Goal: Book appointment/travel/reservation

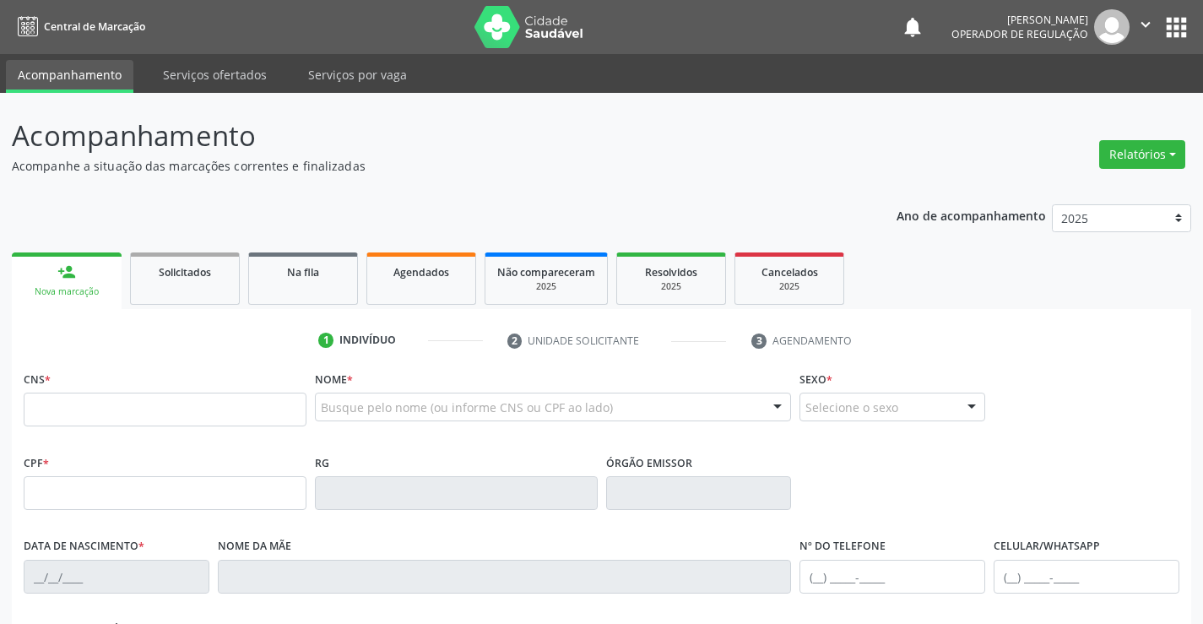
click at [74, 408] on input "text" at bounding box center [165, 410] width 283 height 34
type input "708 6065 4489"
drag, startPoint x: 122, startPoint y: 413, endPoint x: 0, endPoint y: 413, distance: 122.5
click at [0, 413] on div "Acompanhamento Acompanhe a situação das marcações correntes e finalizadas Relat…" at bounding box center [601, 504] width 1203 height 823
type input "700 0035 6067 0408"
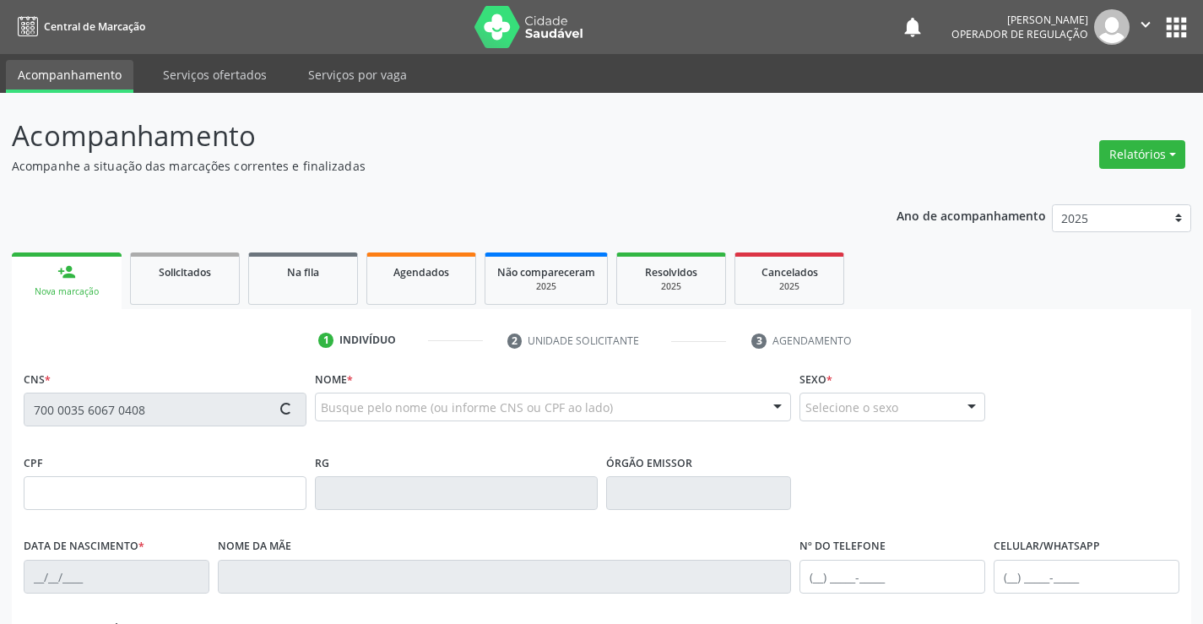
type input "0550367594"
type input "[DATE]"
type input "[PHONE_NUMBER]"
type input "970.697.955-72"
type input "S/N"
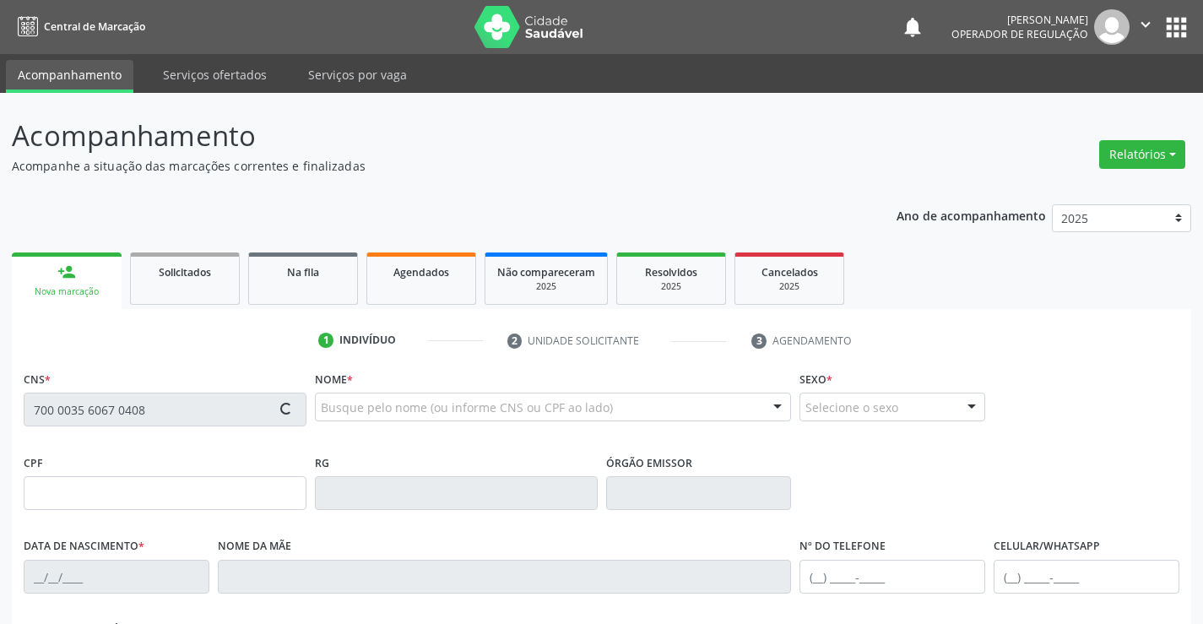
type input "970.697.955-72"
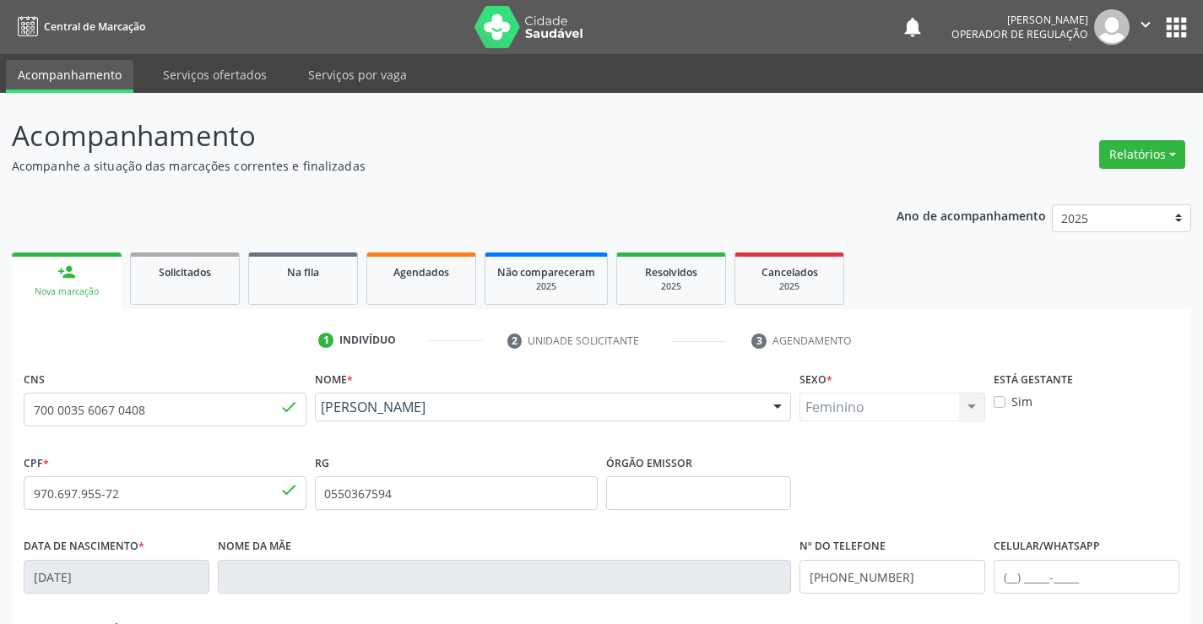
scroll to position [291, 0]
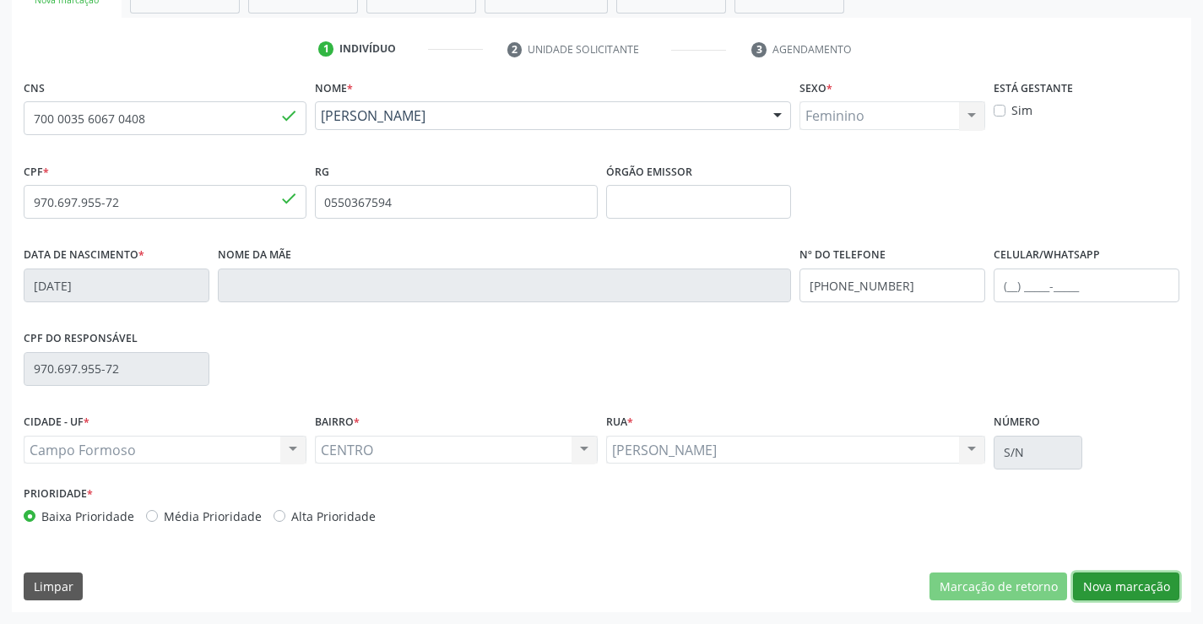
click at [1126, 595] on button "Nova marcação" at bounding box center [1126, 587] width 106 height 29
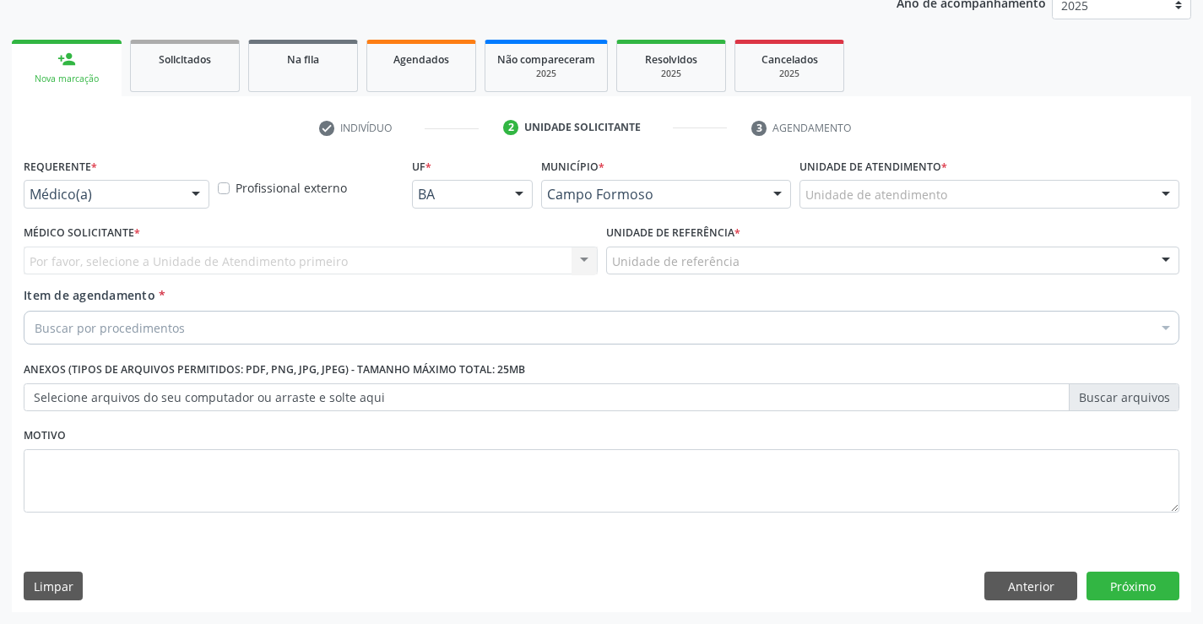
scroll to position [213, 0]
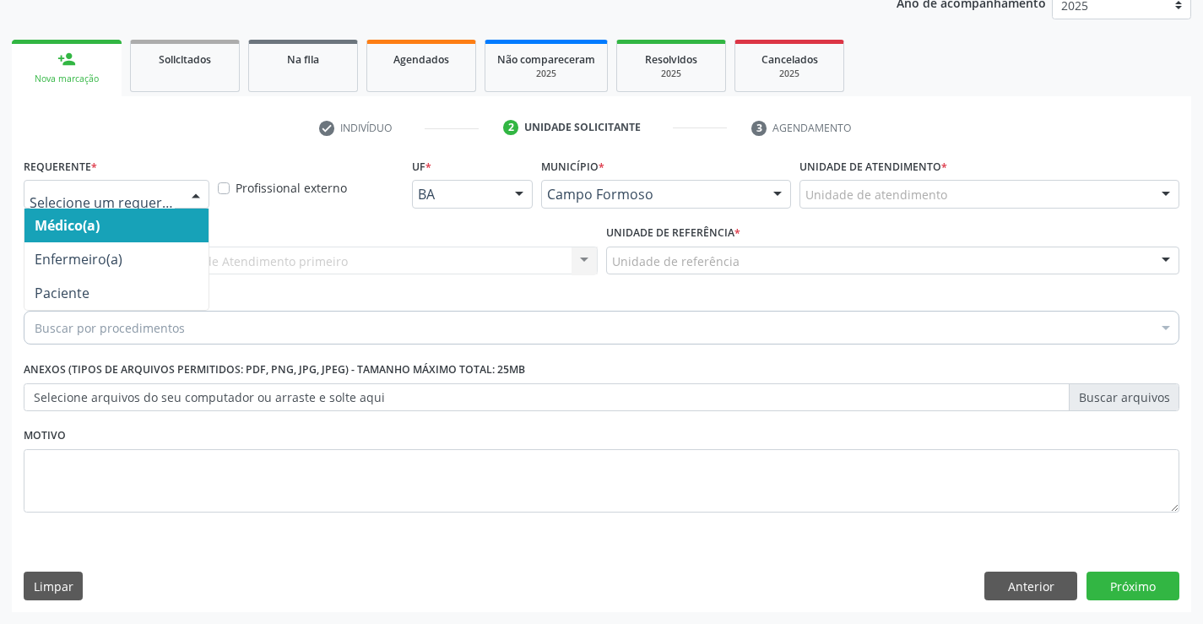
click at [201, 196] on div at bounding box center [195, 195] width 25 height 29
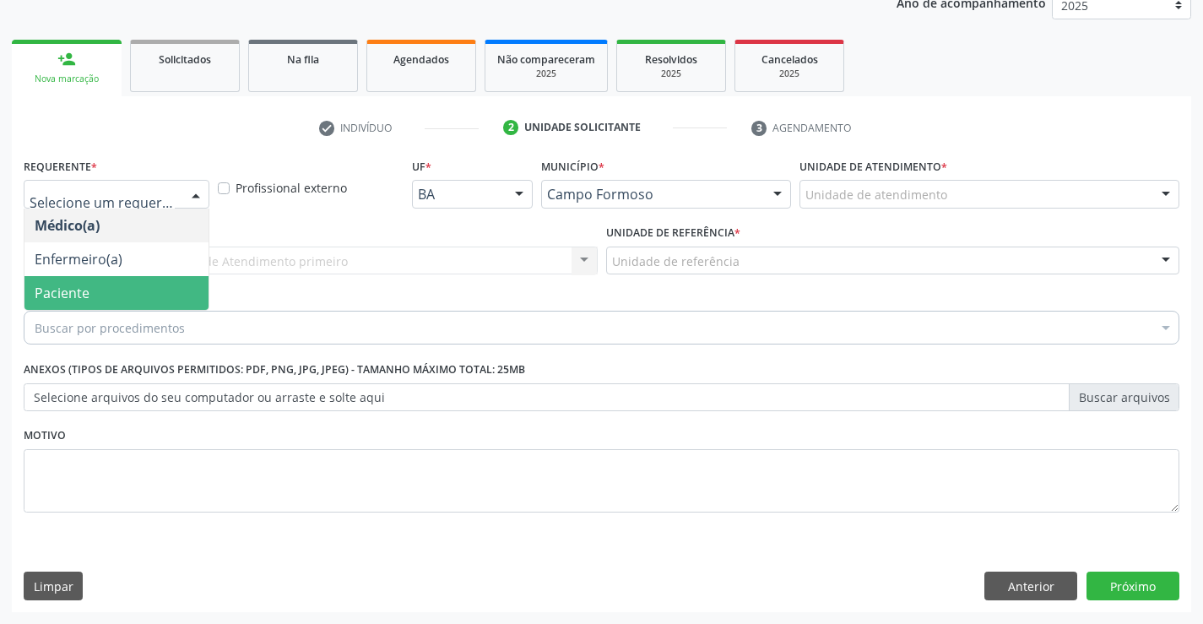
click at [128, 285] on span "Paciente" at bounding box center [116, 293] width 184 height 34
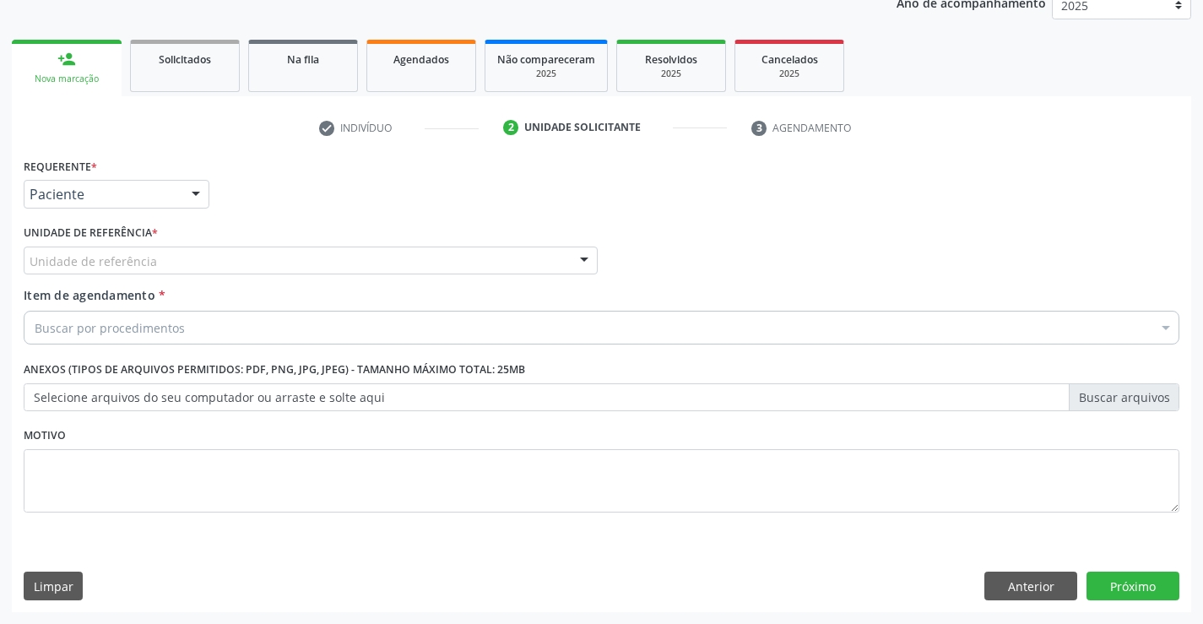
click at [238, 261] on div "Unidade de referência" at bounding box center [311, 261] width 574 height 29
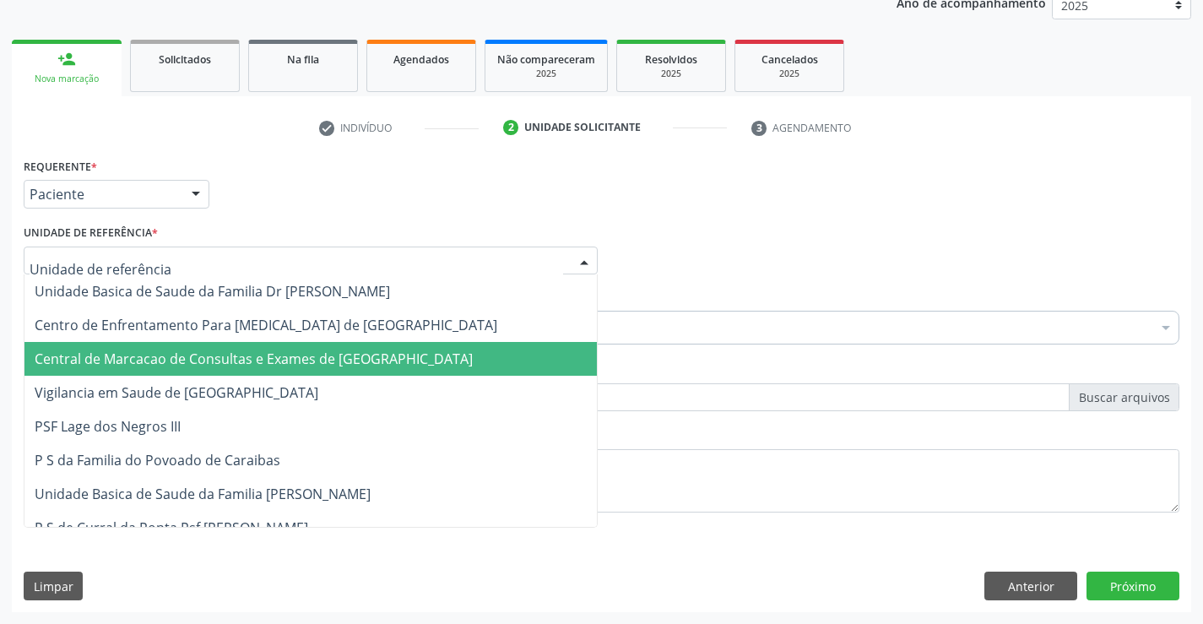
click at [202, 358] on span "Central de Marcacao de Consultas e Exames de [GEOGRAPHIC_DATA]" at bounding box center [254, 359] width 438 height 19
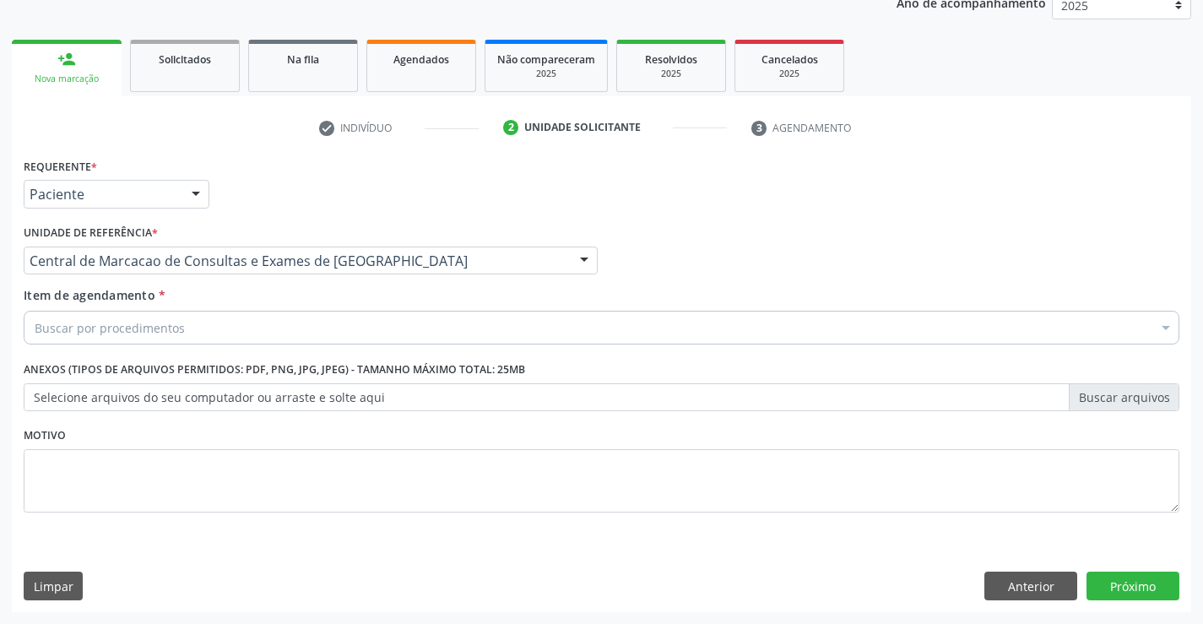
click at [147, 343] on div "Buscar por procedimentos" at bounding box center [602, 328] width 1156 height 34
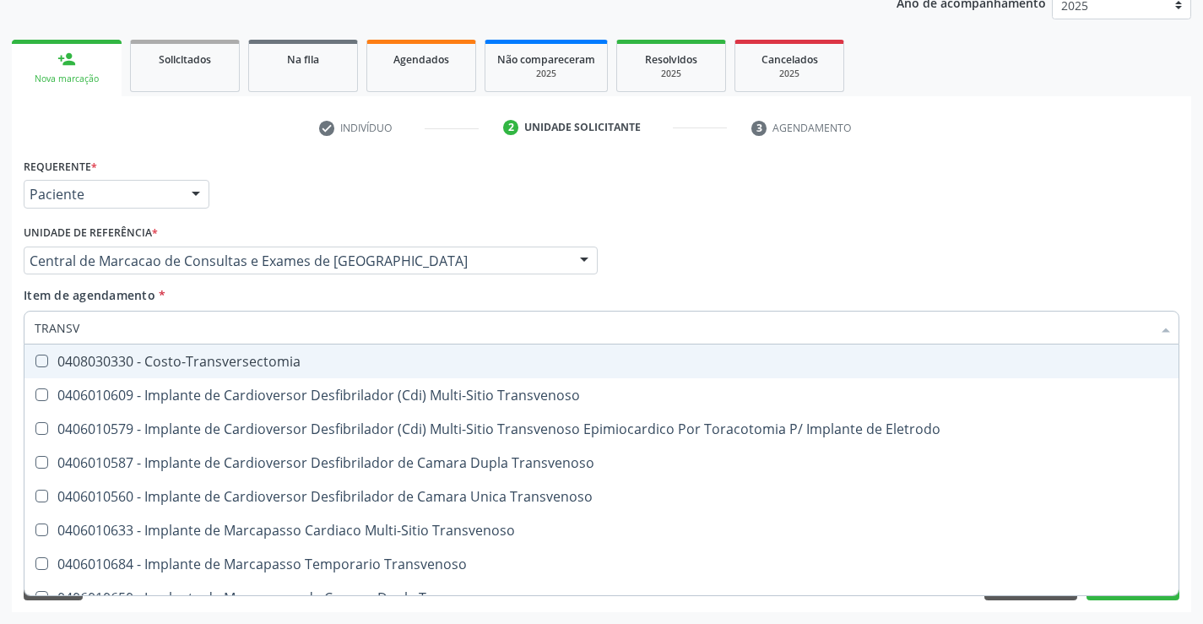
type input "TRANSVA"
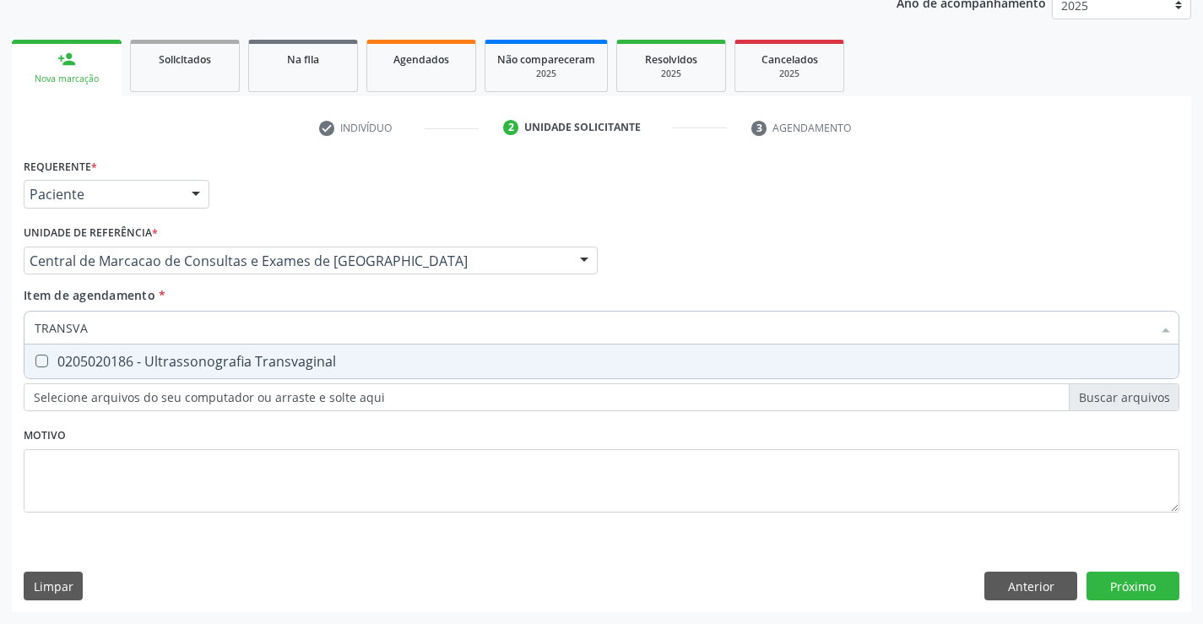
click at [201, 366] on div "0205020186 - Ultrassonografia Transvaginal" at bounding box center [602, 362] width 1134 height 14
checkbox Transvaginal "true"
click at [1157, 584] on div "Requerente * Paciente Médico(a) Enfermeiro(a) Paciente Nenhum resultado encontr…" at bounding box center [602, 383] width 1180 height 459
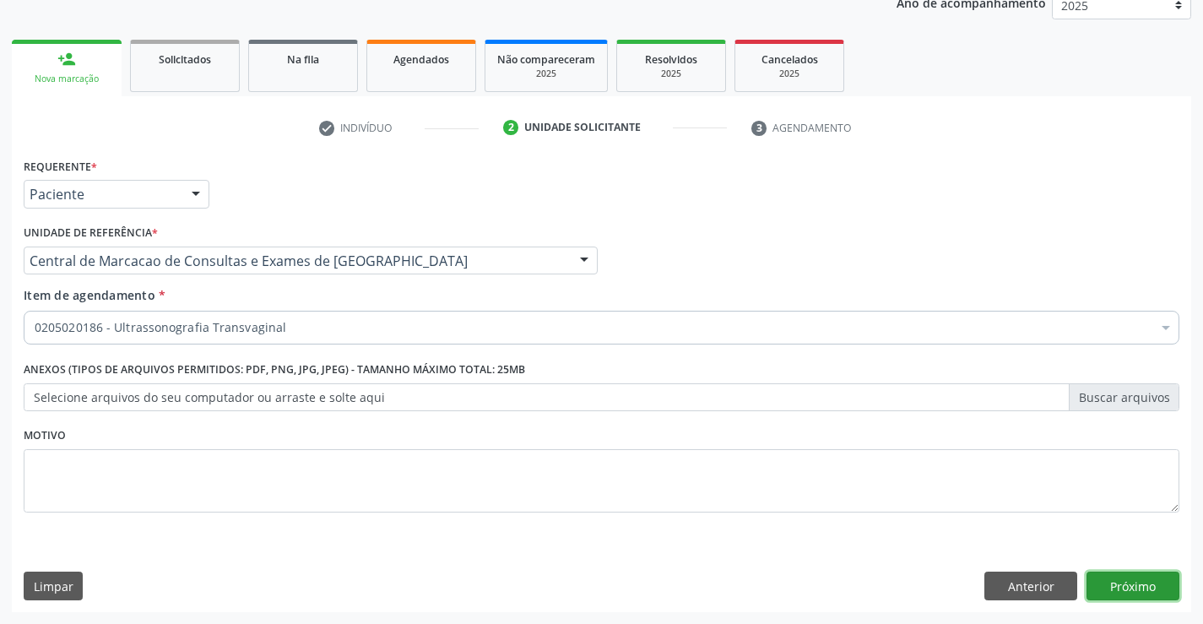
click at [1143, 586] on button "Próximo" at bounding box center [1133, 586] width 93 height 29
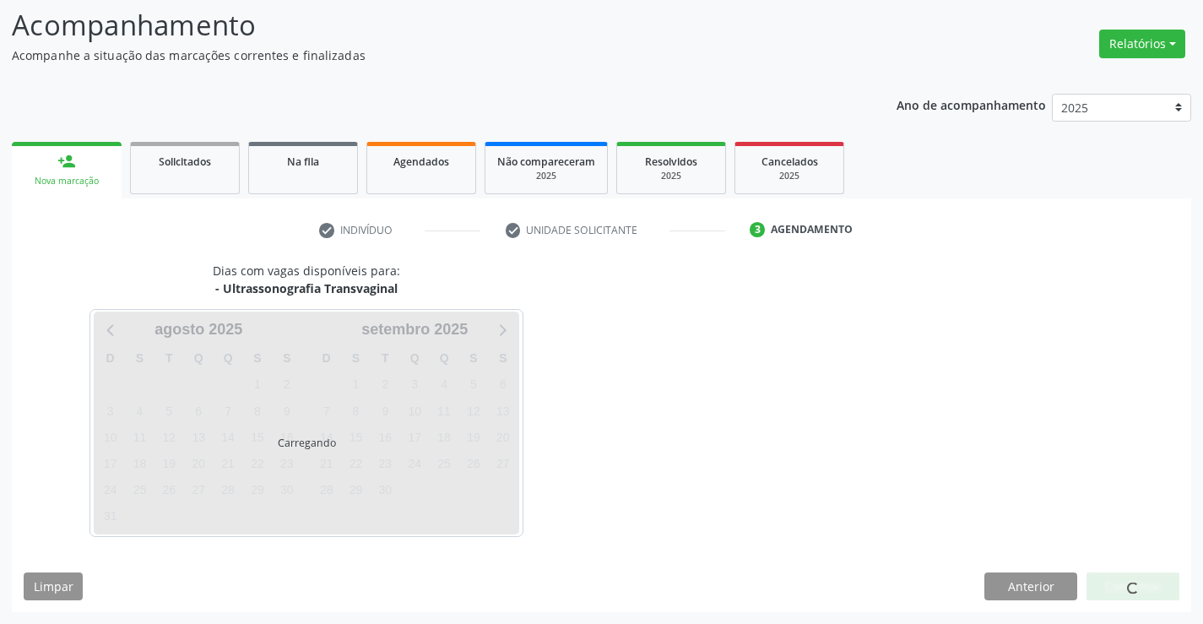
scroll to position [111, 0]
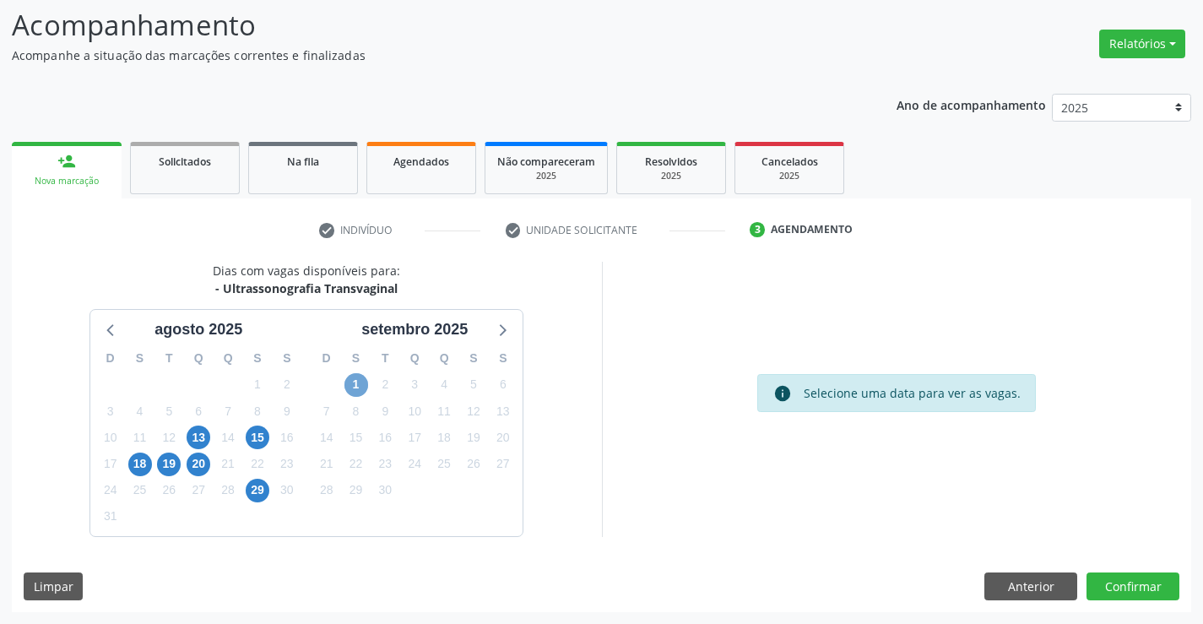
click at [363, 388] on span "1" at bounding box center [357, 385] width 24 height 24
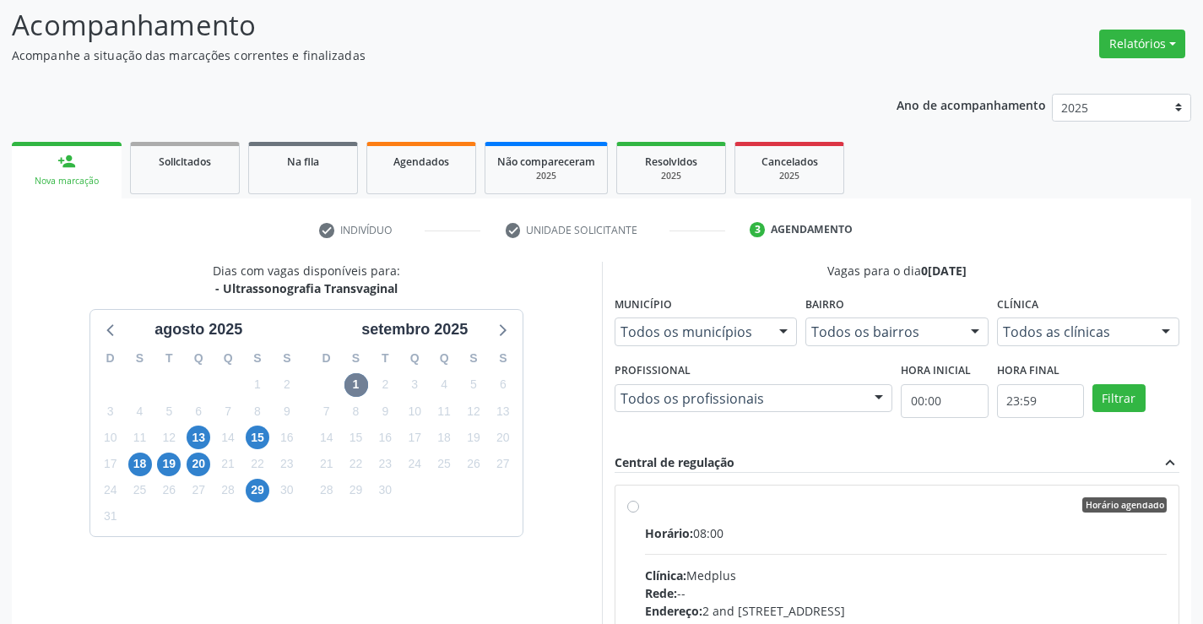
click at [721, 520] on label "Horário agendado Horário: 08:00 Clínica: Medplus Rede: -- Endereço: 2 and [STRE…" at bounding box center [906, 626] width 523 height 259
click at [639, 513] on input "Horário agendado Horário: 08:00 Clínica: Medplus Rede: -- Endereço: 2 and [STRE…" at bounding box center [633, 504] width 12 height 15
radio input "true"
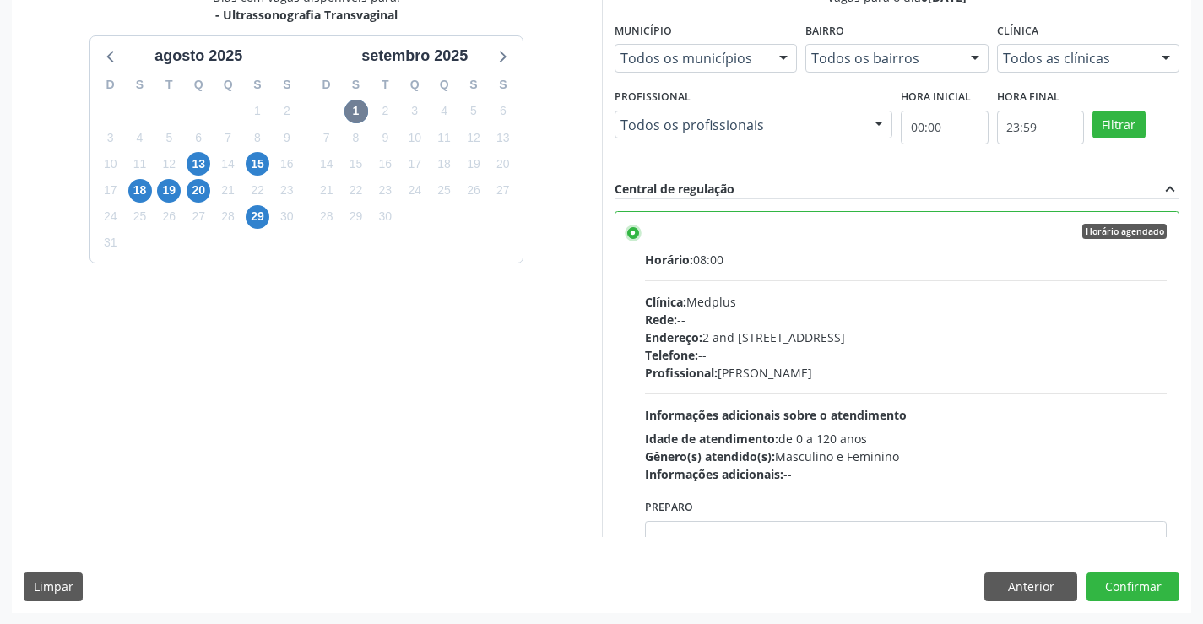
scroll to position [385, 0]
click at [1124, 585] on button "Confirmar" at bounding box center [1133, 586] width 93 height 29
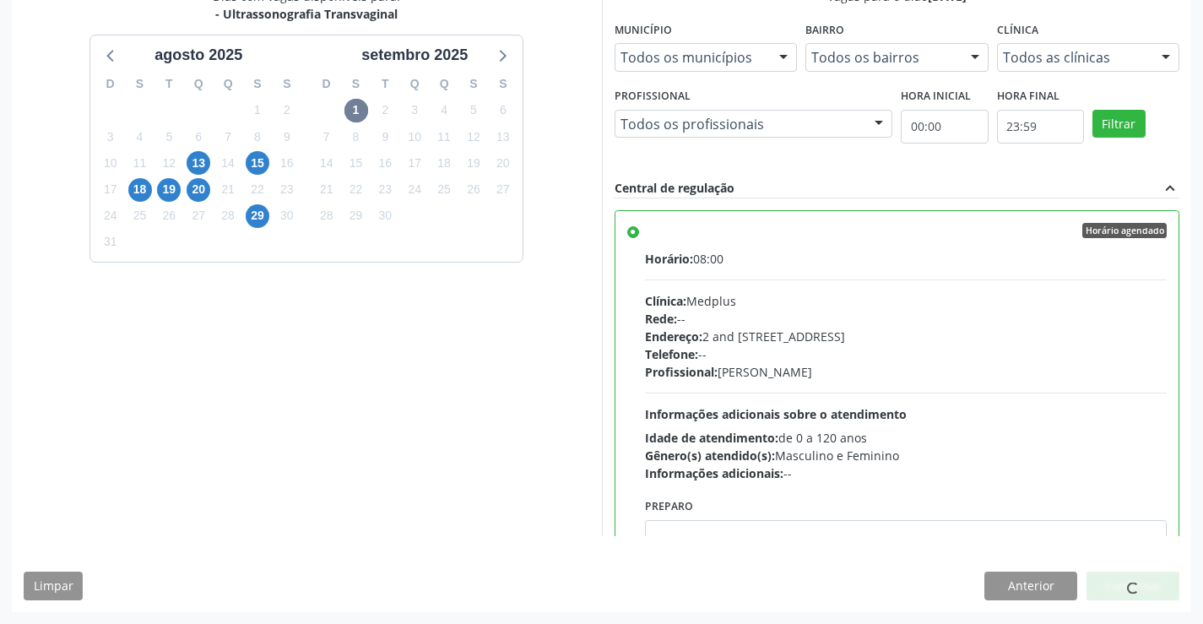
scroll to position [0, 0]
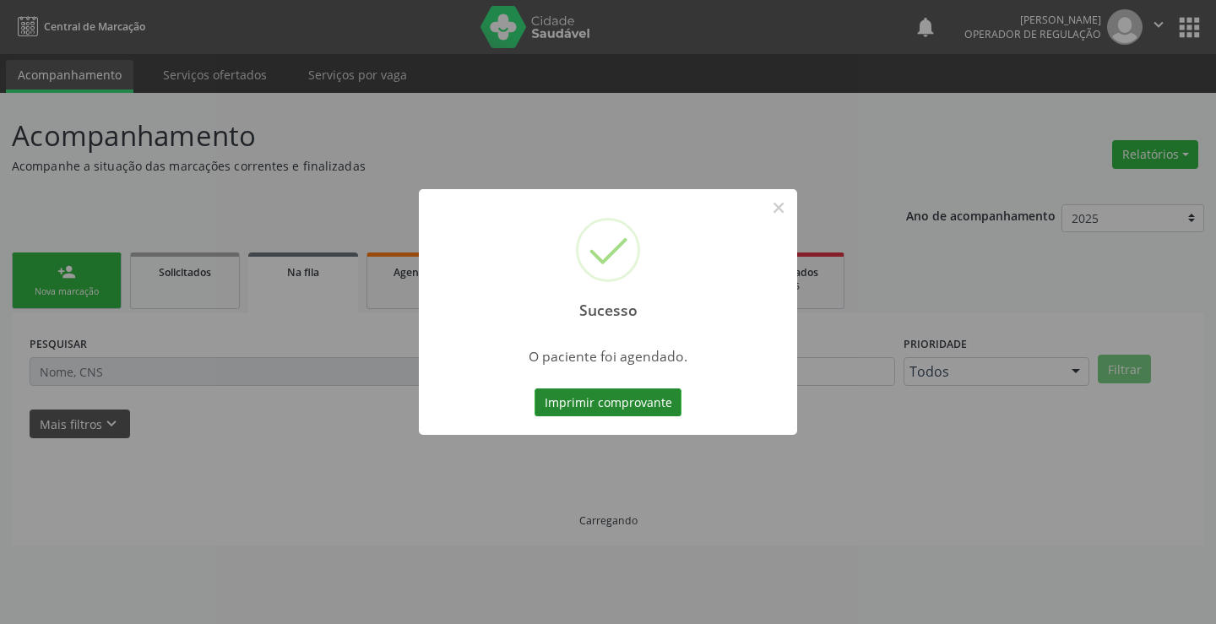
click at [614, 397] on button "Imprimir comprovante" at bounding box center [608, 402] width 147 height 29
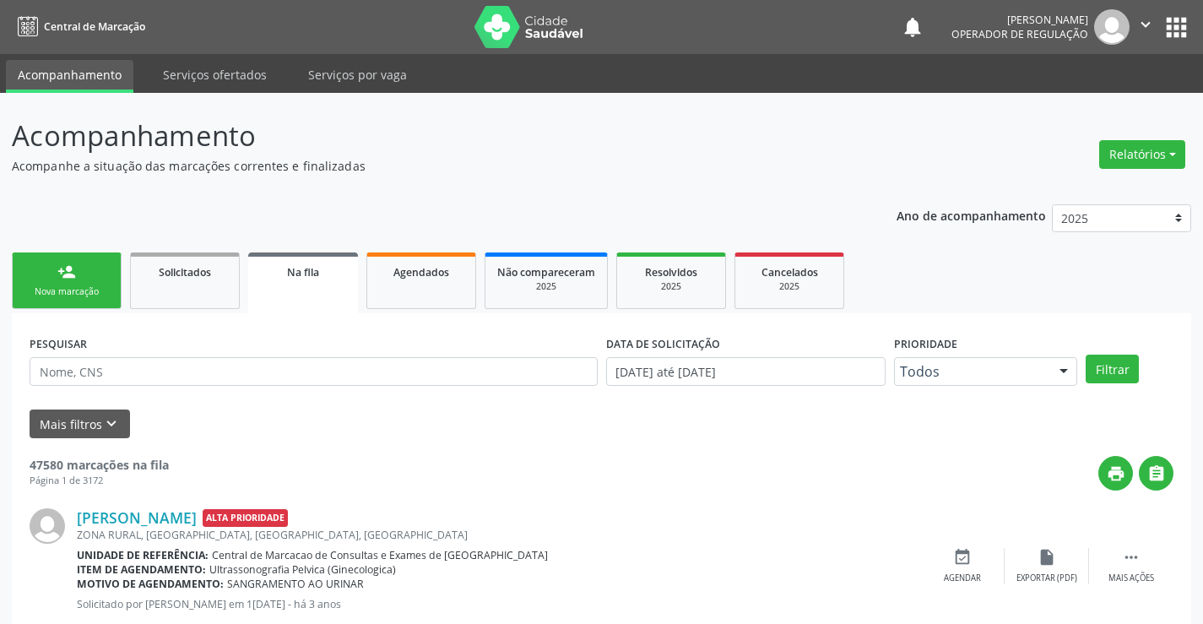
click at [34, 279] on link "person_add Nova marcação" at bounding box center [67, 281] width 110 height 57
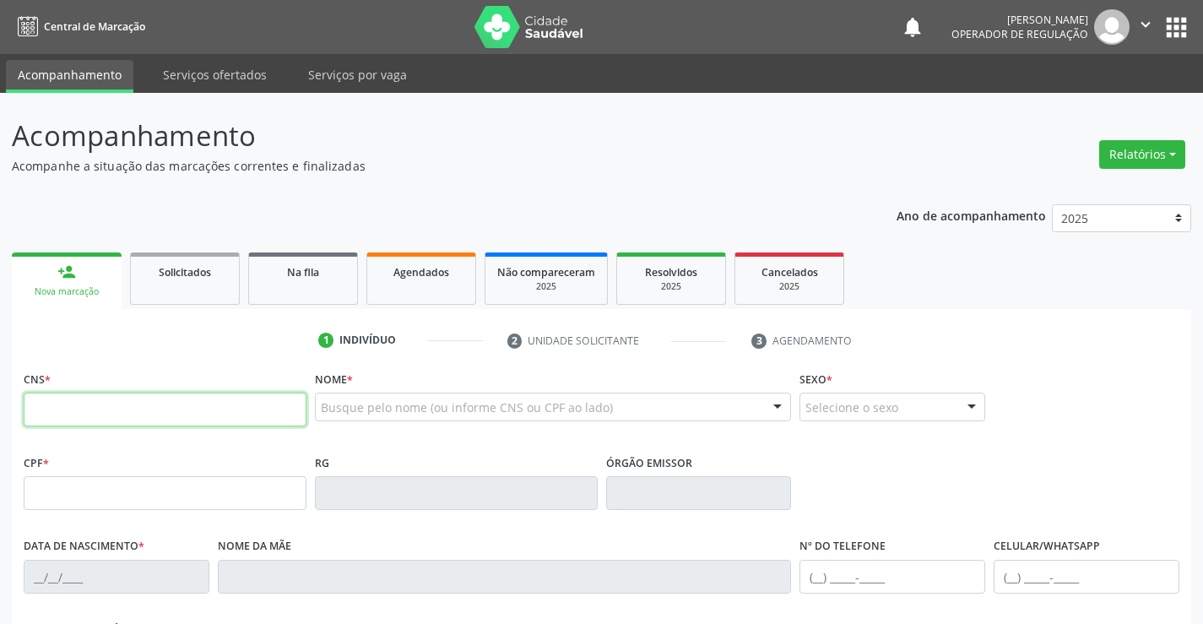
click at [100, 401] on input "text" at bounding box center [165, 410] width 283 height 34
type input "708 6065 6543 4489"
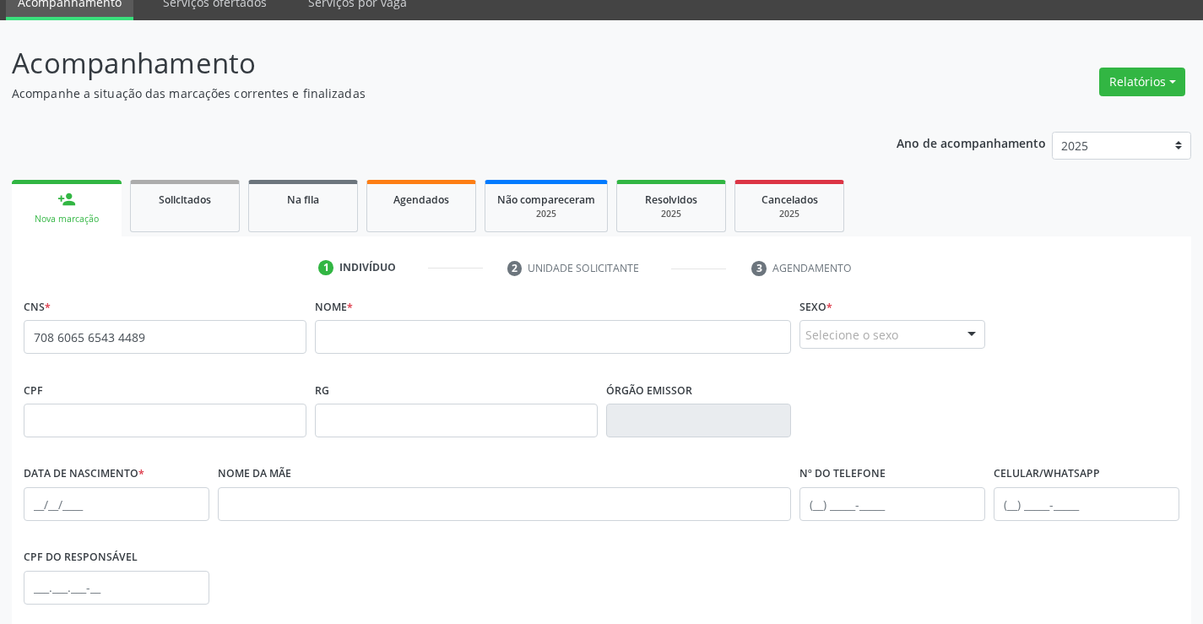
scroll to position [169, 0]
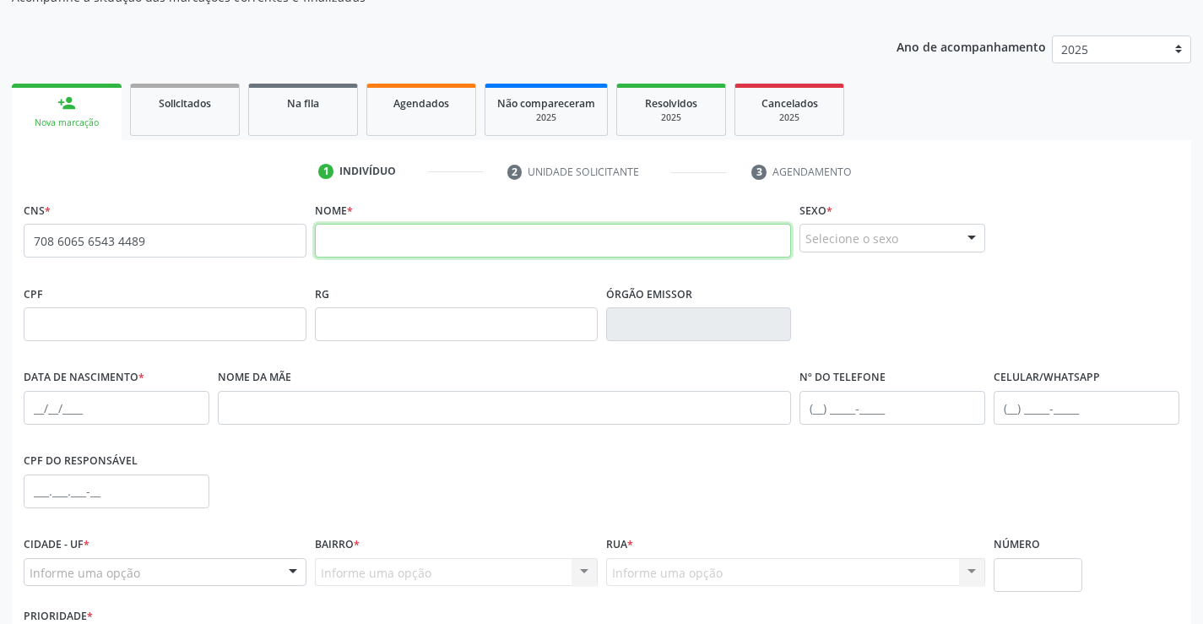
click at [332, 232] on input "text" at bounding box center [553, 241] width 477 height 34
type input "n"
type input "[PERSON_NAME]"
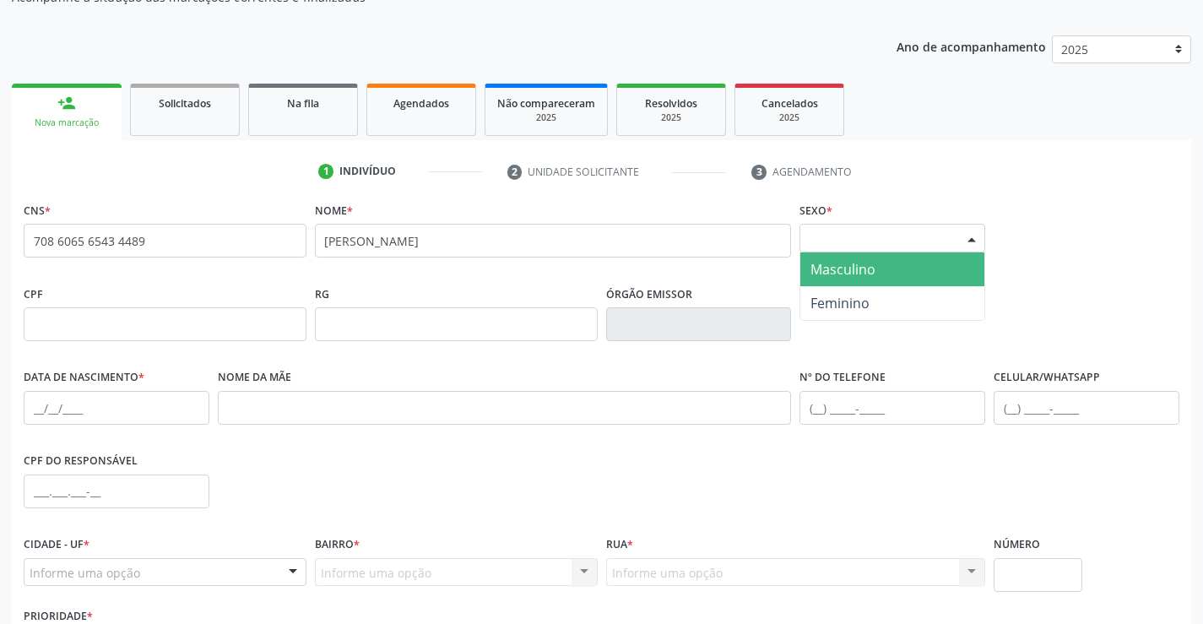
click at [974, 243] on div at bounding box center [971, 239] width 25 height 29
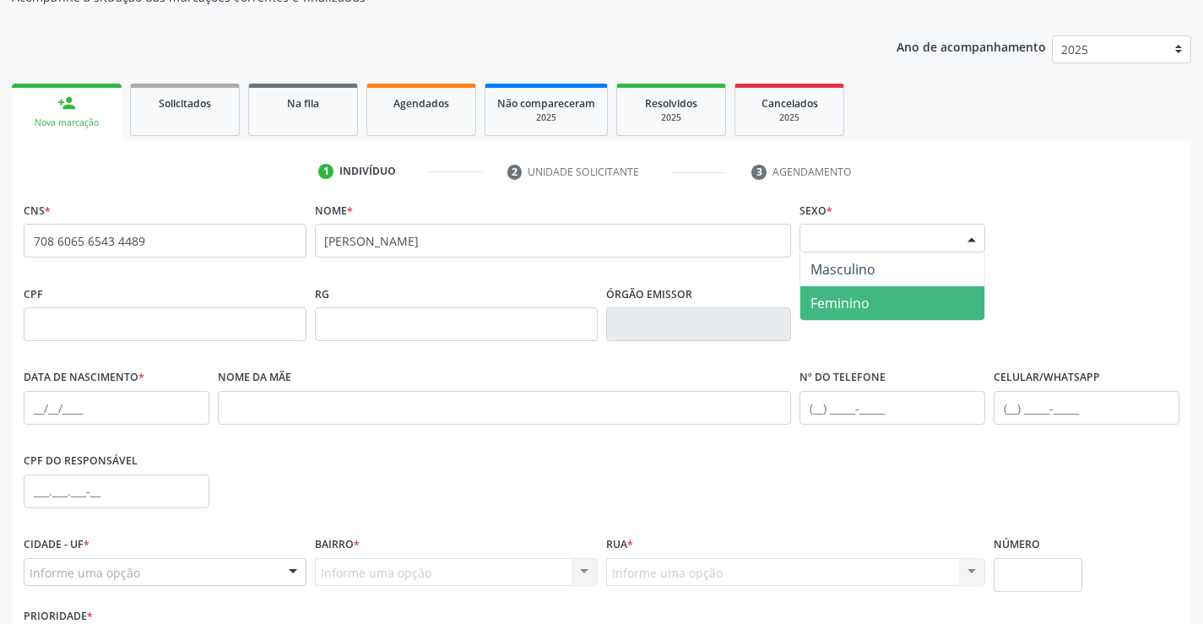
click at [908, 312] on span "Feminino" at bounding box center [893, 303] width 184 height 34
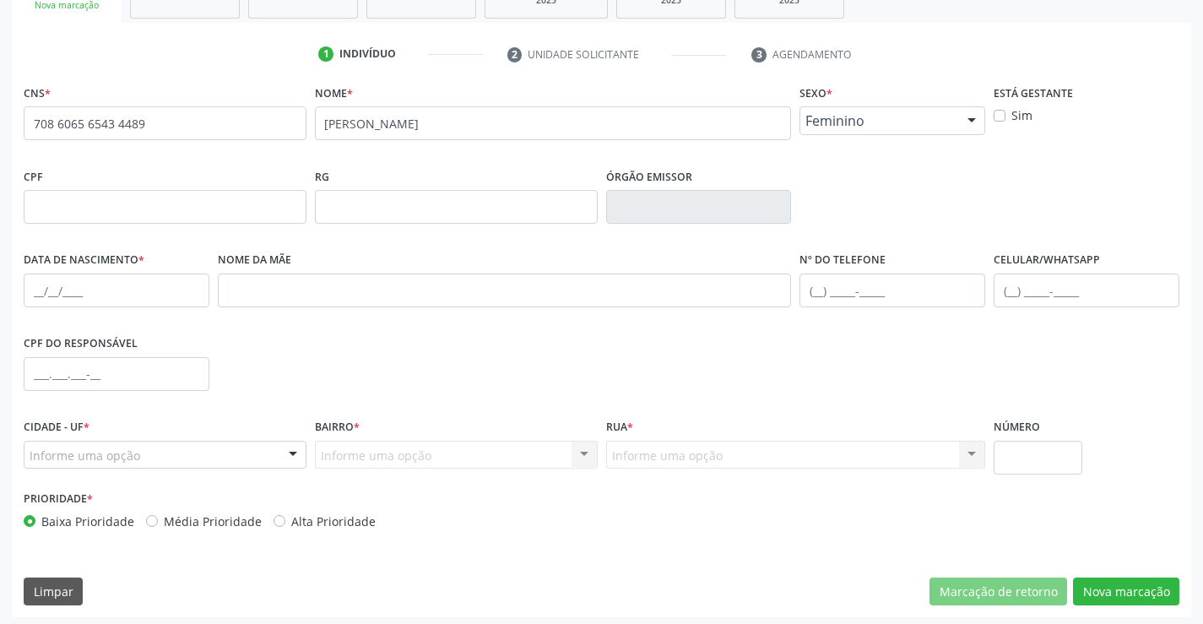
scroll to position [291, 0]
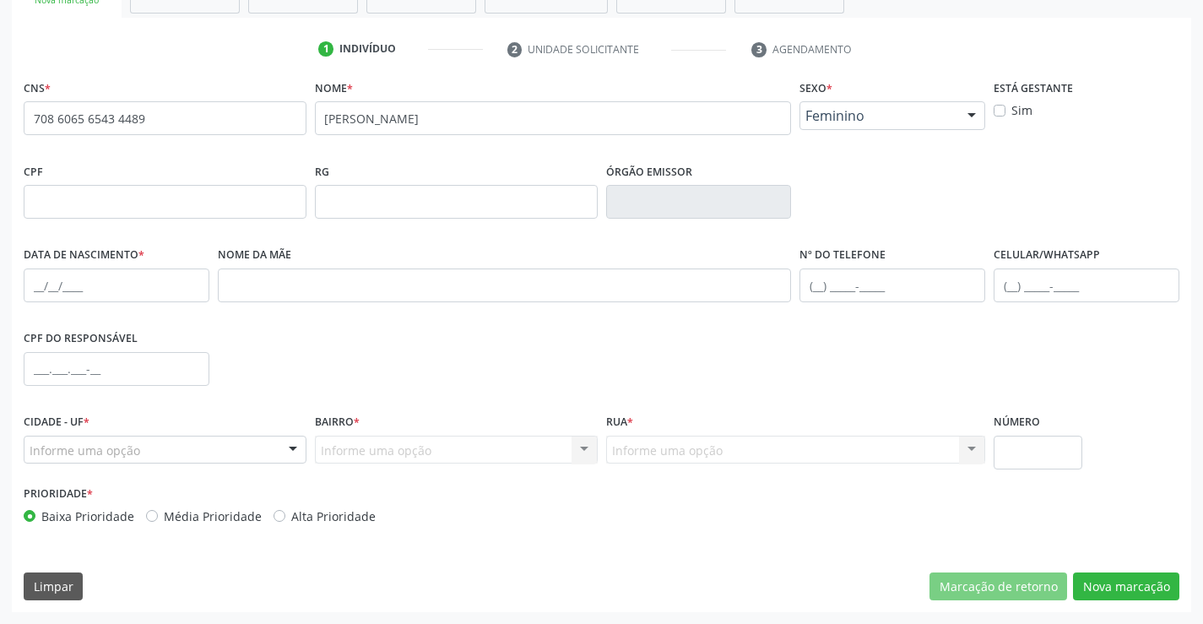
click at [298, 452] on div at bounding box center [292, 451] width 25 height 29
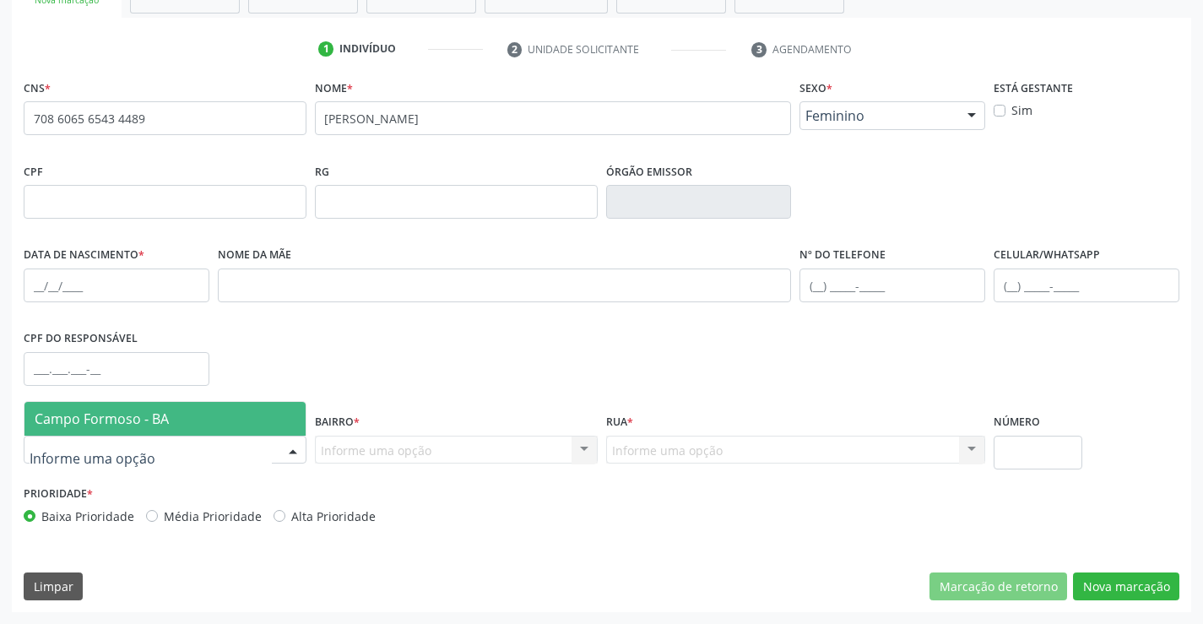
click at [203, 423] on span "Campo Formoso - BA" at bounding box center [164, 419] width 281 height 34
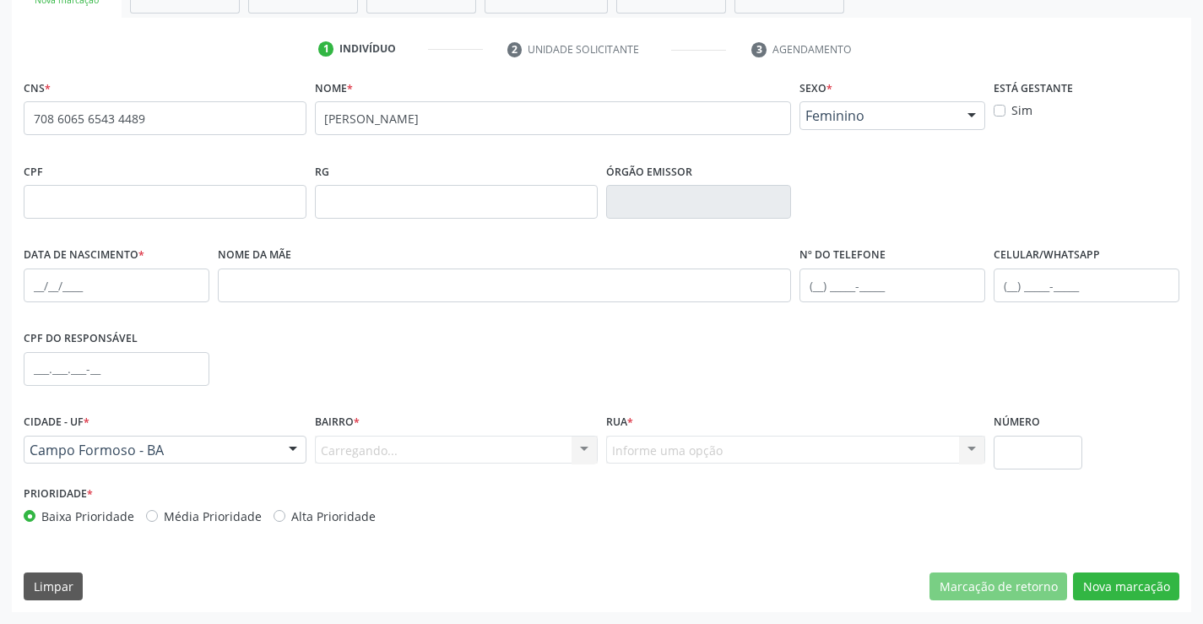
click at [580, 452] on div "Carregando... Nenhum resultado encontrado para: " " Nenhuma opção encontrada. D…" at bounding box center [456, 450] width 283 height 29
click at [579, 443] on div at bounding box center [584, 451] width 25 height 29
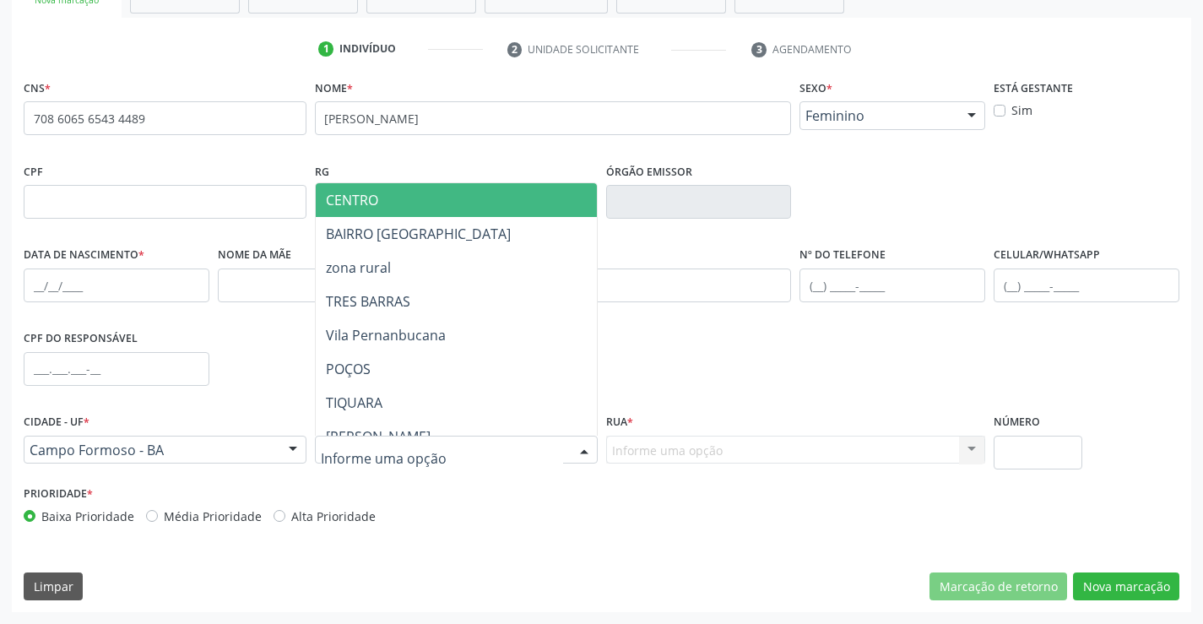
click at [399, 207] on span "CENTRO" at bounding box center [498, 200] width 365 height 34
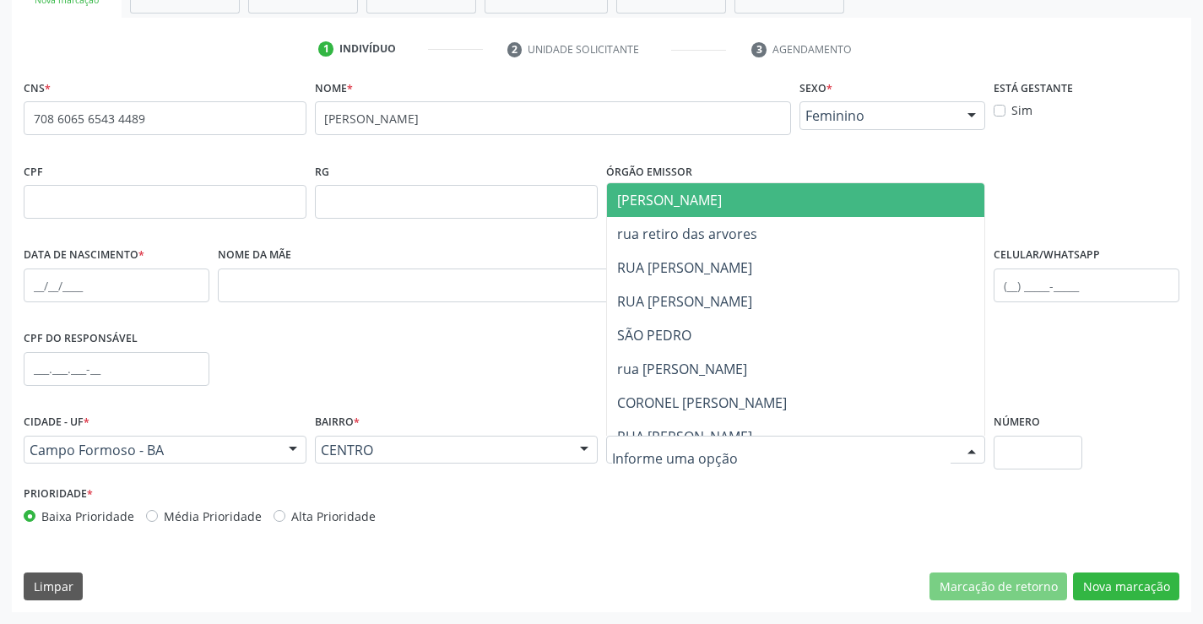
click at [962, 448] on div at bounding box center [971, 451] width 25 height 29
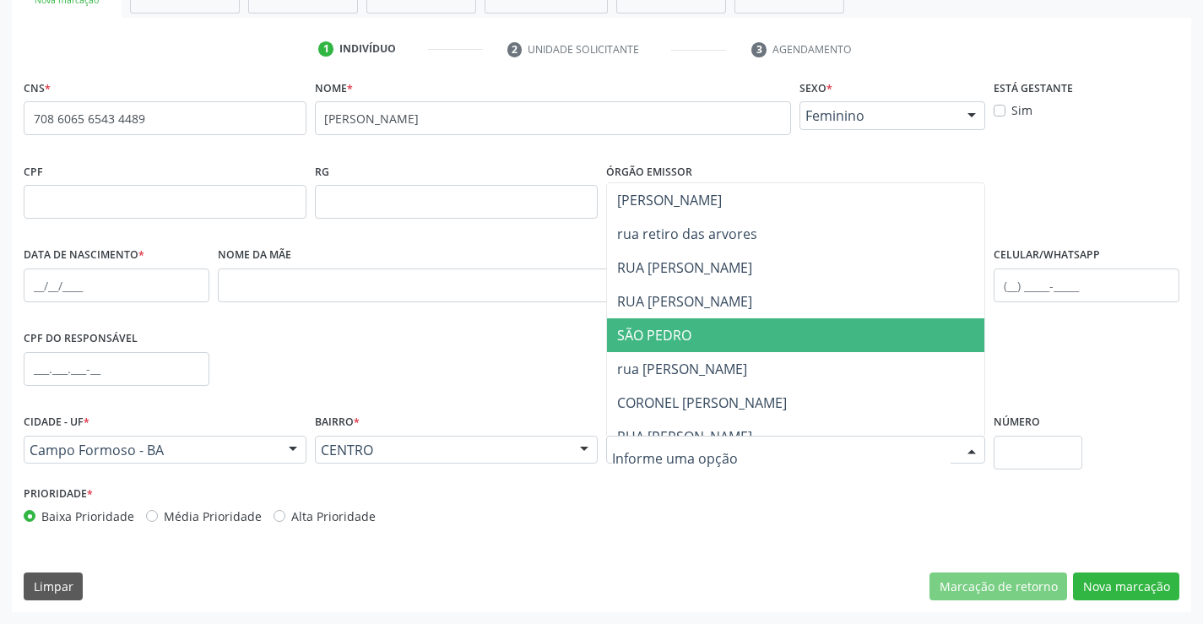
click at [680, 320] on span "SÃO PEDRO" at bounding box center [810, 335] width 407 height 34
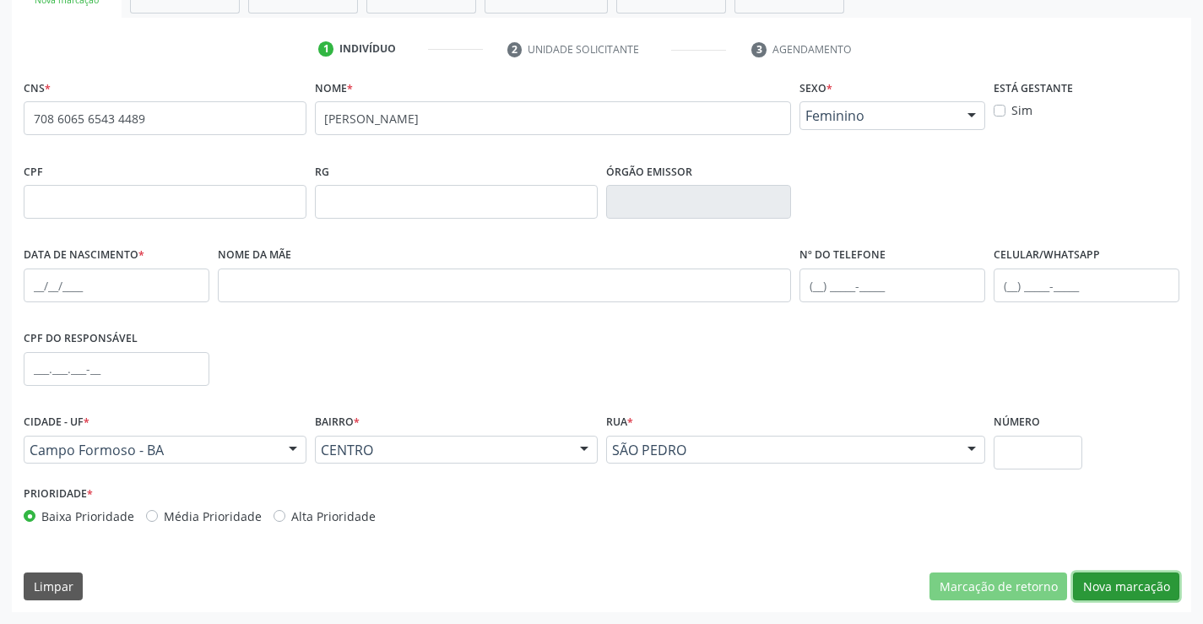
click at [1146, 578] on button "Nova marcação" at bounding box center [1126, 587] width 106 height 29
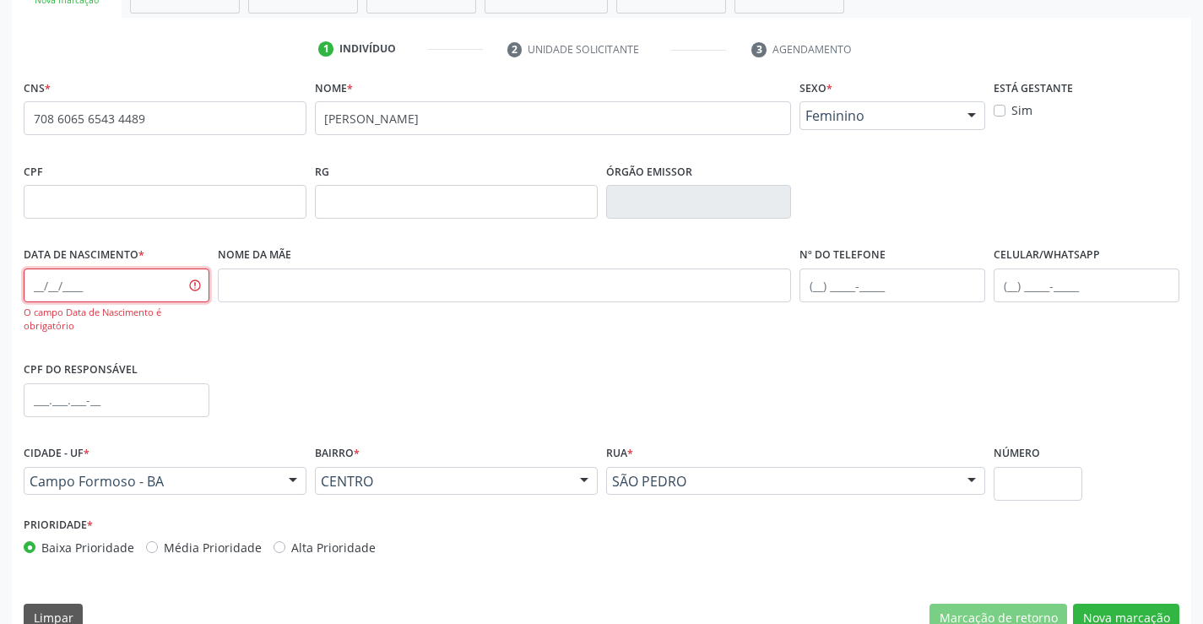
click at [37, 283] on input "text" at bounding box center [117, 286] width 186 height 34
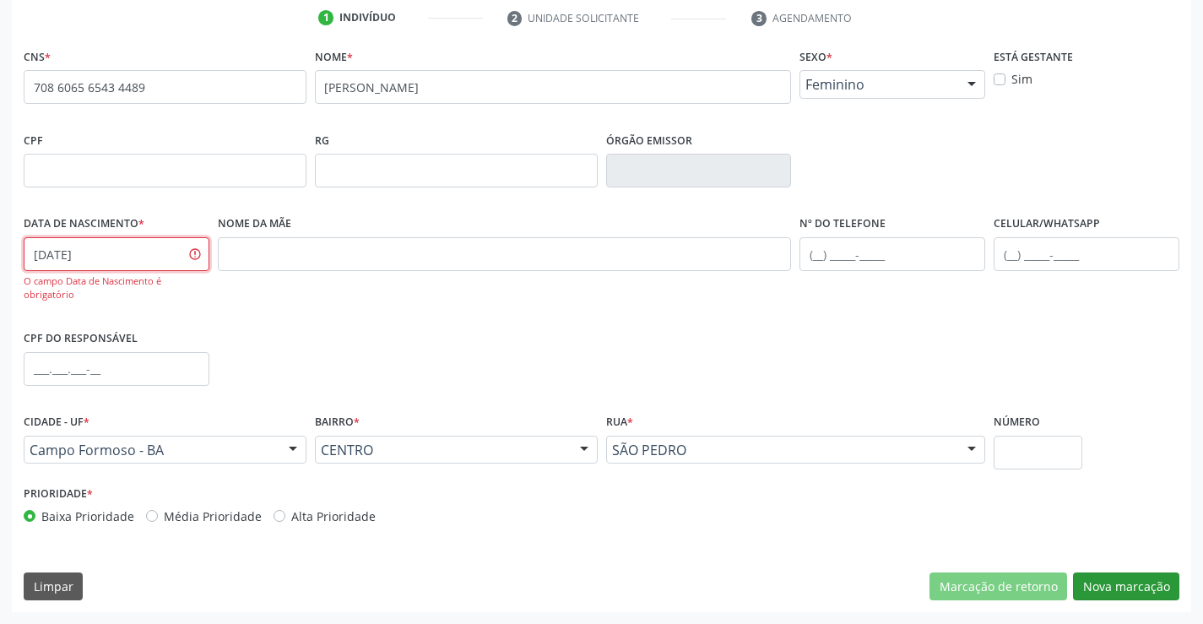
type input "[DATE]"
click at [1123, 585] on button "Nova marcação" at bounding box center [1126, 587] width 106 height 29
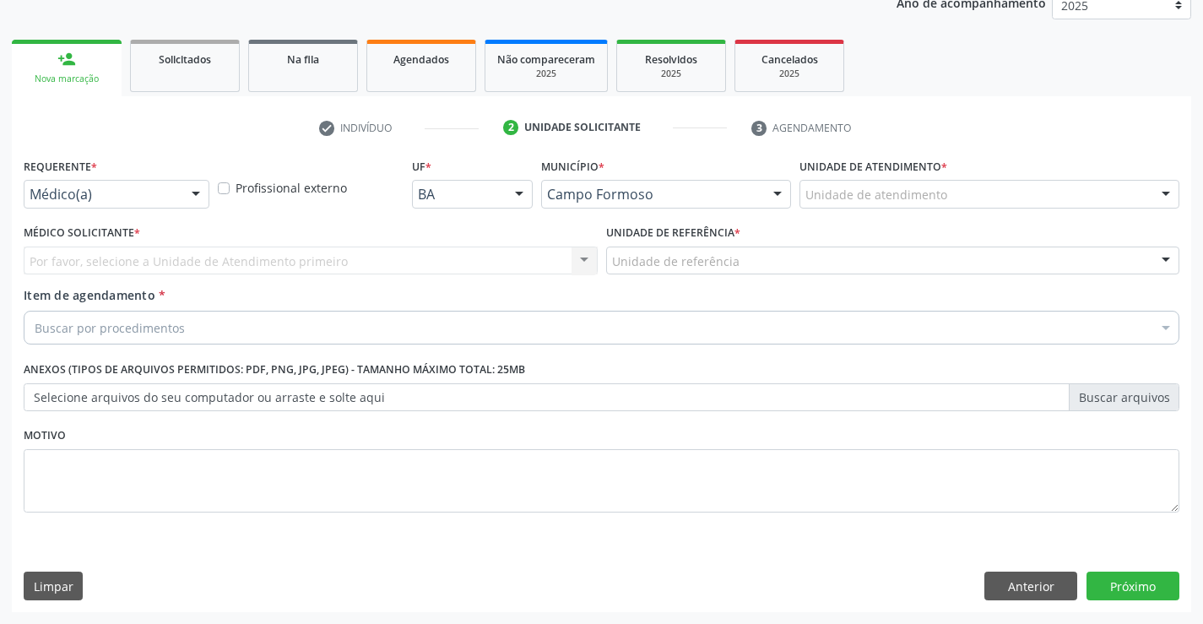
scroll to position [213, 0]
click at [197, 198] on div at bounding box center [195, 195] width 25 height 29
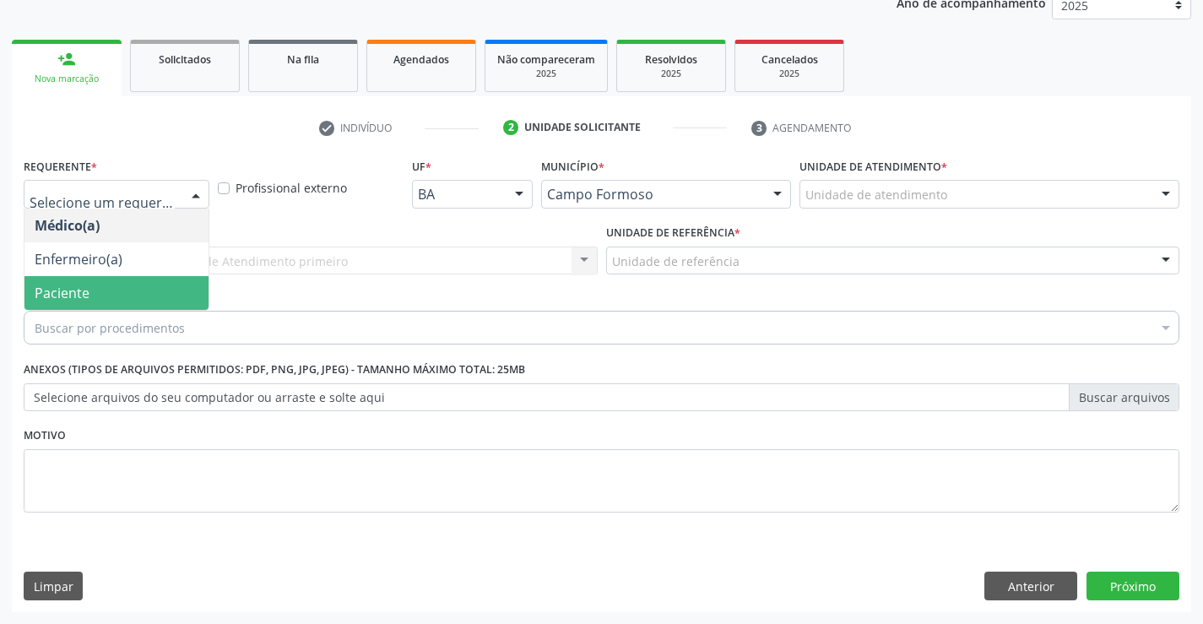
click at [122, 298] on span "Paciente" at bounding box center [116, 293] width 184 height 34
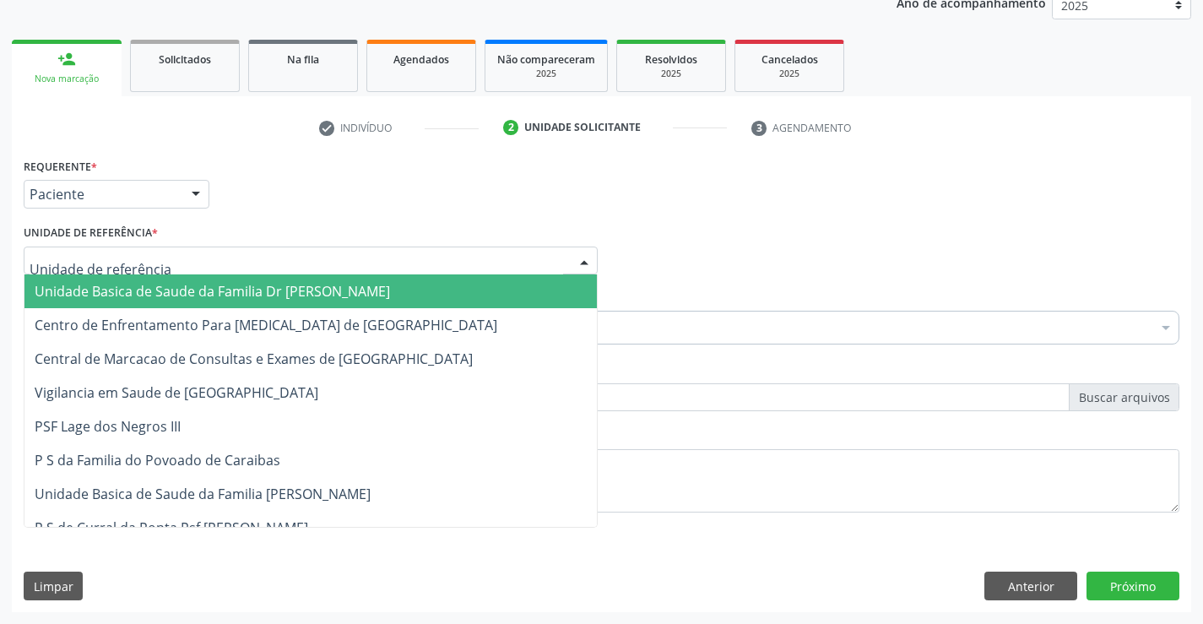
click at [573, 259] on div at bounding box center [584, 261] width 25 height 29
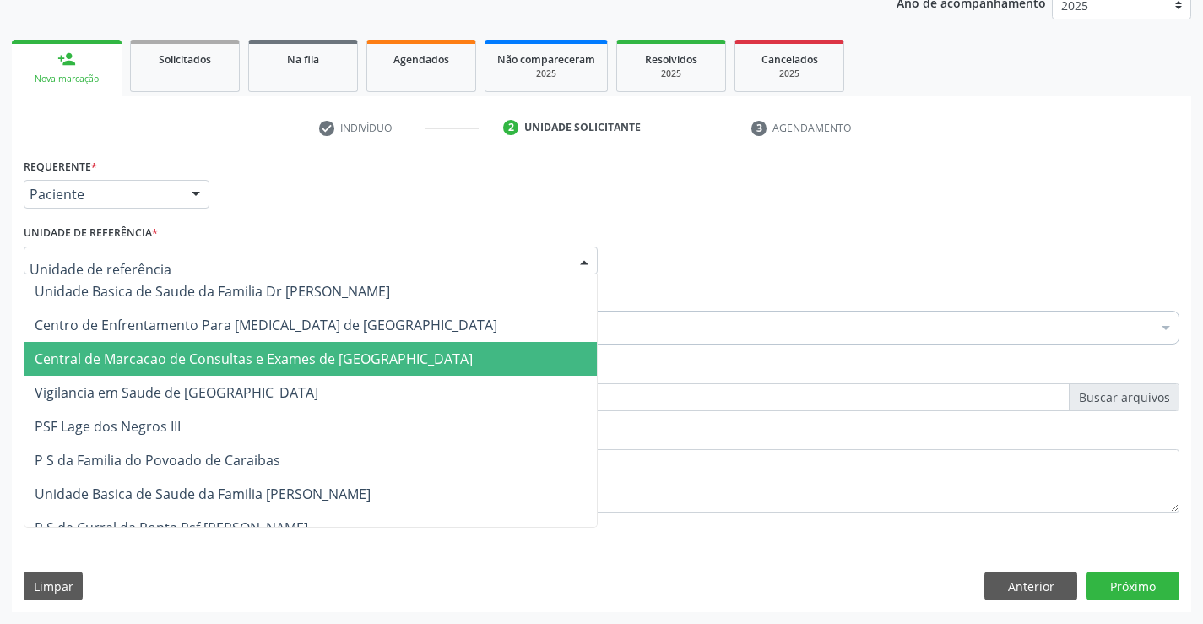
click at [345, 350] on span "Central de Marcacao de Consultas e Exames de [GEOGRAPHIC_DATA]" at bounding box center [254, 359] width 438 height 19
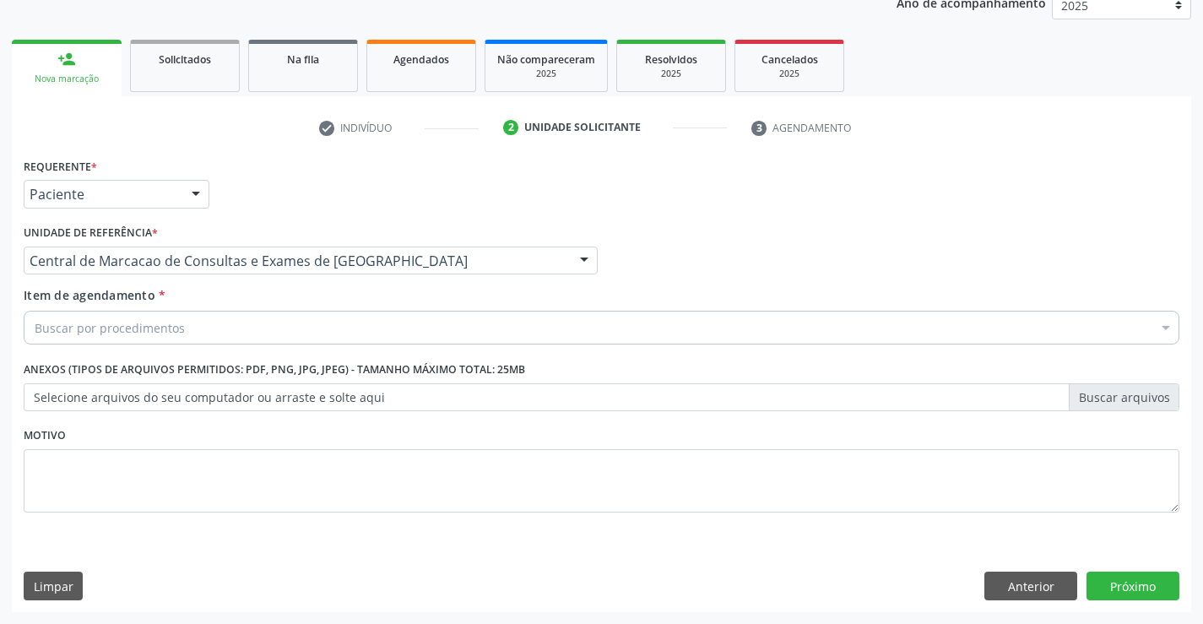
click at [696, 329] on div "Buscar por procedimentos" at bounding box center [602, 328] width 1156 height 34
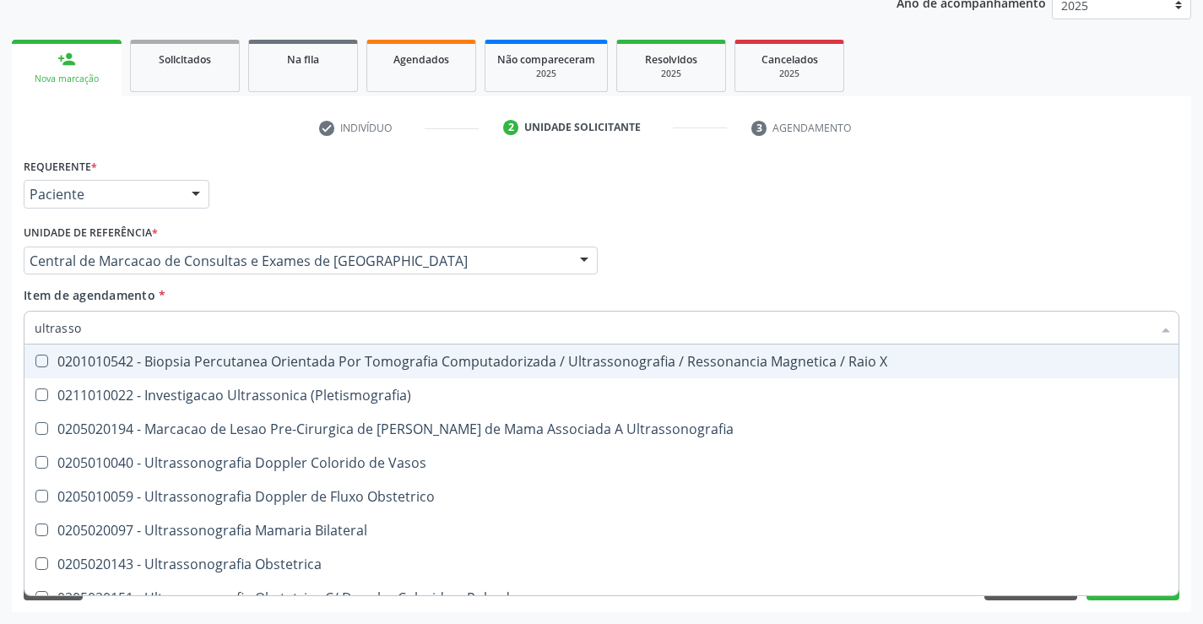
type input "ultrasson"
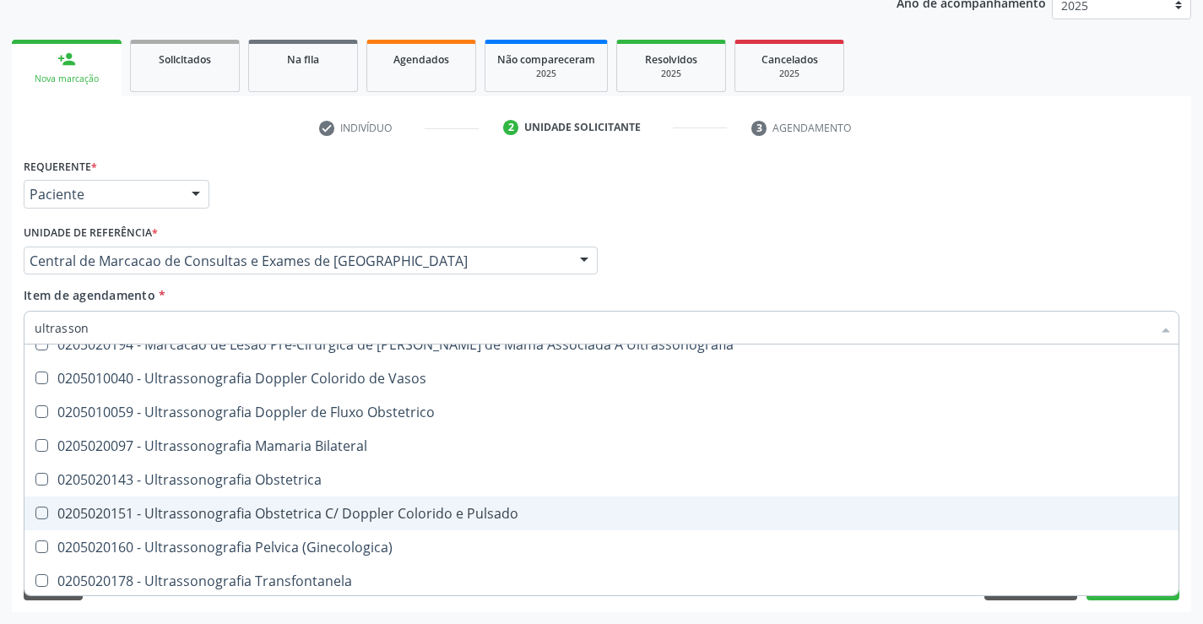
scroll to position [338, 0]
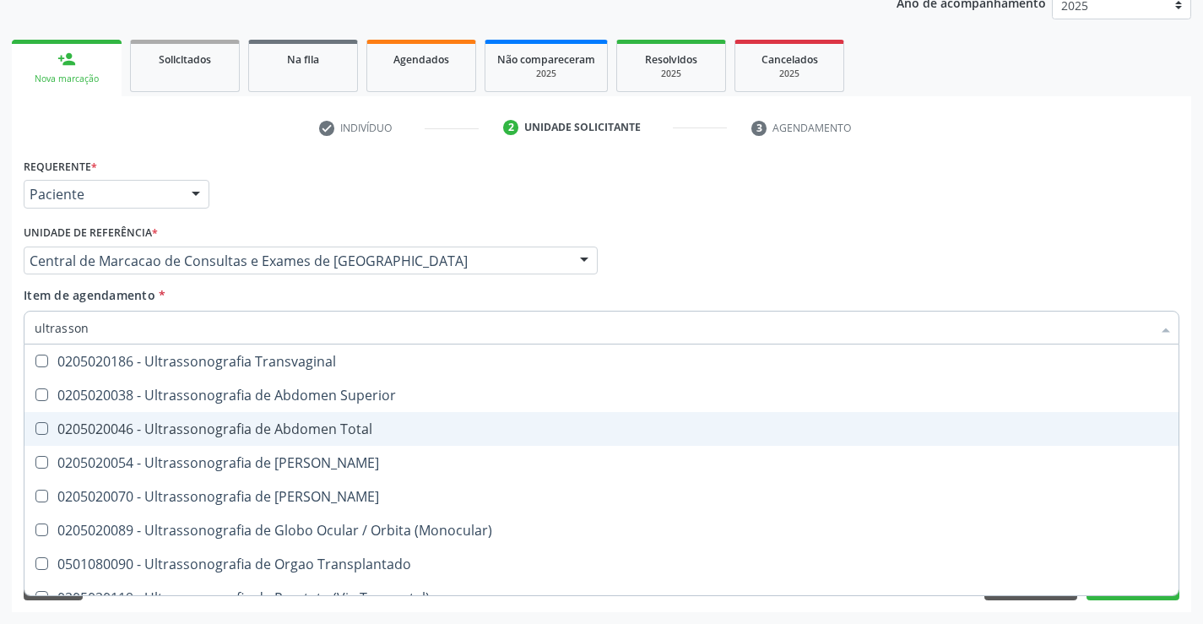
click at [346, 443] on span "0205020046 - Ultrassonografia de Abdomen Total" at bounding box center [601, 429] width 1154 height 34
checkbox Total "true"
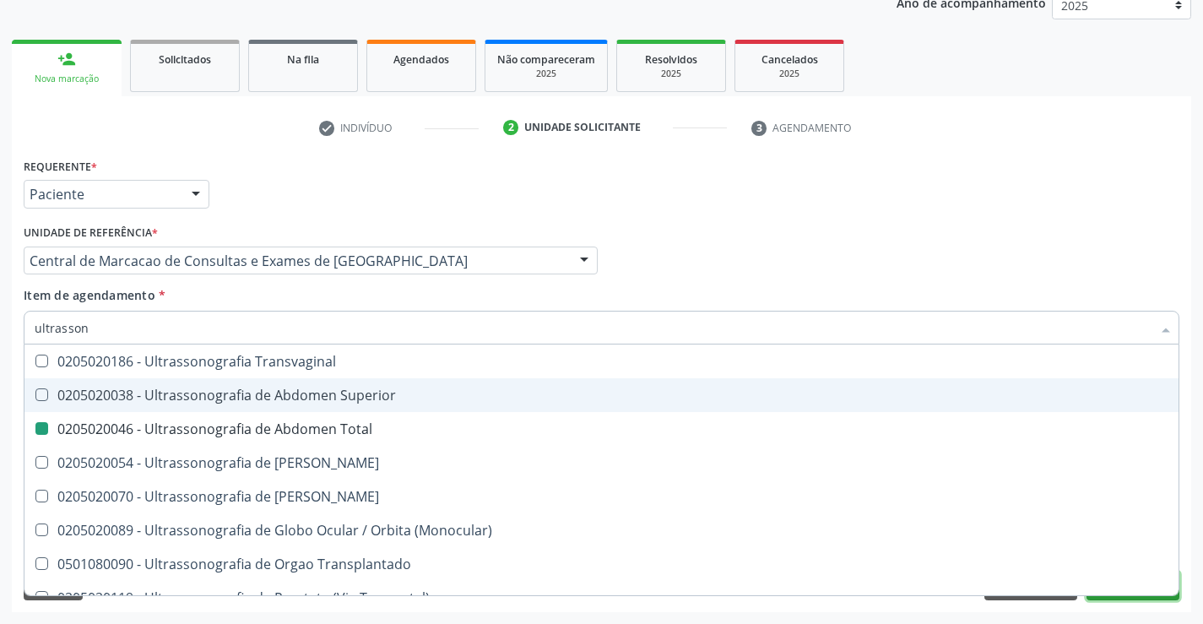
click at [1125, 598] on button "Próximo" at bounding box center [1133, 586] width 93 height 29
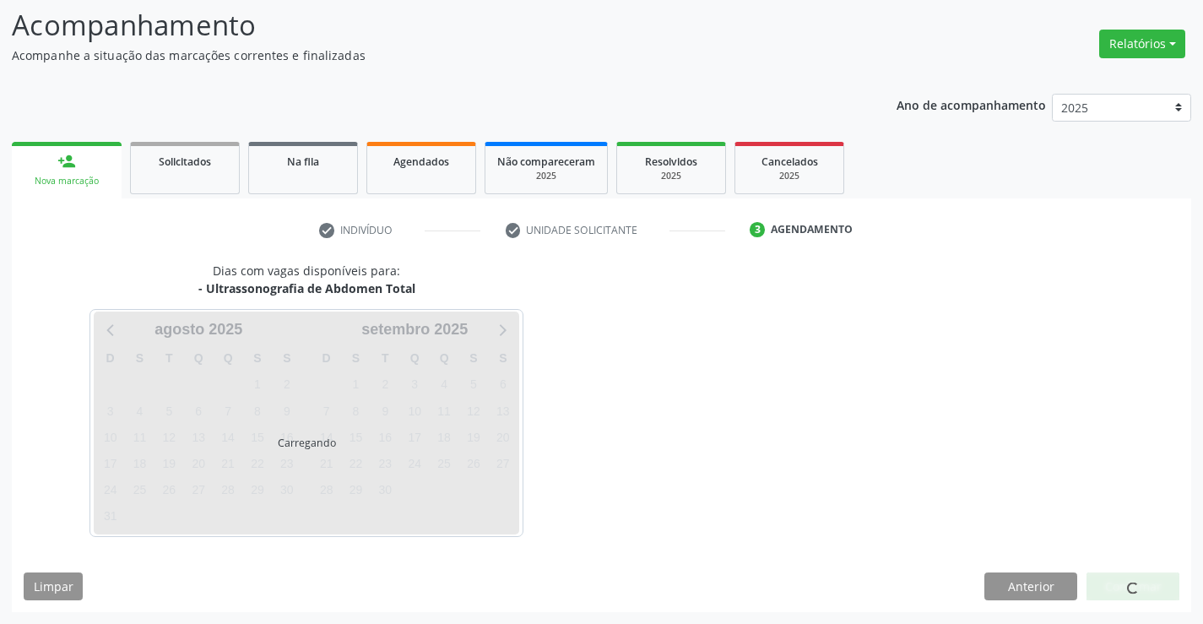
scroll to position [0, 0]
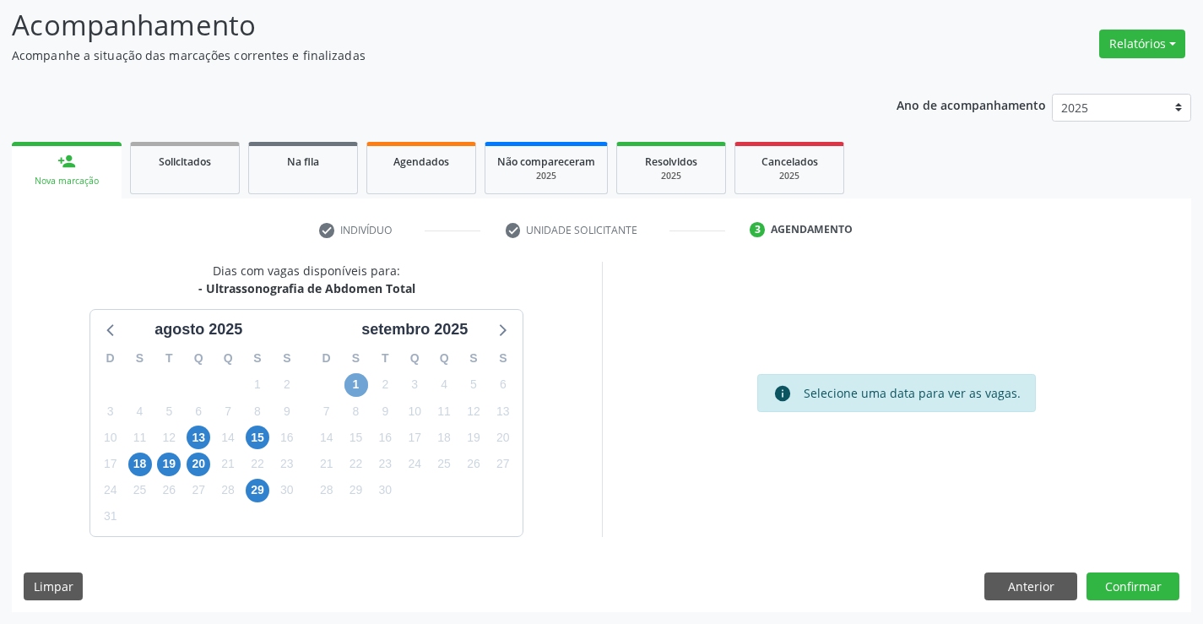
click at [366, 382] on span "1" at bounding box center [357, 385] width 24 height 24
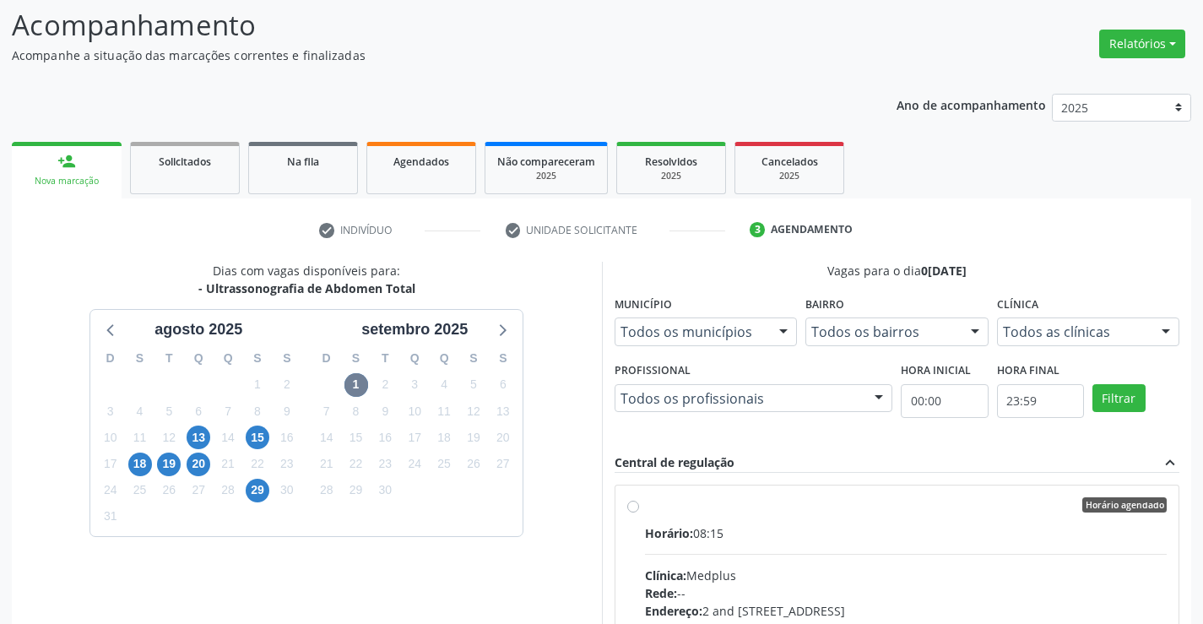
click at [808, 554] on hr at bounding box center [906, 554] width 523 height 1
click at [639, 513] on input "Horário agendado Horário: 08:15 Clínica: Medplus Rede: -- Endereço: 2 and [STRE…" at bounding box center [633, 504] width 12 height 15
radio input "true"
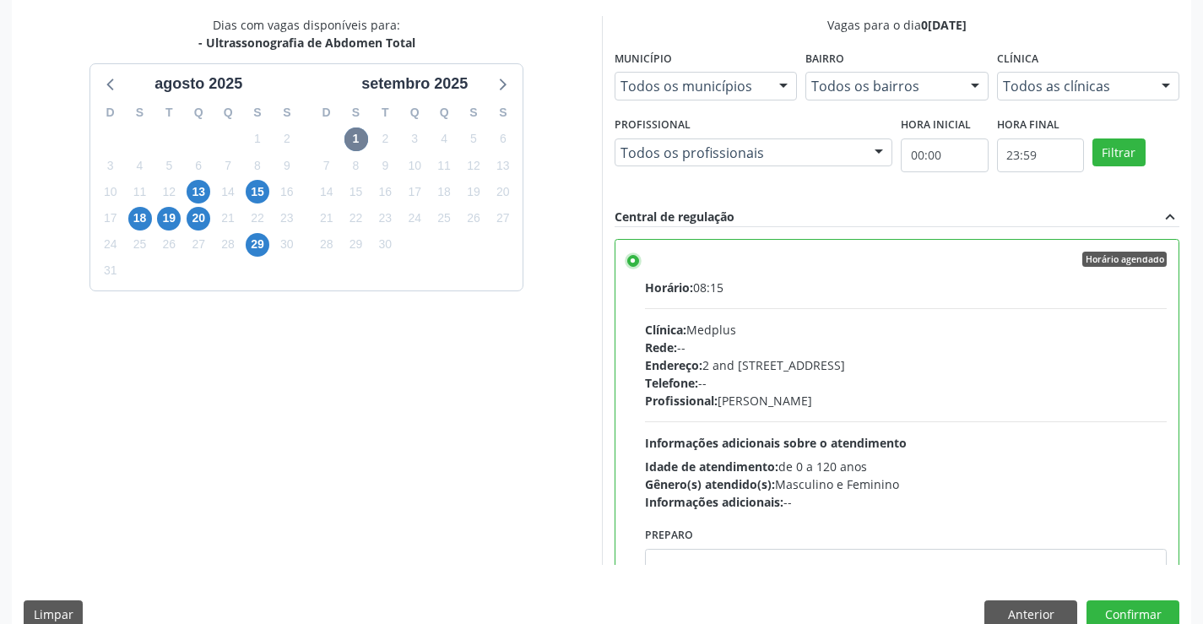
scroll to position [385, 0]
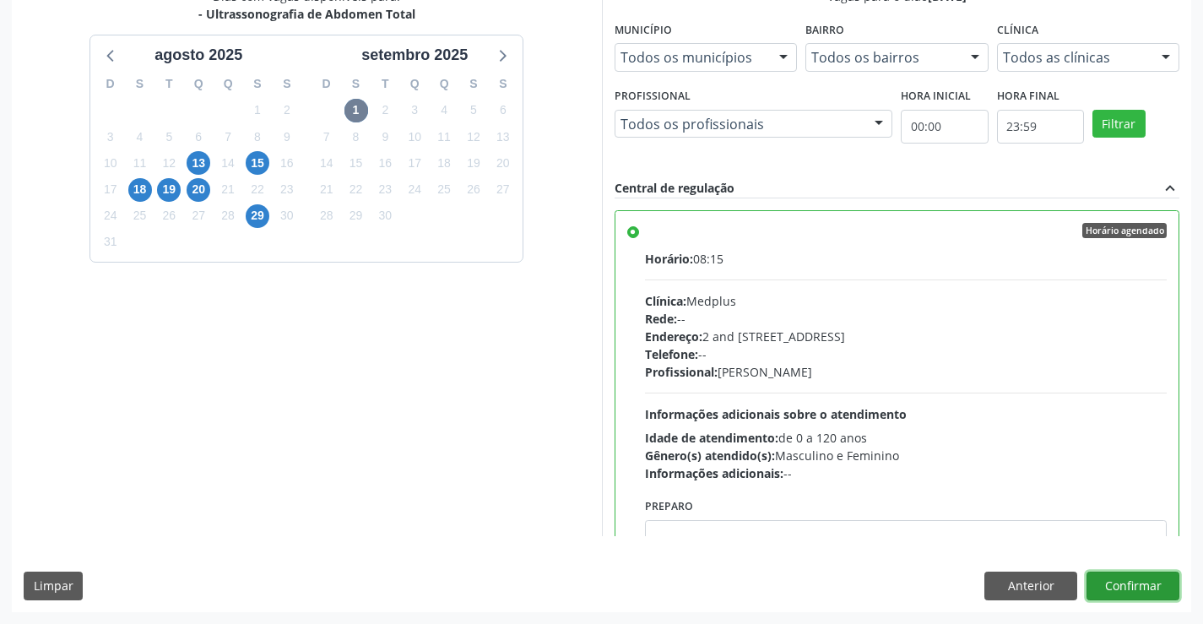
click at [1111, 587] on button "Confirmar" at bounding box center [1133, 586] width 93 height 29
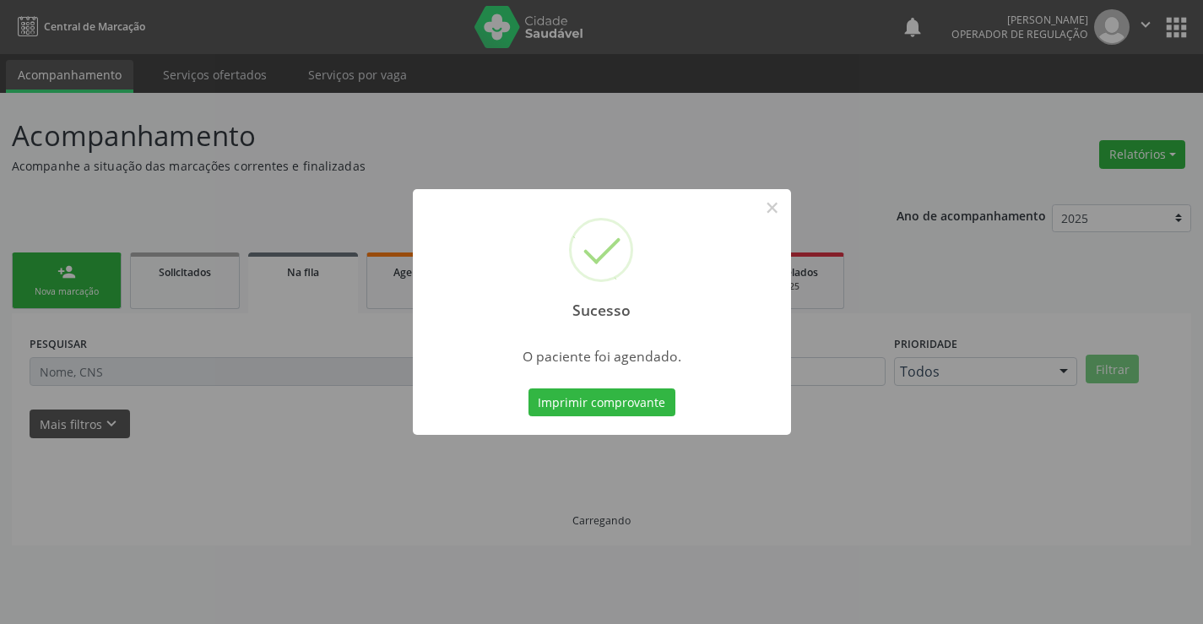
scroll to position [0, 0]
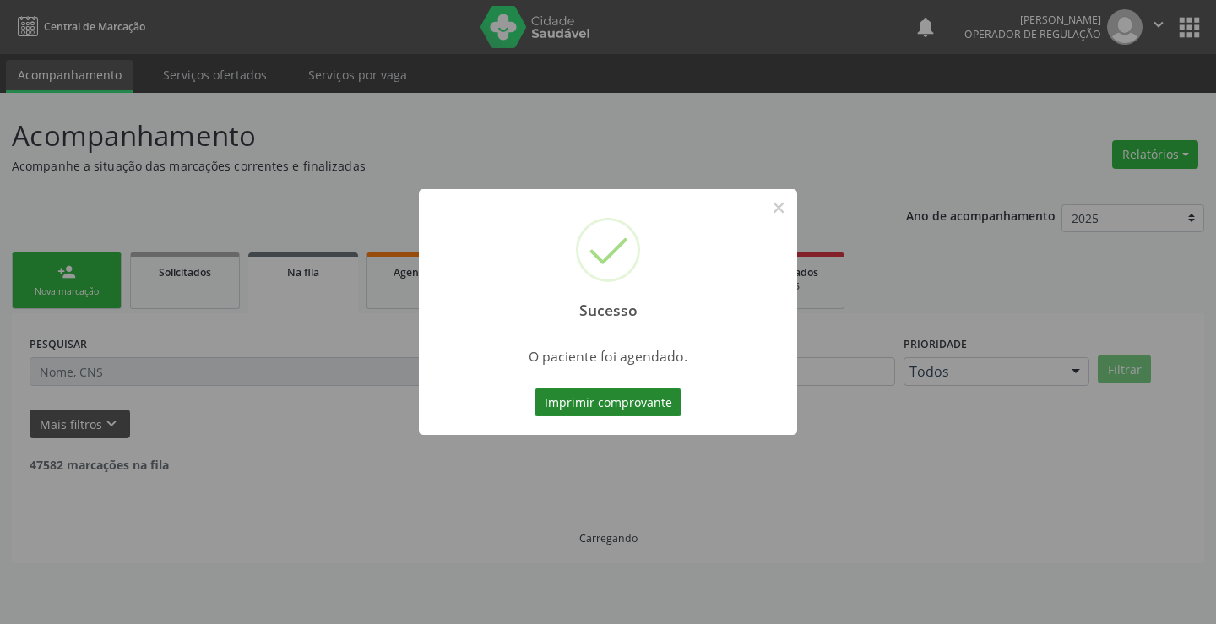
click at [607, 392] on button "Imprimir comprovante" at bounding box center [608, 402] width 147 height 29
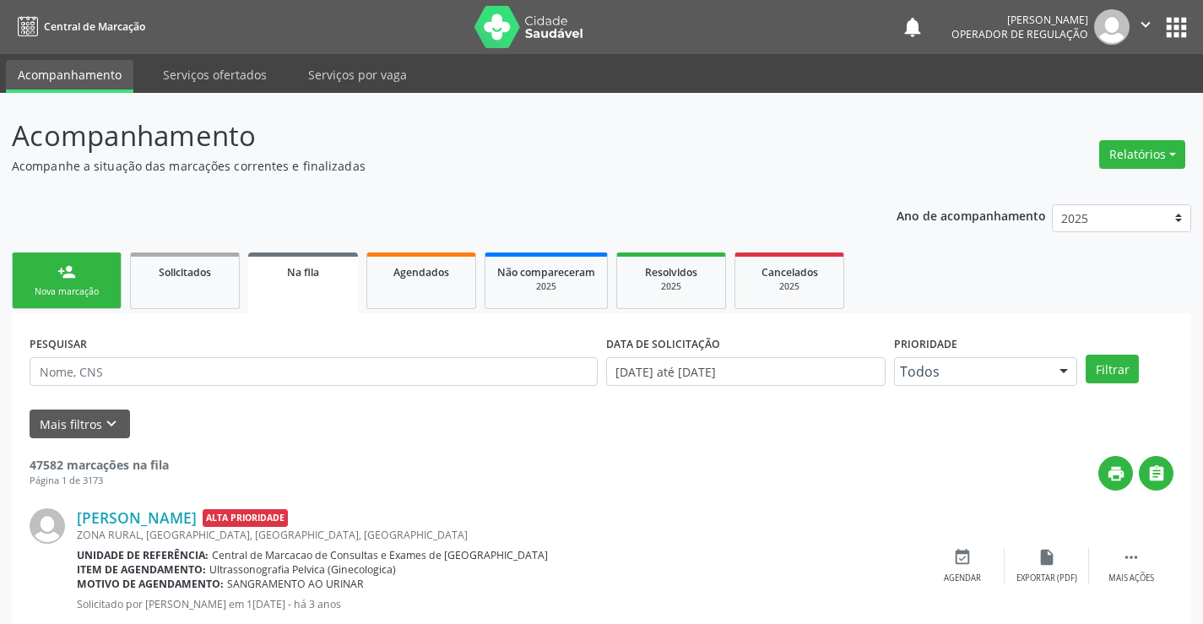
click at [84, 290] on div "Nova marcação" at bounding box center [66, 291] width 84 height 13
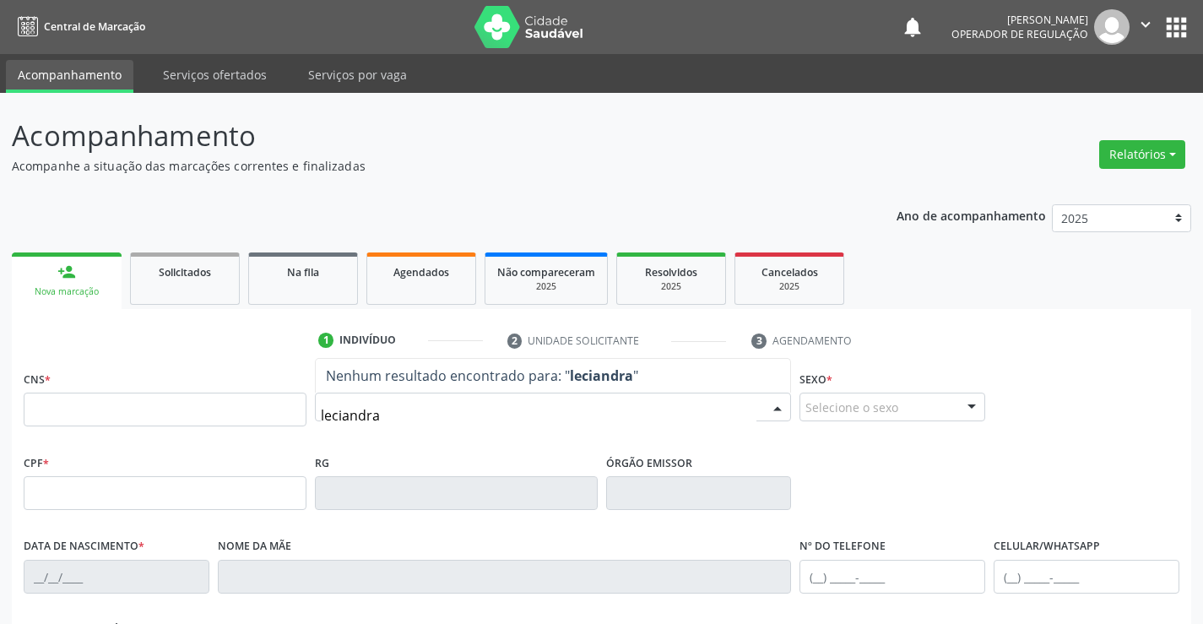
type input "leciandra"
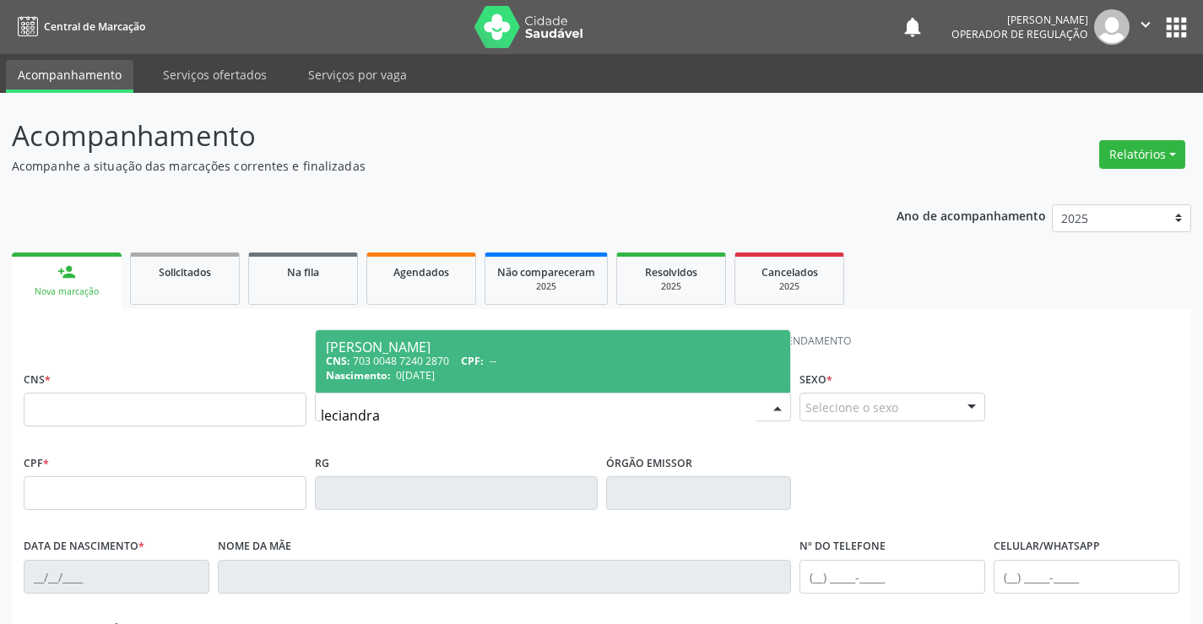
click at [408, 367] on div "CNS: 703 0048 7240 2870 CPF: --" at bounding box center [553, 361] width 455 height 14
type input "703 0048 7240 2870"
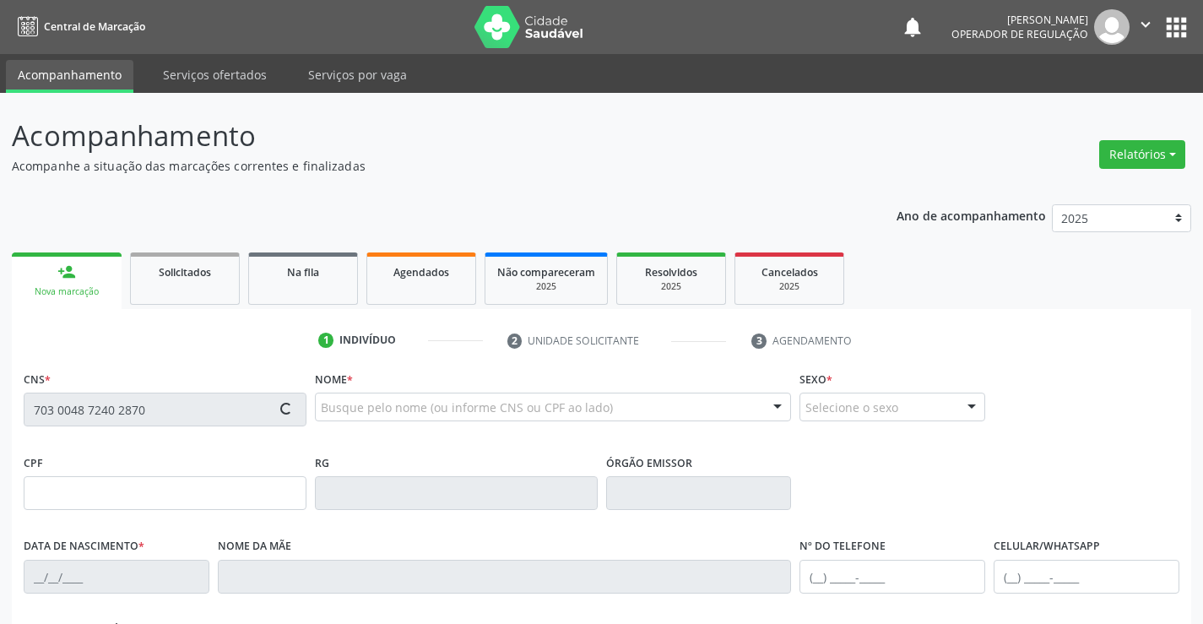
type input "0[DATE]"
type input "[PHONE_NUMBER]"
type input "(74) 99949-7330"
type input "081.696.065-86"
type input "S/N"
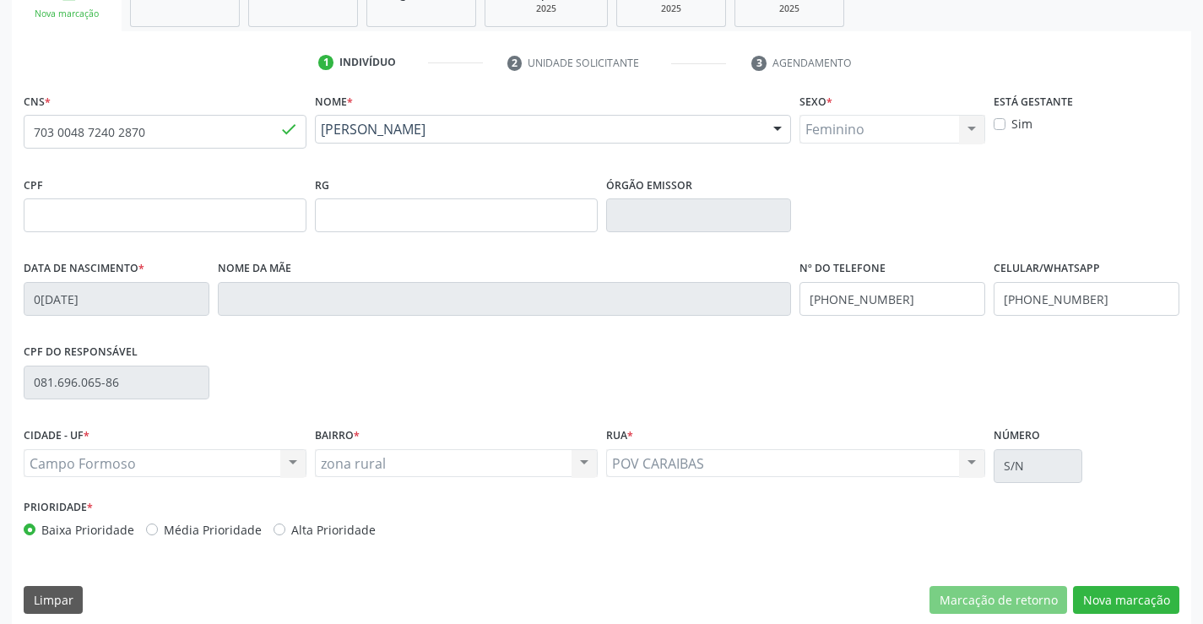
scroll to position [291, 0]
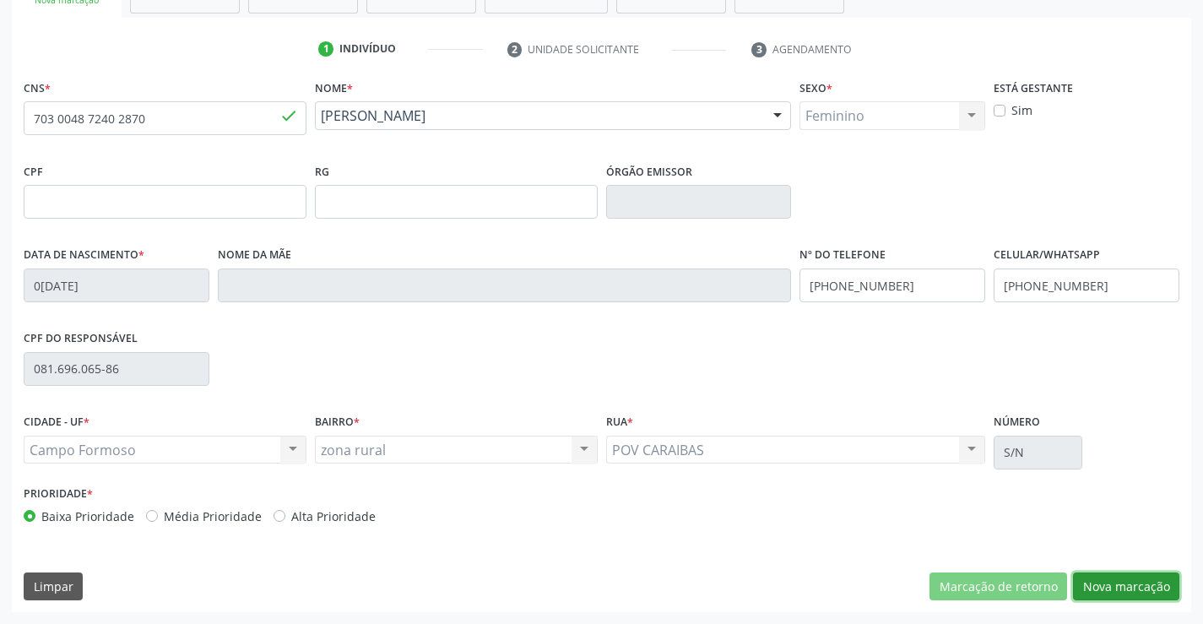
click at [1109, 584] on button "Nova marcação" at bounding box center [1126, 587] width 106 height 29
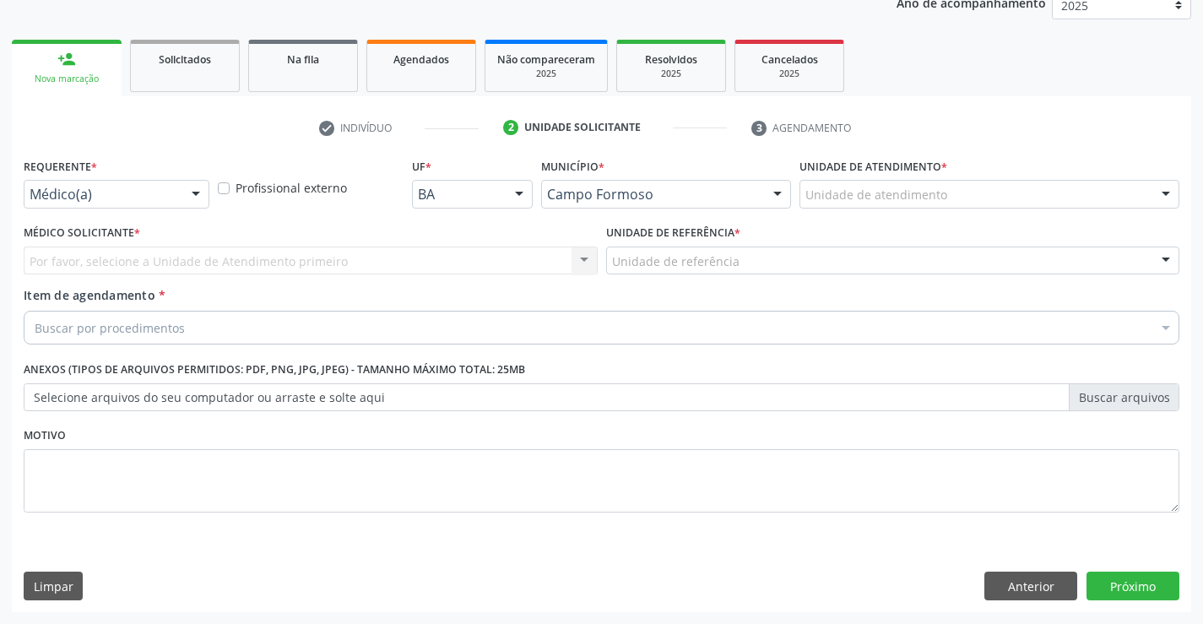
scroll to position [213, 0]
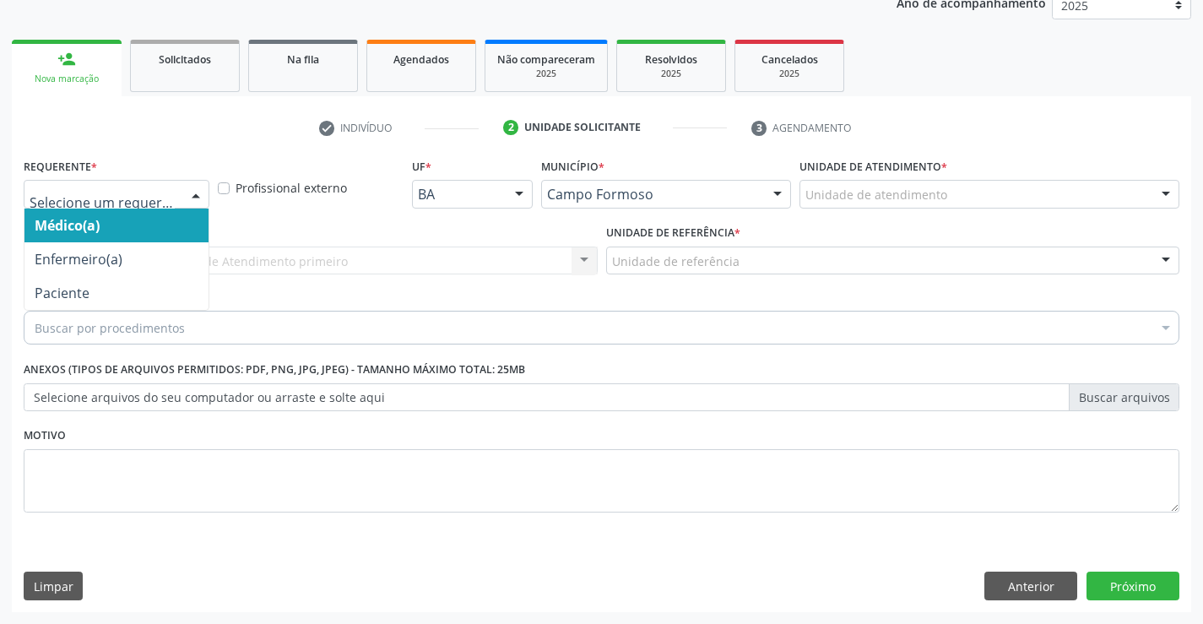
click at [199, 194] on div at bounding box center [195, 195] width 25 height 29
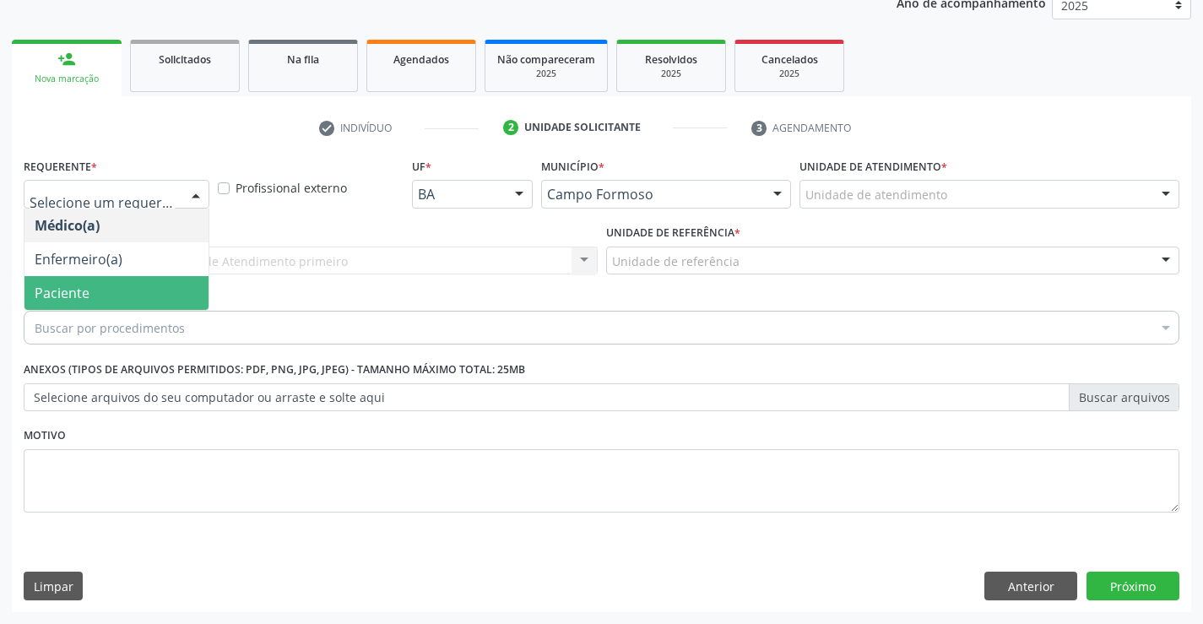
click at [169, 291] on span "Paciente" at bounding box center [116, 293] width 184 height 34
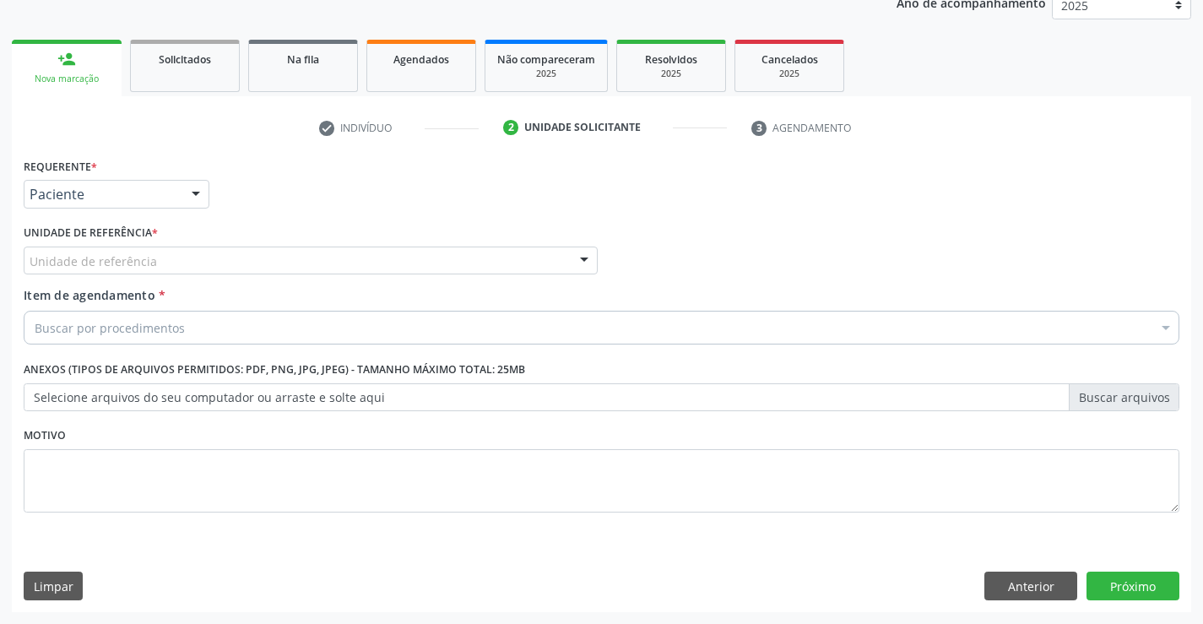
click at [309, 259] on div "Unidade de referência" at bounding box center [311, 261] width 574 height 29
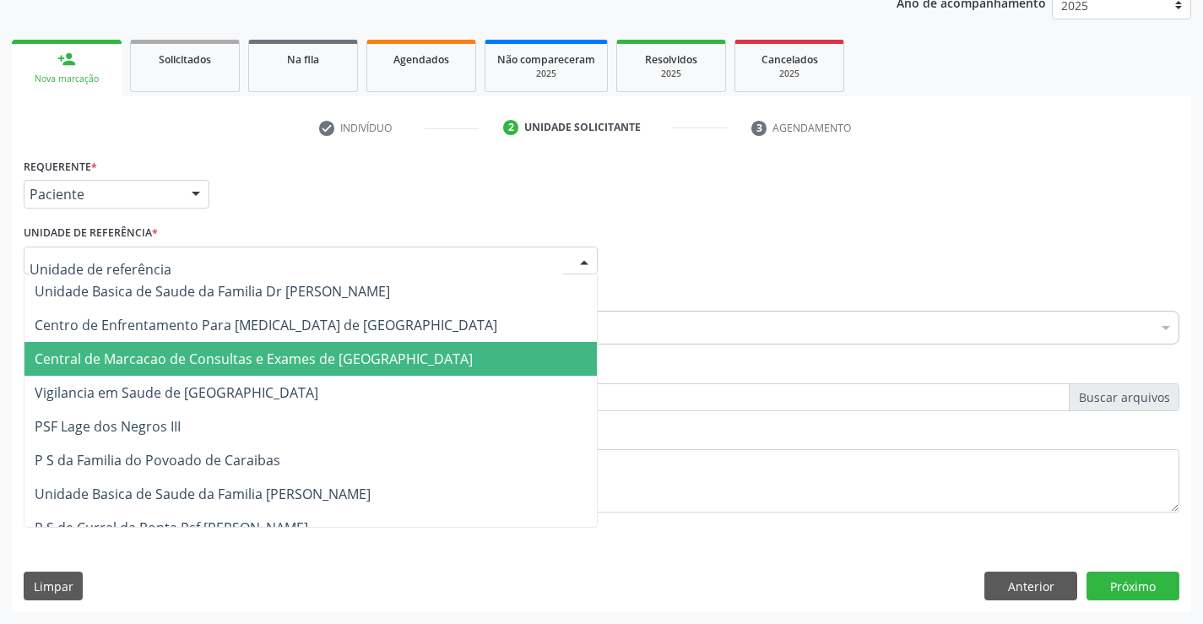
click at [256, 347] on span "Central de Marcacao de Consultas e Exames de [GEOGRAPHIC_DATA]" at bounding box center [310, 359] width 573 height 34
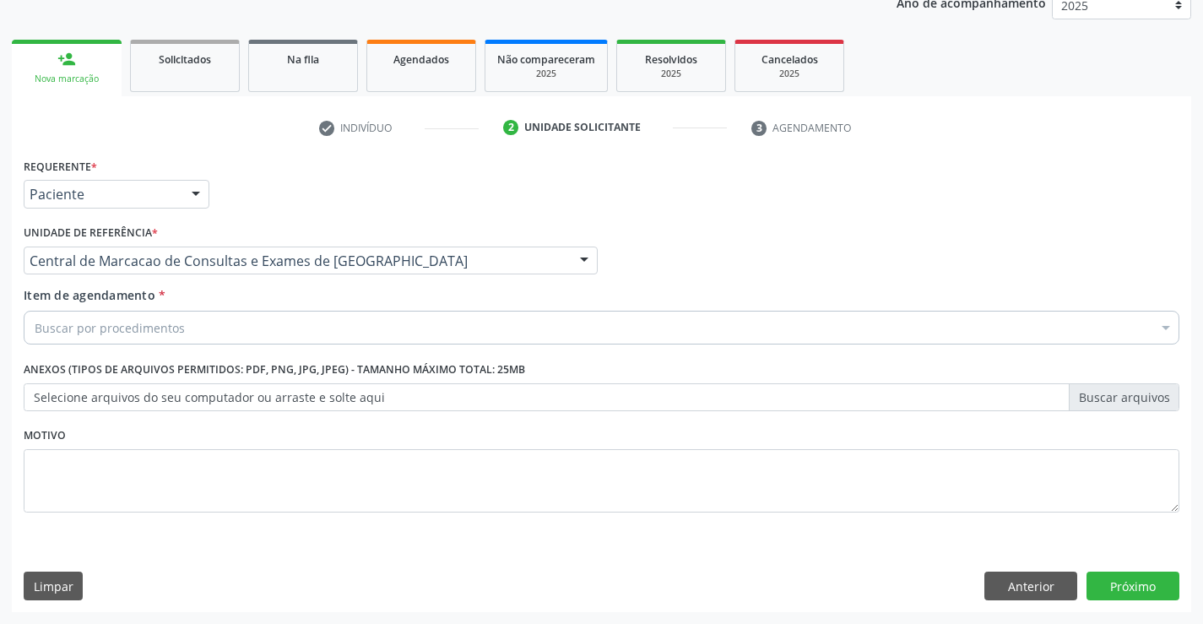
click at [234, 341] on div "Buscar por procedimentos" at bounding box center [602, 328] width 1156 height 34
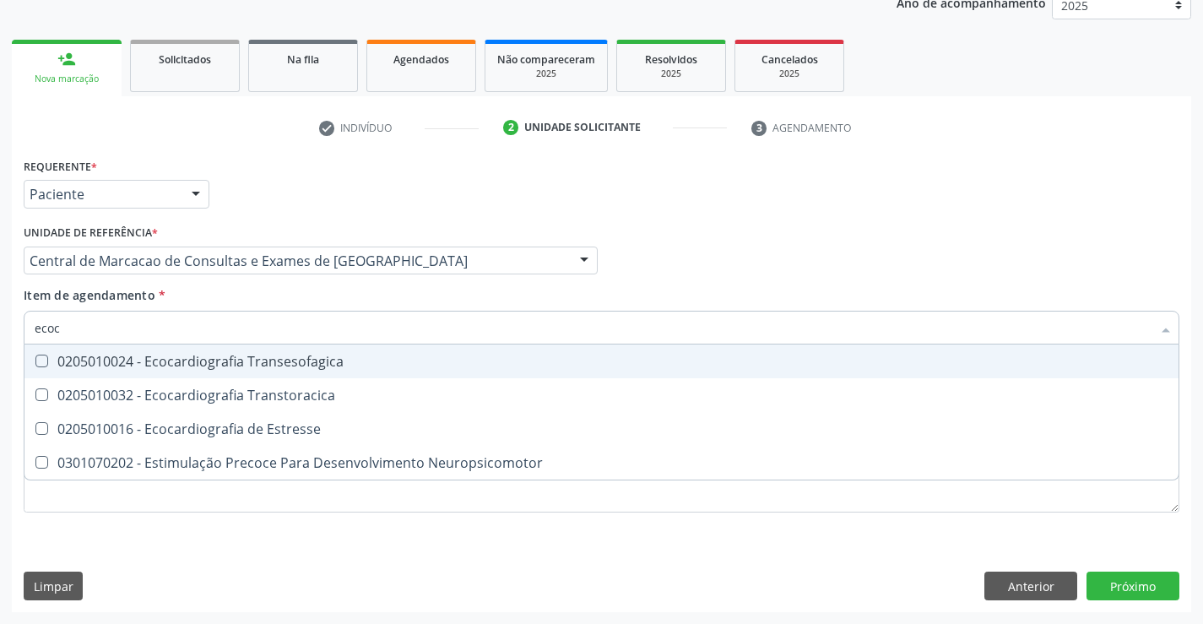
type input "ecoca"
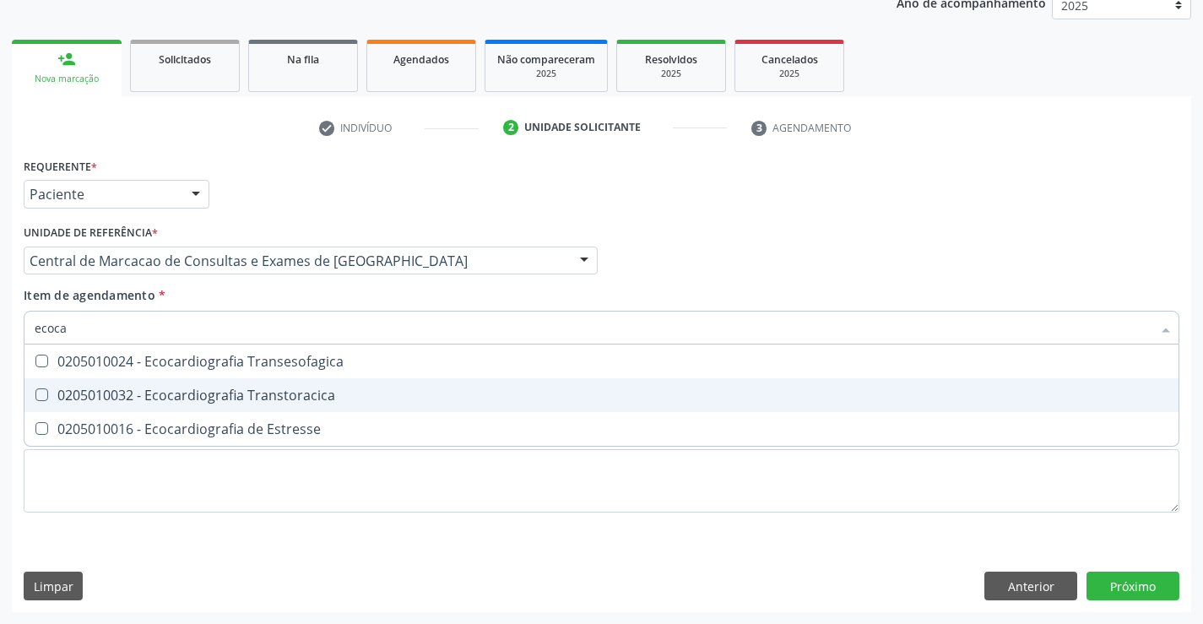
click at [274, 401] on div "0205010032 - Ecocardiografia Transtoracica" at bounding box center [602, 395] width 1134 height 14
checkbox Transtoracica "true"
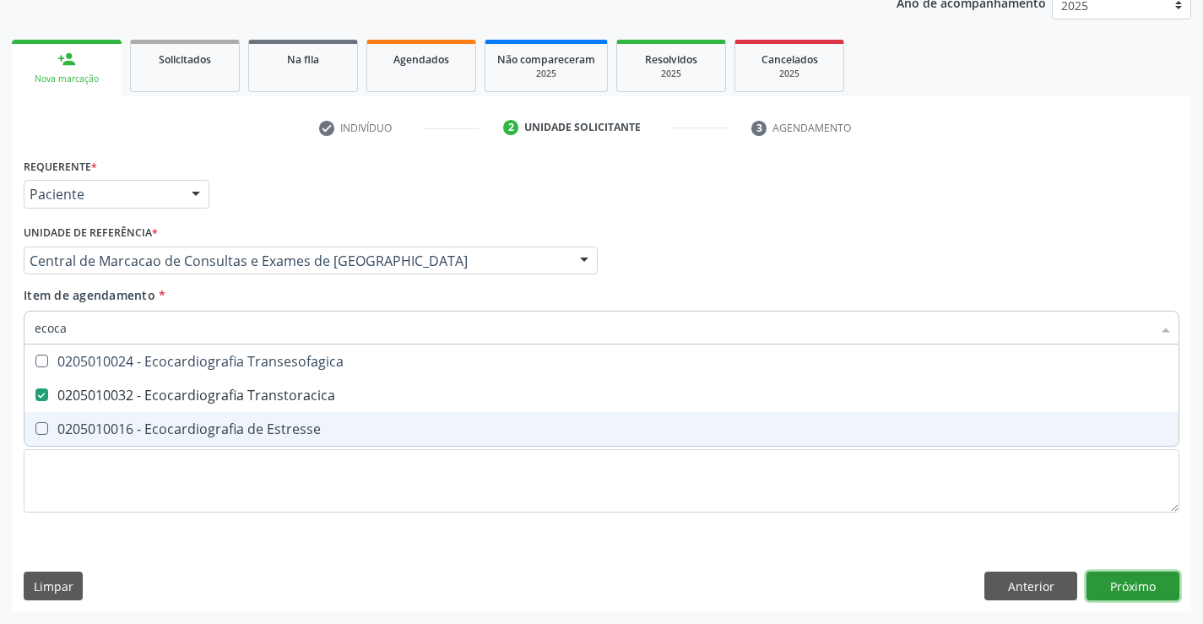
click at [1139, 576] on div "Requerente * Paciente Médico(a) Enfermeiro(a) Paciente Nenhum resultado encontr…" at bounding box center [602, 383] width 1180 height 459
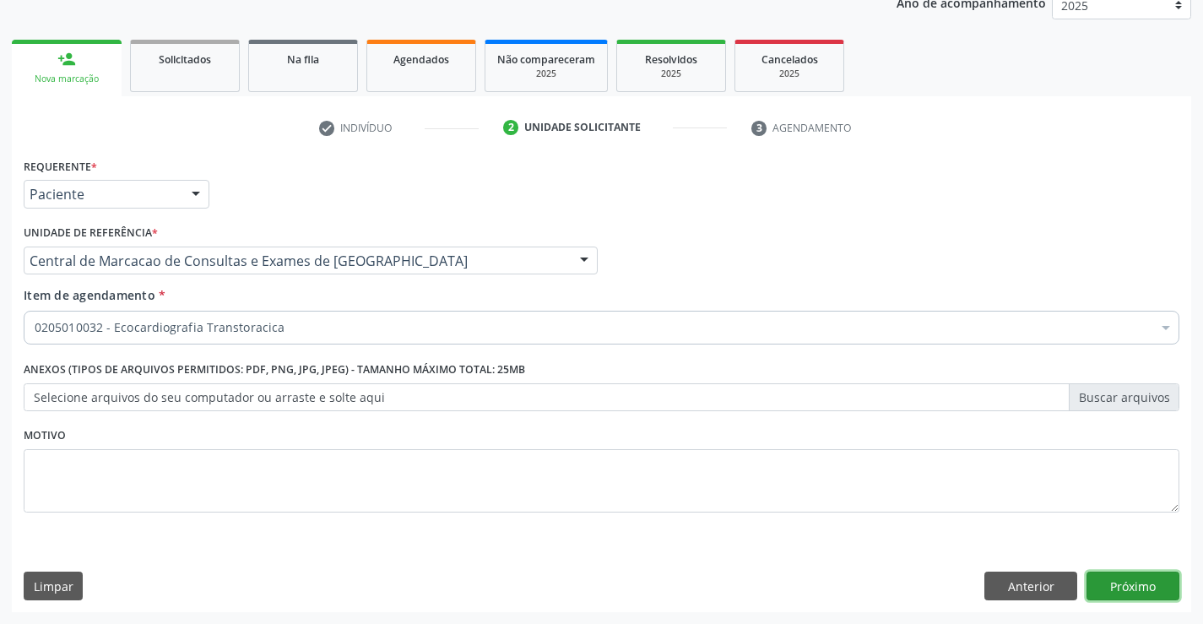
click at [1128, 584] on button "Próximo" at bounding box center [1133, 586] width 93 height 29
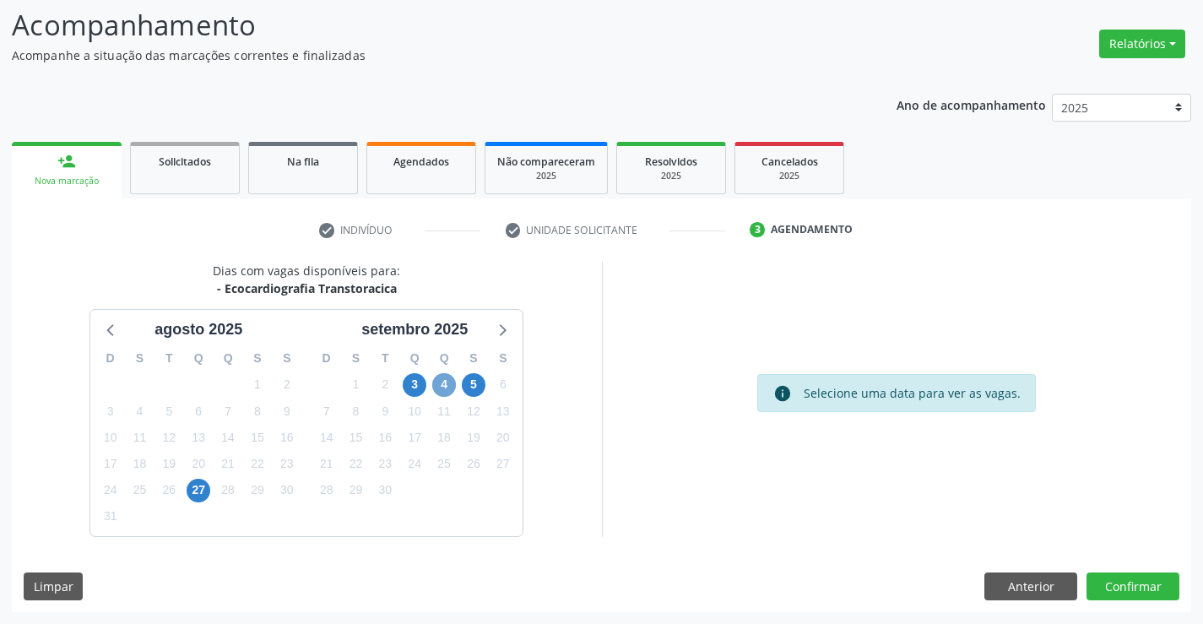
click at [443, 384] on span "4" at bounding box center [444, 385] width 24 height 24
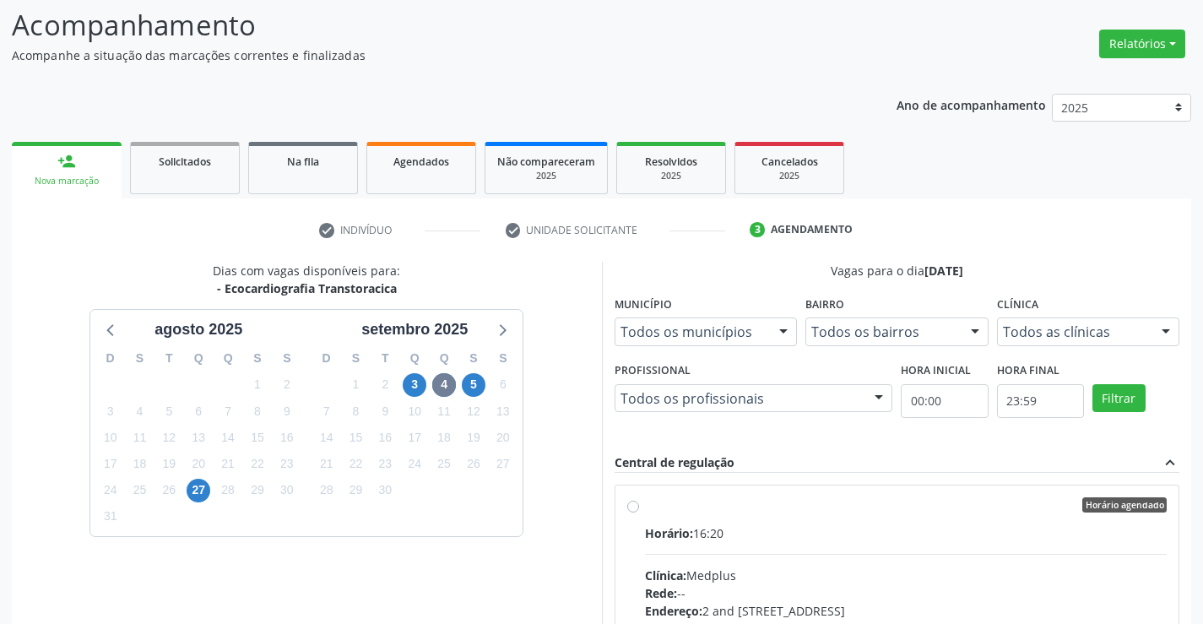
click at [740, 504] on div "Horário agendado" at bounding box center [906, 504] width 523 height 15
click at [639, 504] on input "Horário agendado Horário: 16:20 Clínica: Medplus Rede: -- Endereço: 2 and S 204…" at bounding box center [633, 504] width 12 height 15
radio input "true"
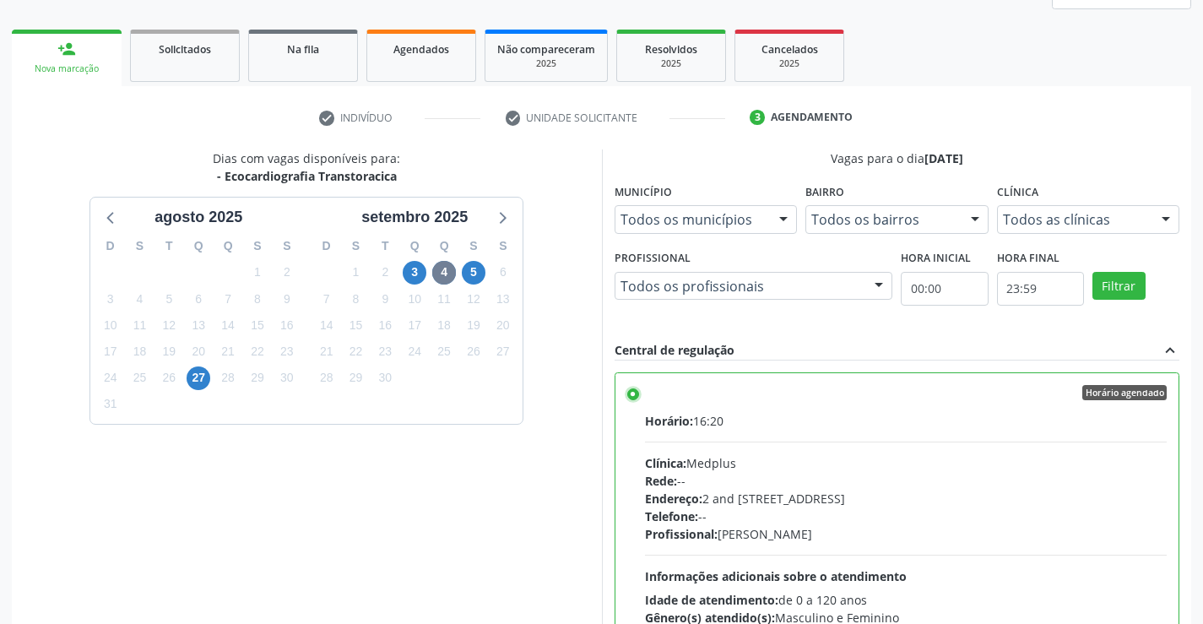
scroll to position [385, 0]
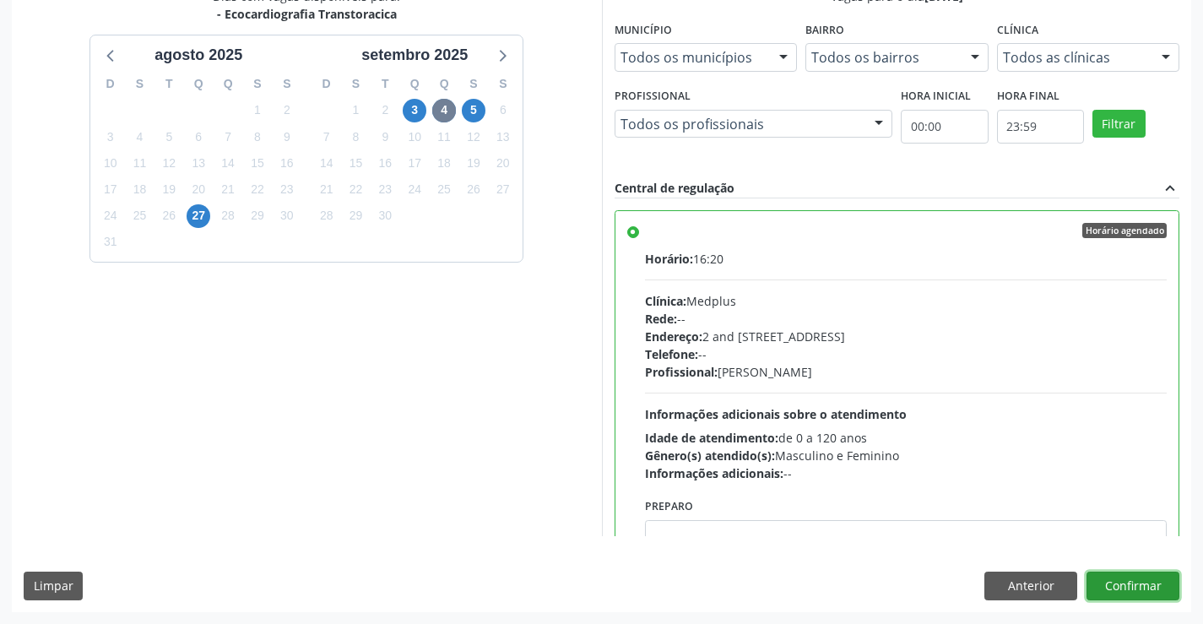
click at [1135, 583] on button "Confirmar" at bounding box center [1133, 586] width 93 height 29
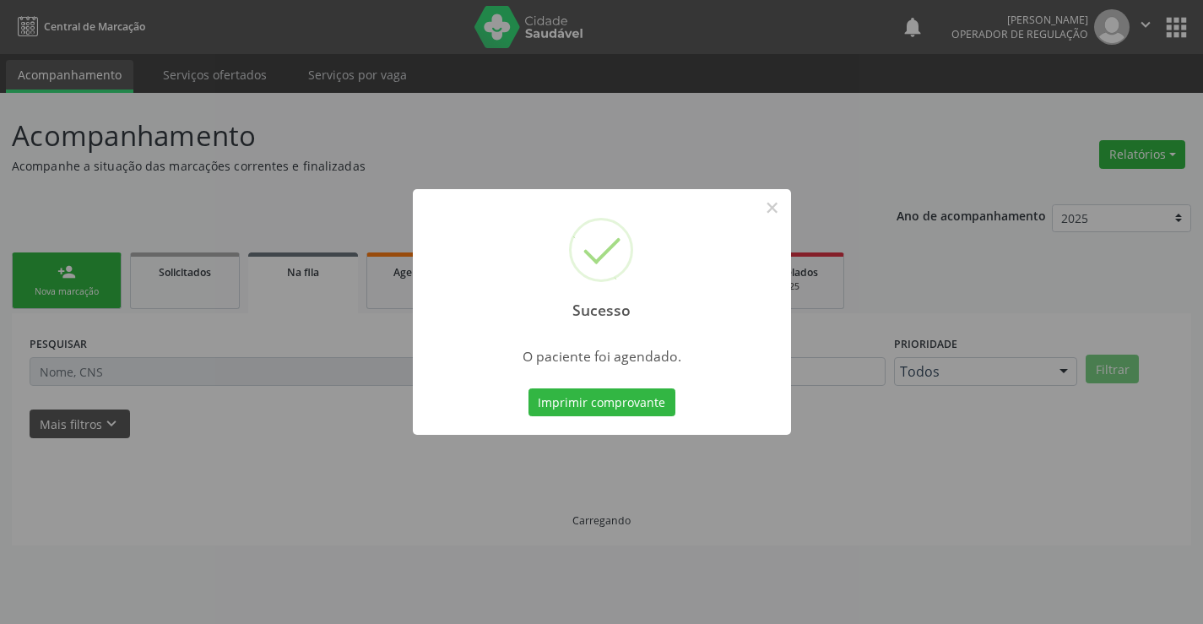
scroll to position [0, 0]
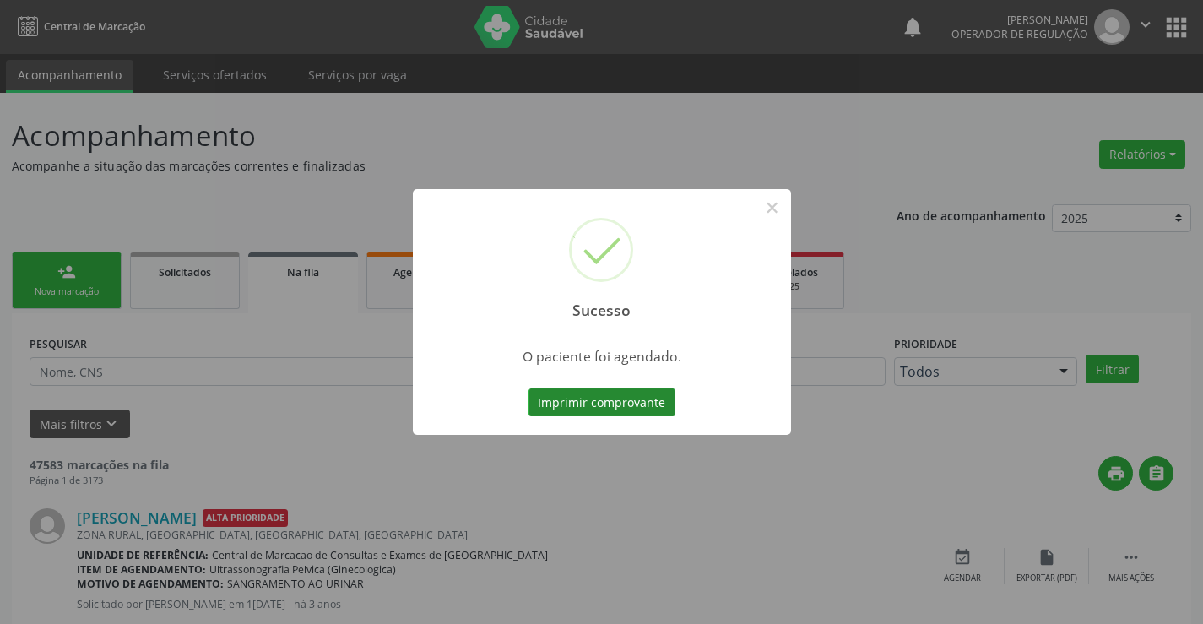
click at [650, 398] on button "Imprimir comprovante" at bounding box center [602, 402] width 147 height 29
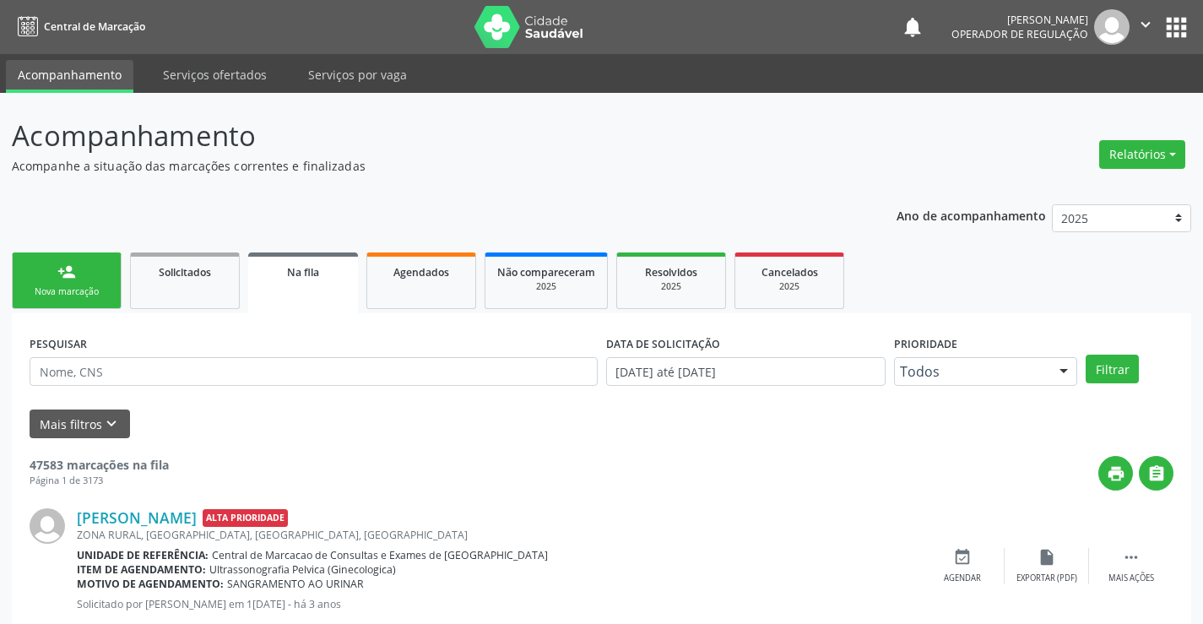
click at [82, 296] on div "Nova marcação" at bounding box center [66, 291] width 84 height 13
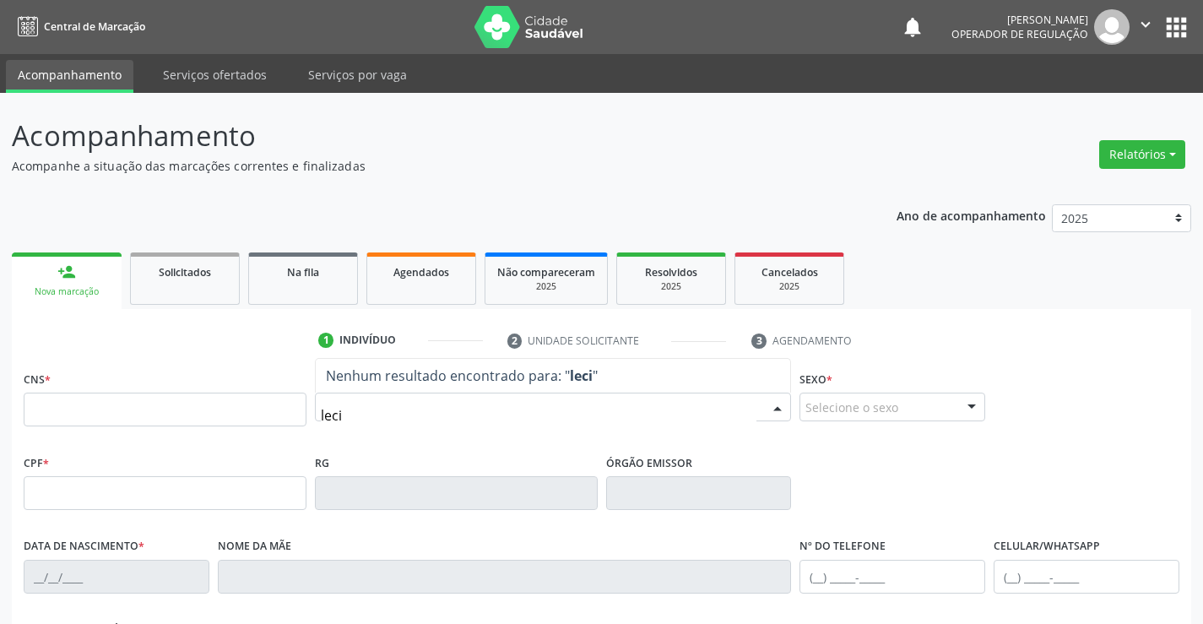
type input "lecia"
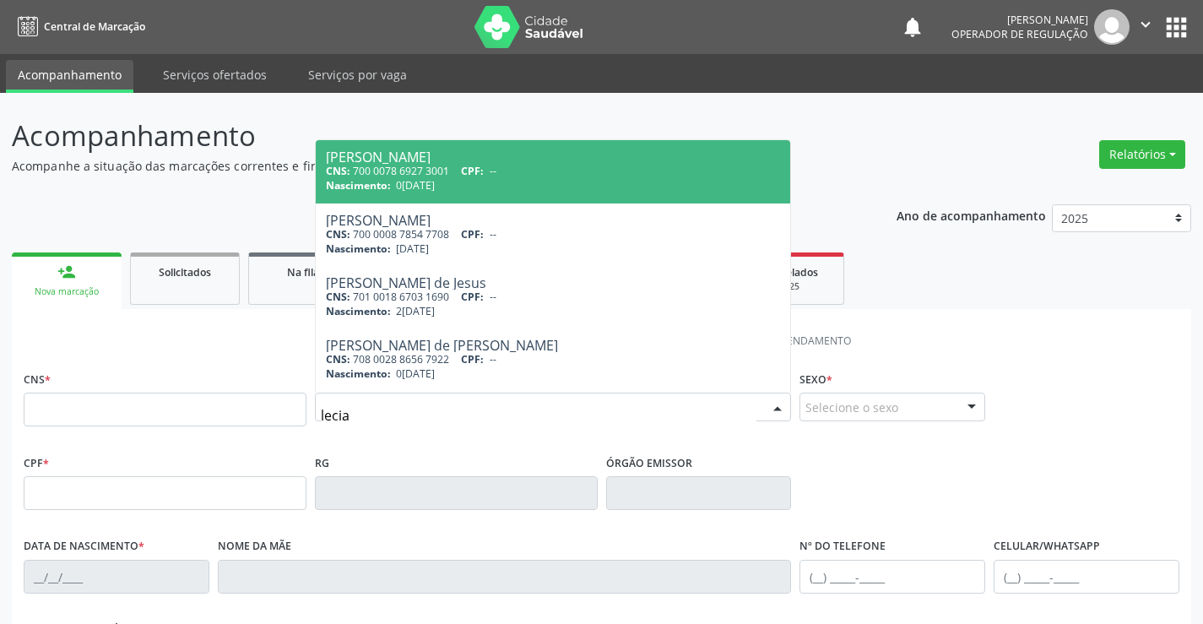
click at [486, 181] on div "Nascimento: 01/07/1983" at bounding box center [553, 185] width 455 height 14
type input "700 0078 6927 3001"
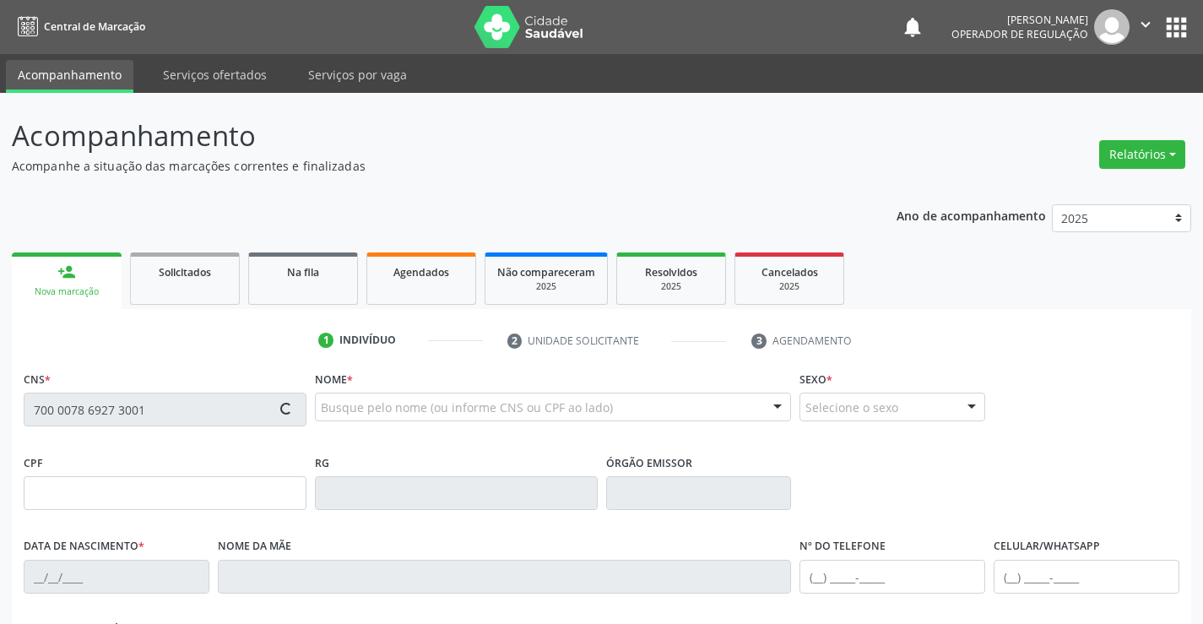
type input "01/07/1983"
type input "SN"
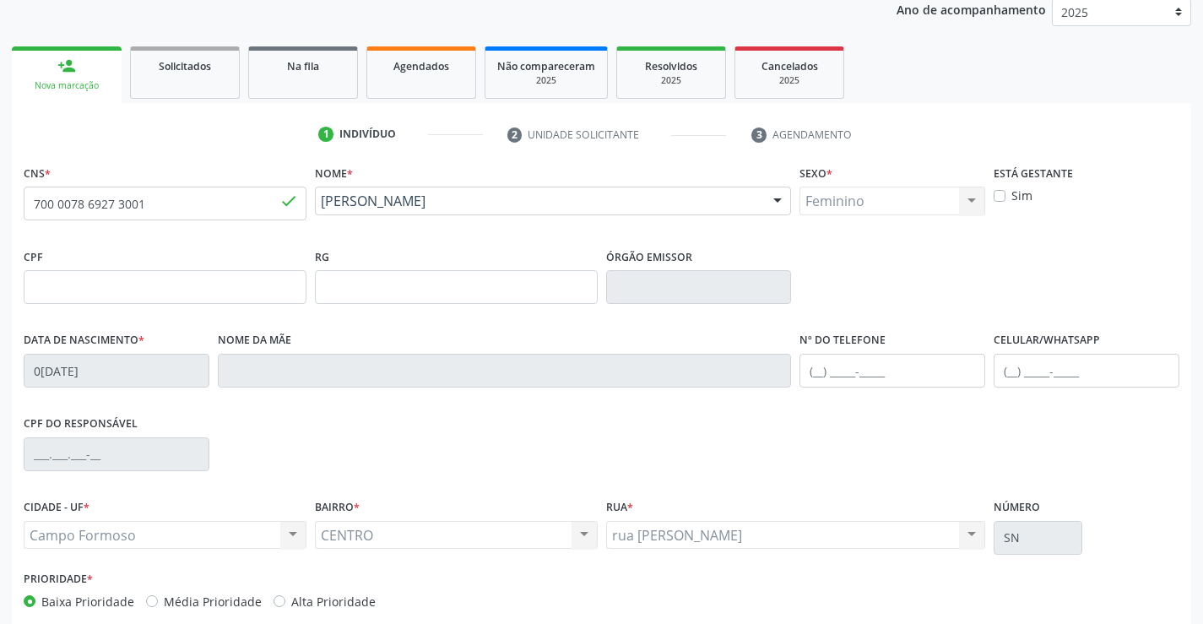
scroll to position [291, 0]
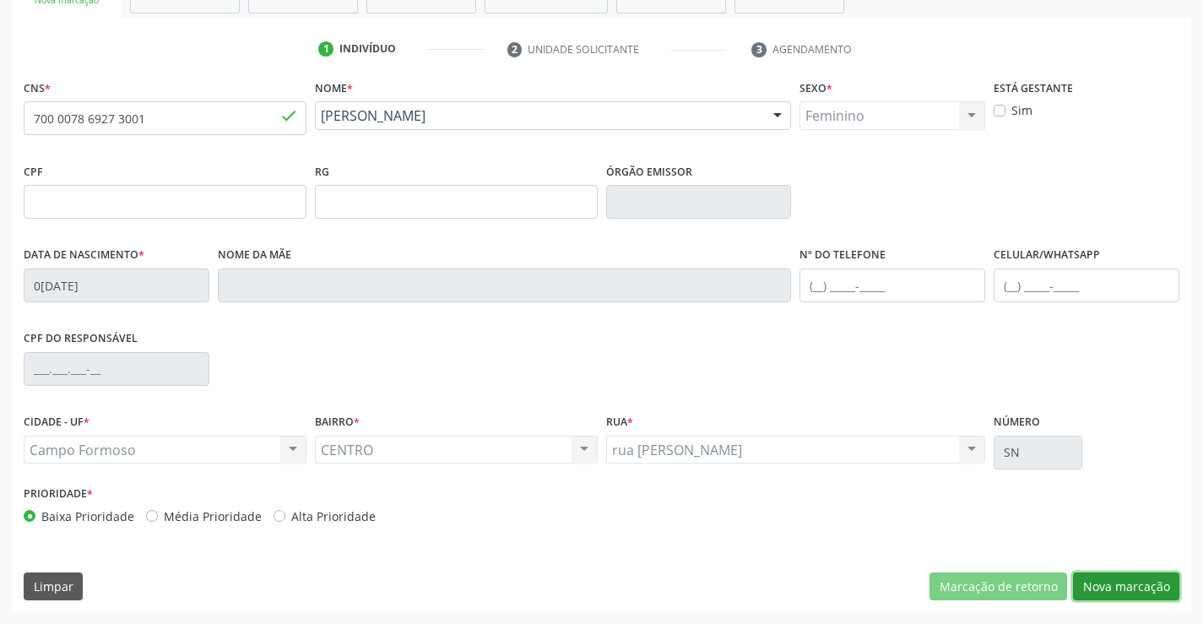
click at [1122, 580] on button "Nova marcação" at bounding box center [1126, 587] width 106 height 29
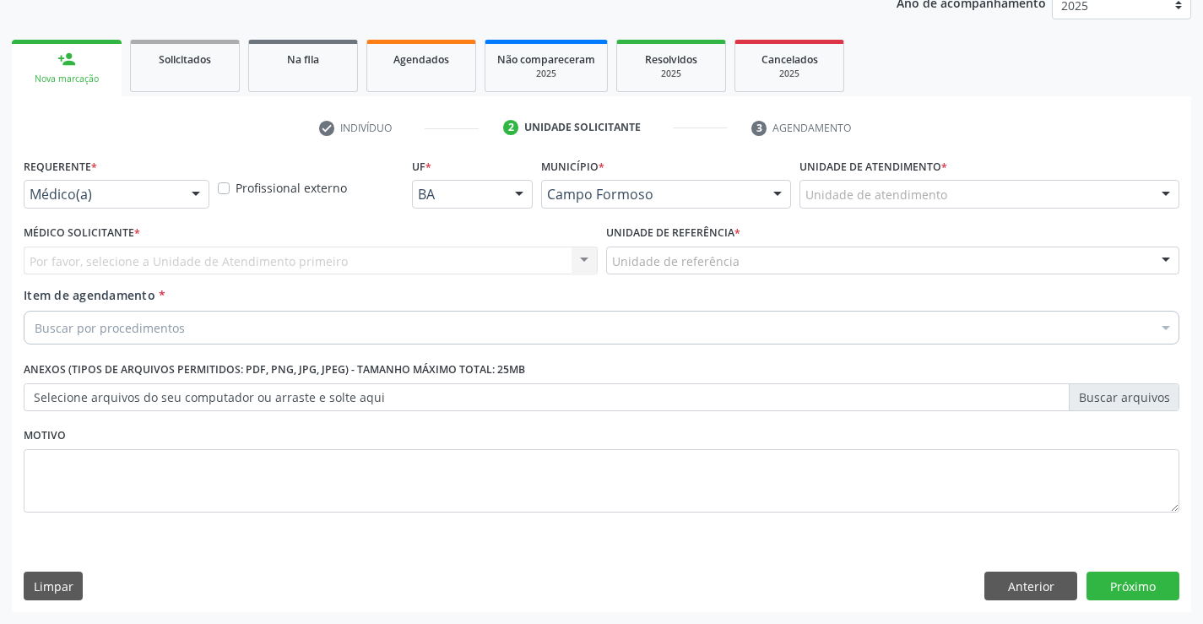
scroll to position [213, 0]
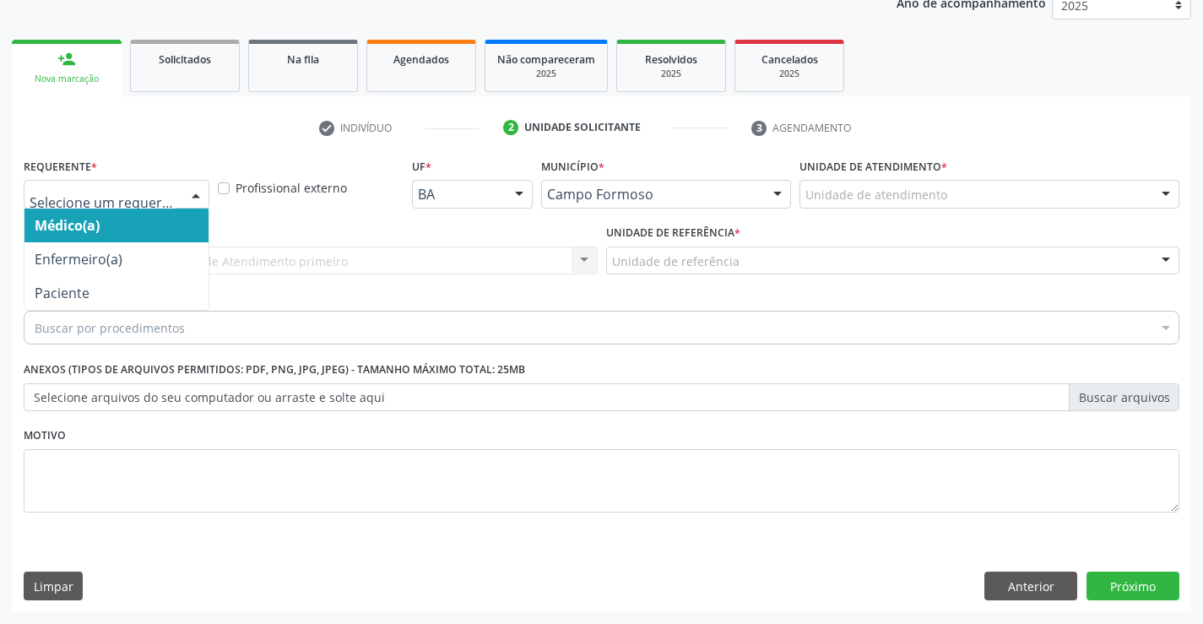
click at [176, 198] on div at bounding box center [117, 194] width 186 height 29
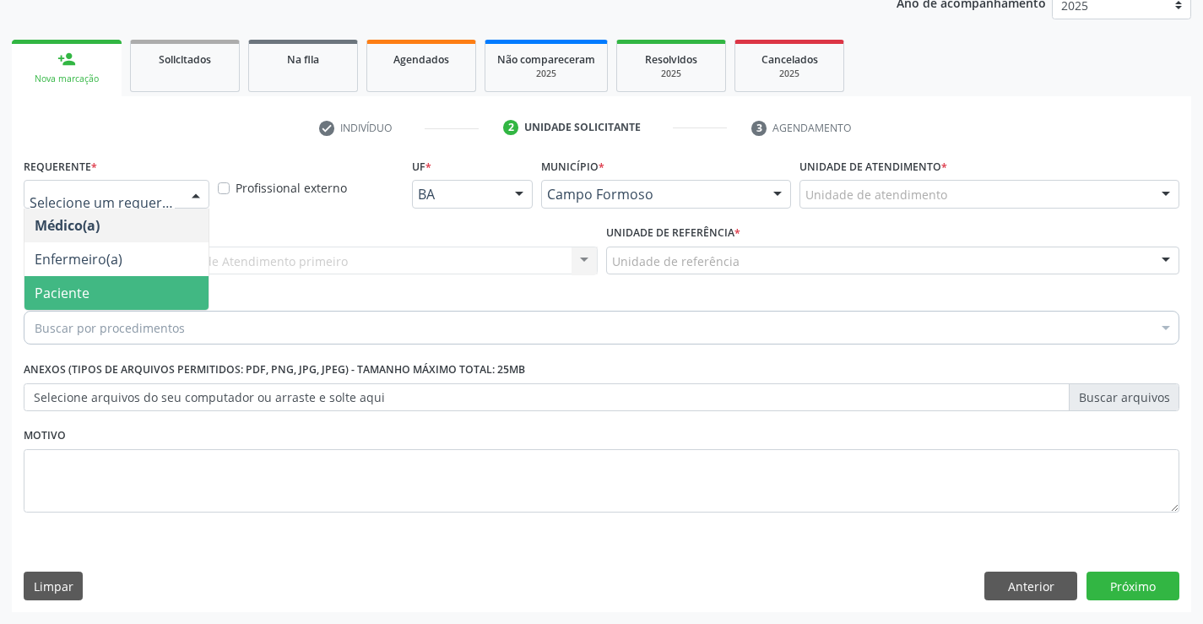
click at [154, 281] on span "Paciente" at bounding box center [116, 293] width 184 height 34
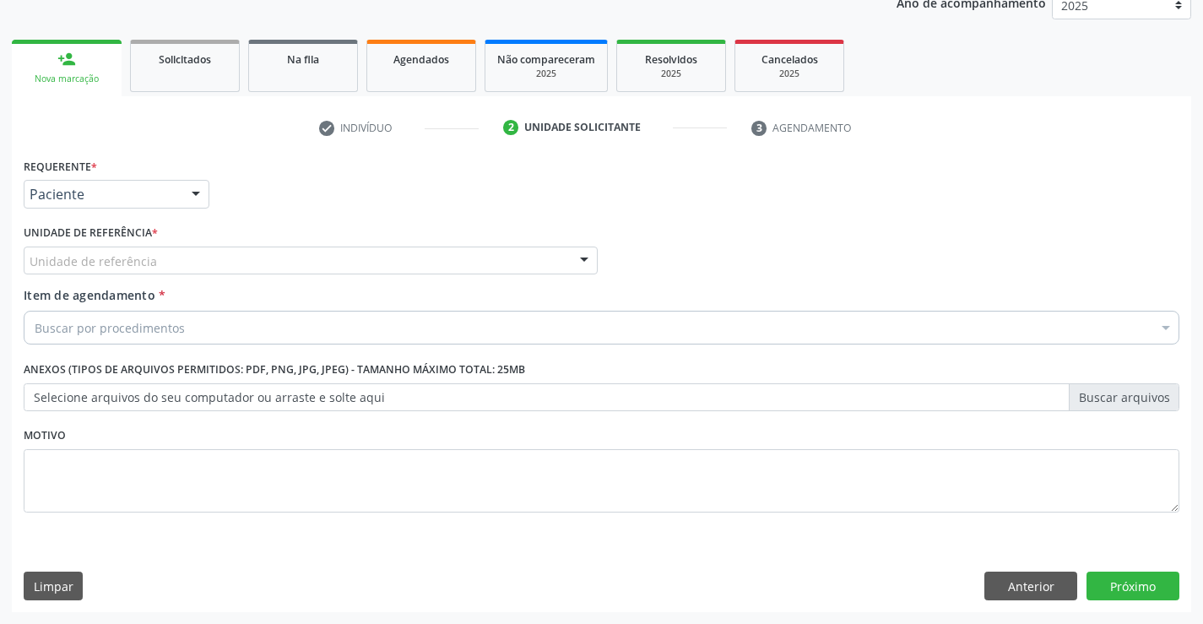
click at [1100, 329] on div "Buscar por procedimentos" at bounding box center [602, 328] width 1156 height 34
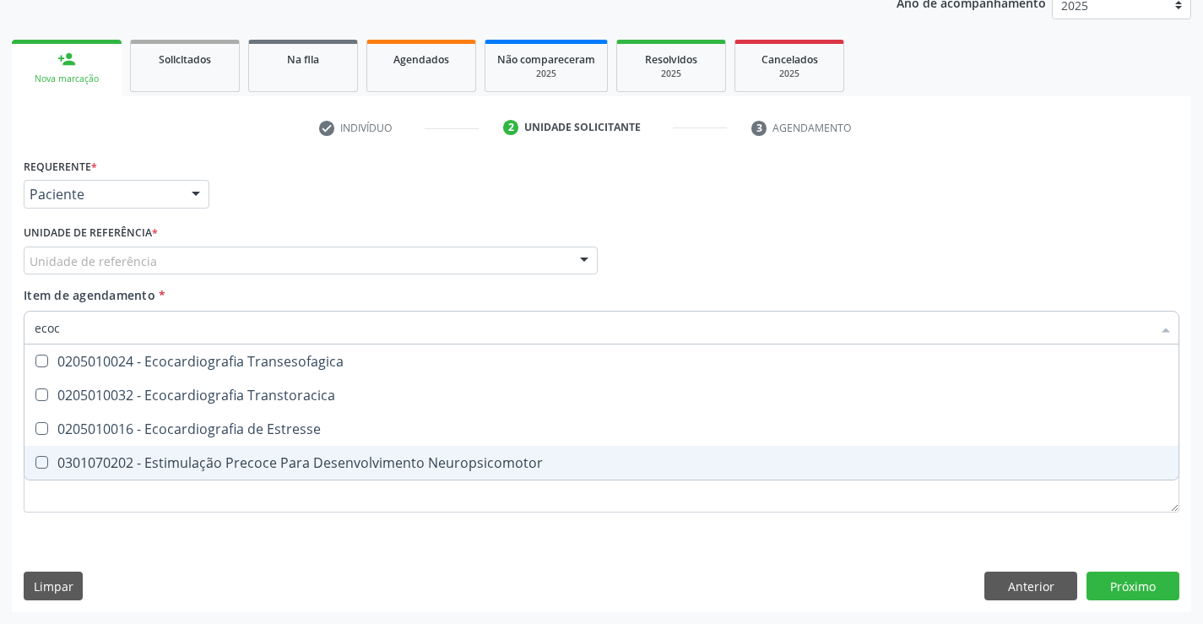
type input "ecoca"
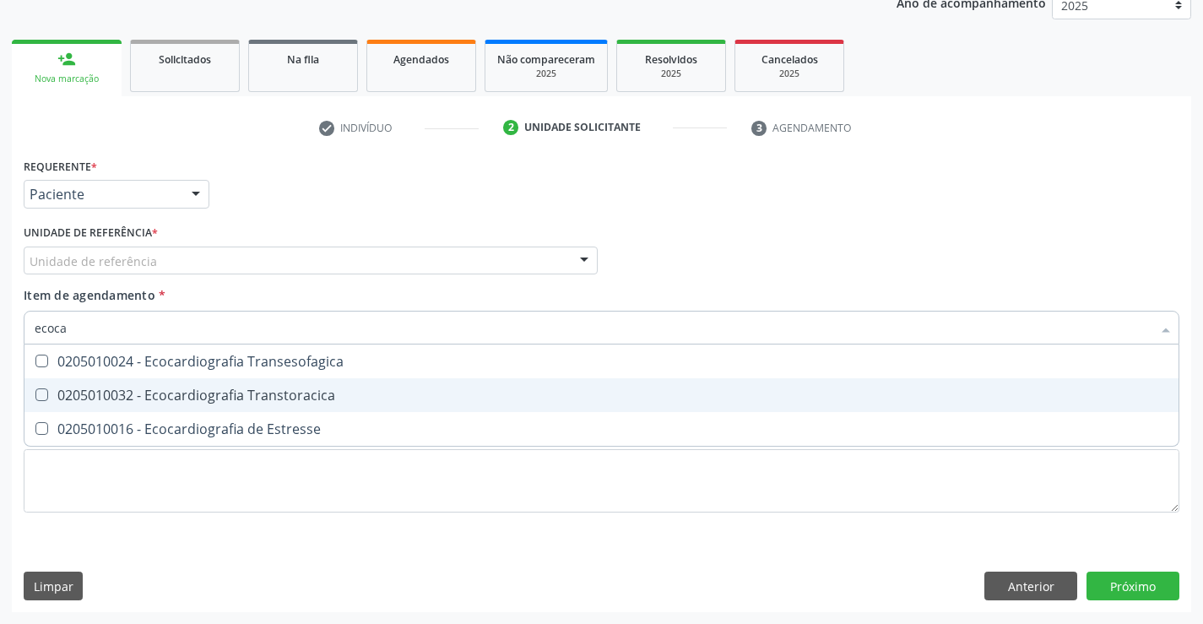
click at [303, 395] on div "0205010032 - Ecocardiografia Transtoracica" at bounding box center [602, 395] width 1134 height 14
checkbox Transtoracica "true"
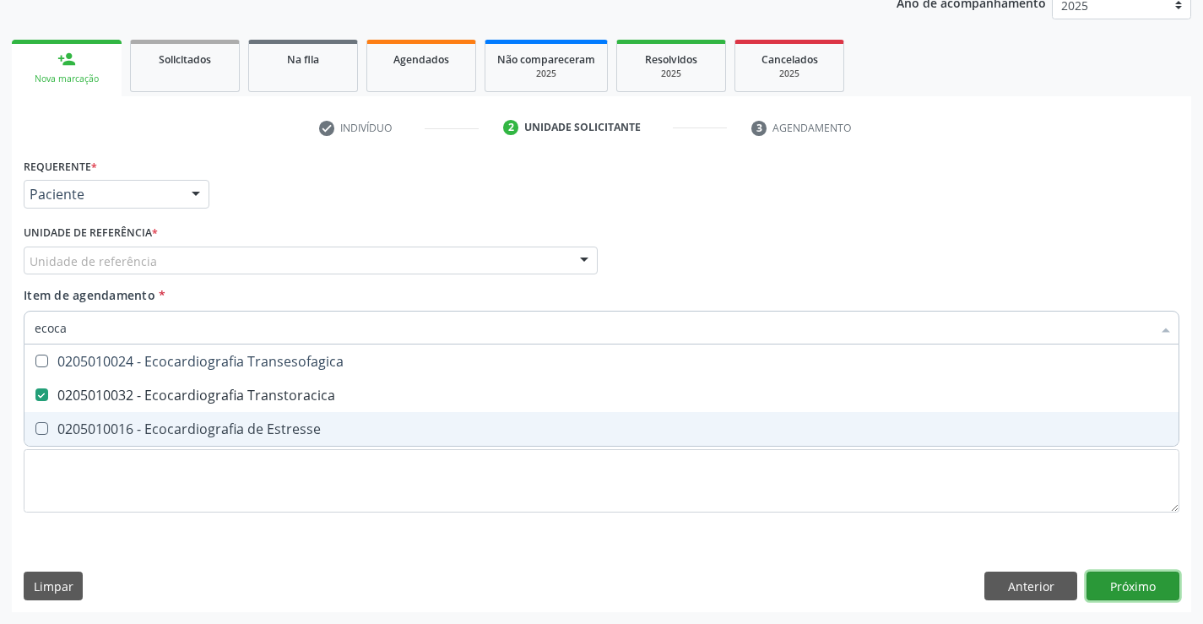
click at [1149, 596] on button "Próximo" at bounding box center [1133, 586] width 93 height 29
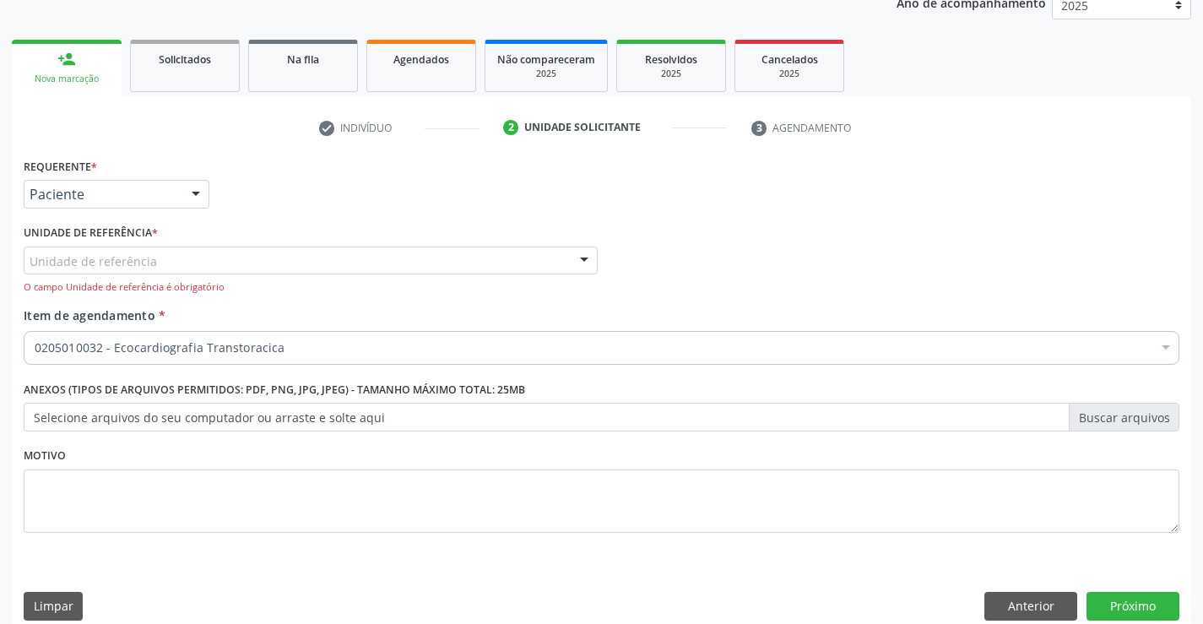
click at [590, 262] on div at bounding box center [584, 261] width 25 height 29
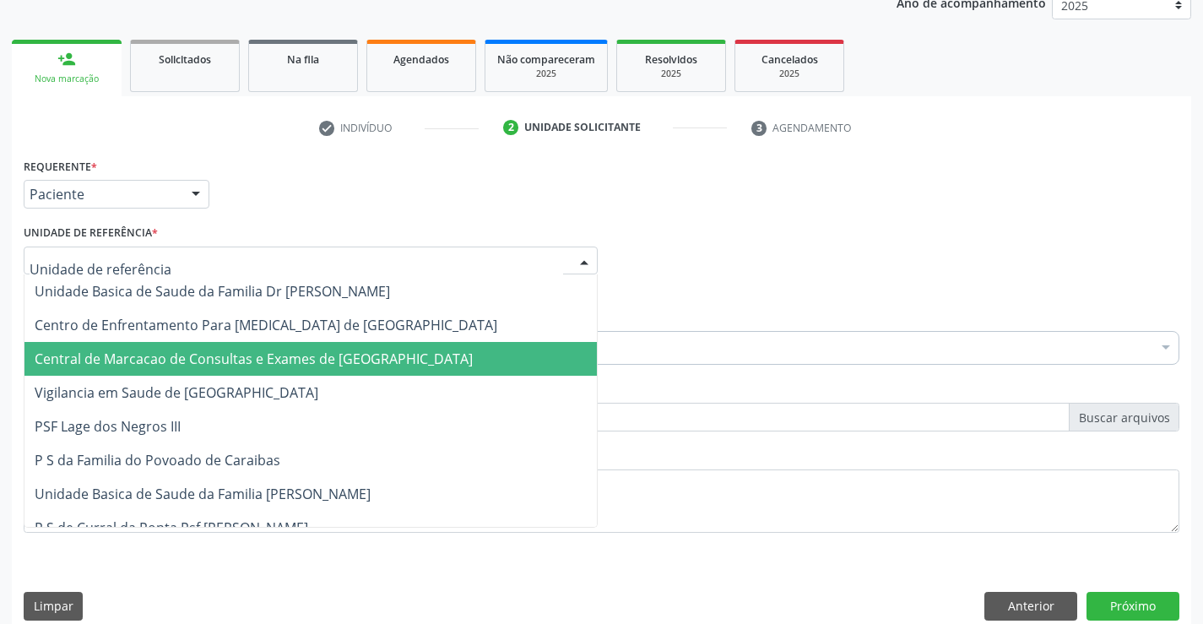
click at [321, 358] on span "Central de Marcacao de Consultas e Exames de [GEOGRAPHIC_DATA]" at bounding box center [254, 359] width 438 height 19
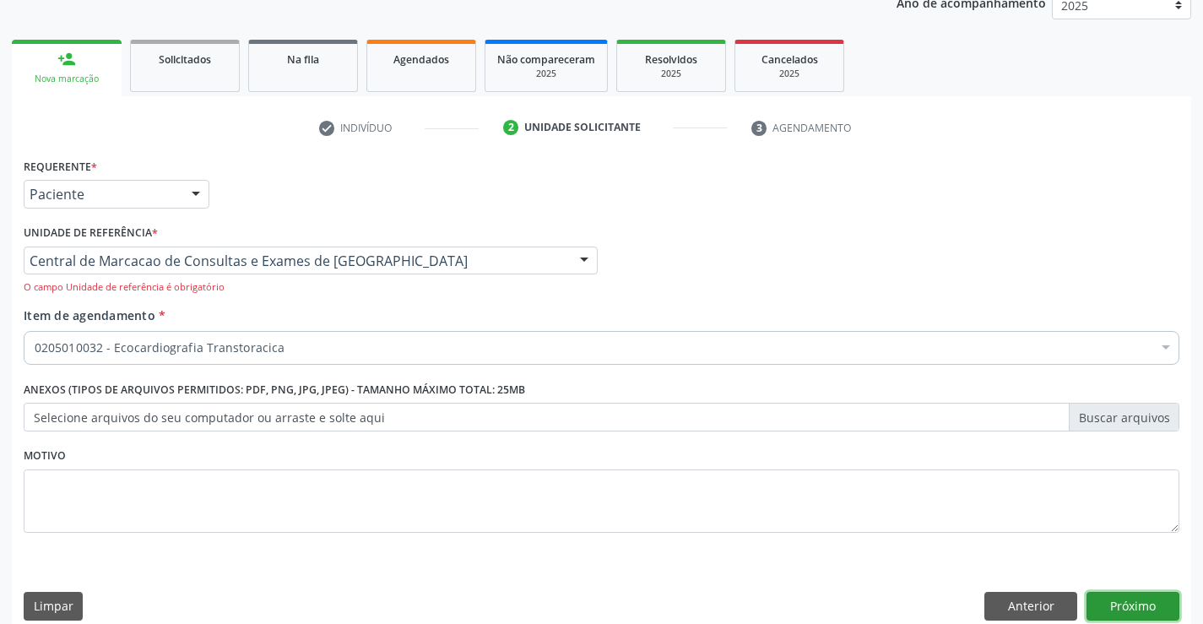
click at [1149, 604] on button "Próximo" at bounding box center [1133, 606] width 93 height 29
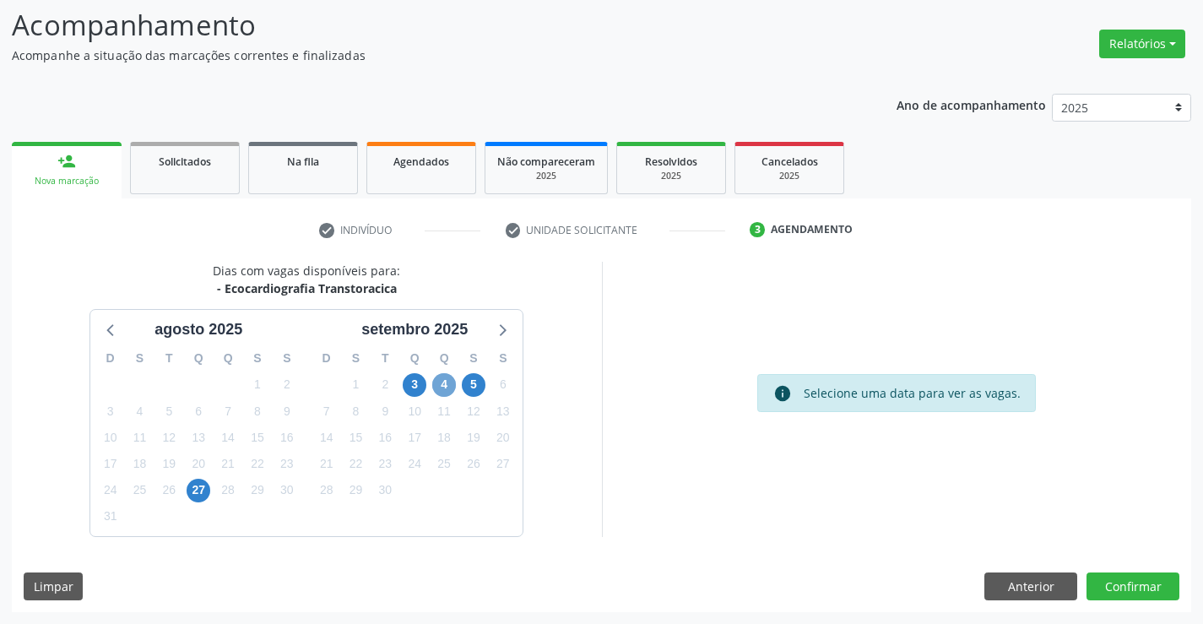
click at [444, 385] on span "4" at bounding box center [444, 385] width 24 height 24
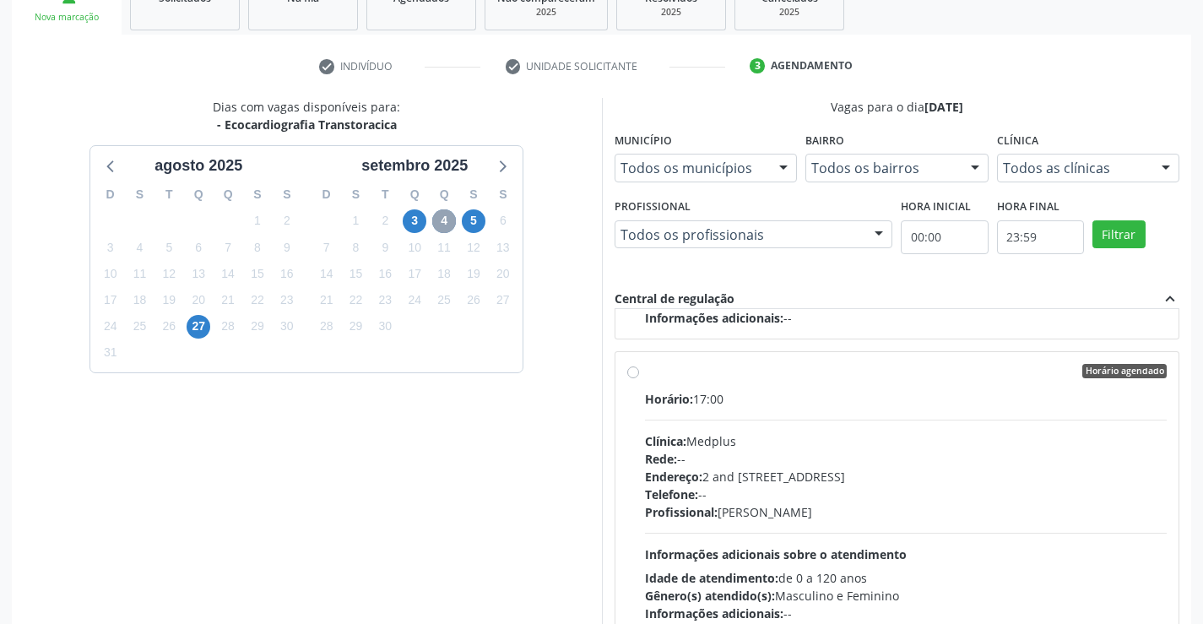
scroll to position [385, 0]
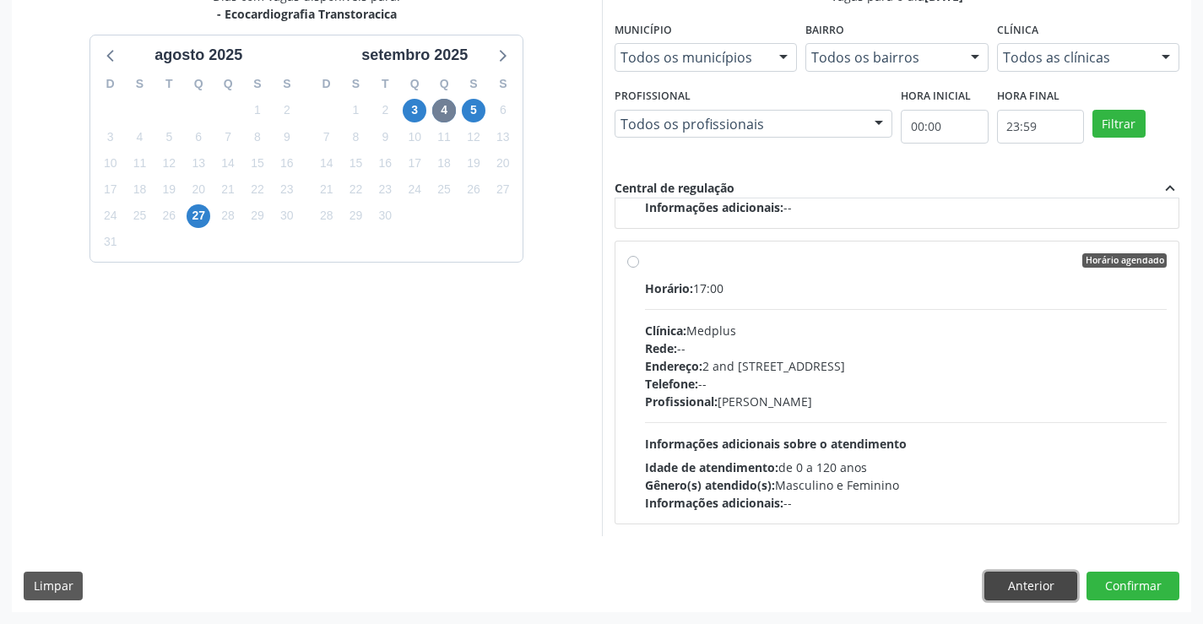
click at [1051, 592] on button "Anterior" at bounding box center [1031, 586] width 93 height 29
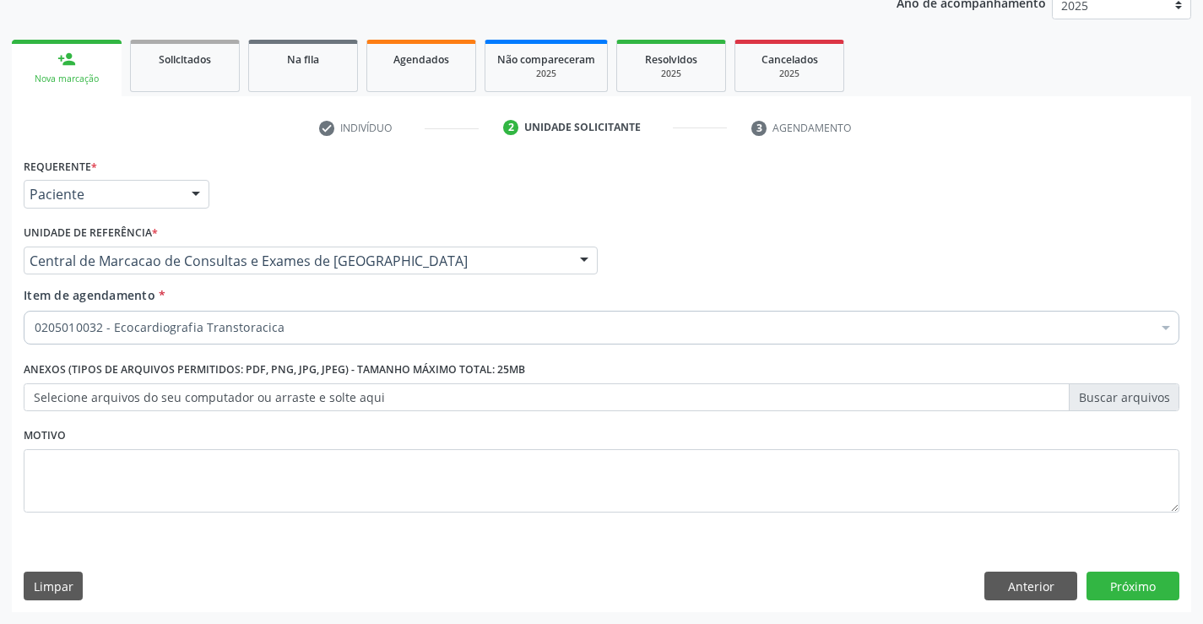
scroll to position [213, 0]
click at [1051, 592] on button "Anterior" at bounding box center [1031, 586] width 93 height 29
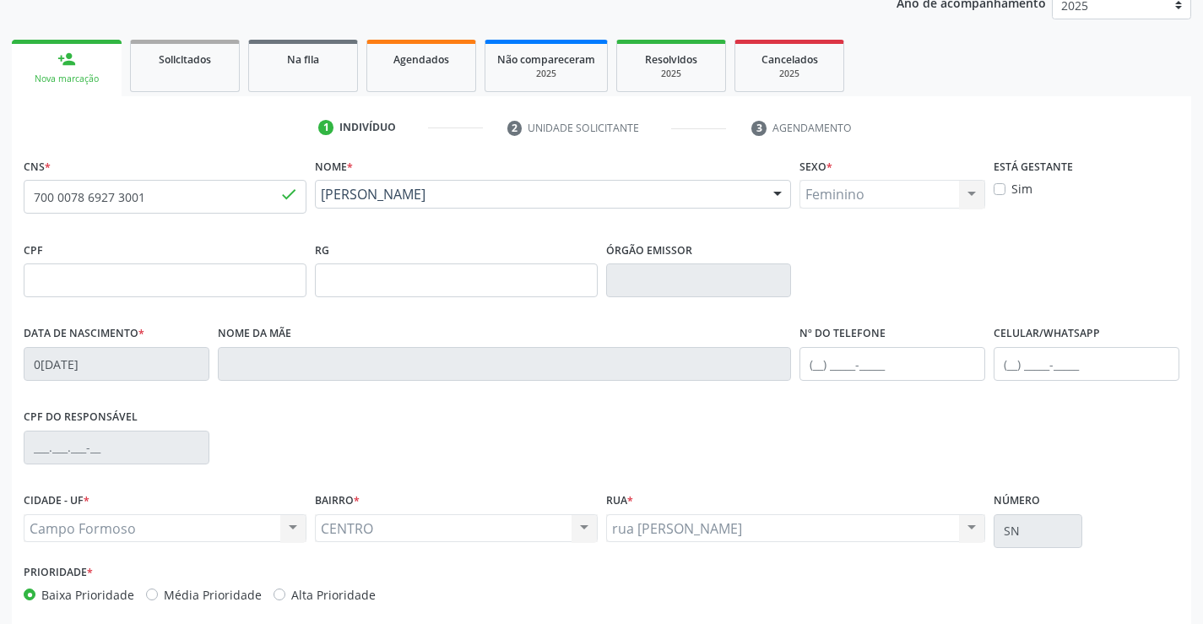
click at [1051, 592] on div "Prioridade * Baixa Prioridade Média Prioridade Alta Prioridade" at bounding box center [601, 588] width 1165 height 56
click at [432, 60] on span "Agendados" at bounding box center [422, 59] width 56 height 14
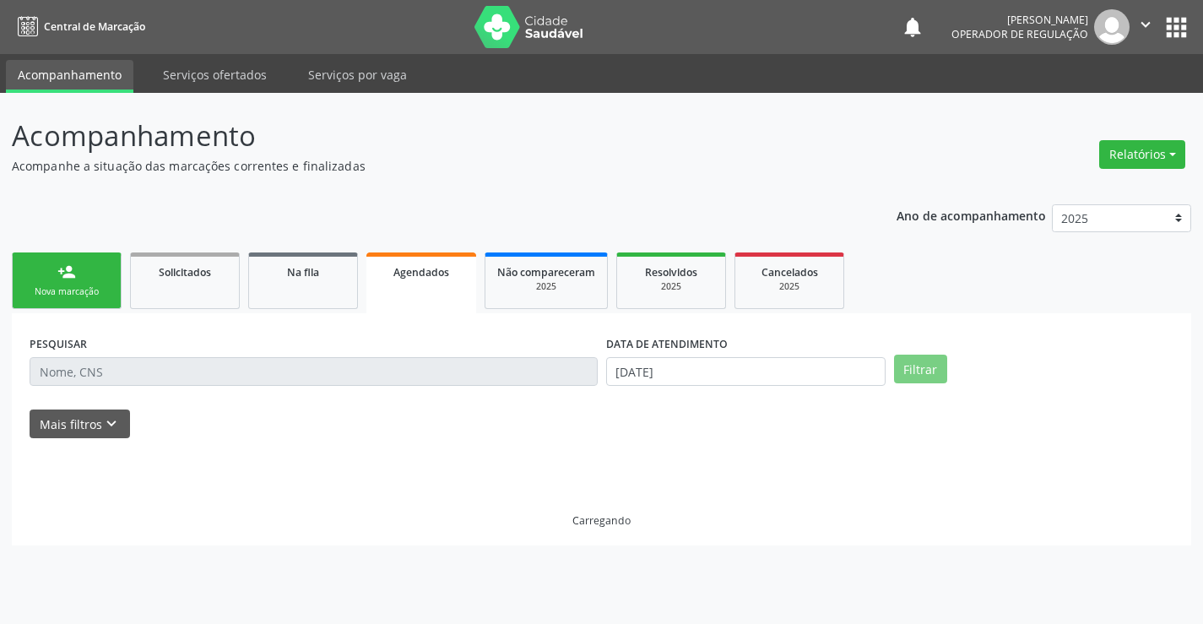
scroll to position [0, 0]
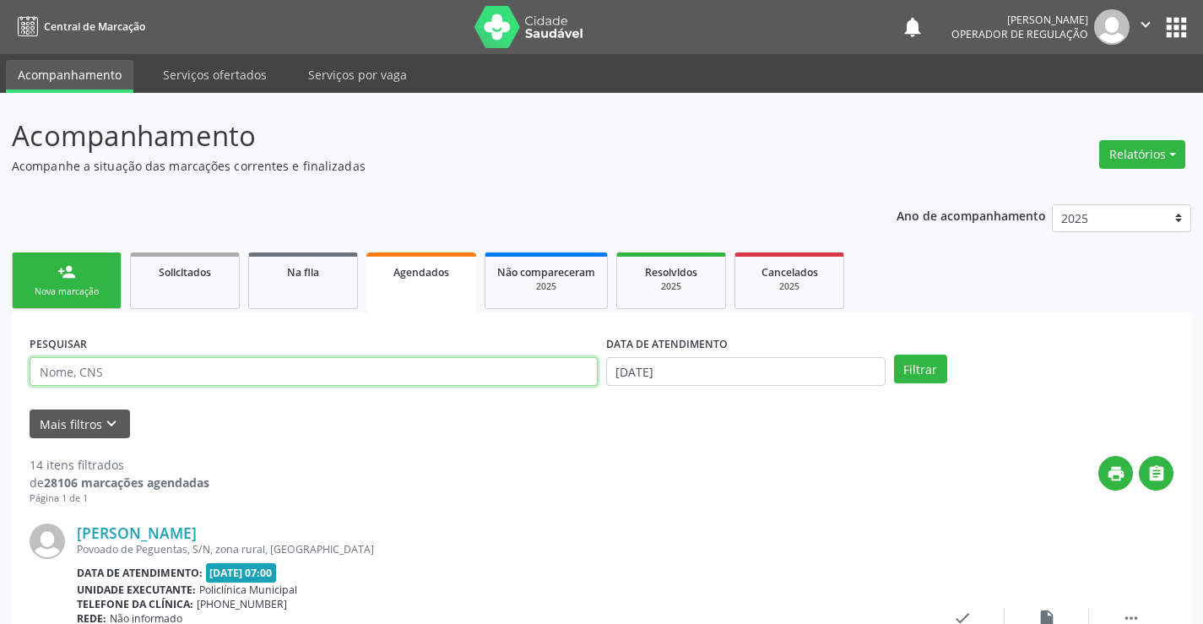
click at [124, 376] on input "text" at bounding box center [314, 371] width 568 height 29
paste input "703 0048 7240 2870"
type input "703 0048 7240 2870"
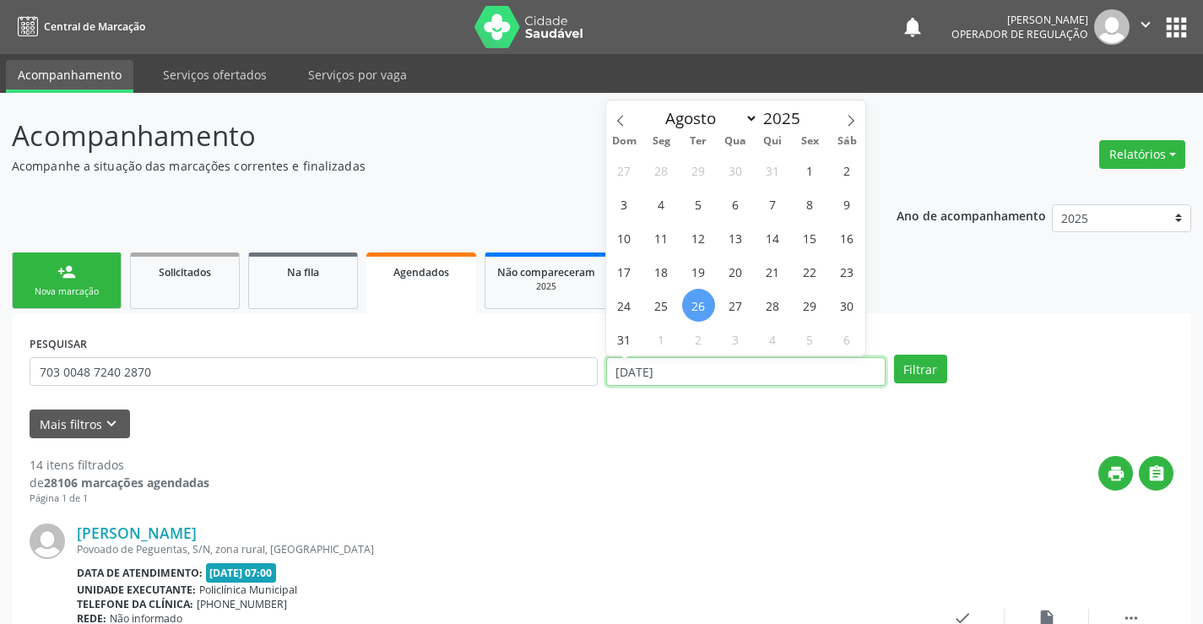
drag, startPoint x: 751, startPoint y: 378, endPoint x: 580, endPoint y: 379, distance: 170.6
click at [580, 379] on div "PESQUISAR 703 0048 7240 2870 DATA DE ATENDIMENTO 26/08/2025 Filtrar" at bounding box center [601, 364] width 1153 height 66
click at [923, 368] on button "Filtrar" at bounding box center [920, 369] width 53 height 29
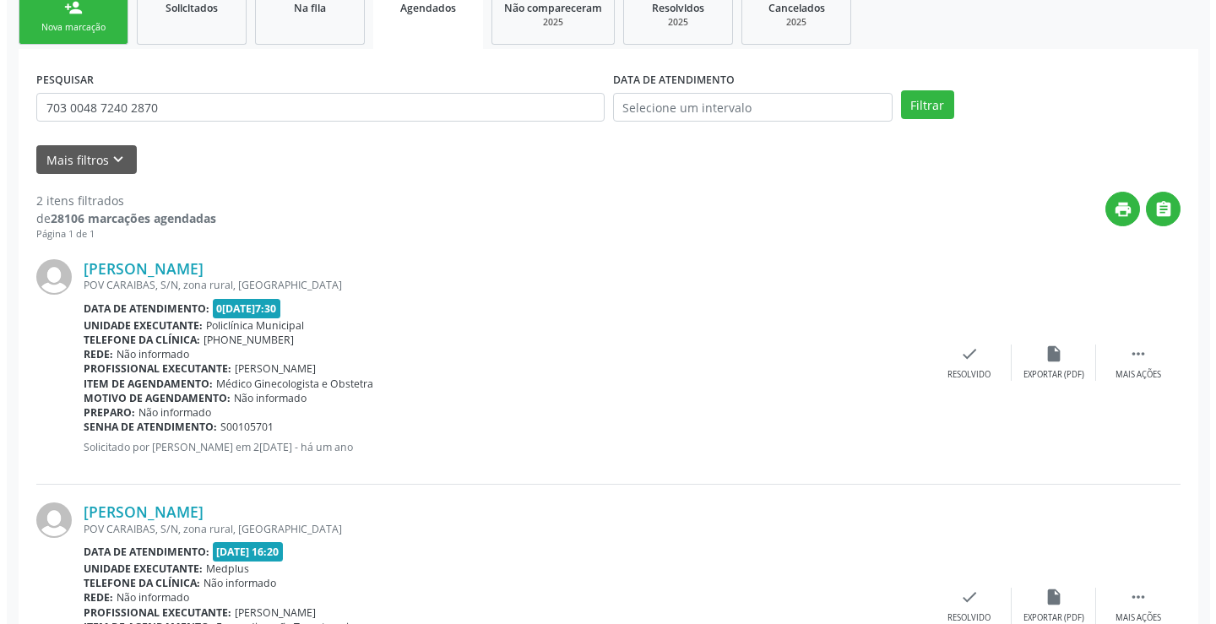
scroll to position [398, 0]
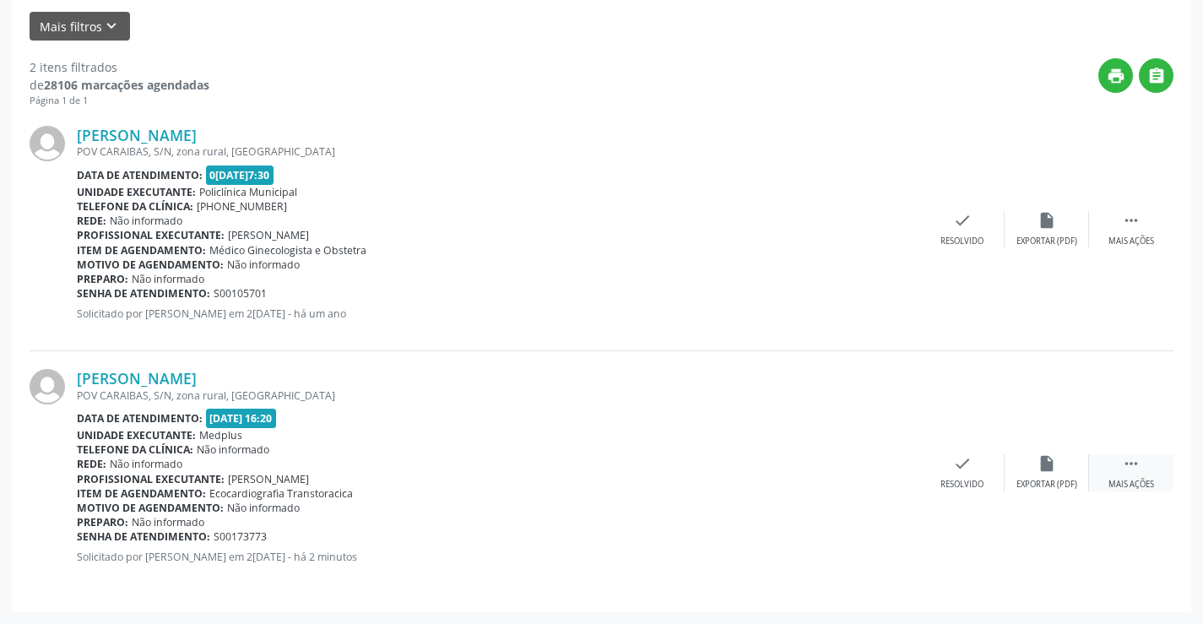
click at [1136, 466] on icon "" at bounding box center [1131, 463] width 19 height 19
click at [883, 471] on icon "cancel" at bounding box center [878, 463] width 19 height 19
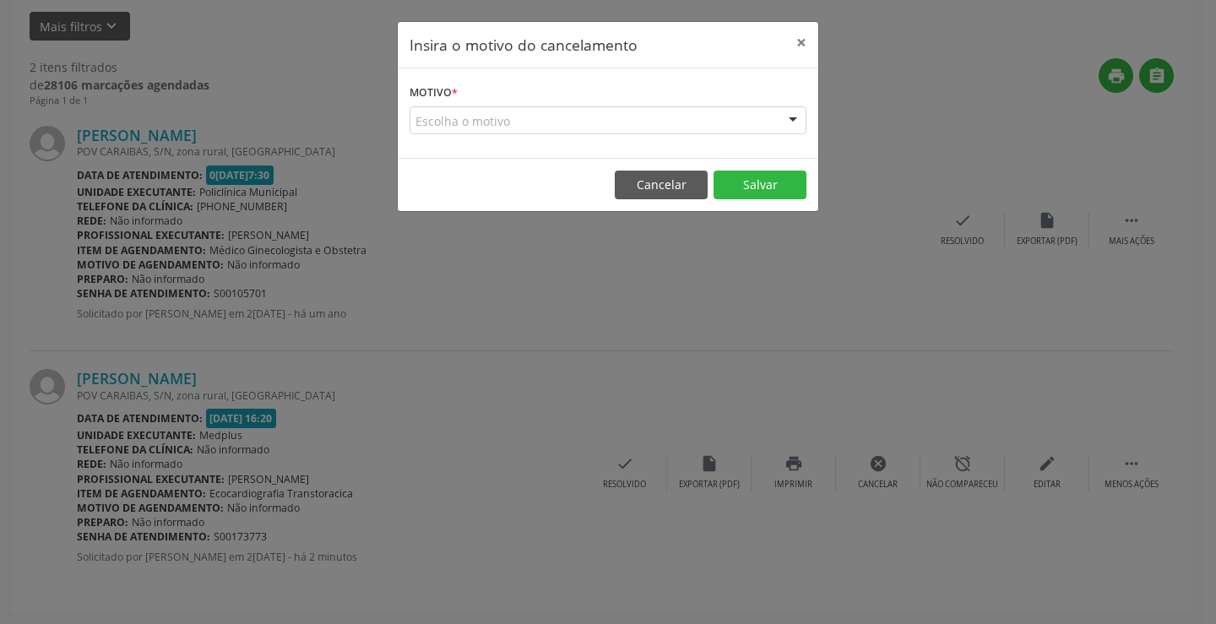
click at [792, 124] on div at bounding box center [792, 121] width 25 height 29
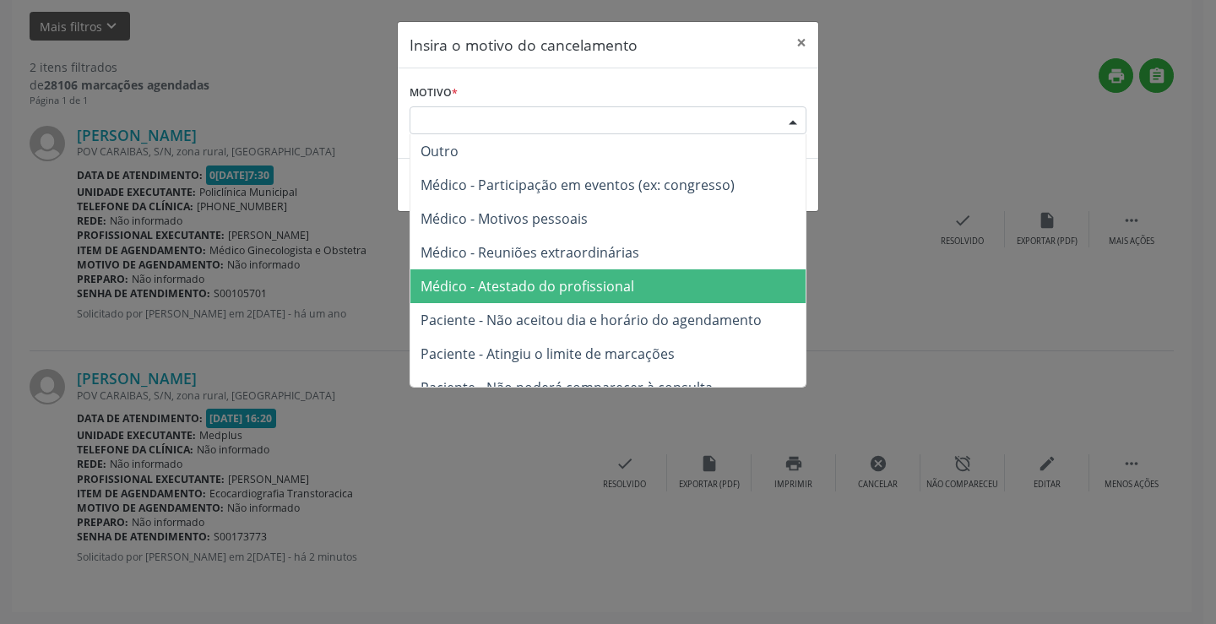
click at [595, 284] on span "Médico - Atestado do profissional" at bounding box center [528, 286] width 214 height 19
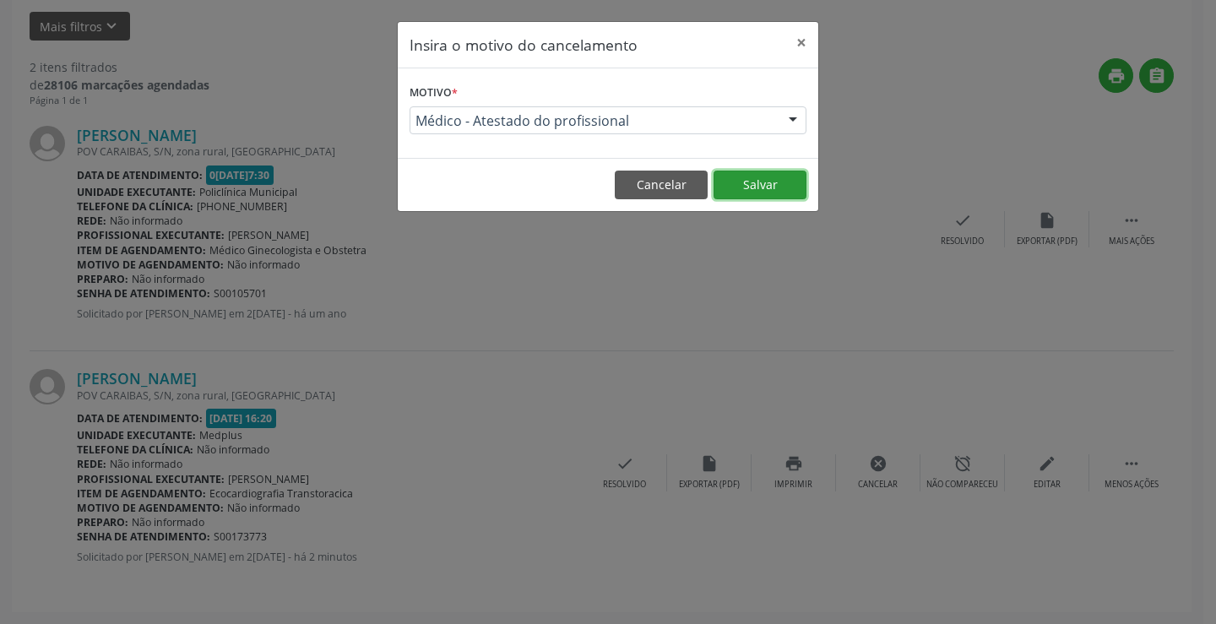
click at [768, 192] on button "Salvar" at bounding box center [760, 185] width 93 height 29
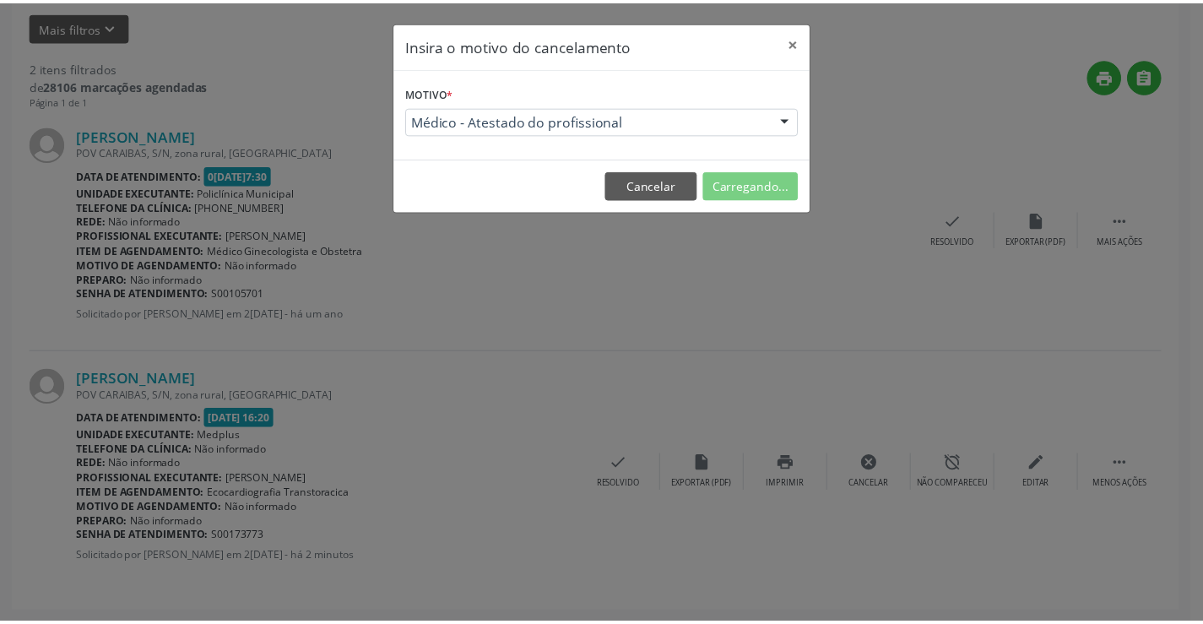
scroll to position [0, 0]
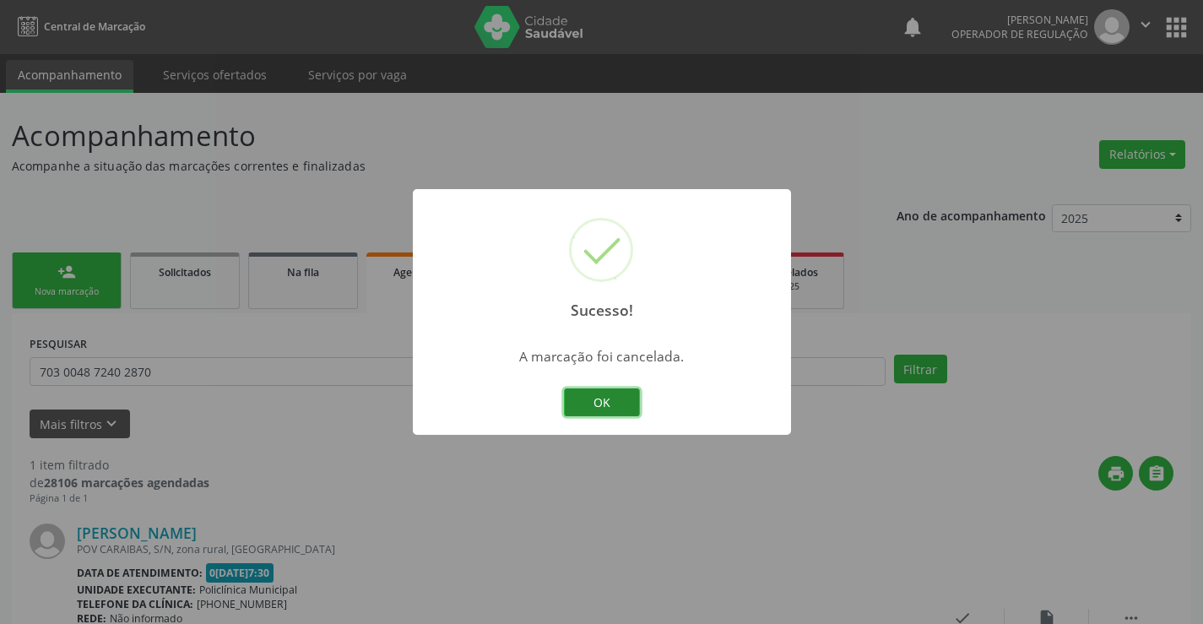
click at [610, 405] on button "OK" at bounding box center [602, 402] width 76 height 29
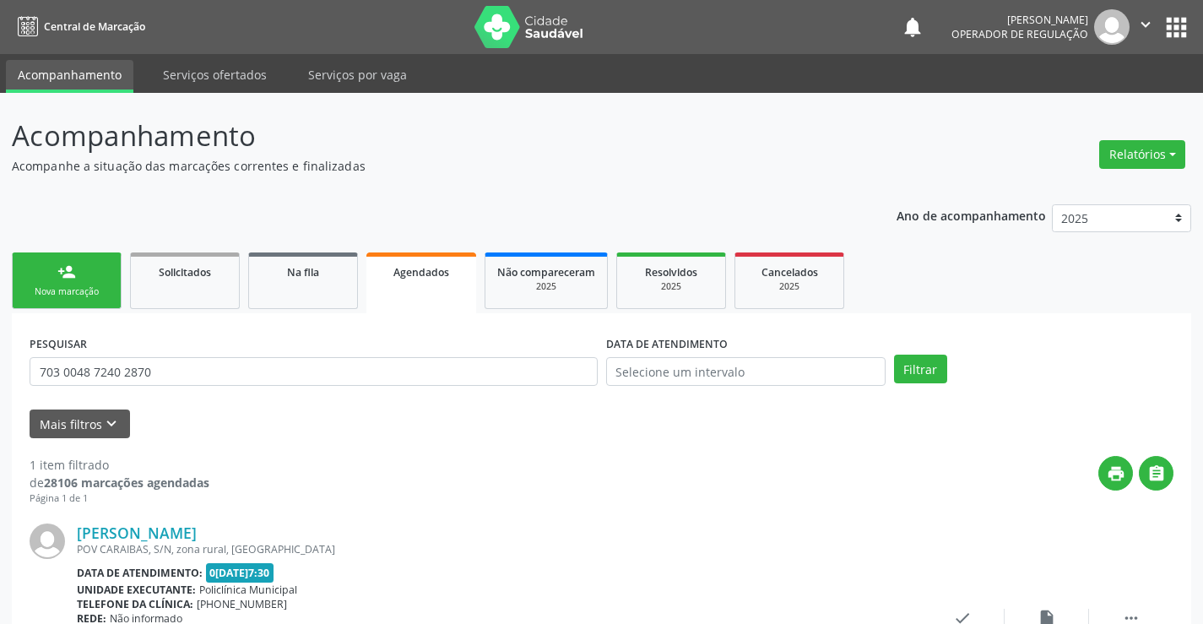
click at [89, 270] on link "person_add Nova marcação" at bounding box center [67, 281] width 110 height 57
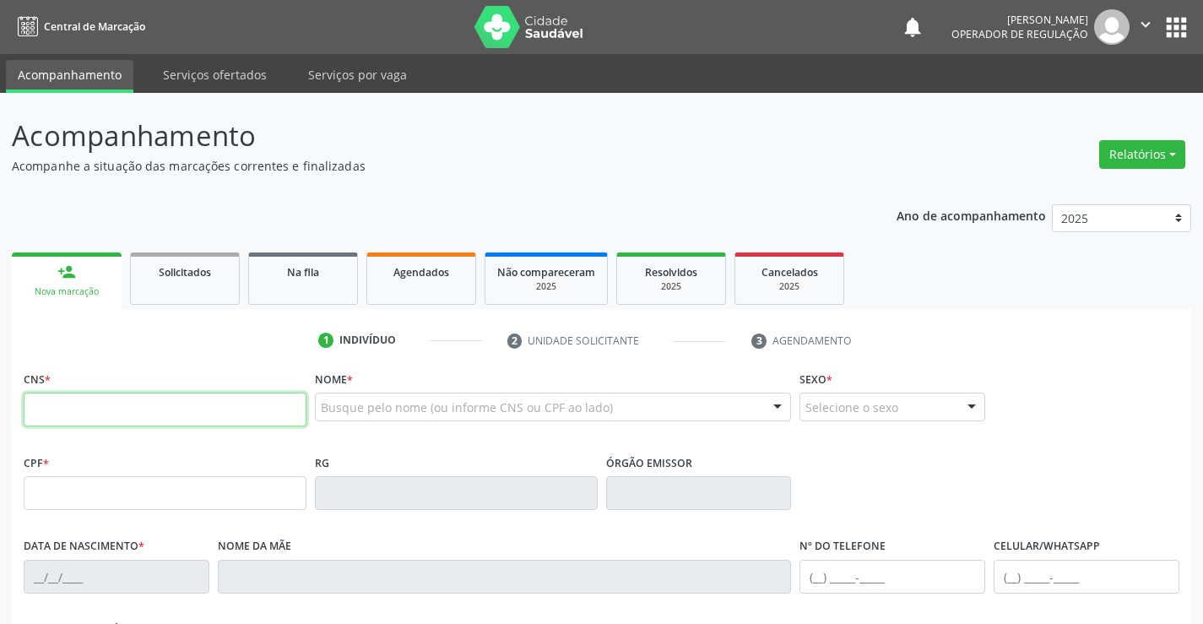
click at [104, 399] on input "text" at bounding box center [165, 410] width 283 height 34
paste input "703 0048 7240 2870"
type input "703 0048 7240 2870"
type input "06/10/1997"
type input "(74) 99949-7330"
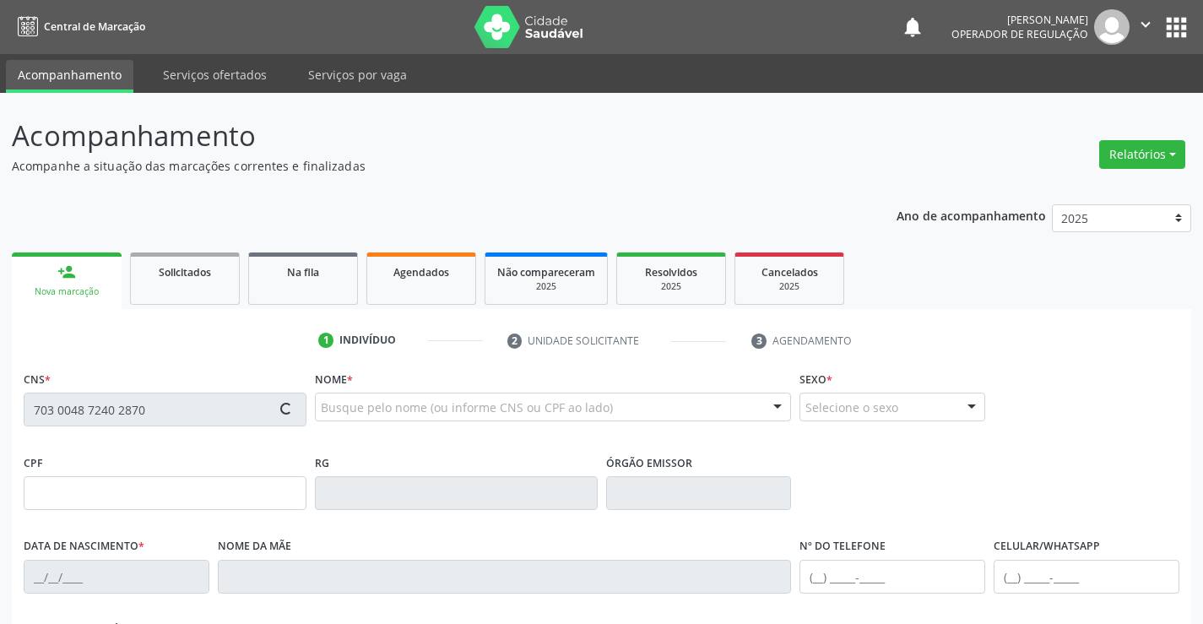
type input "(74) 99949-7330"
type input "081.696.065-86"
type input "S/N"
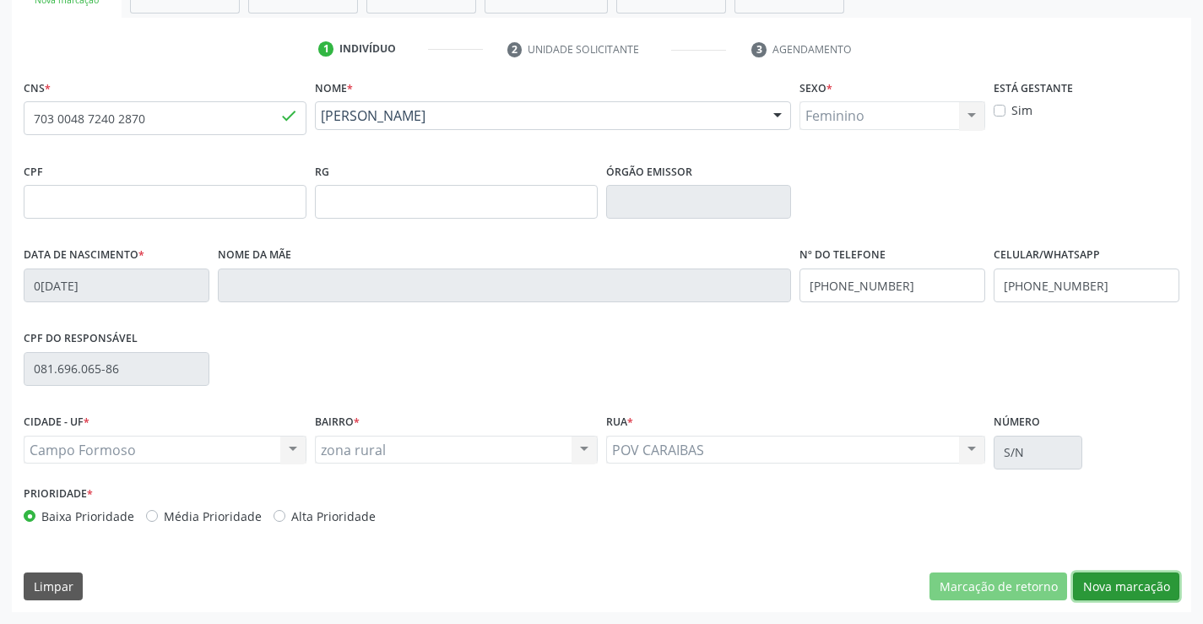
click at [1113, 586] on button "Nova marcação" at bounding box center [1126, 587] width 106 height 29
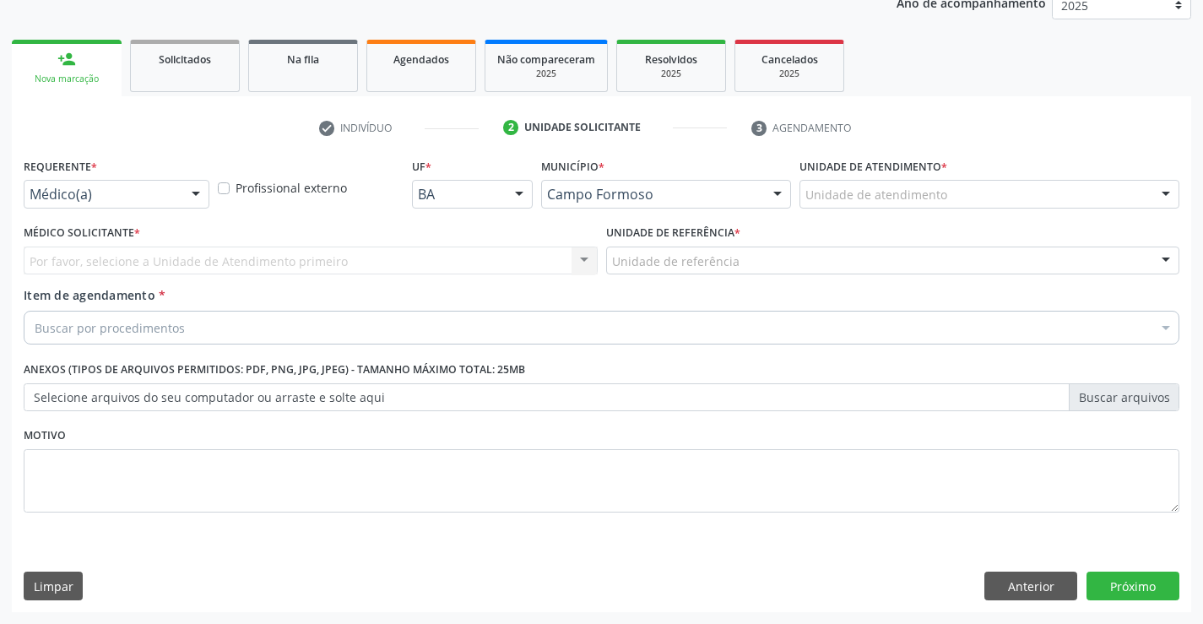
scroll to position [213, 0]
click at [197, 191] on div at bounding box center [195, 195] width 25 height 29
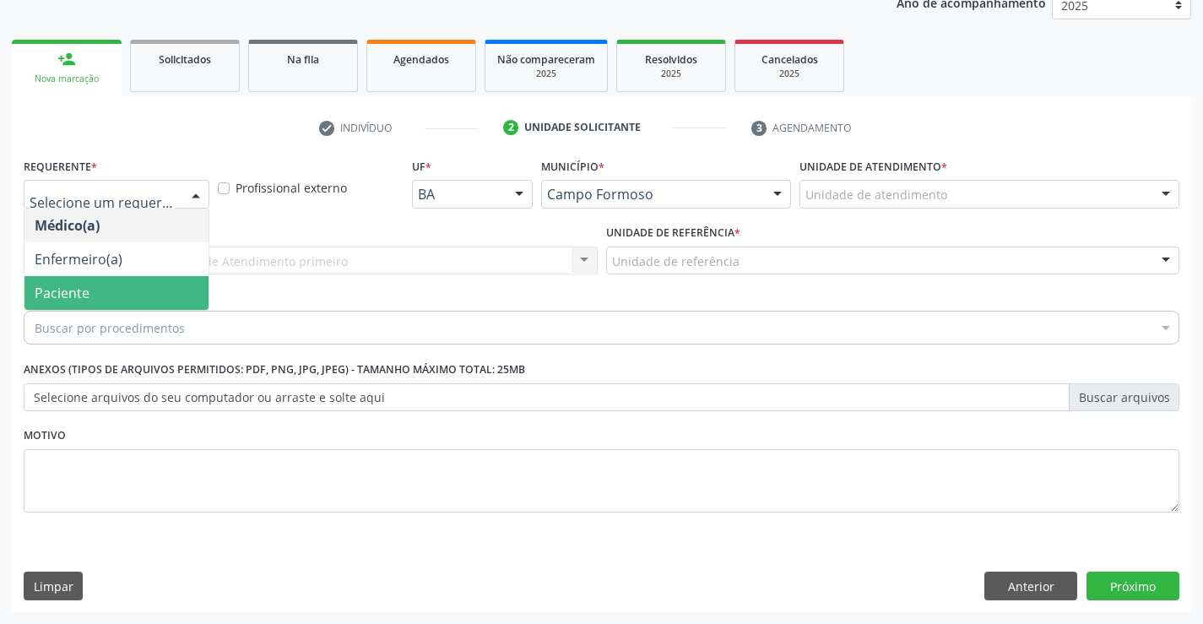
click at [135, 302] on span "Paciente" at bounding box center [116, 293] width 184 height 34
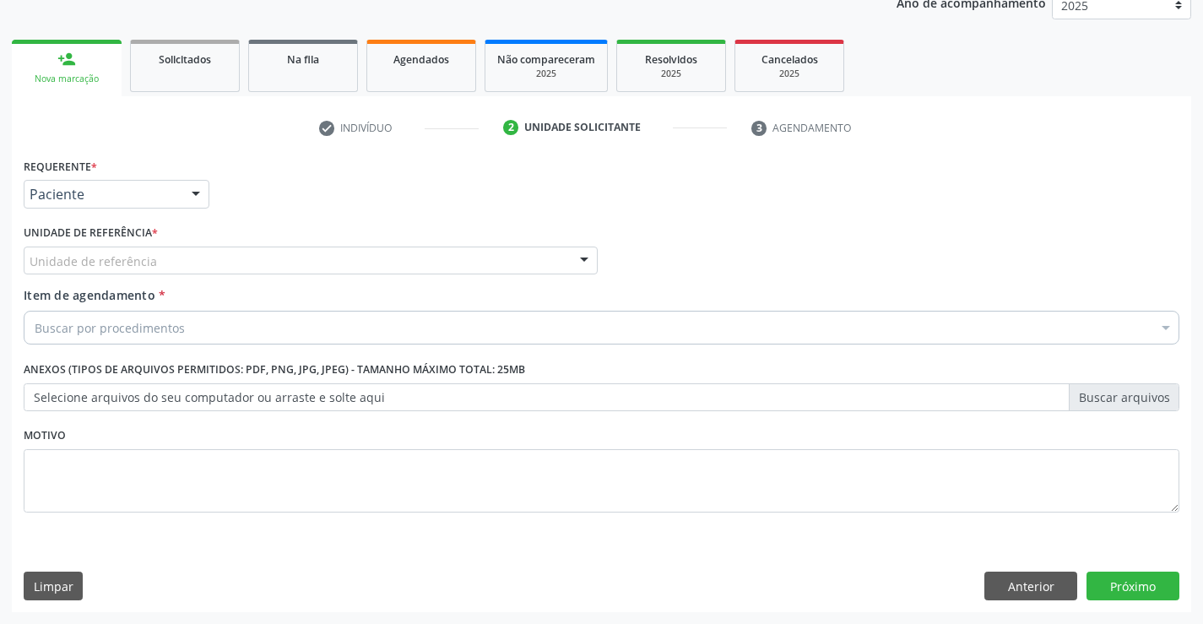
click at [589, 263] on div at bounding box center [584, 261] width 25 height 29
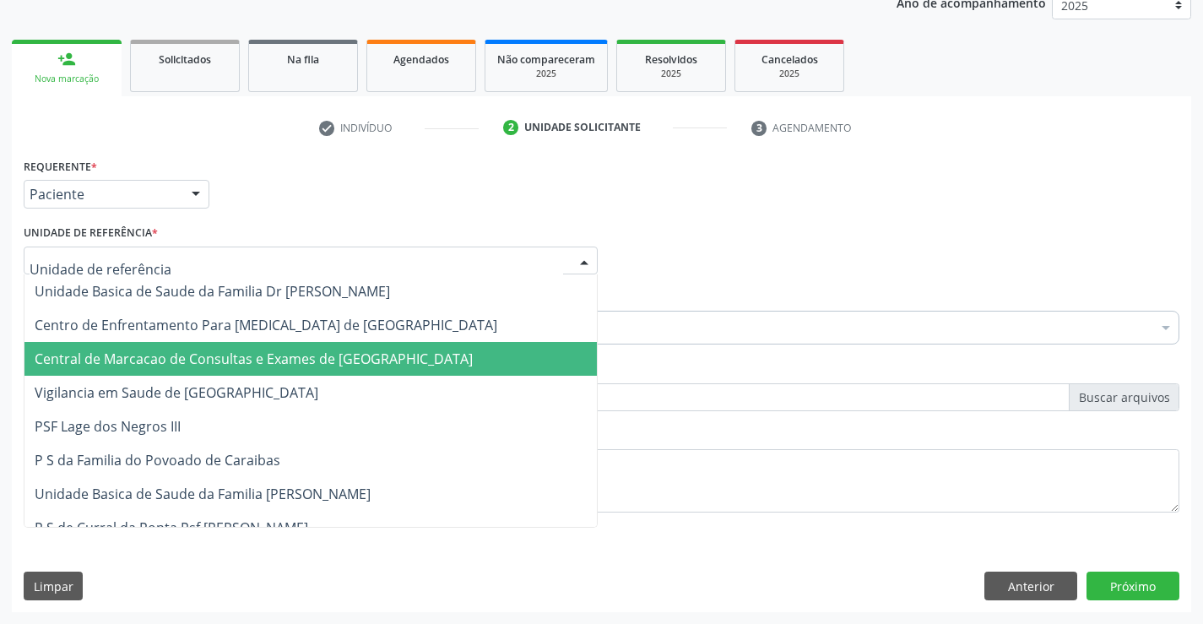
click at [384, 350] on span "Central de Marcacao de Consultas e Exames de [GEOGRAPHIC_DATA]" at bounding box center [254, 359] width 438 height 19
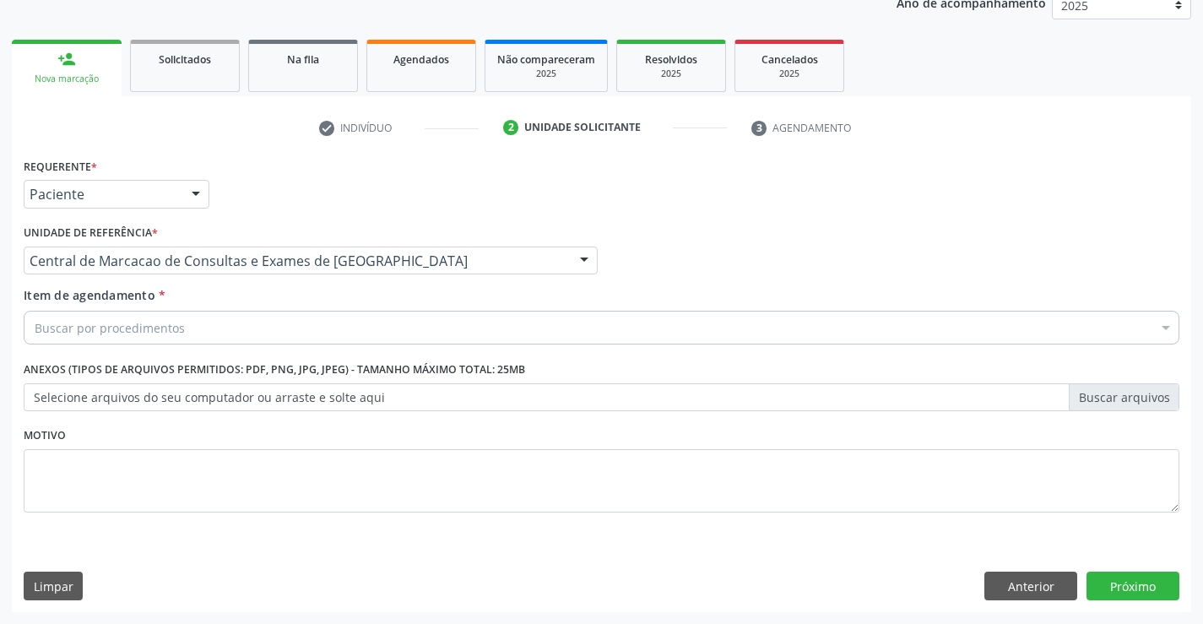
click at [225, 332] on div "Buscar por procedimentos" at bounding box center [602, 328] width 1156 height 34
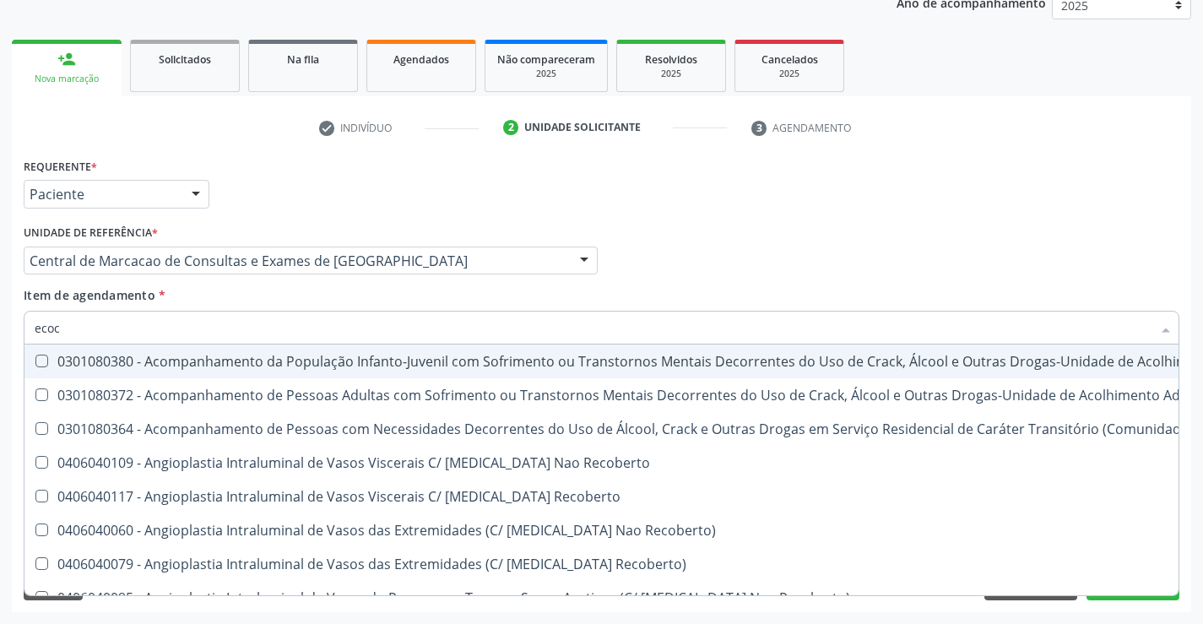
type input "ecoca"
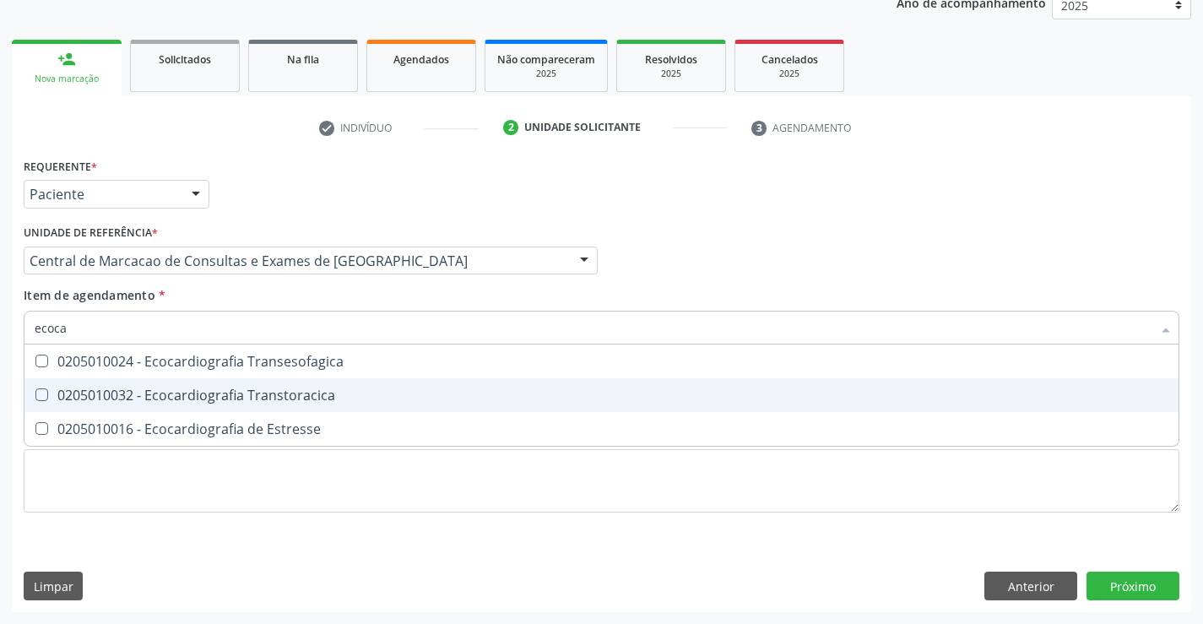
click at [293, 402] on div "0205010032 - Ecocardiografia Transtoracica" at bounding box center [602, 395] width 1134 height 14
checkbox Transtoracica "true"
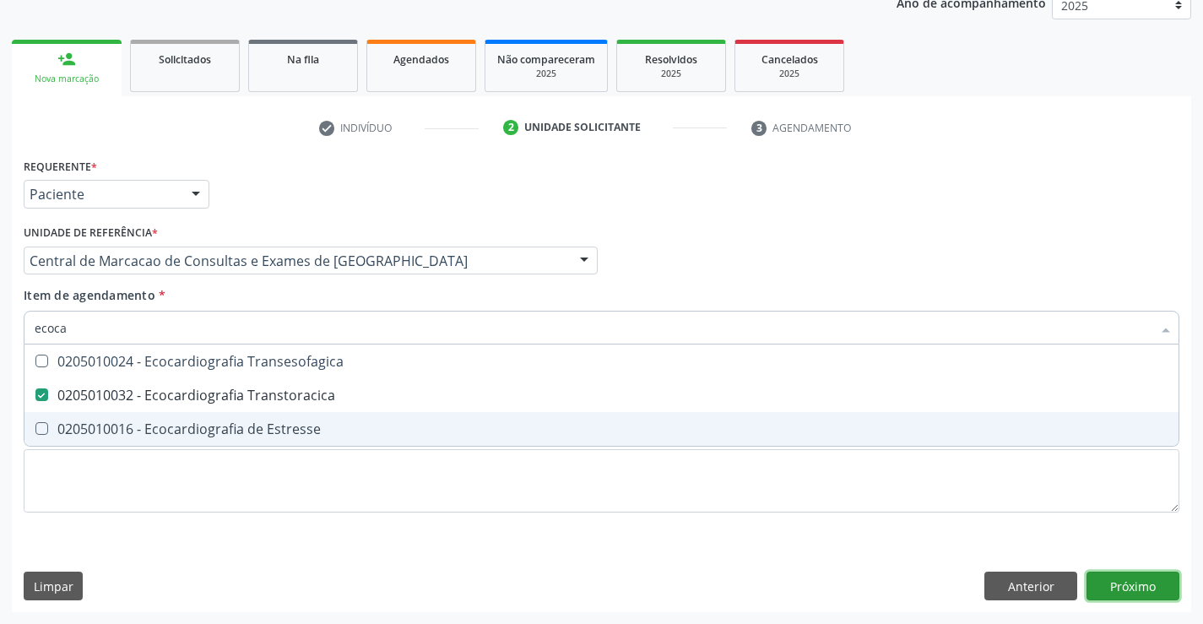
click at [1159, 594] on div "Requerente * Paciente Médico(a) Enfermeiro(a) Paciente Nenhum resultado encontr…" at bounding box center [602, 383] width 1180 height 459
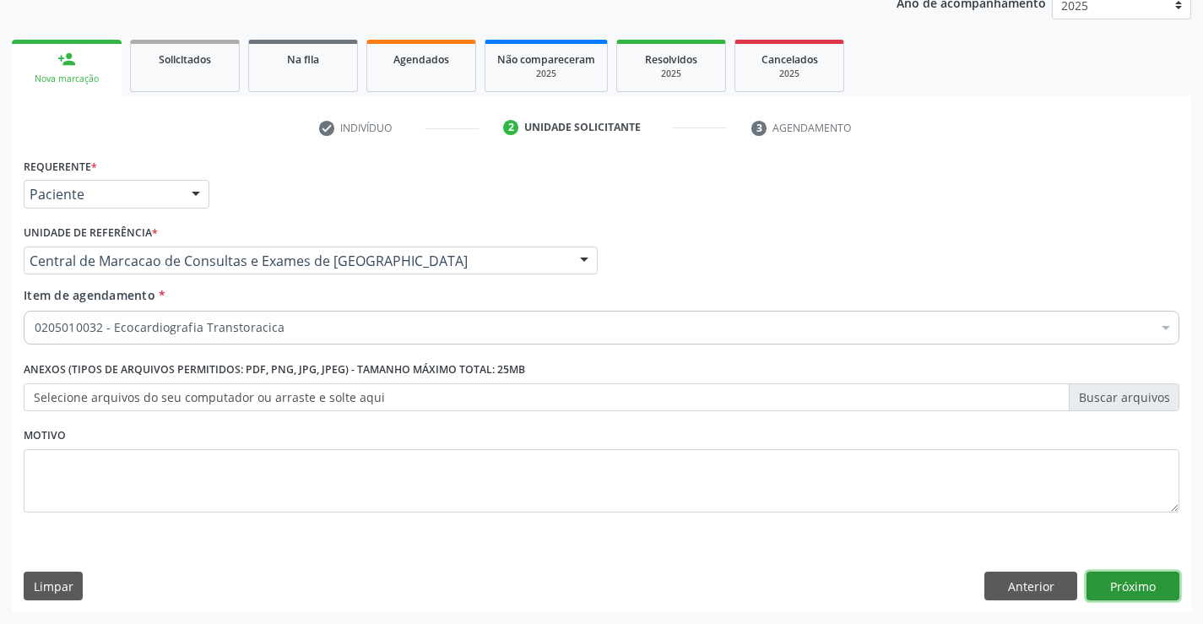
click at [1138, 579] on button "Próximo" at bounding box center [1133, 586] width 93 height 29
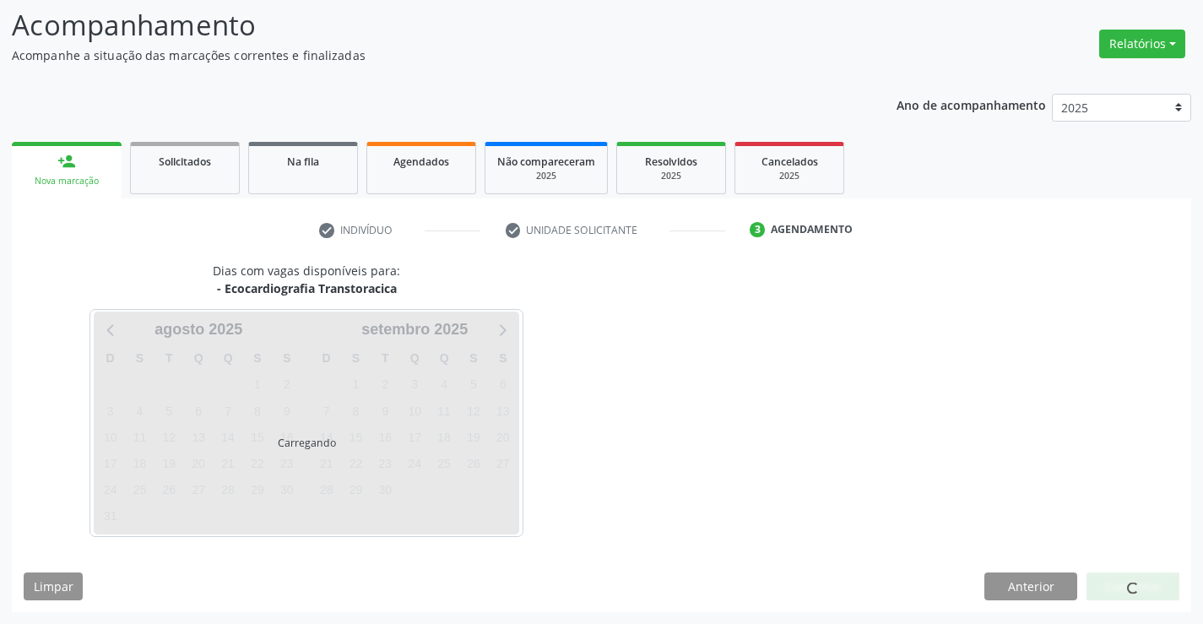
scroll to position [111, 0]
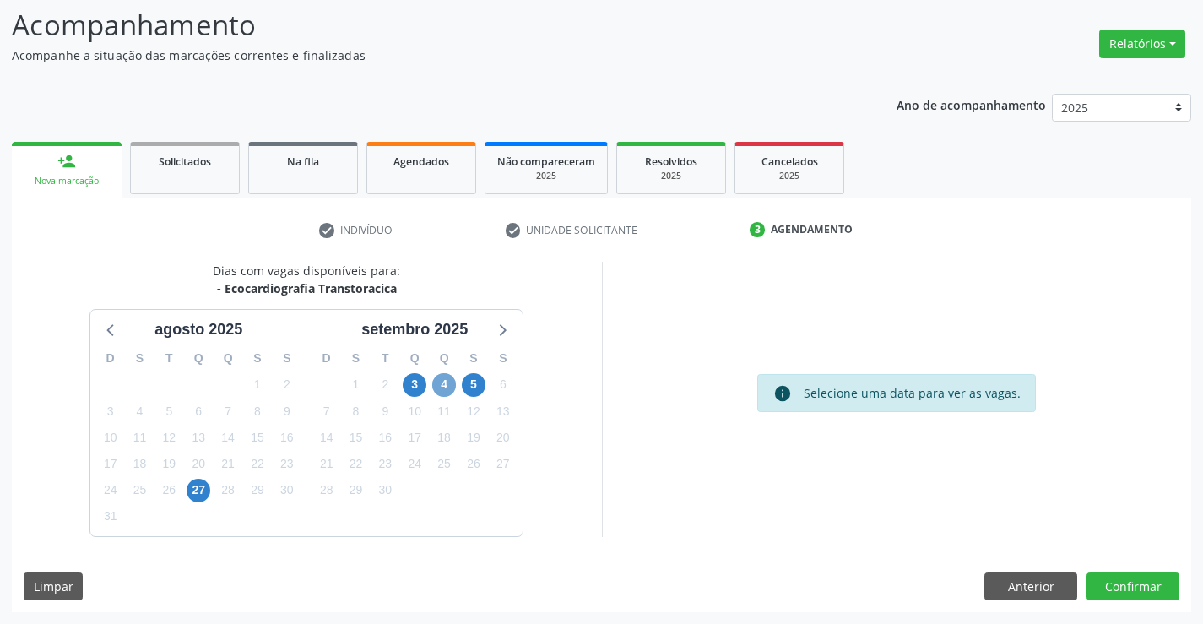
click at [442, 382] on span "4" at bounding box center [444, 385] width 24 height 24
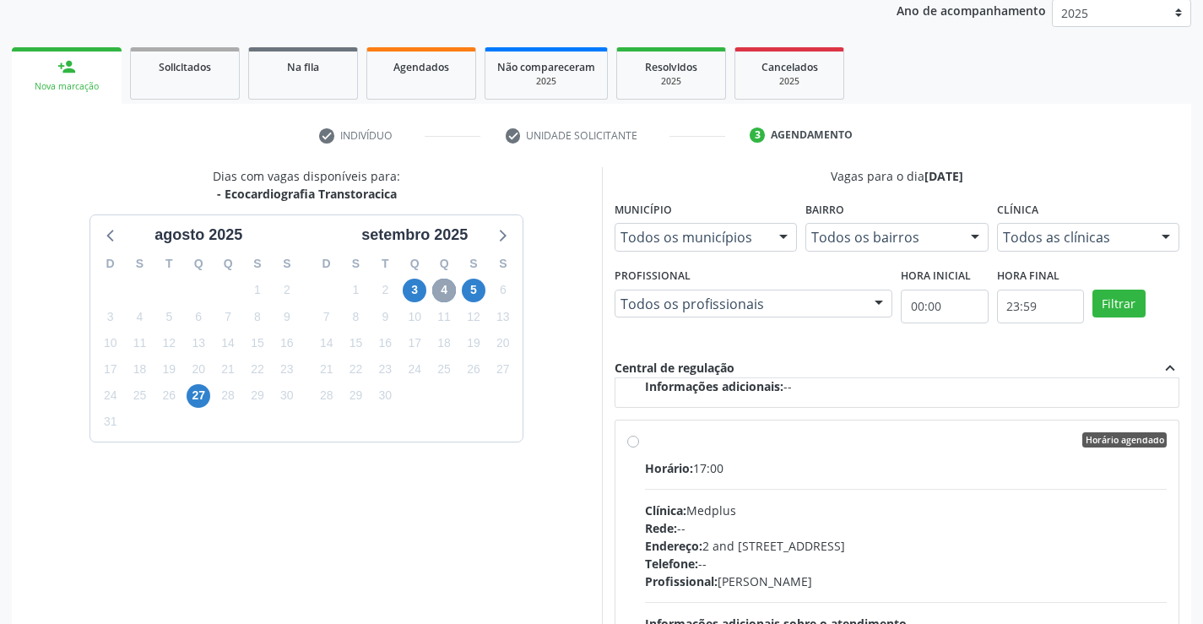
scroll to position [385, 0]
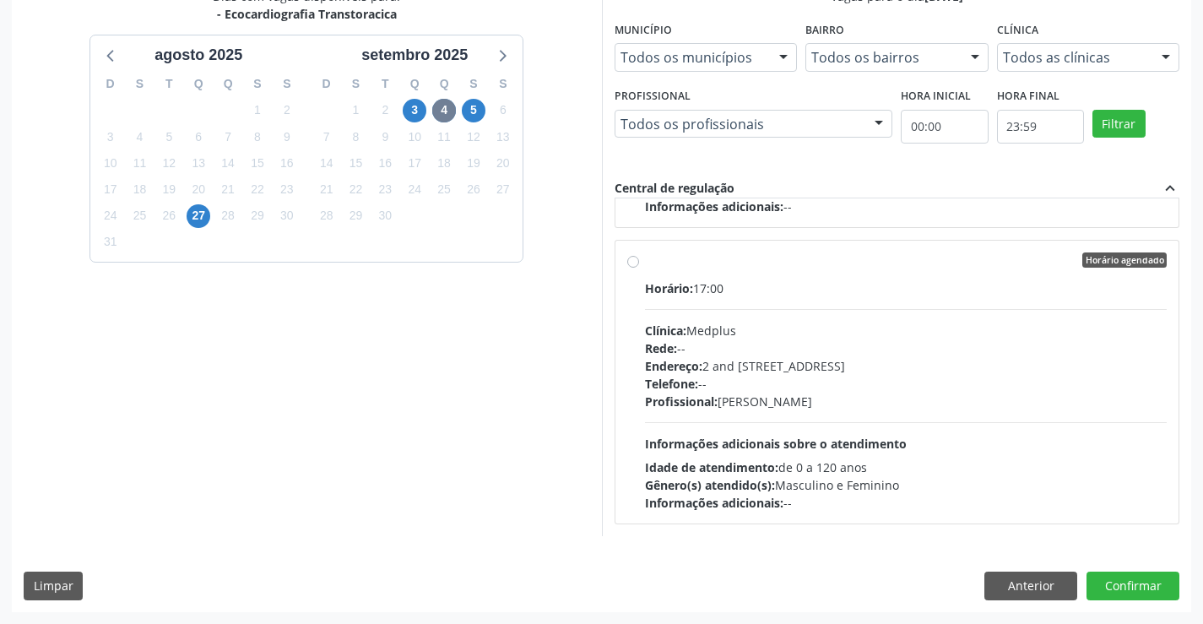
click at [792, 247] on div "Horário agendado Horário: 17:00 Clínica: Medplus Rede: -- Endereço: 2 and S 204…" at bounding box center [898, 382] width 564 height 283
radio input "true"
click at [1116, 583] on button "Confirmar" at bounding box center [1133, 586] width 93 height 29
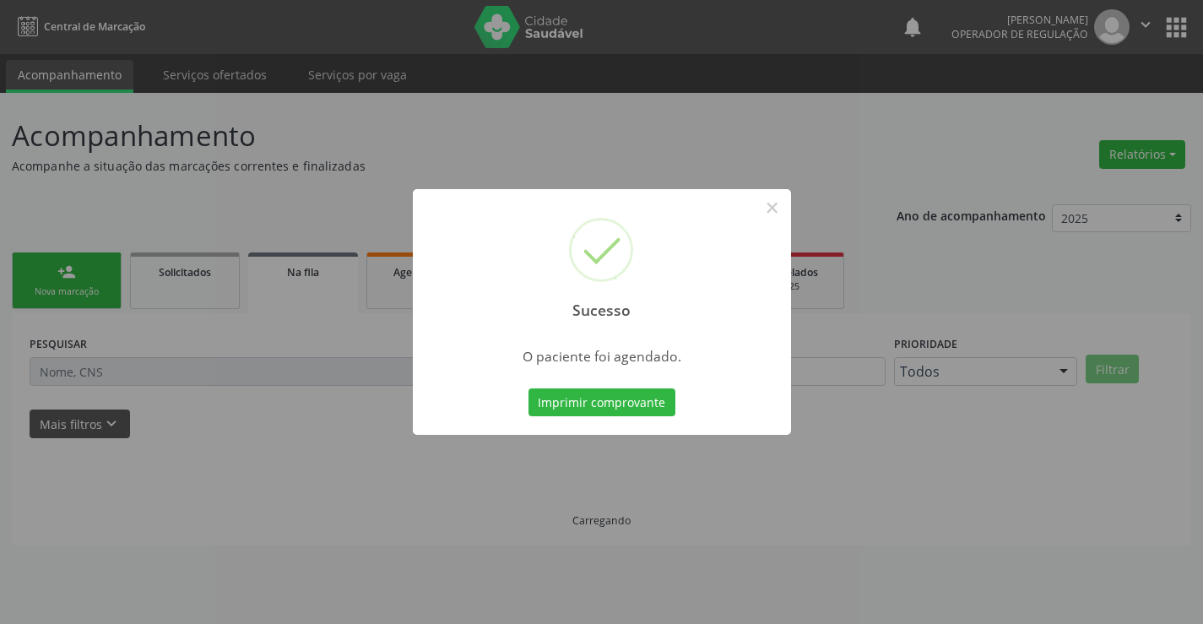
scroll to position [0, 0]
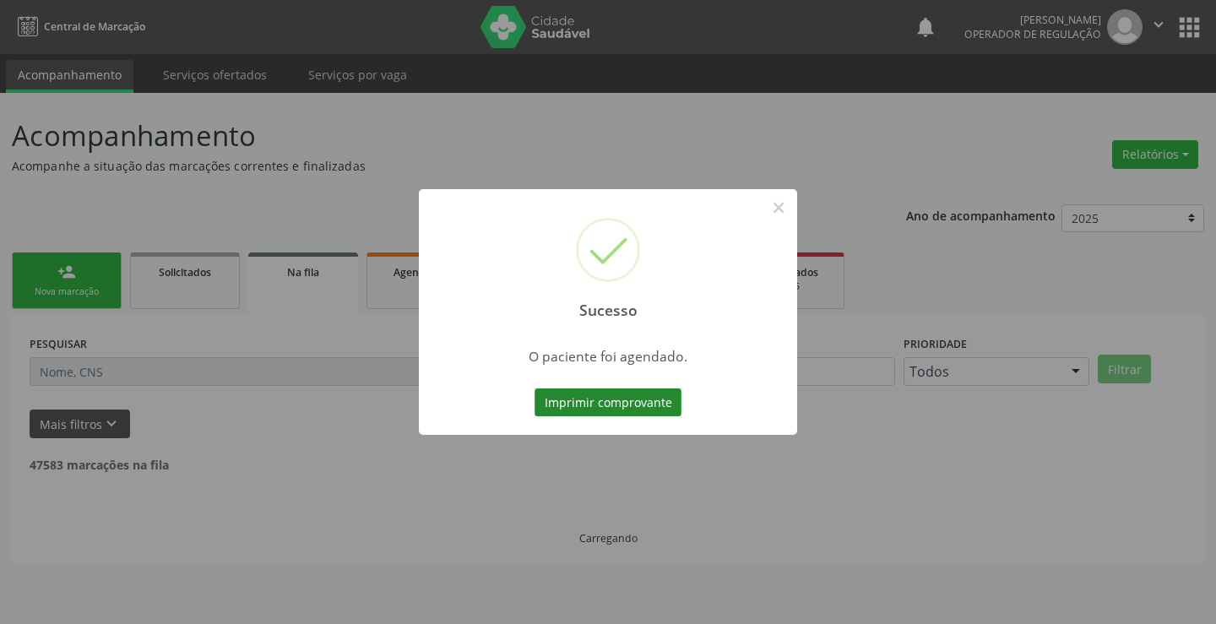
click at [602, 411] on button "Imprimir comprovante" at bounding box center [608, 402] width 147 height 29
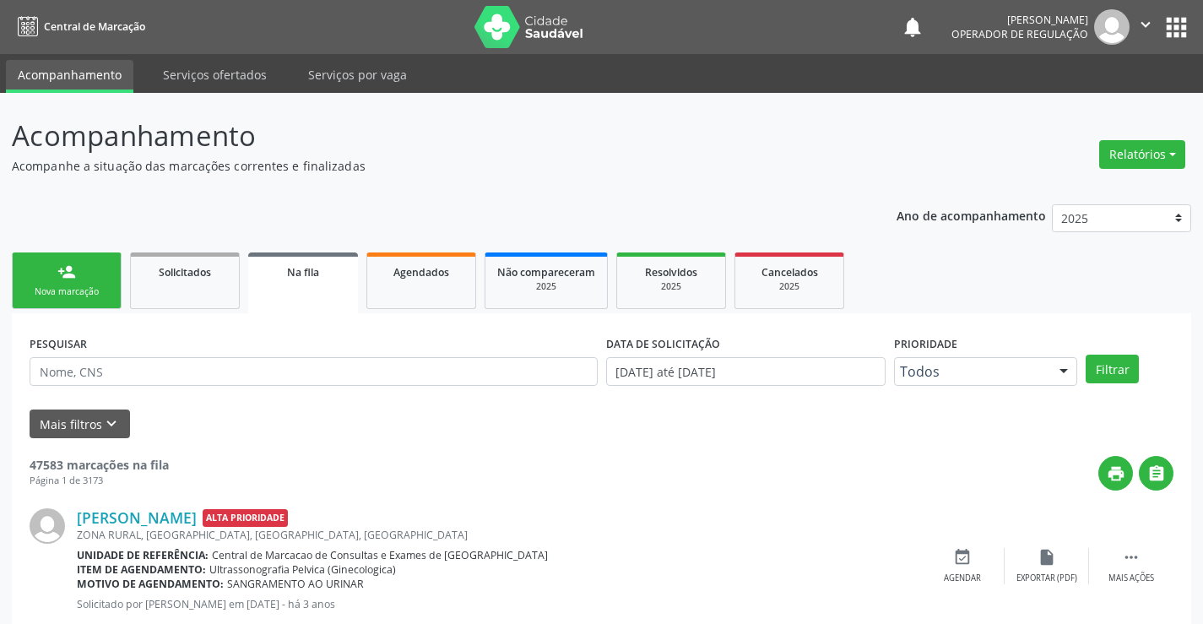
click at [53, 279] on link "person_add Nova marcação" at bounding box center [67, 281] width 110 height 57
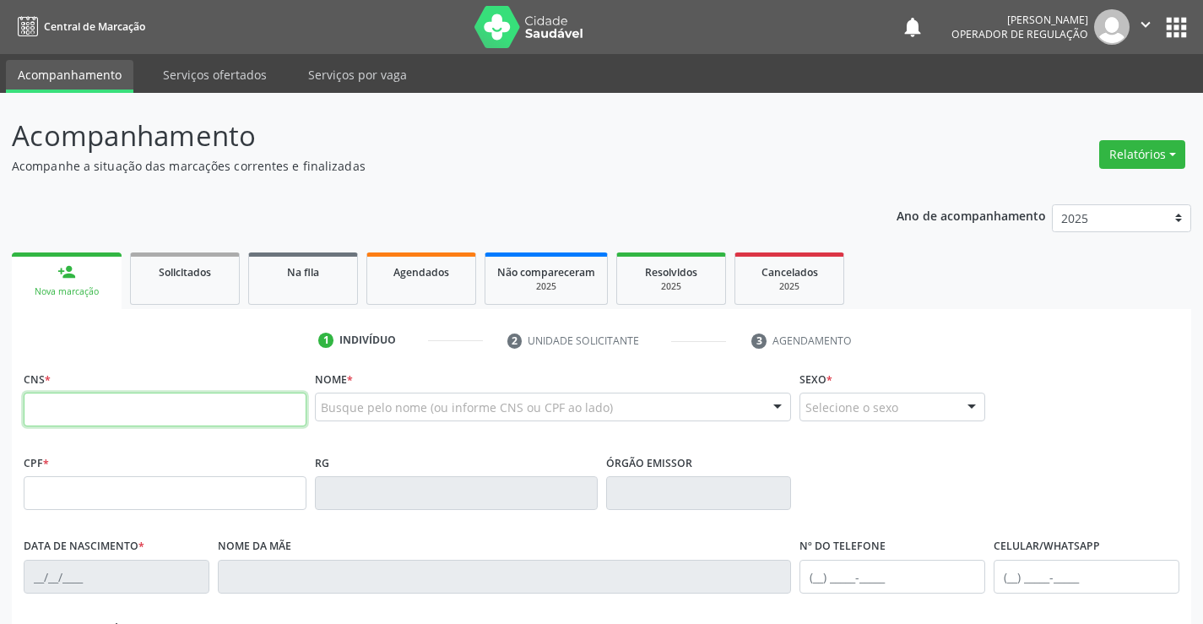
click at [88, 401] on input "text" at bounding box center [165, 410] width 283 height 34
type input "702 1077 9588 2293"
type input "0678866473"
type input "12/02/1971"
type input "(74) 99131-2630"
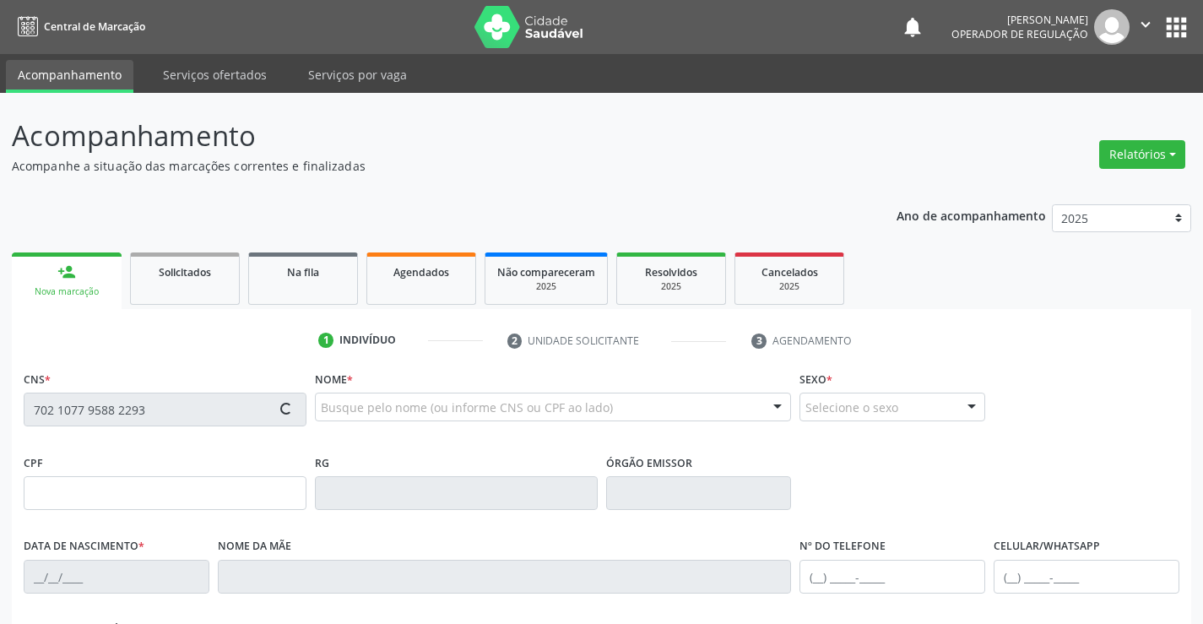
type input "(74) 99131-2630"
type input "961.136.935-20"
type input "SN"
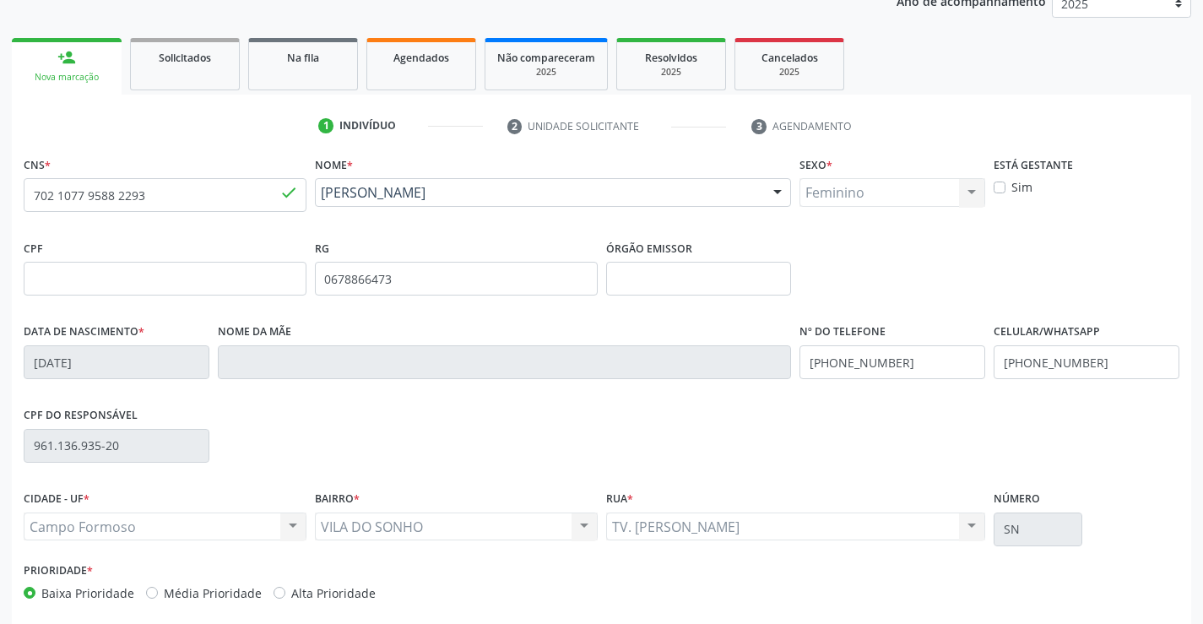
scroll to position [291, 0]
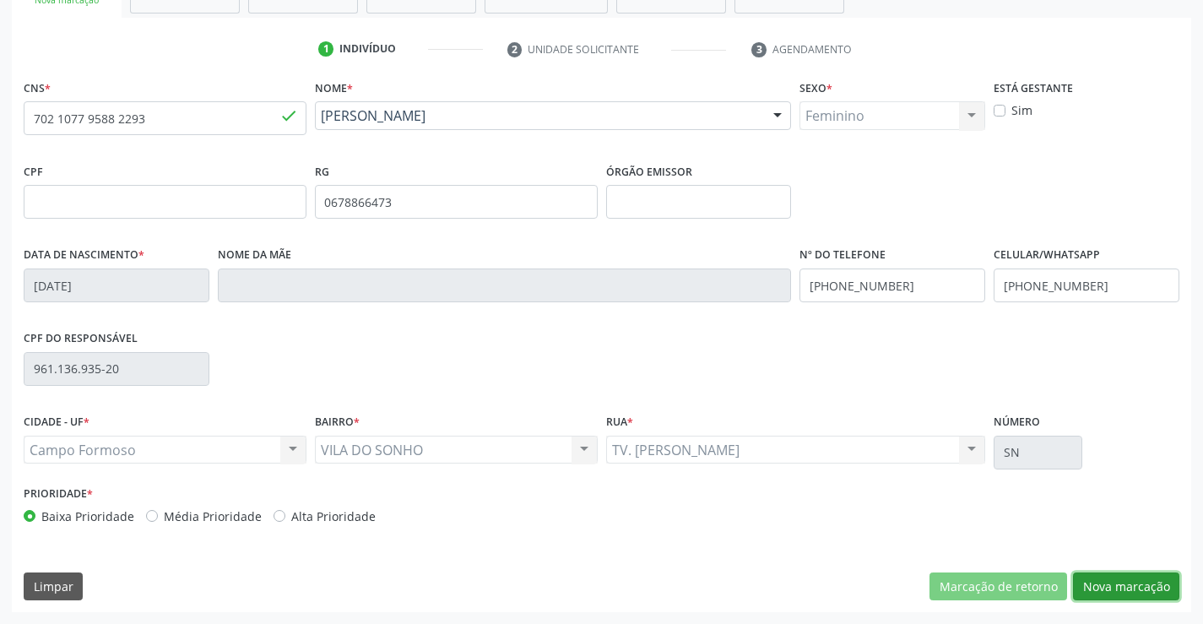
click at [1119, 584] on button "Nova marcação" at bounding box center [1126, 587] width 106 height 29
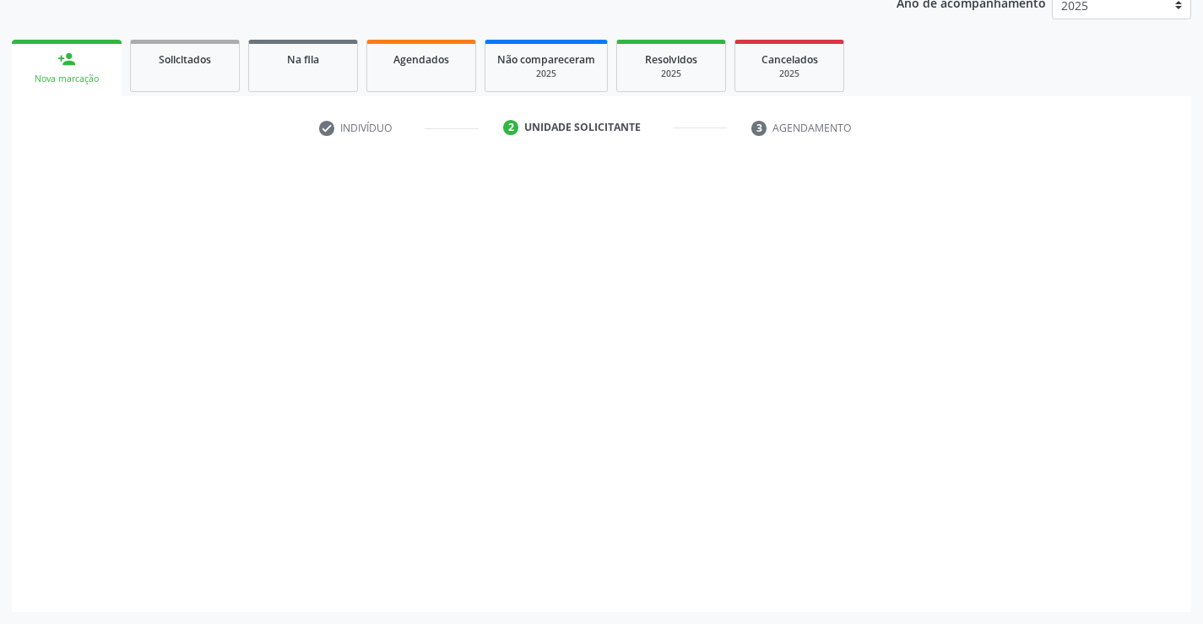
scroll to position [213, 0]
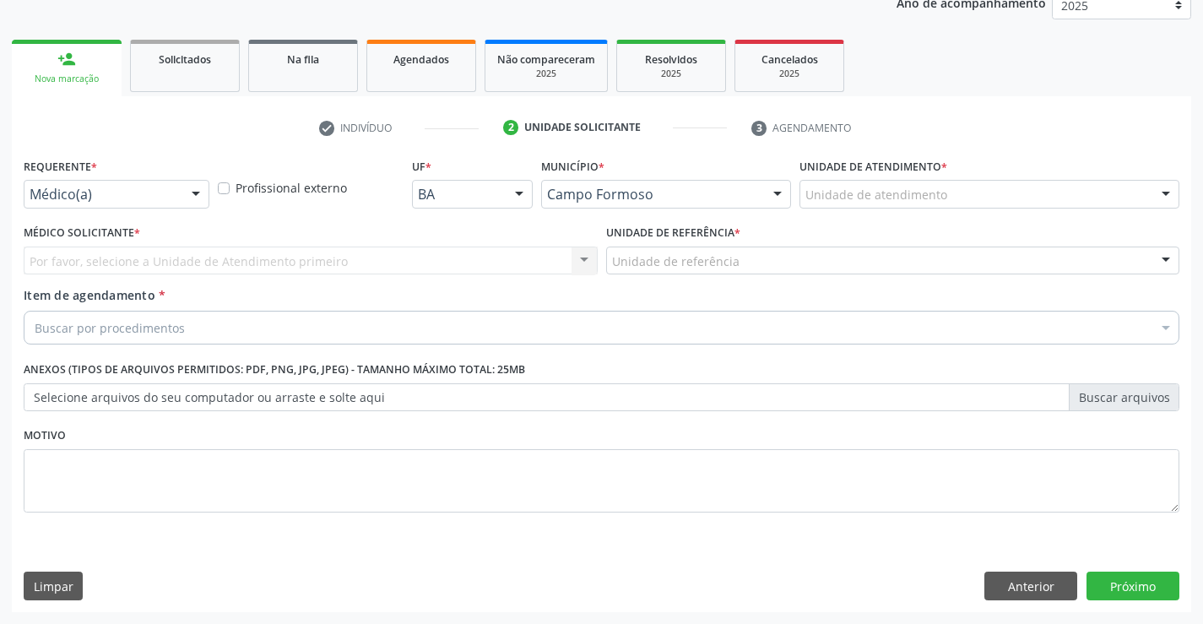
click at [184, 195] on div at bounding box center [195, 195] width 25 height 29
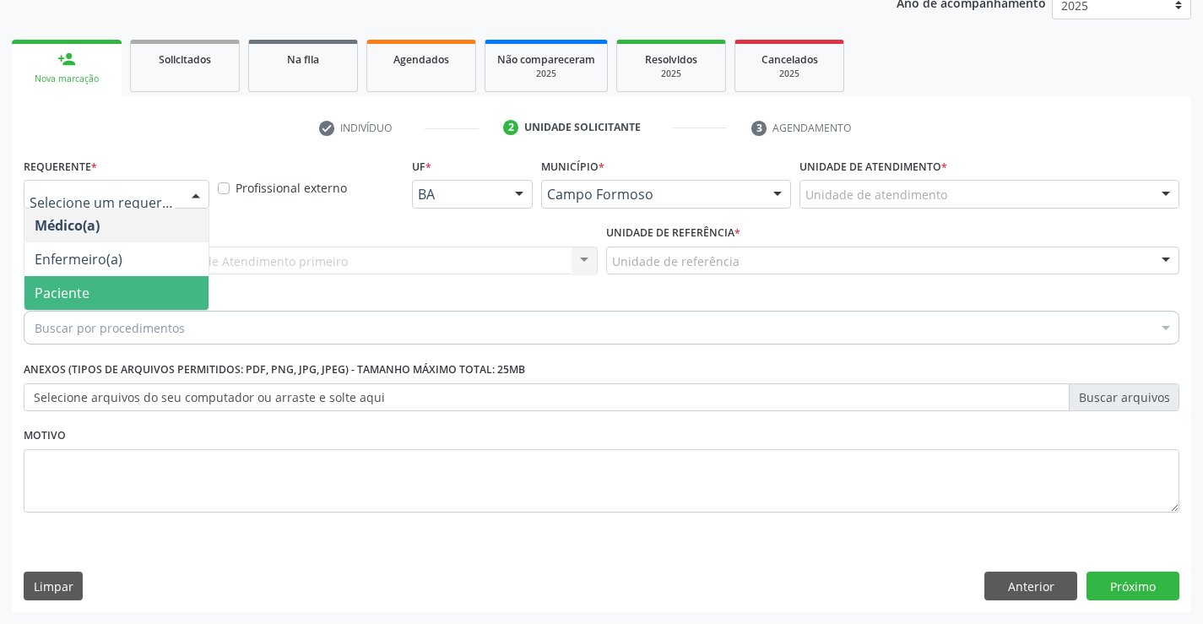
click at [108, 288] on span "Paciente" at bounding box center [116, 293] width 184 height 34
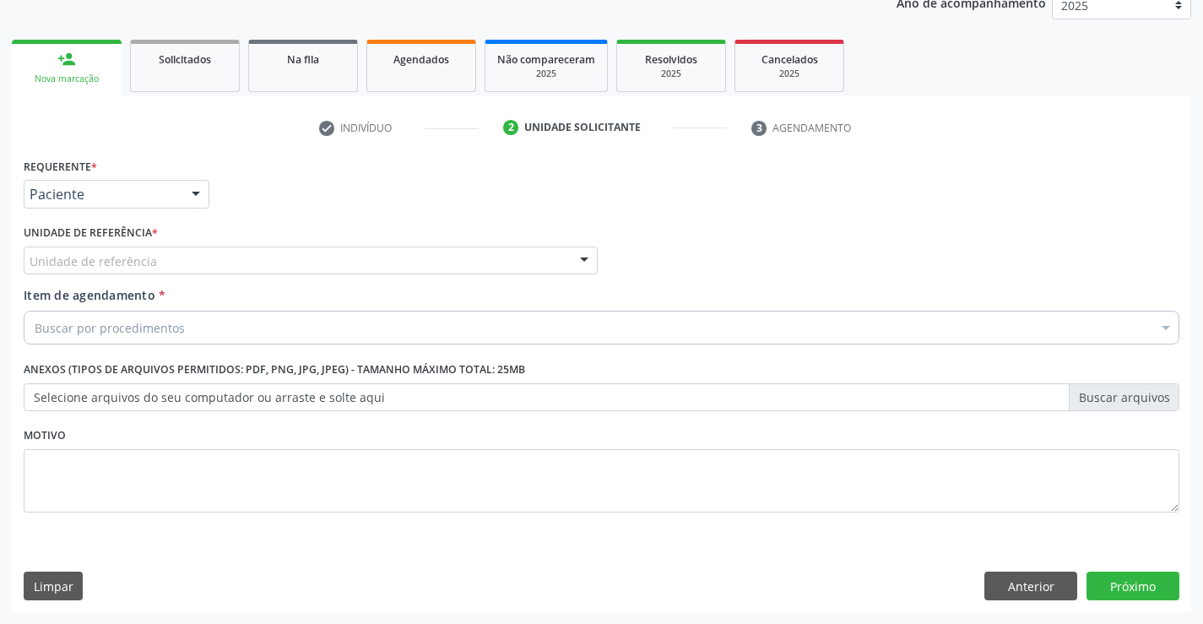
click at [247, 258] on div "Unidade de referência" at bounding box center [311, 261] width 574 height 29
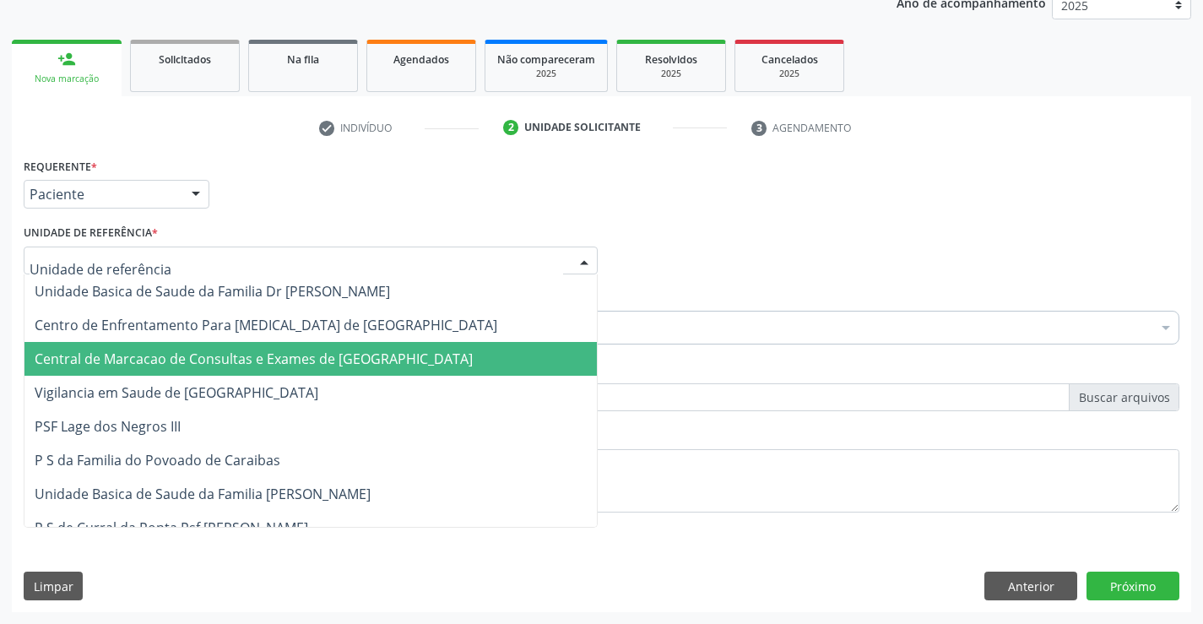
click at [224, 362] on span "Central de Marcacao de Consultas e Exames de [GEOGRAPHIC_DATA]" at bounding box center [254, 359] width 438 height 19
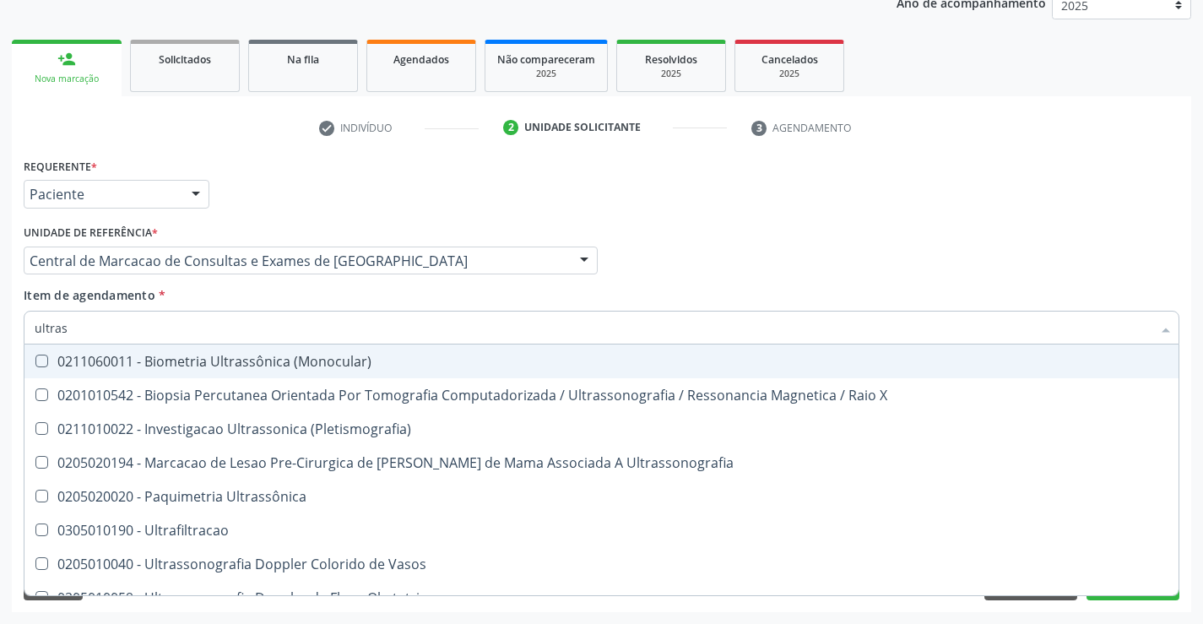
type input "ultrass"
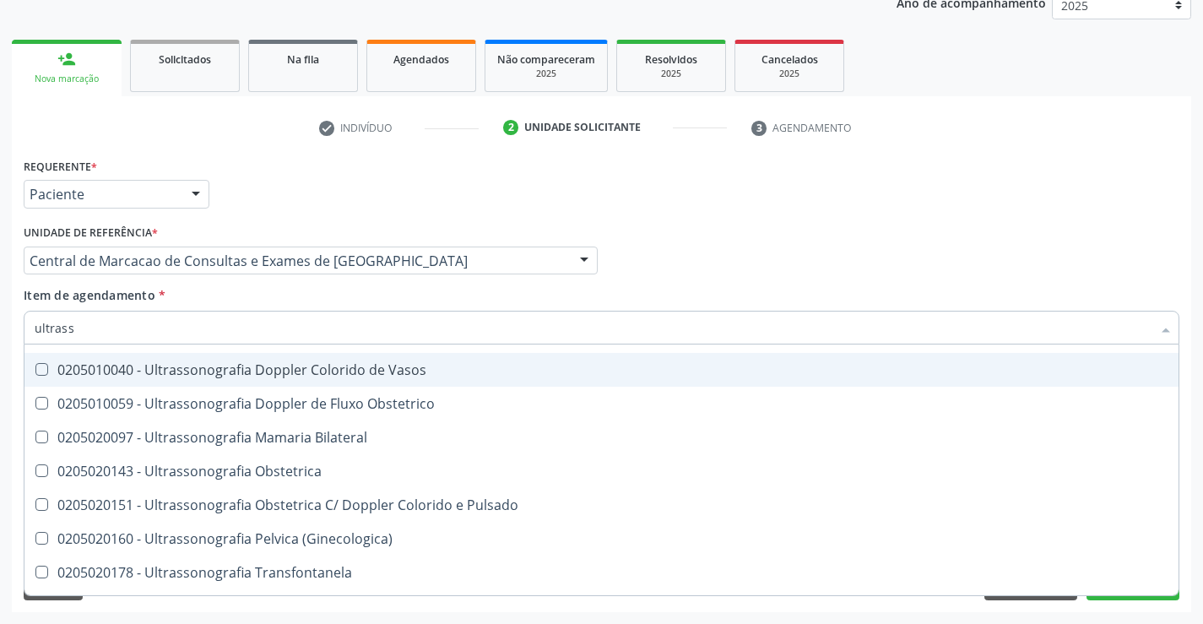
scroll to position [338, 0]
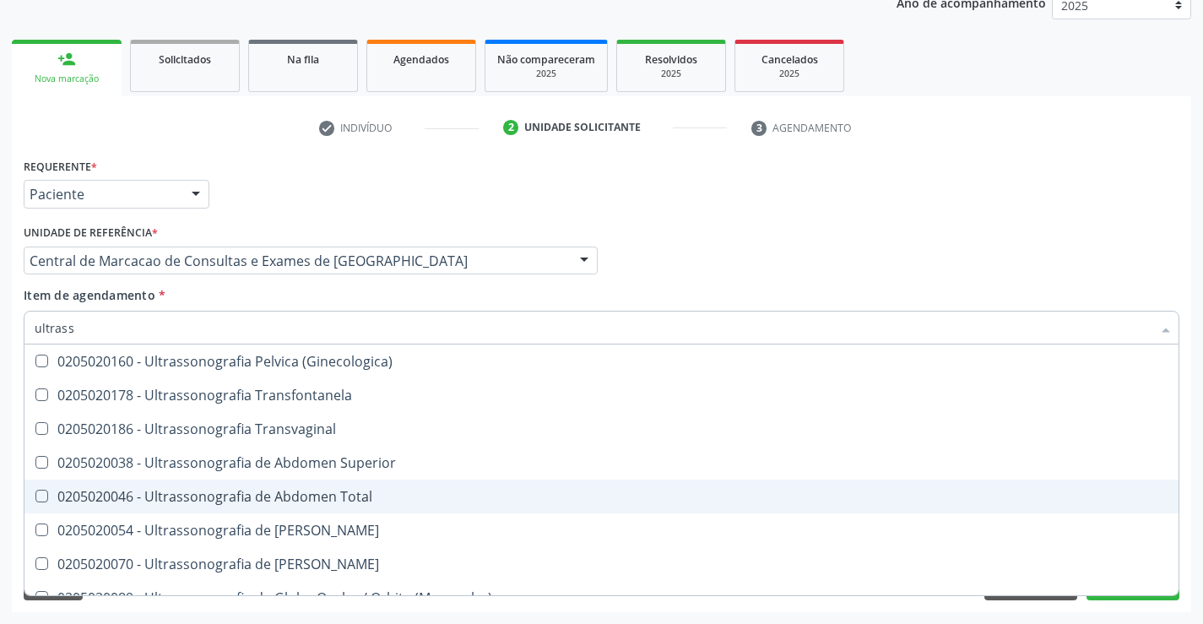
click at [368, 495] on div "0205020046 - Ultrassonografia de Abdomen Total" at bounding box center [602, 497] width 1134 height 14
checkbox Total "true"
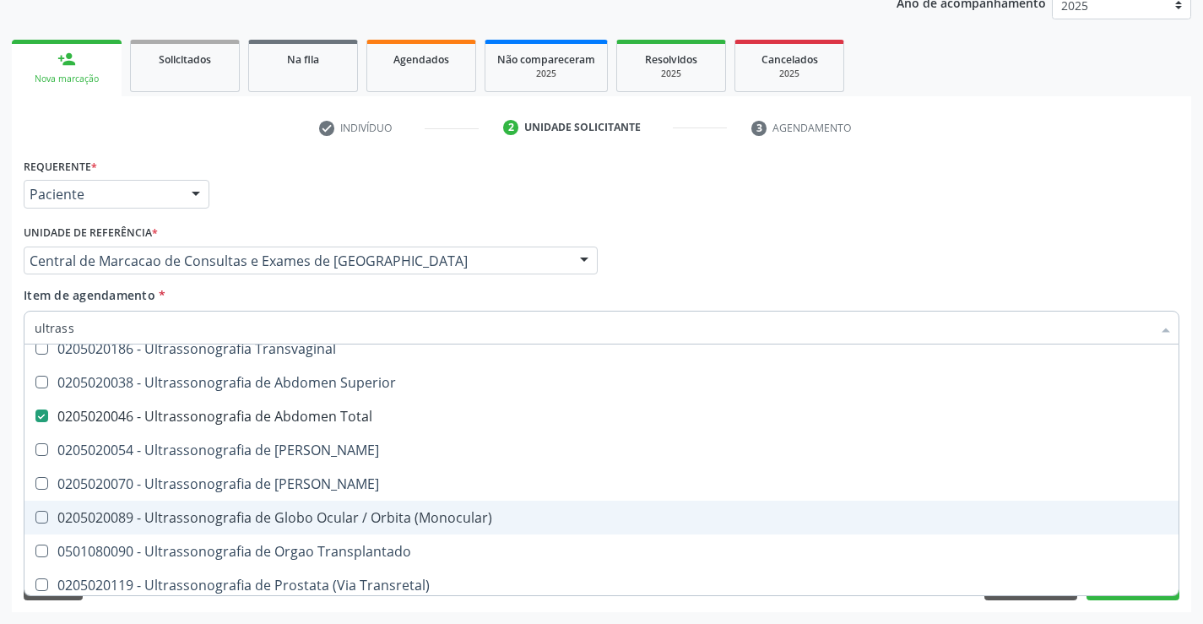
scroll to position [526, 0]
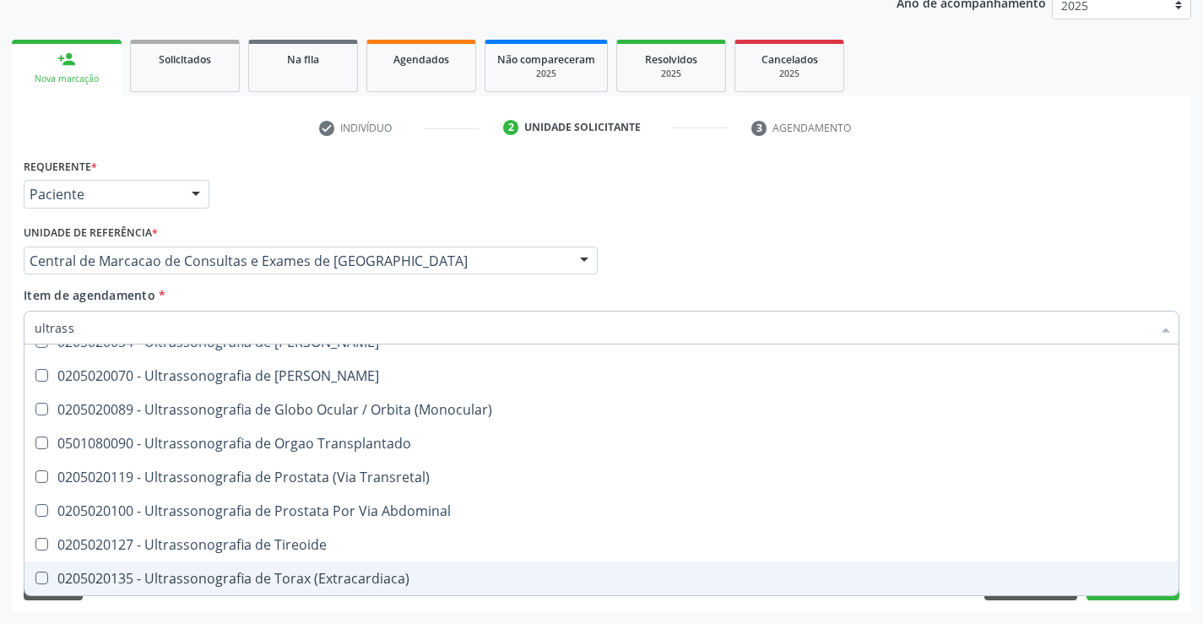
click at [1132, 595] on div "Desfazer seleção 0211060011 - Biometria Ultrassônica (Monocular) 0201010542 - B…" at bounding box center [602, 470] width 1156 height 251
click at [1131, 598] on button "Próximo" at bounding box center [1133, 586] width 93 height 29
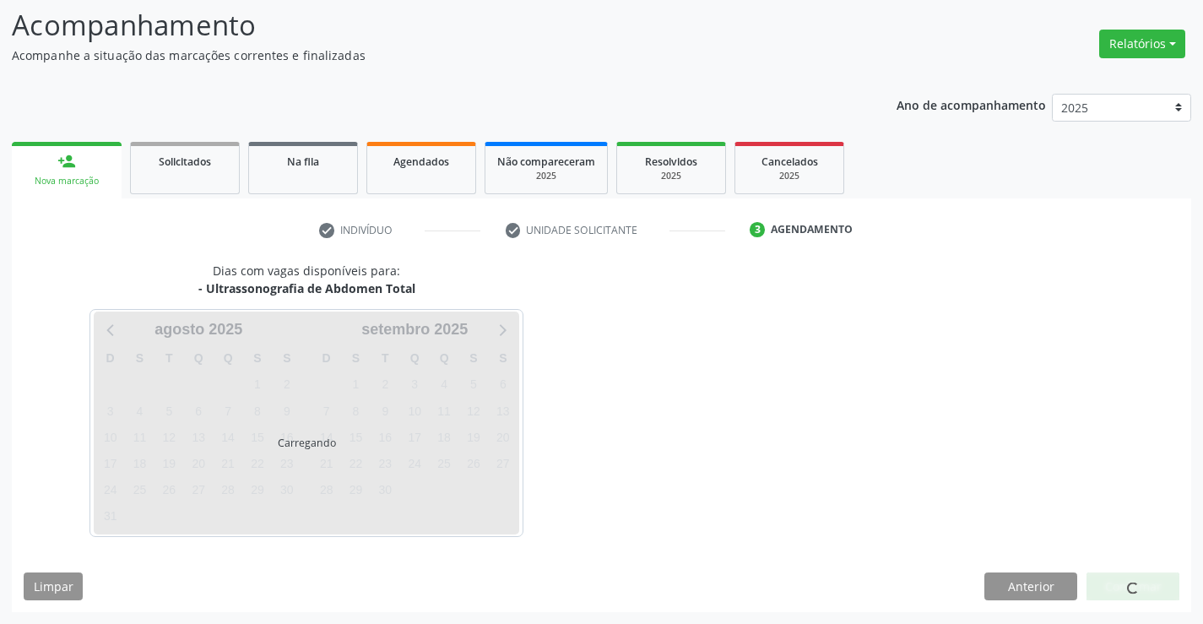
scroll to position [0, 0]
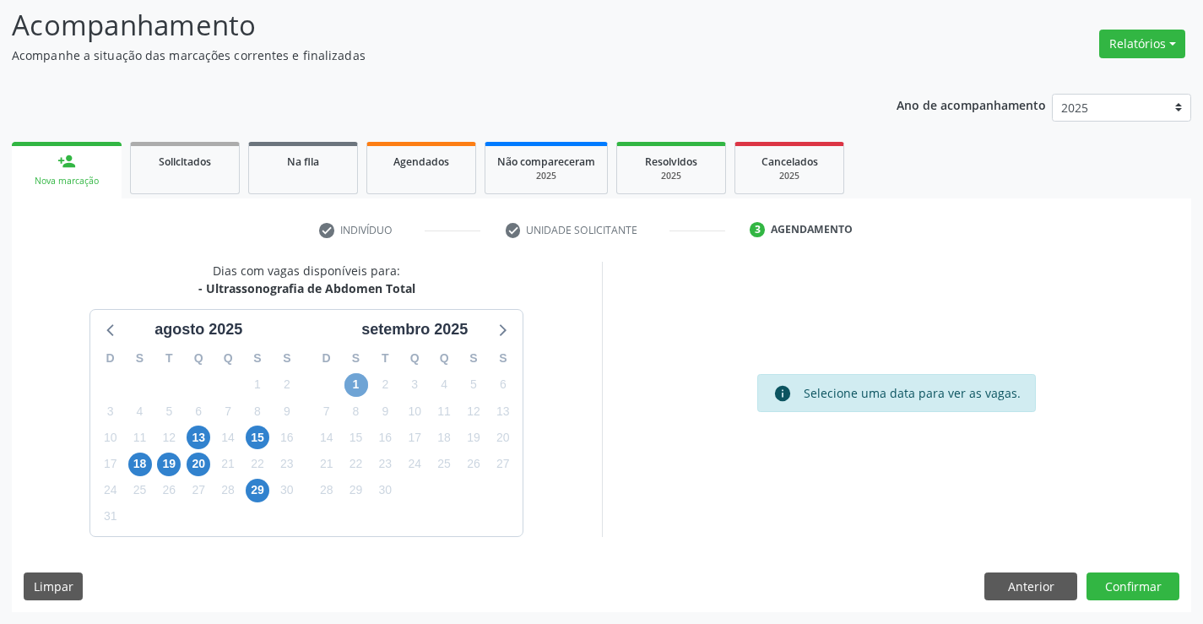
click at [350, 389] on span "1" at bounding box center [357, 385] width 24 height 24
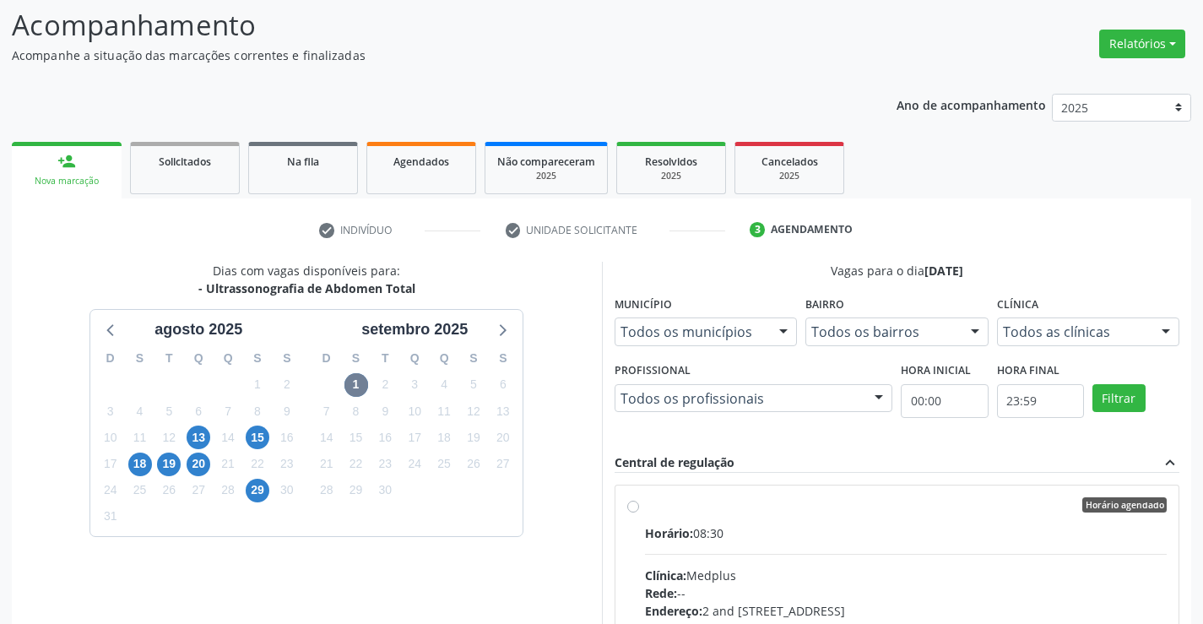
click at [639, 513] on input "Horário agendado Horário: 08:30 Clínica: Medplus Rede: -- Endereço: 2 and S 204…" at bounding box center [633, 504] width 12 height 15
radio input "true"
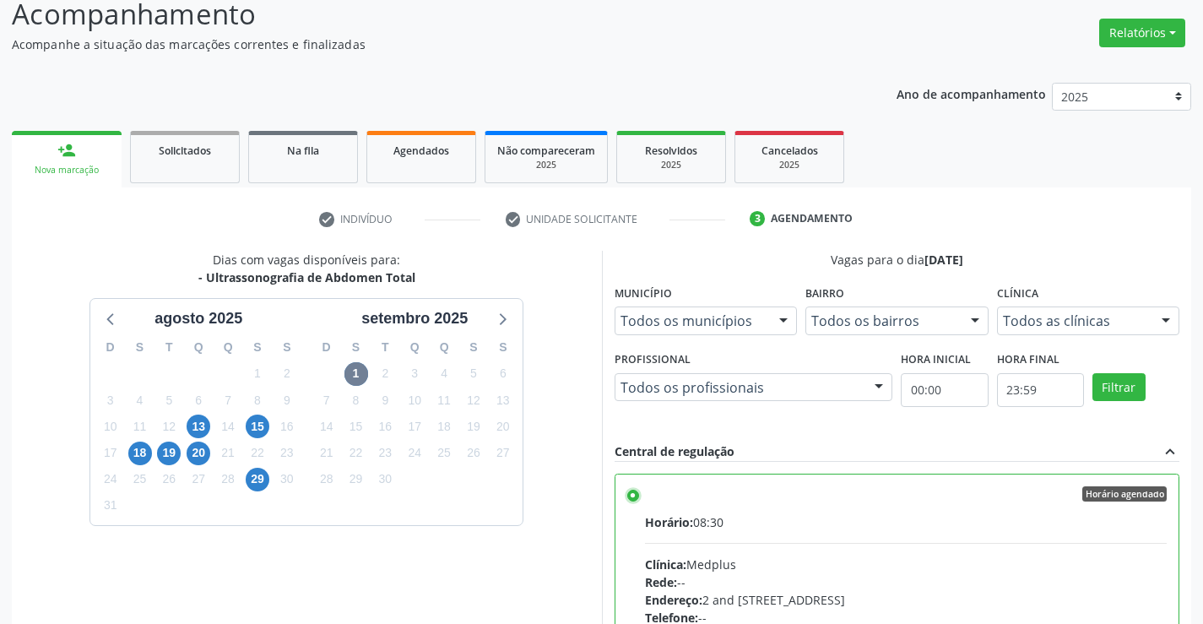
scroll to position [385, 0]
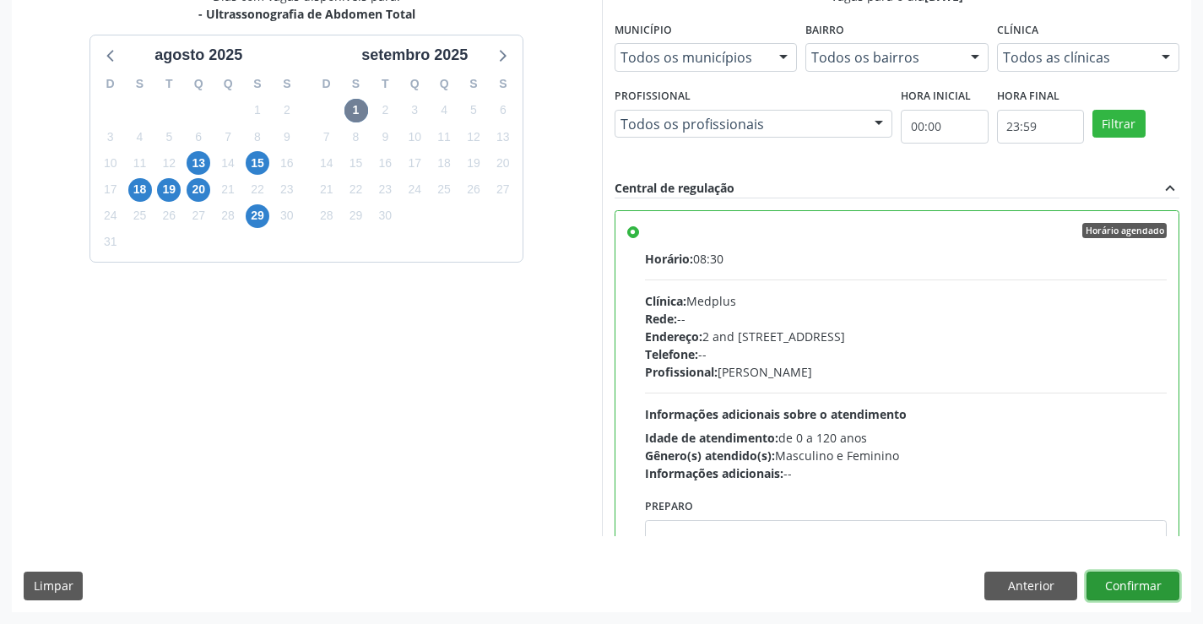
click at [1116, 579] on button "Confirmar" at bounding box center [1133, 586] width 93 height 29
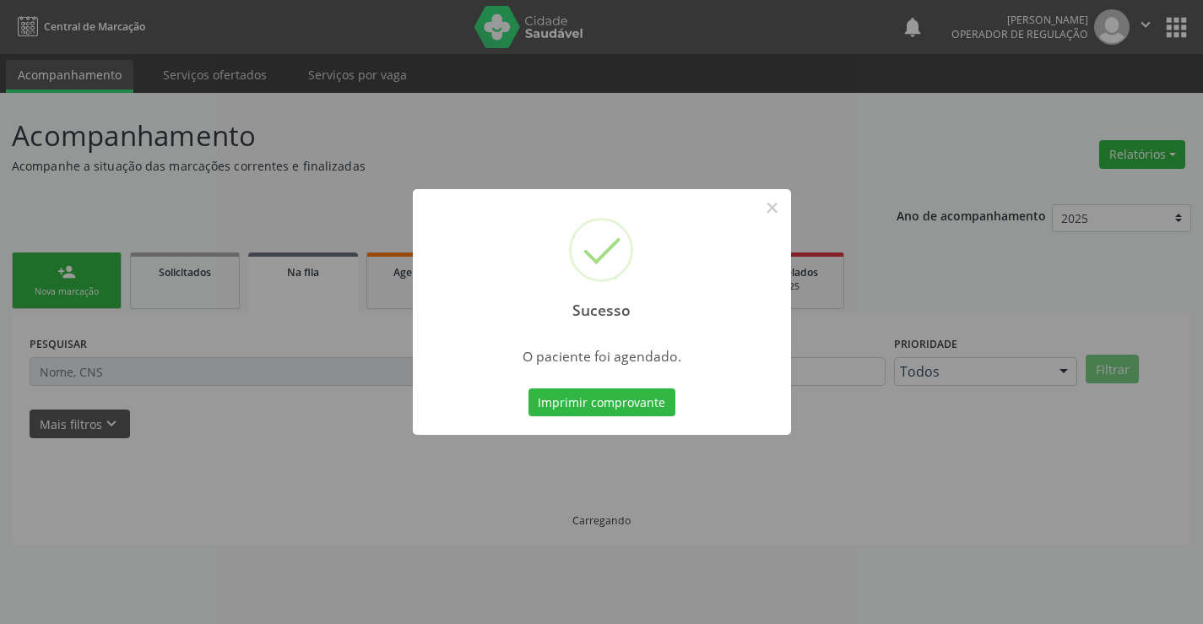
scroll to position [0, 0]
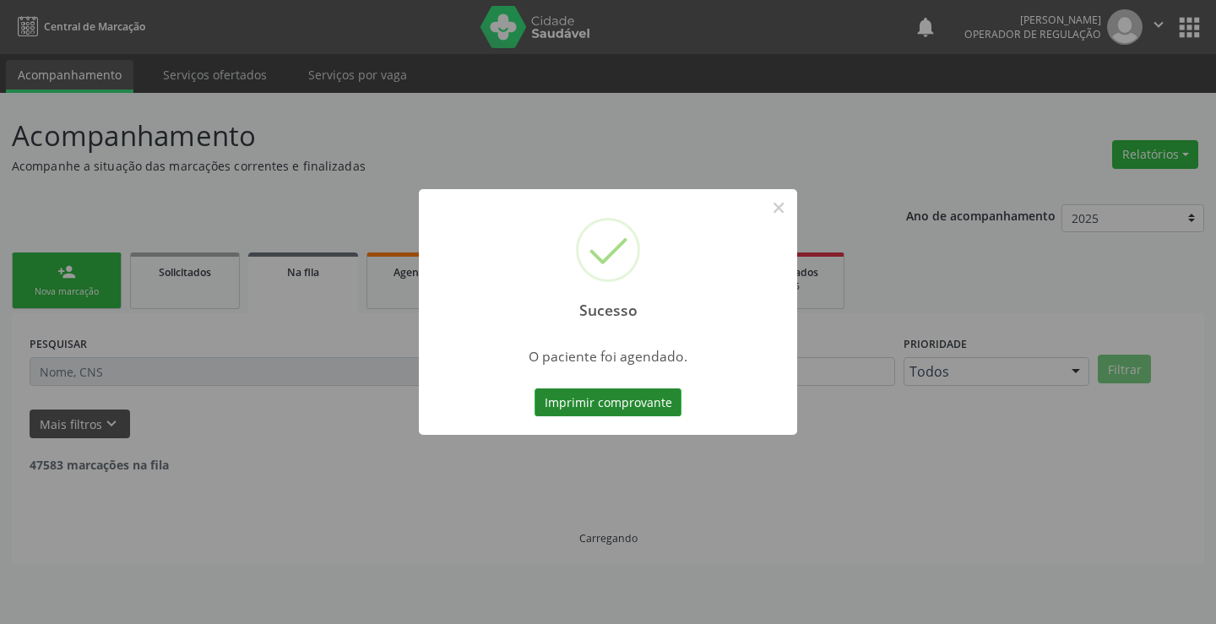
click at [651, 401] on button "Imprimir comprovante" at bounding box center [608, 402] width 147 height 29
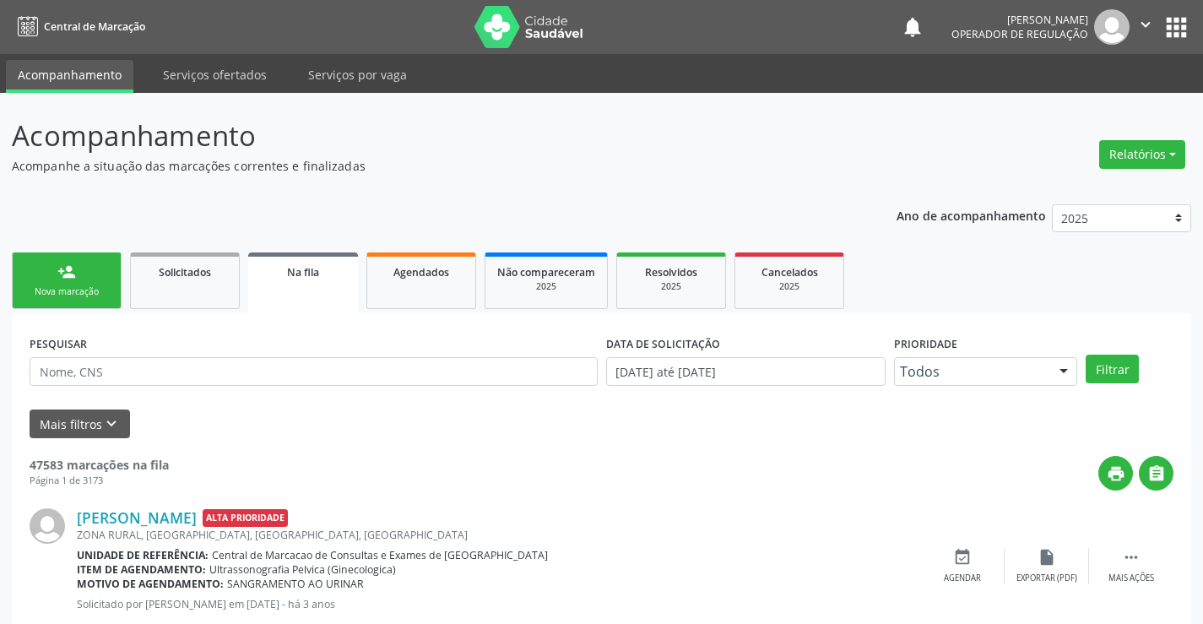
click at [95, 278] on link "person_add Nova marcação" at bounding box center [67, 281] width 110 height 57
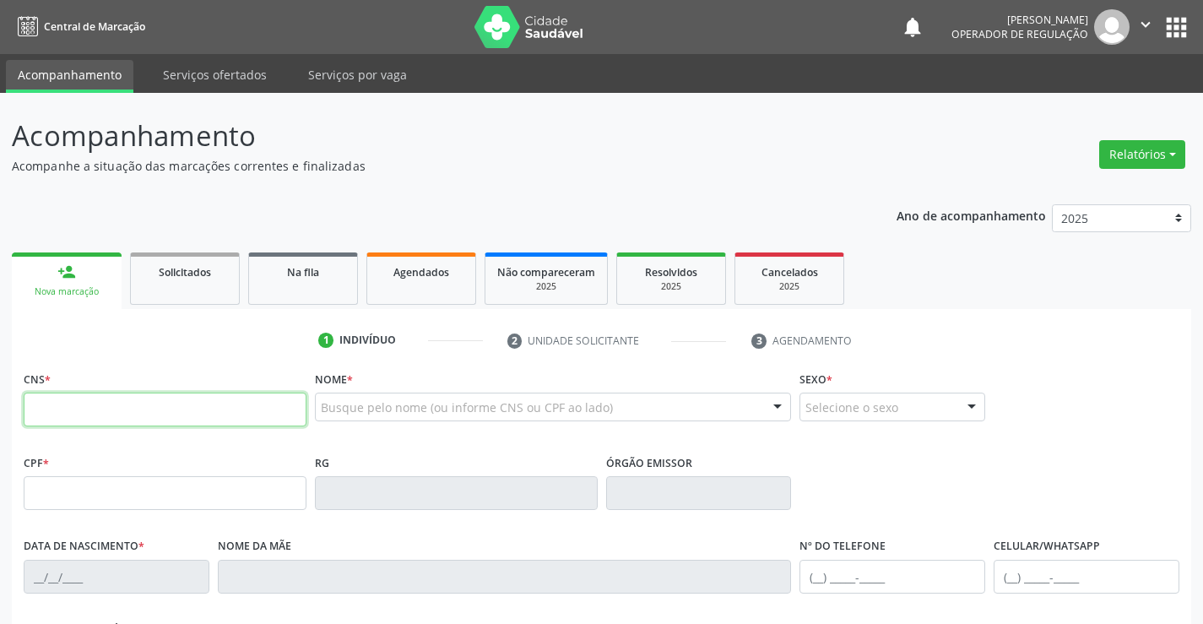
click at [76, 399] on input "text" at bounding box center [165, 410] width 283 height 34
type input "702 6072 8530 0344"
type input "2047494419"
type input "24/12/1993"
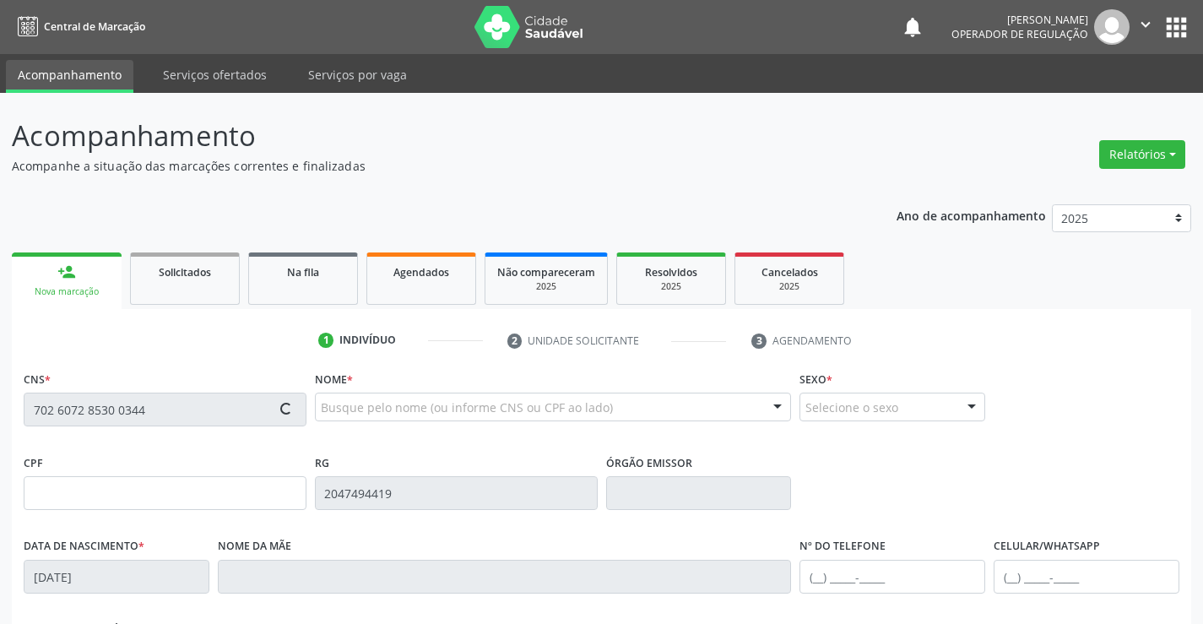
type input "(74) 98829-3777"
type input "072.422.895-05"
type input "S/N"
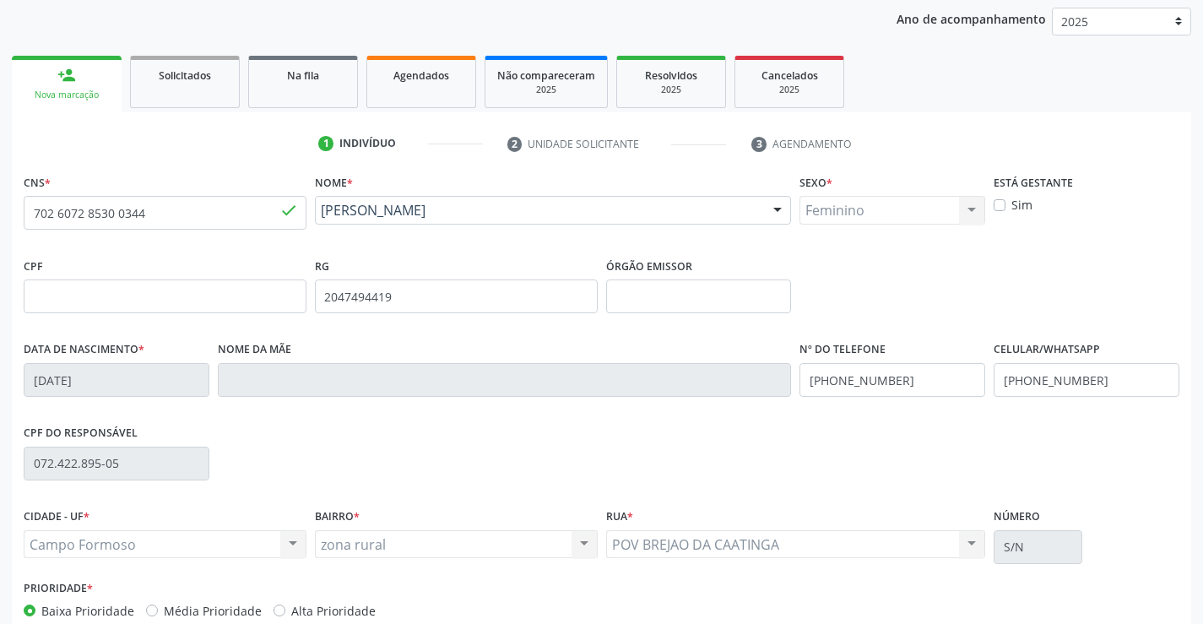
scroll to position [291, 0]
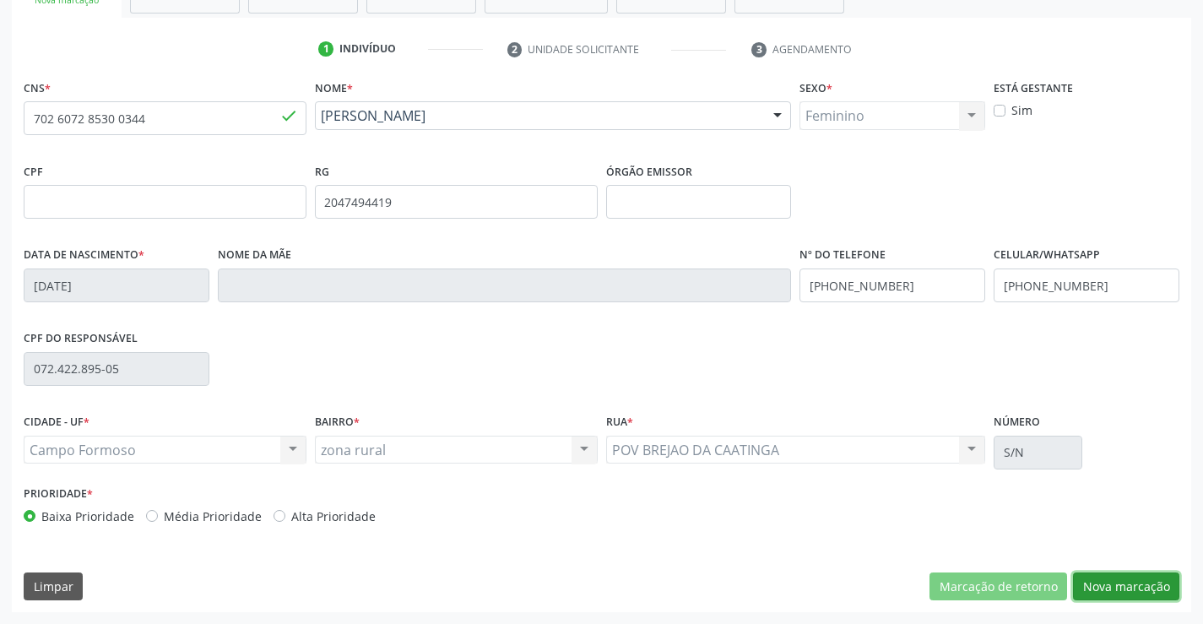
click at [1124, 590] on button "Nova marcação" at bounding box center [1126, 587] width 106 height 29
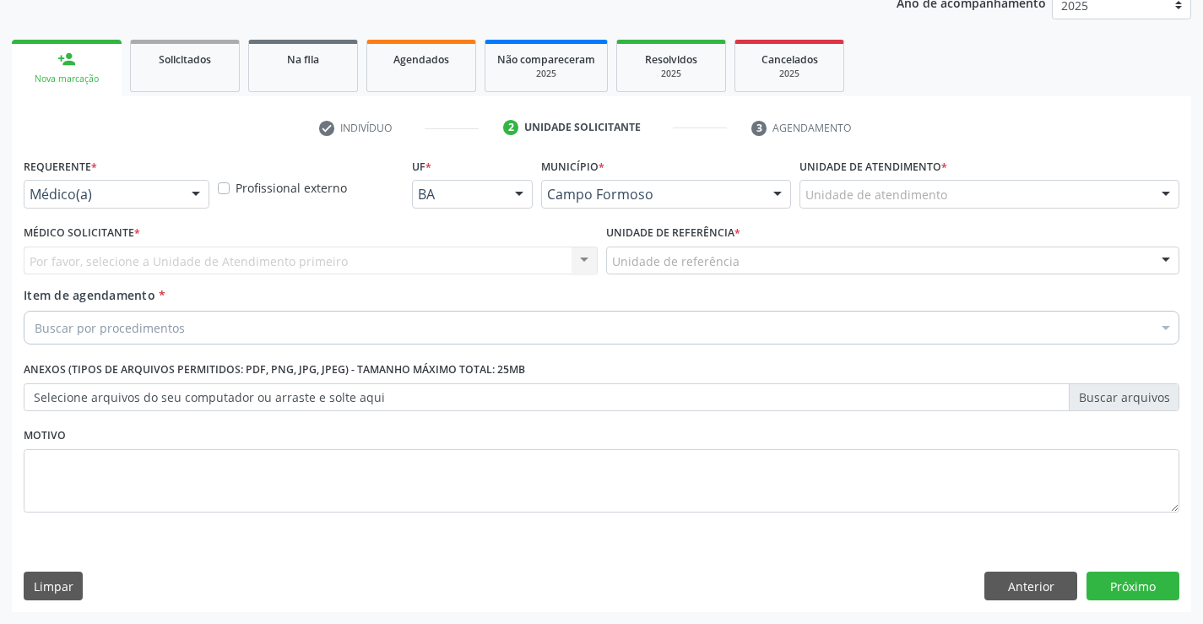
scroll to position [213, 0]
click at [185, 188] on div at bounding box center [195, 195] width 25 height 29
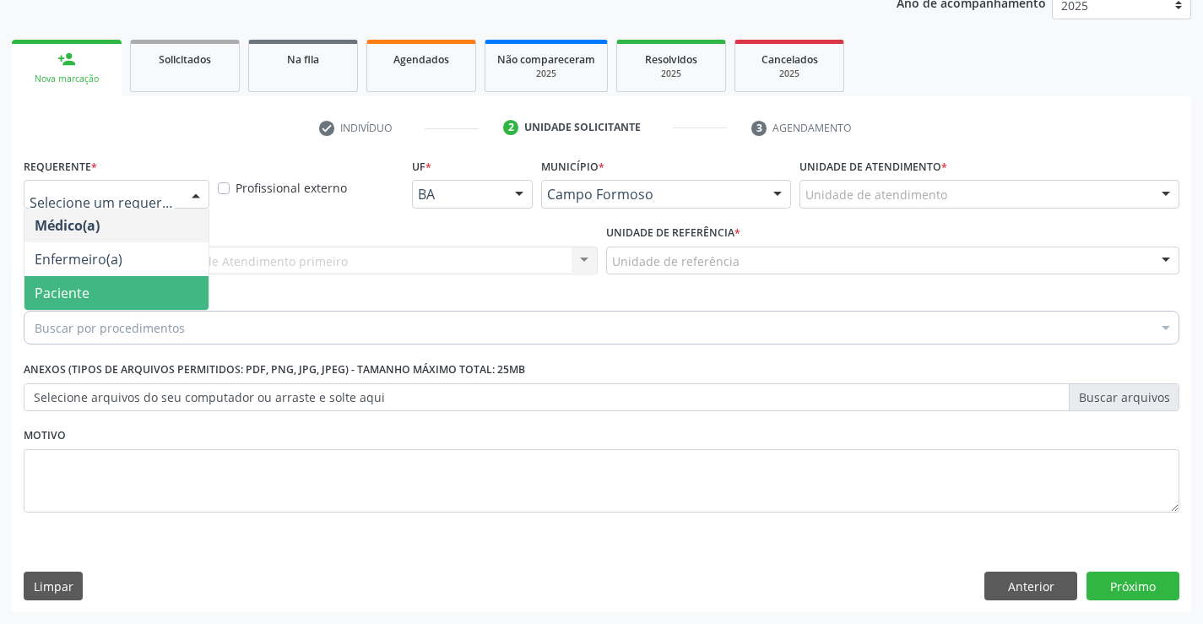
click at [139, 289] on span "Paciente" at bounding box center [116, 293] width 184 height 34
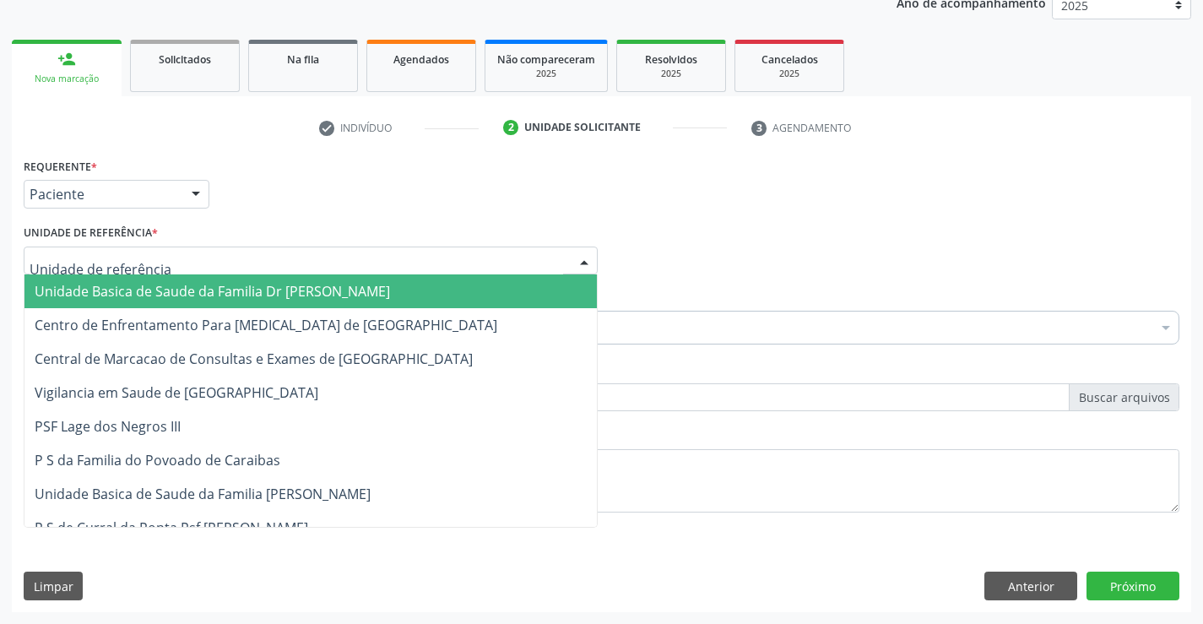
click at [463, 266] on div at bounding box center [311, 261] width 574 height 29
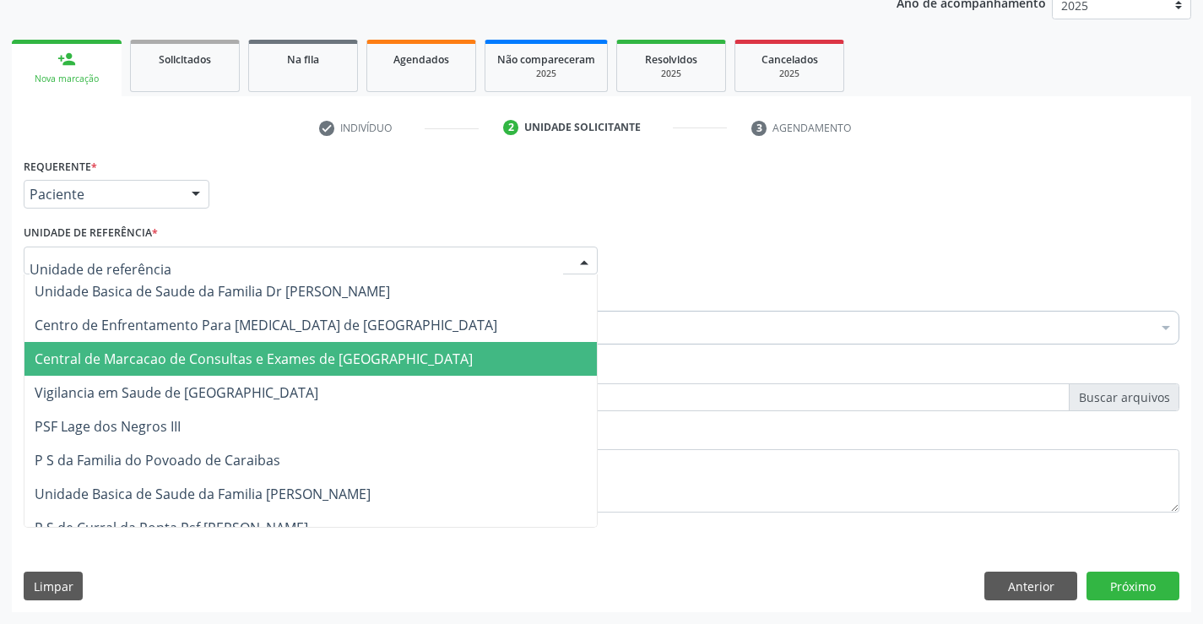
click at [420, 354] on span "Central de Marcacao de Consultas e Exames de [GEOGRAPHIC_DATA]" at bounding box center [254, 359] width 438 height 19
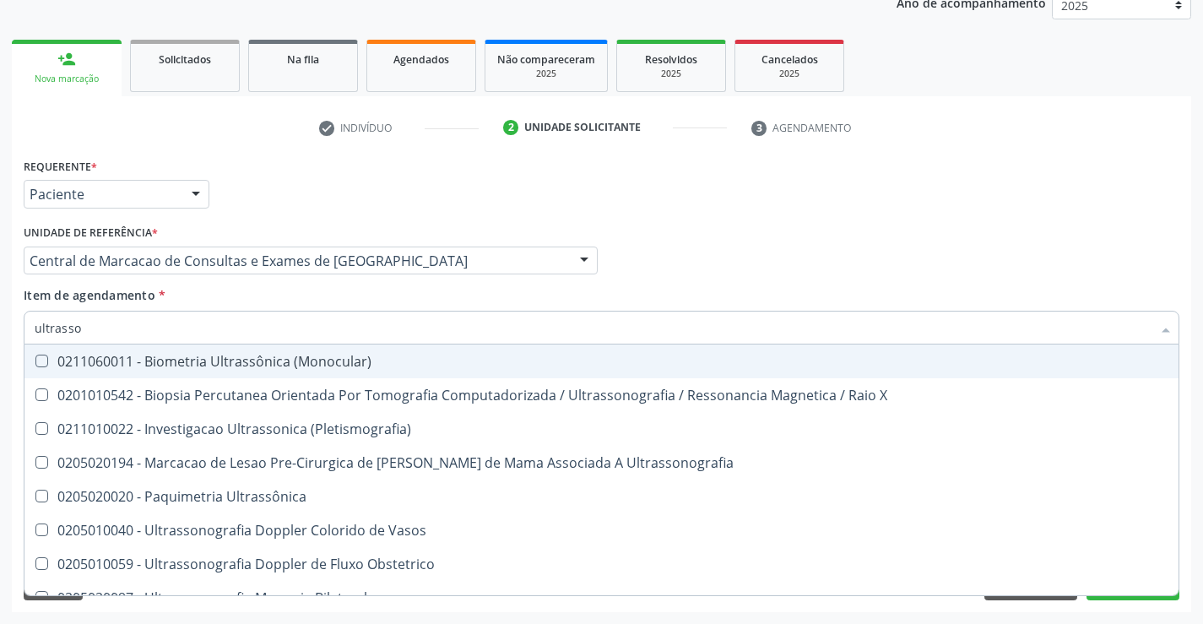
type input "ultrasson"
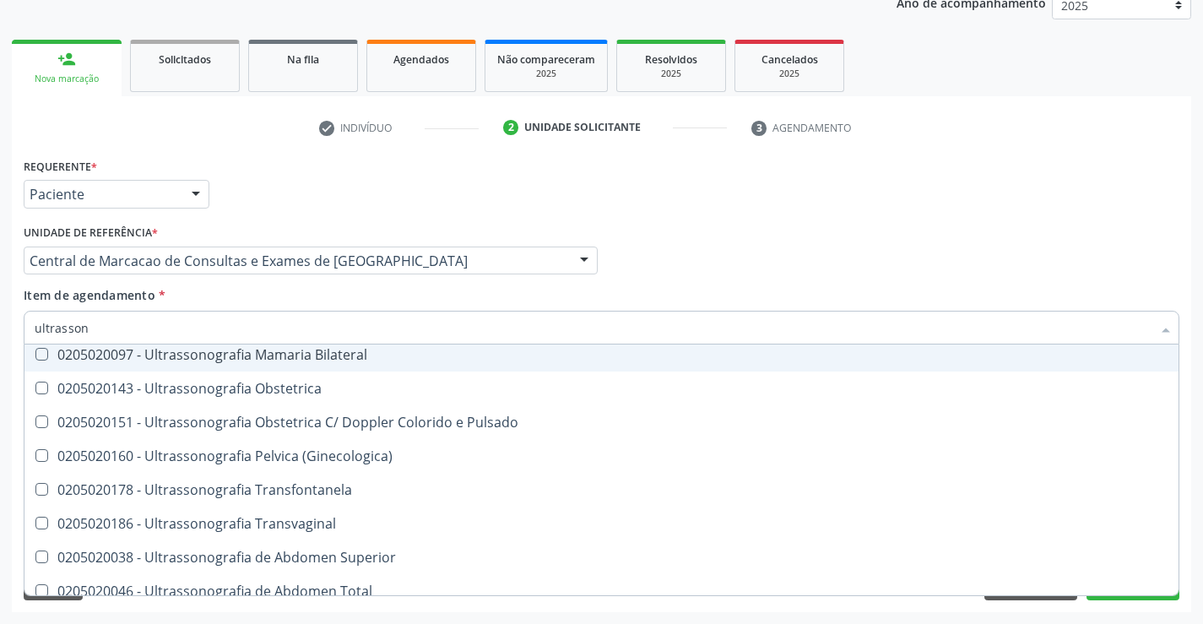
scroll to position [338, 0]
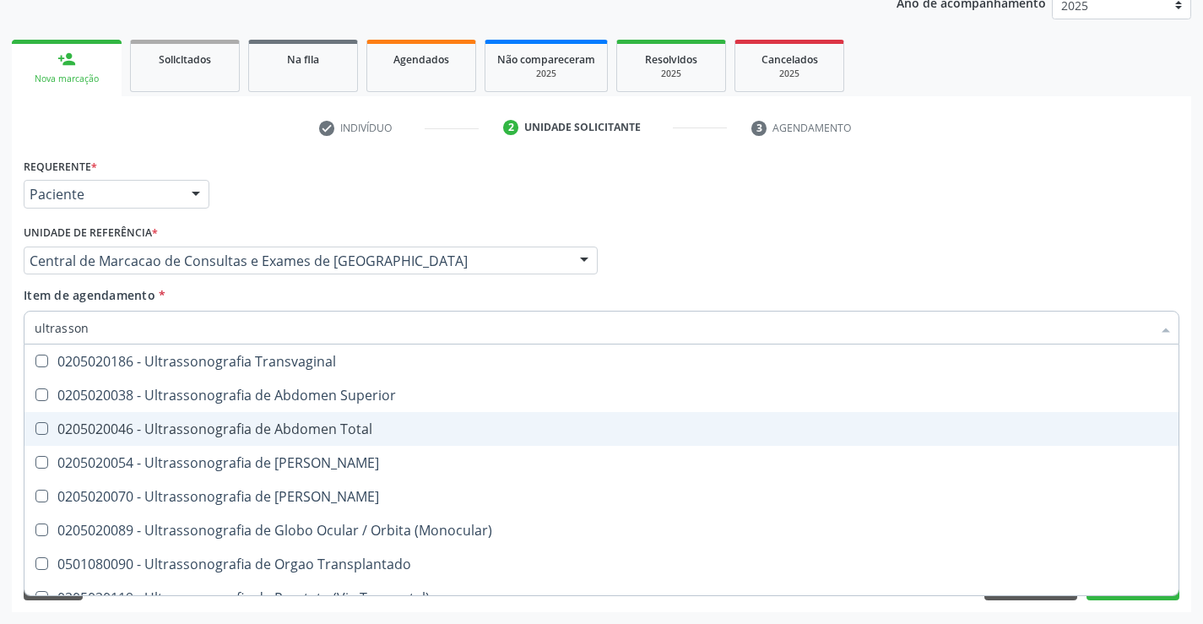
click at [355, 417] on span "0205020046 - Ultrassonografia de Abdomen Total" at bounding box center [601, 429] width 1154 height 34
checkbox Total "true"
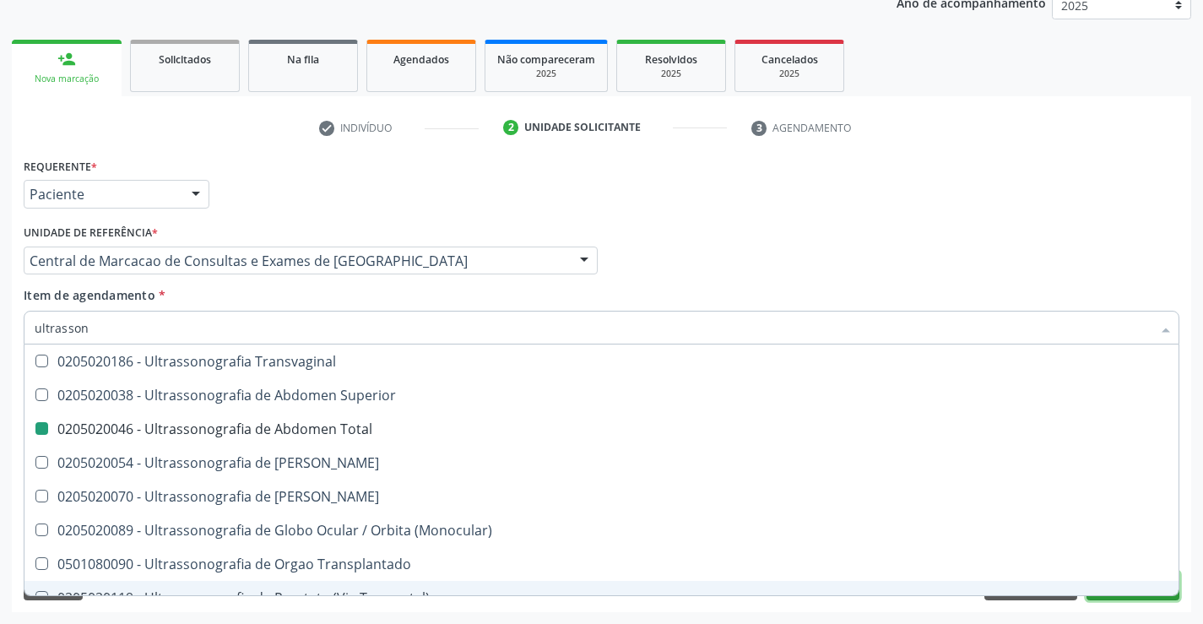
click at [1137, 596] on button "Próximo" at bounding box center [1133, 586] width 93 height 29
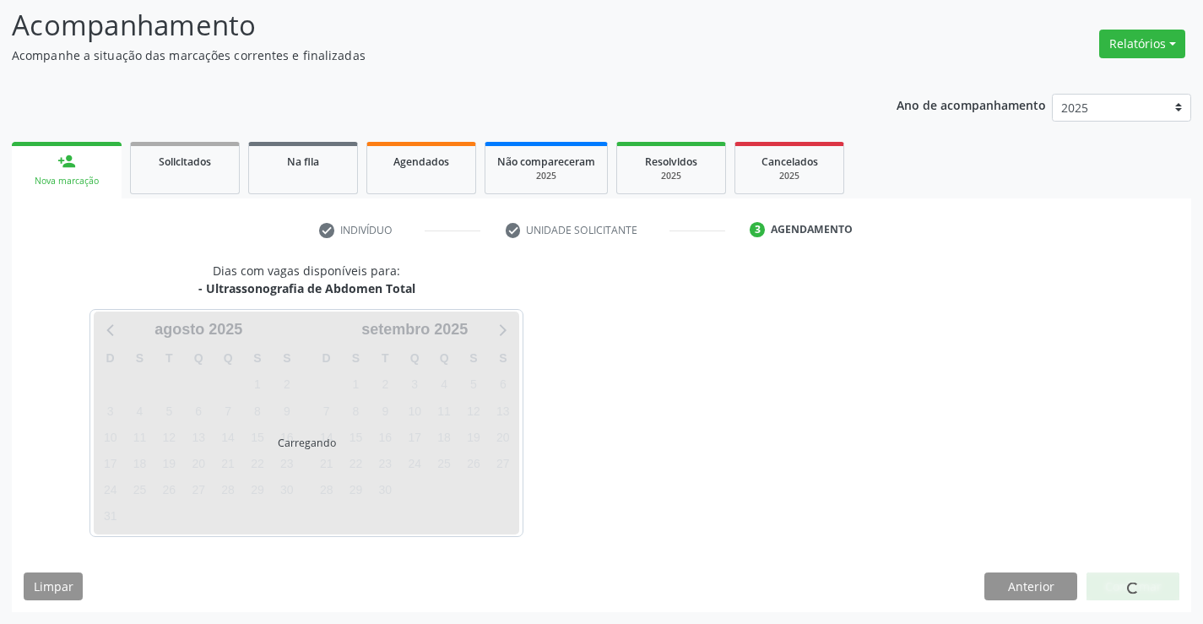
scroll to position [111, 0]
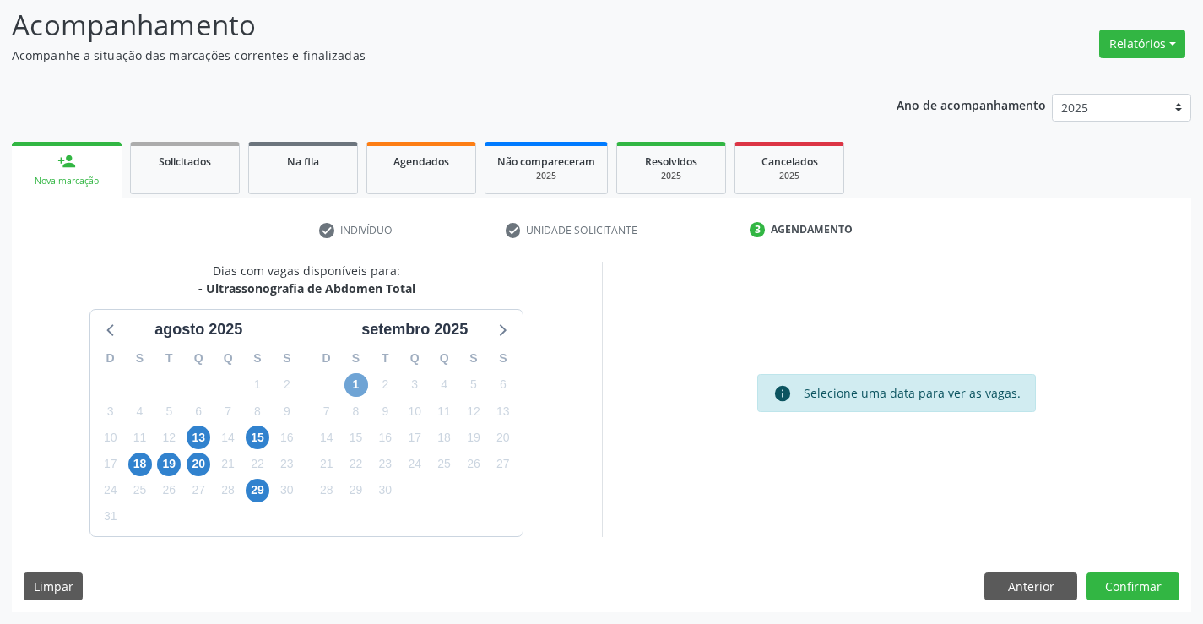
click at [348, 381] on span "1" at bounding box center [357, 385] width 24 height 24
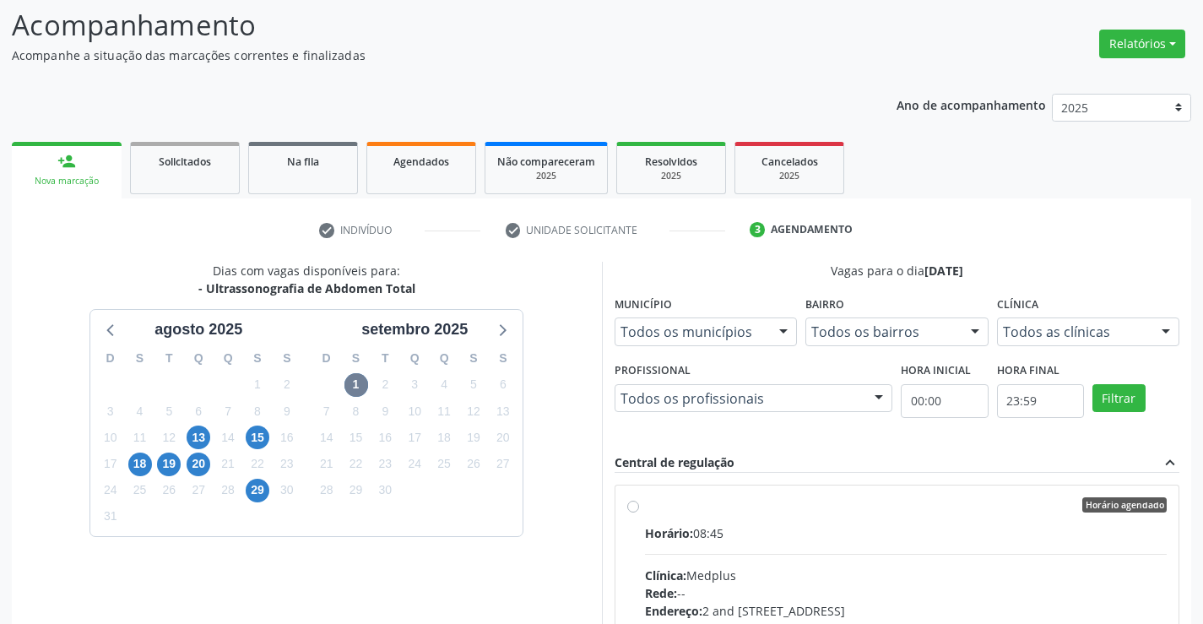
click at [1102, 590] on div "Rede: --" at bounding box center [906, 593] width 523 height 18
click at [639, 513] on input "Horário agendado Horário: 08:45 Clínica: Medplus Rede: -- Endereço: 2 and S 204…" at bounding box center [633, 504] width 12 height 15
radio input "true"
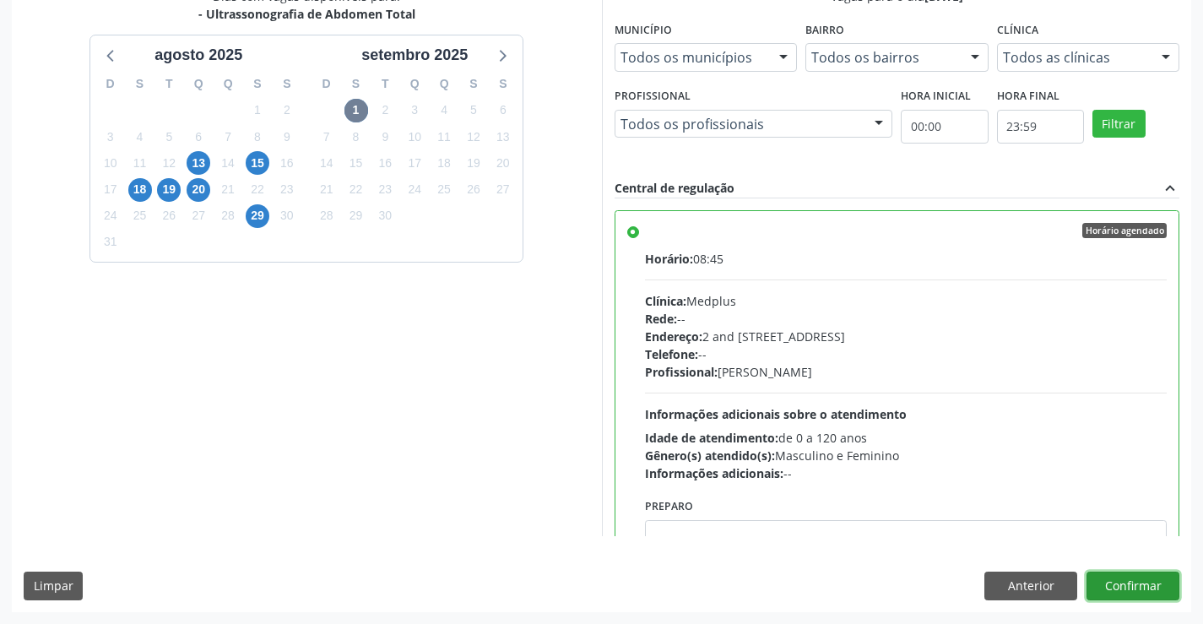
click at [1160, 597] on button "Confirmar" at bounding box center [1133, 586] width 93 height 29
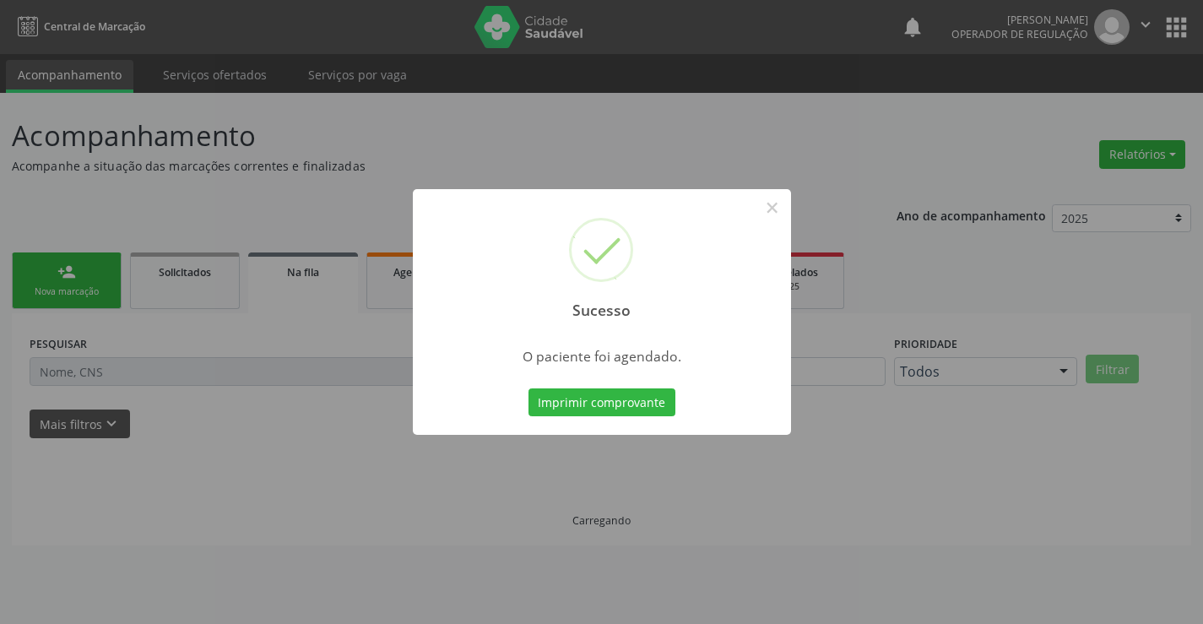
scroll to position [0, 0]
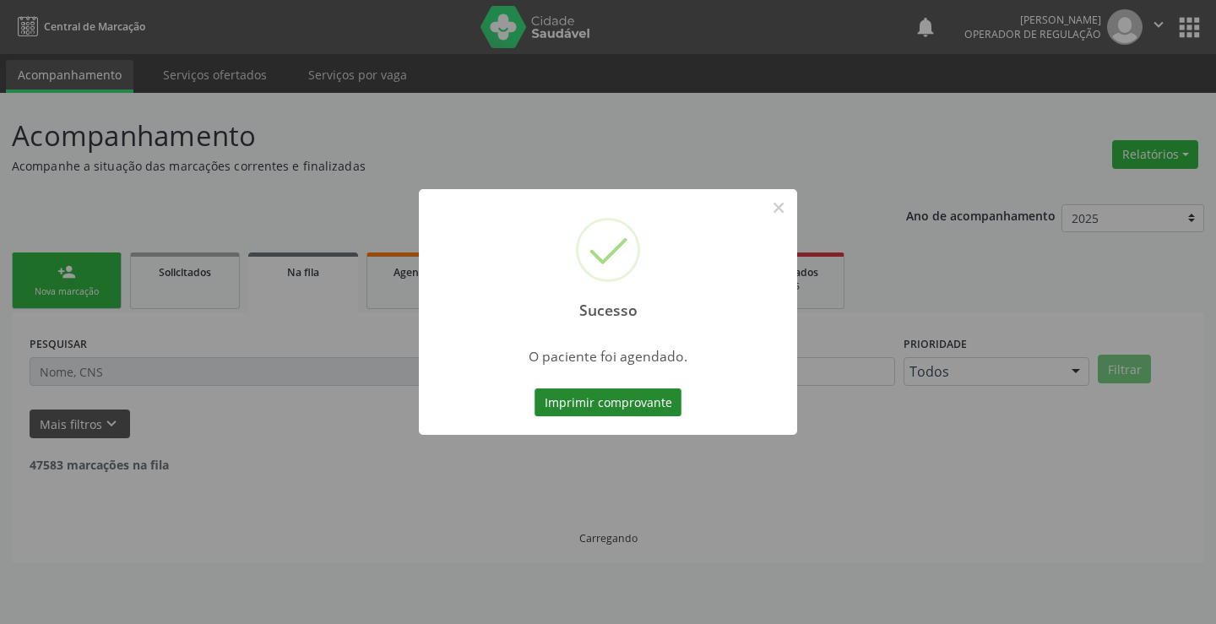
click at [621, 405] on button "Imprimir comprovante" at bounding box center [608, 402] width 147 height 29
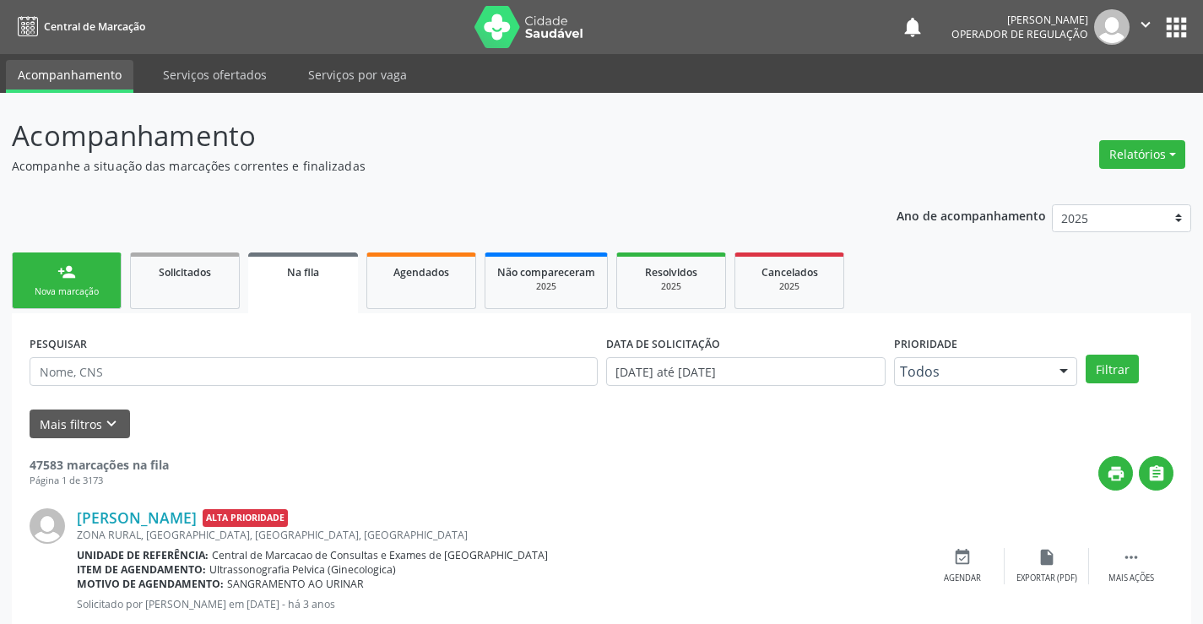
click at [41, 275] on link "person_add Nova marcação" at bounding box center [67, 281] width 110 height 57
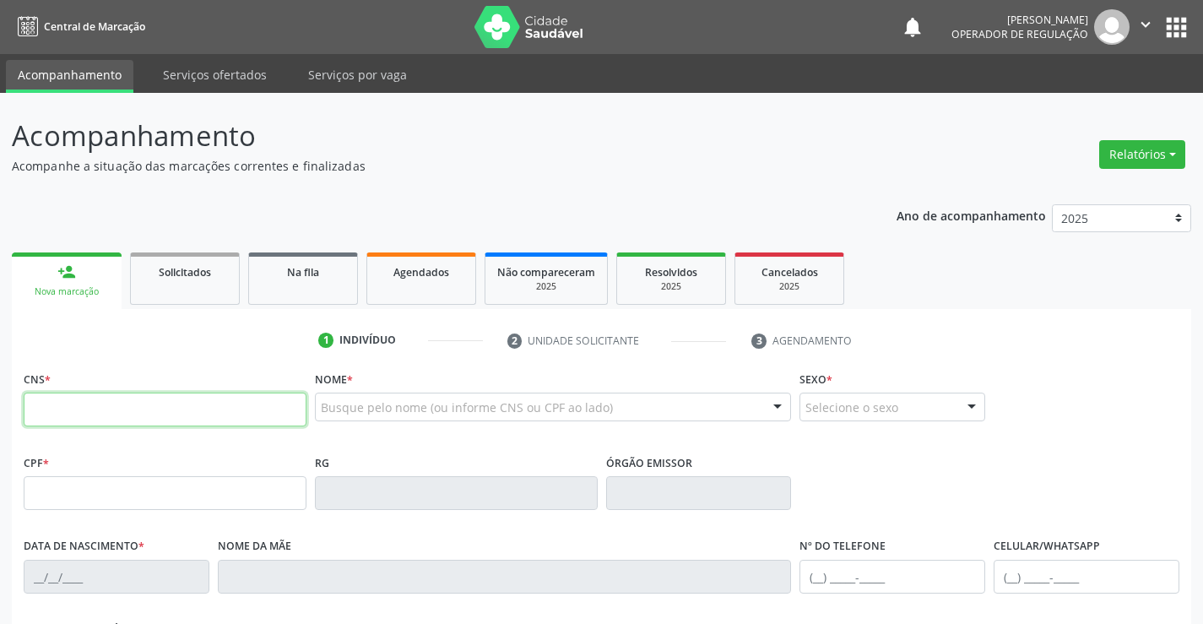
click at [57, 408] on input "text" at bounding box center [165, 410] width 283 height 34
type input "704 1051 5987 1477"
type input "0546567614"
type input "SSPBA"
type input "12/10/1965"
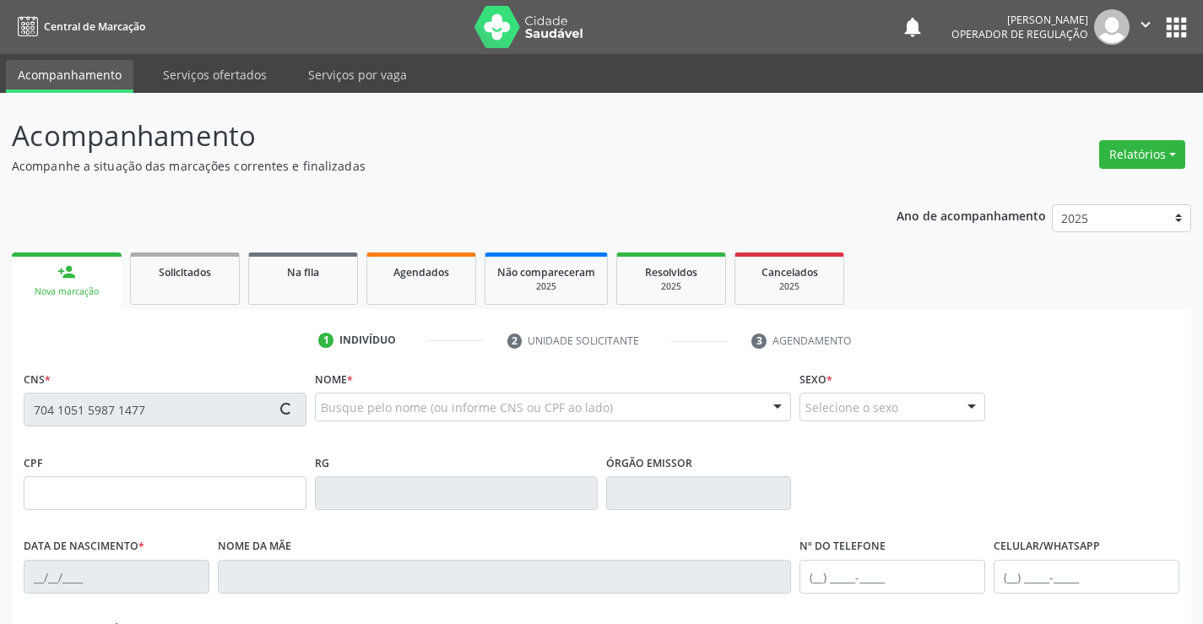
type input "(74) 98821-1689"
type input "(74) 98862-1495"
type input "036.096.785-00"
type input "S/N"
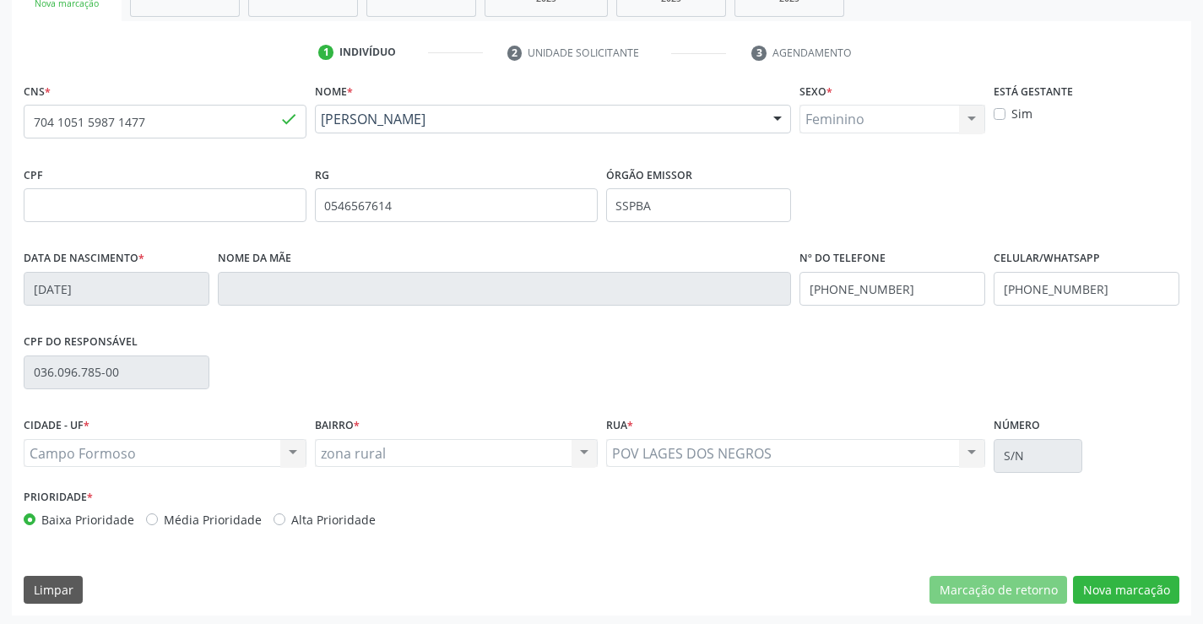
scroll to position [291, 0]
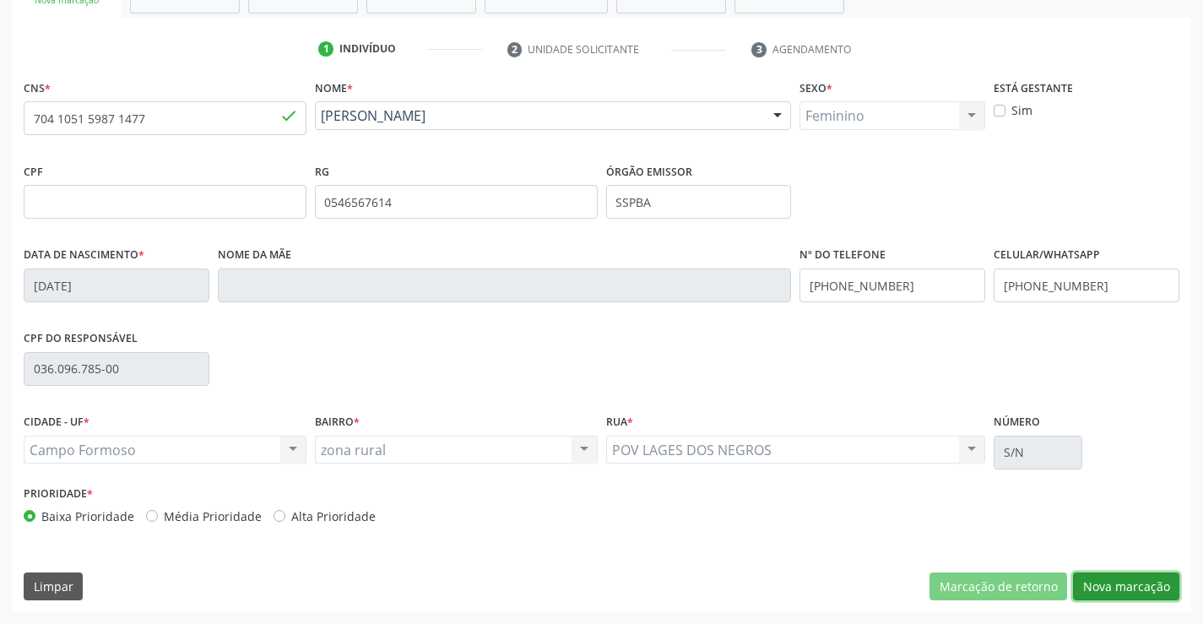
click at [1095, 582] on button "Nova marcação" at bounding box center [1126, 587] width 106 height 29
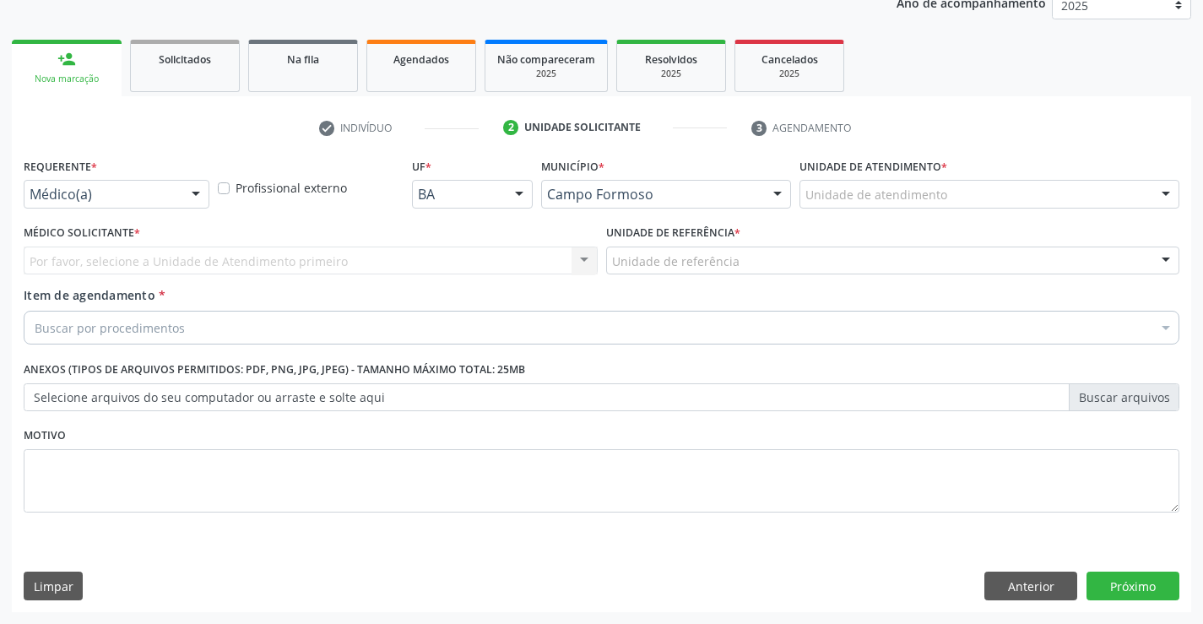
scroll to position [213, 0]
click at [182, 190] on div "Médico(a) Médico(a) Enfermeiro(a) Paciente Nenhum resultado encontrado para: " …" at bounding box center [117, 194] width 186 height 29
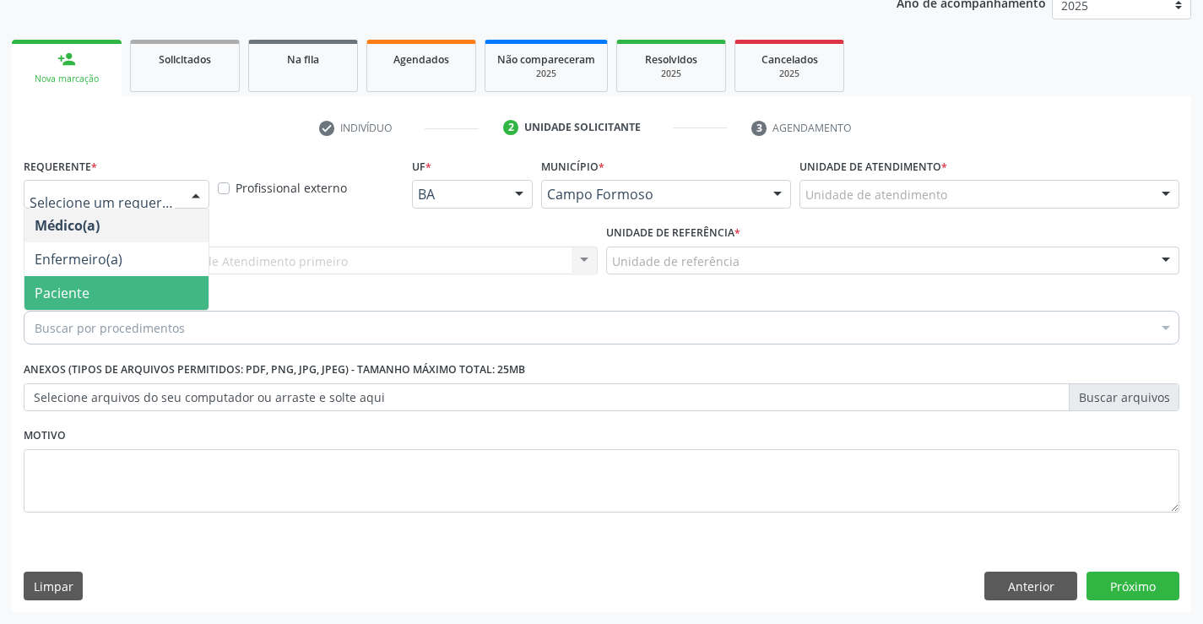
click at [122, 293] on span "Paciente" at bounding box center [116, 293] width 184 height 34
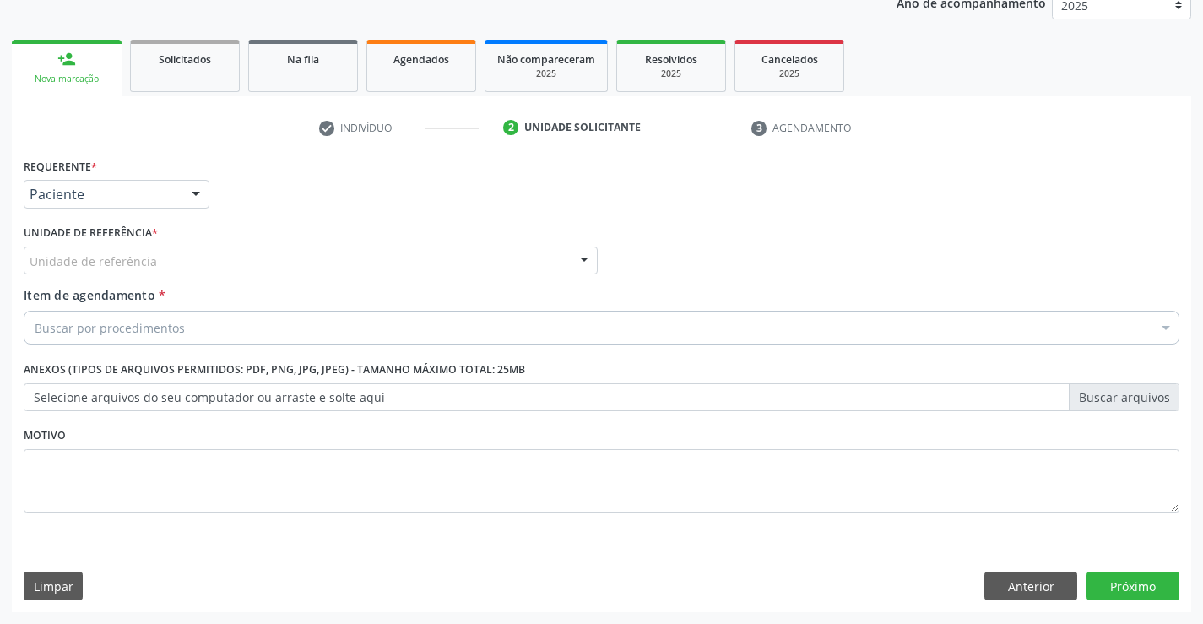
click at [366, 261] on div "Unidade de referência" at bounding box center [311, 261] width 574 height 29
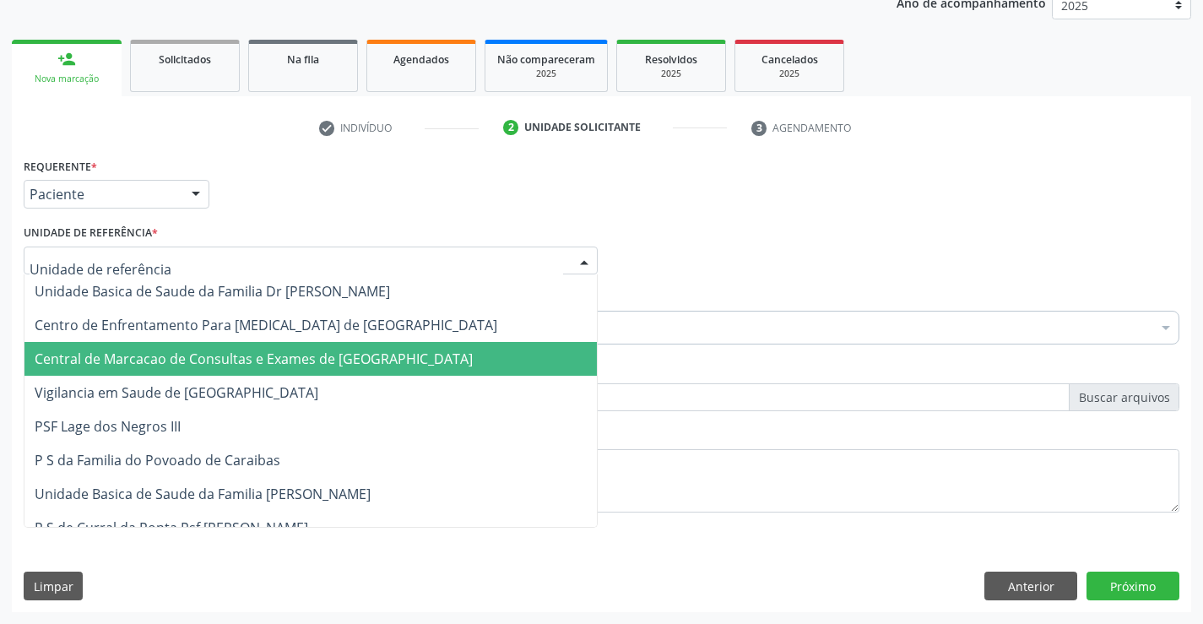
click at [312, 361] on span "Central de Marcacao de Consultas e Exames de [GEOGRAPHIC_DATA]" at bounding box center [254, 359] width 438 height 19
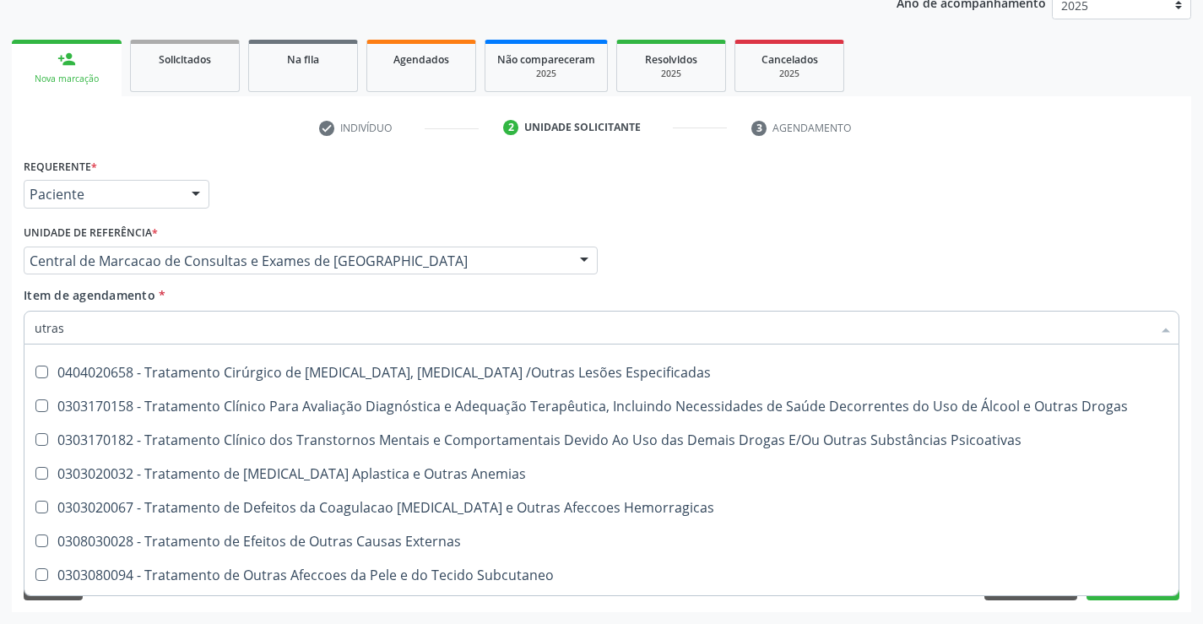
scroll to position [422, 0]
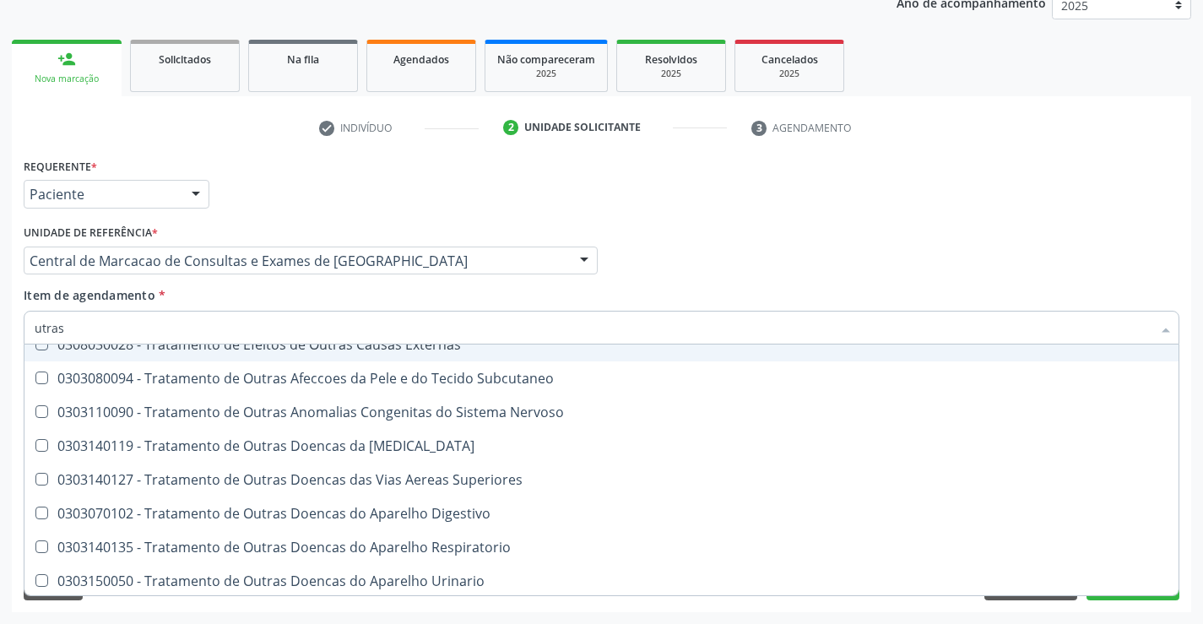
click at [41, 330] on input "utras" at bounding box center [593, 328] width 1117 height 34
type input "ultras"
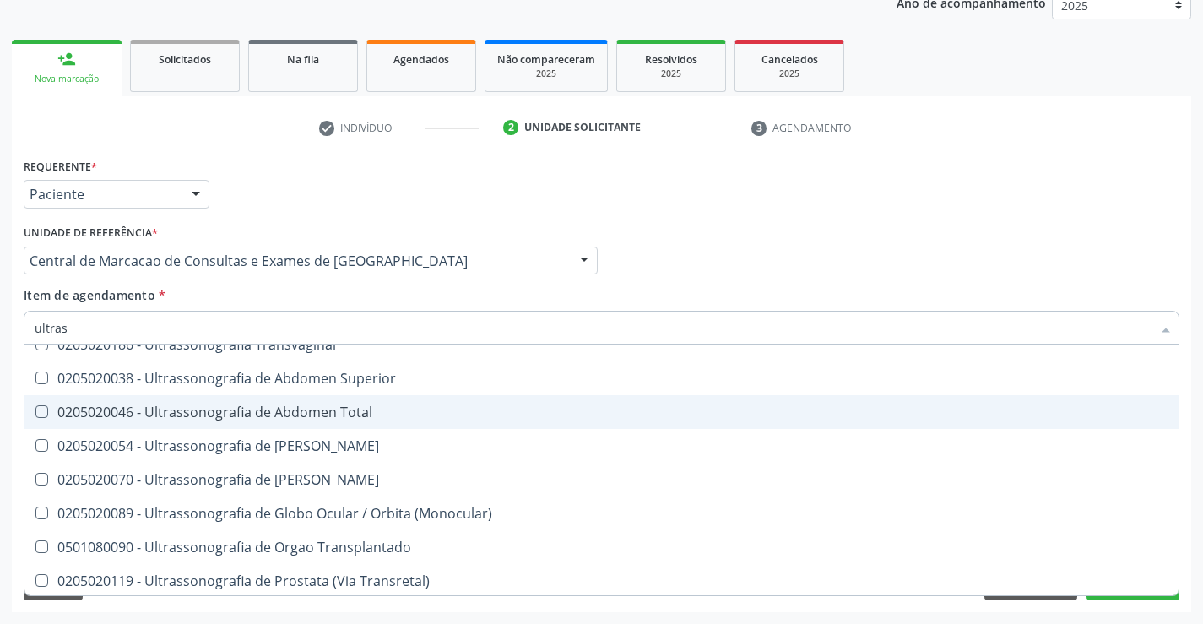
click at [350, 411] on div "0205020046 - Ultrassonografia de Abdomen Total" at bounding box center [602, 412] width 1134 height 14
checkbox Total "true"
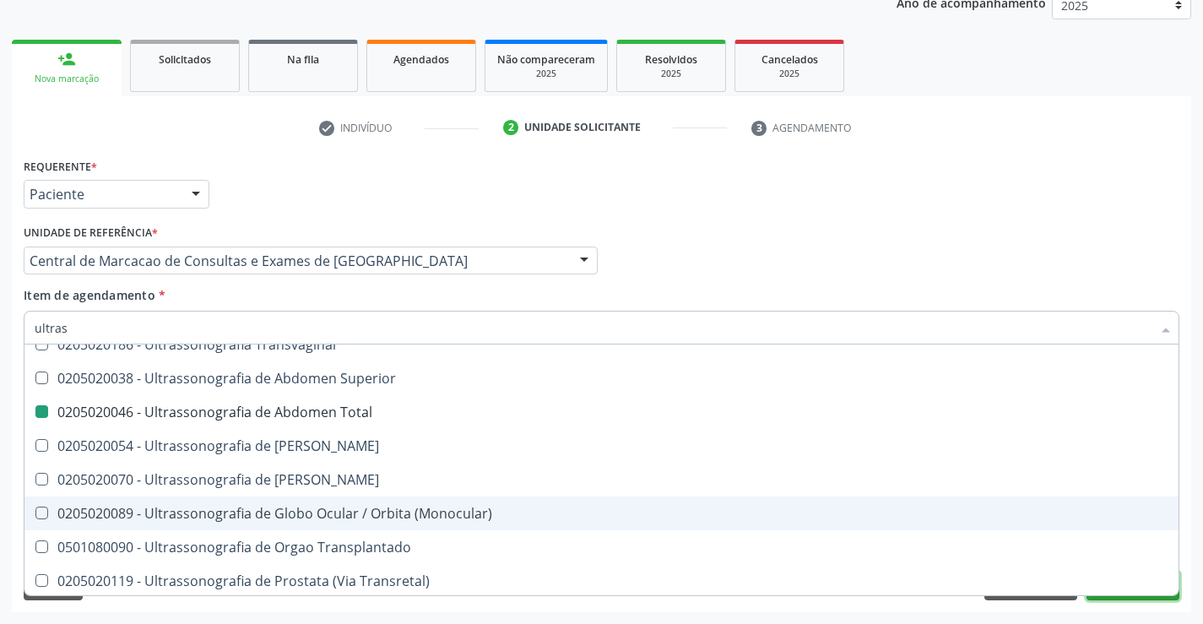
click at [1127, 599] on button "Próximo" at bounding box center [1133, 586] width 93 height 29
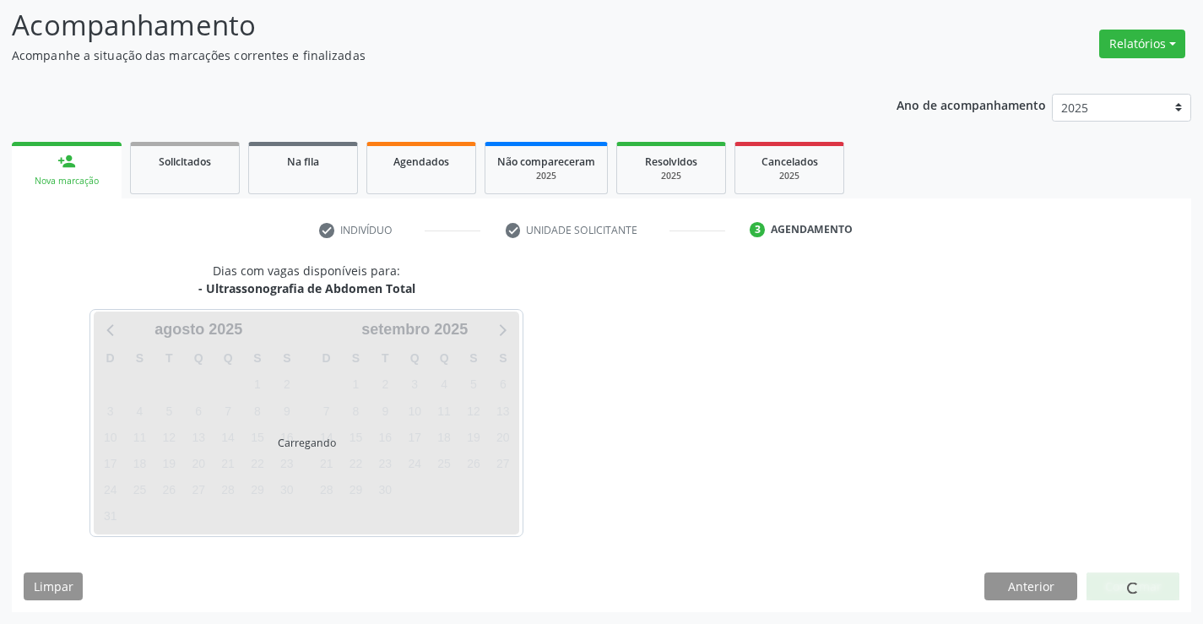
scroll to position [0, 0]
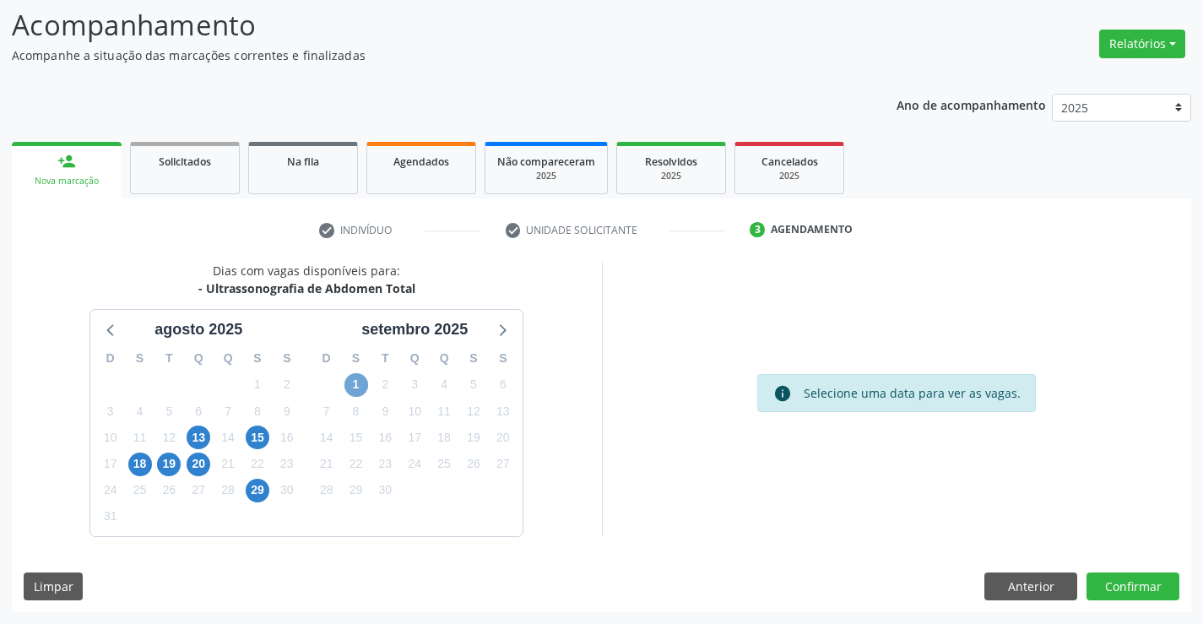
click at [361, 393] on span "1" at bounding box center [357, 385] width 24 height 24
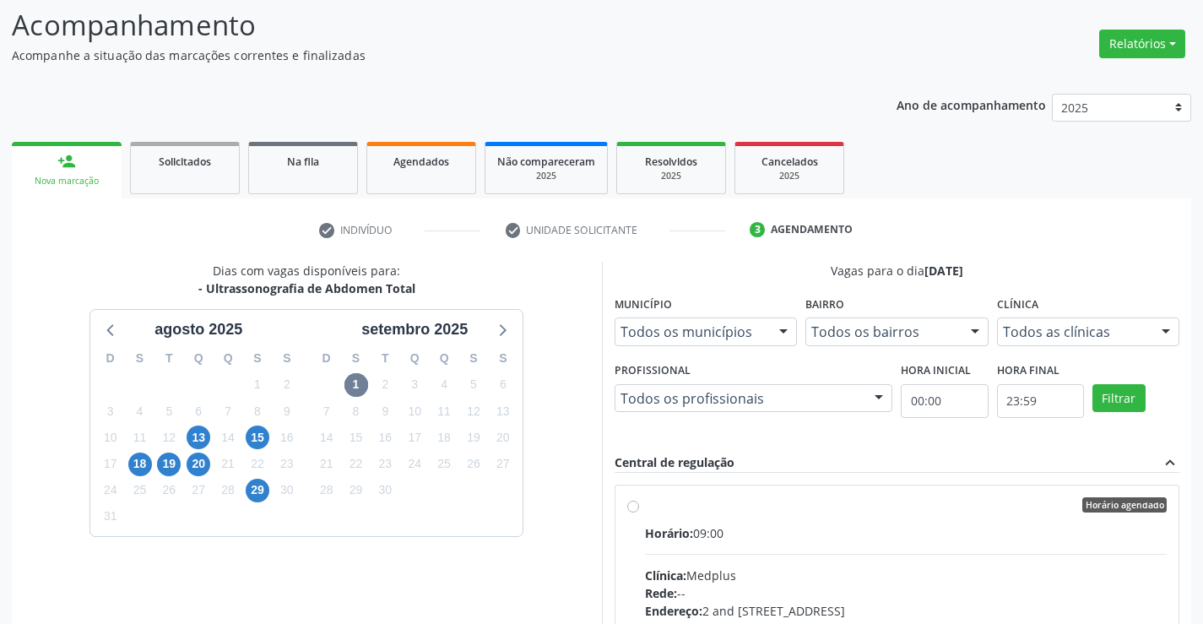
click at [639, 513] on input "Horário agendado Horário: 09:00 Clínica: Medplus Rede: -- Endereço: 2 and S 204…" at bounding box center [633, 504] width 12 height 15
radio input "true"
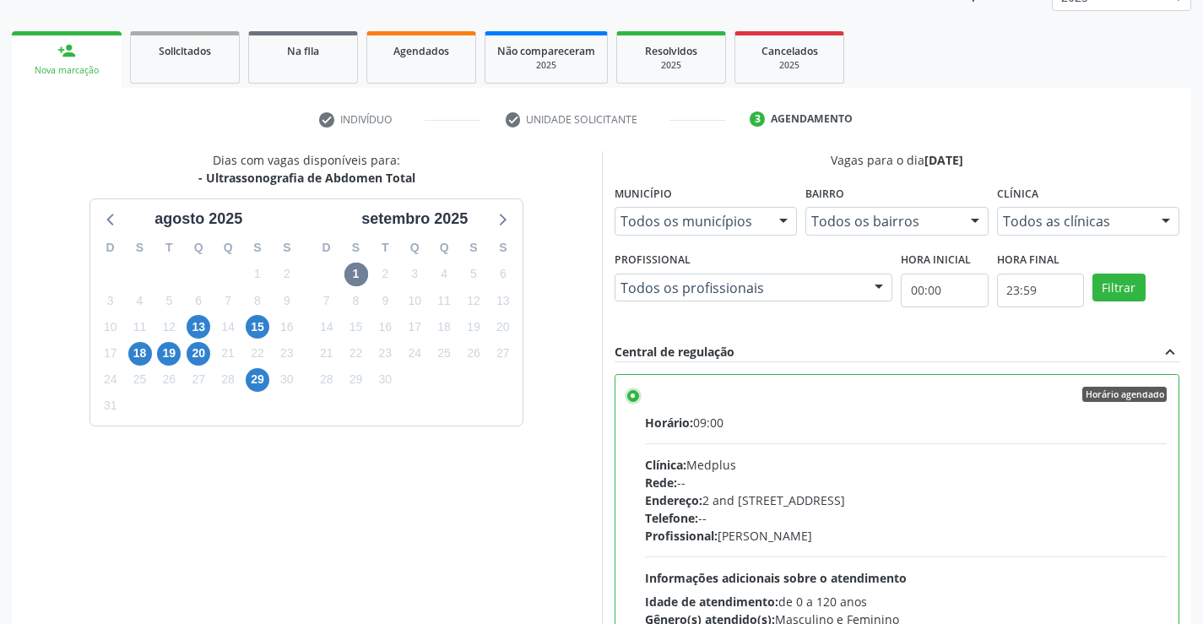
scroll to position [385, 0]
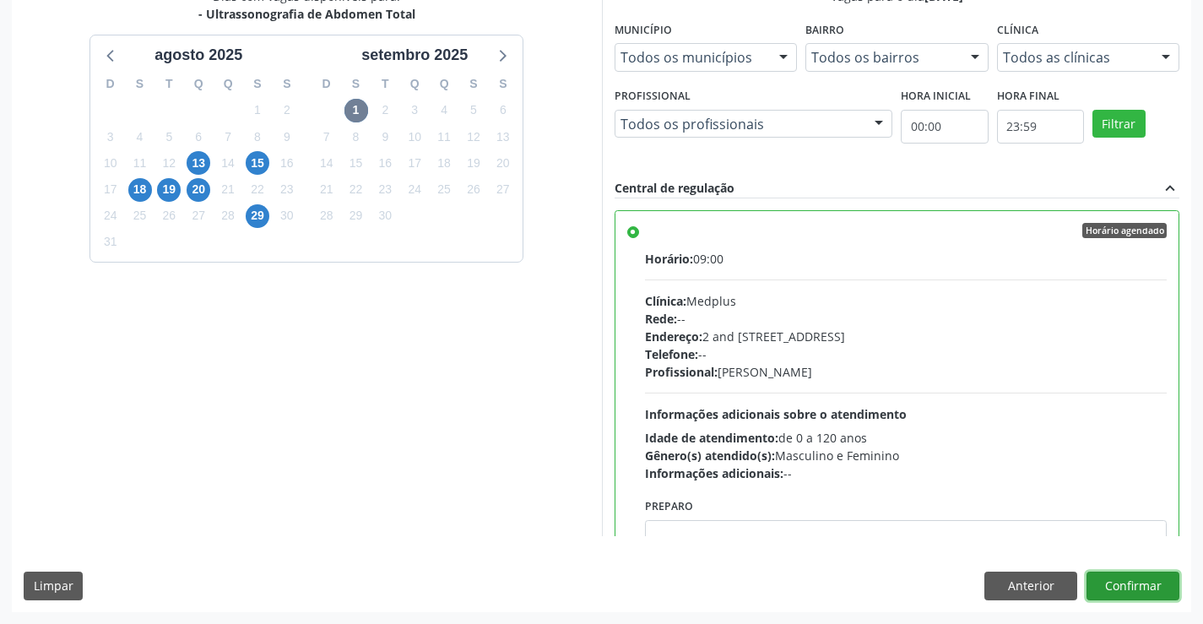
click at [1160, 584] on button "Confirmar" at bounding box center [1133, 586] width 93 height 29
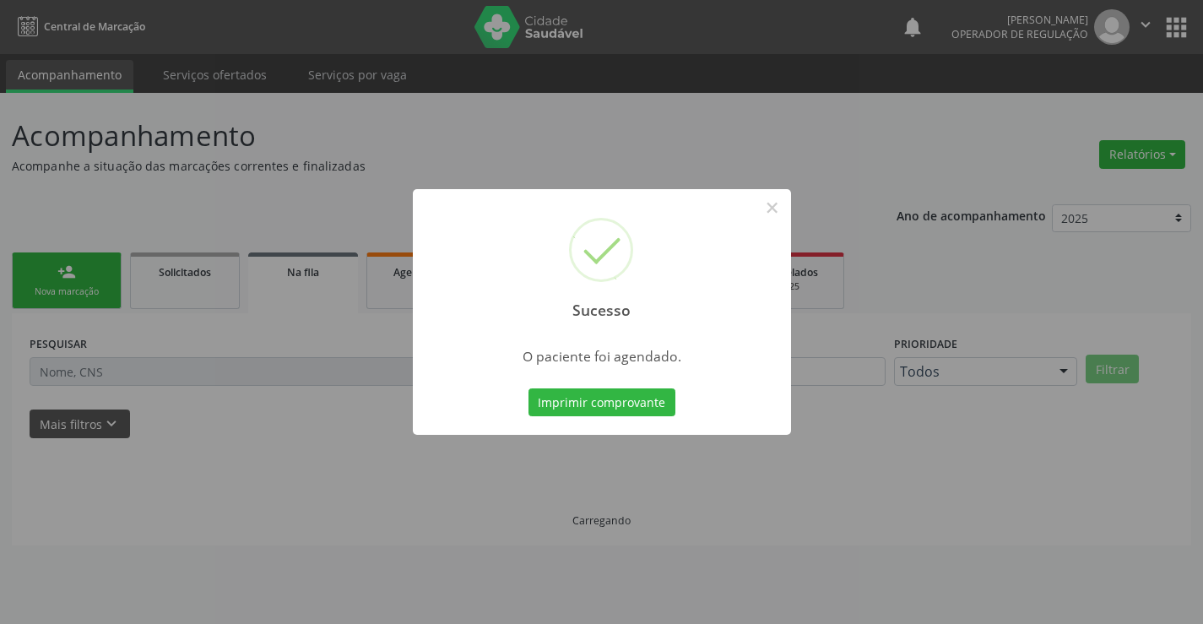
scroll to position [0, 0]
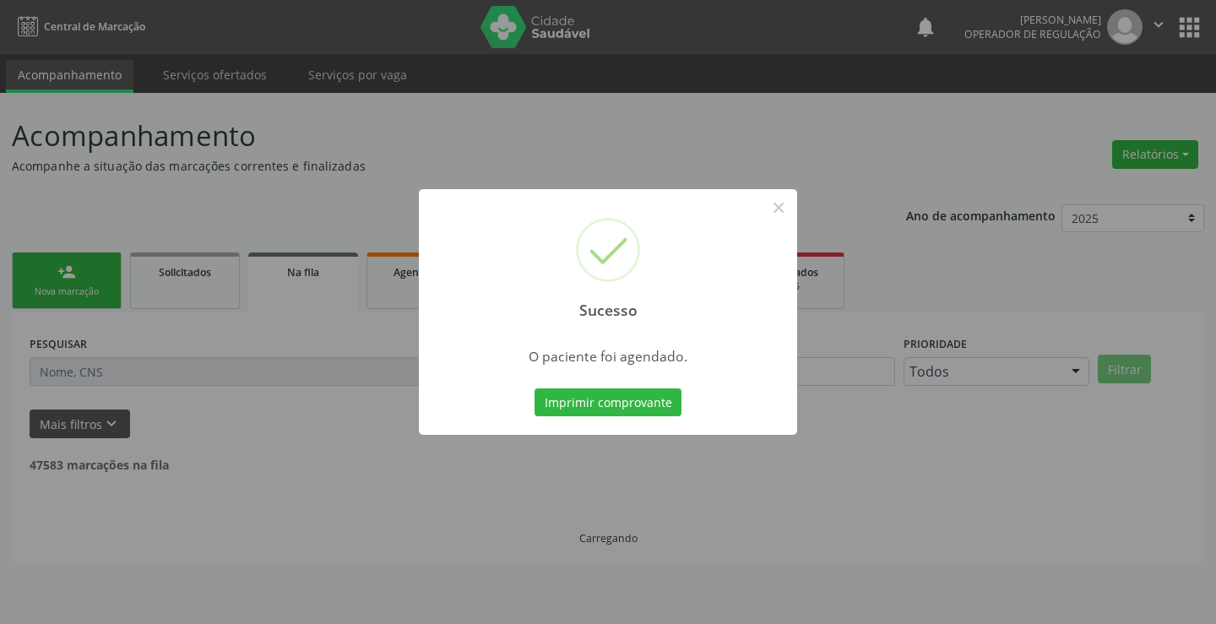
click at [535, 388] on button "Imprimir comprovante" at bounding box center [608, 402] width 147 height 29
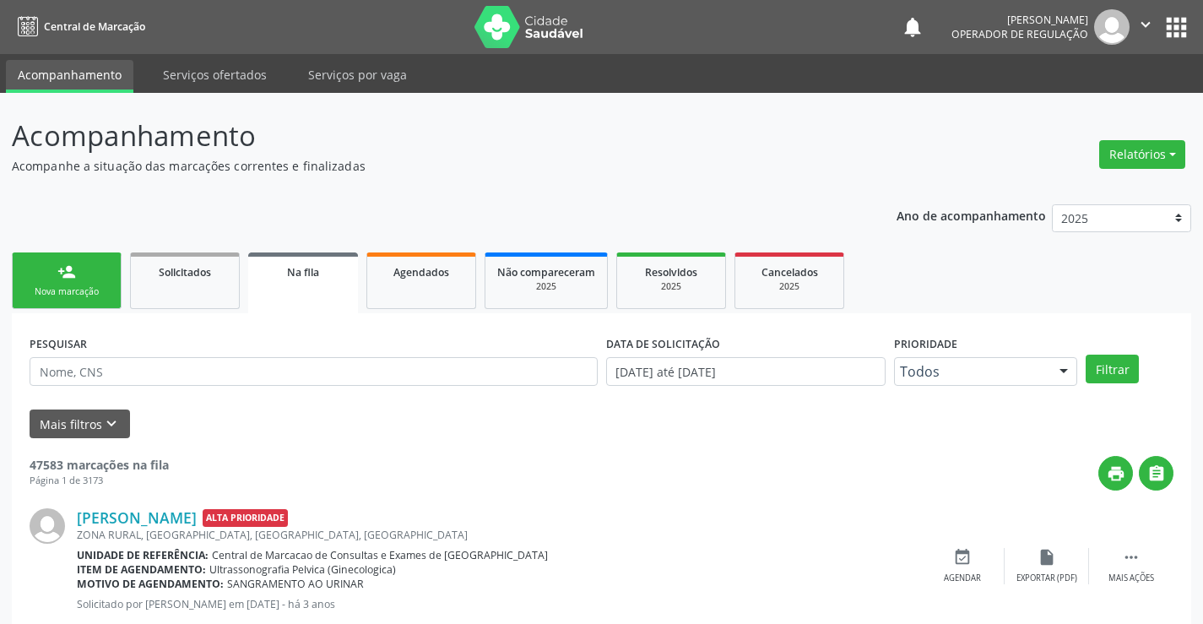
click at [111, 280] on link "person_add Nova marcação" at bounding box center [67, 281] width 110 height 57
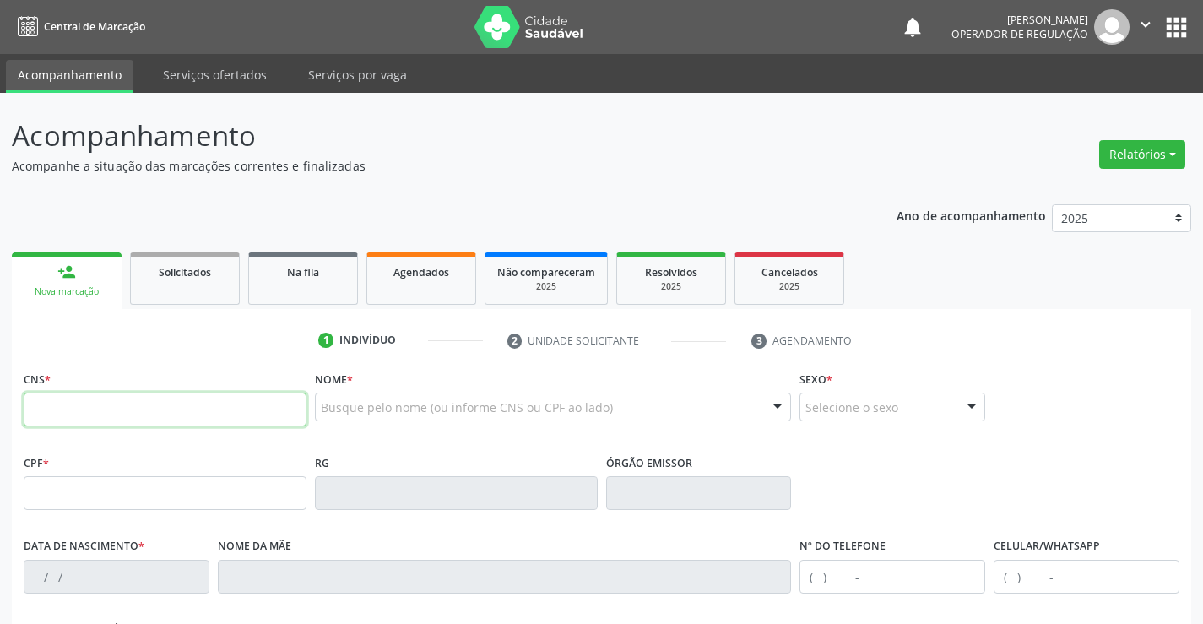
click at [61, 417] on input "text" at bounding box center [165, 410] width 283 height 34
type input "707 4010 3744 4777"
type input "0301955353"
type input "02/07/1956"
type input "(74) 98835-6487"
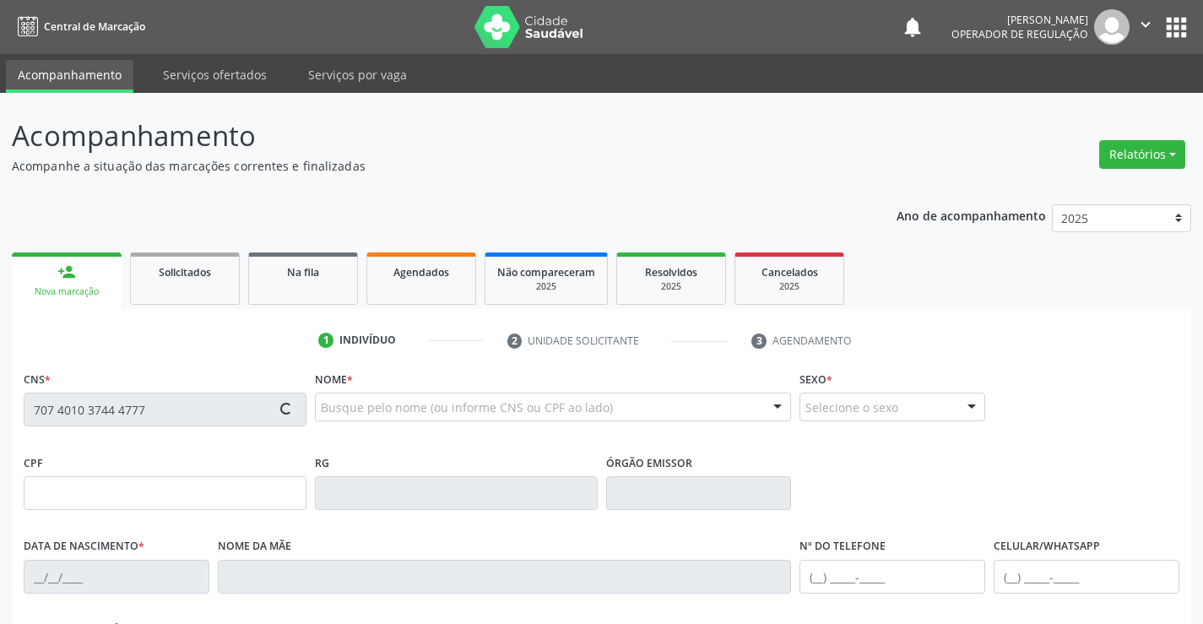
type input "(74) 98835-6487"
type input "373.107.805-82"
type input "S/N"
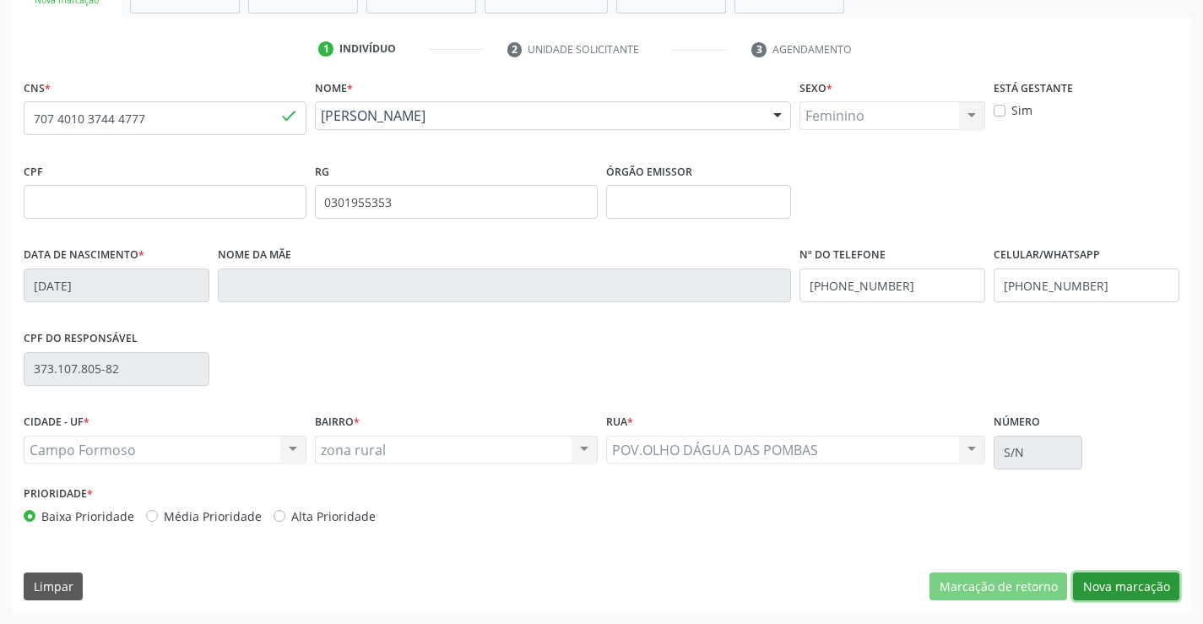
click at [1100, 591] on button "Nova marcação" at bounding box center [1126, 587] width 106 height 29
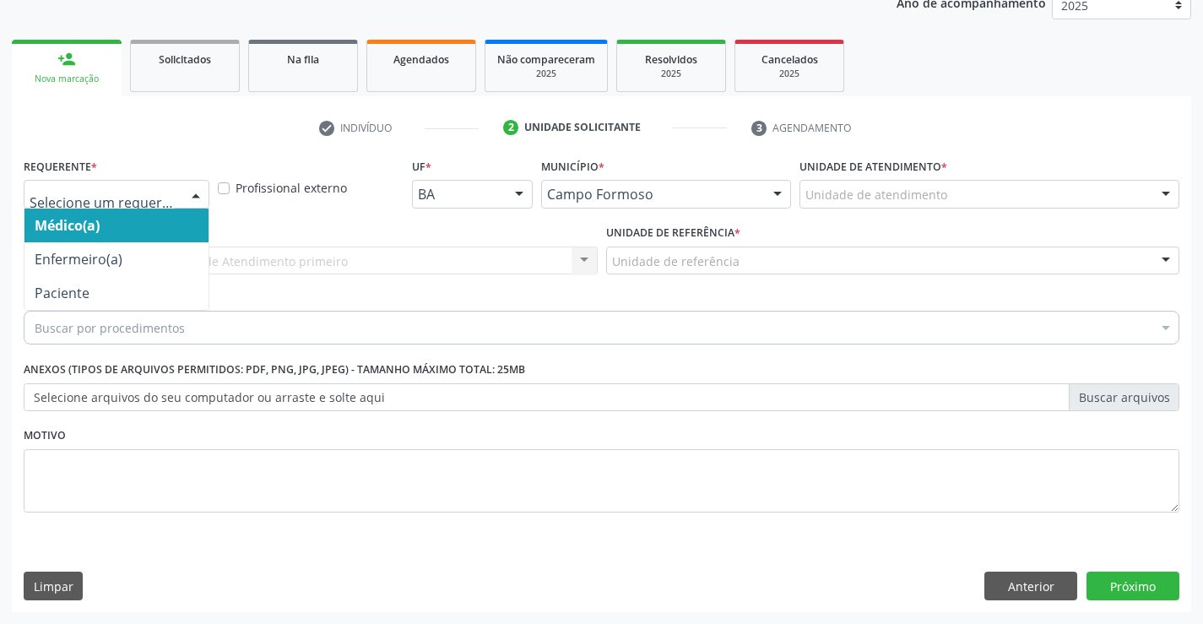
click at [200, 194] on div at bounding box center [195, 195] width 25 height 29
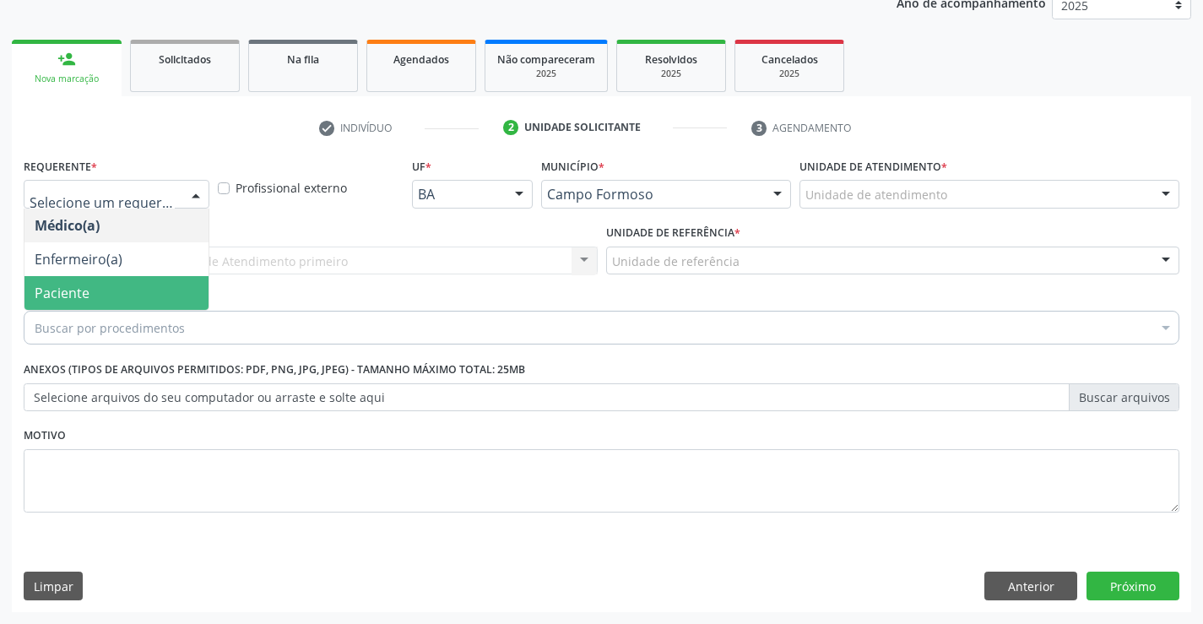
drag, startPoint x: 121, startPoint y: 291, endPoint x: 357, endPoint y: 286, distance: 236.5
click at [122, 291] on span "Paciente" at bounding box center [116, 293] width 184 height 34
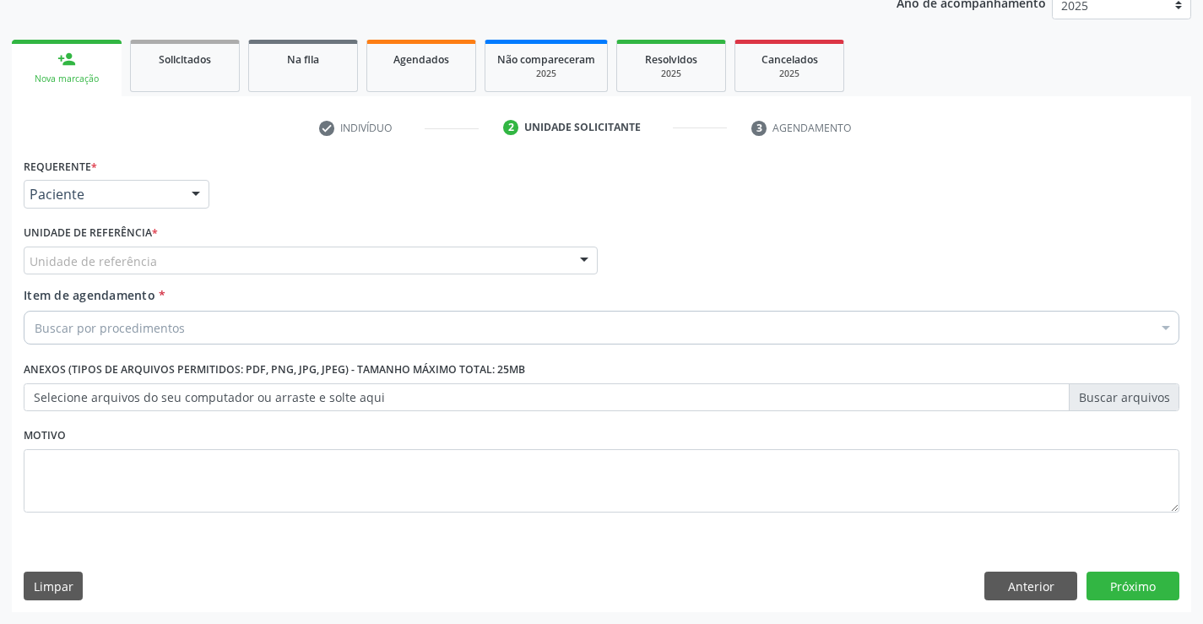
click at [574, 253] on div at bounding box center [584, 261] width 25 height 29
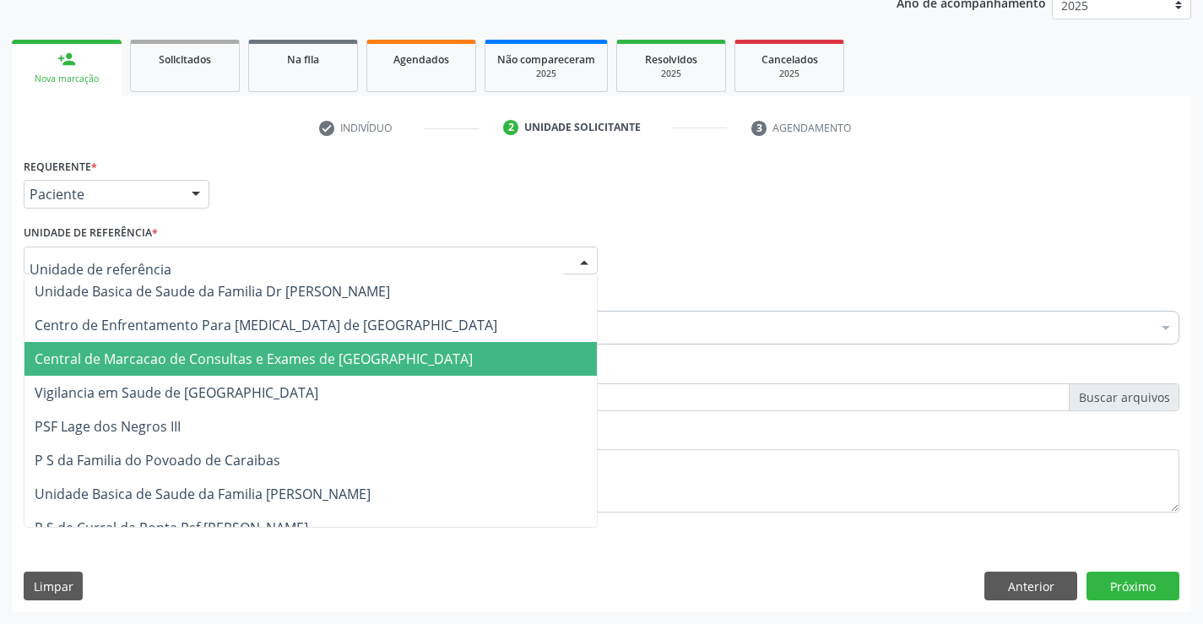
click at [400, 356] on span "Central de Marcacao de Consultas e Exames de [GEOGRAPHIC_DATA]" at bounding box center [254, 359] width 438 height 19
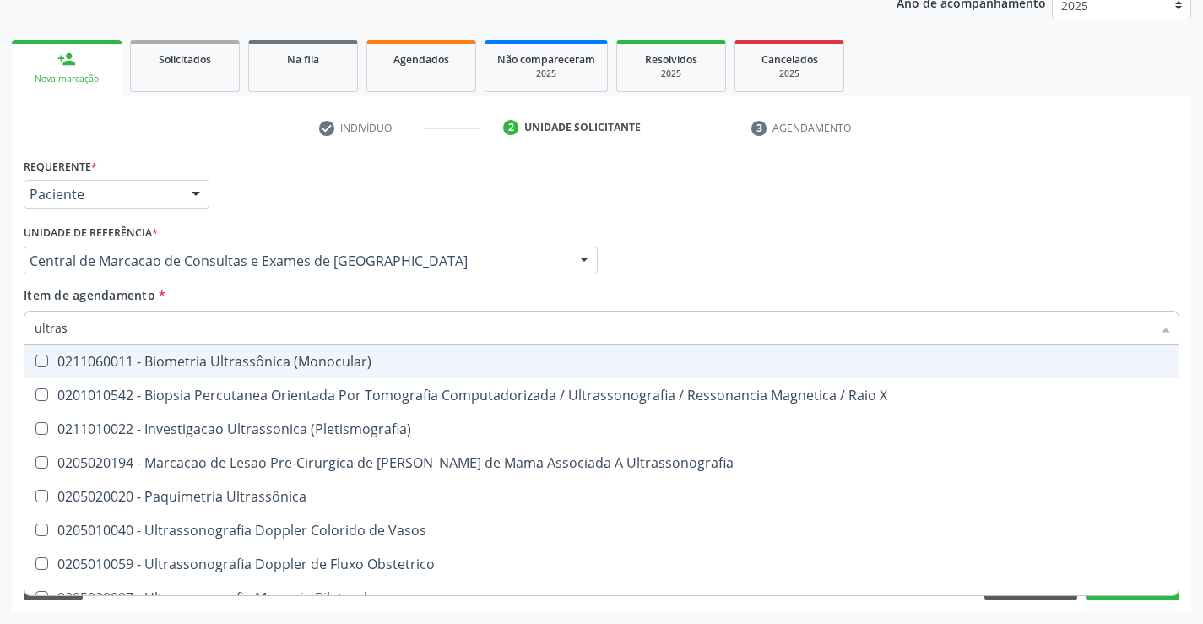
type input "ultrass"
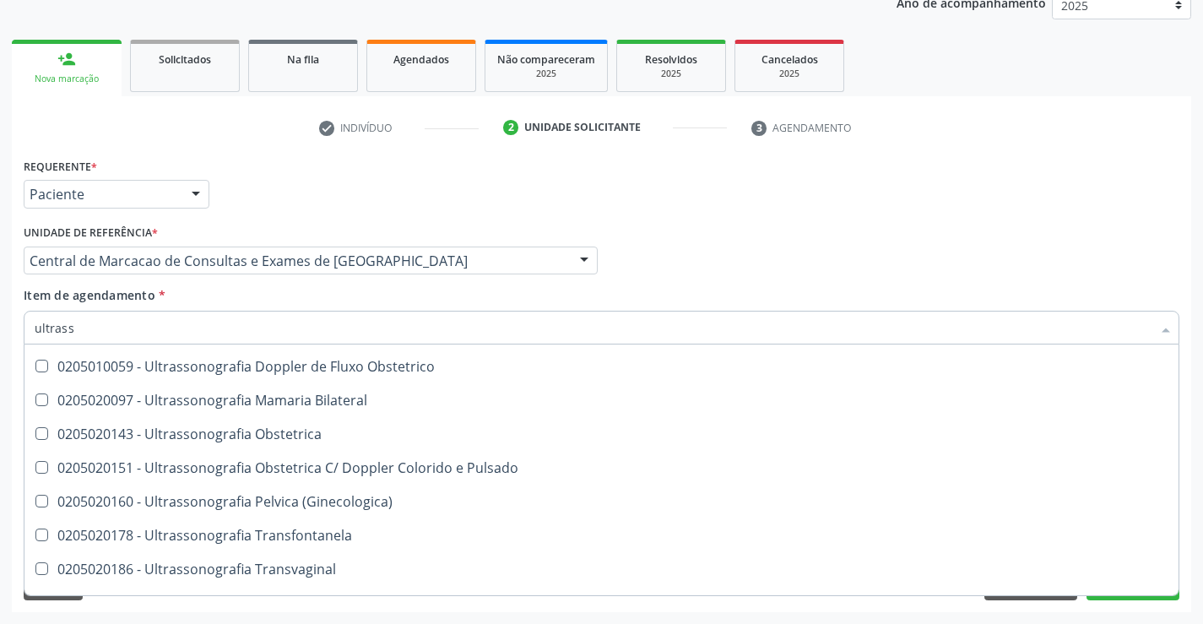
scroll to position [422, 0]
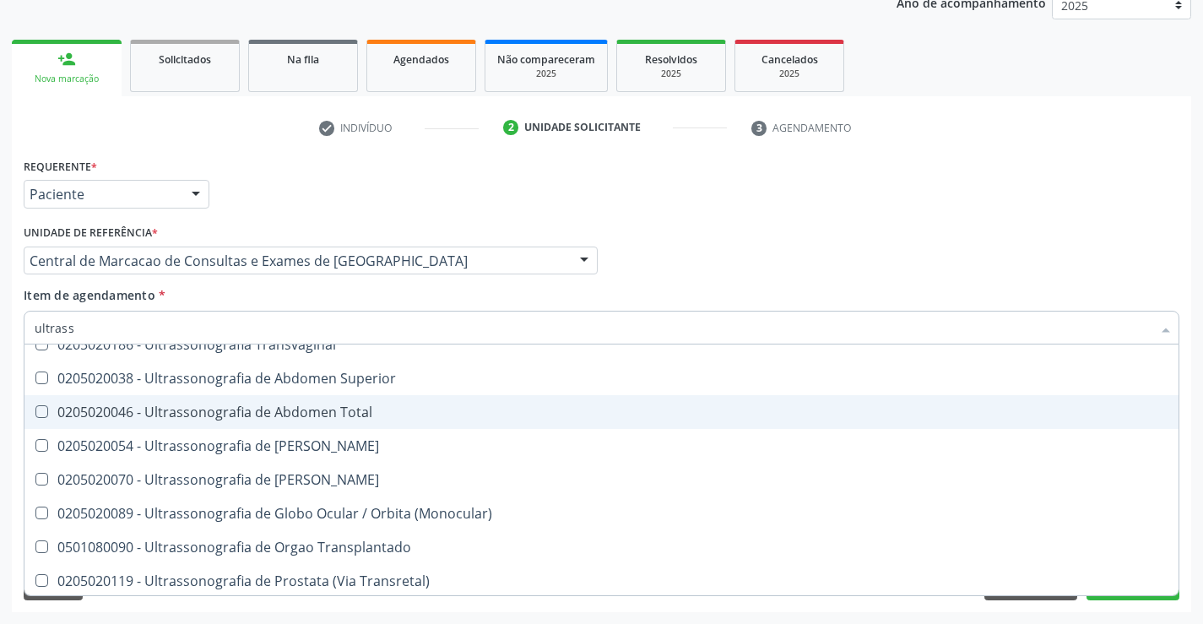
click at [372, 408] on div "0205020046 - Ultrassonografia de Abdomen Total" at bounding box center [602, 412] width 1134 height 14
checkbox Total "true"
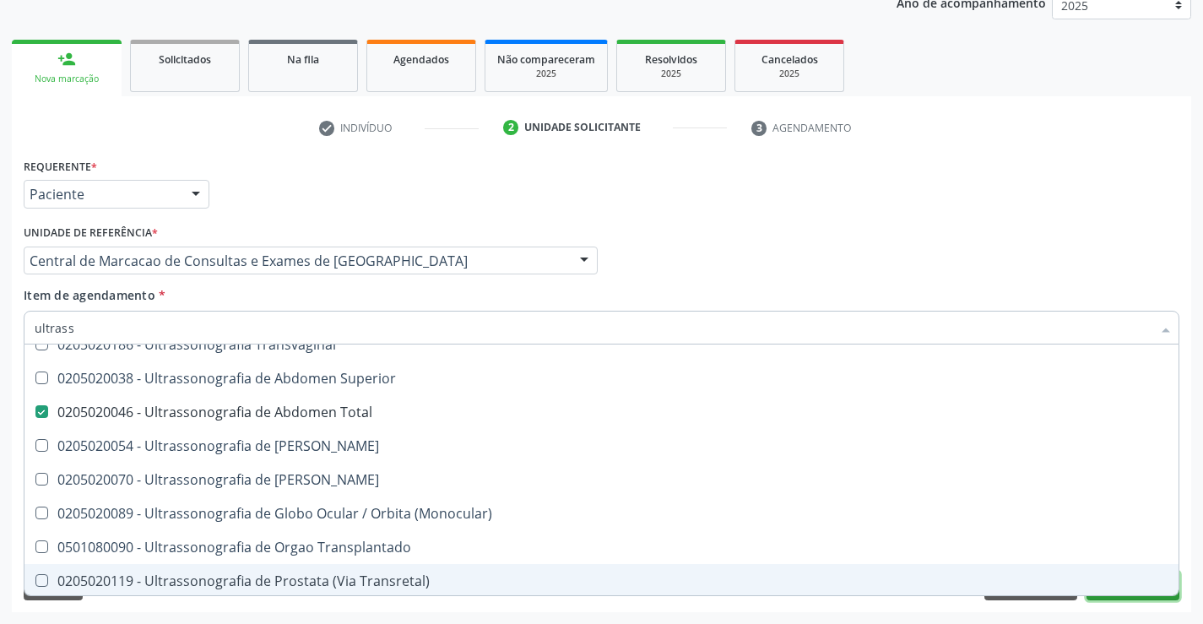
click at [1109, 600] on button "Próximo" at bounding box center [1133, 586] width 93 height 29
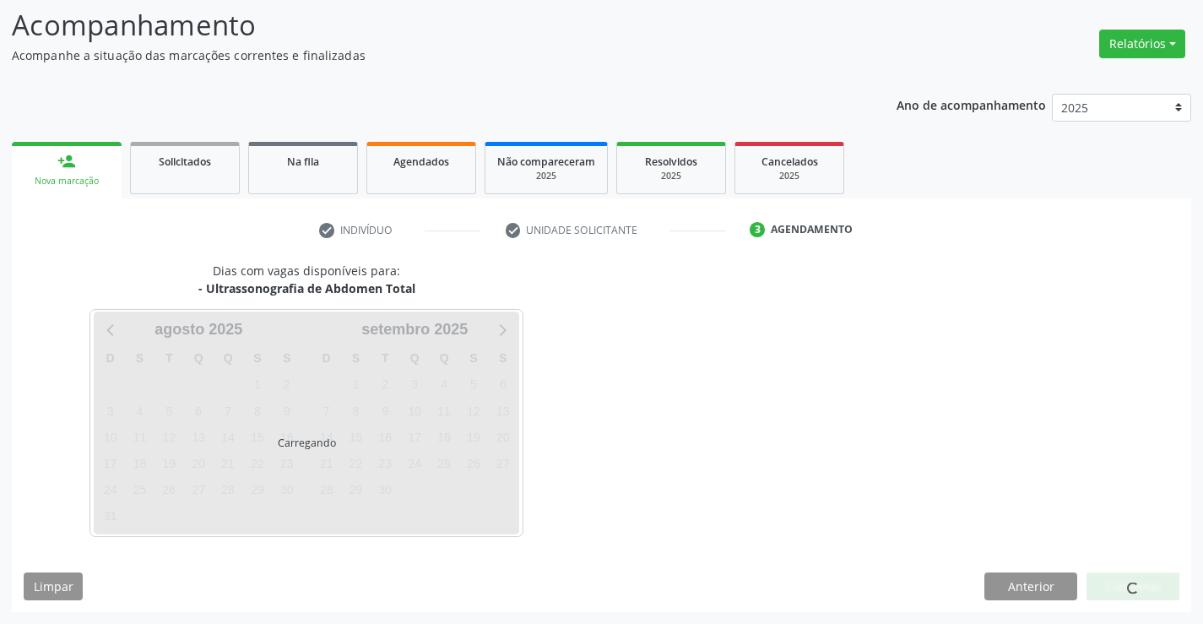
scroll to position [0, 0]
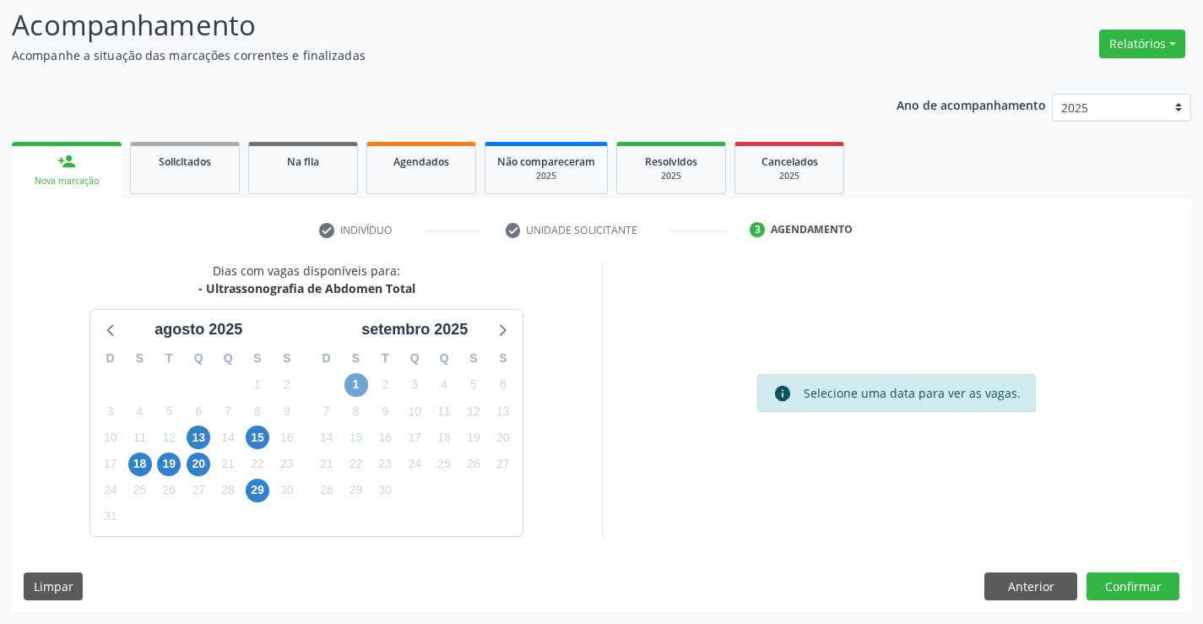
click at [357, 383] on span "1" at bounding box center [357, 385] width 24 height 24
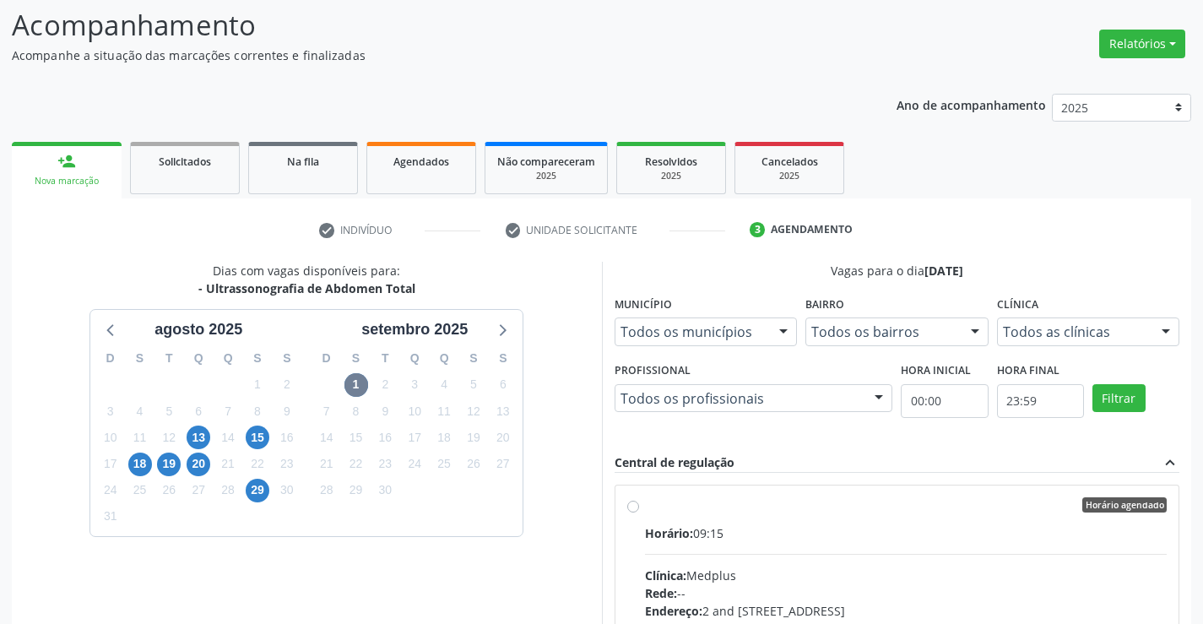
click at [843, 554] on hr at bounding box center [906, 554] width 523 height 1
click at [639, 513] on input "Horário agendado Horário: 09:15 Clínica: Medplus Rede: -- Endereço: 2 and S 204…" at bounding box center [633, 504] width 12 height 15
radio input "true"
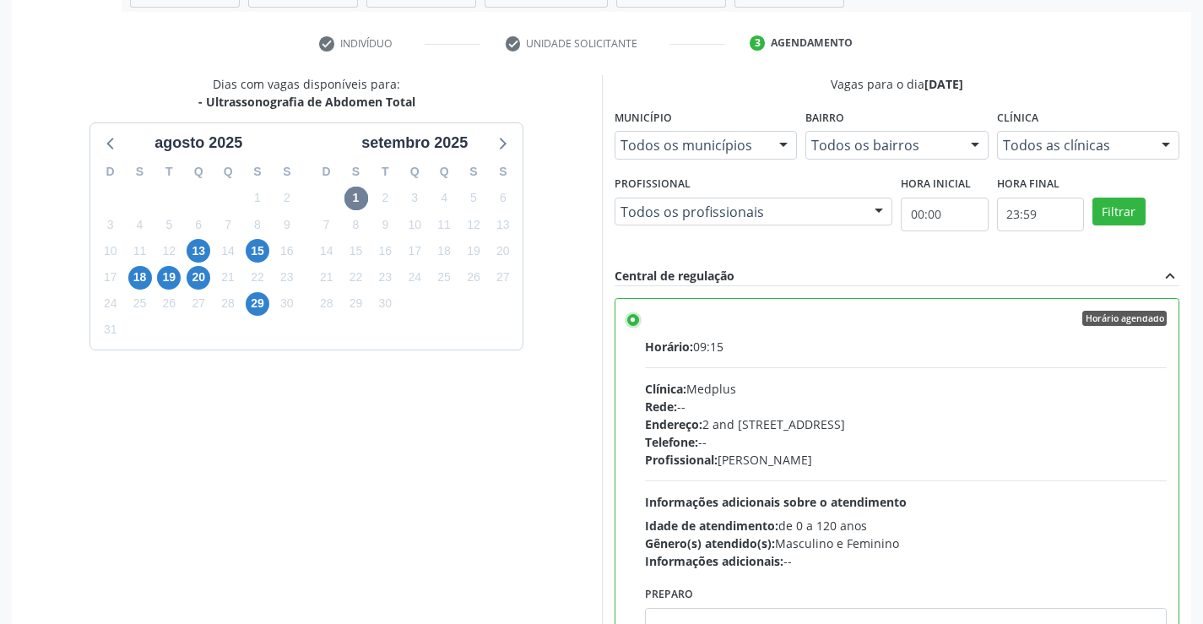
scroll to position [385, 0]
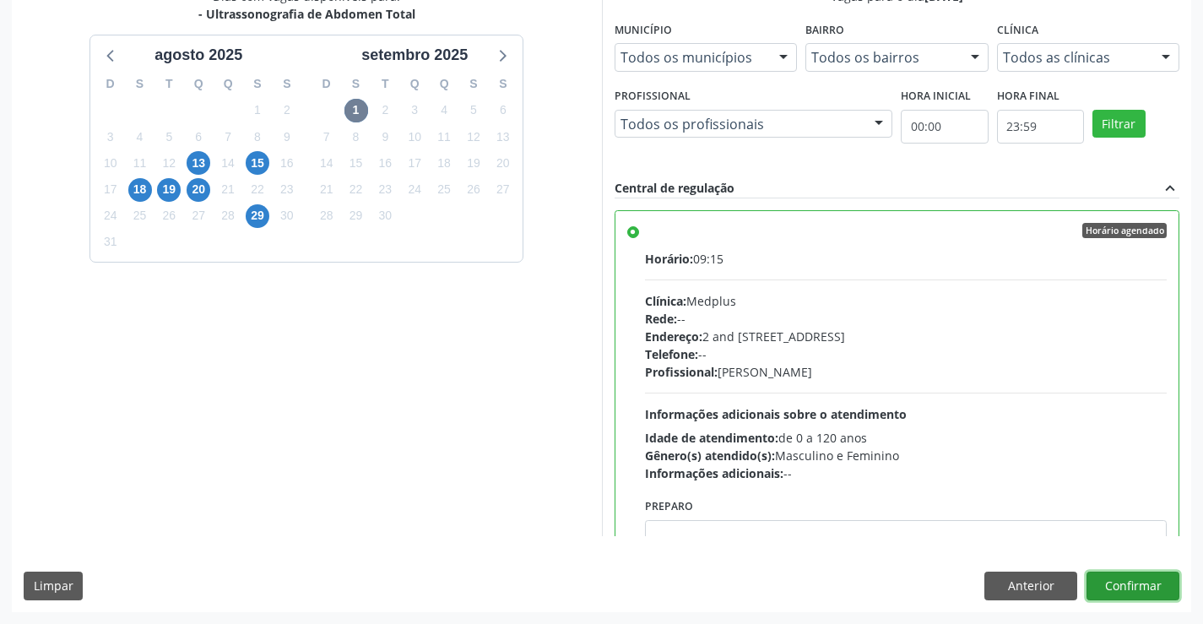
click at [1126, 580] on button "Confirmar" at bounding box center [1133, 586] width 93 height 29
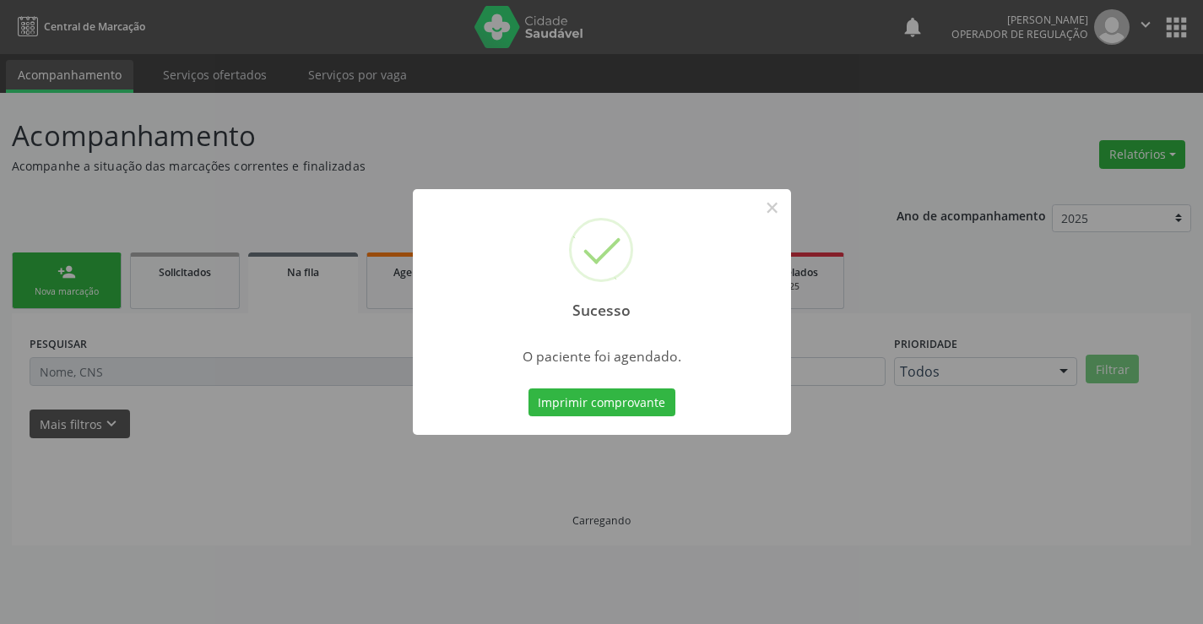
scroll to position [0, 0]
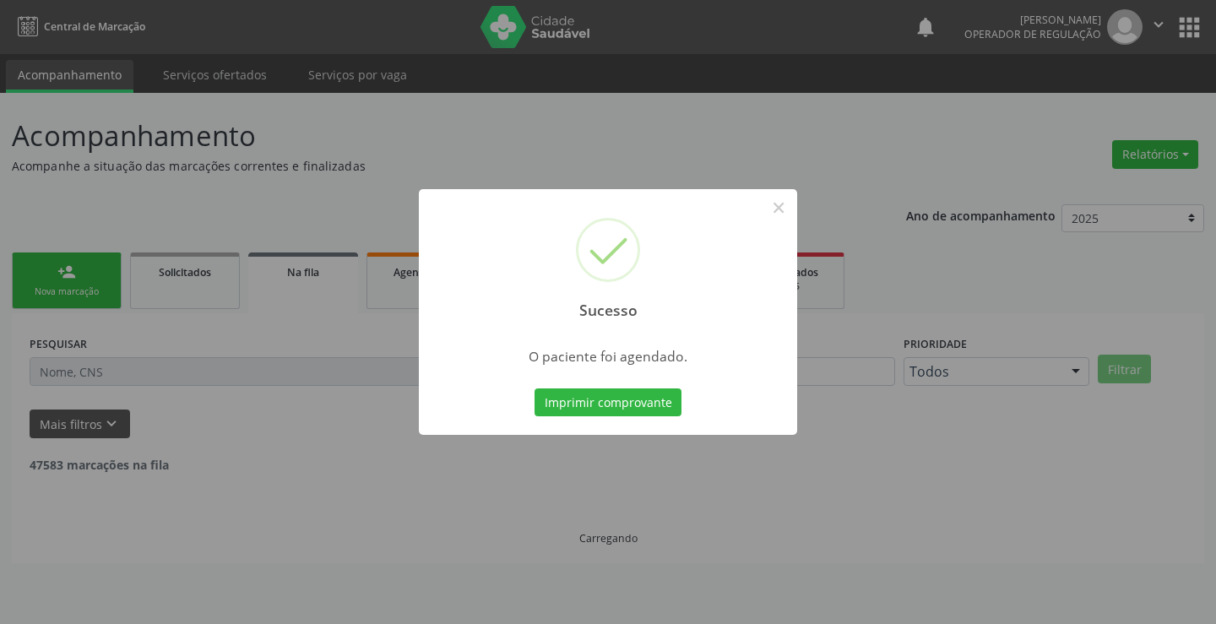
click at [535, 388] on button "Imprimir comprovante" at bounding box center [608, 402] width 147 height 29
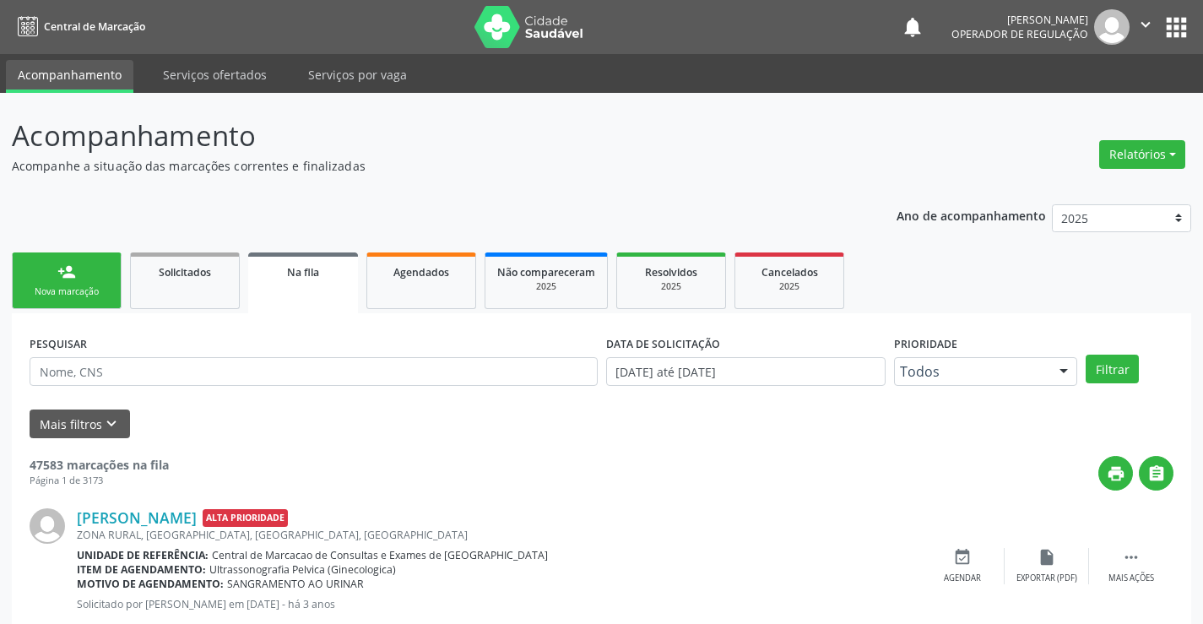
click at [86, 275] on link "person_add Nova marcação" at bounding box center [67, 281] width 110 height 57
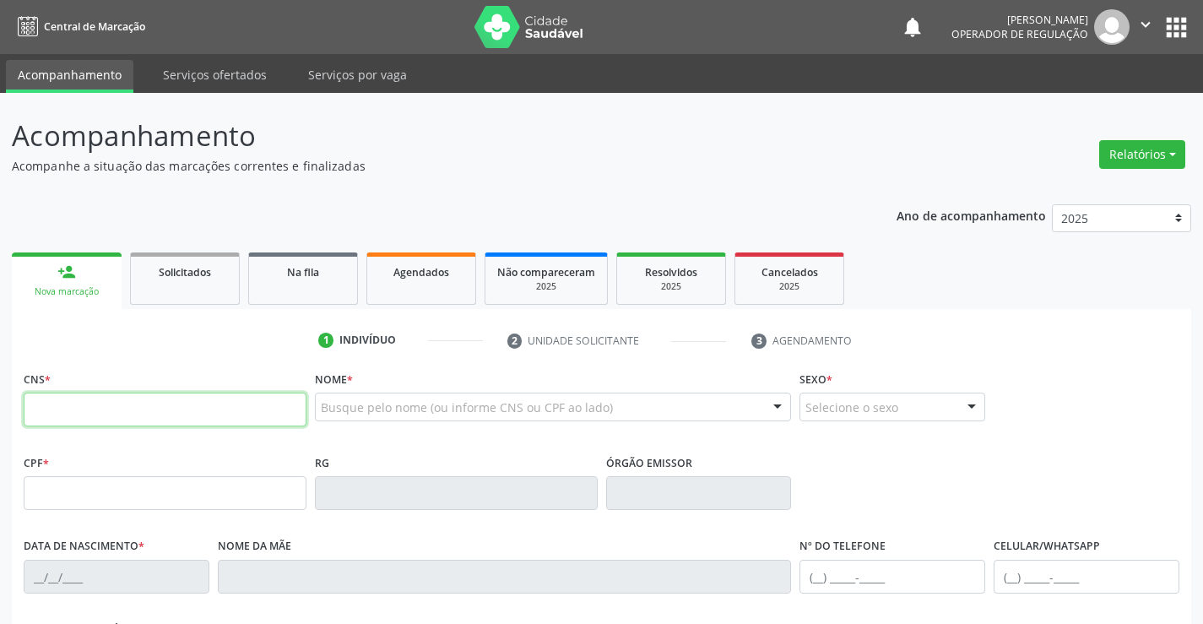
click at [82, 411] on input "text" at bounding box center [165, 410] width 283 height 34
type input "709 1012 2585 4730"
type input "0279750455"
type input "11/10/1960"
type input "272.656.415-15"
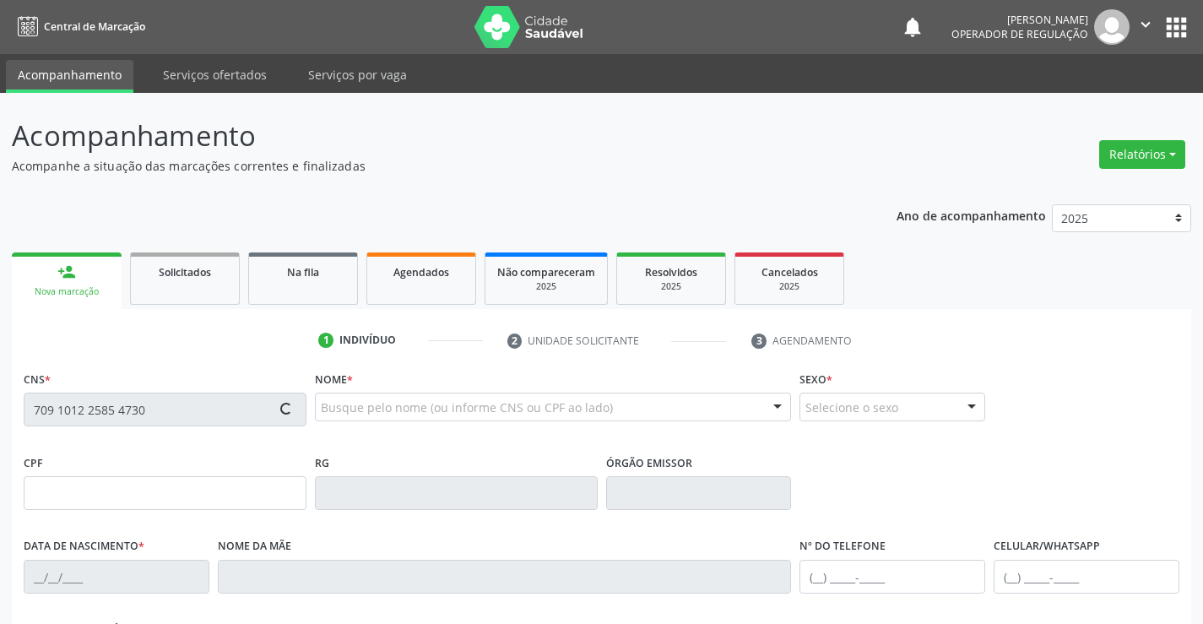
type input "S/N"
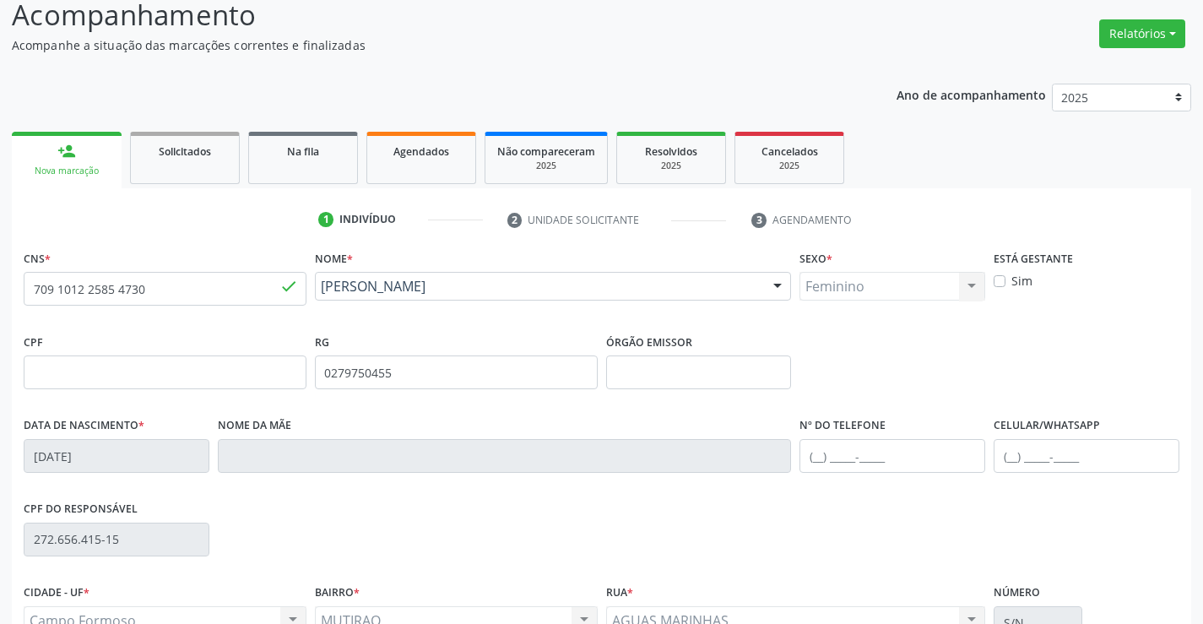
scroll to position [291, 0]
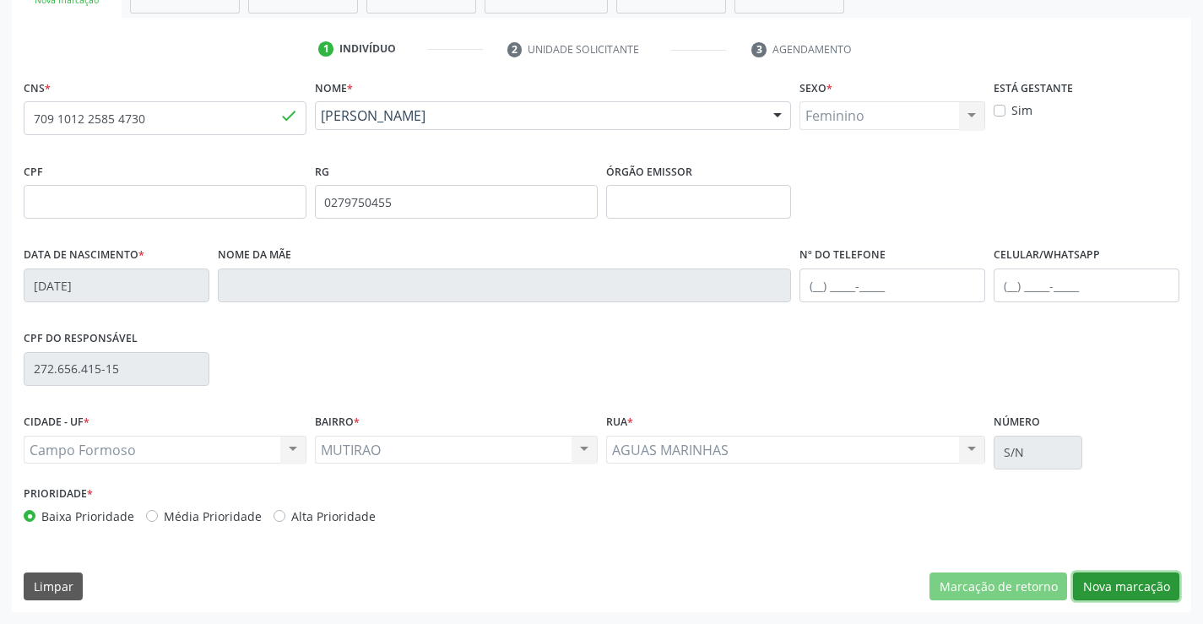
click at [1139, 593] on button "Nova marcação" at bounding box center [1126, 587] width 106 height 29
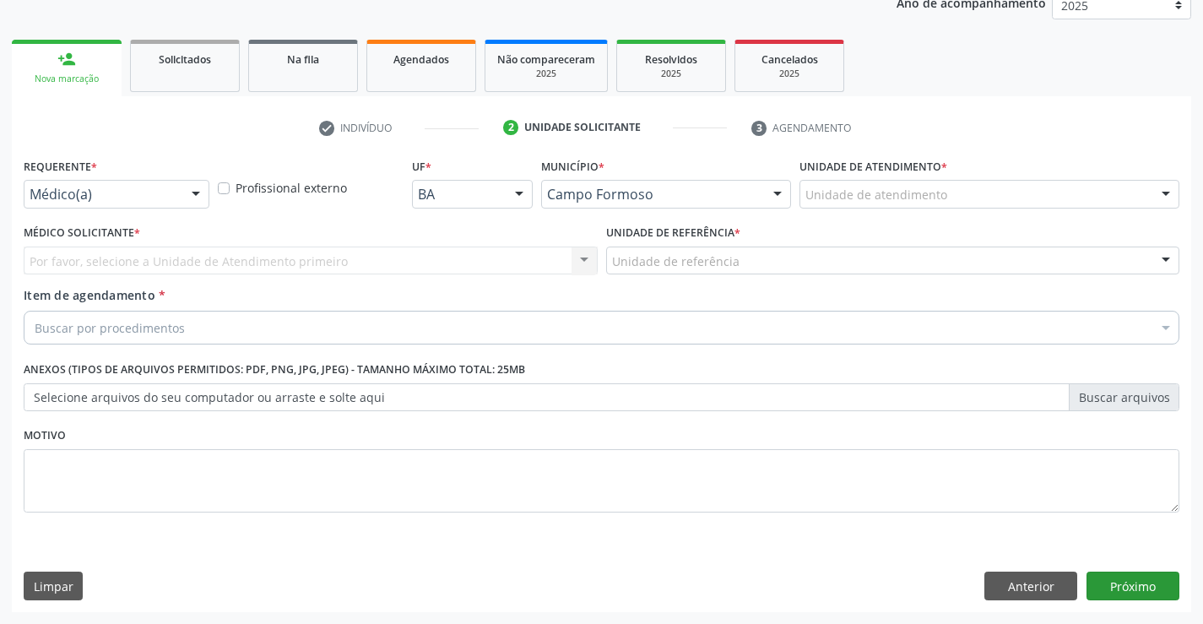
scroll to position [213, 0]
click at [200, 189] on div at bounding box center [195, 195] width 25 height 29
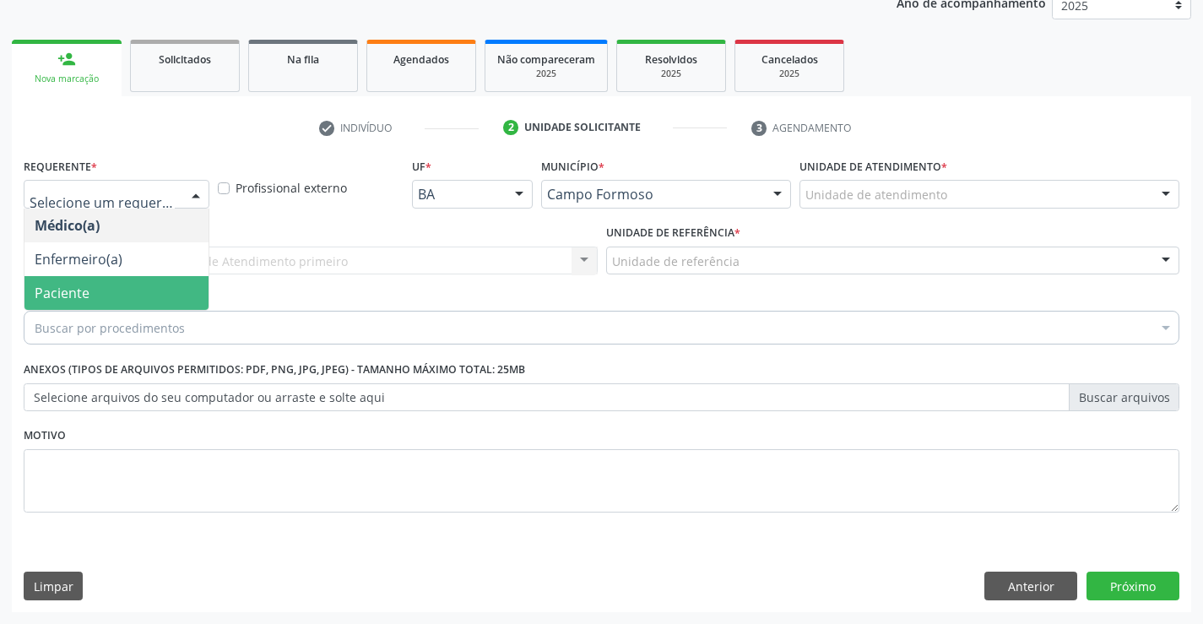
click at [125, 285] on span "Paciente" at bounding box center [116, 293] width 184 height 34
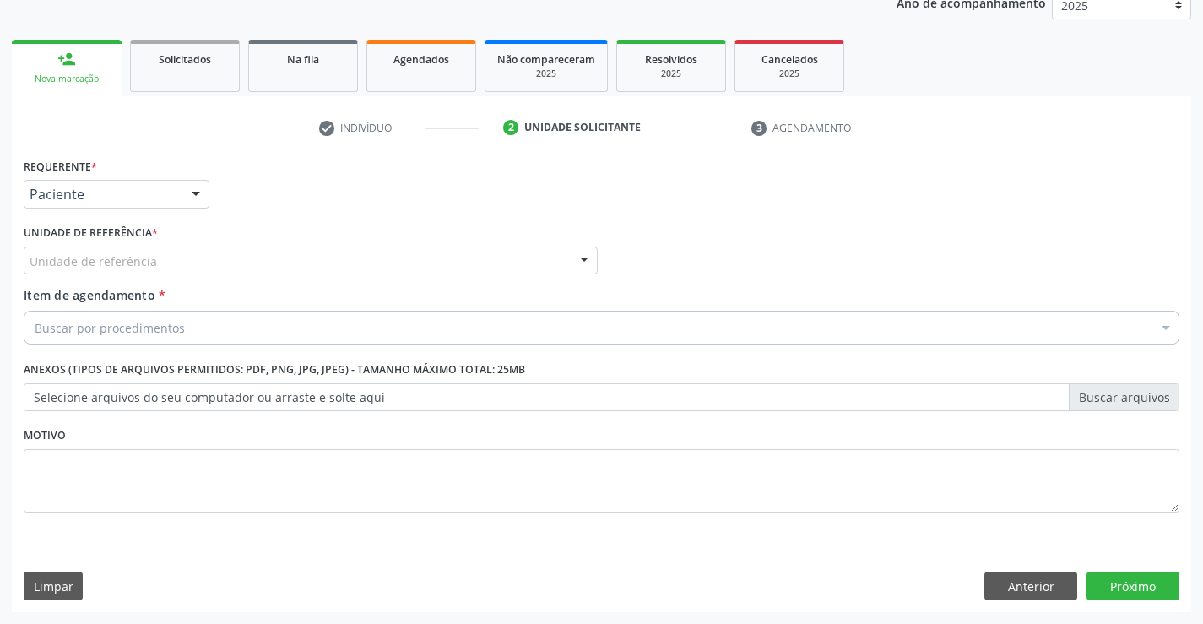
click at [585, 259] on div at bounding box center [584, 261] width 25 height 29
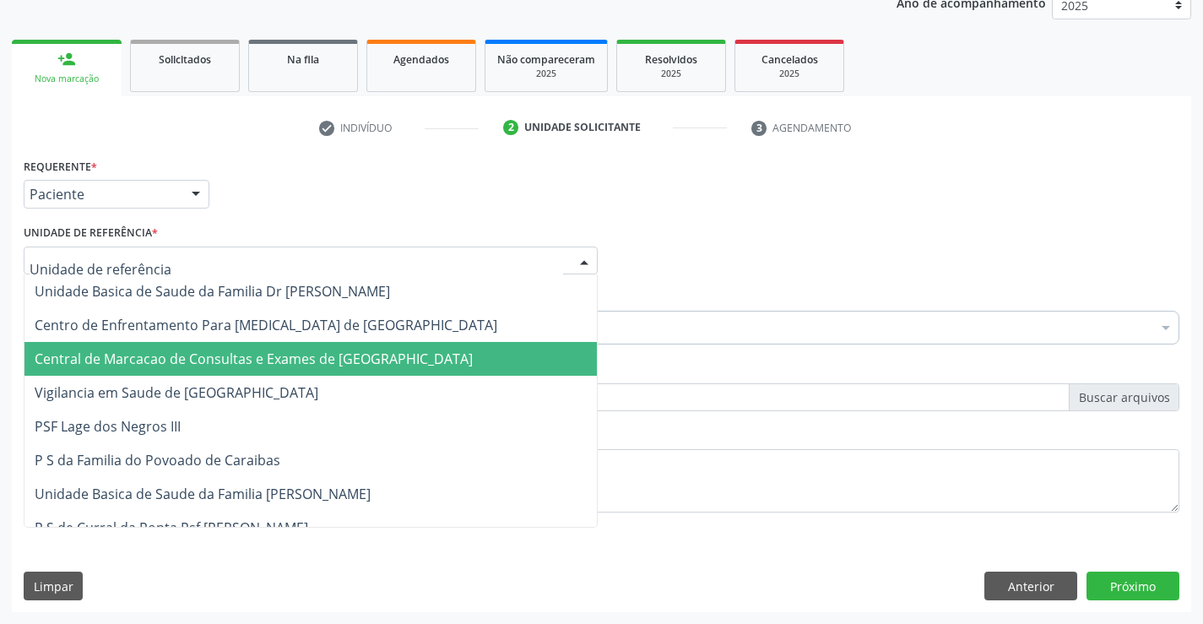
click at [394, 353] on span "Central de Marcacao de Consultas e Exames de [GEOGRAPHIC_DATA]" at bounding box center [254, 359] width 438 height 19
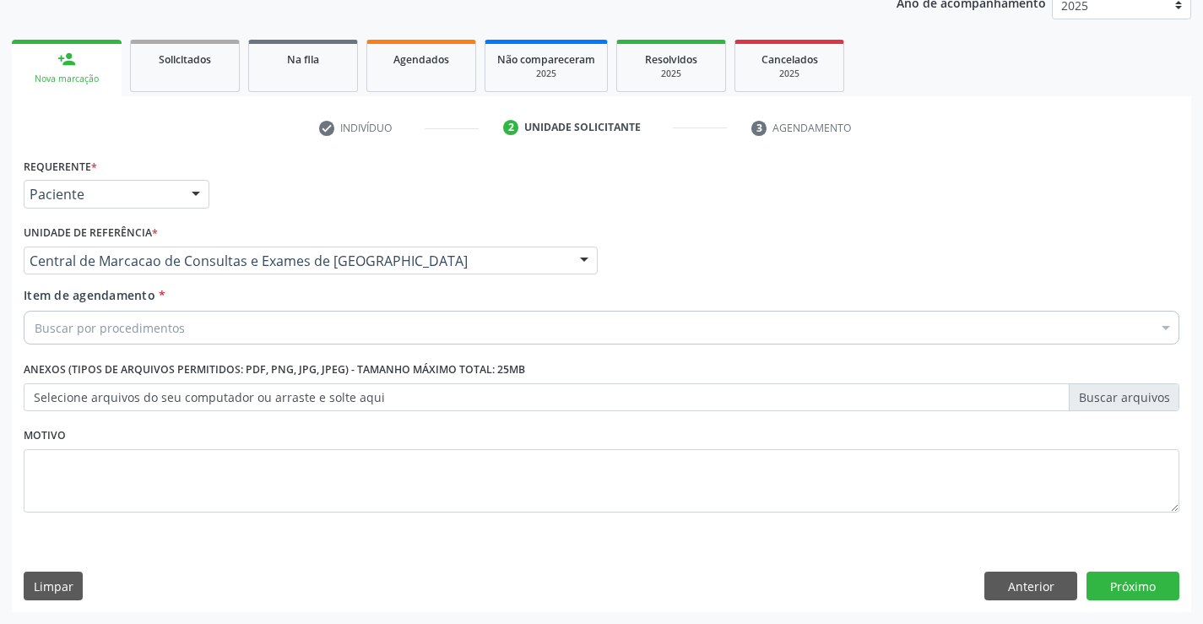
click at [168, 339] on div "Buscar por procedimentos" at bounding box center [602, 328] width 1156 height 34
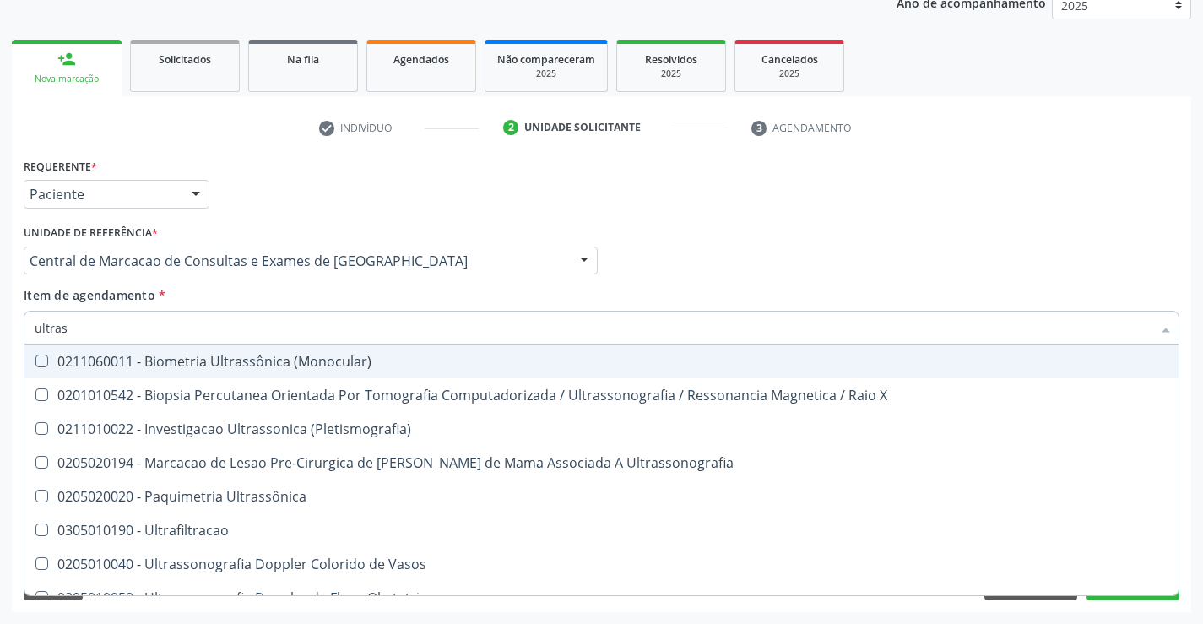
type input "ultrass"
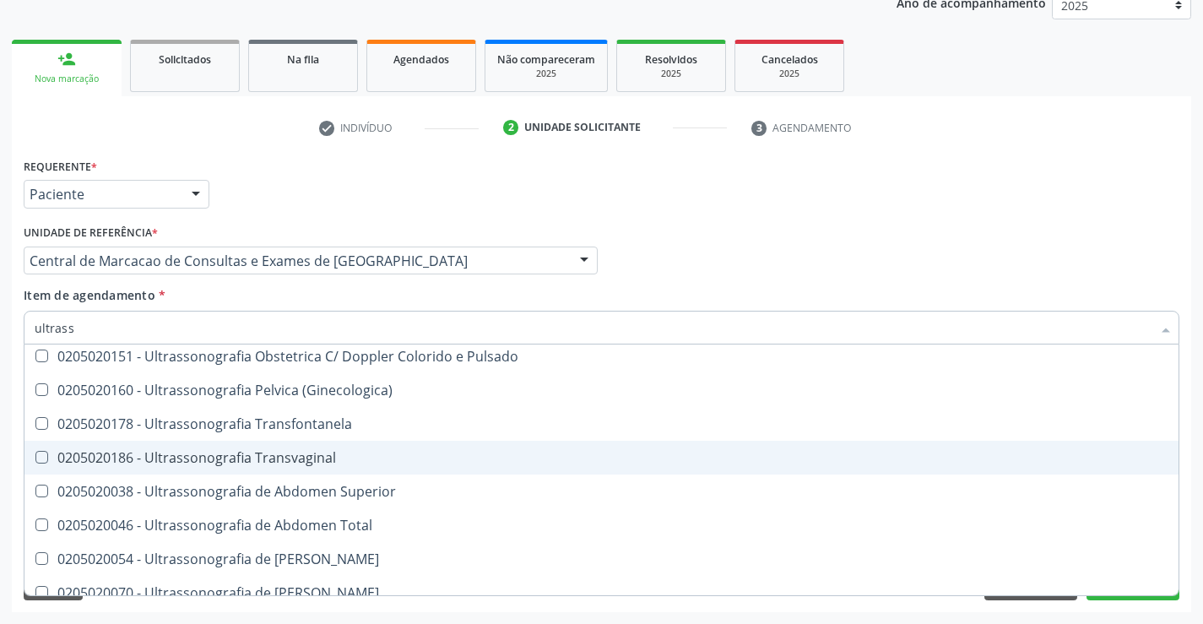
scroll to position [338, 0]
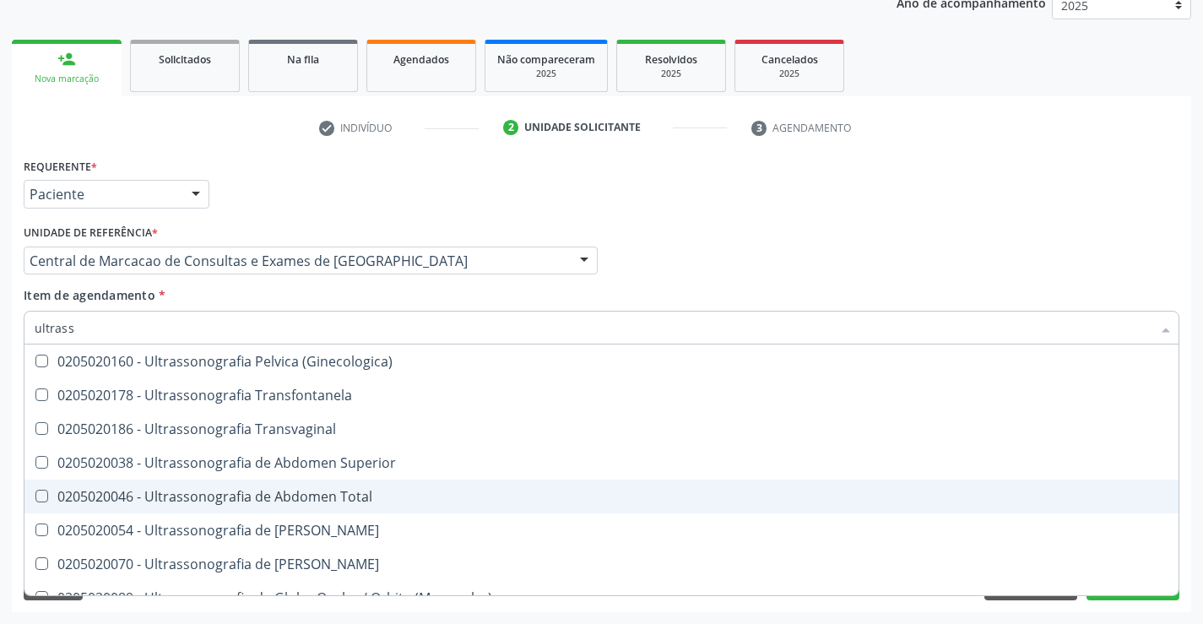
click at [327, 496] on div "0205020046 - Ultrassonografia de Abdomen Total" at bounding box center [602, 497] width 1134 height 14
checkbox Total "true"
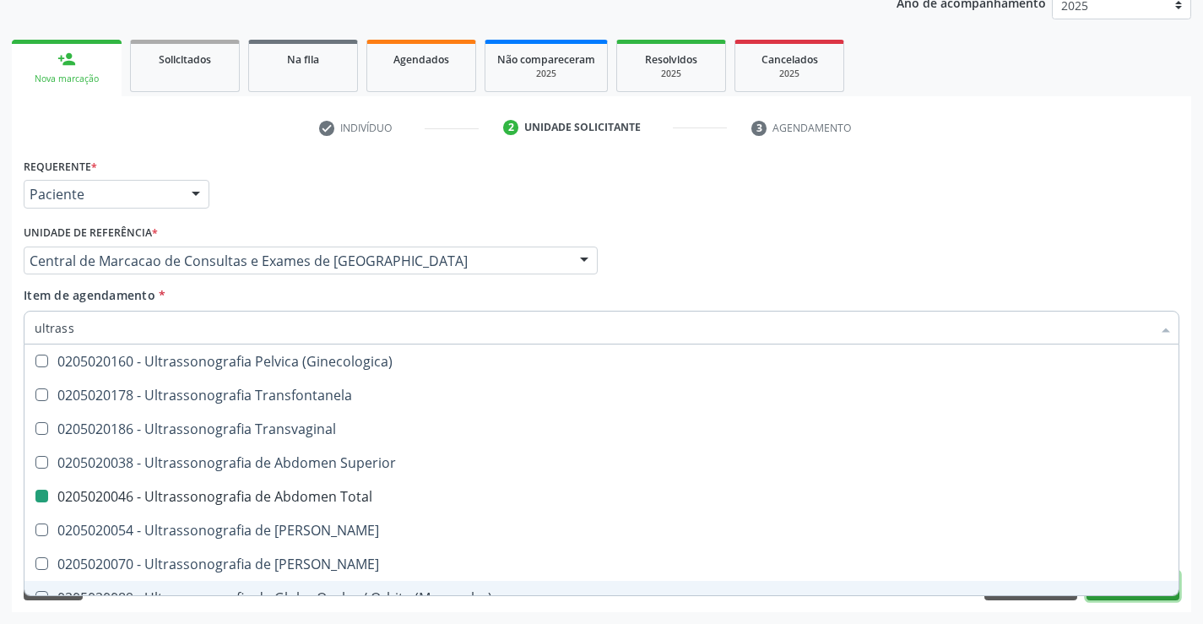
click at [1098, 599] on button "Próximo" at bounding box center [1133, 586] width 93 height 29
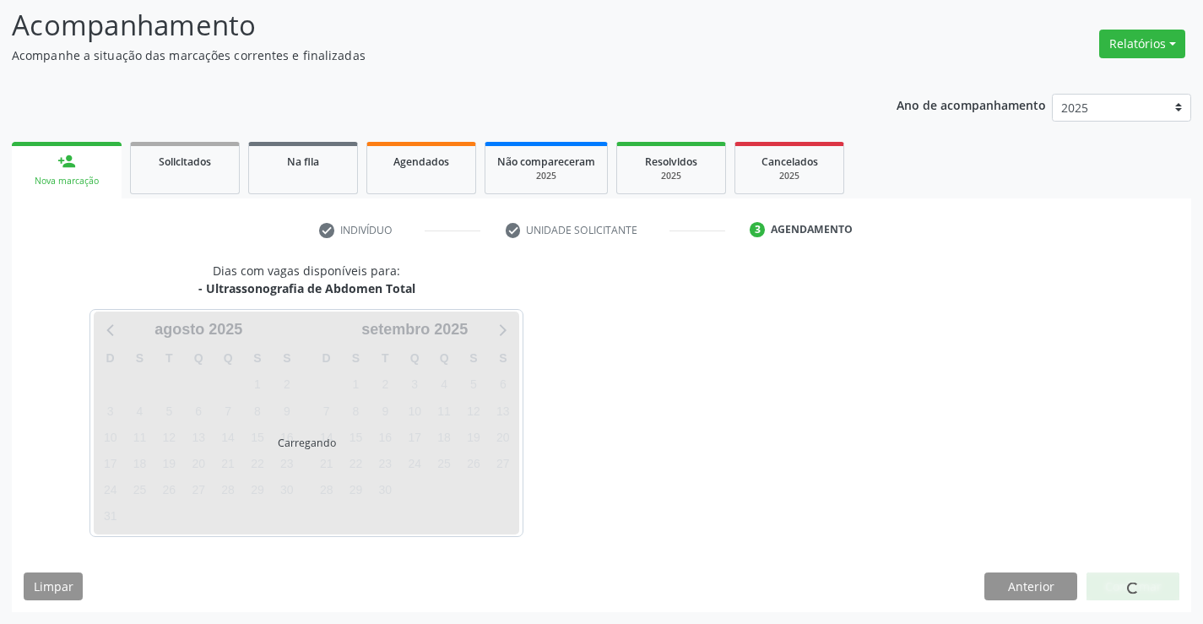
scroll to position [0, 0]
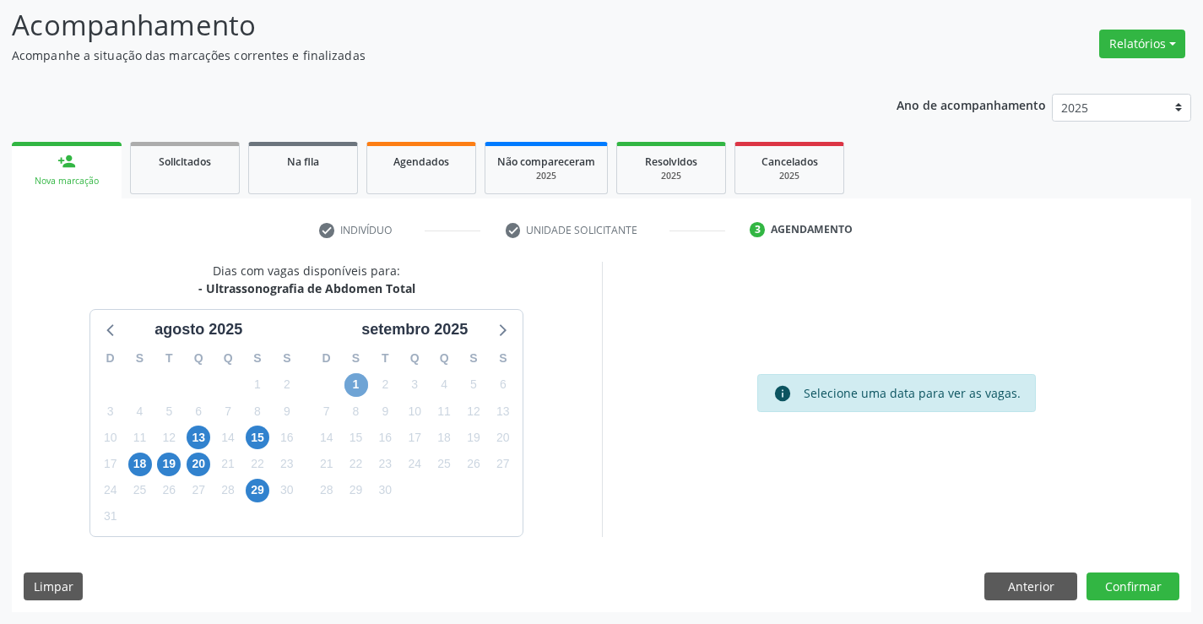
click at [364, 385] on span "1" at bounding box center [357, 385] width 24 height 24
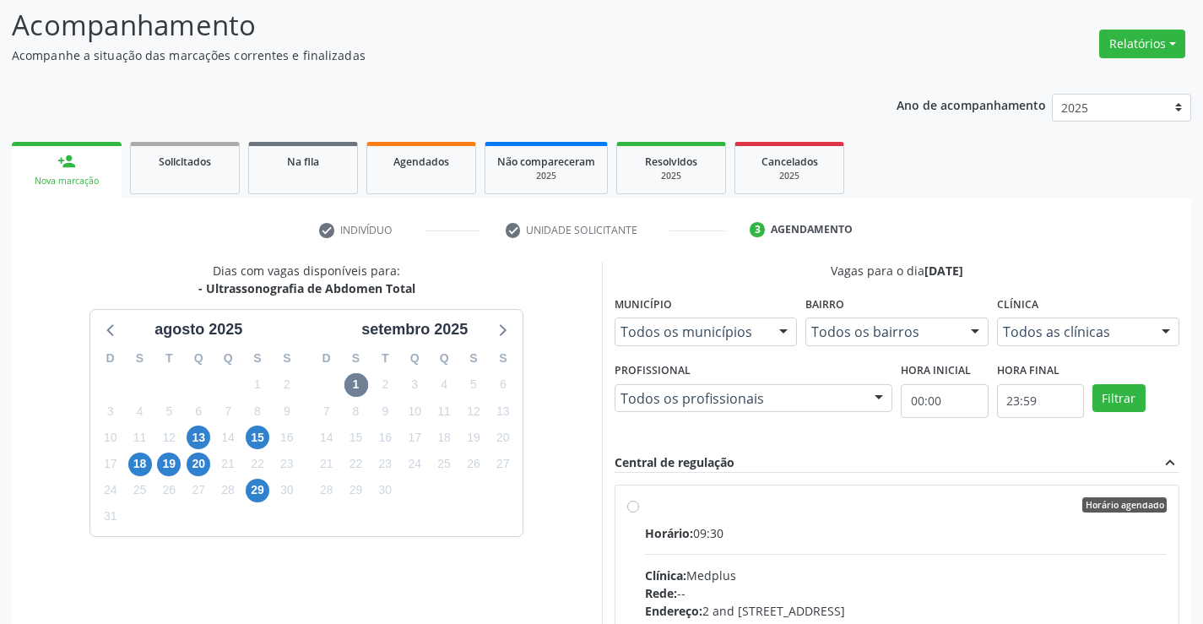
click at [785, 541] on div "Horário: 09:30" at bounding box center [906, 533] width 523 height 18
click at [639, 513] on input "Horário agendado Horário: 09:30 Clínica: Medplus Rede: -- Endereço: 2 and S 204…" at bounding box center [633, 504] width 12 height 15
radio input "true"
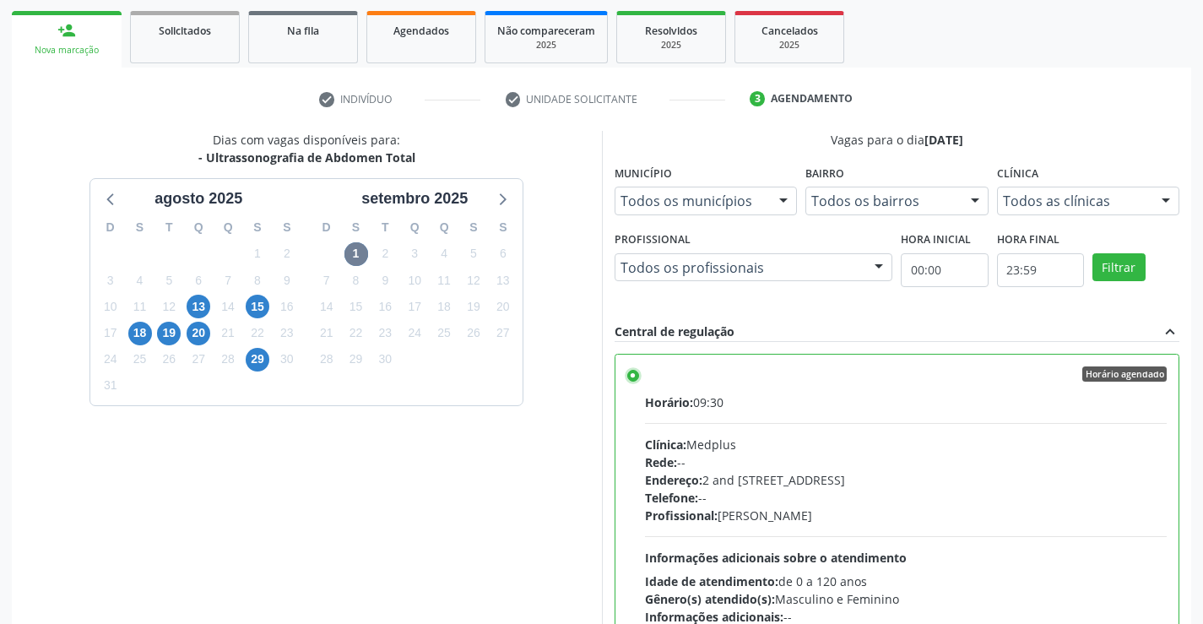
scroll to position [385, 0]
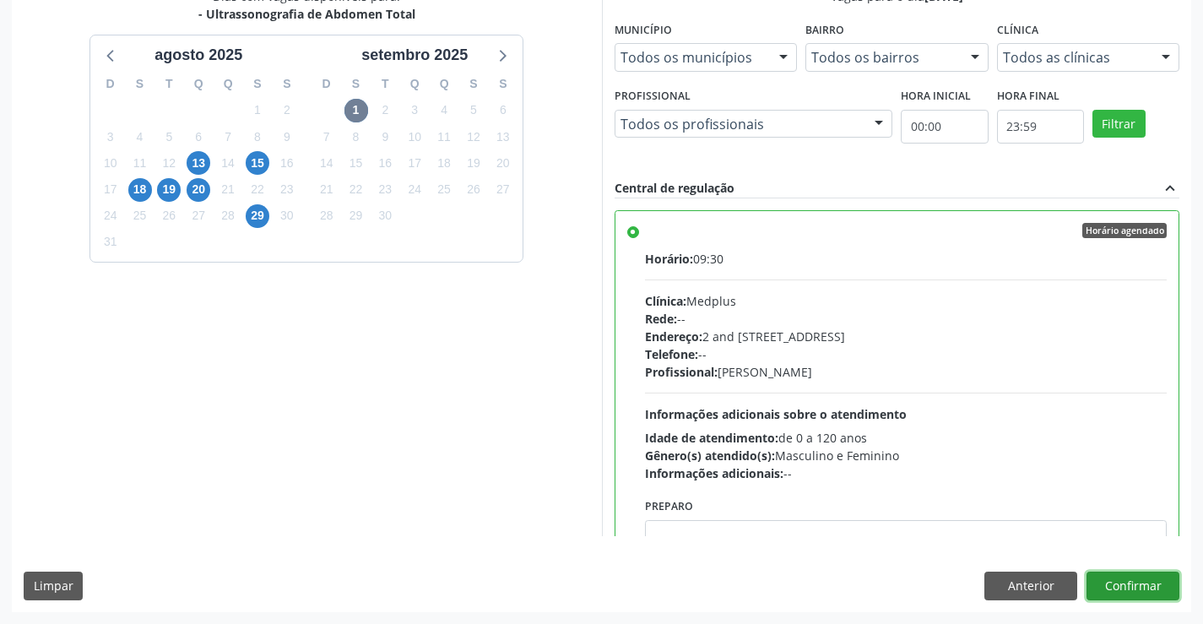
click at [1109, 578] on button "Confirmar" at bounding box center [1133, 586] width 93 height 29
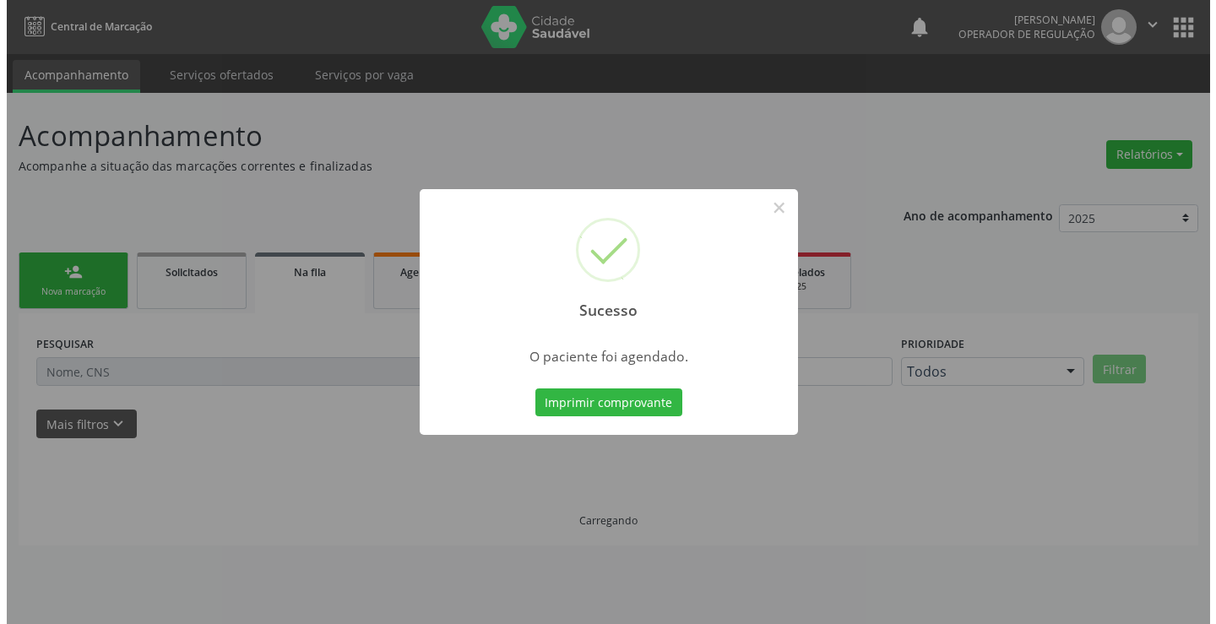
scroll to position [0, 0]
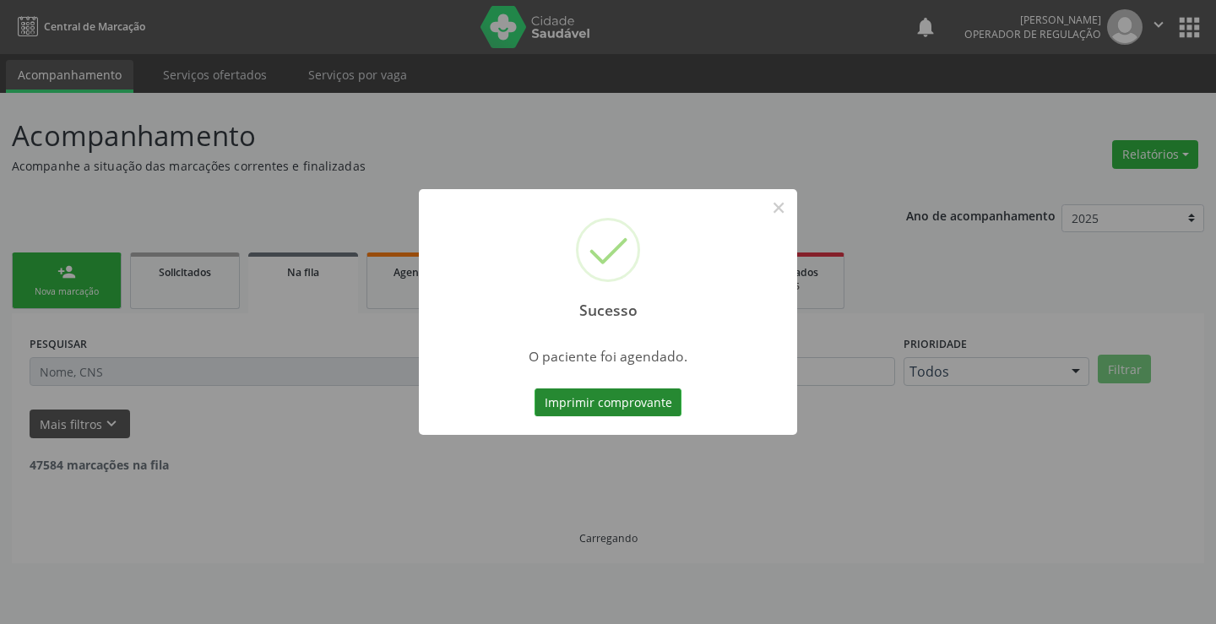
click at [587, 402] on button "Imprimir comprovante" at bounding box center [608, 402] width 147 height 29
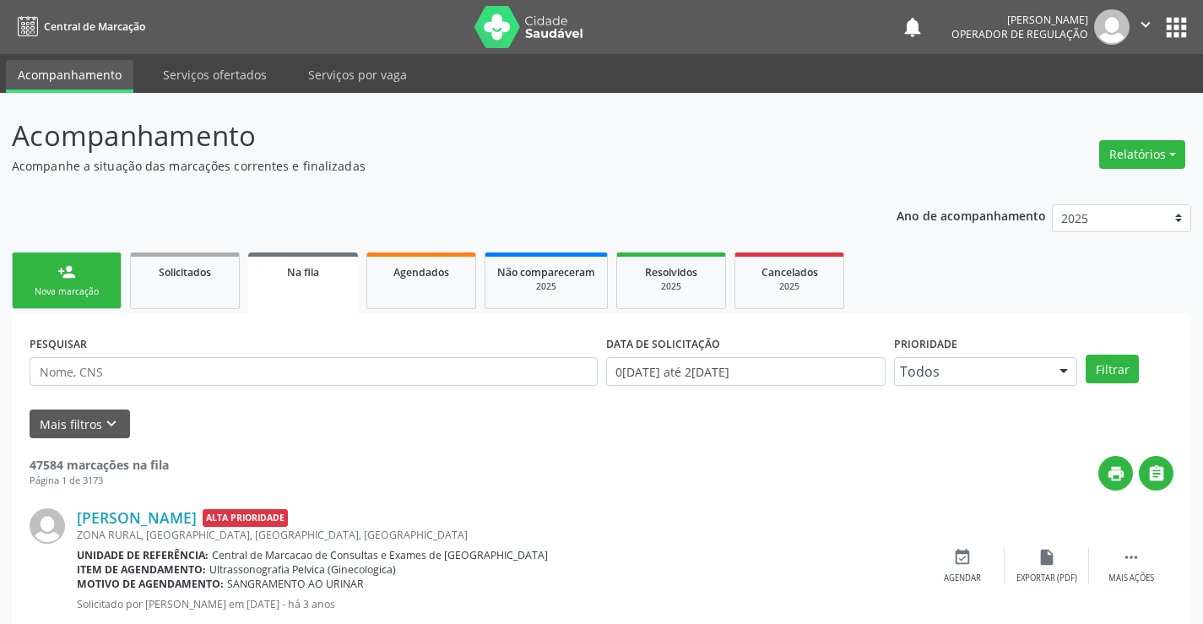
click at [90, 282] on link "person_add Nova marcação" at bounding box center [67, 281] width 110 height 57
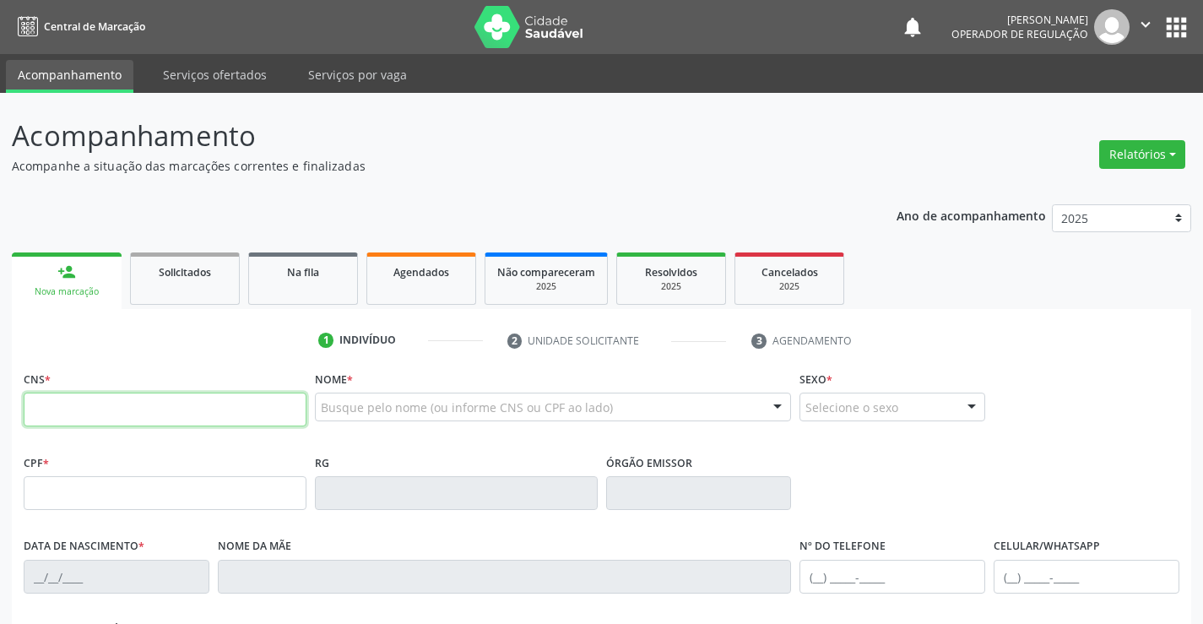
click at [79, 402] on input "text" at bounding box center [165, 410] width 283 height 34
type input "702 4005 5491 6824"
type input "15/09/1962"
type input "(19) 98247-0437"
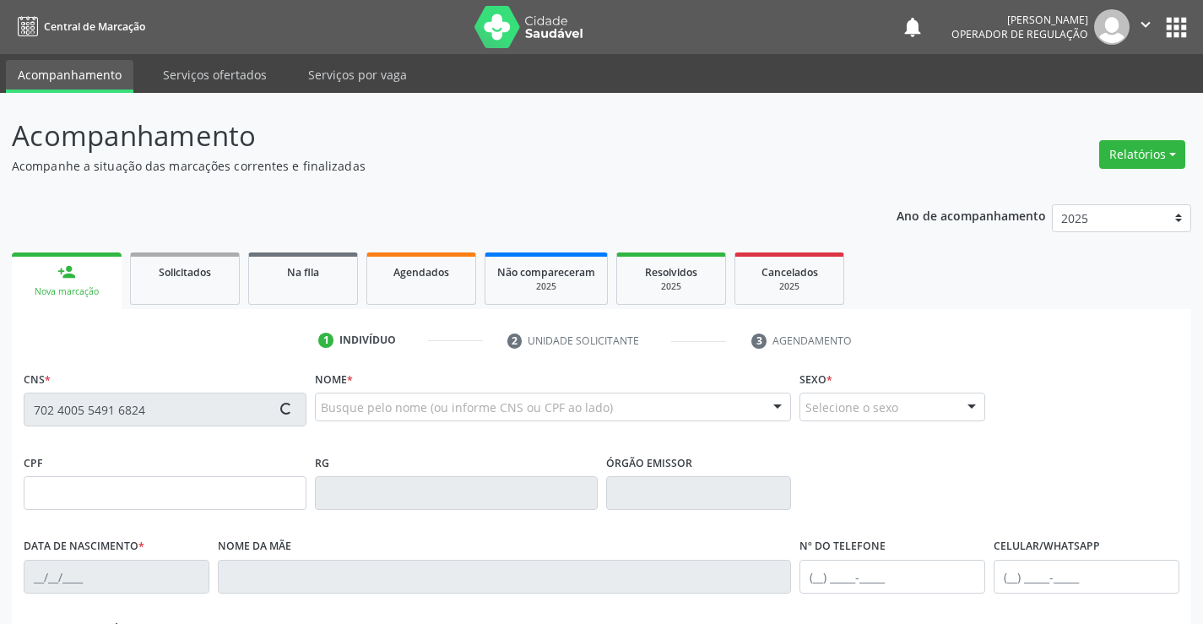
type input "S/N"
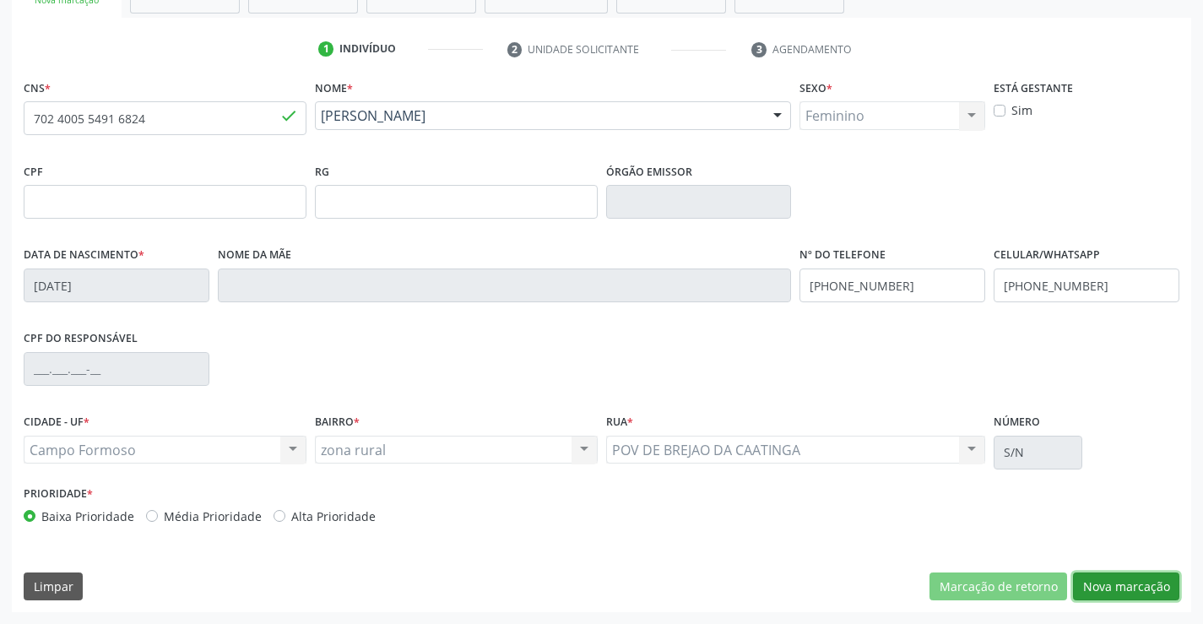
click at [1106, 580] on button "Nova marcação" at bounding box center [1126, 587] width 106 height 29
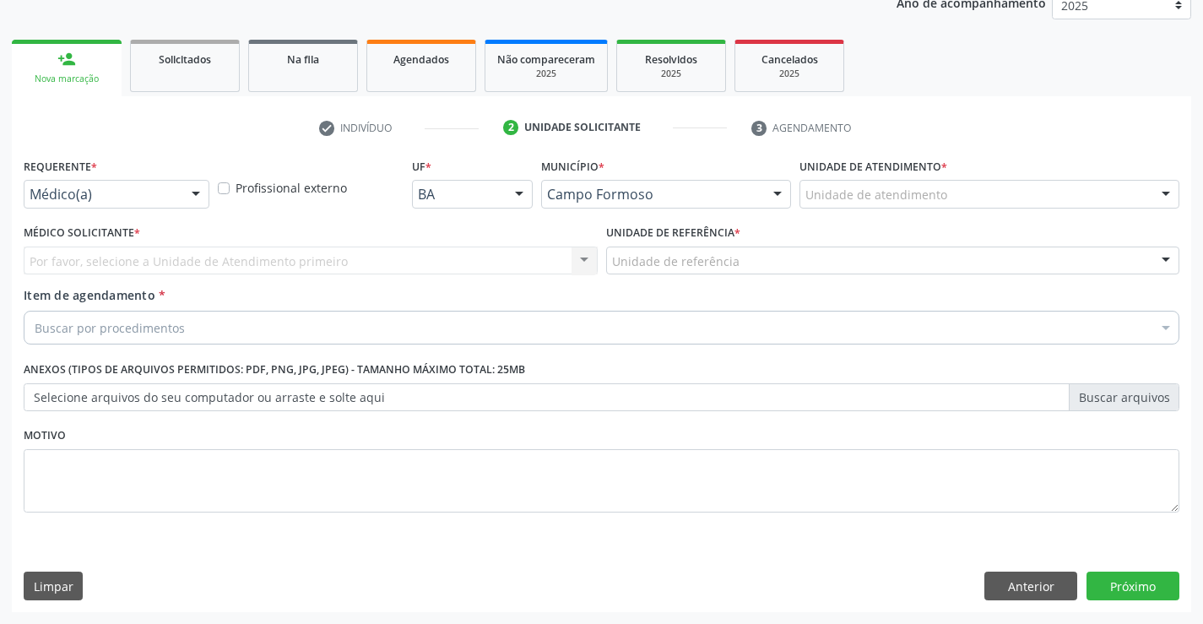
scroll to position [213, 0]
click at [197, 196] on div at bounding box center [195, 195] width 25 height 29
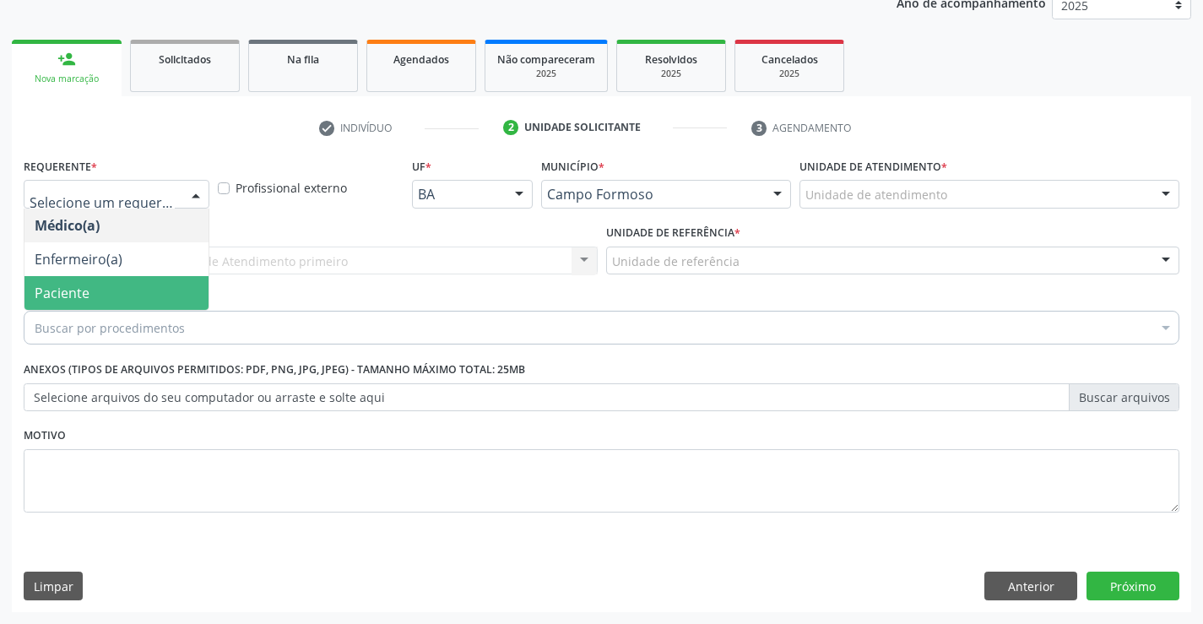
click at [156, 291] on span "Paciente" at bounding box center [116, 293] width 184 height 34
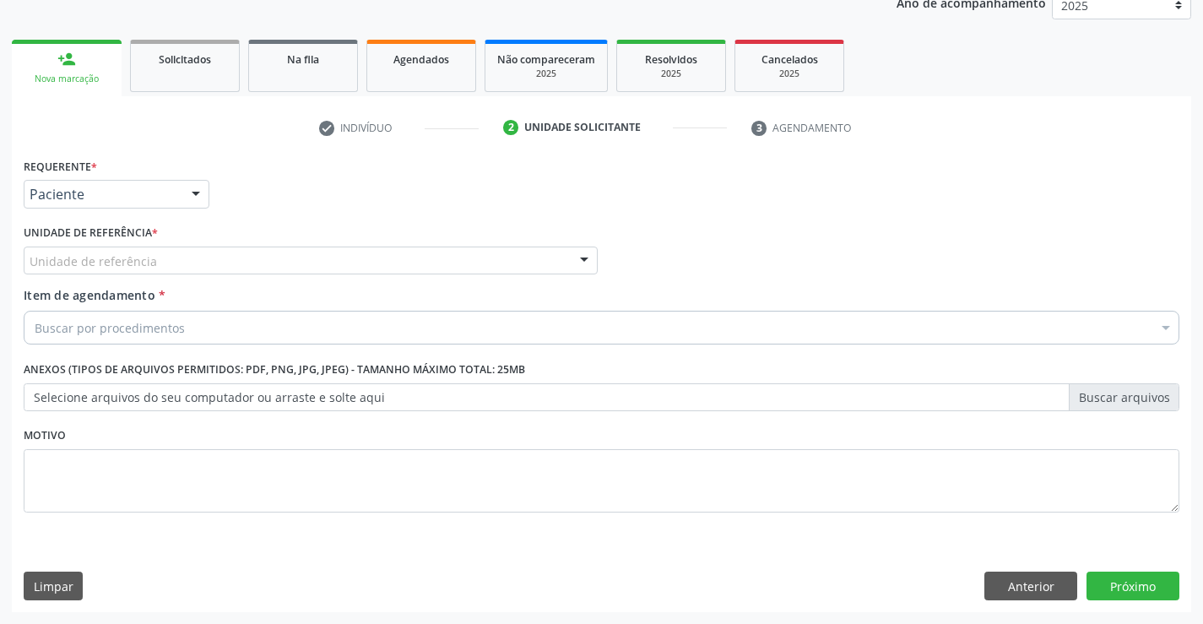
click at [410, 258] on div "Unidade de referência" at bounding box center [311, 261] width 574 height 29
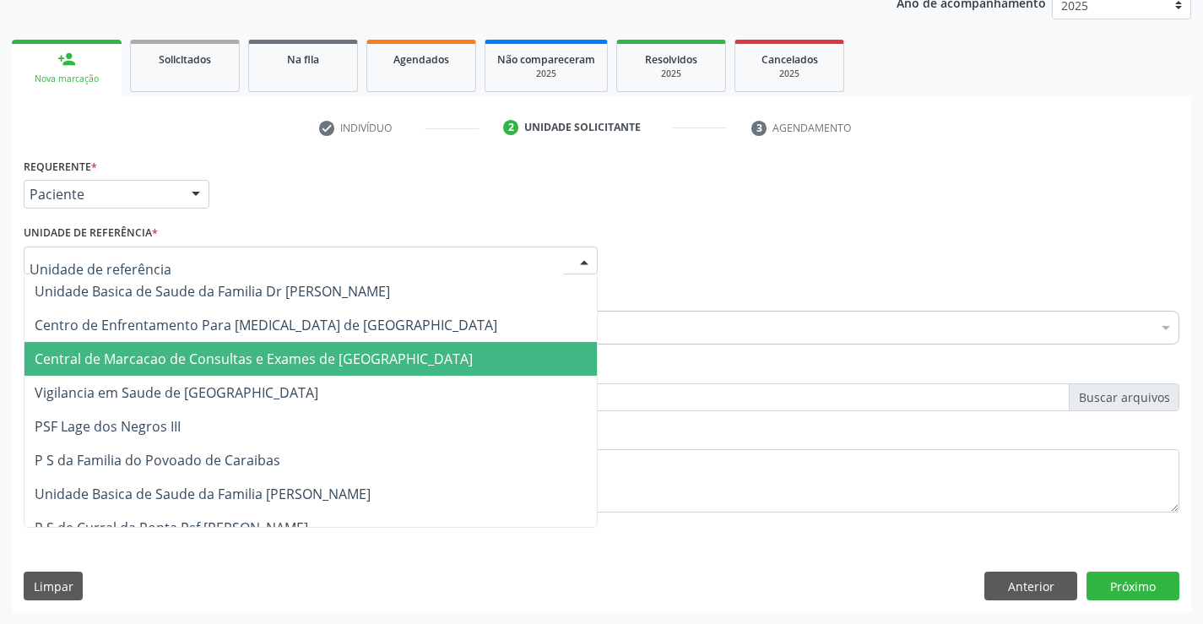
click at [281, 364] on span "Central de Marcacao de Consultas e Exames de [GEOGRAPHIC_DATA]" at bounding box center [254, 359] width 438 height 19
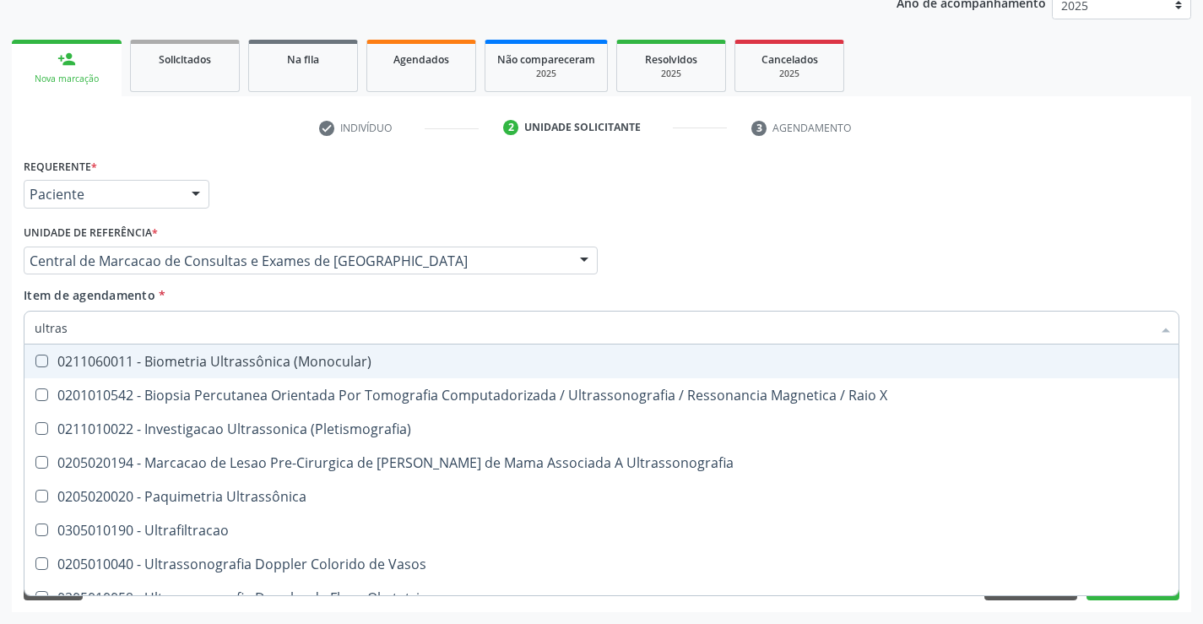
type input "ultrass"
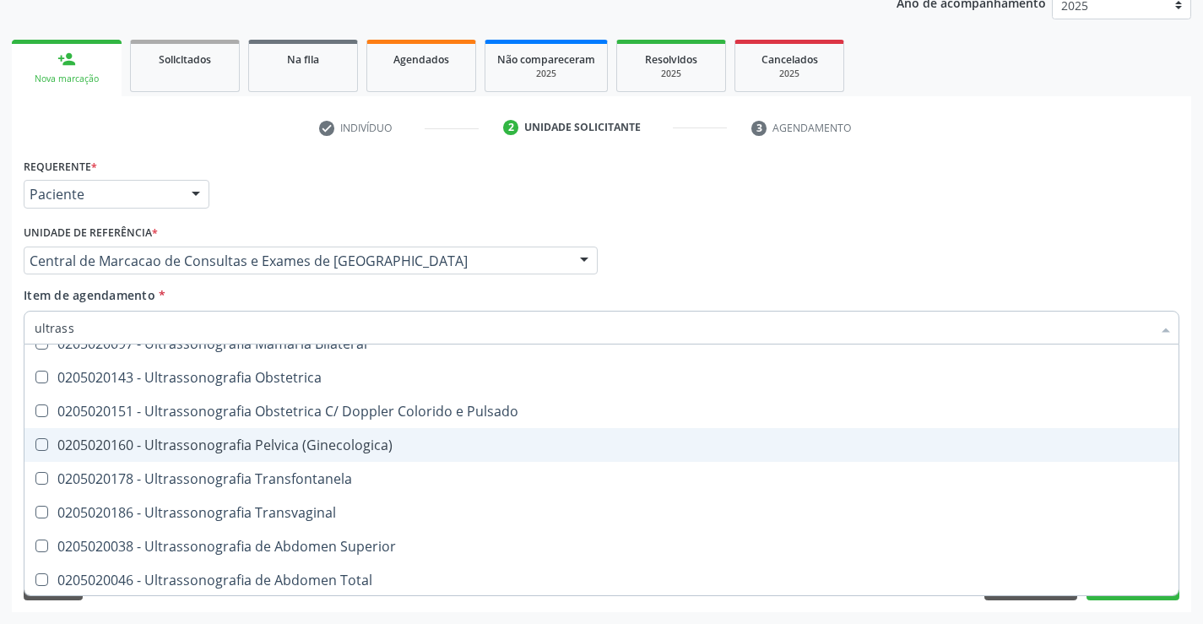
scroll to position [422, 0]
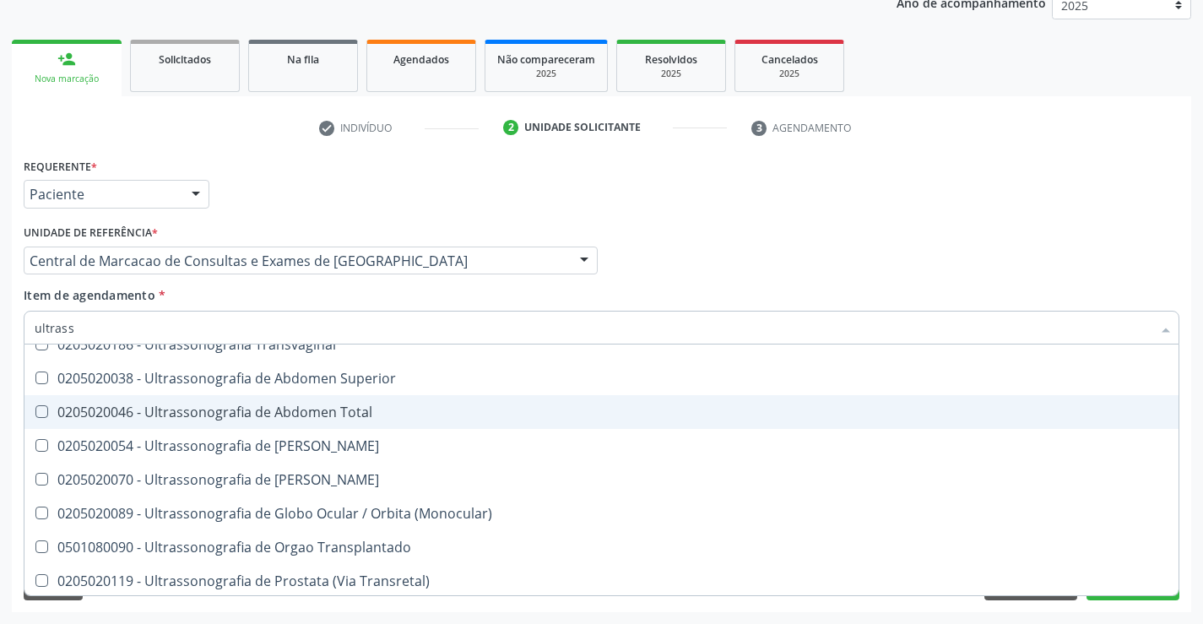
click at [350, 414] on div "0205020046 - Ultrassonografia de Abdomen Total" at bounding box center [602, 412] width 1134 height 14
checkbox Total "true"
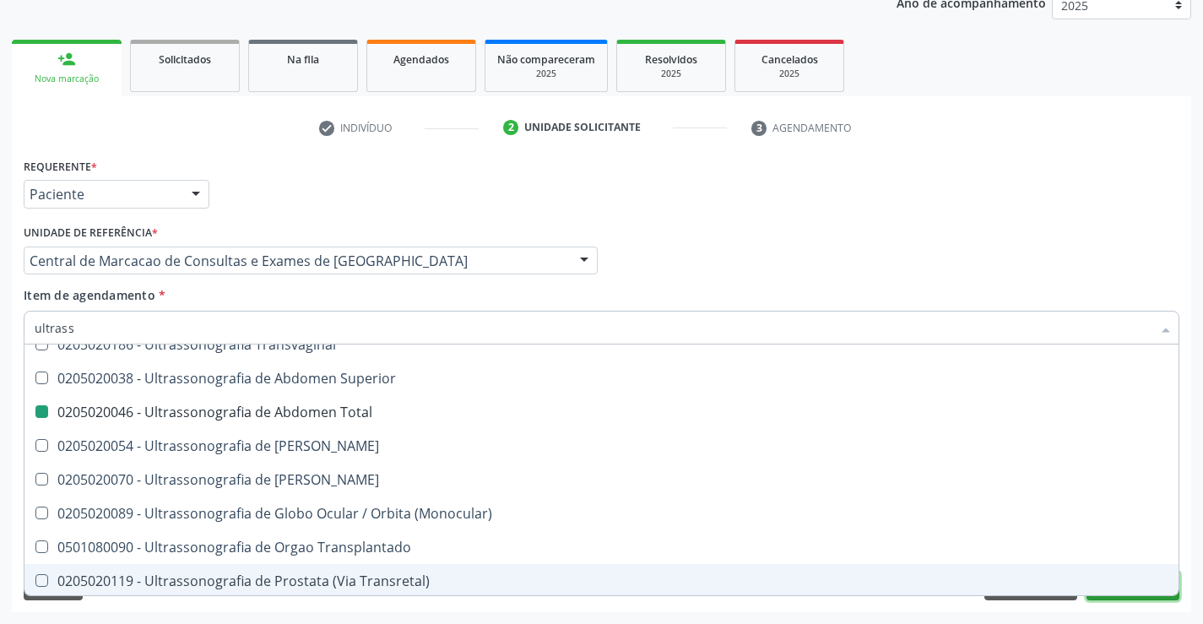
click at [1127, 597] on button "Próximo" at bounding box center [1133, 586] width 93 height 29
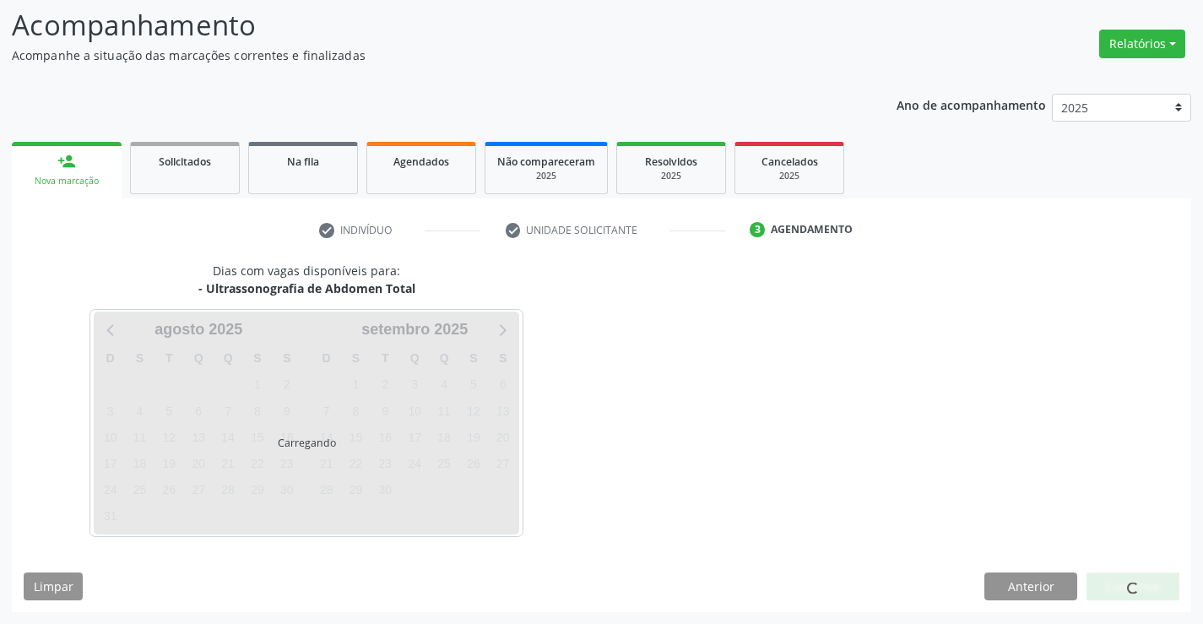
scroll to position [0, 0]
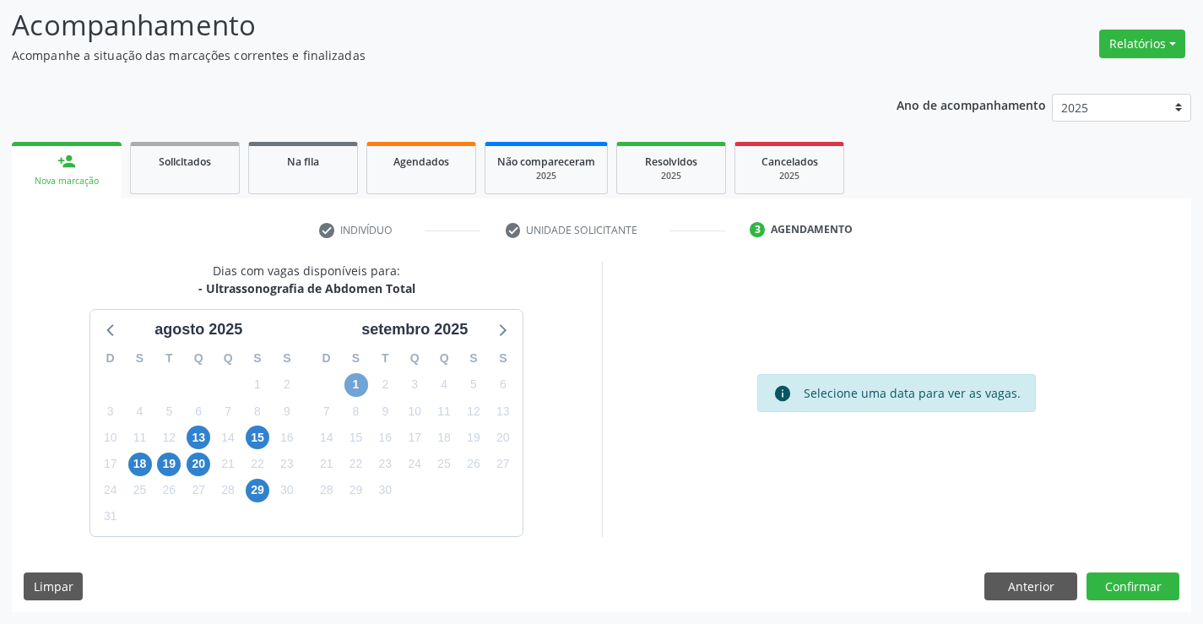
click at [364, 389] on span "1" at bounding box center [357, 385] width 24 height 24
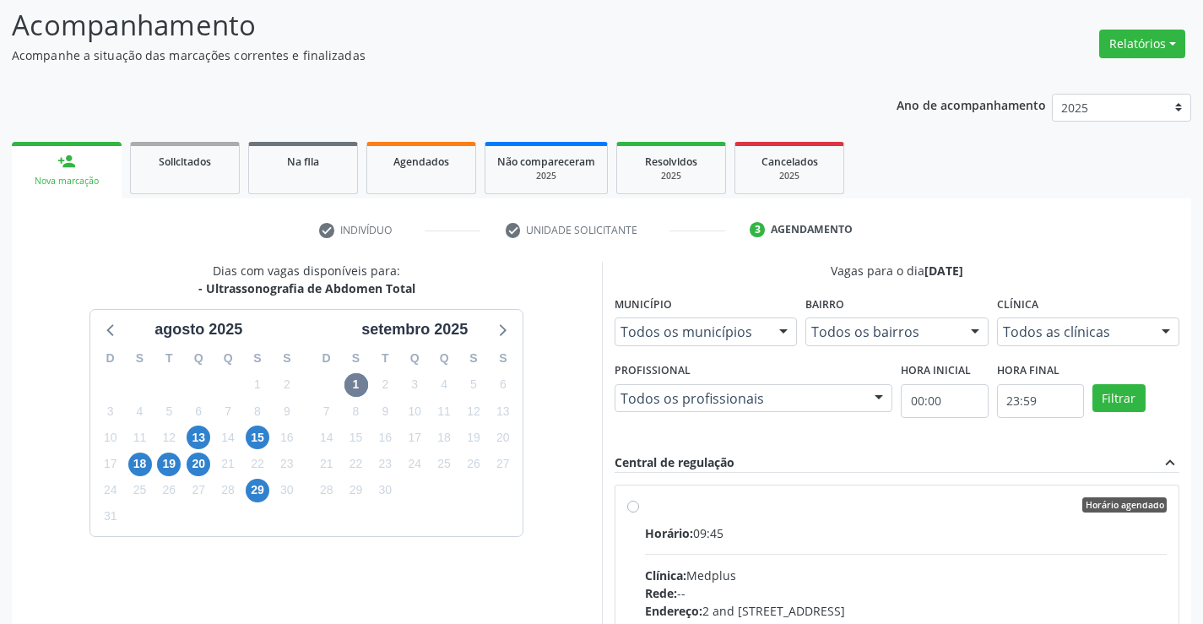
click at [639, 513] on input "Horário agendado Horário: 09:45 Clínica: Medplus Rede: -- Endereço: 2 and S 204…" at bounding box center [633, 504] width 12 height 15
radio input "true"
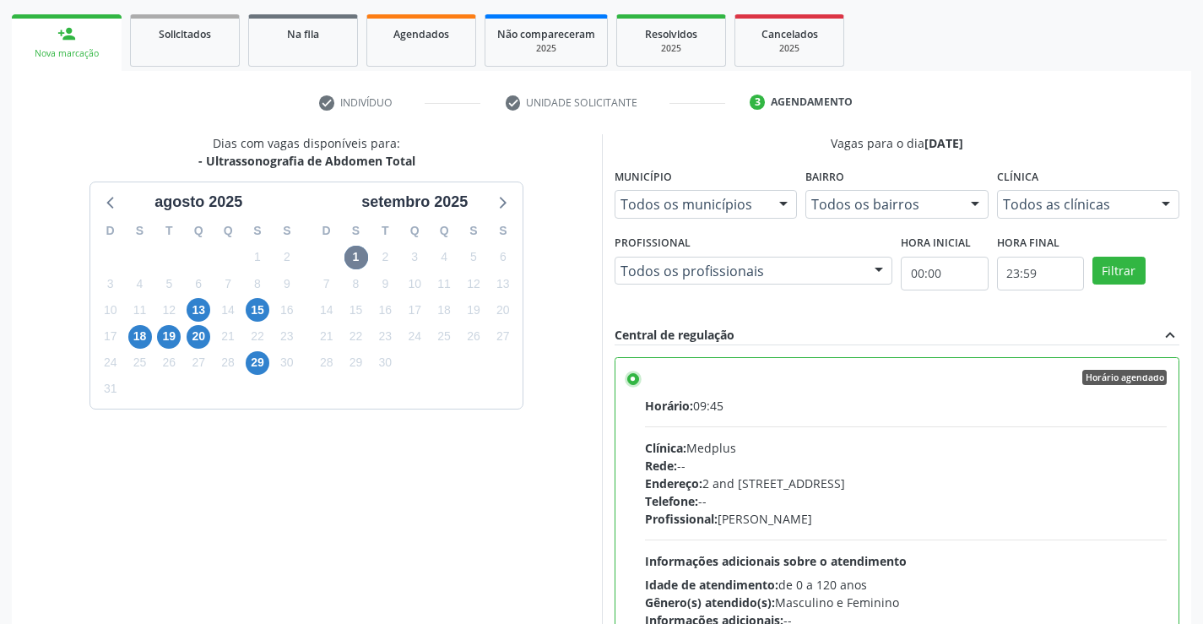
scroll to position [385, 0]
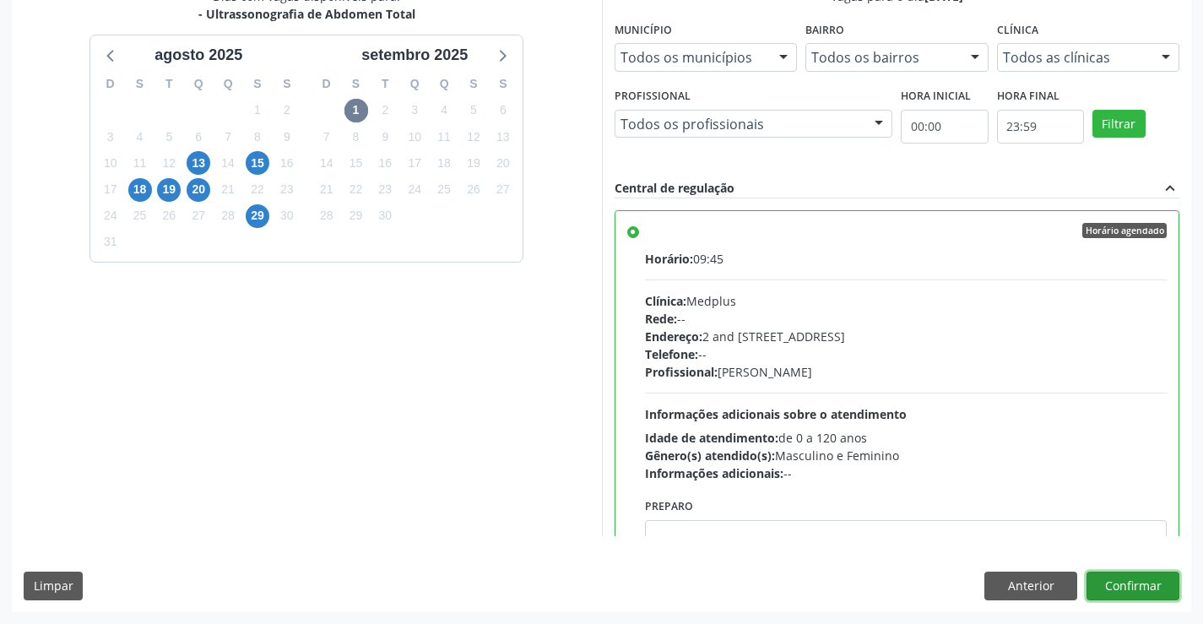
click at [1127, 589] on button "Confirmar" at bounding box center [1133, 586] width 93 height 29
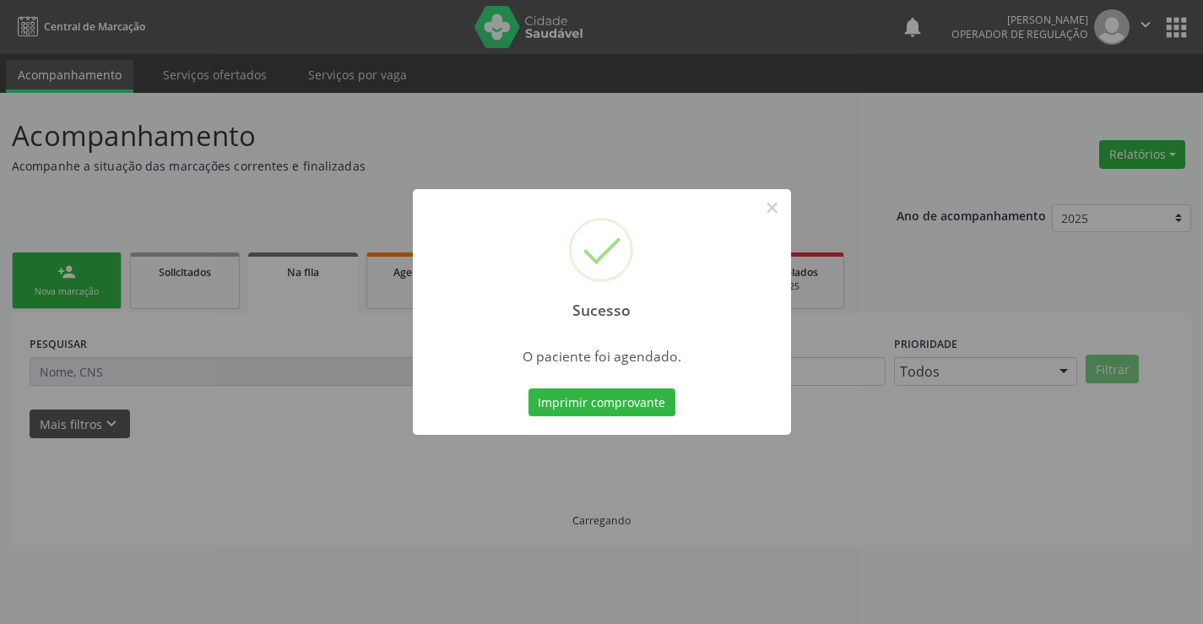
scroll to position [0, 0]
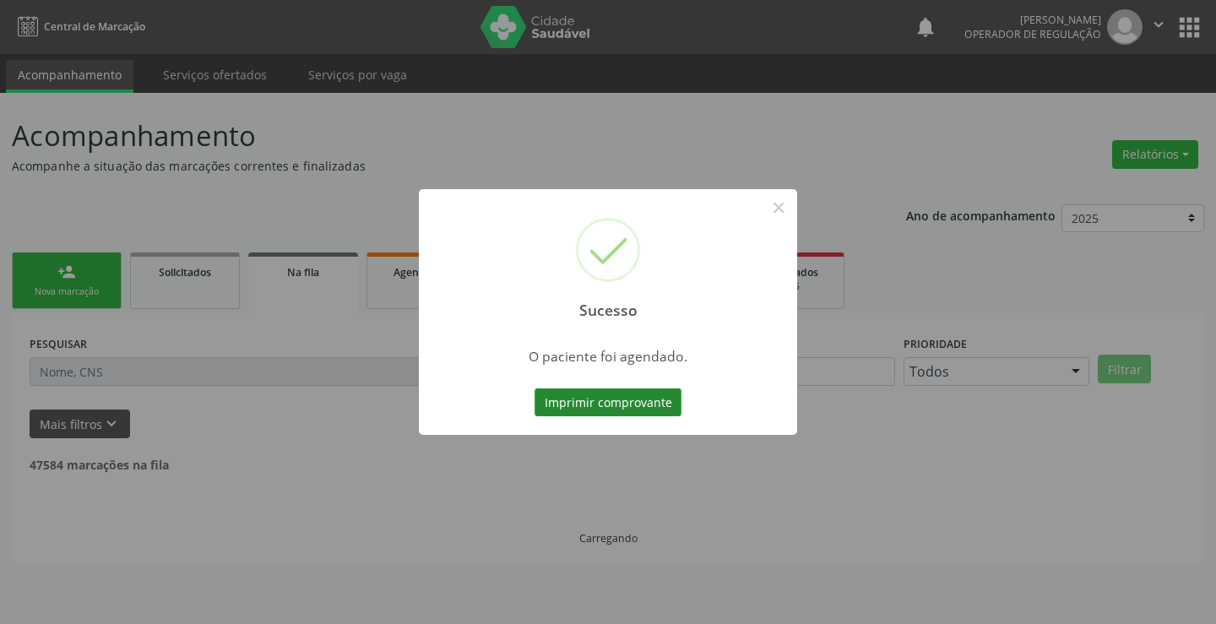
click at [593, 405] on button "Imprimir comprovante" at bounding box center [608, 402] width 147 height 29
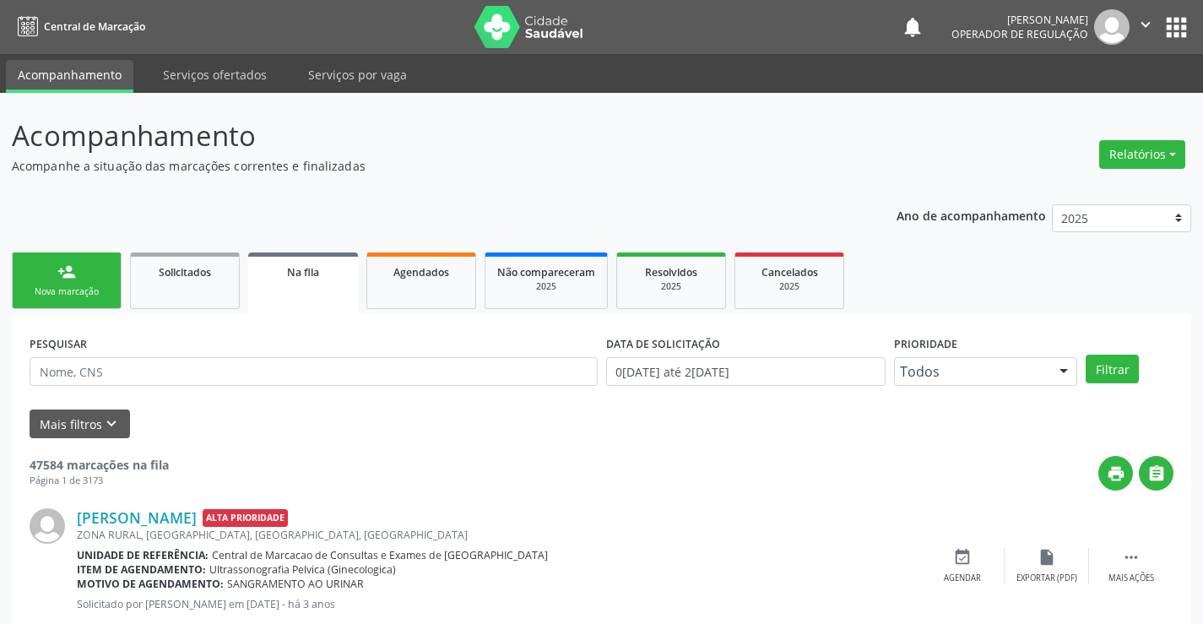
click at [73, 277] on div "person_add" at bounding box center [66, 272] width 19 height 19
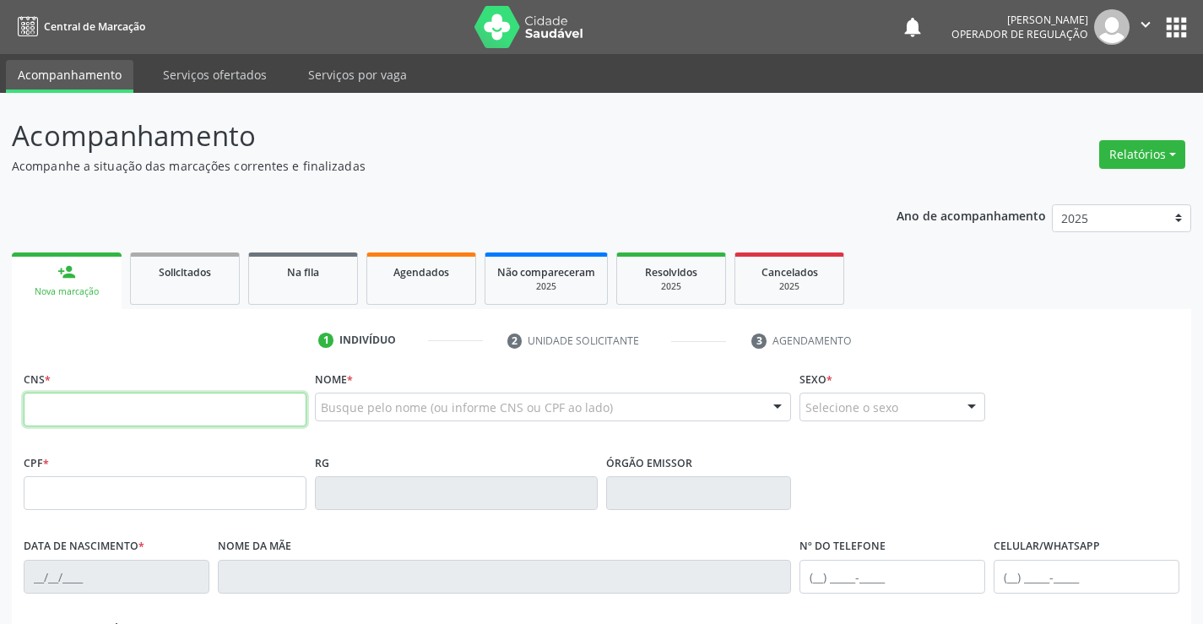
click at [140, 420] on input "text" at bounding box center [165, 410] width 283 height 34
type input "704 2092 6064 4688"
type input "25/08/1965"
type input "Marcelina Maria Nunes"
type input "(87) 8811-8031"
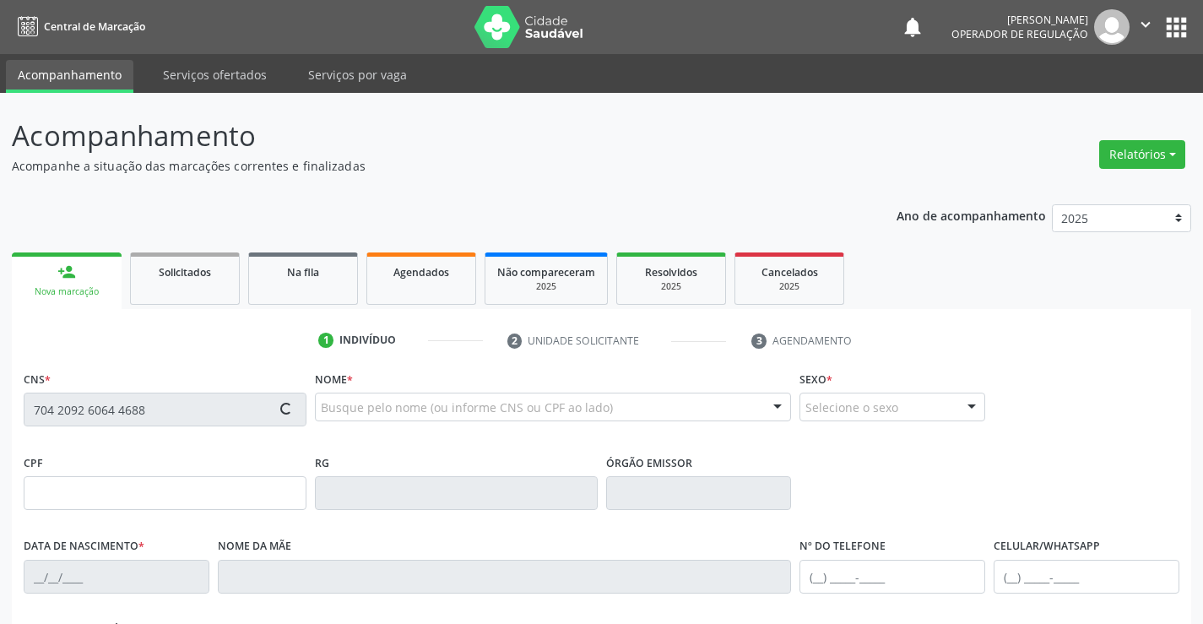
type input "S/N"
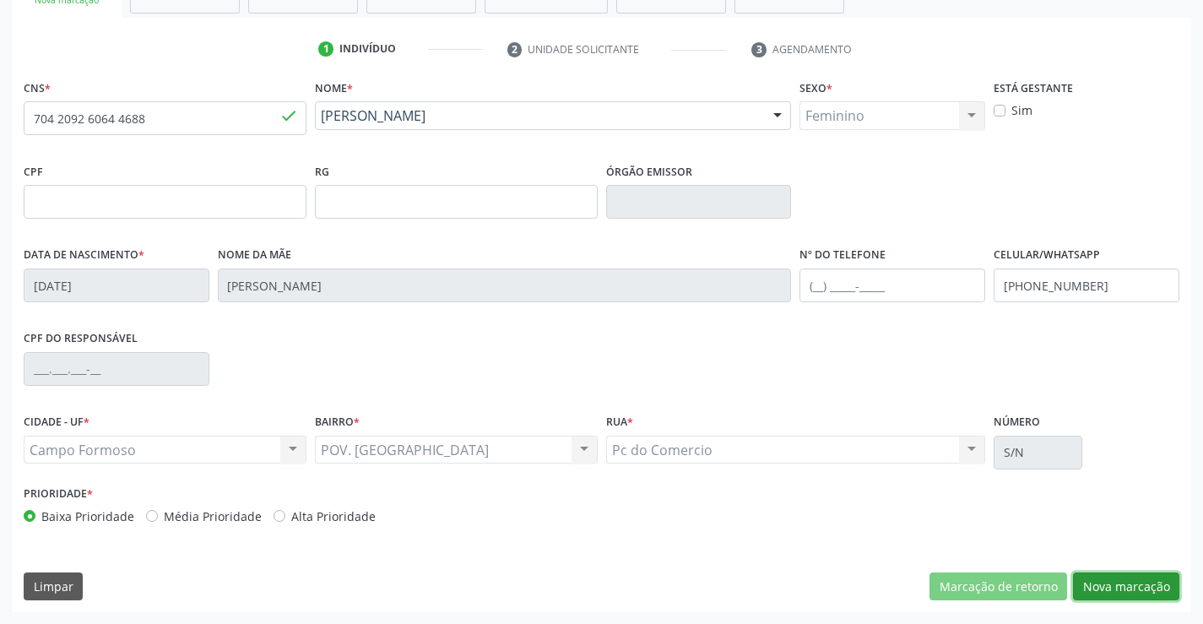
click at [1123, 580] on button "Nova marcação" at bounding box center [1126, 587] width 106 height 29
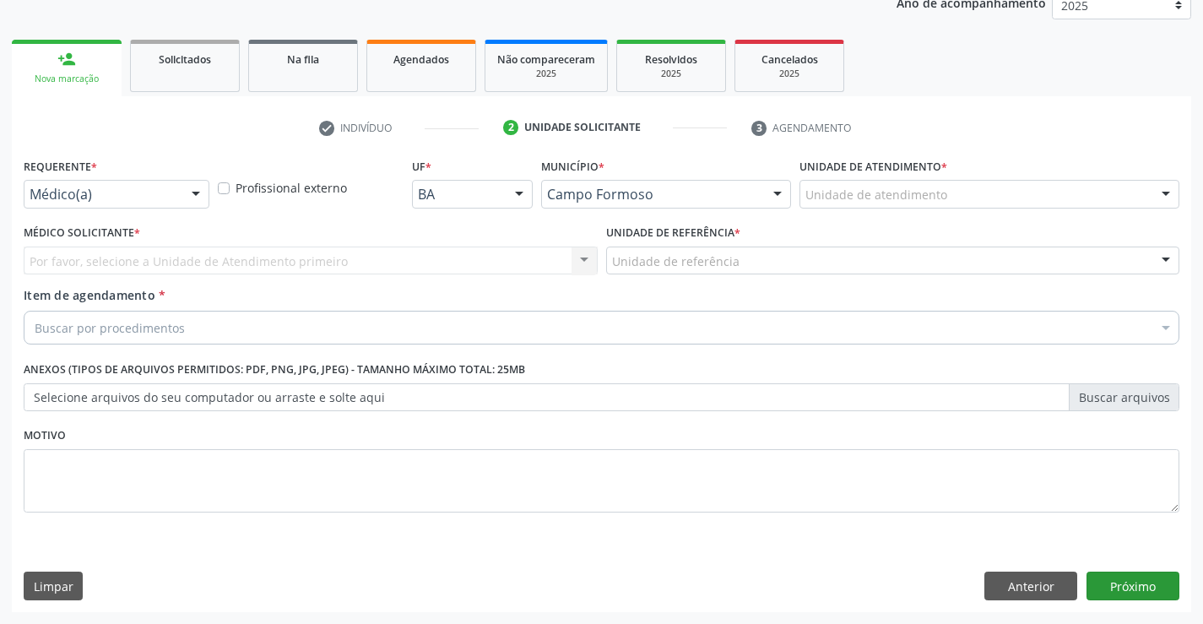
scroll to position [213, 0]
click at [191, 197] on div at bounding box center [195, 195] width 25 height 29
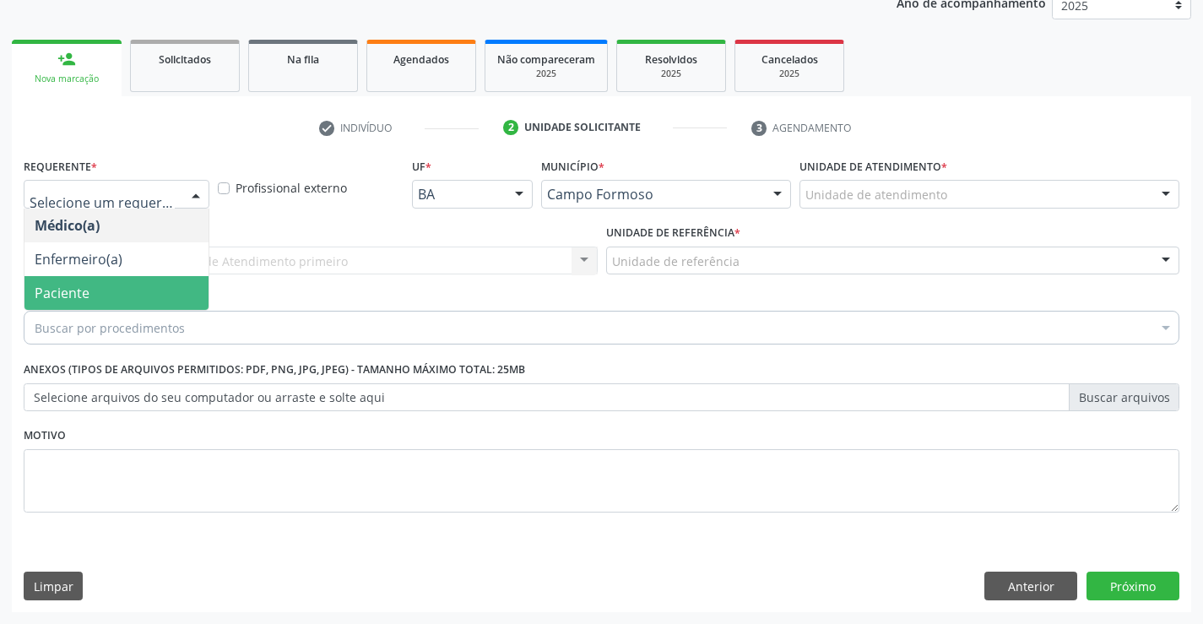
click at [73, 289] on span "Paciente" at bounding box center [62, 293] width 55 height 19
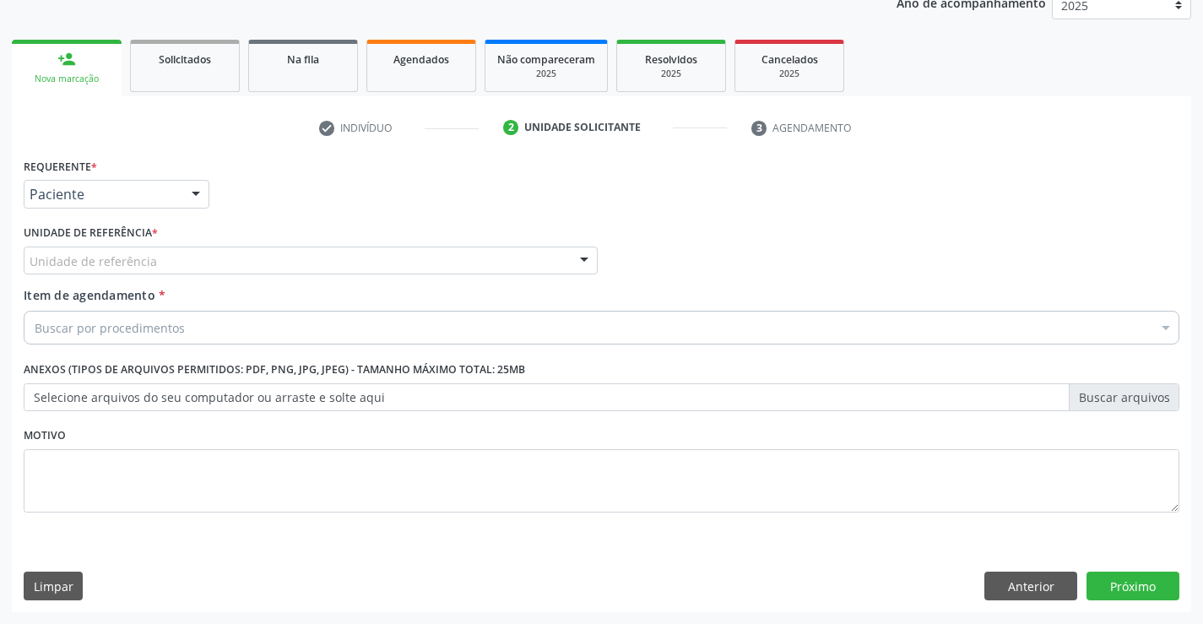
click at [567, 258] on div "Unidade de referência Unidade Basica de Saude da Familia Dr [PERSON_NAME] Centr…" at bounding box center [311, 261] width 574 height 29
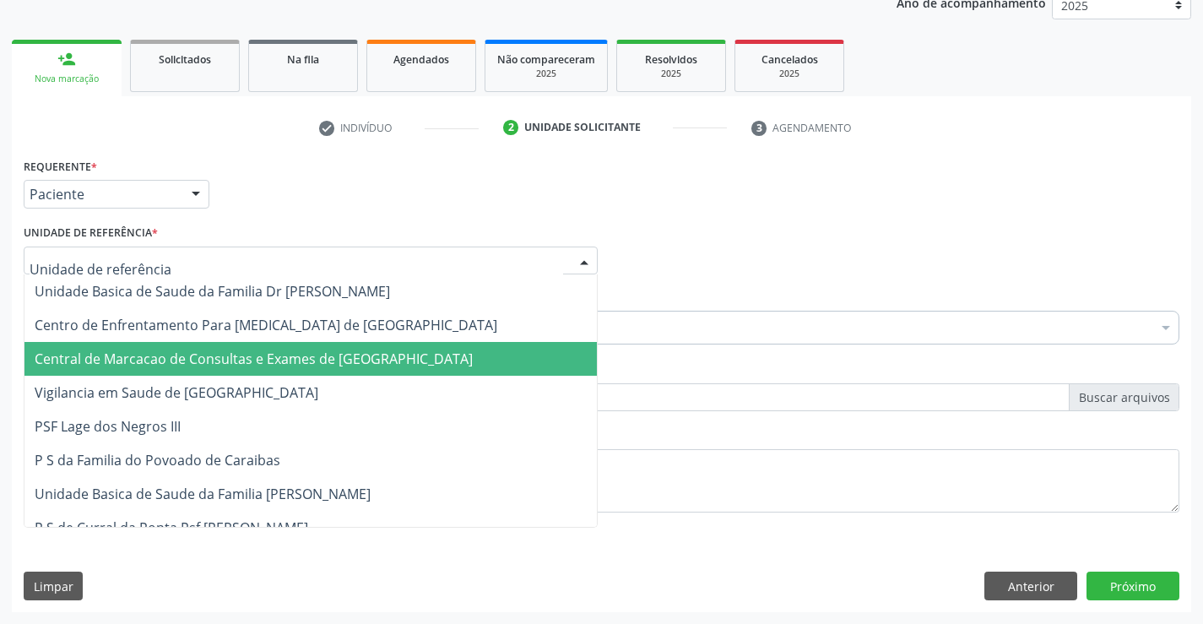
click at [356, 357] on span "Central de Marcacao de Consultas e Exames de [GEOGRAPHIC_DATA]" at bounding box center [254, 359] width 438 height 19
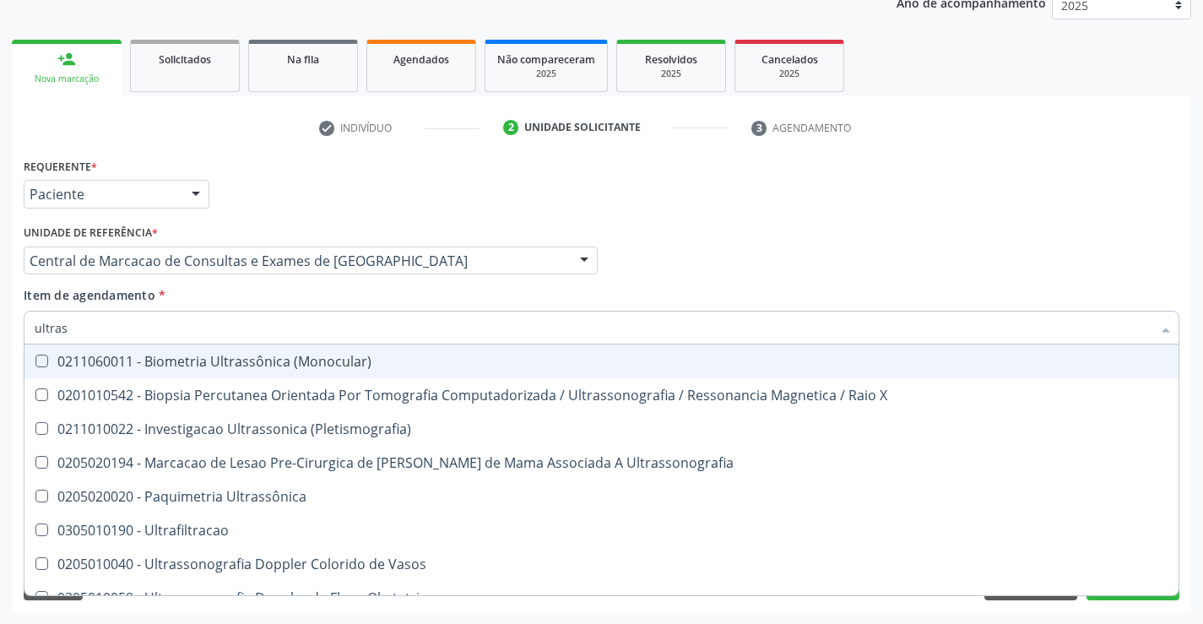
type input "ultrass"
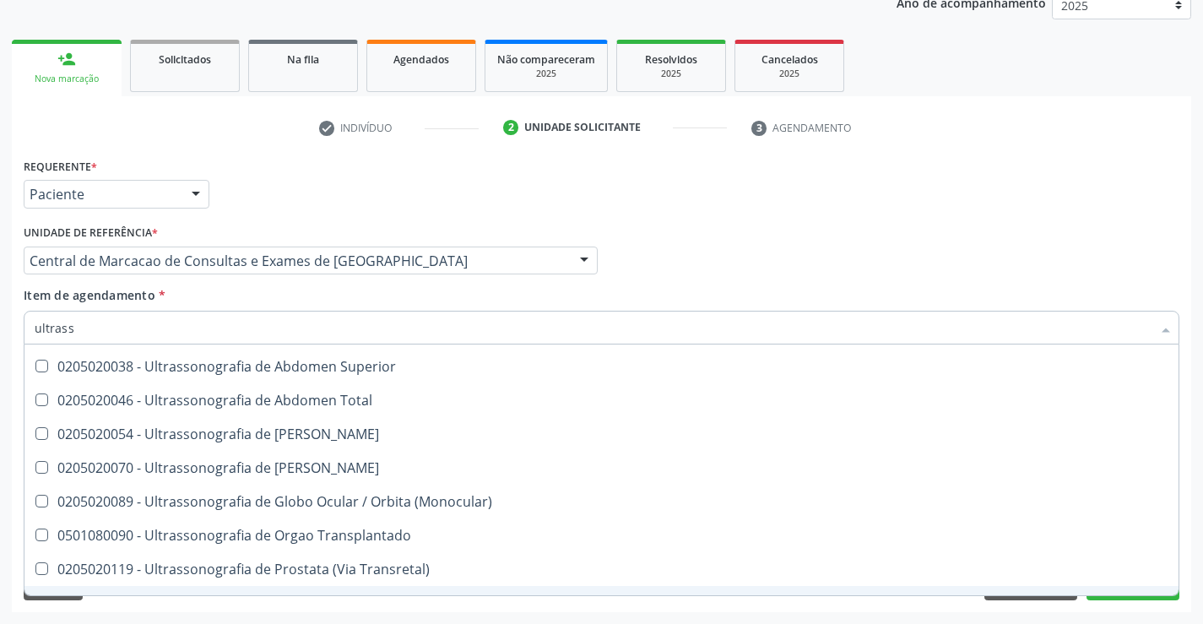
scroll to position [357, 0]
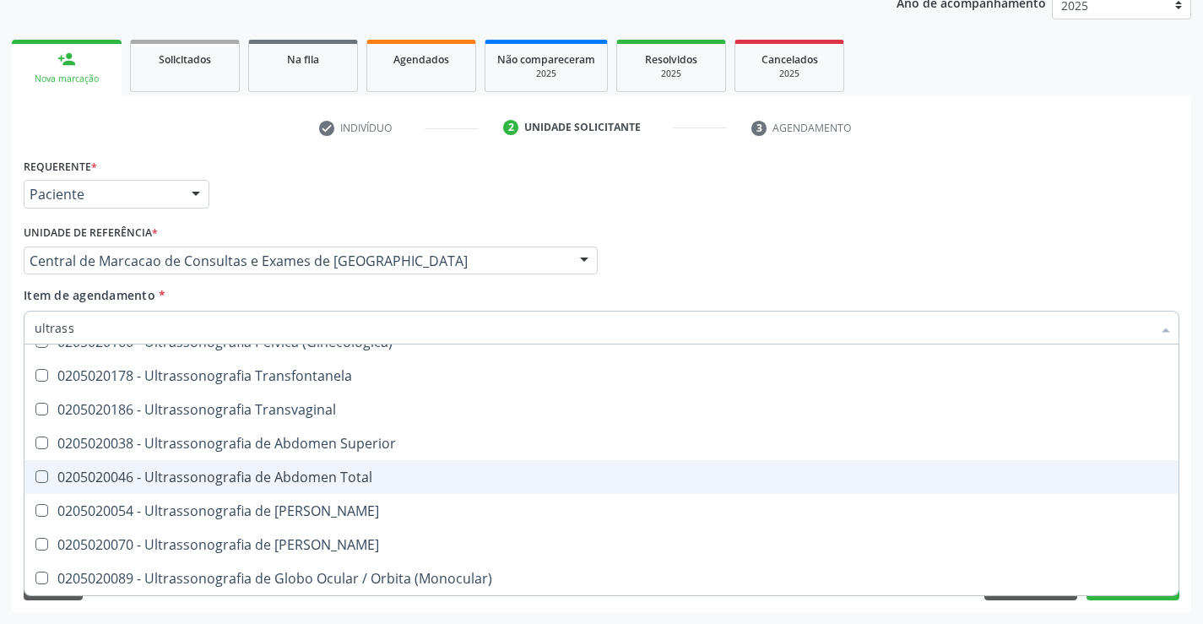
click at [361, 484] on div "0205020046 - Ultrassonografia de Abdomen Total" at bounding box center [602, 477] width 1134 height 14
checkbox Total "true"
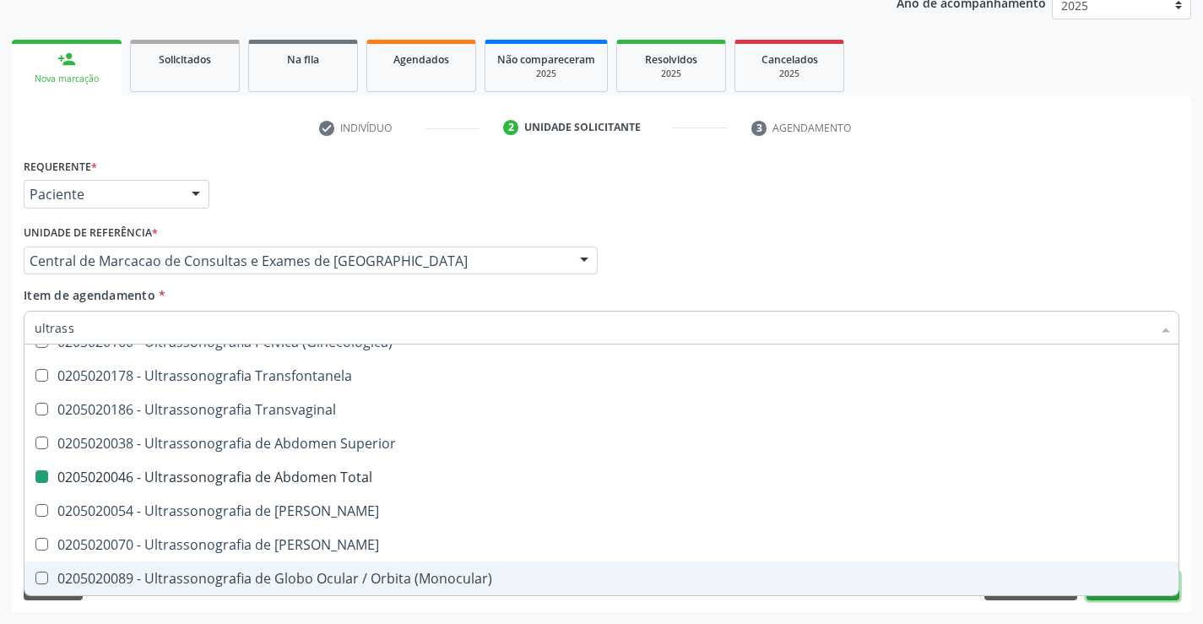
click at [1129, 600] on button "Próximo" at bounding box center [1133, 586] width 93 height 29
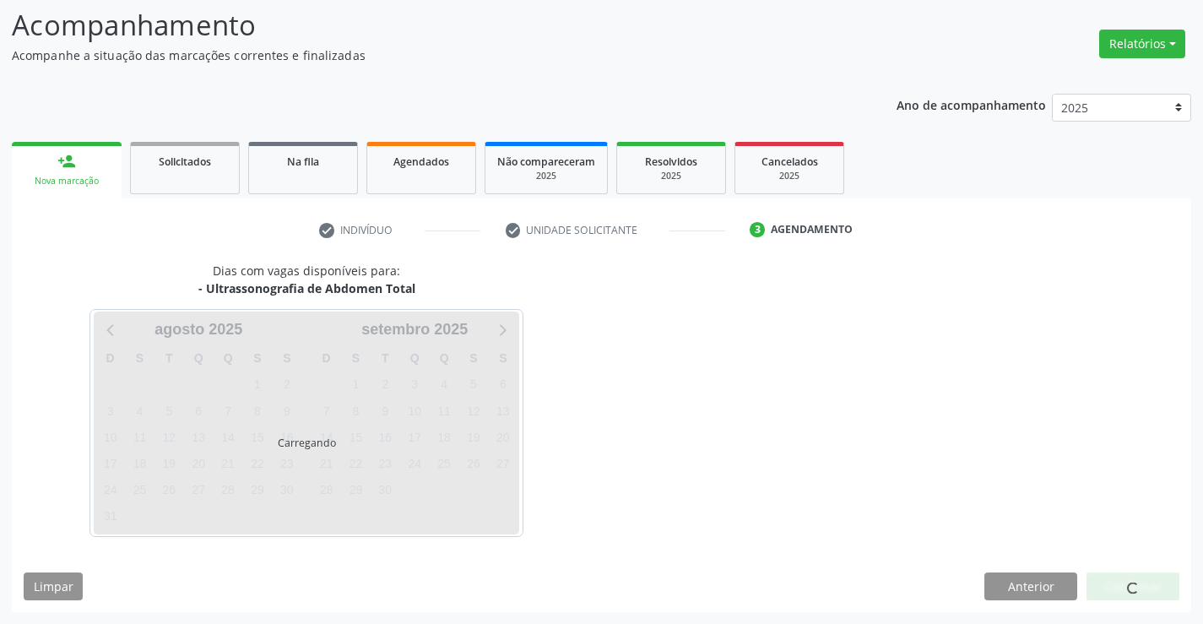
scroll to position [0, 0]
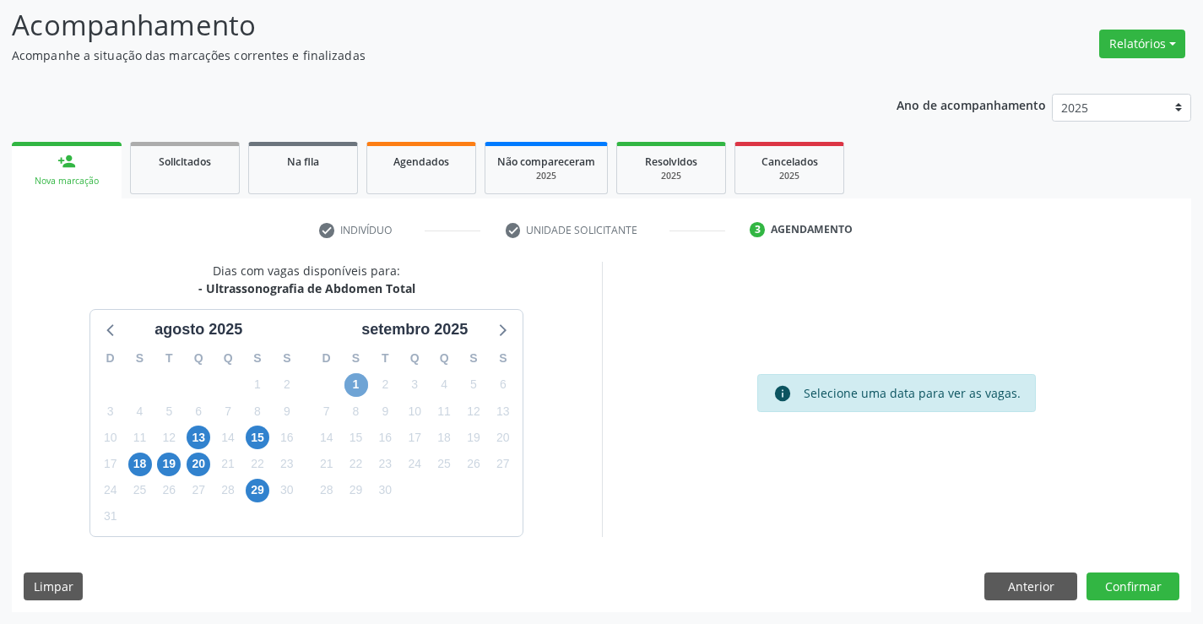
click at [361, 389] on span "1" at bounding box center [357, 385] width 24 height 24
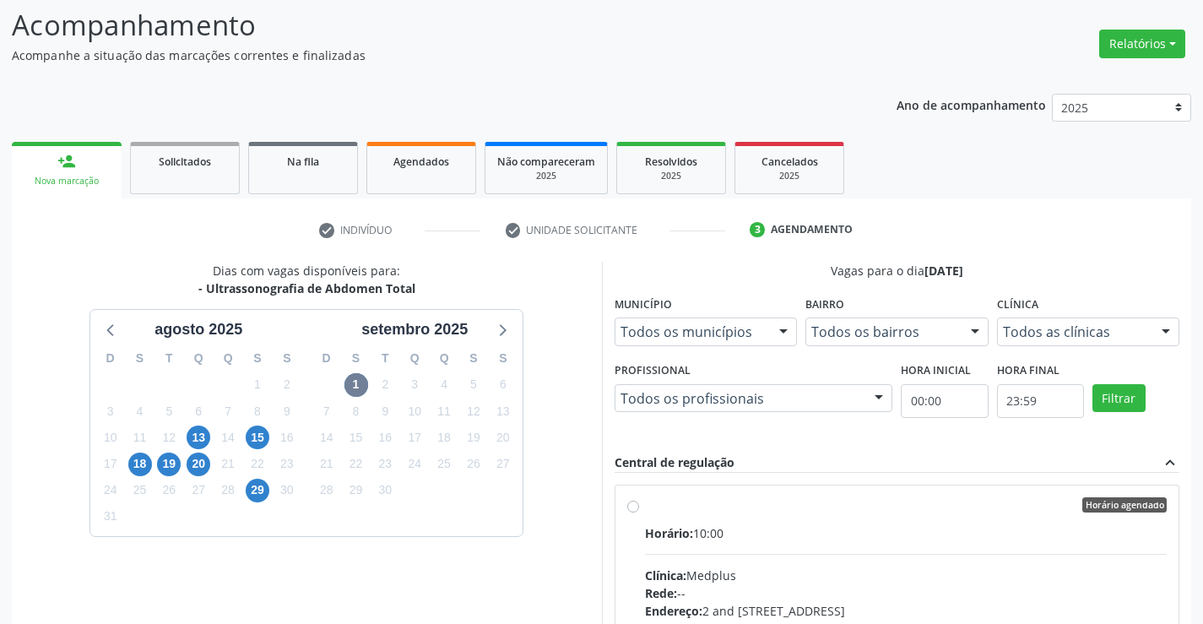
click at [789, 529] on div "Horário: 10:00" at bounding box center [906, 533] width 523 height 18
click at [639, 513] on input "Horário agendado Horário: 10:00 Clínica: Medplus Rede: -- Endereço: 2 and S 204…" at bounding box center [633, 504] width 12 height 15
radio input "true"
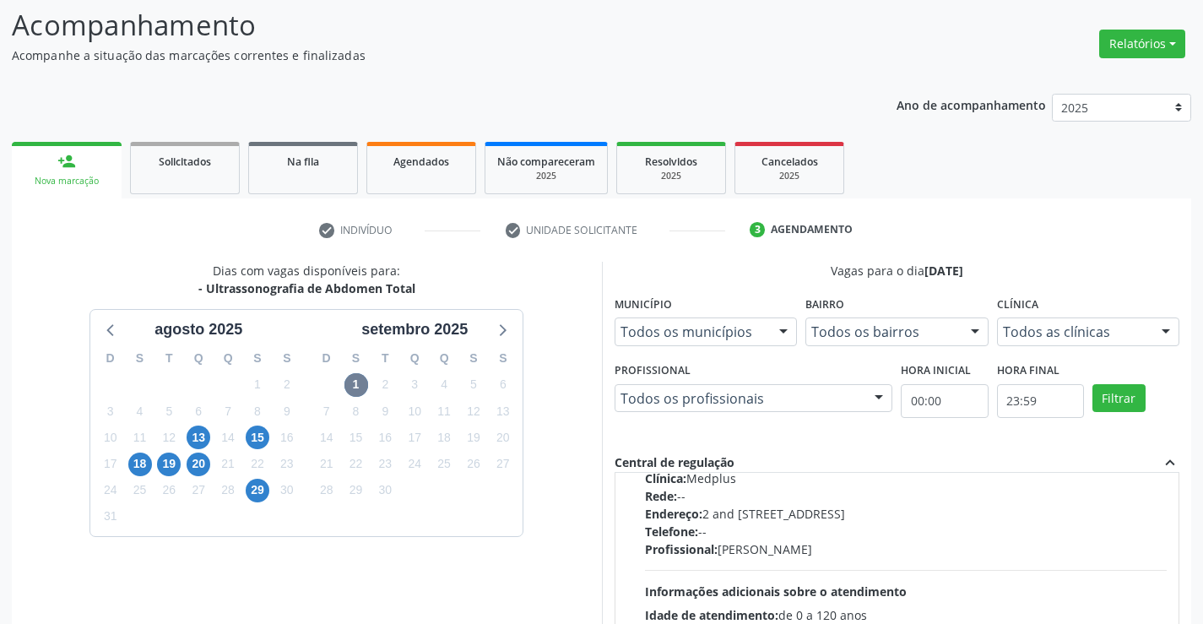
scroll to position [385, 0]
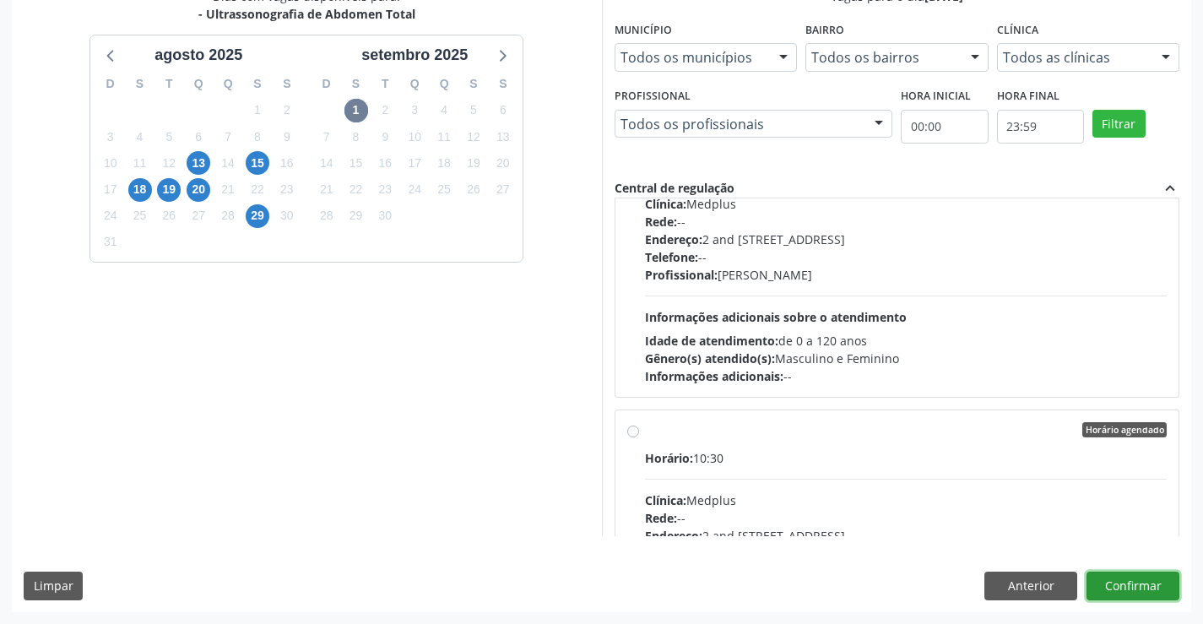
click at [1147, 584] on button "Confirmar" at bounding box center [1133, 586] width 93 height 29
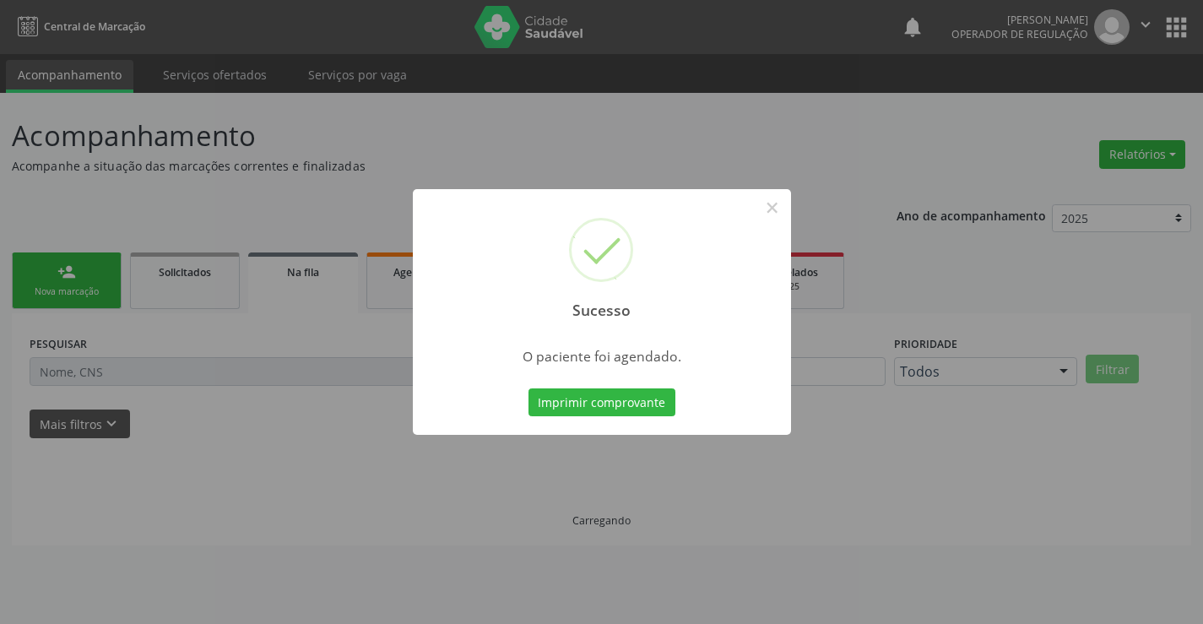
scroll to position [0, 0]
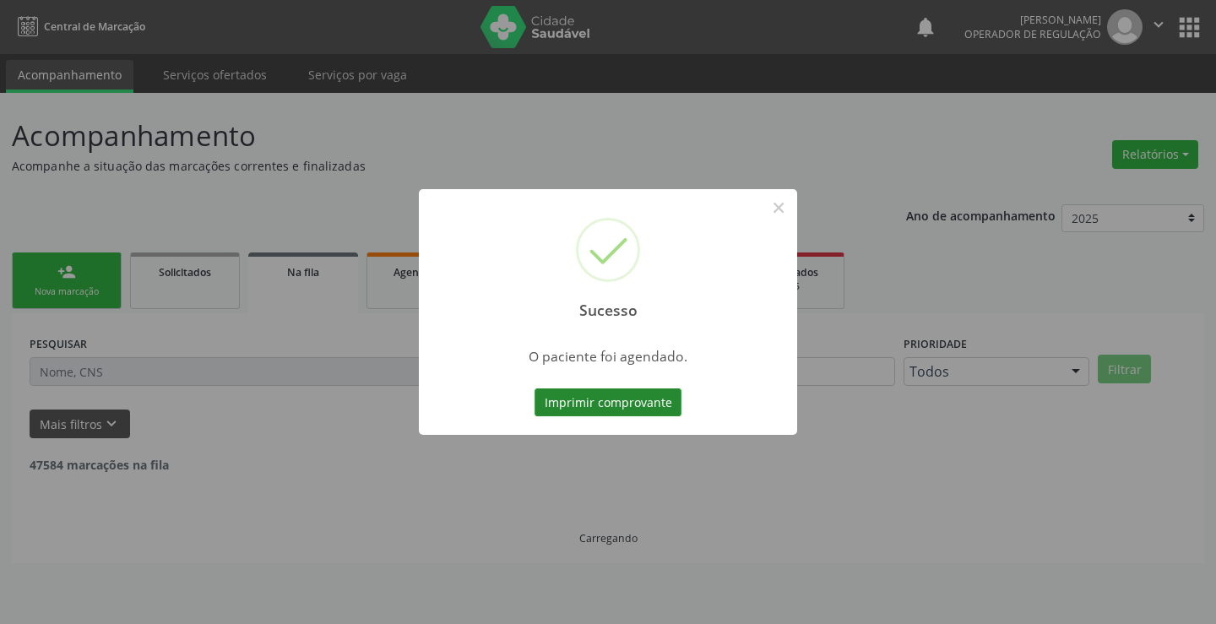
click at [647, 414] on button "Imprimir comprovante" at bounding box center [608, 402] width 147 height 29
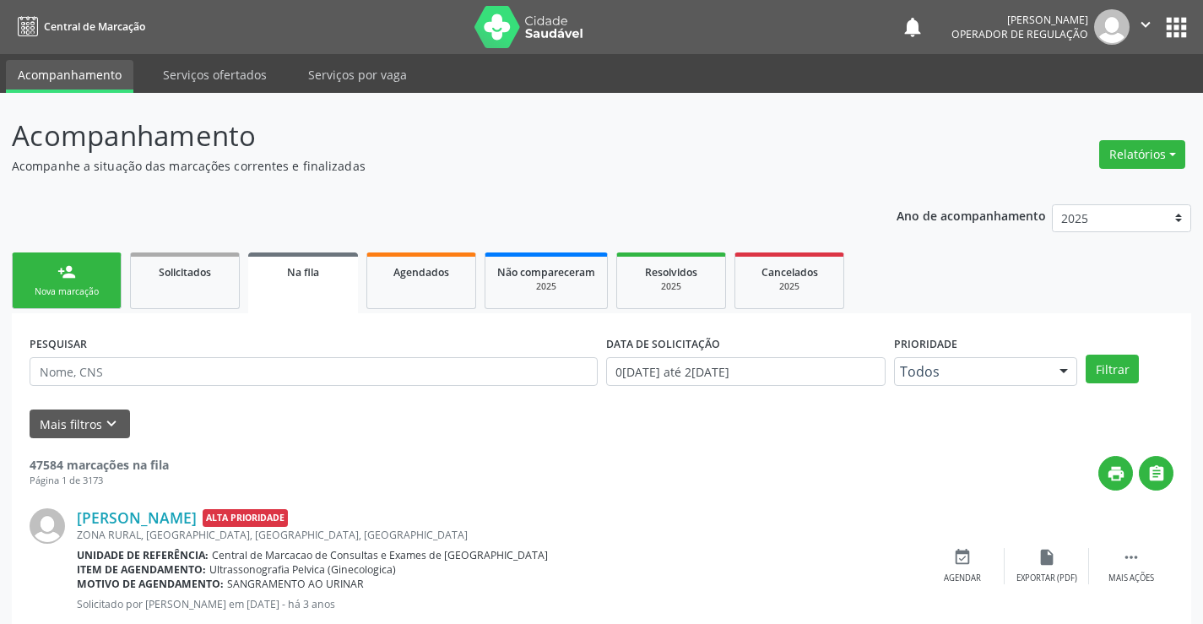
click at [68, 292] on div "Nova marcação" at bounding box center [66, 291] width 84 height 13
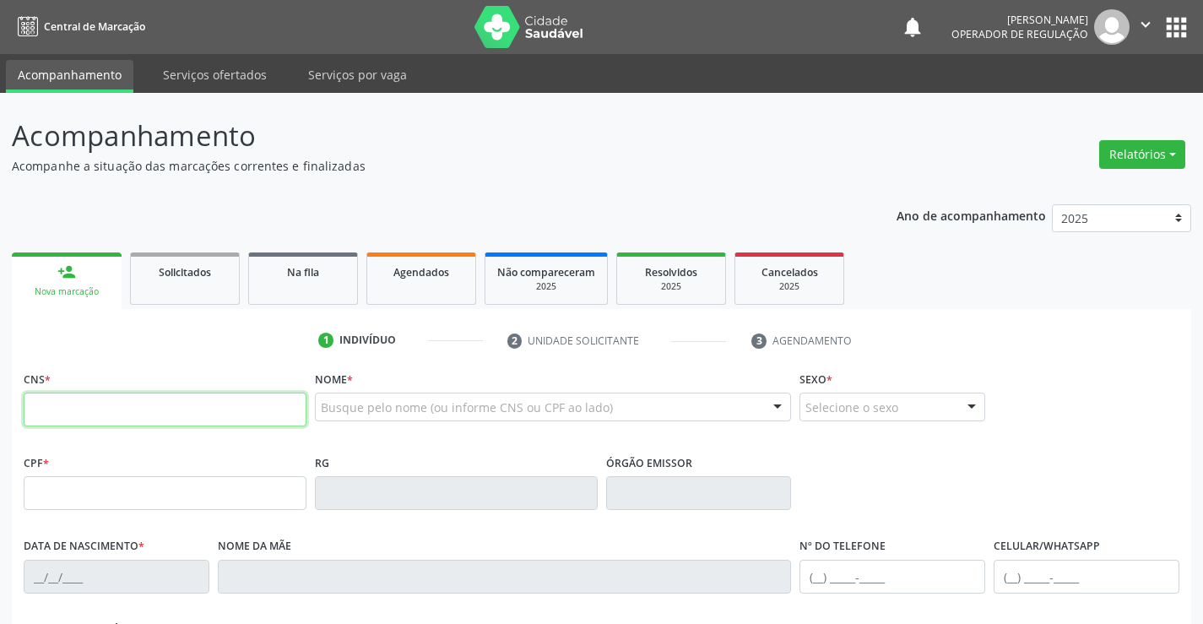
click at [98, 404] on input "text" at bounding box center [165, 410] width 283 height 34
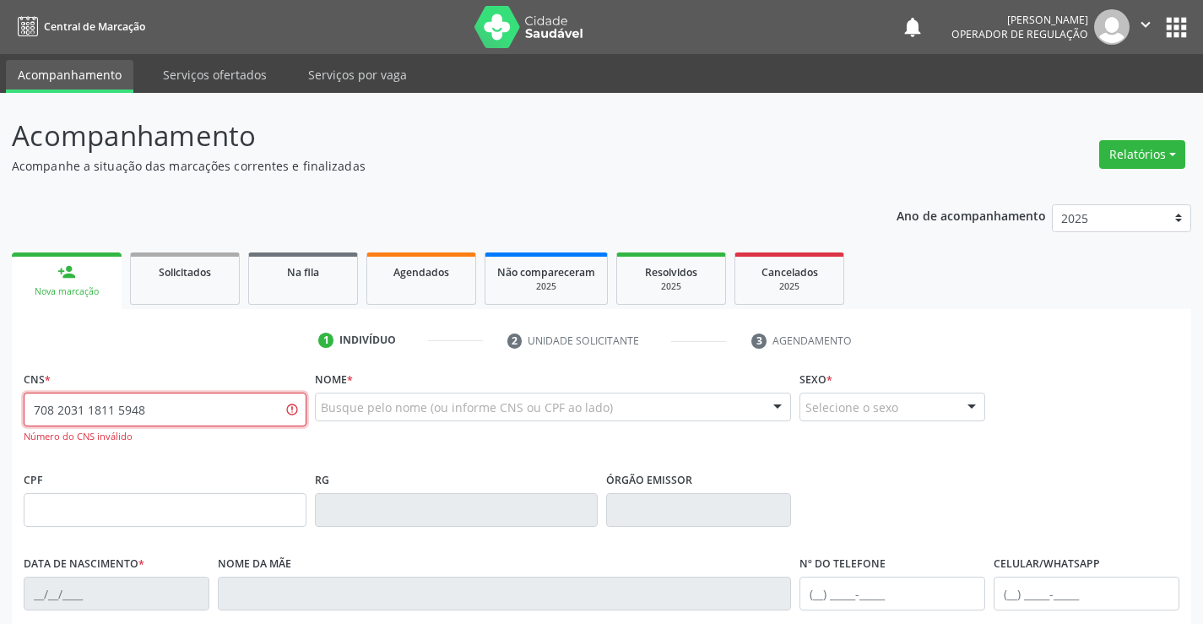
drag, startPoint x: 30, startPoint y: 415, endPoint x: 399, endPoint y: 417, distance: 369.9
click at [399, 417] on div "CNS * 708 2031 1811 5948 Número do CNS inválido Nome * Busque pelo nome (ou inf…" at bounding box center [601, 417] width 1165 height 100
type input "708 2031 1811 5848"
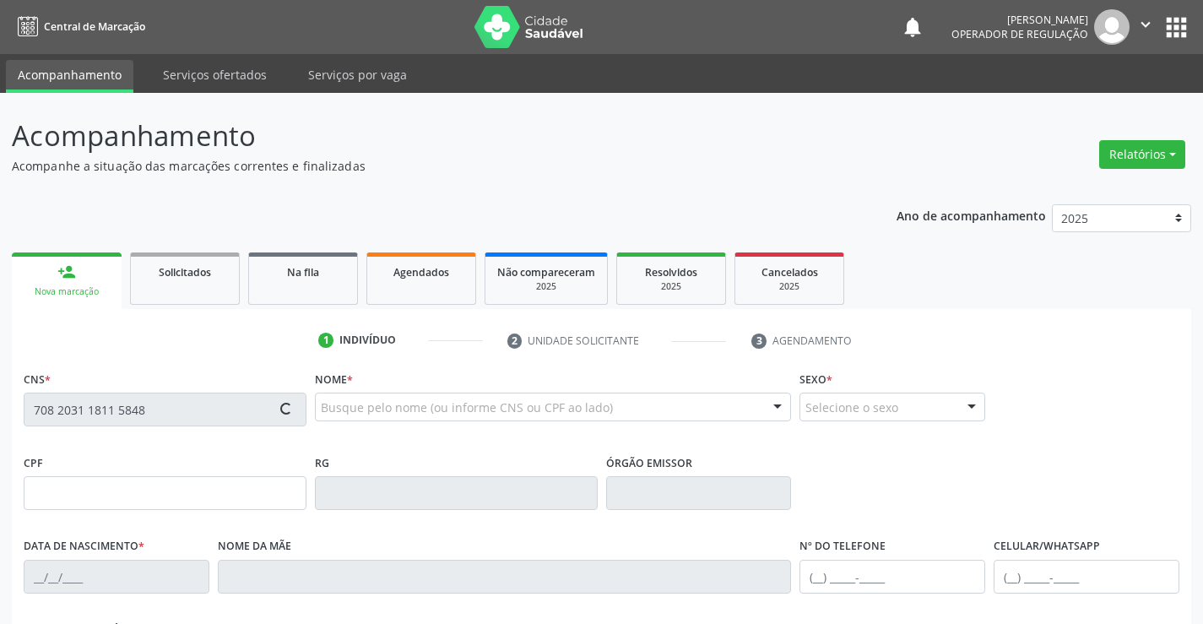
type input "041.959.425-60"
type input "1546947701"
type input "27/11/1988"
type input "(74) 99194-0446"
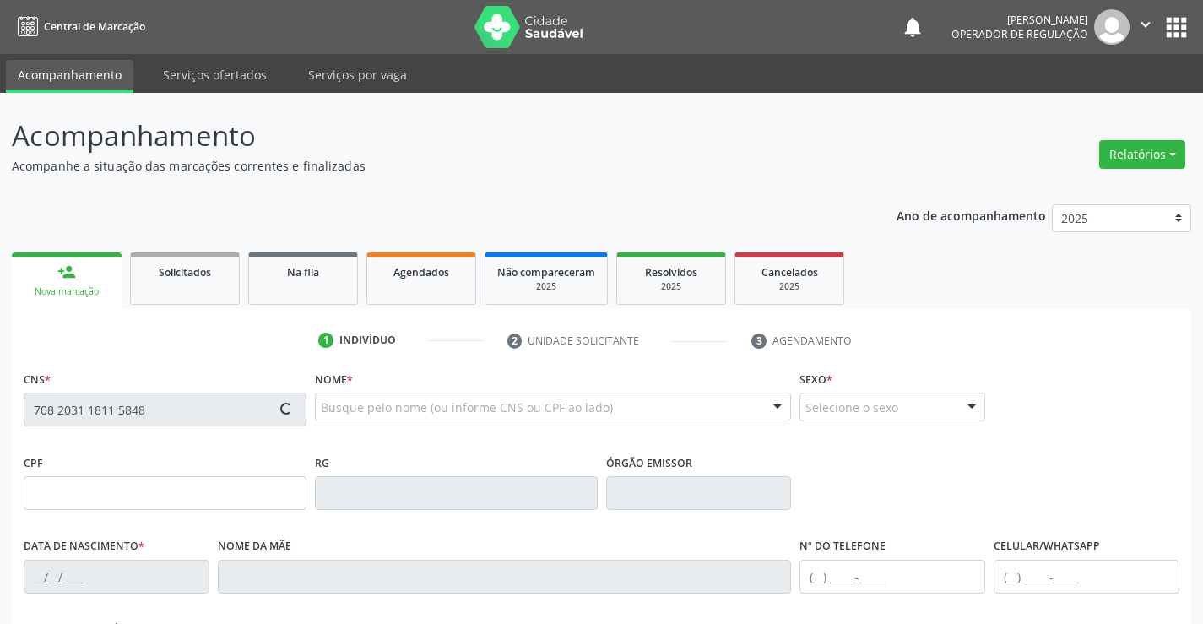
type input "041.959.425-60"
type input "SN"
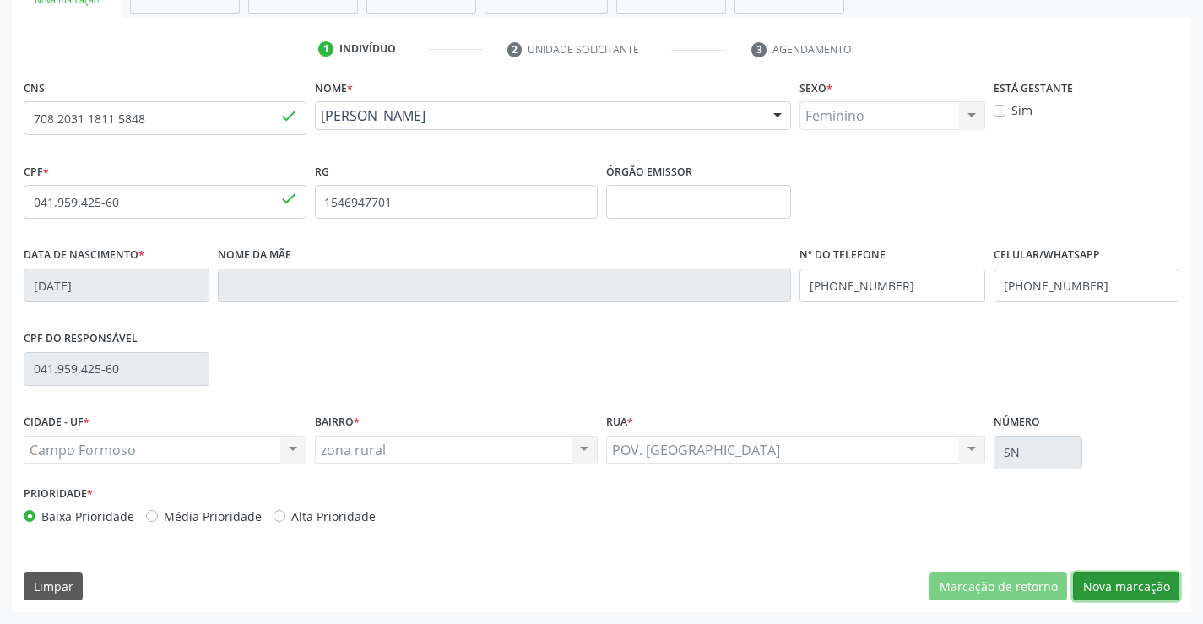
click at [1112, 575] on button "Nova marcação" at bounding box center [1126, 587] width 106 height 29
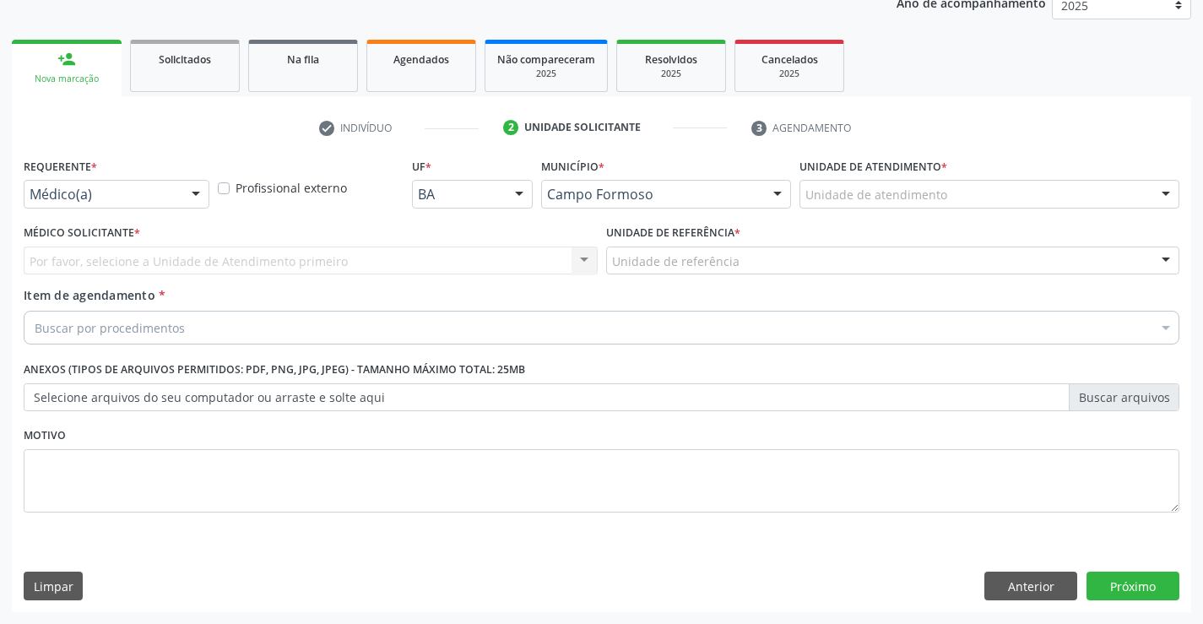
scroll to position [213, 0]
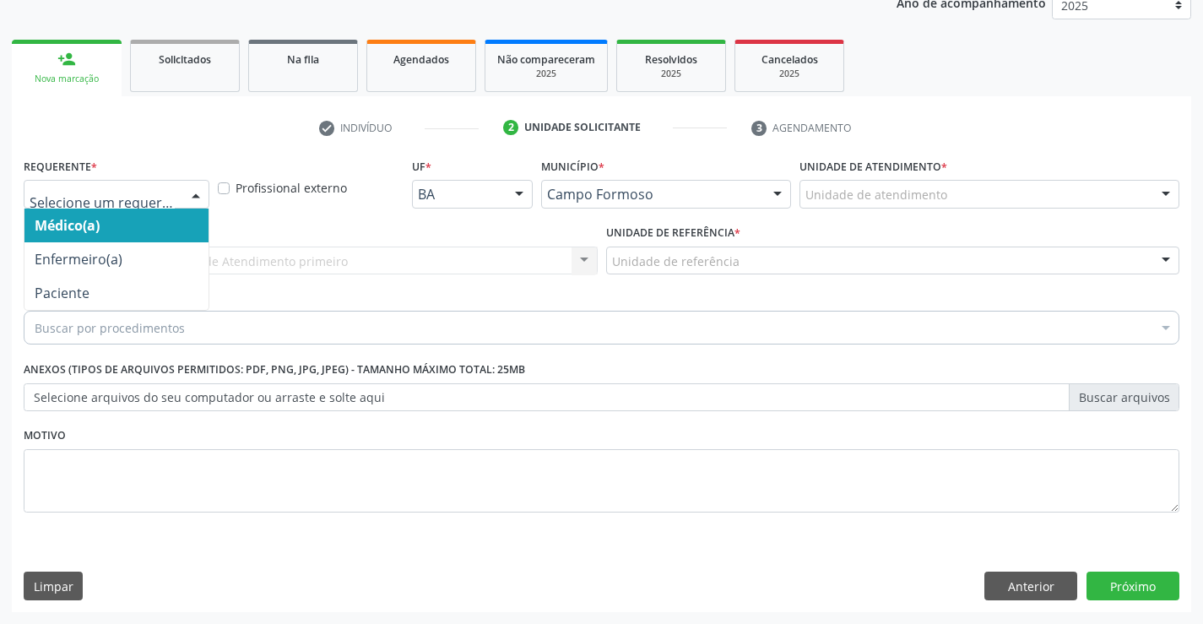
click at [184, 187] on div at bounding box center [195, 195] width 25 height 29
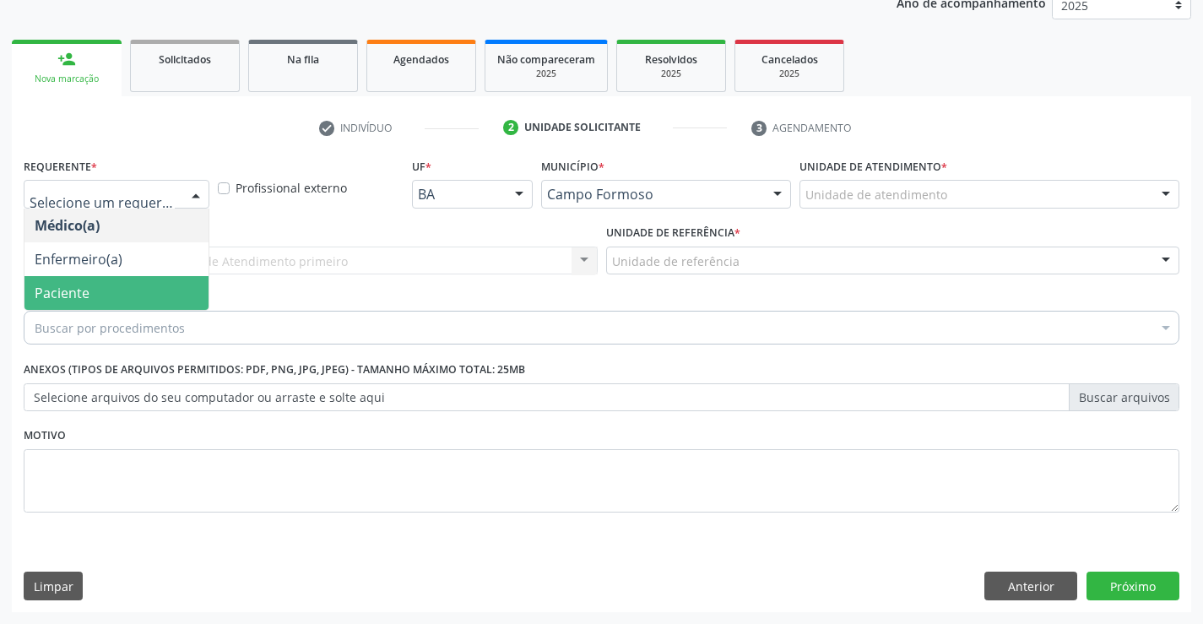
click at [151, 282] on span "Paciente" at bounding box center [116, 293] width 184 height 34
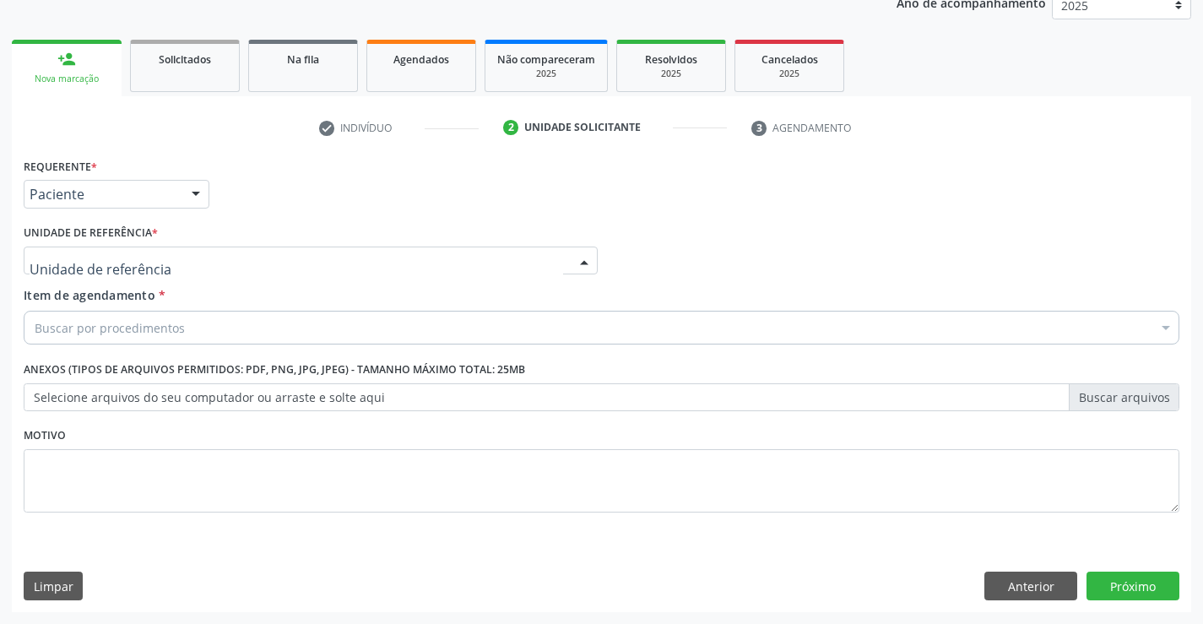
click at [362, 269] on div at bounding box center [311, 261] width 574 height 29
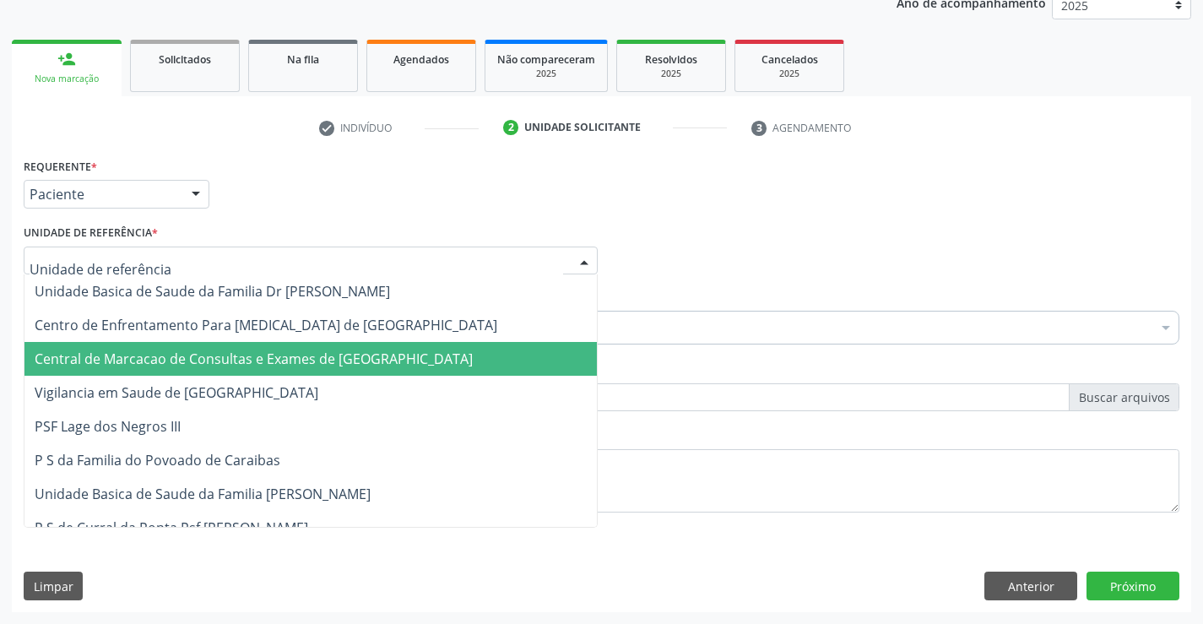
click at [290, 361] on span "Central de Marcacao de Consultas e Exames de [GEOGRAPHIC_DATA]" at bounding box center [254, 359] width 438 height 19
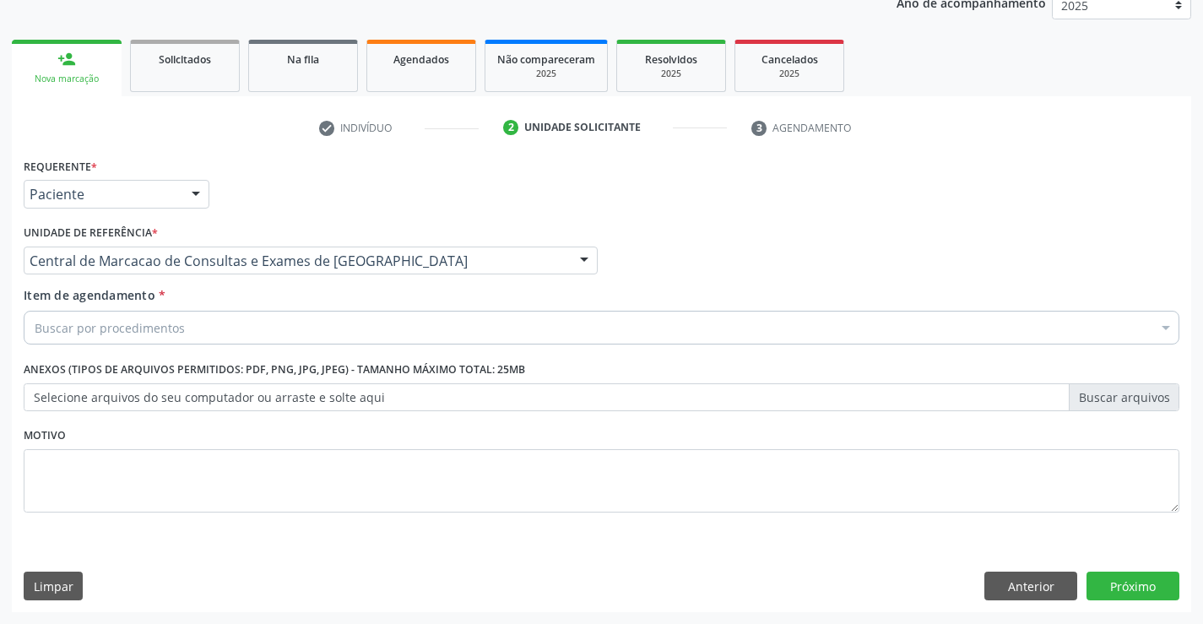
click at [122, 313] on div "Buscar por procedimentos" at bounding box center [602, 328] width 1156 height 34
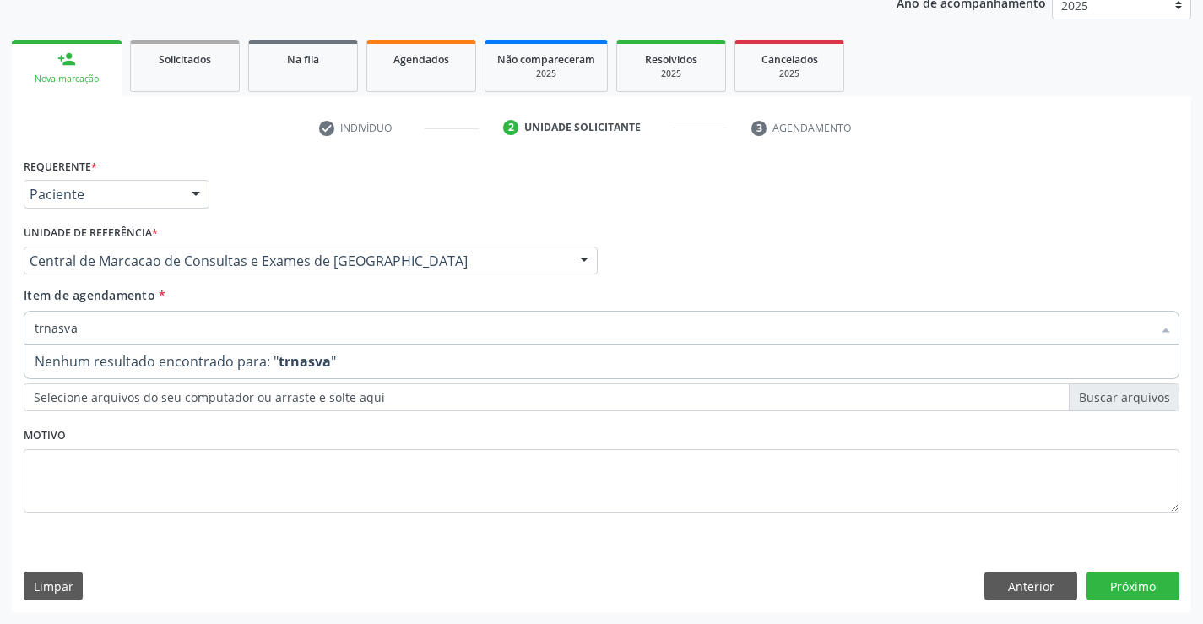
click at [42, 325] on input "trnasva" at bounding box center [593, 328] width 1117 height 34
click at [66, 329] on input "tranasva" at bounding box center [593, 328] width 1117 height 34
type input "transva"
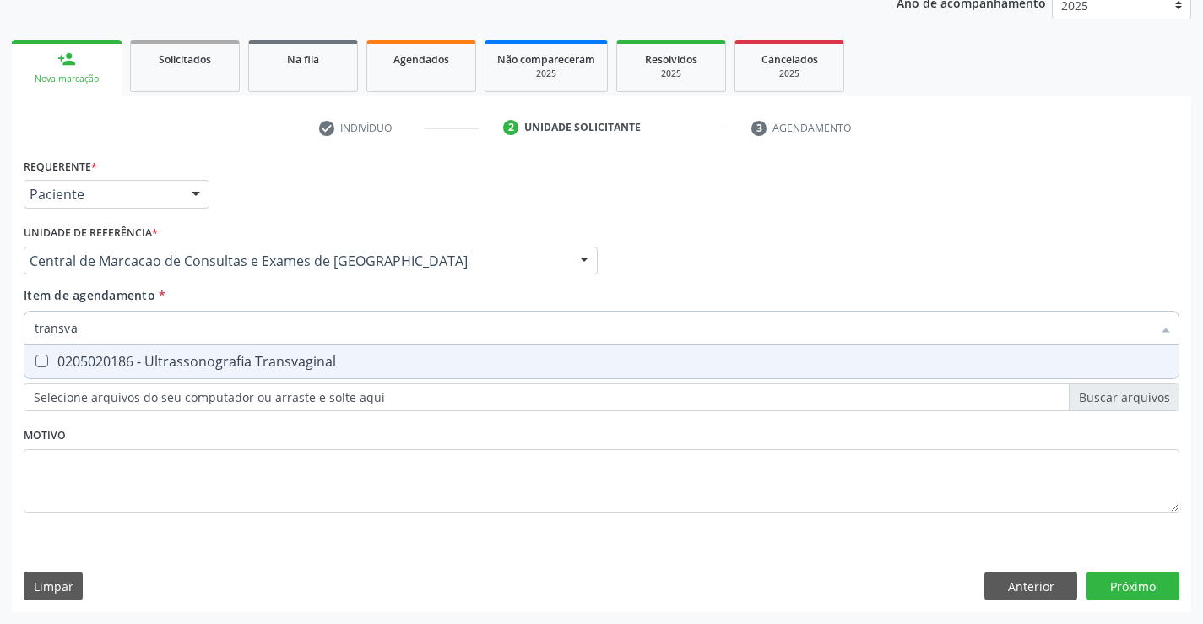
click at [226, 358] on div "0205020186 - Ultrassonografia Transvaginal" at bounding box center [602, 362] width 1134 height 14
checkbox Transvaginal "true"
click at [1148, 582] on div "Requerente * Paciente Médico(a) Enfermeiro(a) Paciente Nenhum resultado encontr…" at bounding box center [602, 383] width 1180 height 459
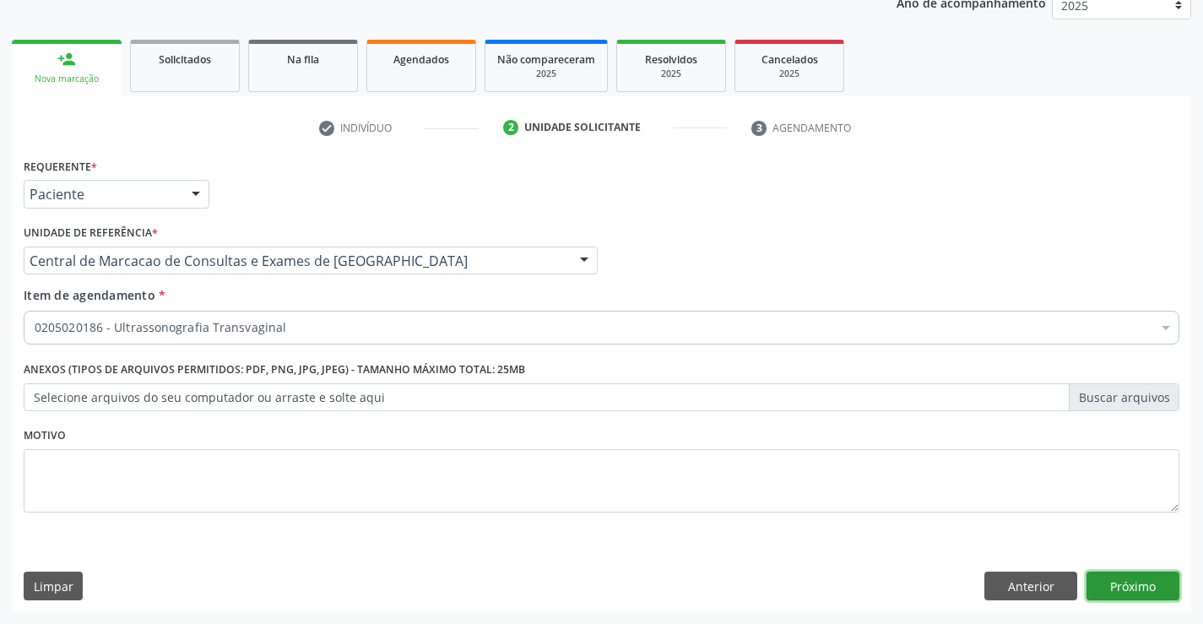
click at [1139, 586] on button "Próximo" at bounding box center [1133, 586] width 93 height 29
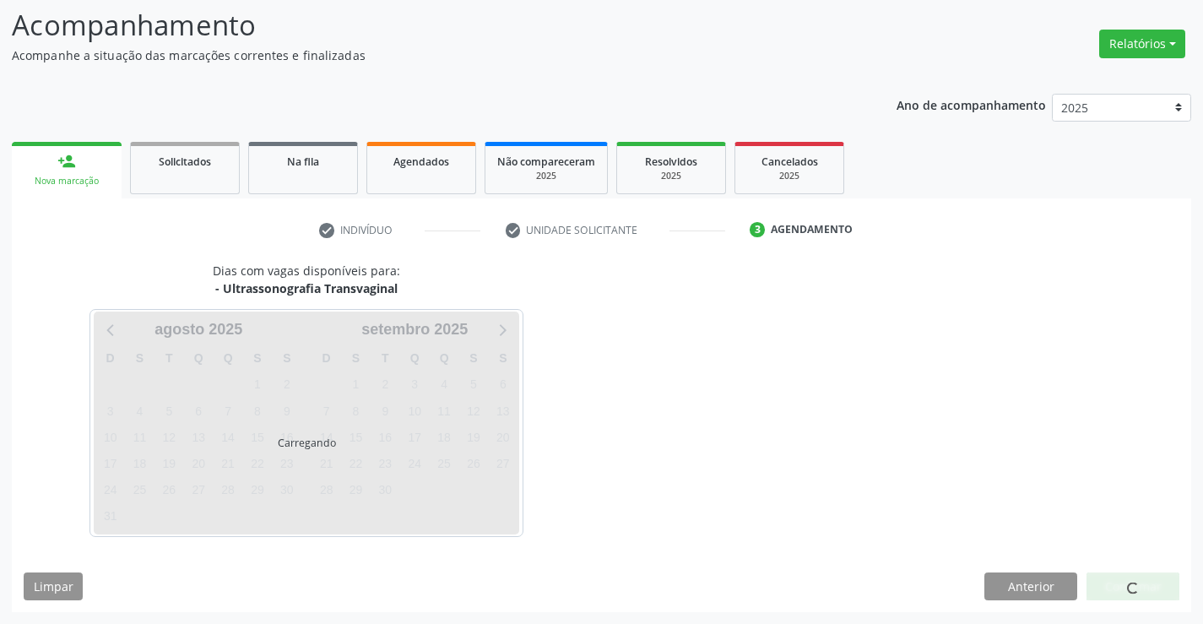
scroll to position [111, 0]
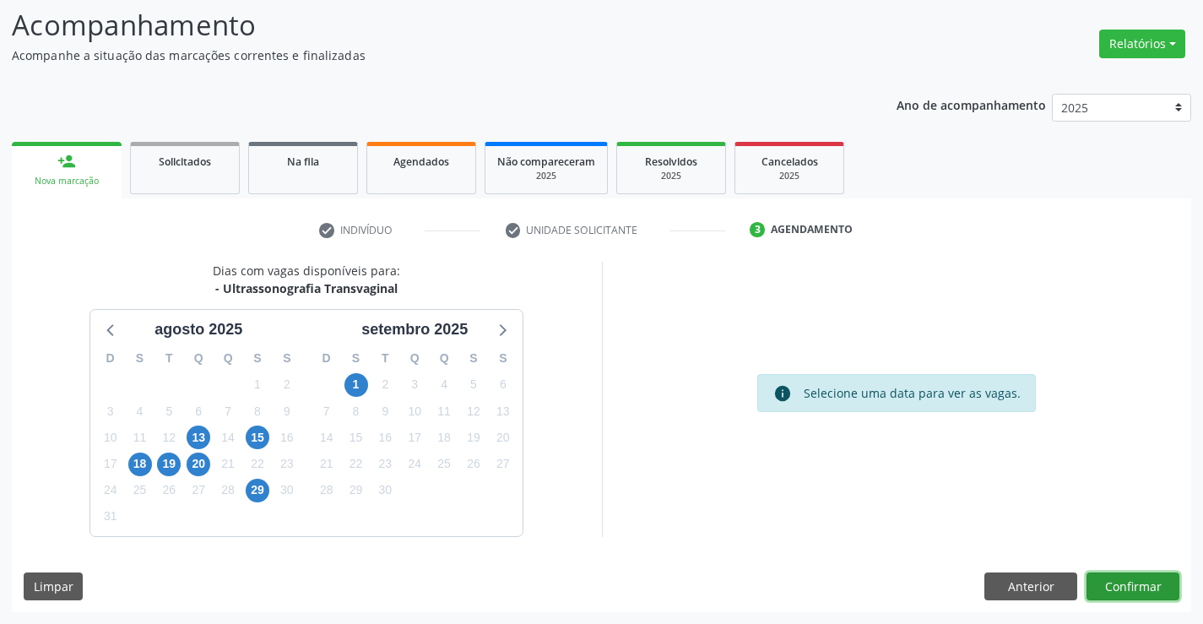
click at [1131, 583] on button "Confirmar" at bounding box center [1133, 587] width 93 height 29
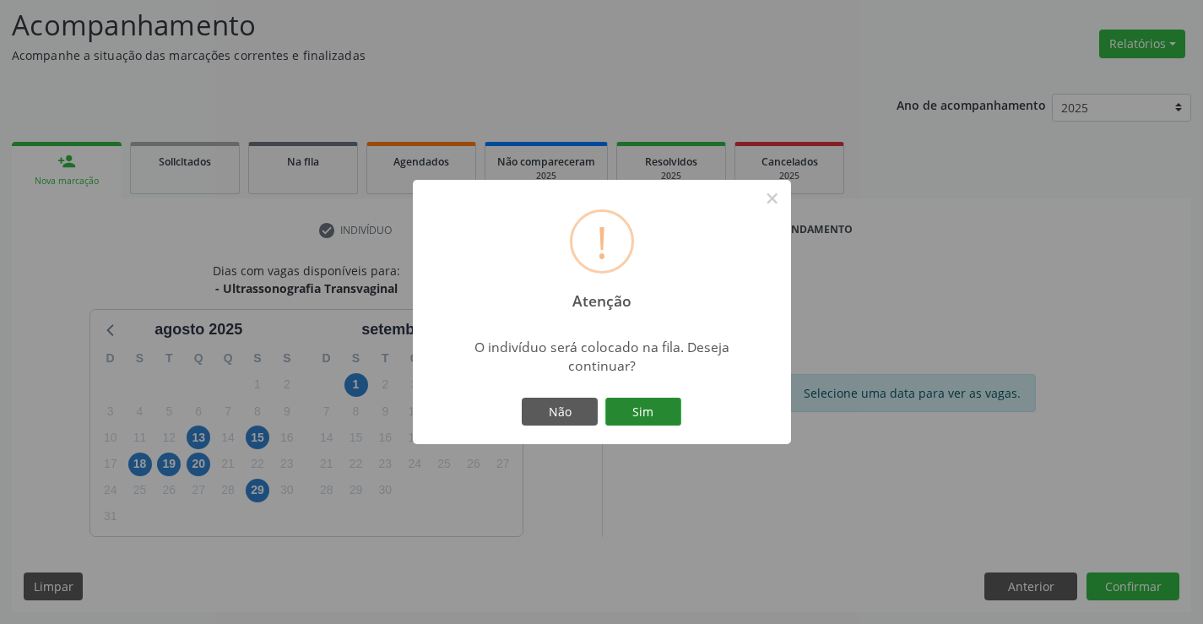
click at [660, 408] on button "Sim" at bounding box center [644, 412] width 76 height 29
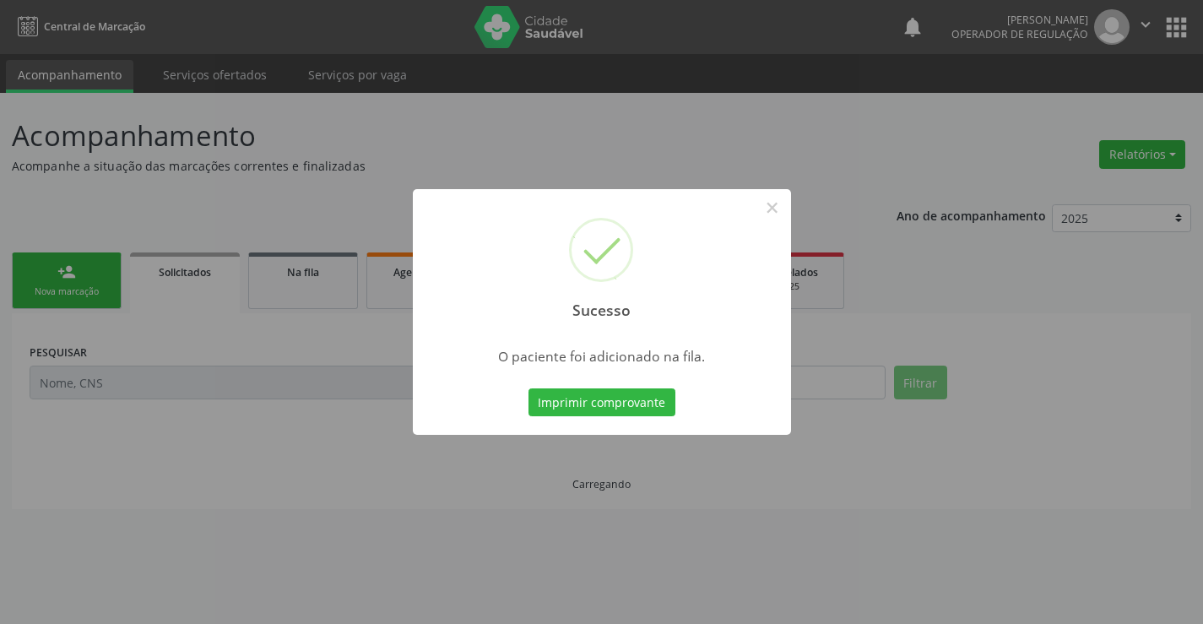
scroll to position [0, 0]
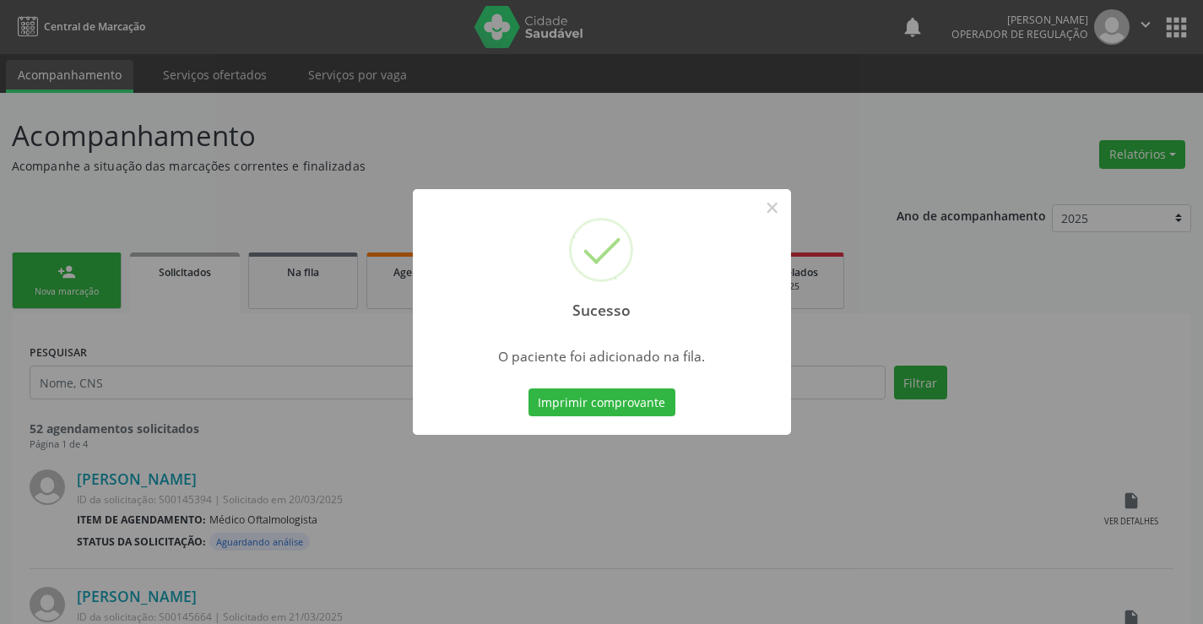
click at [529, 388] on button "Imprimir comprovante" at bounding box center [602, 402] width 147 height 29
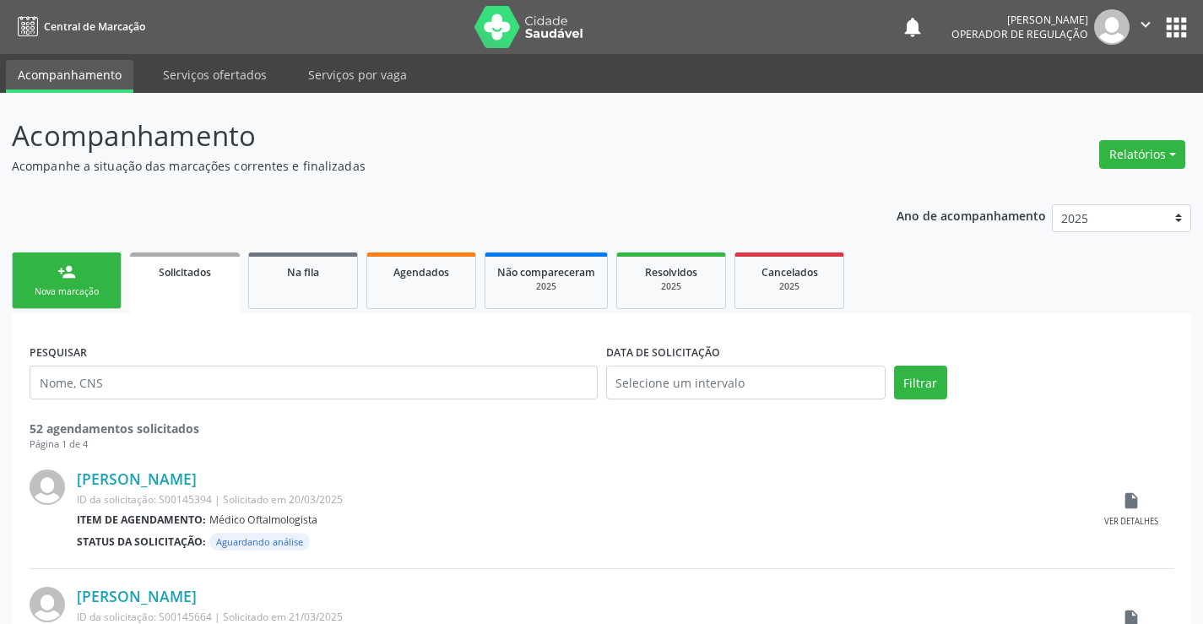
click at [72, 285] on link "person_add Nova marcação" at bounding box center [67, 281] width 110 height 57
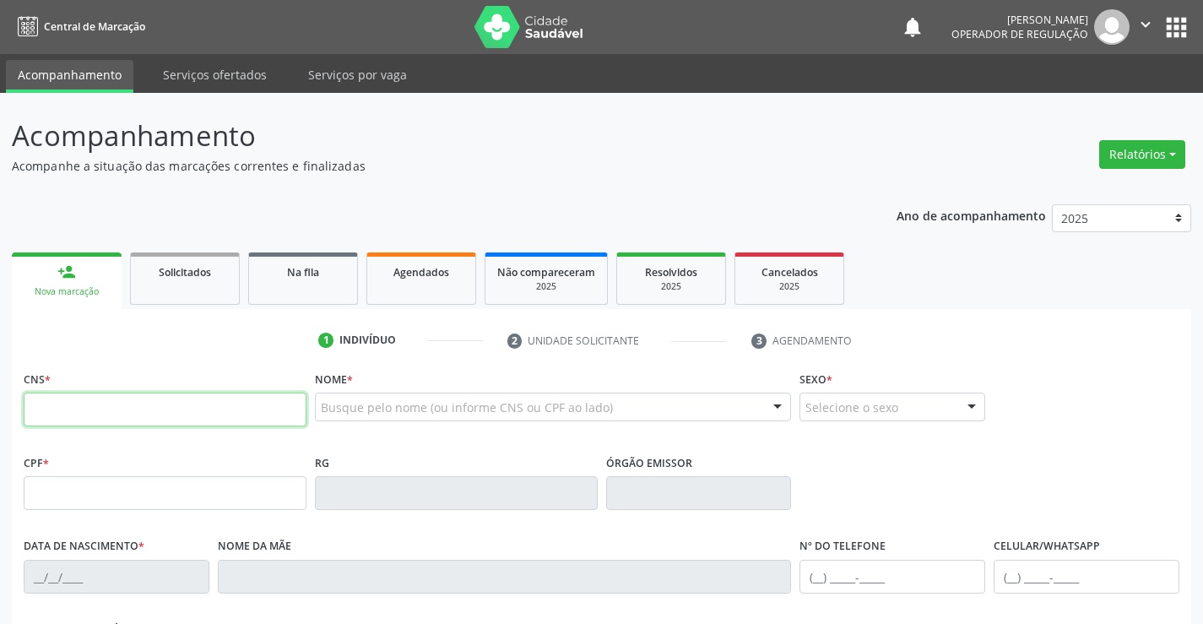
click at [73, 404] on input "text" at bounding box center [165, 410] width 283 height 34
click at [70, 415] on input "text" at bounding box center [165, 410] width 283 height 34
type input "703 2076 7862 2993"
type input "0604474512"
type input "03/03/1957"
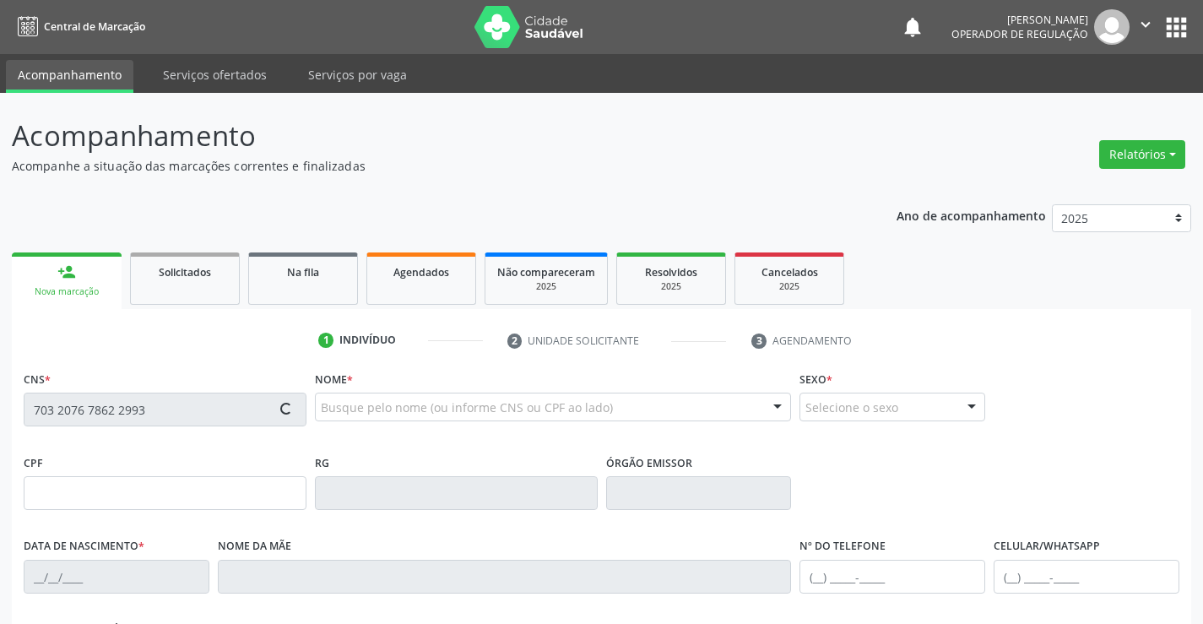
type input "(74) 99144-1415"
type input "755.982.995-34"
type input "S/N"
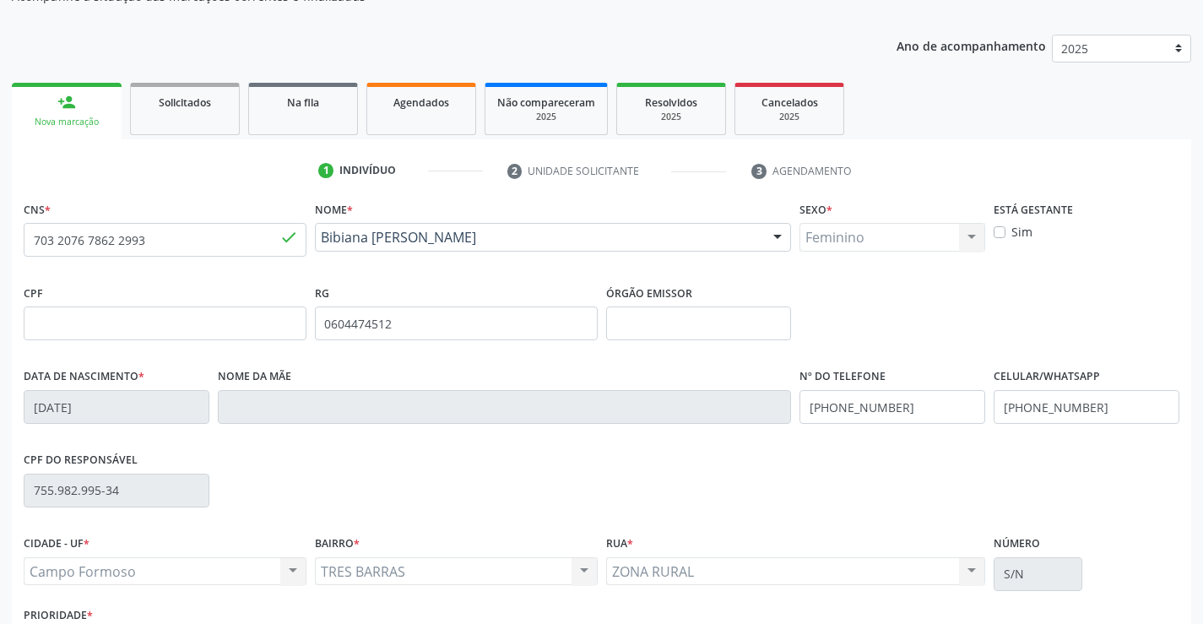
scroll to position [291, 0]
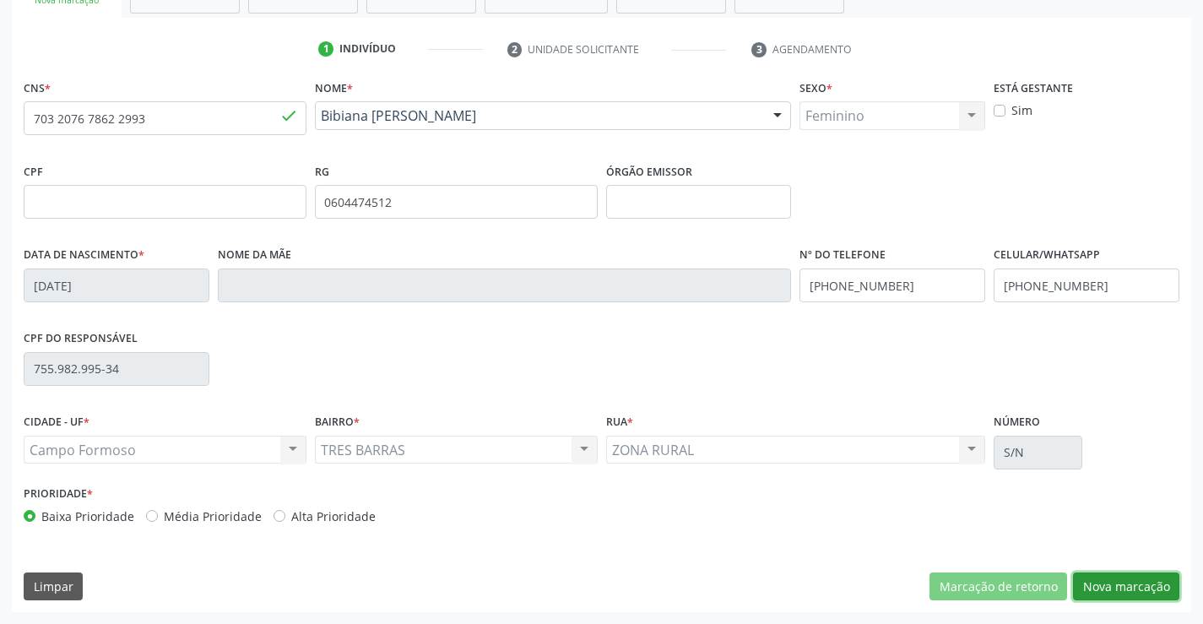
click at [1136, 588] on button "Nova marcação" at bounding box center [1126, 587] width 106 height 29
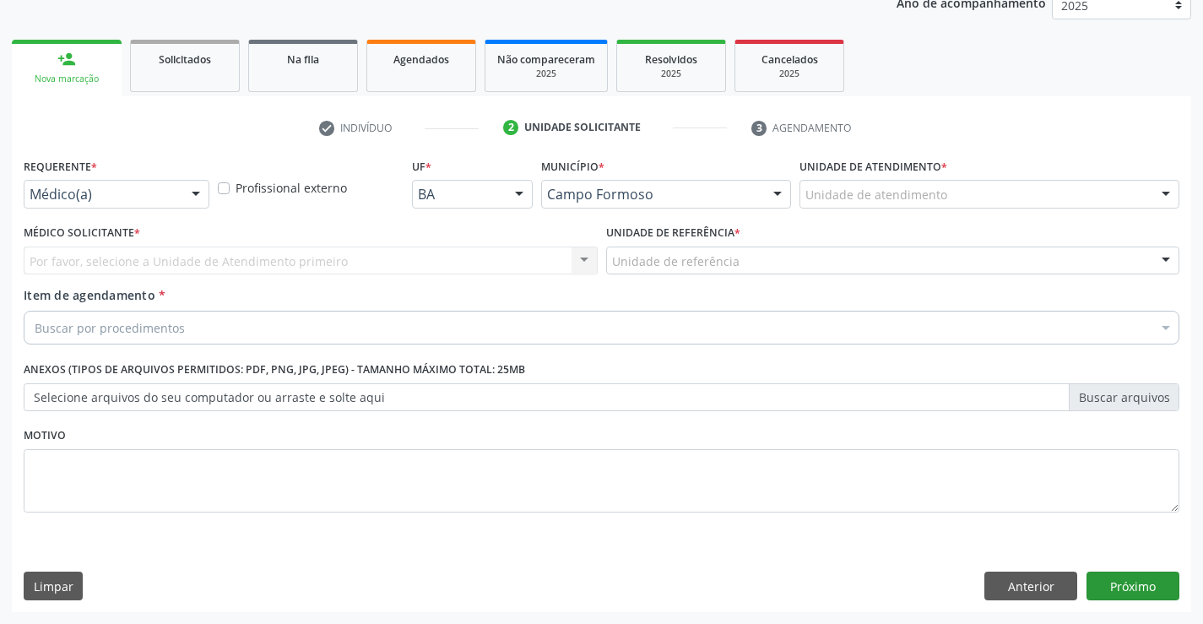
scroll to position [213, 0]
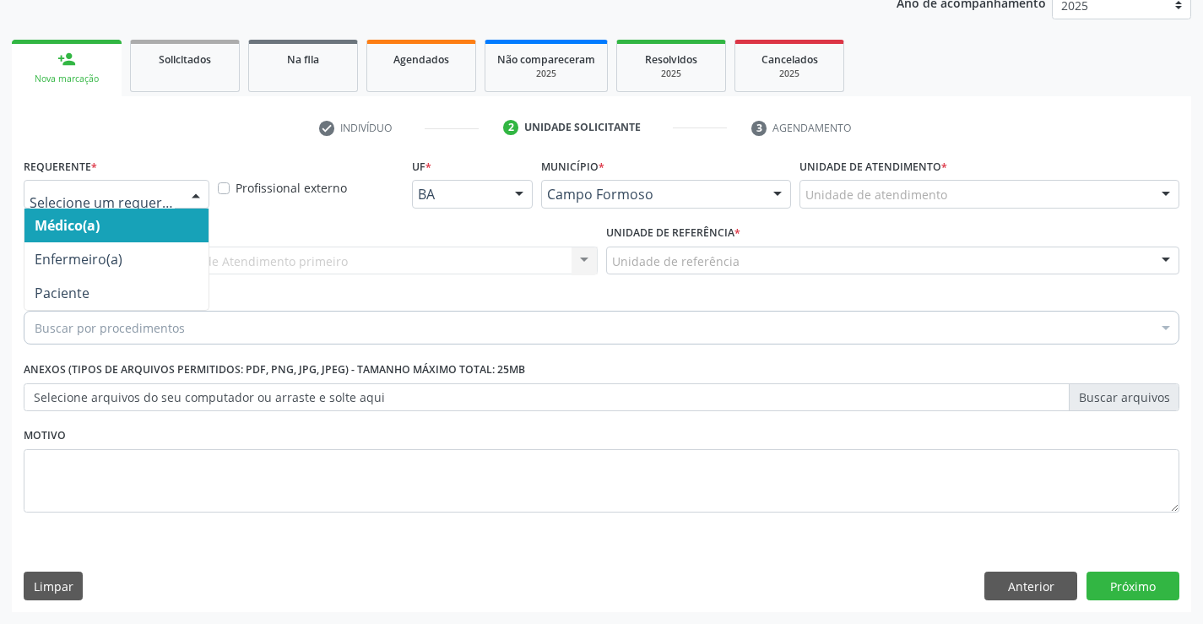
click at [192, 195] on div at bounding box center [195, 195] width 25 height 29
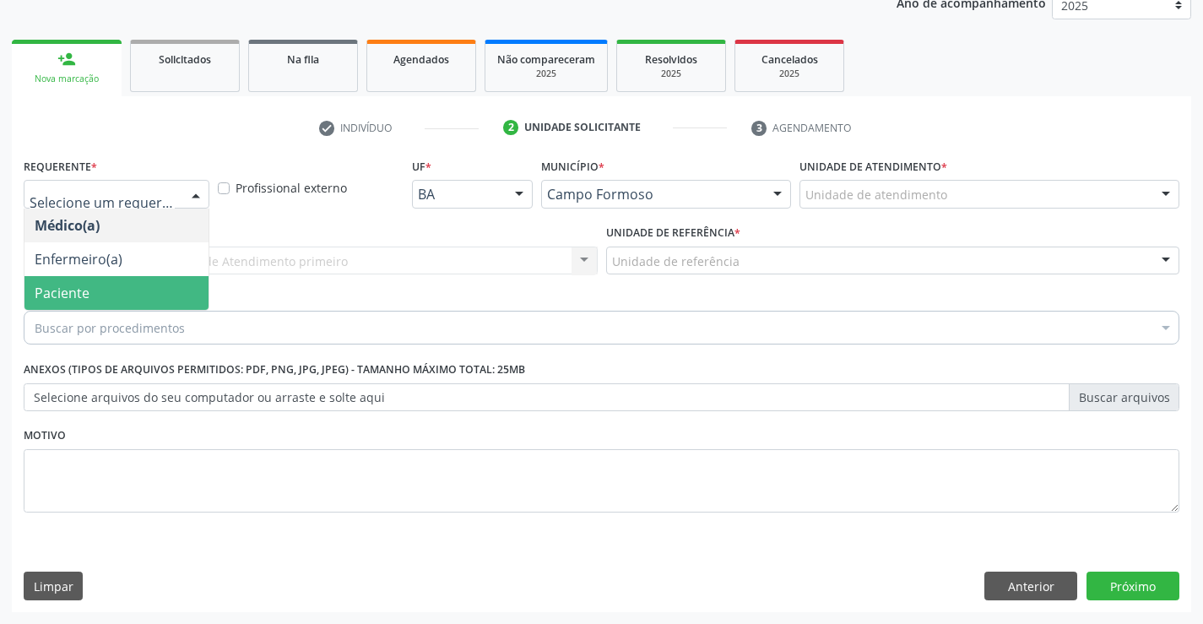
click at [146, 285] on span "Paciente" at bounding box center [116, 293] width 184 height 34
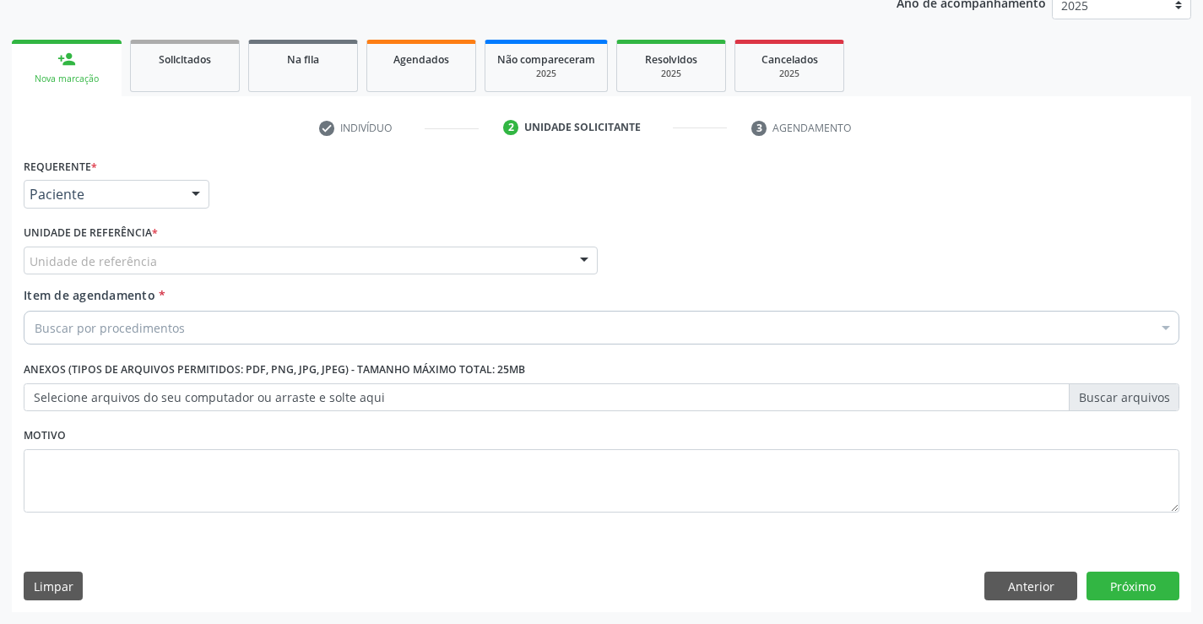
click at [307, 268] on div "Unidade de referência" at bounding box center [311, 261] width 574 height 29
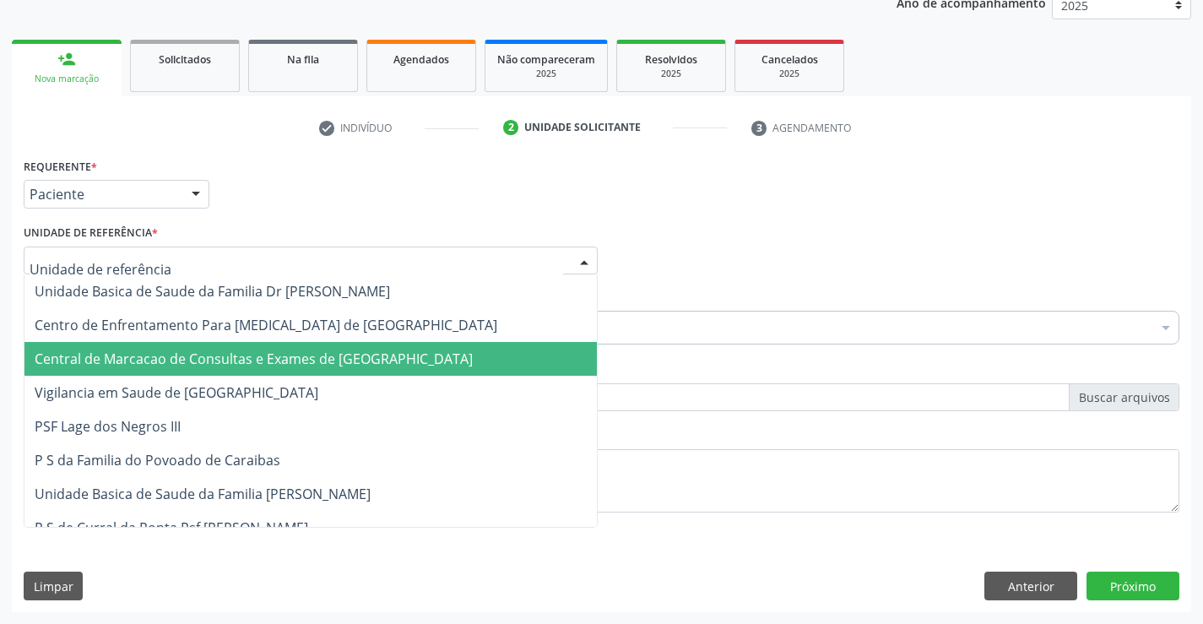
click at [312, 363] on span "Central de Marcacao de Consultas e Exames de [GEOGRAPHIC_DATA]" at bounding box center [254, 359] width 438 height 19
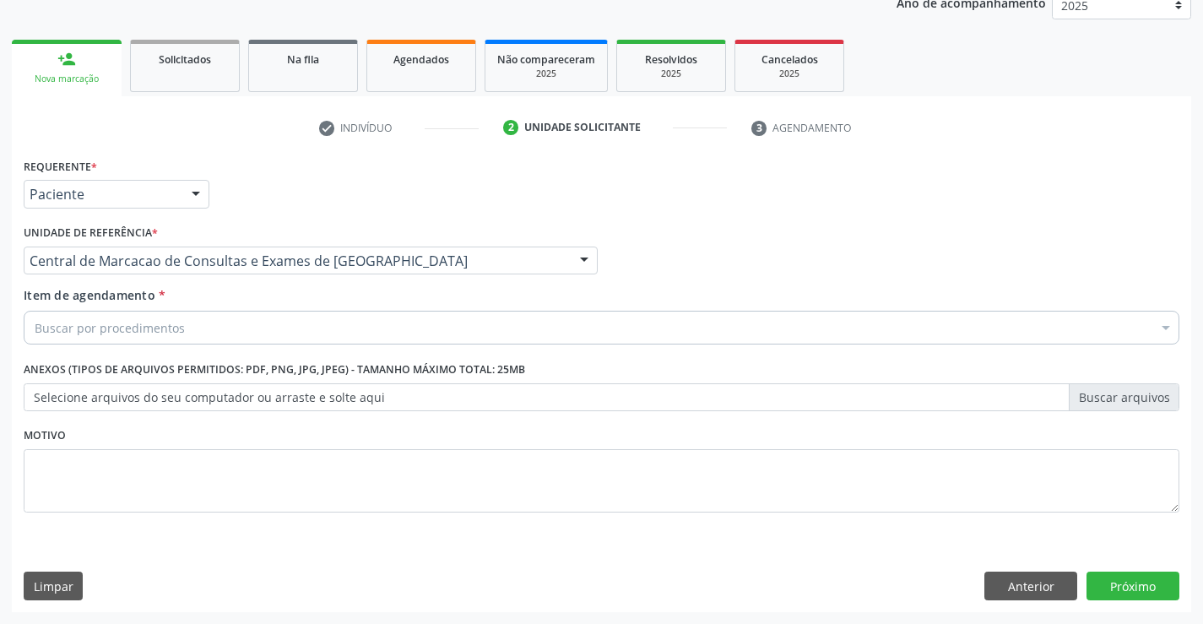
click at [229, 330] on div "Buscar por procedimentos" at bounding box center [602, 328] width 1156 height 34
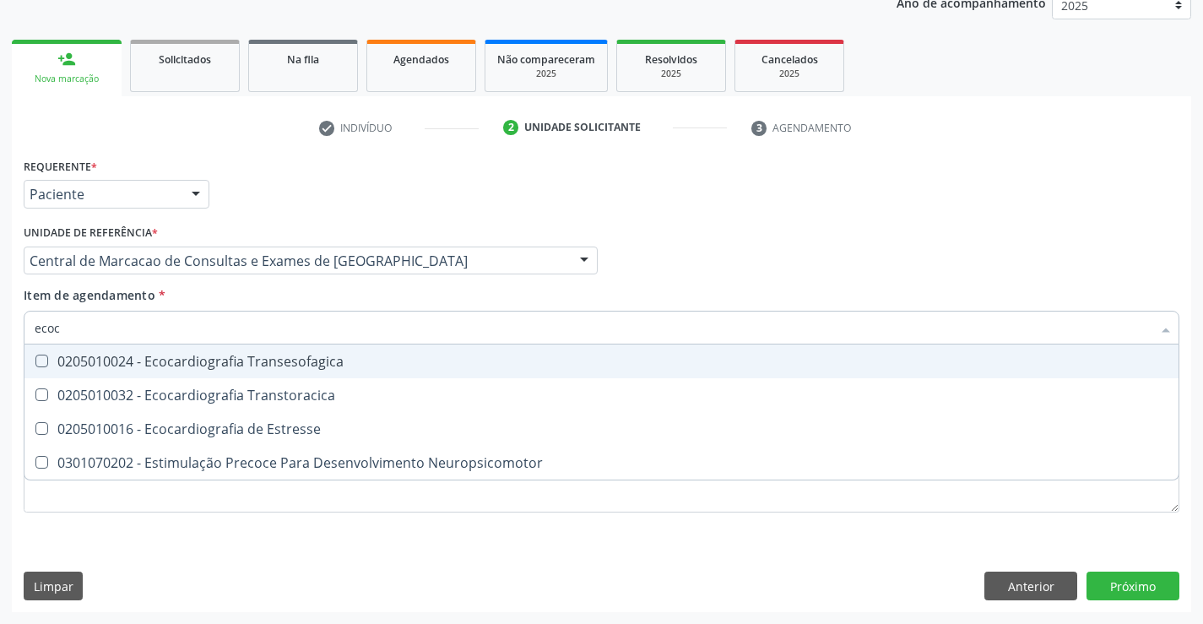
type input "ecoca"
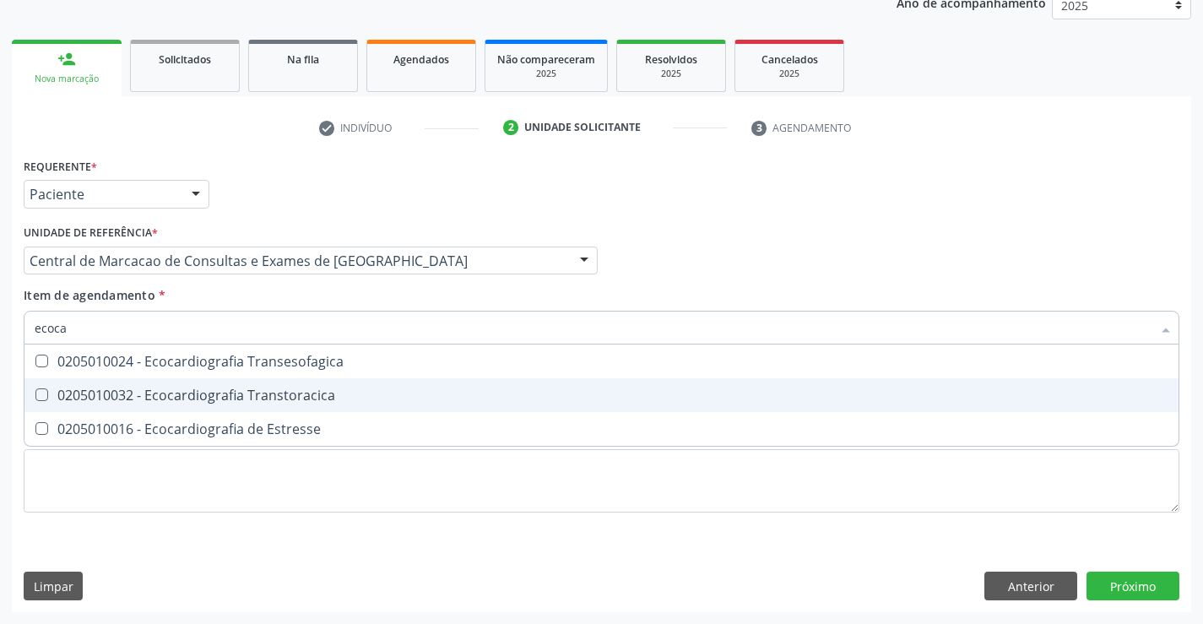
click at [269, 389] on div "0205010032 - Ecocardiografia Transtoracica" at bounding box center [602, 395] width 1134 height 14
checkbox Transtoracica "true"
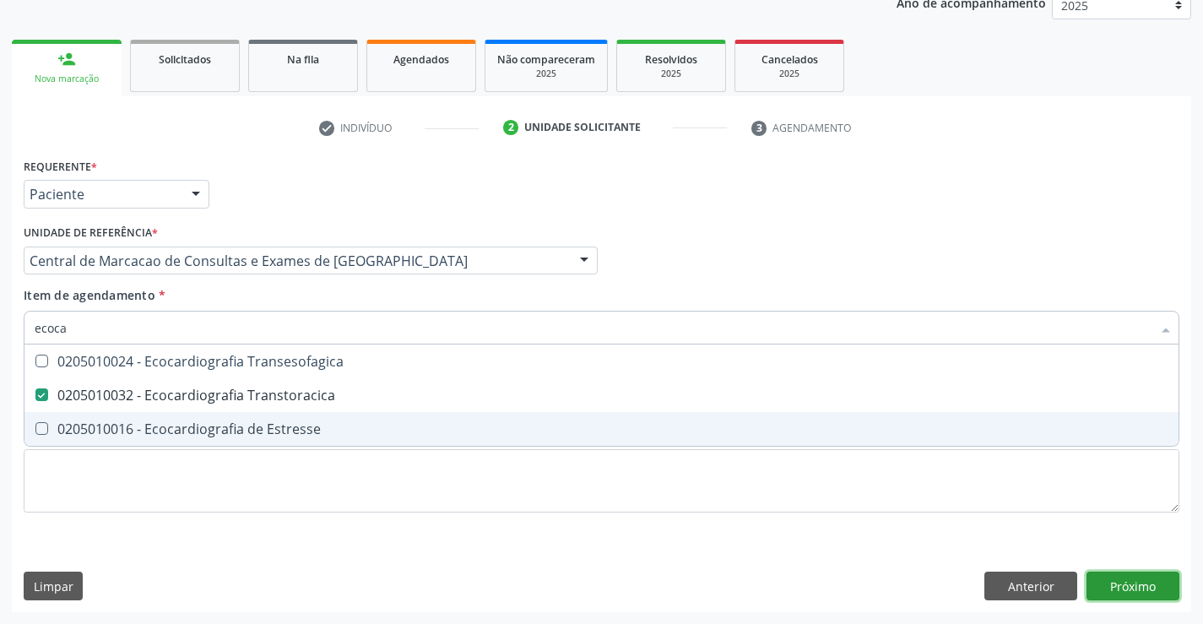
click at [1143, 586] on div "Requerente * Paciente Médico(a) Enfermeiro(a) Paciente Nenhum resultado encontr…" at bounding box center [602, 383] width 1180 height 459
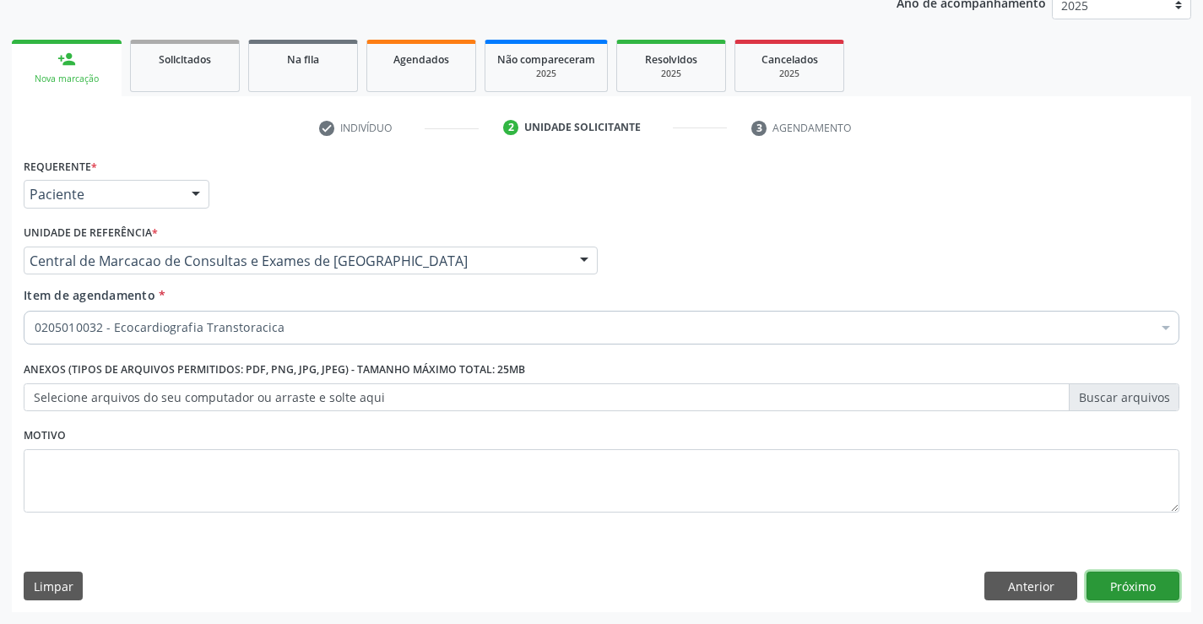
click at [1156, 590] on button "Próximo" at bounding box center [1133, 586] width 93 height 29
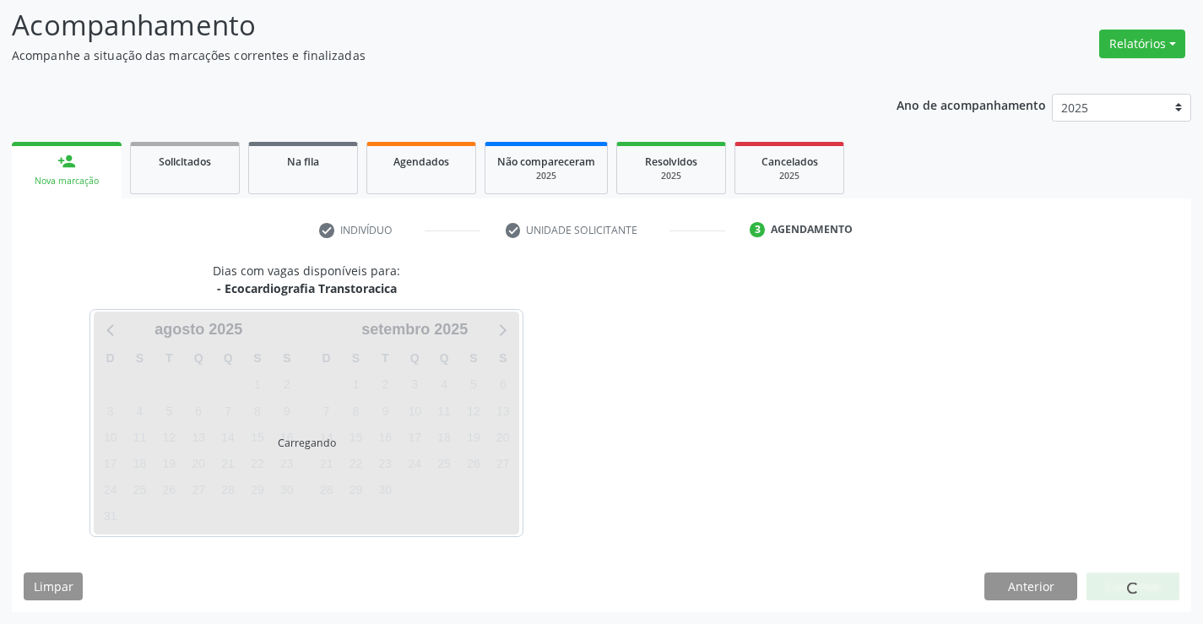
scroll to position [111, 0]
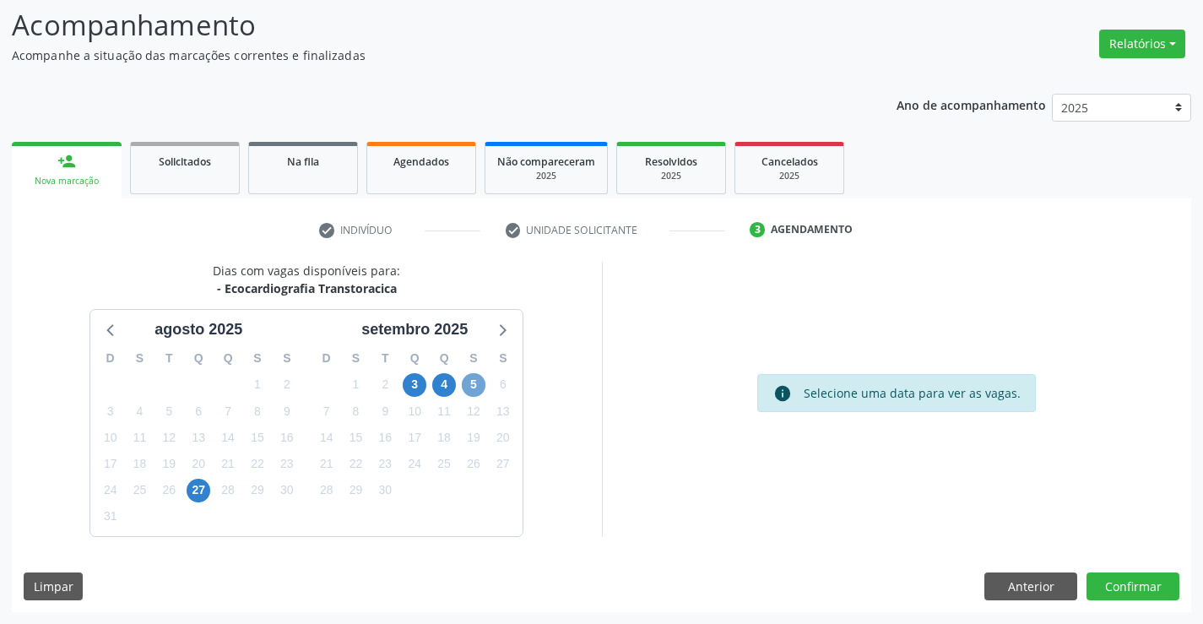
click at [472, 385] on span "5" at bounding box center [474, 385] width 24 height 24
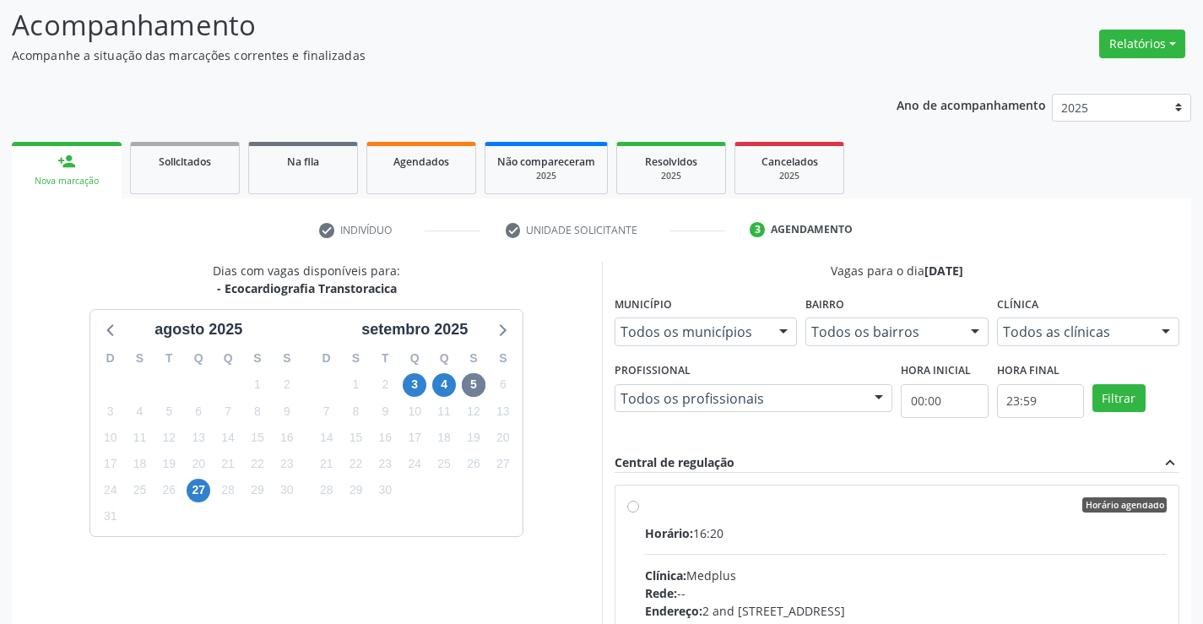
click at [856, 513] on label "Horário agendado Horário: 16:20 Clínica: Medplus Rede: -- Endereço: 2 and S 204…" at bounding box center [906, 626] width 523 height 259
click at [639, 513] on input "Horário agendado Horário: 16:20 Clínica: Medplus Rede: -- Endereço: 2 and S 204…" at bounding box center [633, 504] width 12 height 15
radio input "true"
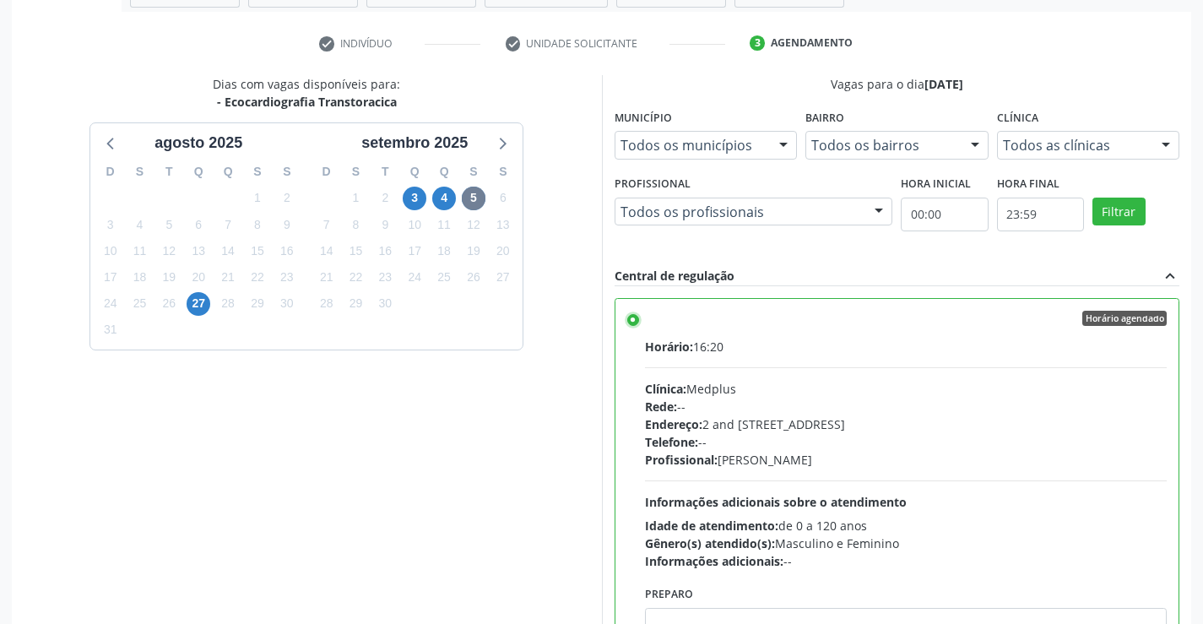
scroll to position [385, 0]
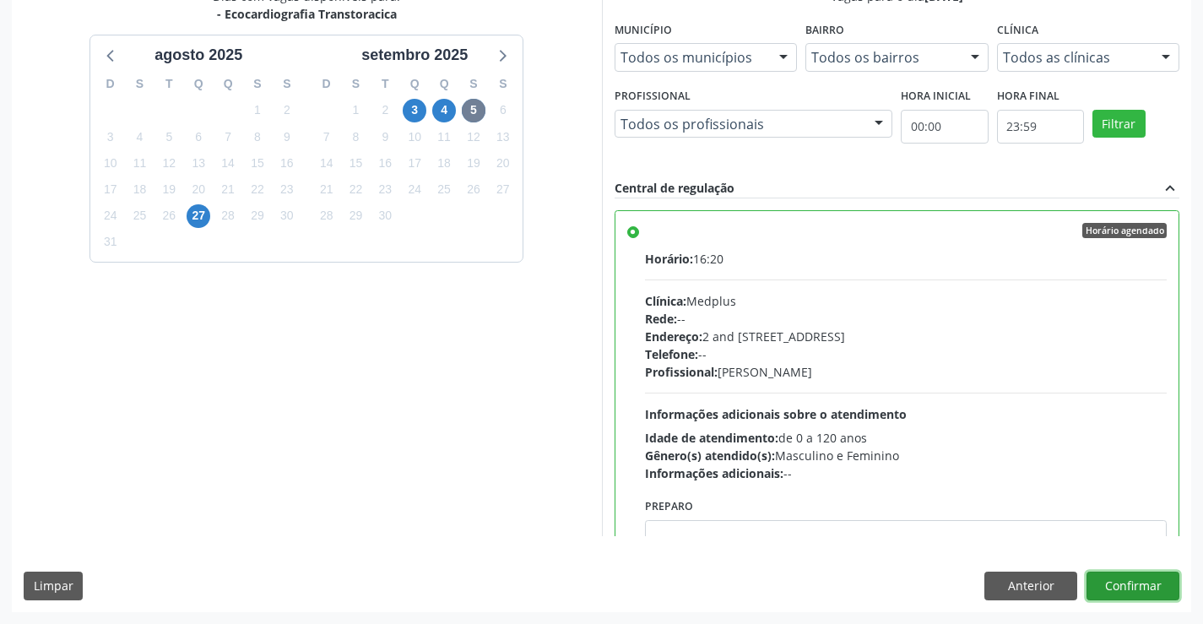
click at [1145, 592] on button "Confirmar" at bounding box center [1133, 586] width 93 height 29
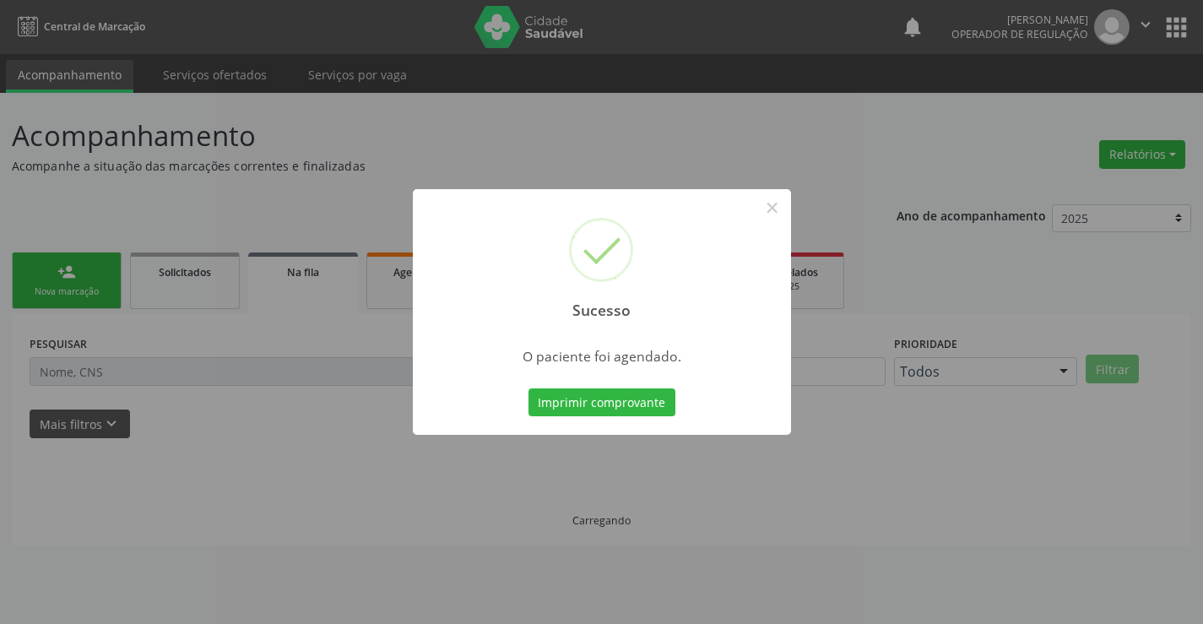
scroll to position [0, 0]
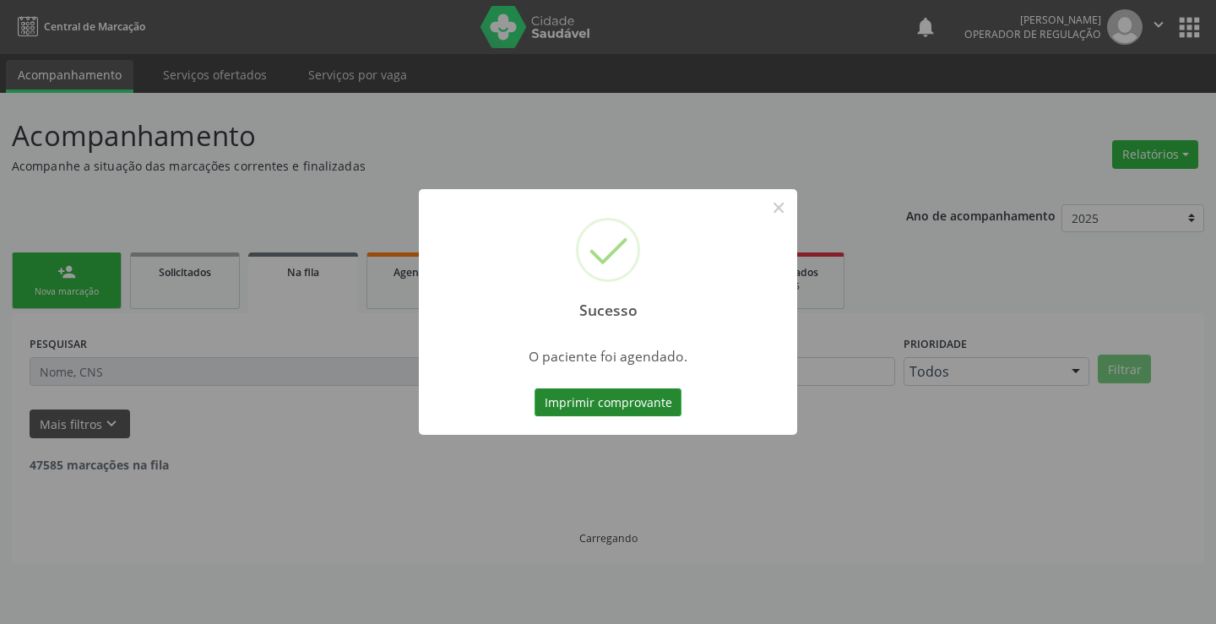
click at [600, 410] on button "Imprimir comprovante" at bounding box center [608, 402] width 147 height 29
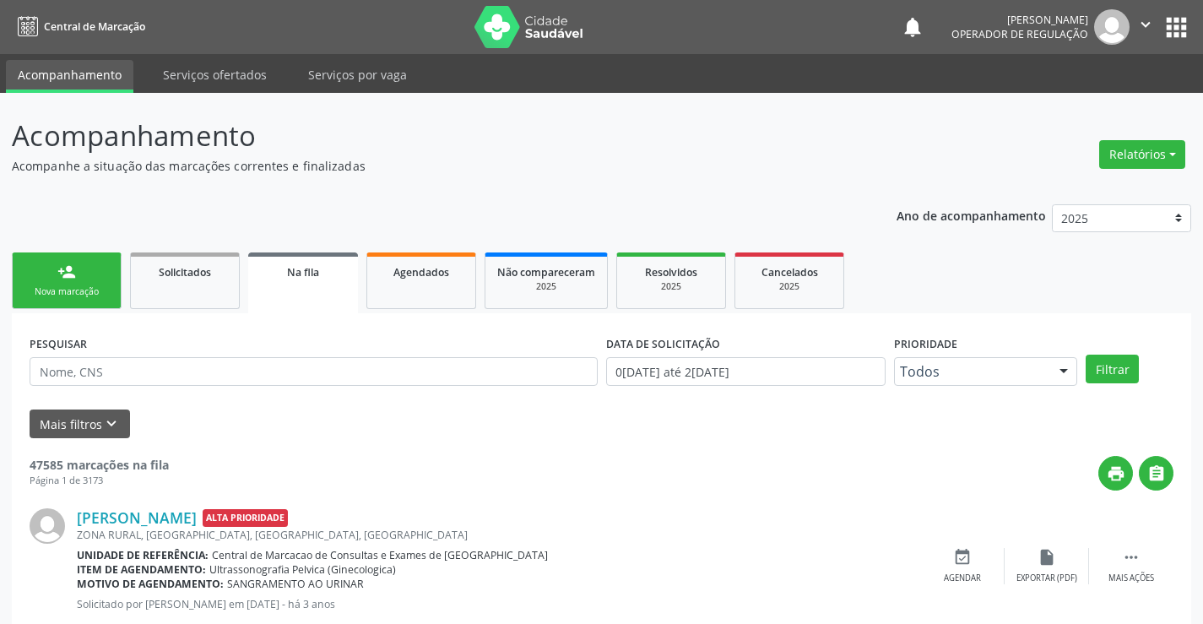
click at [52, 260] on link "person_add Nova marcação" at bounding box center [67, 281] width 110 height 57
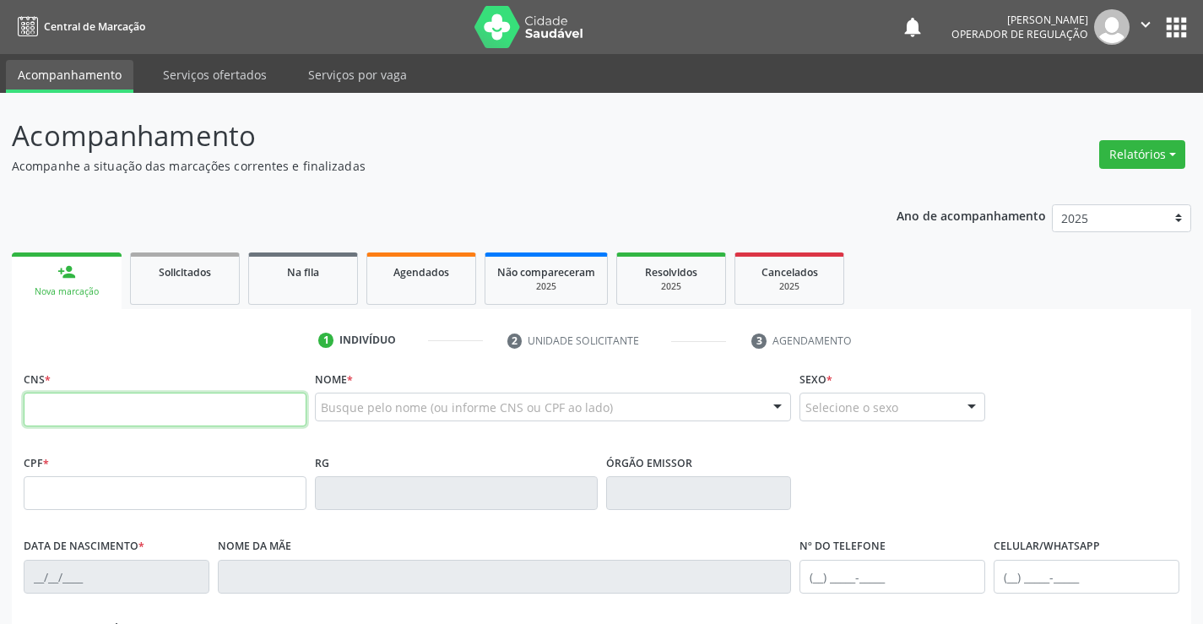
click at [100, 404] on input "text" at bounding box center [165, 410] width 283 height 34
type input "700 2069 6392 6320"
type input "31/12/1967"
type input "(74) 9817-5914"
type input "SN"
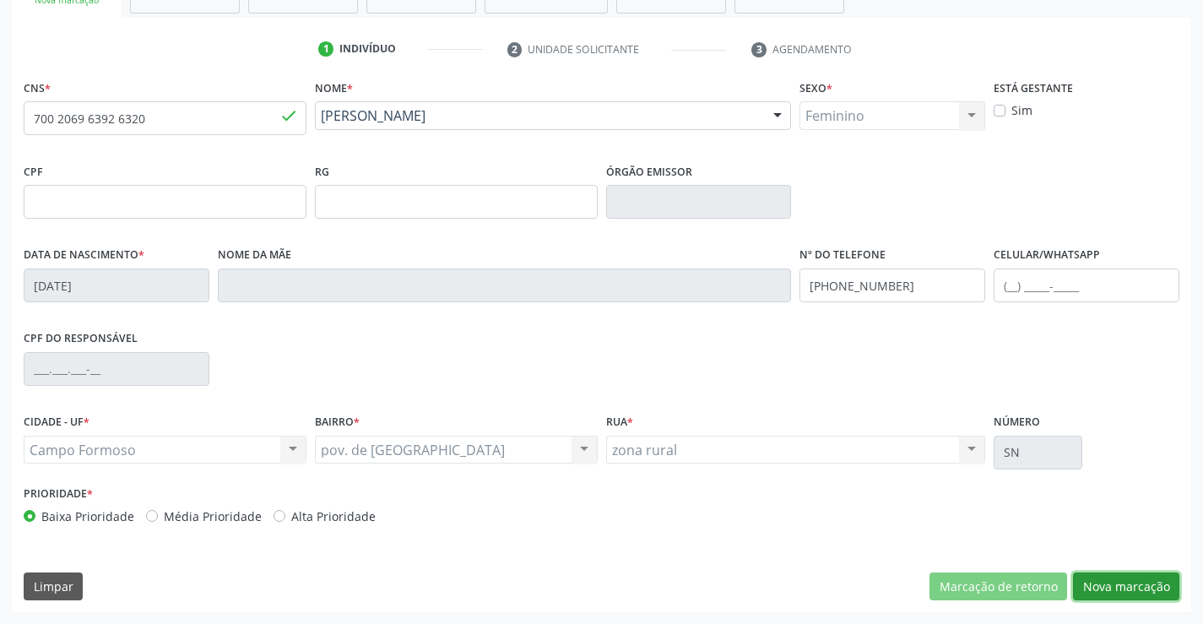
click at [1139, 588] on button "Nova marcação" at bounding box center [1126, 587] width 106 height 29
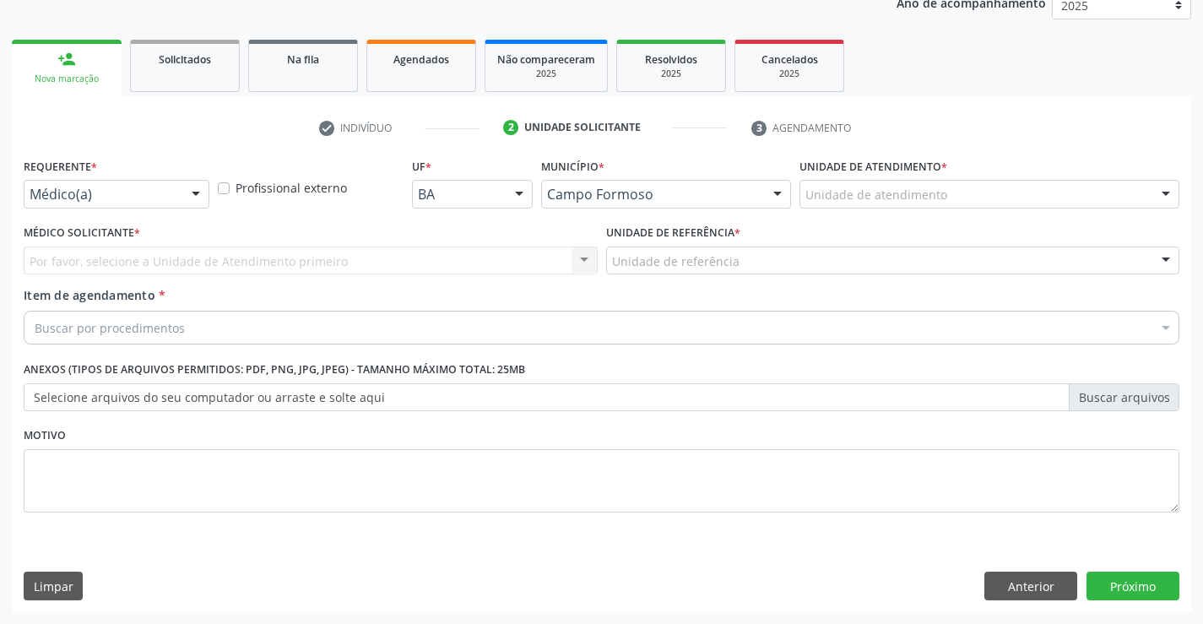
scroll to position [213, 0]
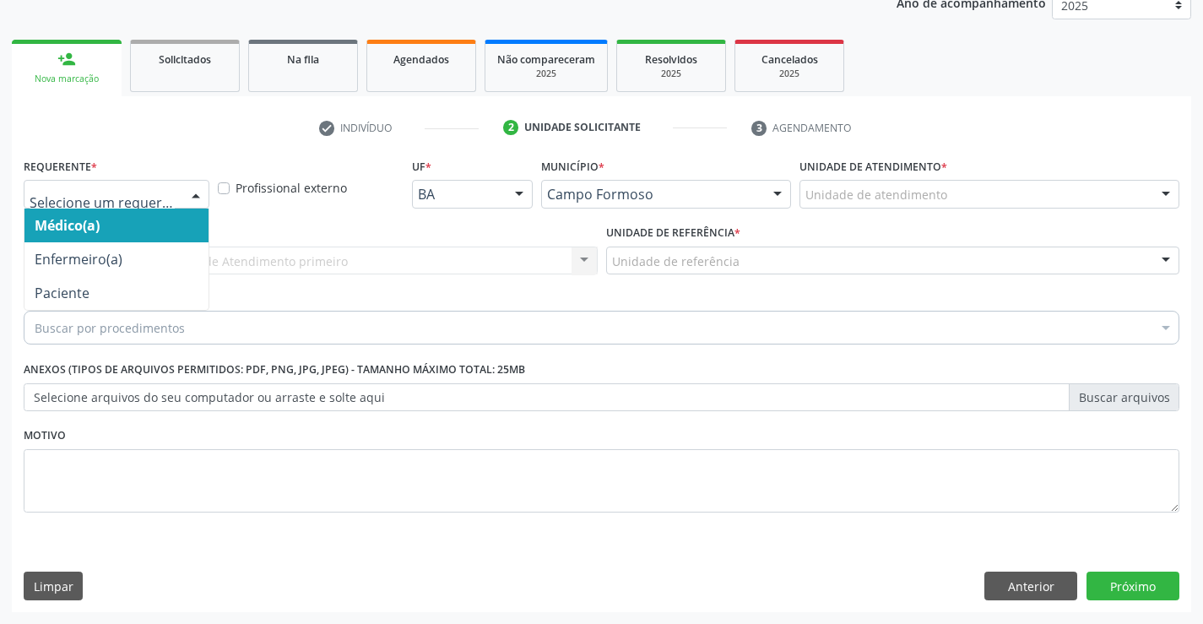
click at [178, 193] on div at bounding box center [117, 194] width 186 height 29
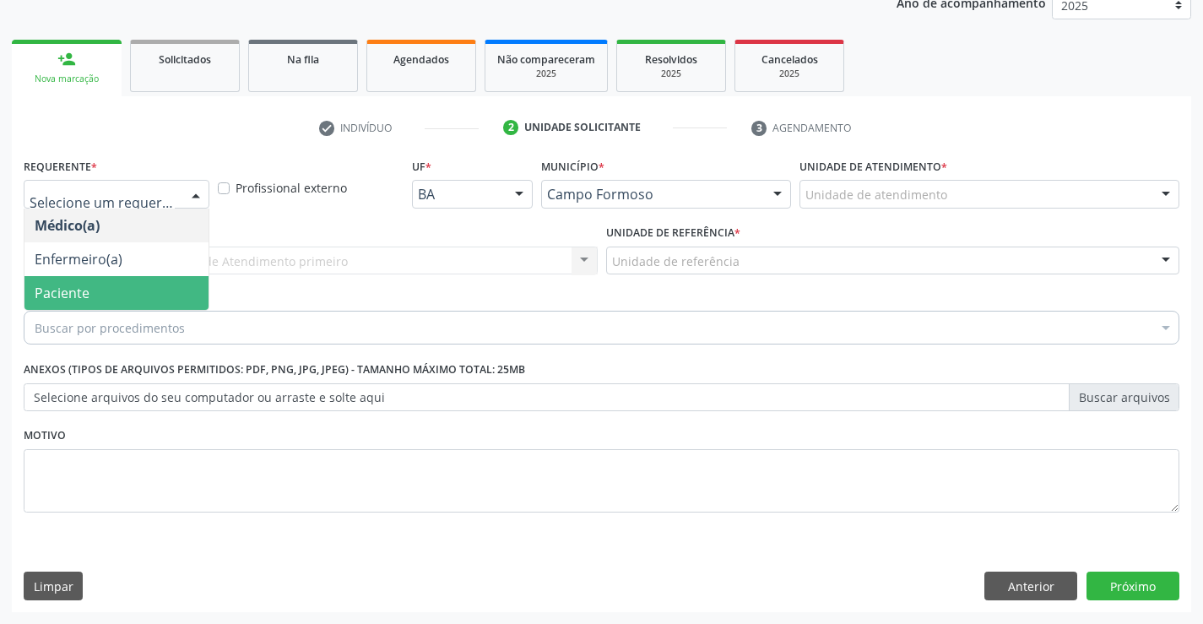
click at [120, 282] on span "Paciente" at bounding box center [116, 293] width 184 height 34
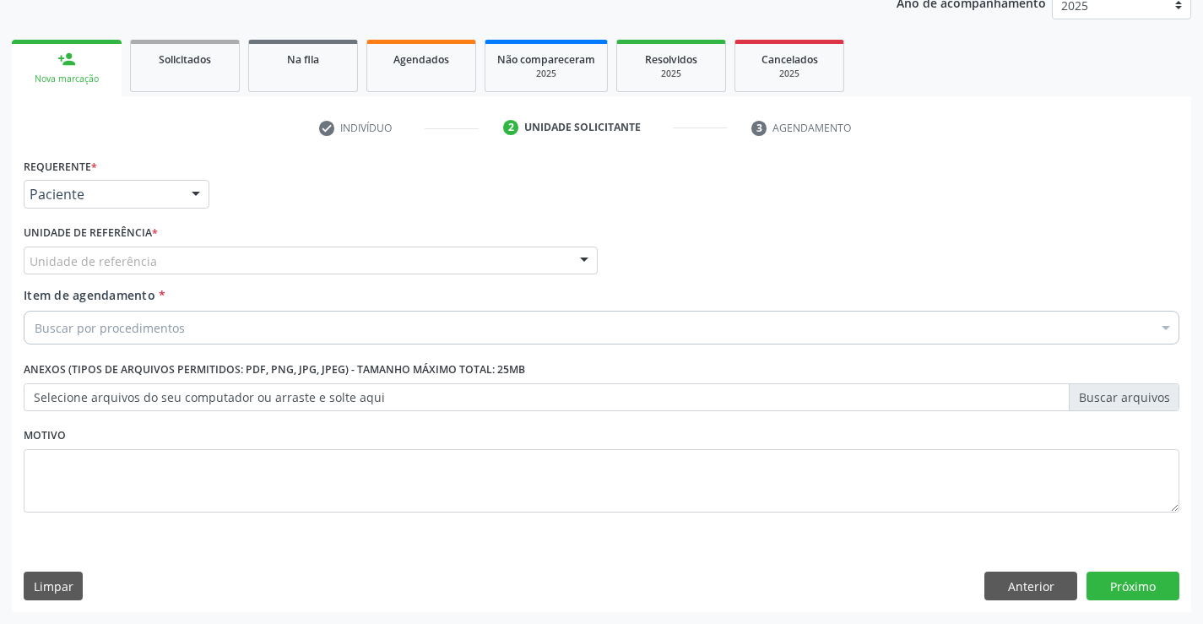
click at [409, 269] on div "Unidade de referência" at bounding box center [311, 261] width 574 height 29
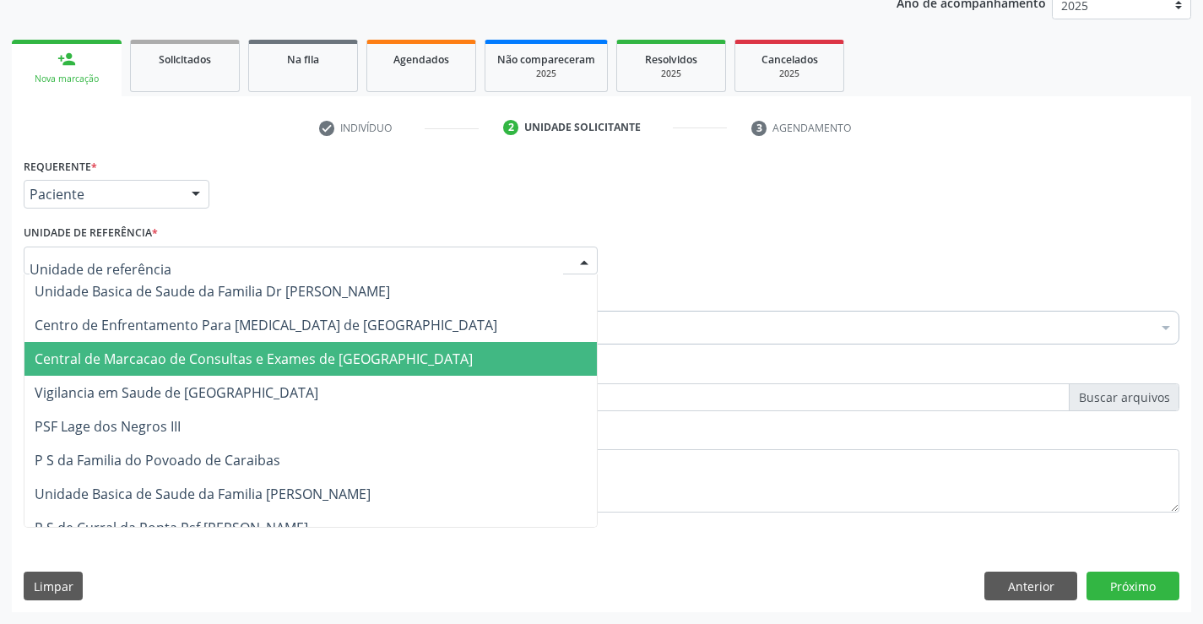
click at [280, 361] on span "Central de Marcacao de Consultas e Exames de [GEOGRAPHIC_DATA]" at bounding box center [254, 359] width 438 height 19
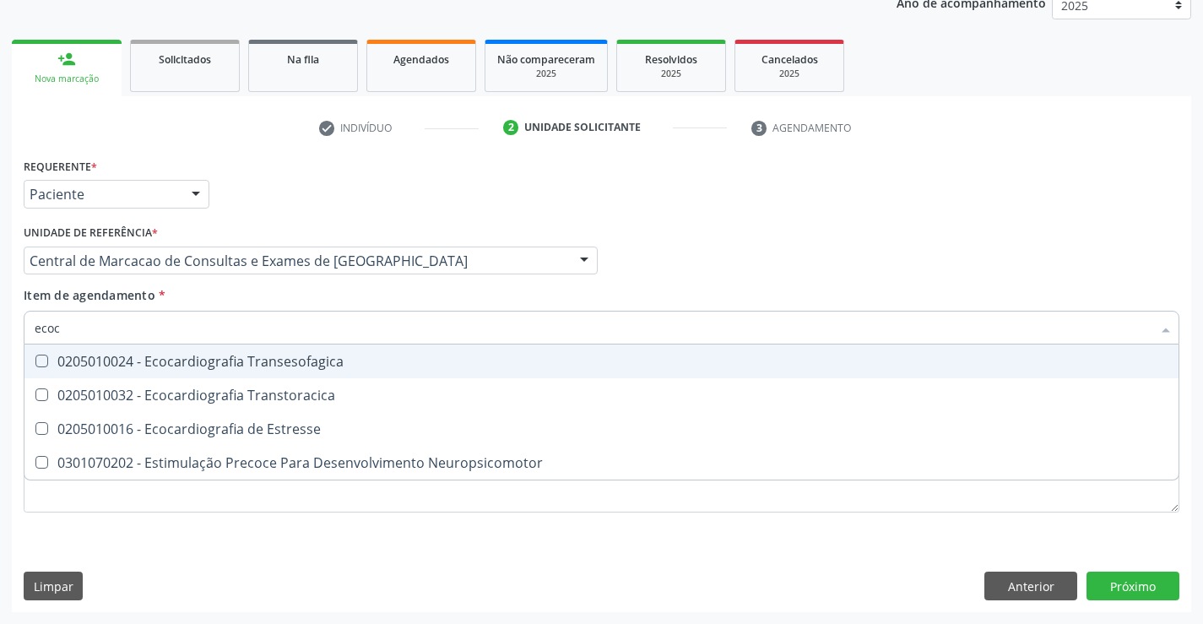
type input "ecoca"
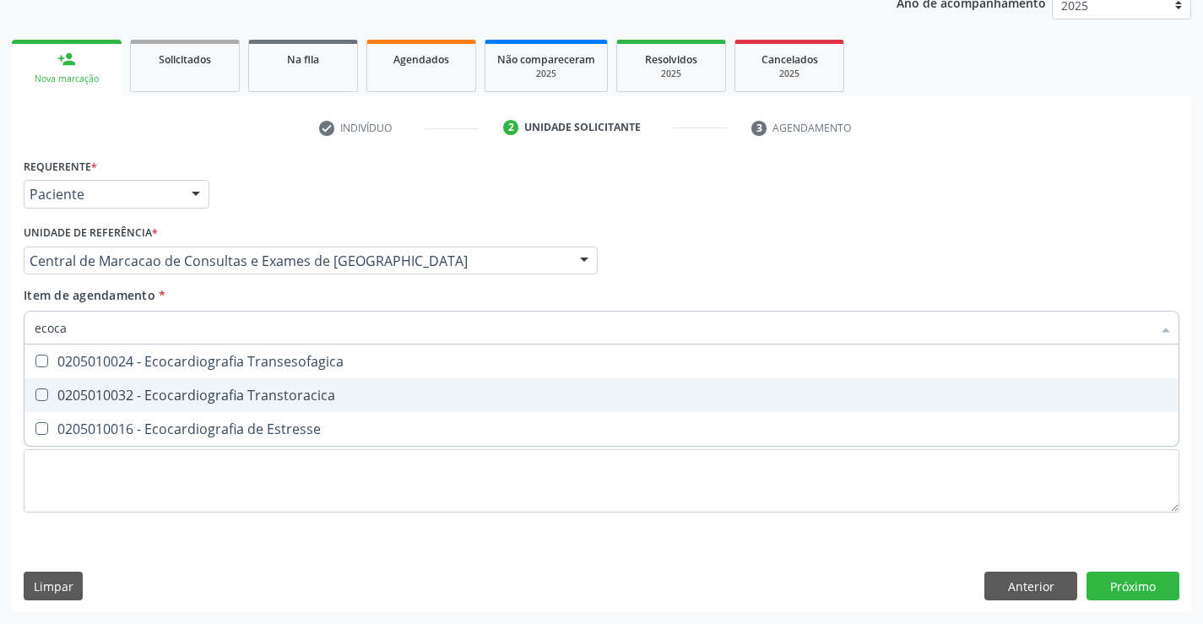
click at [243, 397] on div "0205010032 - Ecocardiografia Transtoracica" at bounding box center [602, 395] width 1134 height 14
checkbox Transtoracica "true"
click at [1144, 586] on div "Requerente * Paciente Médico(a) Enfermeiro(a) Paciente Nenhum resultado encontr…" at bounding box center [602, 383] width 1180 height 459
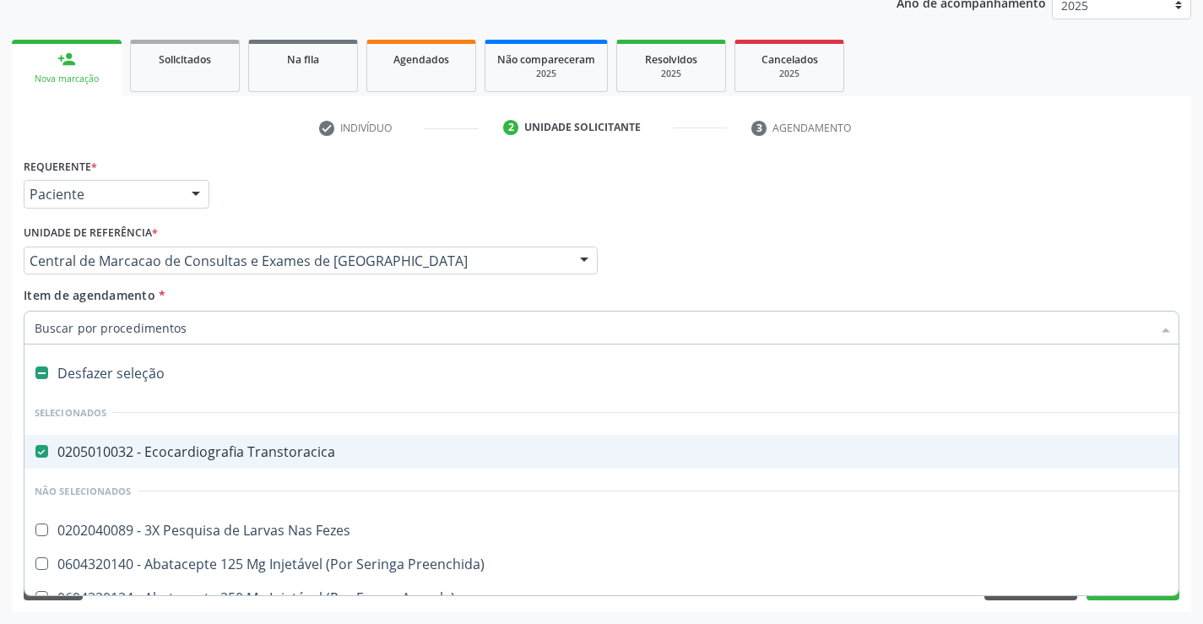
click at [710, 246] on div "Médico Solicitante Por favor, selecione a Unidade de Atendimento primeiro Nenhu…" at bounding box center [601, 253] width 1165 height 66
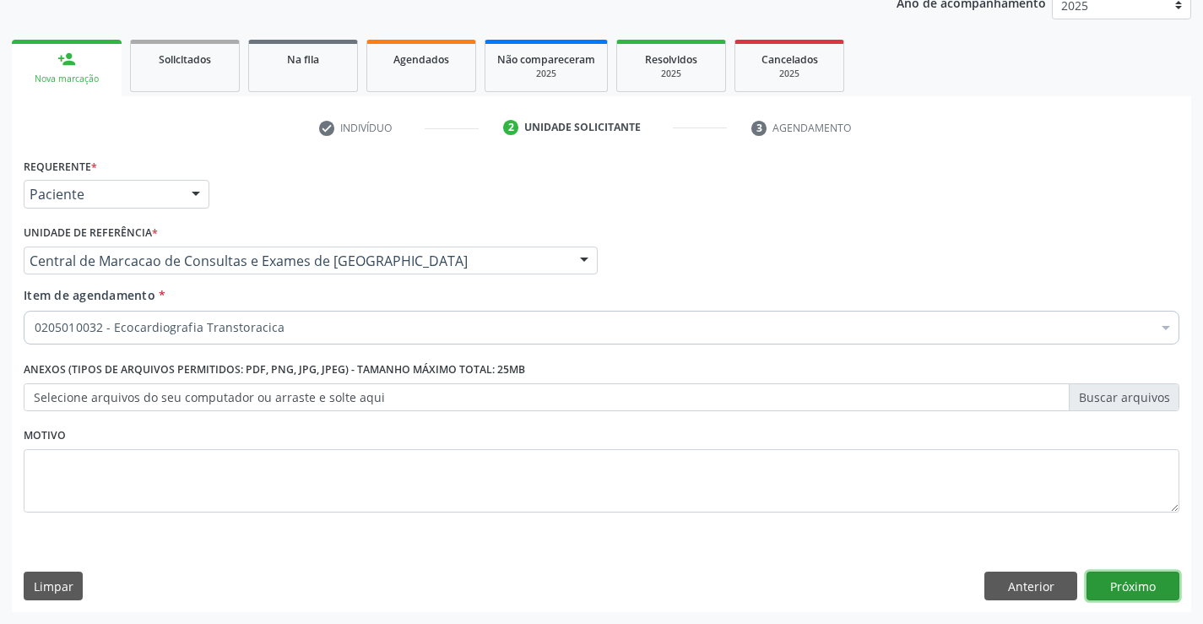
click at [1116, 579] on button "Próximo" at bounding box center [1133, 586] width 93 height 29
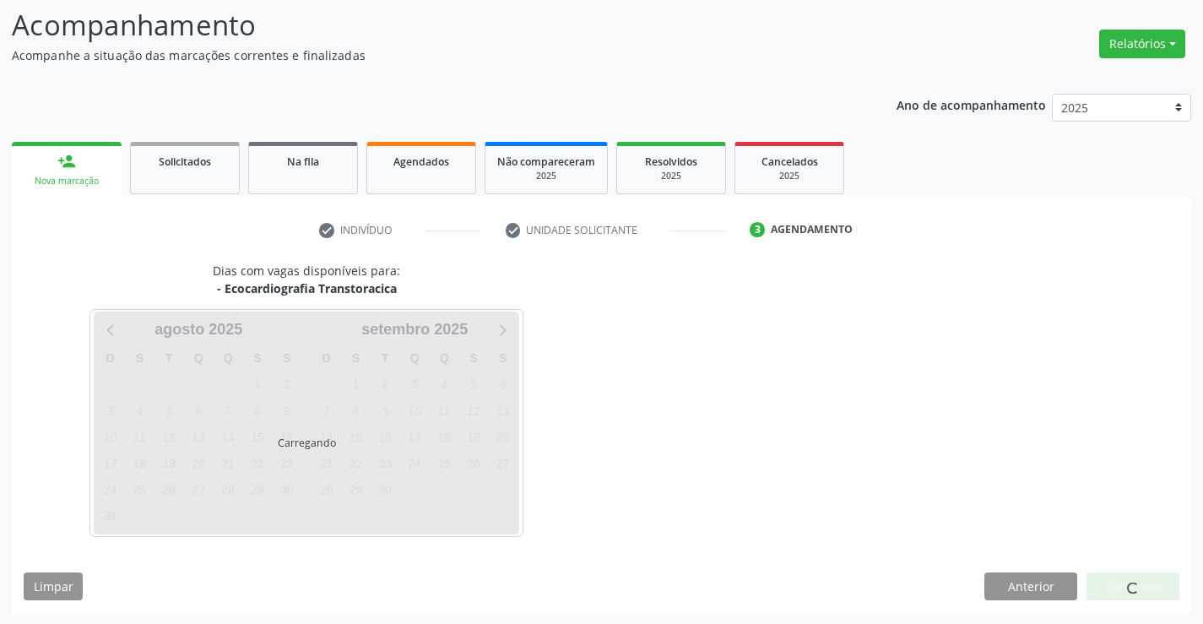
scroll to position [111, 0]
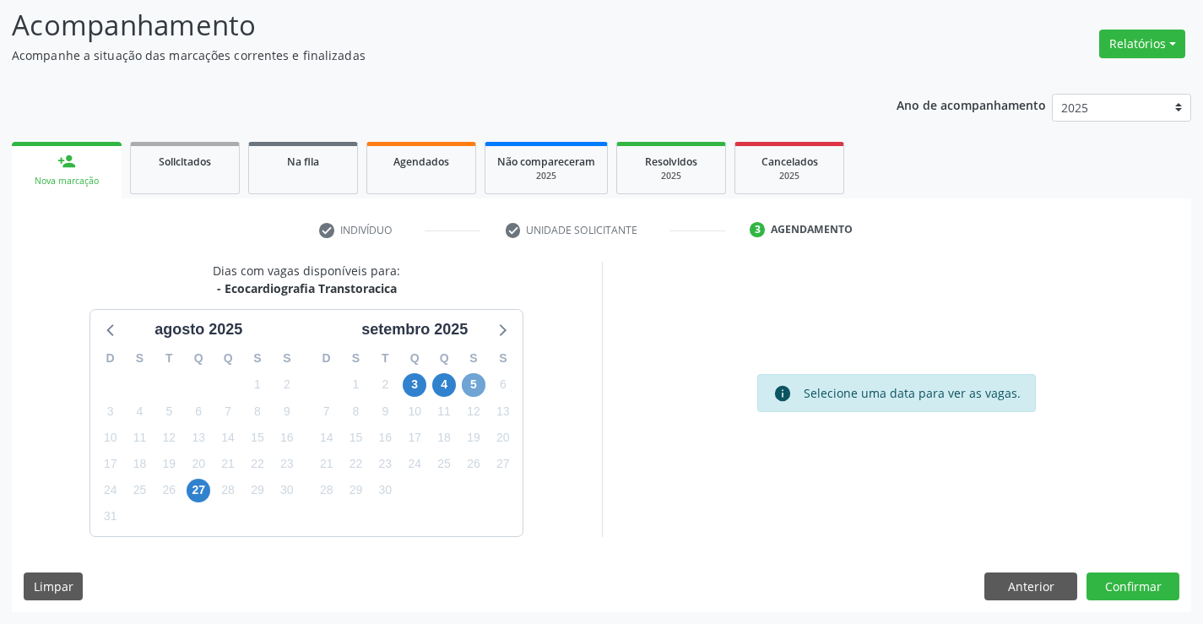
click at [473, 385] on span "5" at bounding box center [474, 385] width 24 height 24
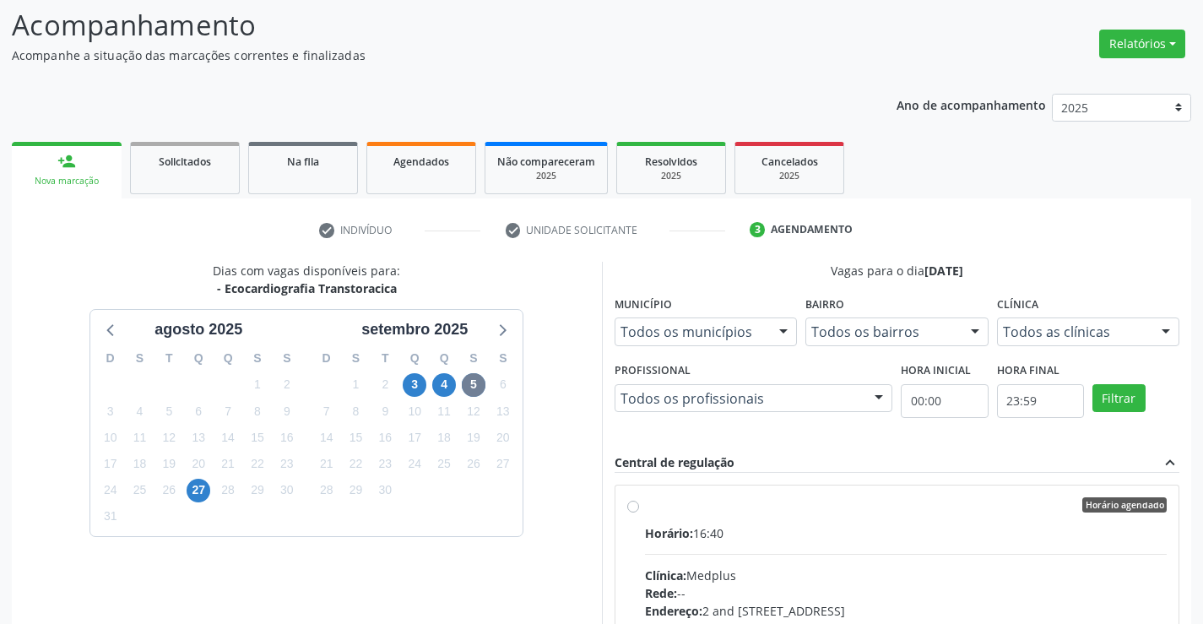
click at [887, 520] on label "Horário agendado Horário: 16:40 Clínica: Medplus Rede: -- Endereço: 2 and S 204…" at bounding box center [906, 626] width 523 height 259
click at [639, 513] on input "Horário agendado Horário: 16:40 Clínica: Medplus Rede: -- Endereço: 2 and S 204…" at bounding box center [633, 504] width 12 height 15
radio input "true"
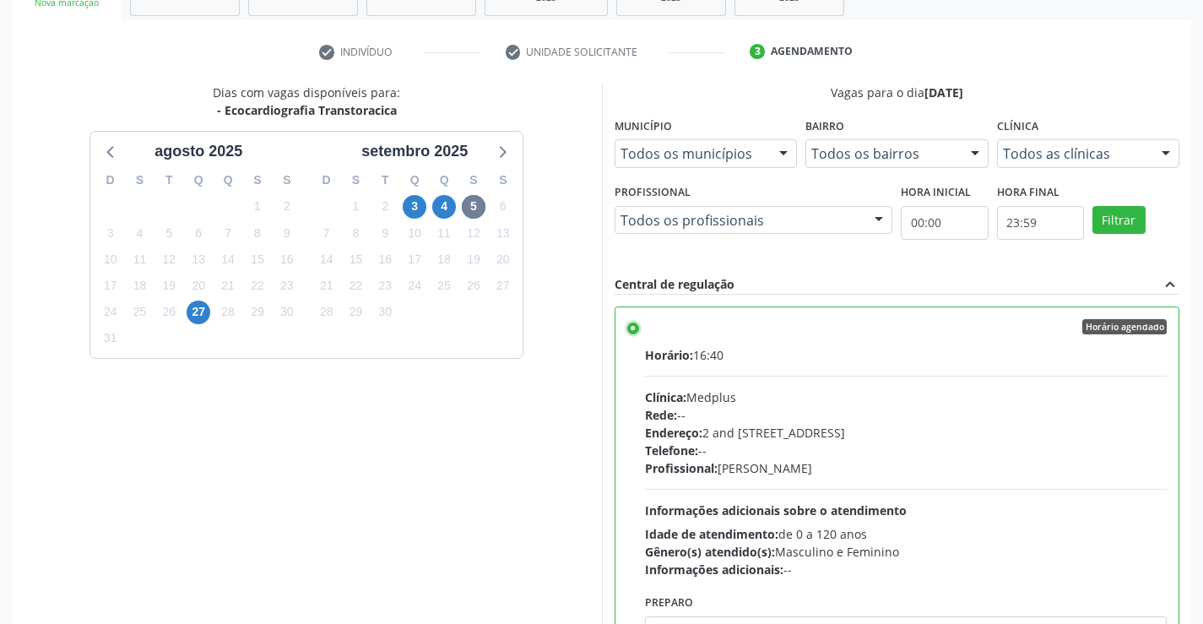
scroll to position [385, 0]
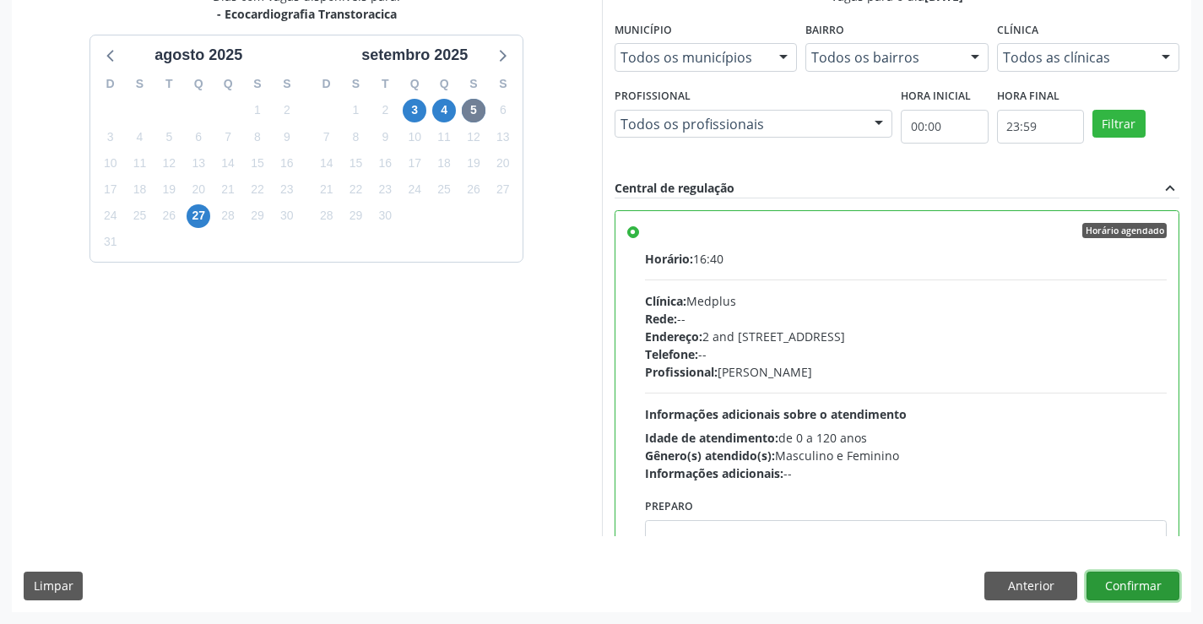
click at [1163, 584] on button "Confirmar" at bounding box center [1133, 586] width 93 height 29
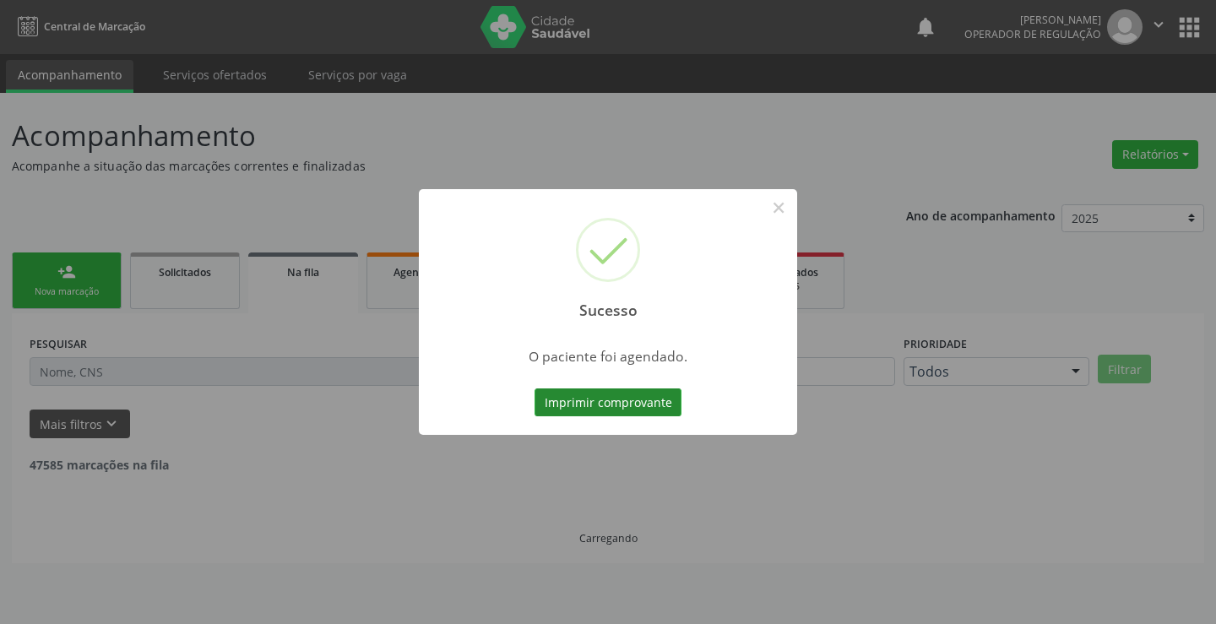
click at [594, 397] on button "Imprimir comprovante" at bounding box center [608, 402] width 147 height 29
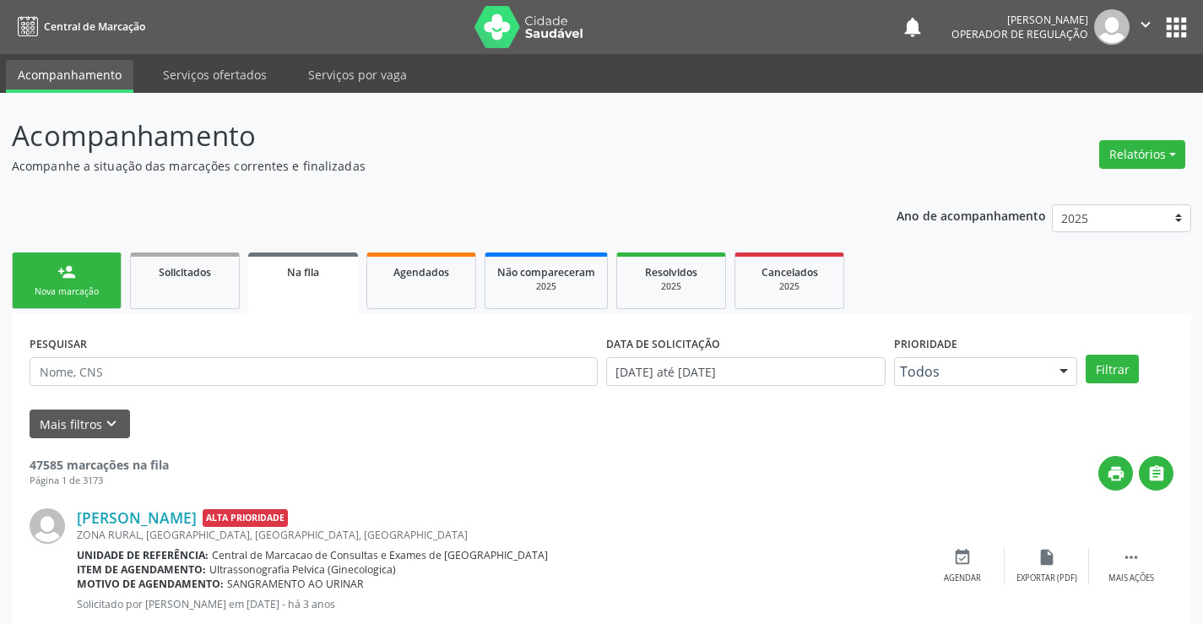
click at [78, 284] on link "person_add Nova marcação" at bounding box center [67, 281] width 110 height 57
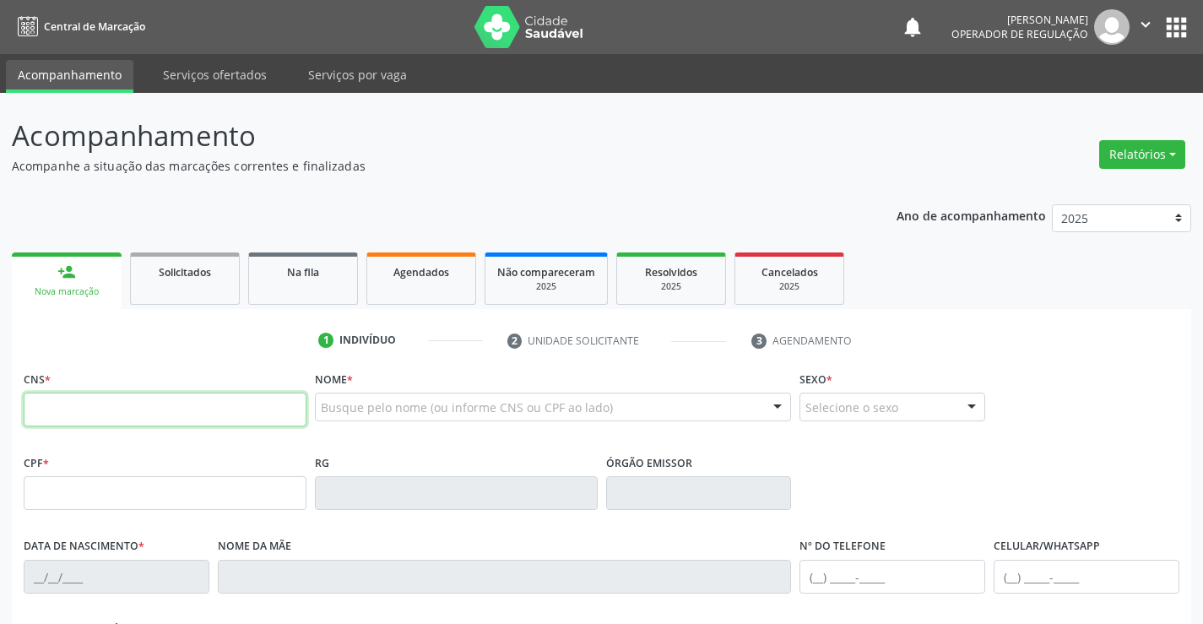
click at [66, 405] on input "text" at bounding box center [165, 410] width 283 height 34
type input "704 3005 6454 1499"
type input "1169346979"
type input "13/04/1984"
type input "(74) 99141-2996"
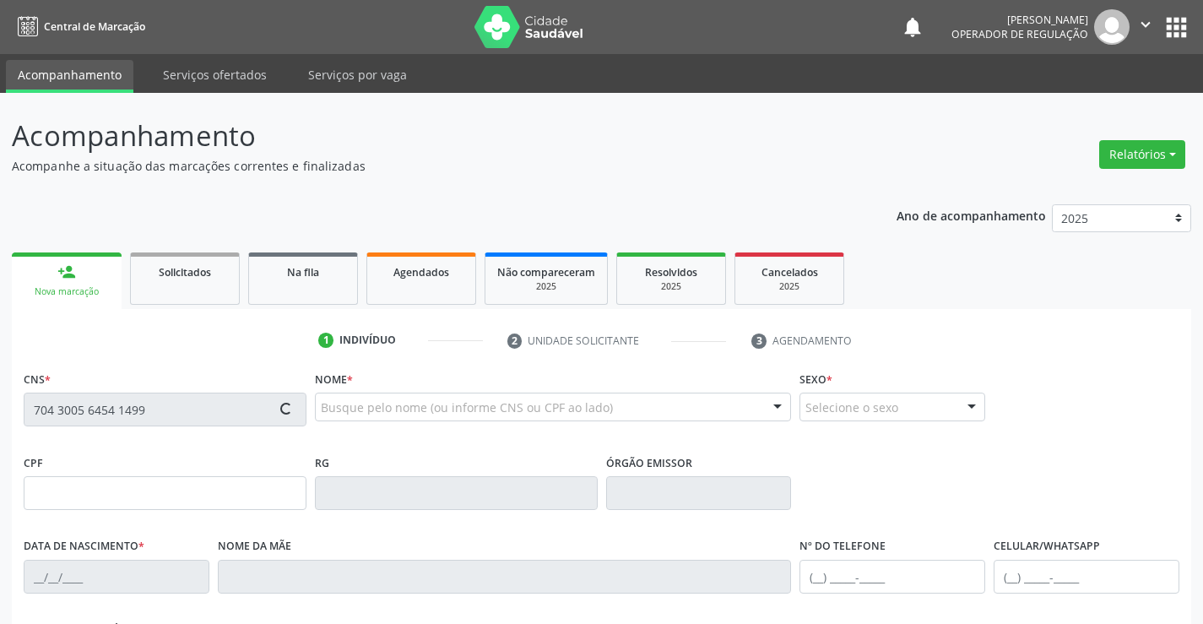
type input "S/N"
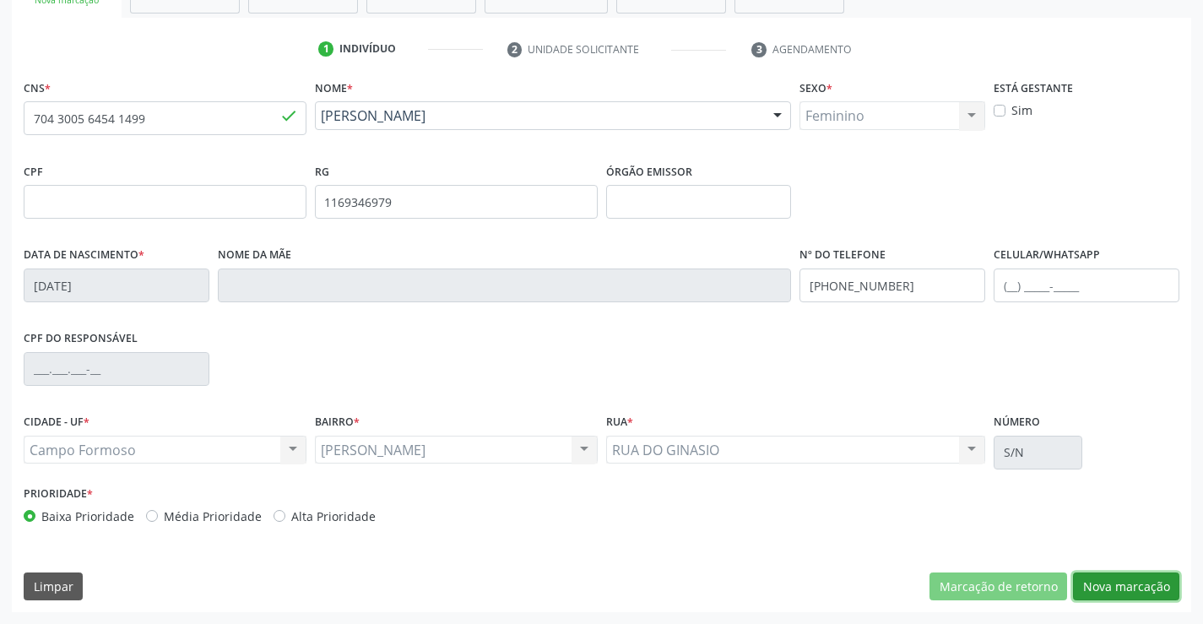
click at [1140, 589] on button "Nova marcação" at bounding box center [1126, 587] width 106 height 29
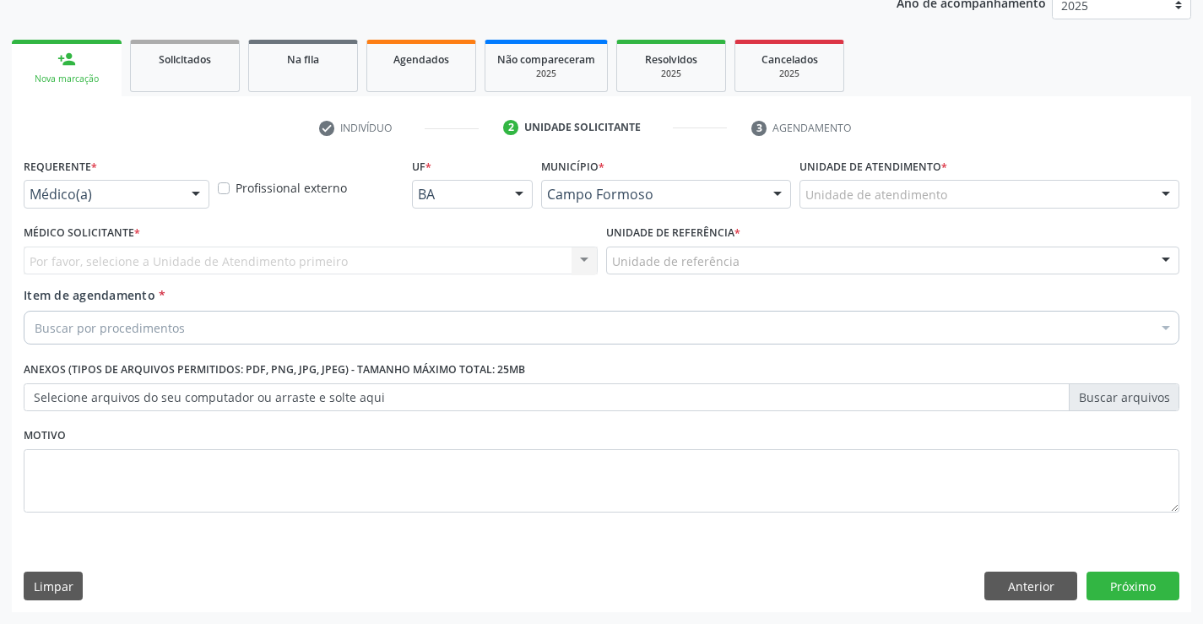
click at [200, 187] on div at bounding box center [195, 195] width 25 height 29
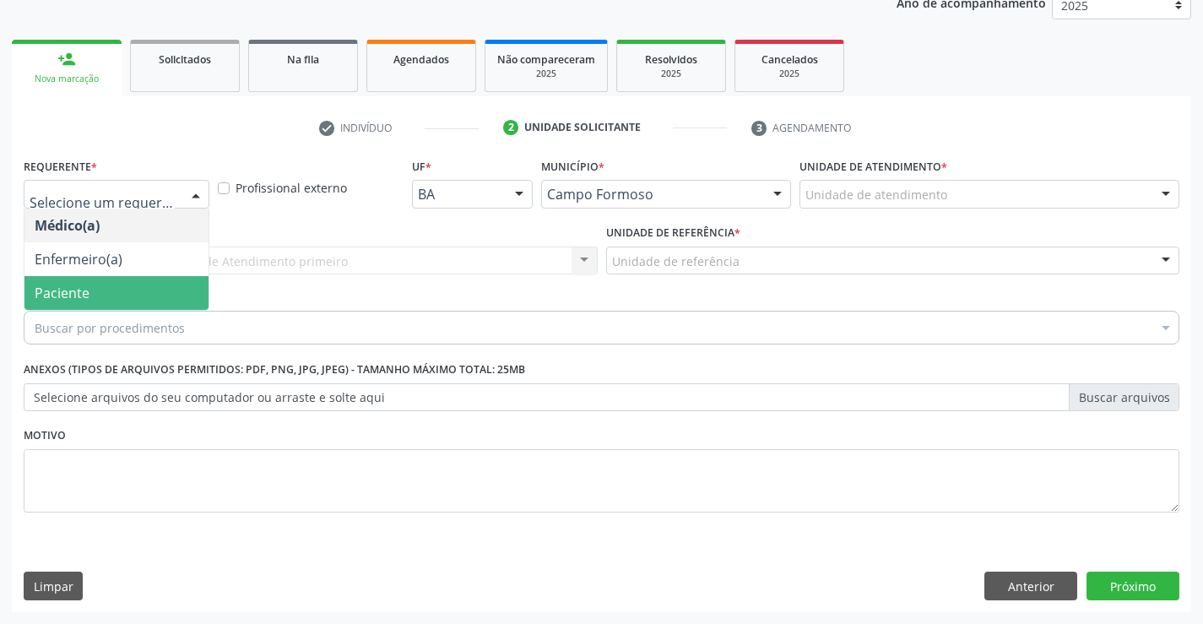
click at [76, 289] on span "Paciente" at bounding box center [62, 293] width 55 height 19
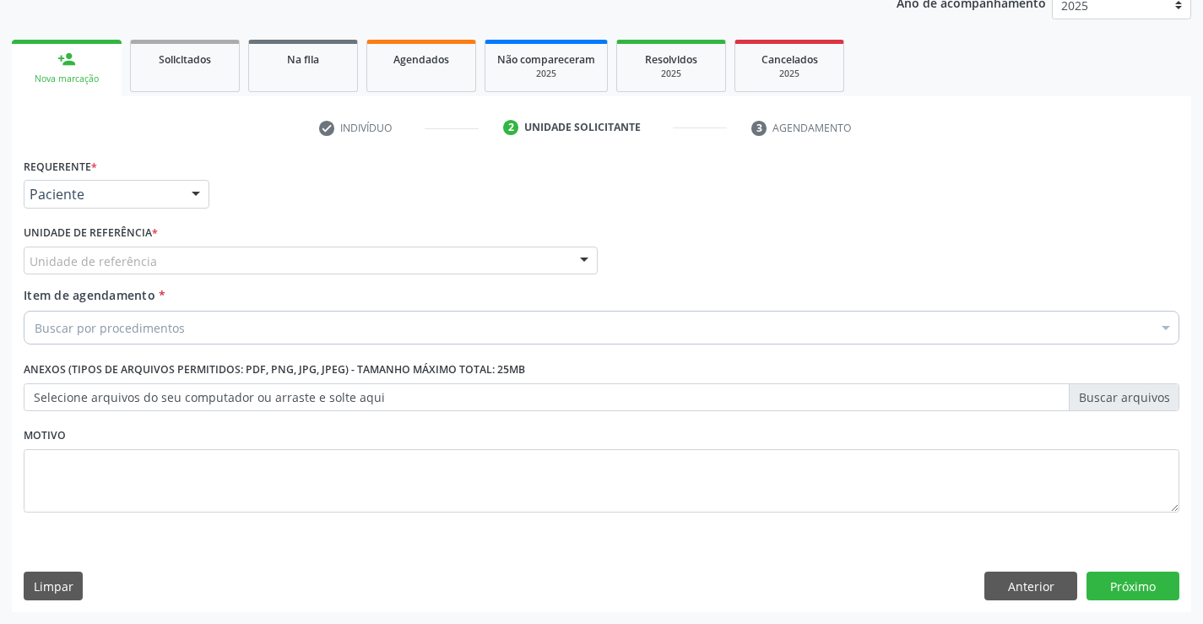
click at [508, 266] on div "Unidade de referência" at bounding box center [311, 261] width 574 height 29
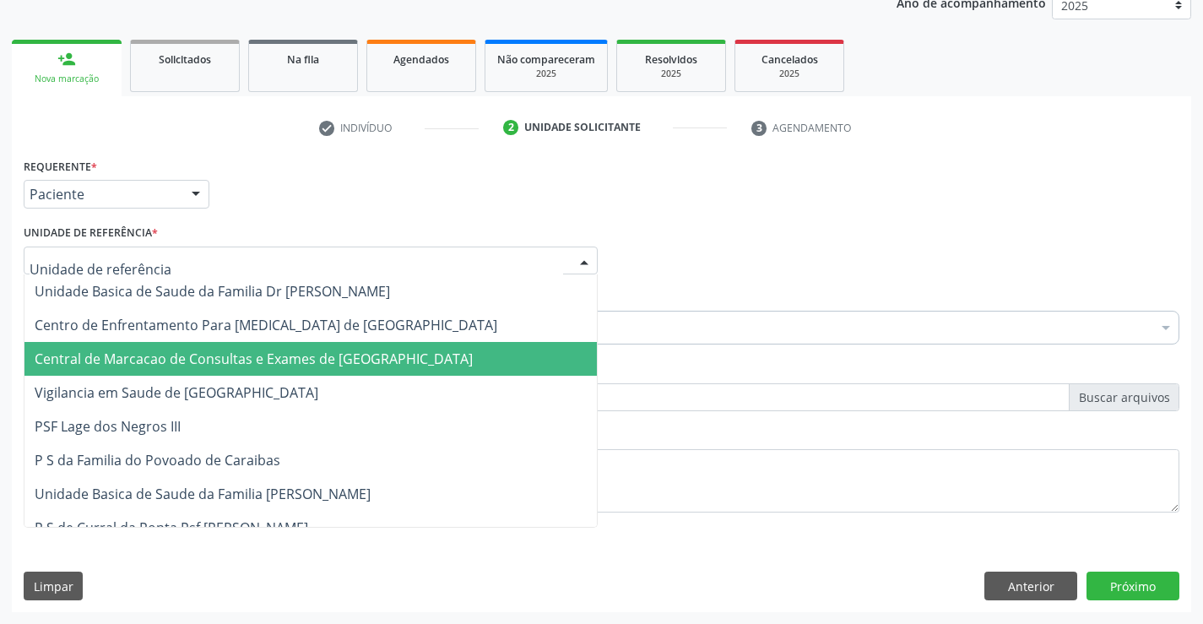
click at [245, 370] on span "Central de Marcacao de Consultas e Exames de [GEOGRAPHIC_DATA]" at bounding box center [310, 359] width 573 height 34
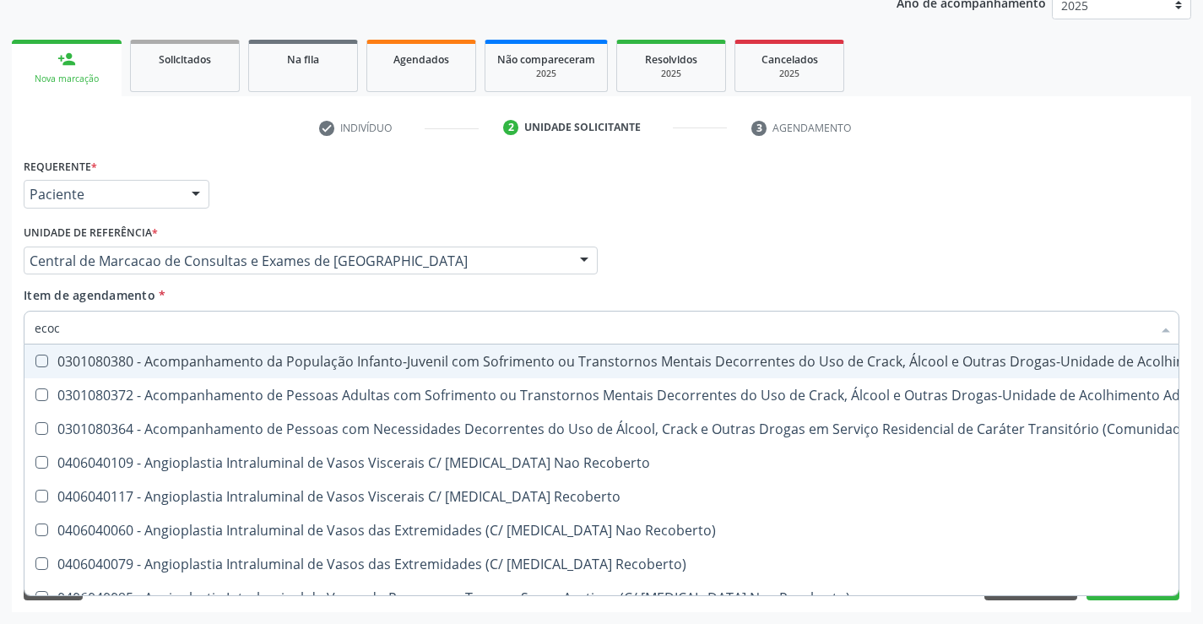
type input "ecoca"
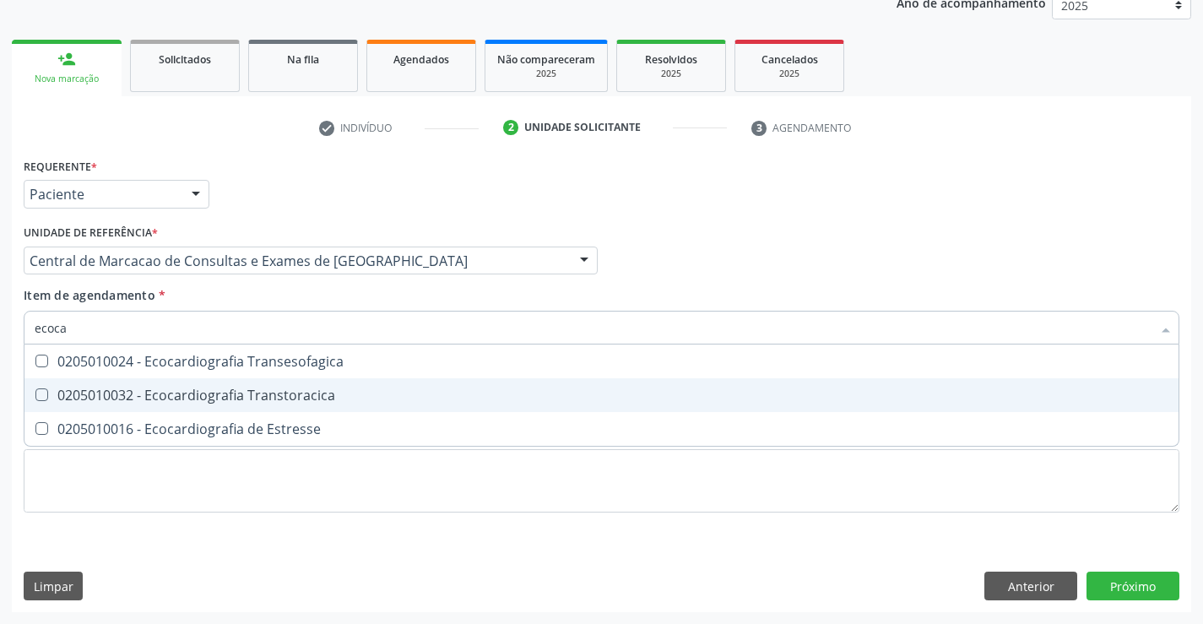
click at [182, 394] on div "0205010032 - Ecocardiografia Transtoracica" at bounding box center [602, 395] width 1134 height 14
checkbox Transtoracica "true"
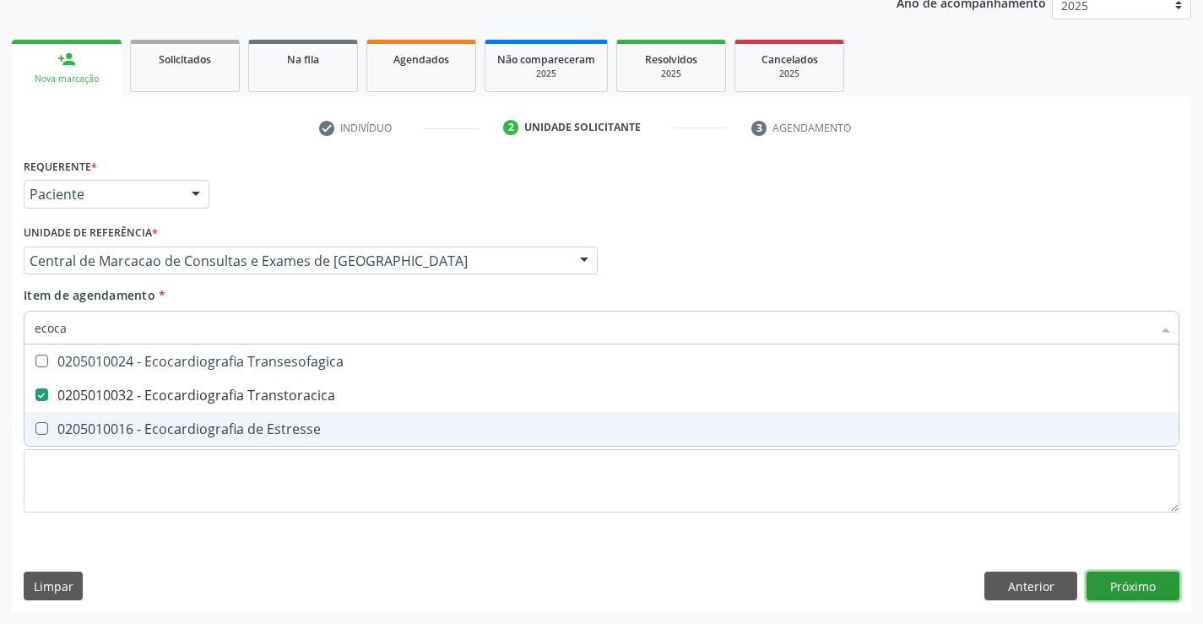
click at [1122, 584] on div "Requerente * Paciente Médico(a) Enfermeiro(a) Paciente Nenhum resultado encontr…" at bounding box center [602, 383] width 1180 height 459
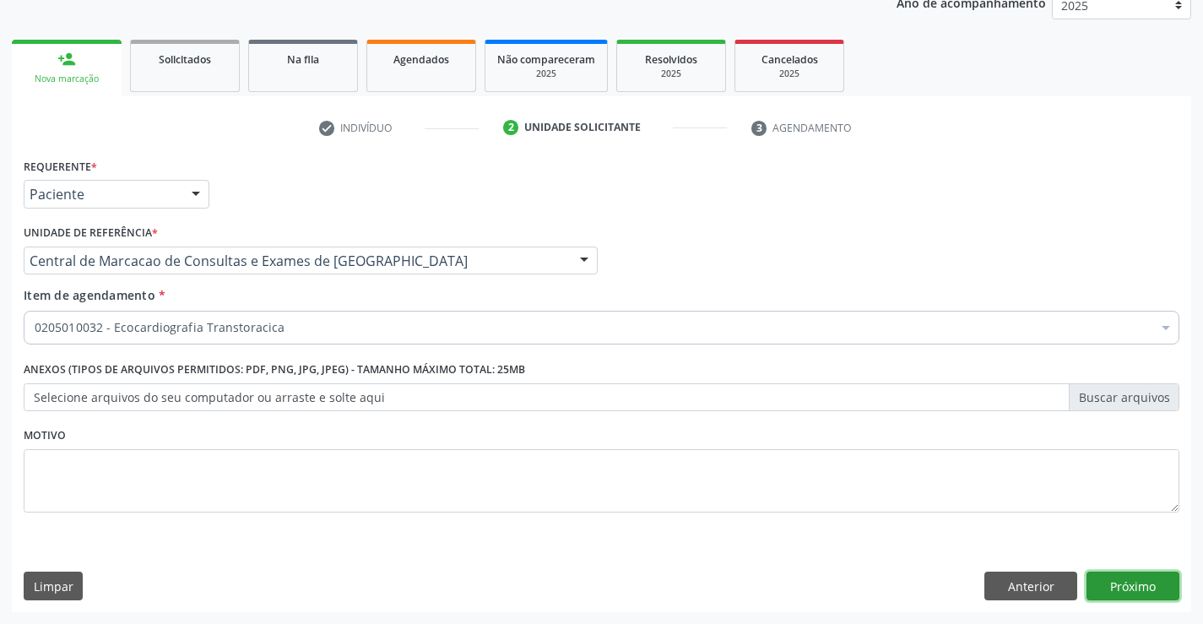
click at [1142, 586] on button "Próximo" at bounding box center [1133, 586] width 93 height 29
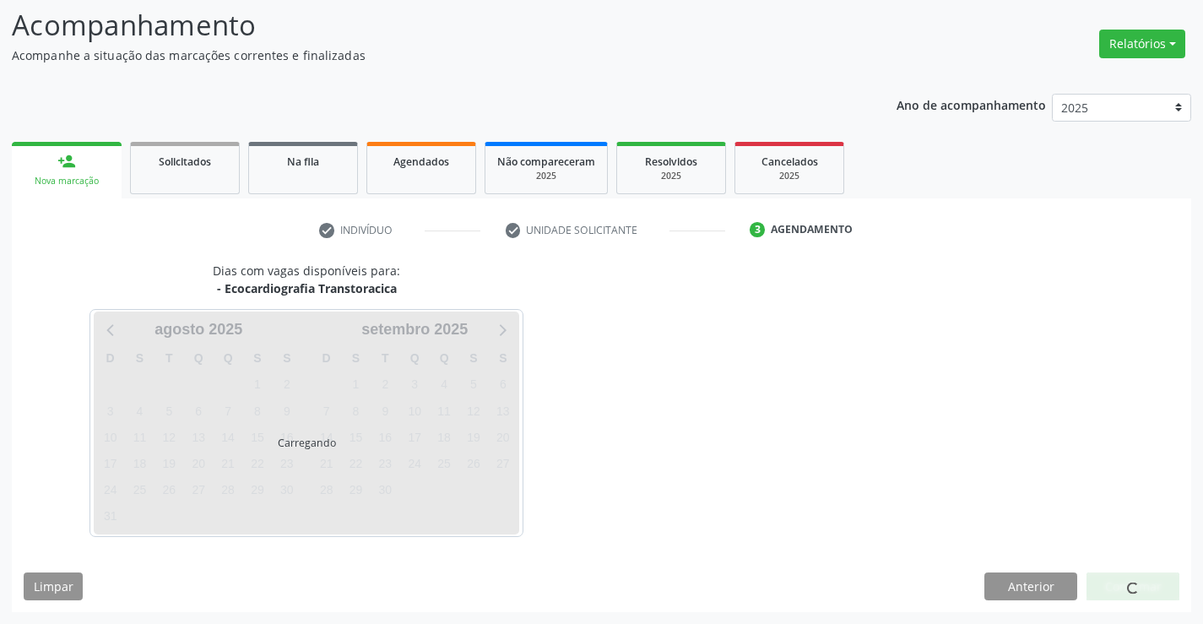
scroll to position [111, 0]
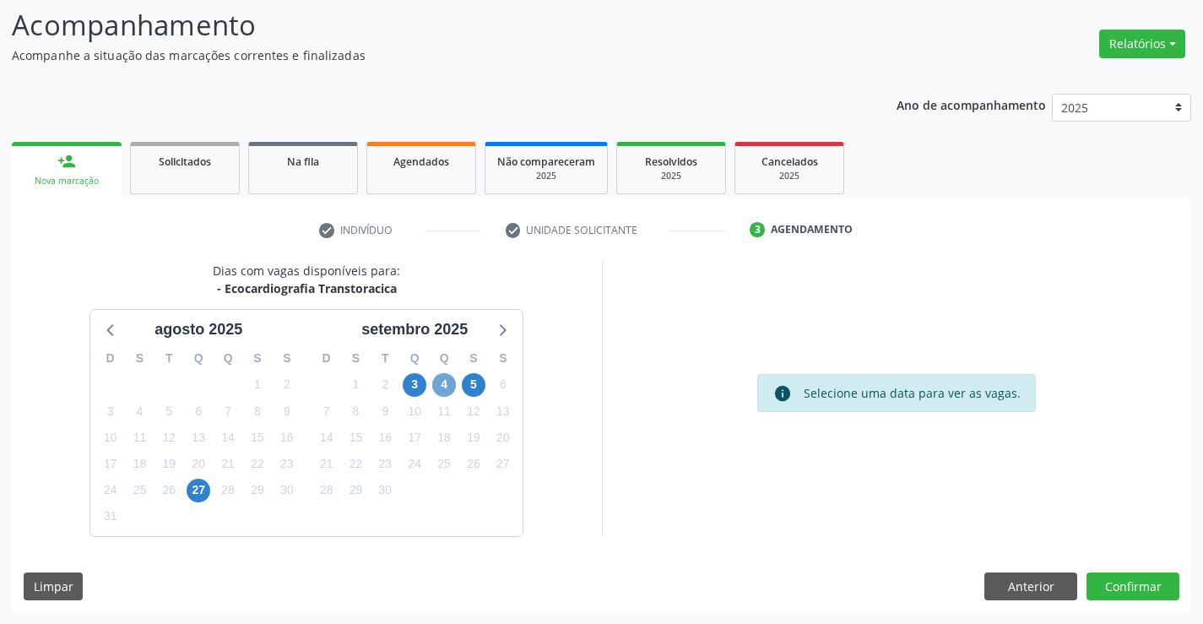
click at [444, 386] on span "4" at bounding box center [444, 385] width 24 height 24
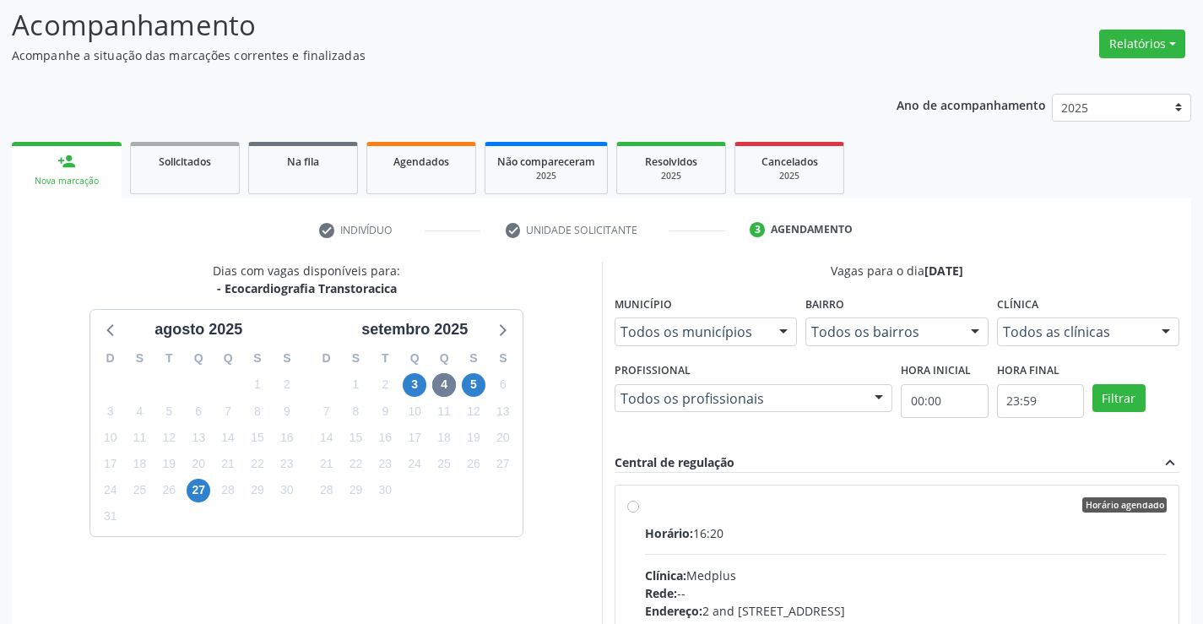
click at [911, 530] on div "Horário: 16:20" at bounding box center [906, 533] width 523 height 18
click at [639, 513] on input "Horário agendado Horário: 16:20 Clínica: Medplus Rede: -- Endereço: 2 and [STRE…" at bounding box center [633, 504] width 12 height 15
radio input "true"
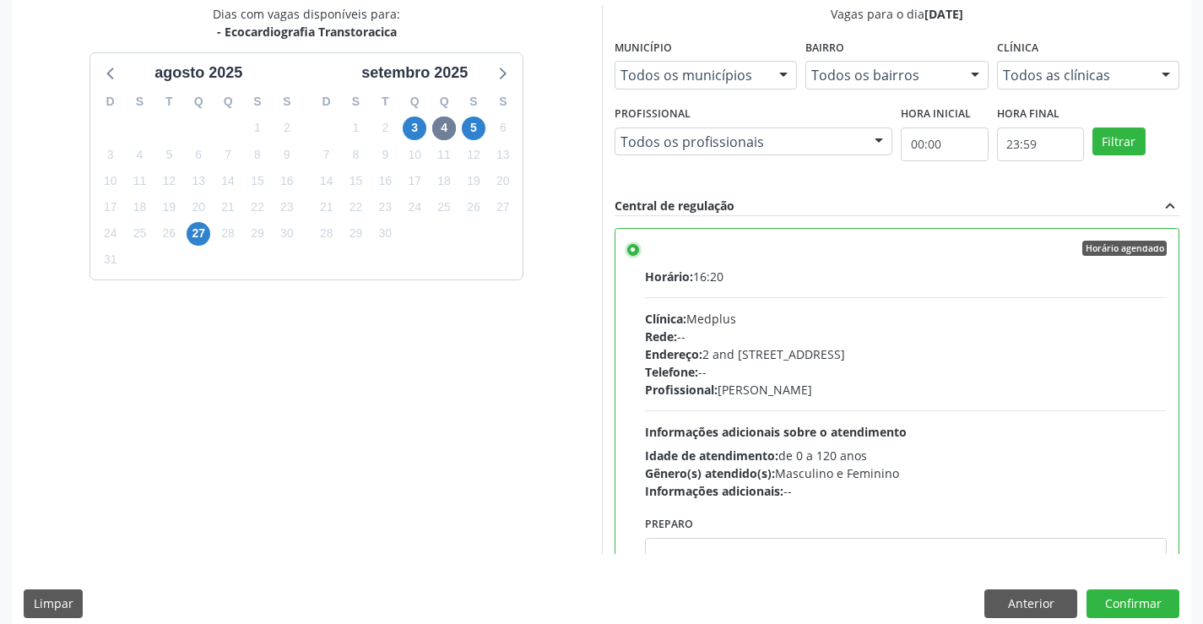
scroll to position [385, 0]
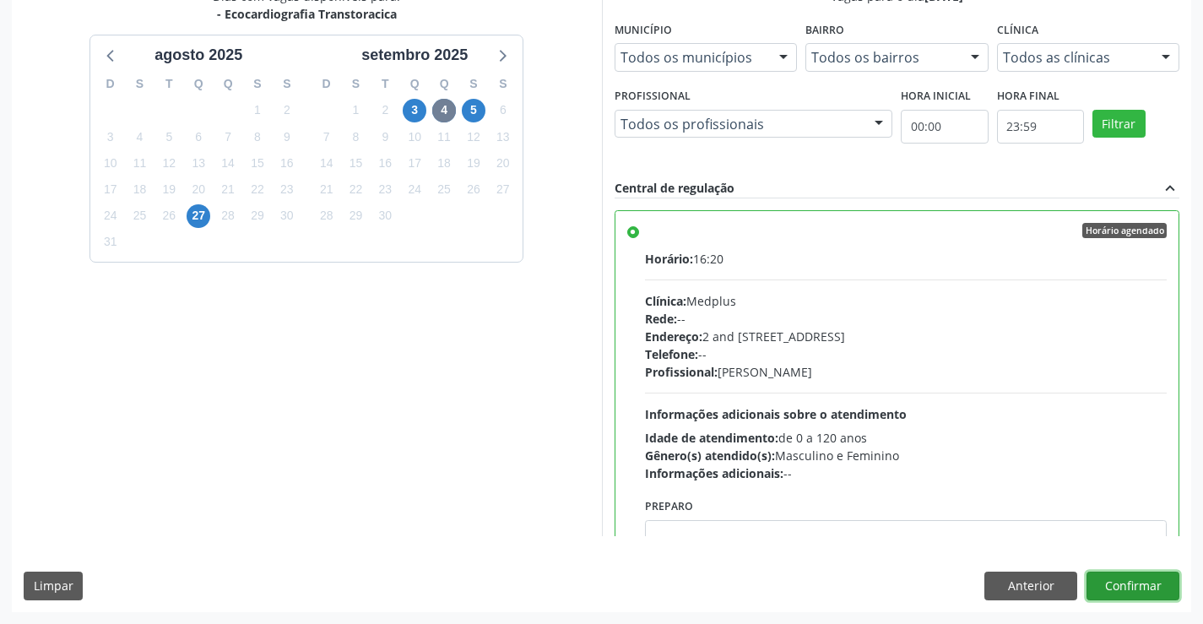
click at [1150, 581] on button "Confirmar" at bounding box center [1133, 586] width 93 height 29
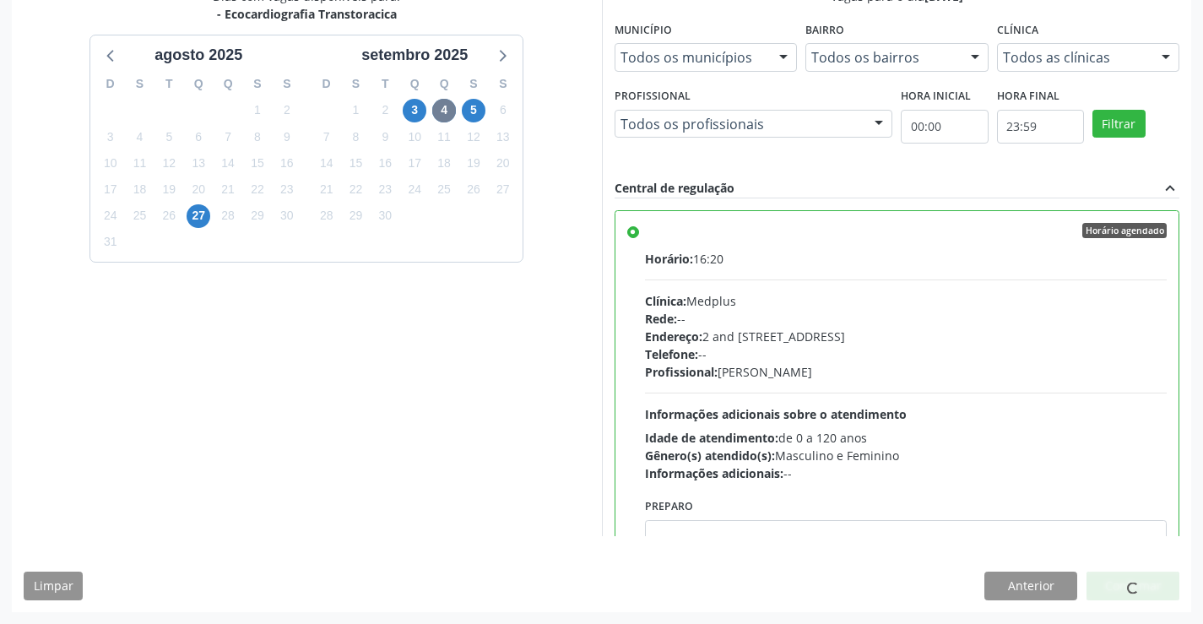
scroll to position [0, 0]
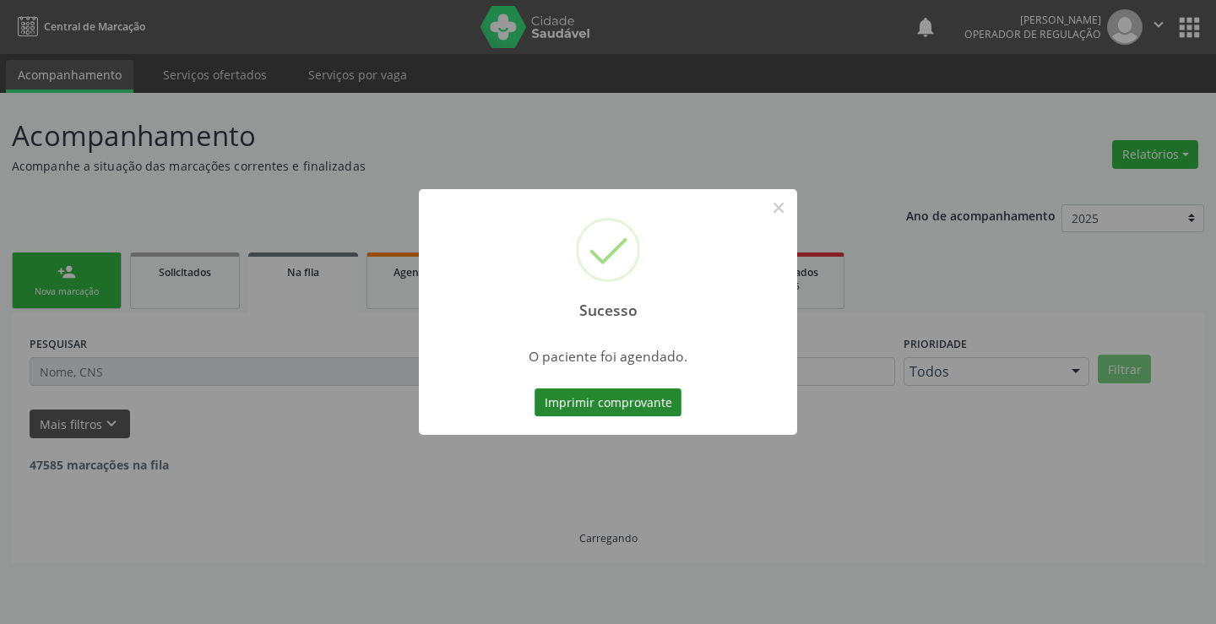
click at [676, 397] on button "Imprimir comprovante" at bounding box center [608, 402] width 147 height 29
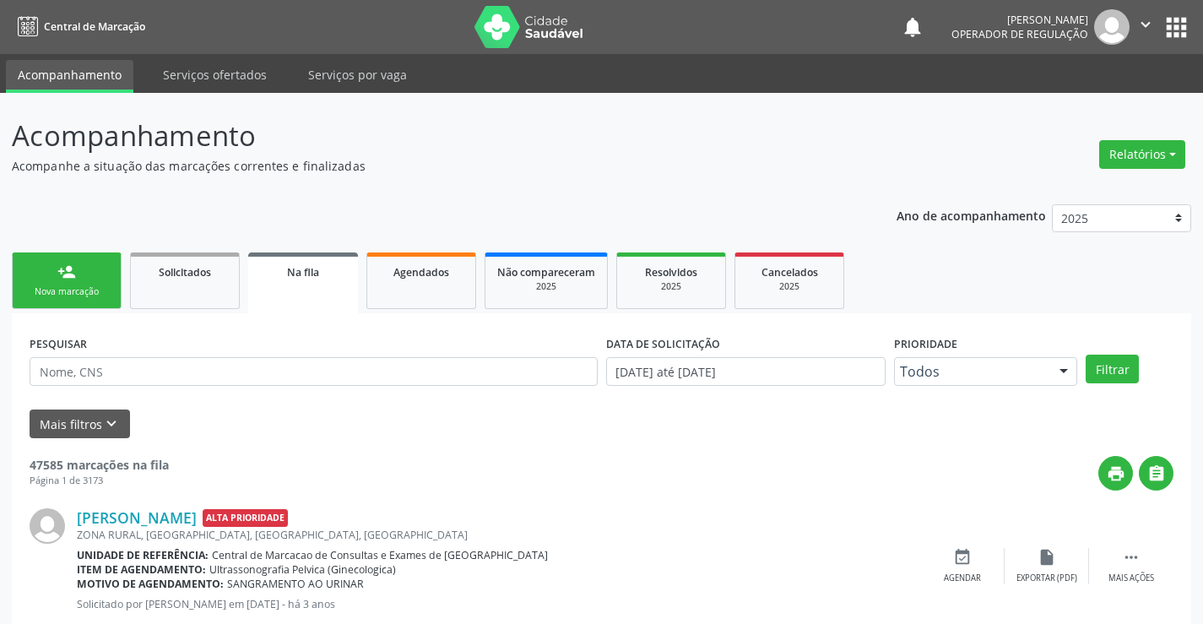
click at [59, 272] on div "person_add" at bounding box center [66, 272] width 19 height 19
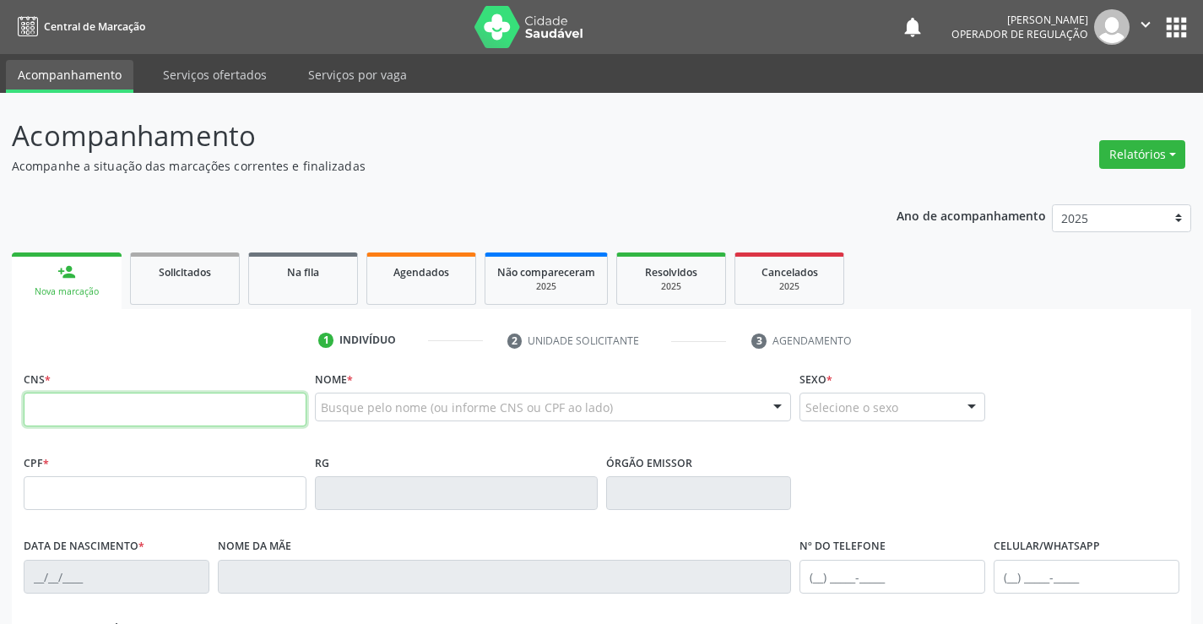
click at [68, 404] on input "text" at bounding box center [165, 410] width 283 height 34
type input "708 9097 9965 7115"
type input "009399015520101"
type input "19/01/2010"
type input "(74) 98834-4846"
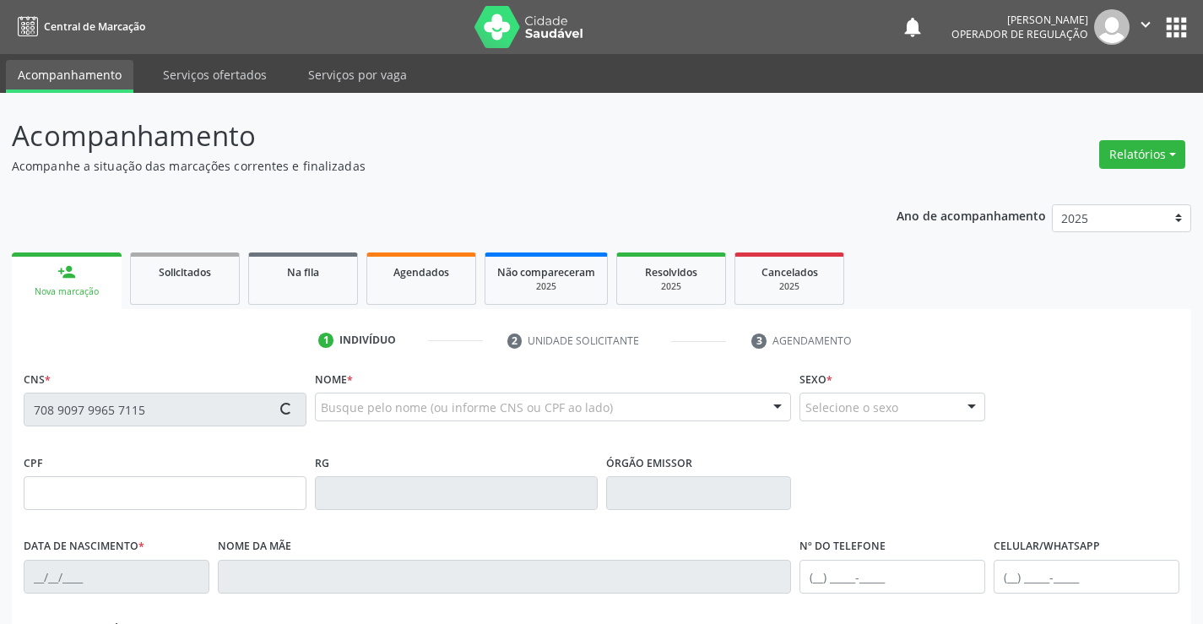
type input "(74) 98834-4846"
type input "SN"
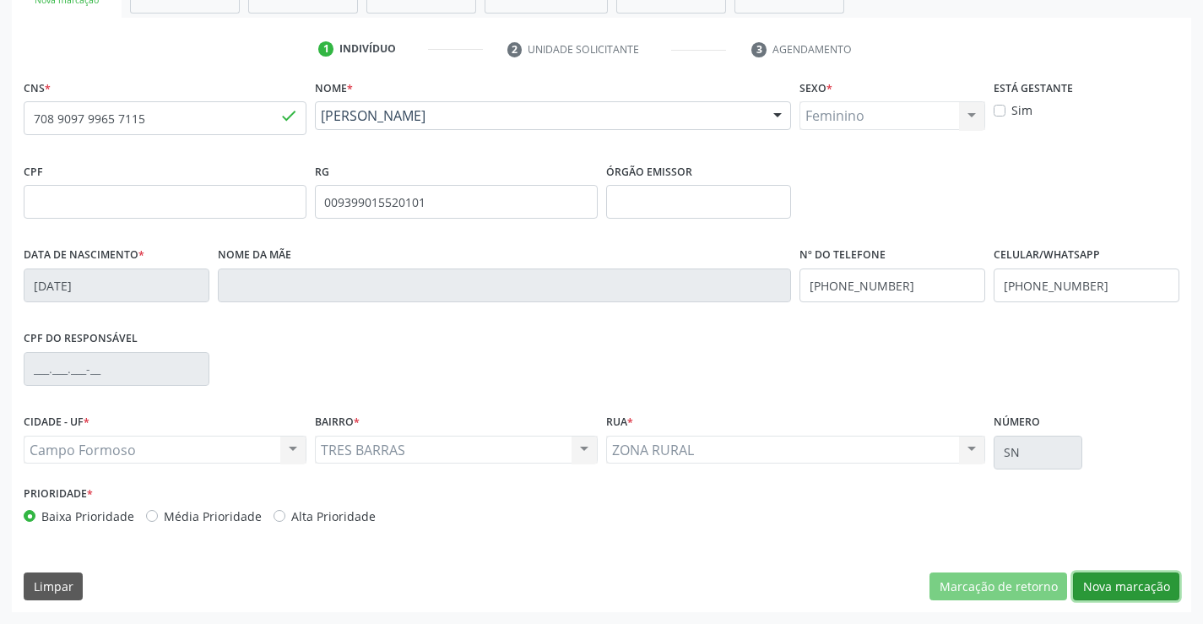
click at [1130, 595] on button "Nova marcação" at bounding box center [1126, 587] width 106 height 29
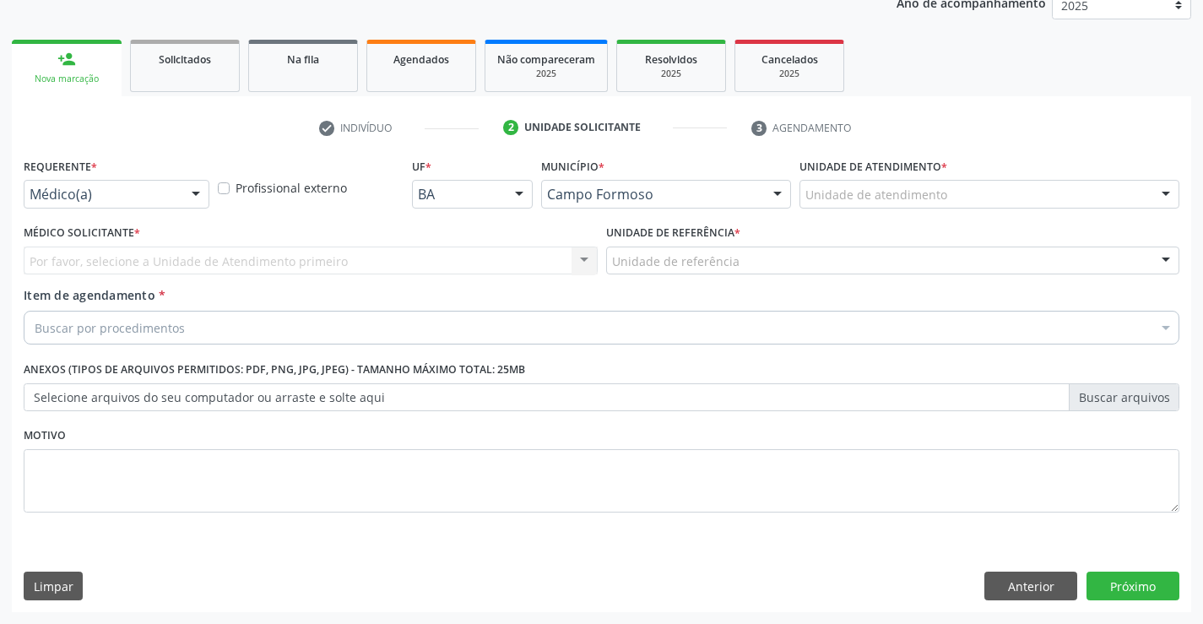
scroll to position [213, 0]
click at [196, 198] on div at bounding box center [195, 195] width 25 height 29
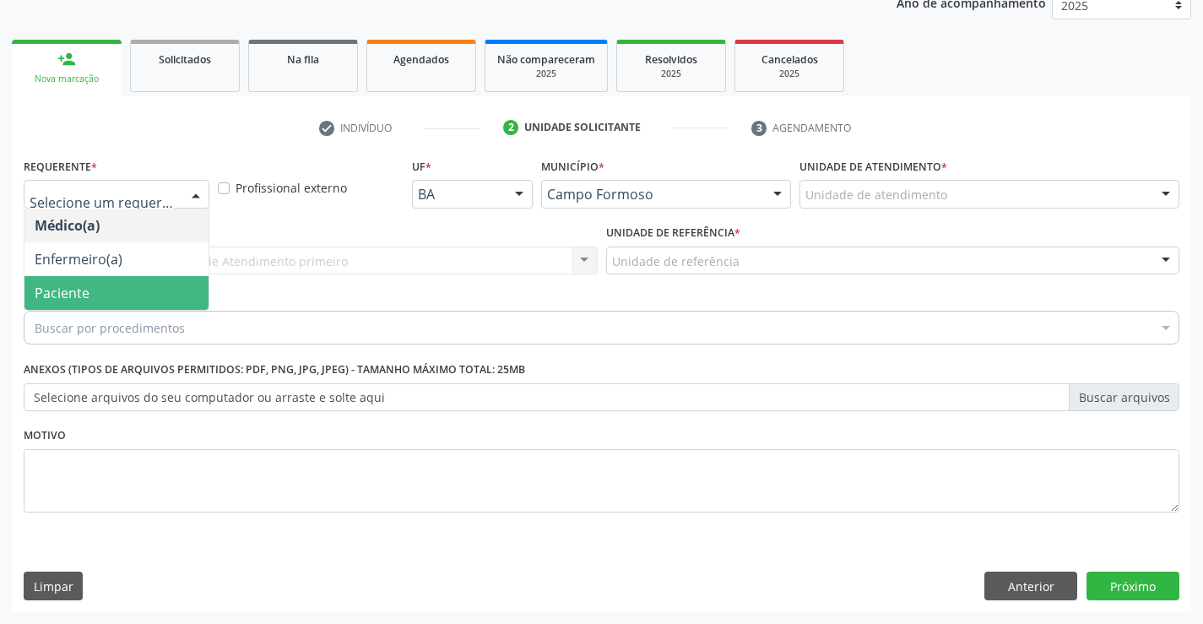
click at [170, 299] on span "Paciente" at bounding box center [116, 293] width 184 height 34
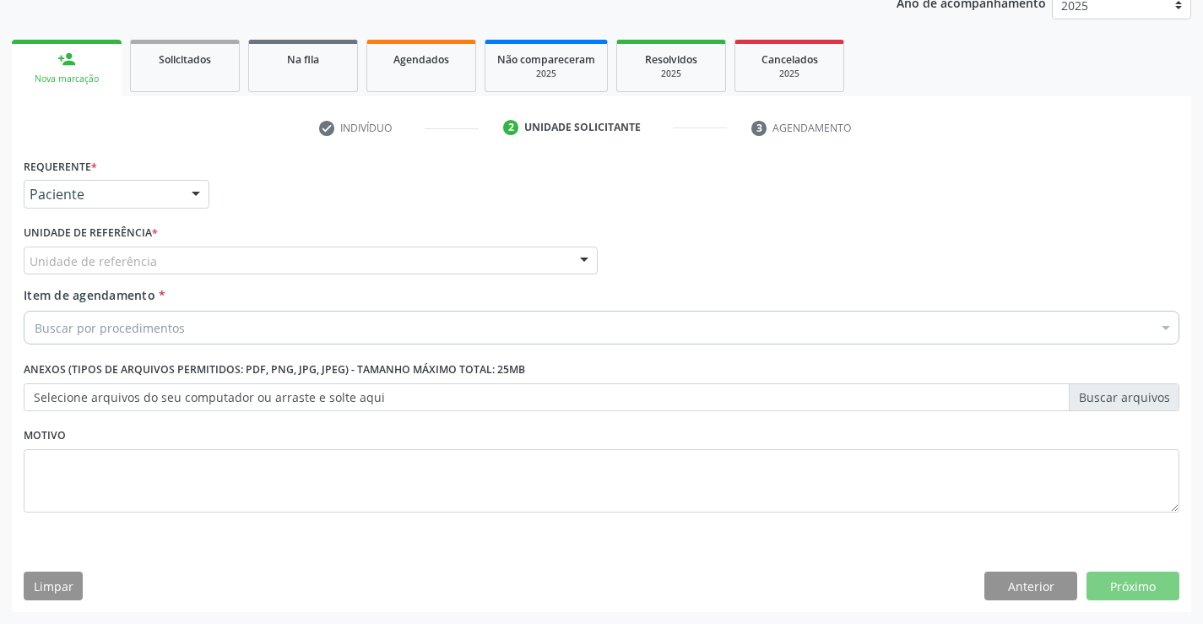
click at [584, 262] on div at bounding box center [584, 261] width 25 height 29
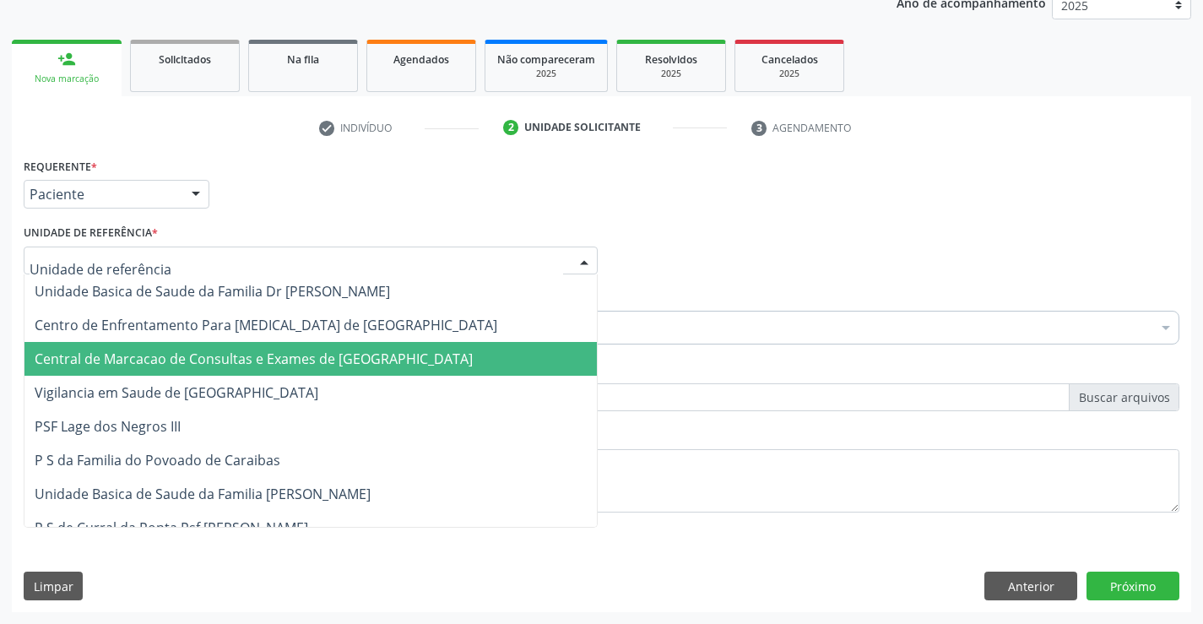
click at [409, 359] on span "Central de Marcacao de Consultas e Exames de [GEOGRAPHIC_DATA]" at bounding box center [254, 359] width 438 height 19
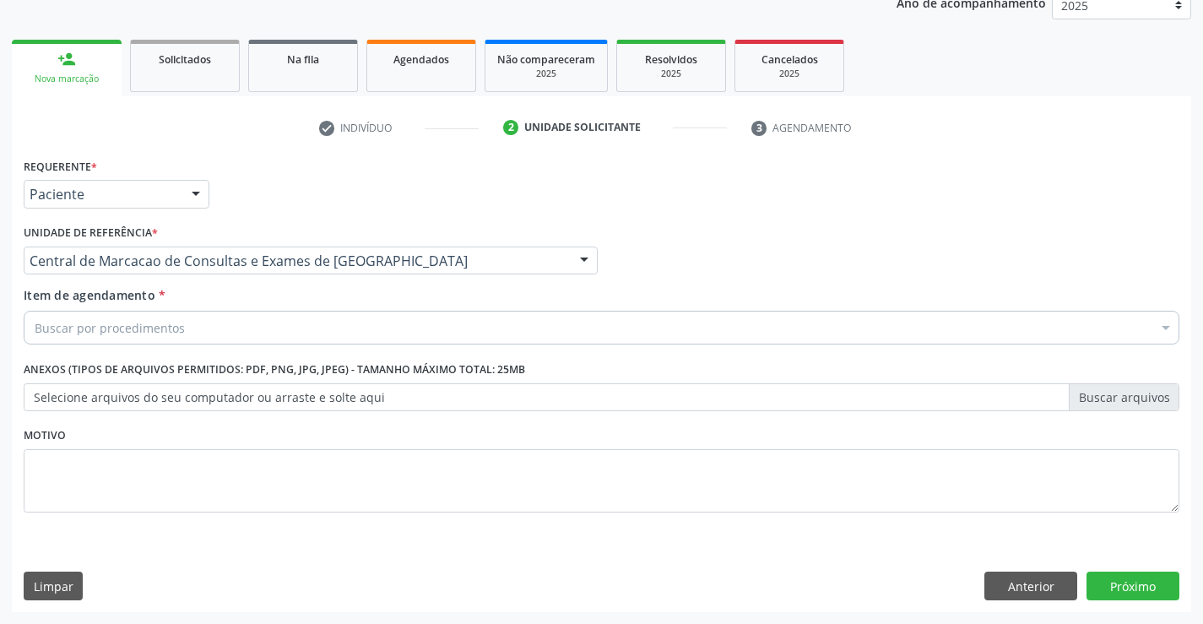
click at [188, 319] on div "Buscar por procedimentos" at bounding box center [602, 328] width 1156 height 34
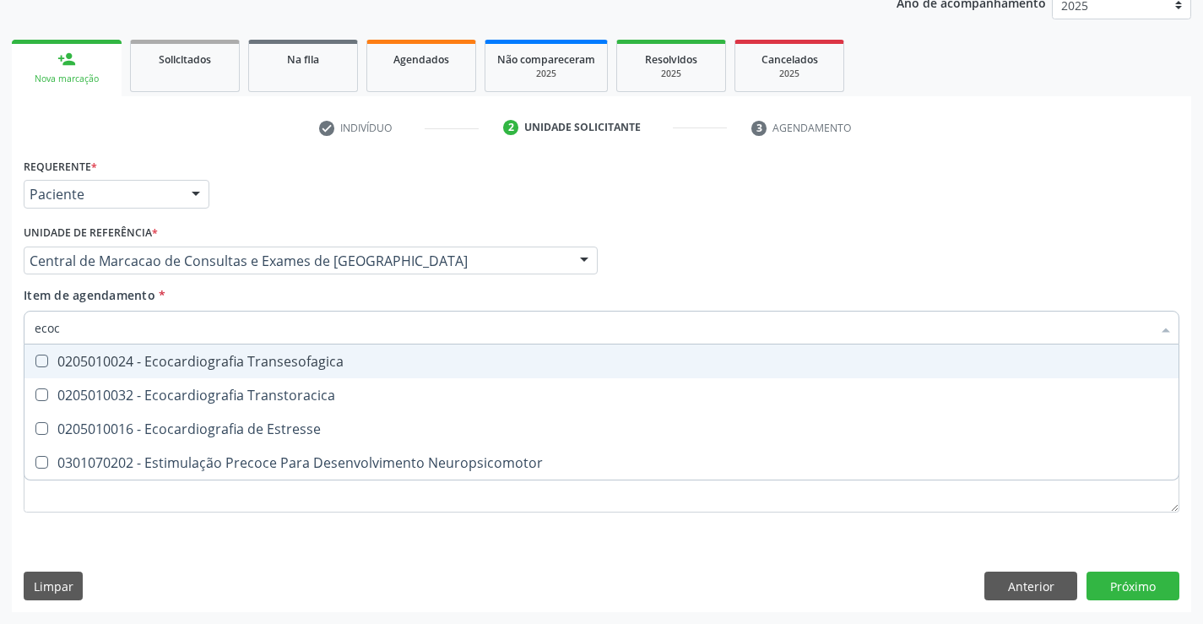
type input "ecoca"
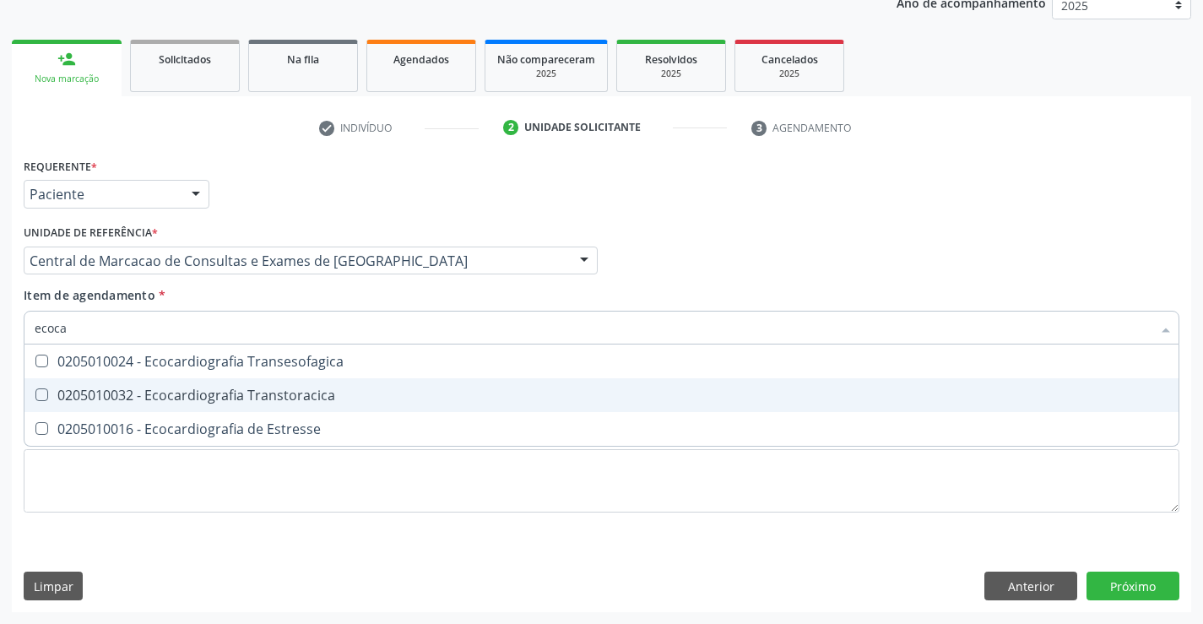
click at [278, 396] on div "0205010032 - Ecocardiografia Transtoracica" at bounding box center [602, 395] width 1134 height 14
checkbox Transtoracica "true"
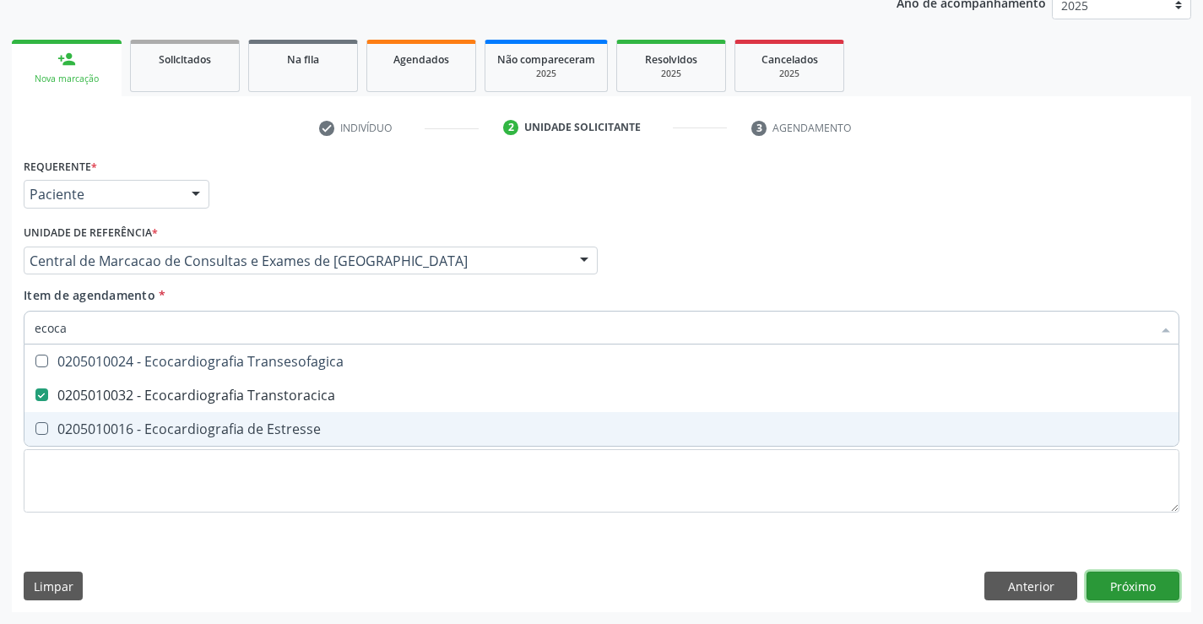
click at [1138, 589] on div "Requerente * Paciente Médico(a) Enfermeiro(a) Paciente Nenhum resultado encontr…" at bounding box center [602, 383] width 1180 height 459
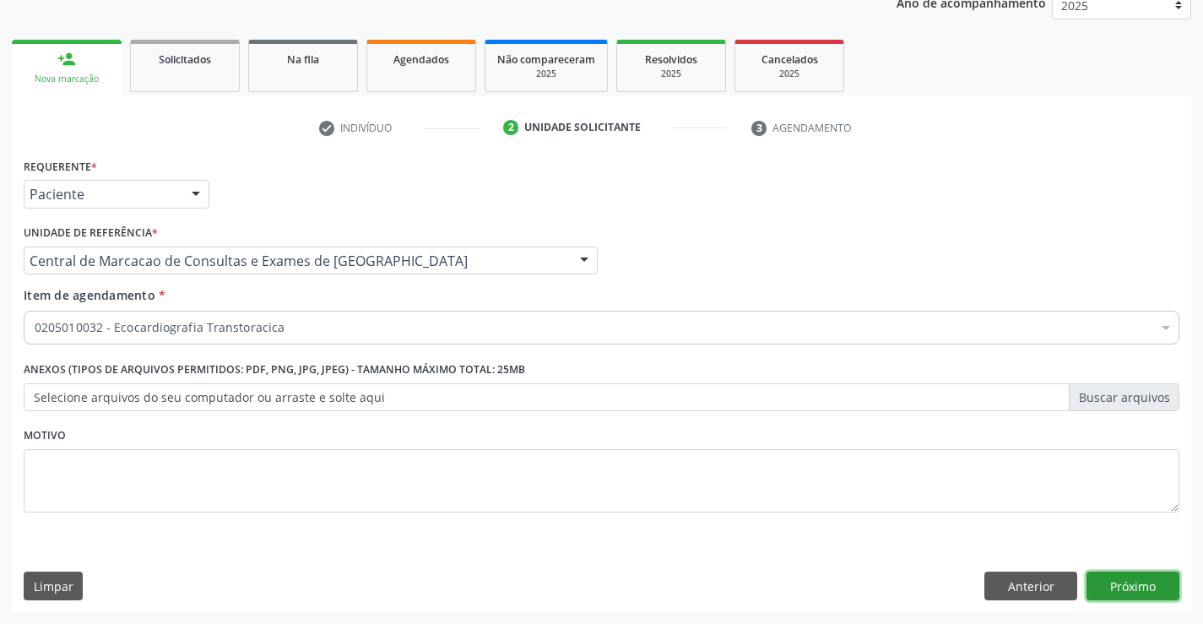
click at [1127, 574] on button "Próximo" at bounding box center [1133, 586] width 93 height 29
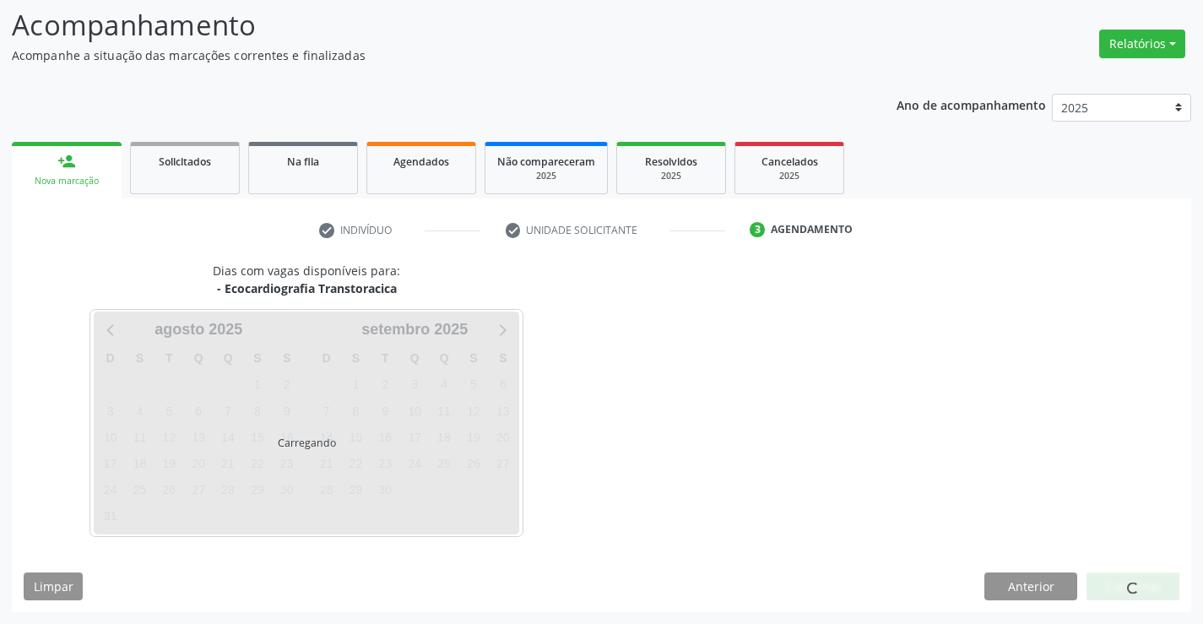
scroll to position [111, 0]
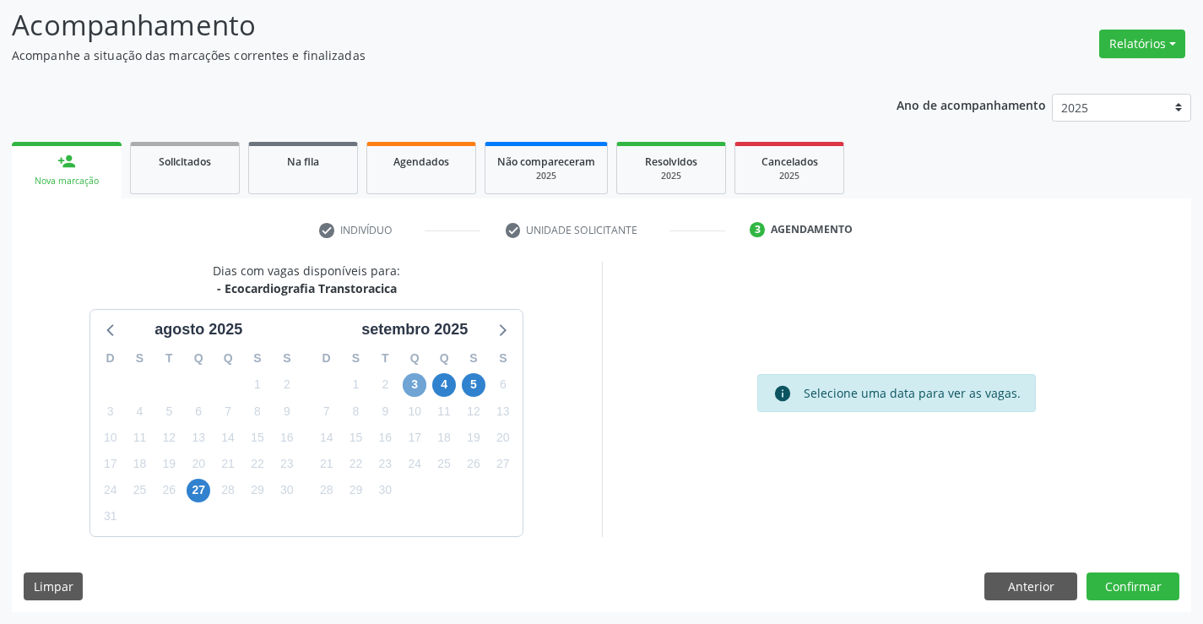
click at [419, 384] on span "3" at bounding box center [415, 385] width 24 height 24
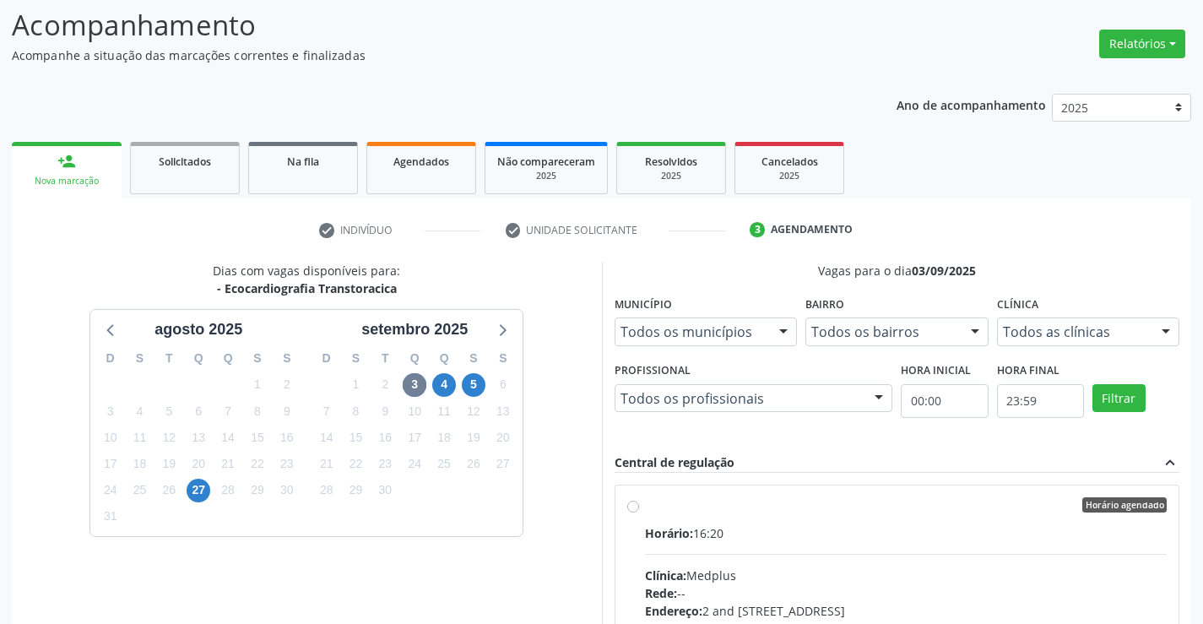
click at [880, 507] on div "Horário agendado" at bounding box center [906, 504] width 523 height 15
click at [639, 507] on input "Horário agendado Horário: 16:20 Clínica: Medplus Rede: -- Endereço: 2 and [STRE…" at bounding box center [633, 504] width 12 height 15
radio input "true"
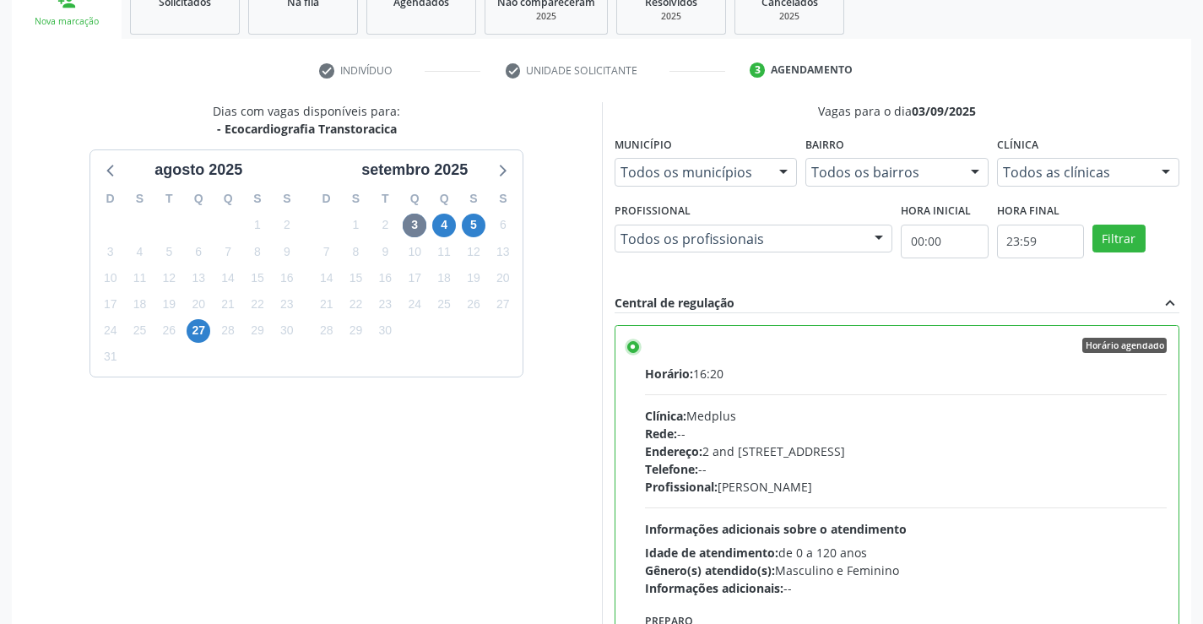
scroll to position [385, 0]
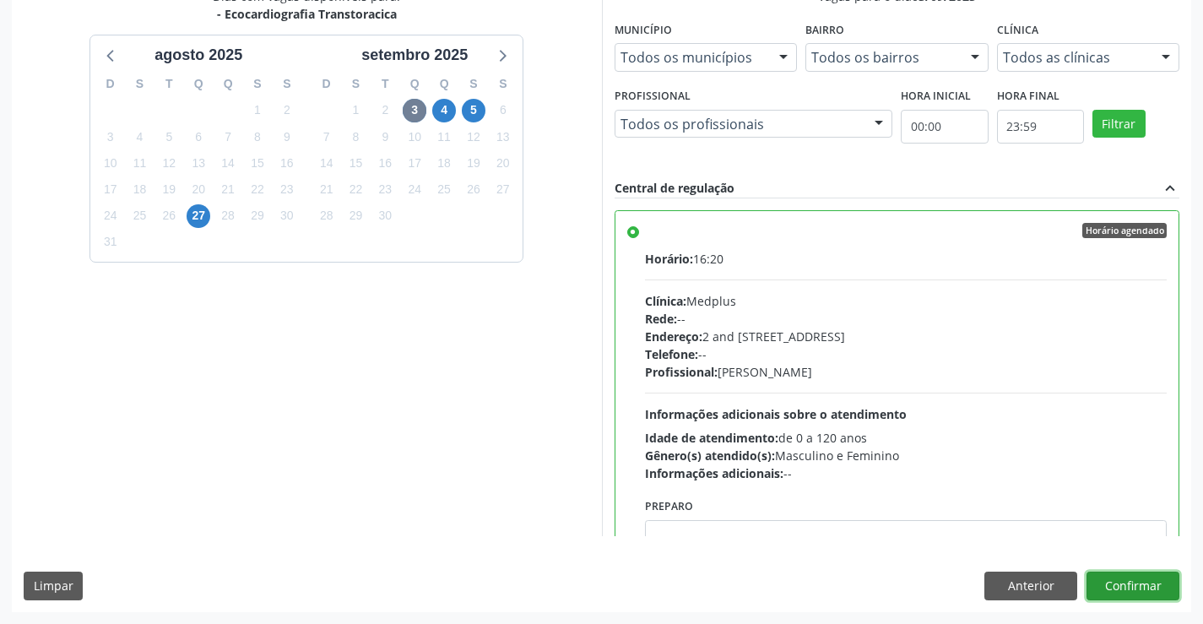
click at [1131, 578] on button "Confirmar" at bounding box center [1133, 586] width 93 height 29
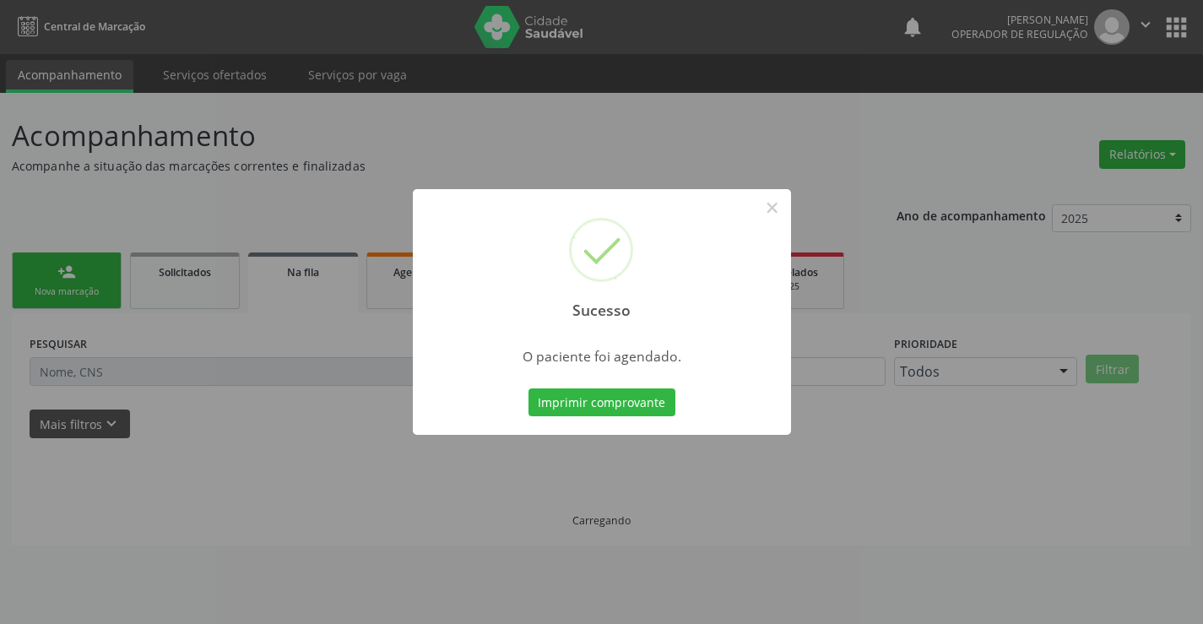
scroll to position [0, 0]
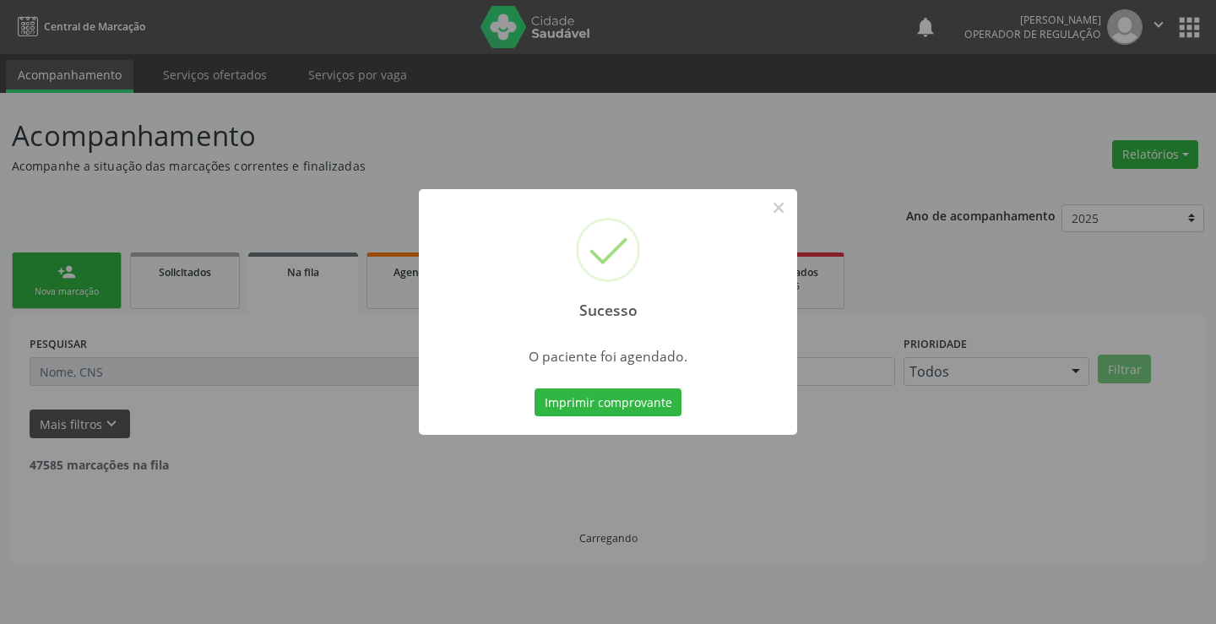
click at [535, 388] on button "Imprimir comprovante" at bounding box center [608, 402] width 147 height 29
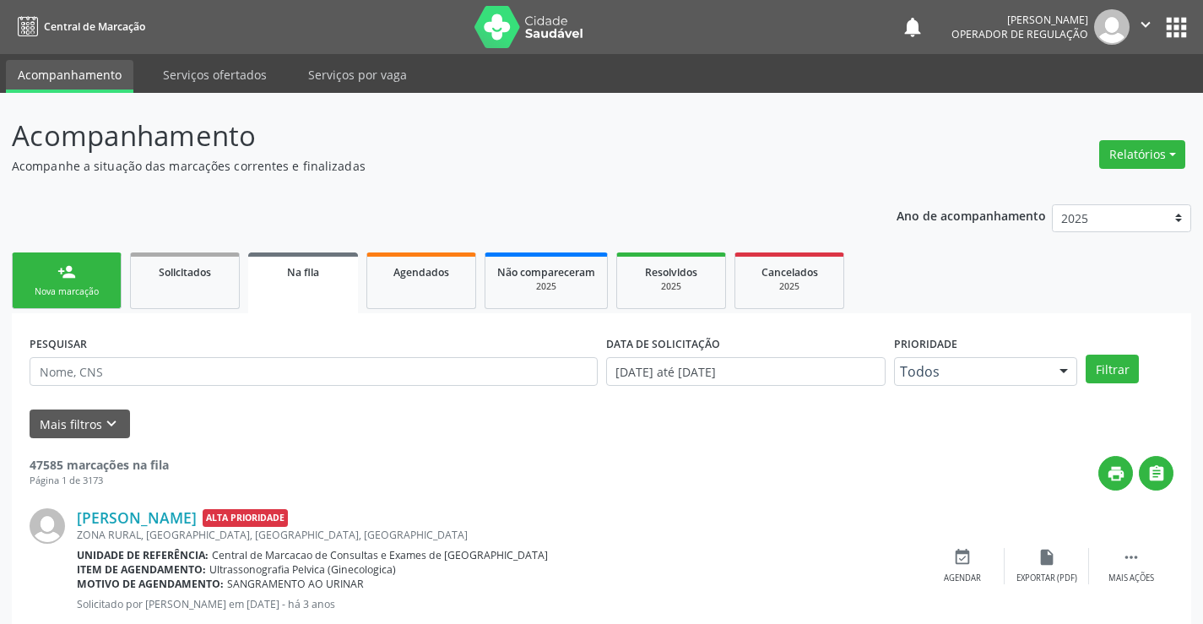
click at [71, 265] on div "person_add" at bounding box center [66, 272] width 19 height 19
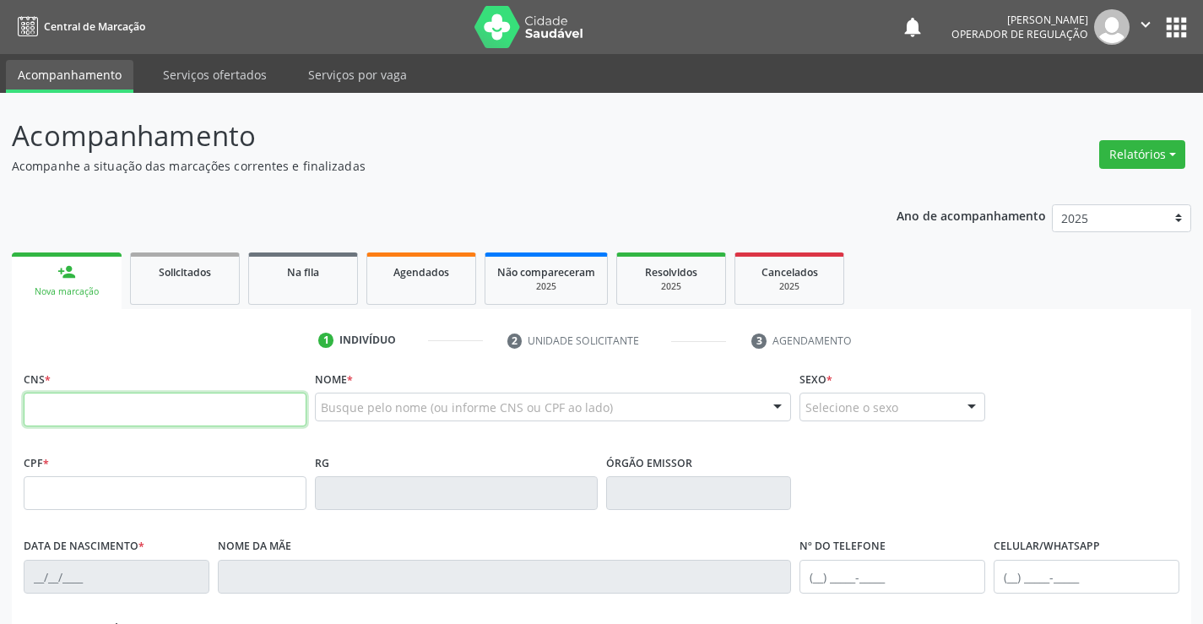
click at [106, 405] on input "text" at bounding box center [165, 410] width 283 height 34
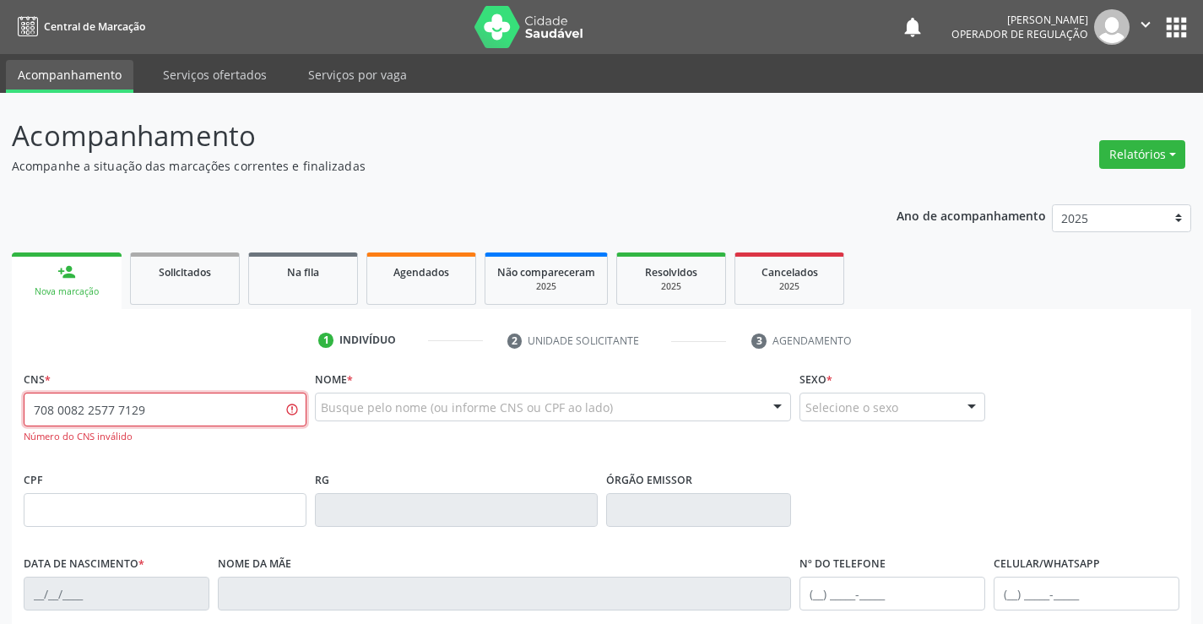
drag, startPoint x: 187, startPoint y: 405, endPoint x: 0, endPoint y: 413, distance: 187.6
click at [0, 413] on div "Acompanhamento Acompanhe a situação das marcações correntes e finalizadas Relat…" at bounding box center [601, 512] width 1203 height 839
type input "708 0028 2577 7129"
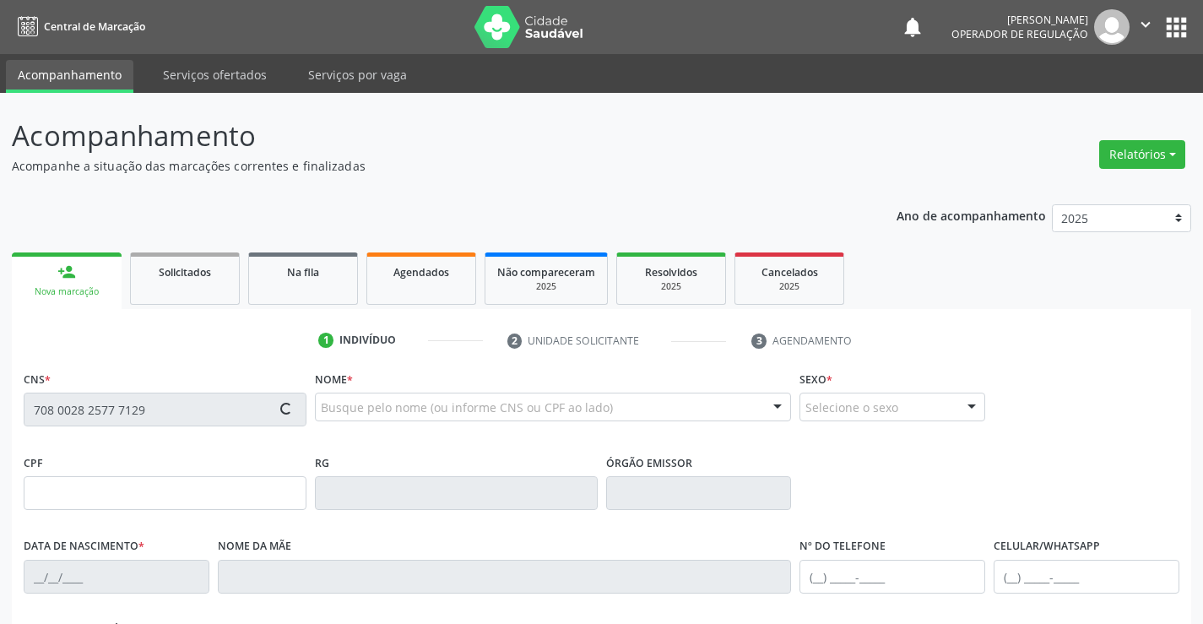
type input "0738576379"
type input "02/07/1959"
type input "(74) 98803-1093"
type input "638.357.115-04"
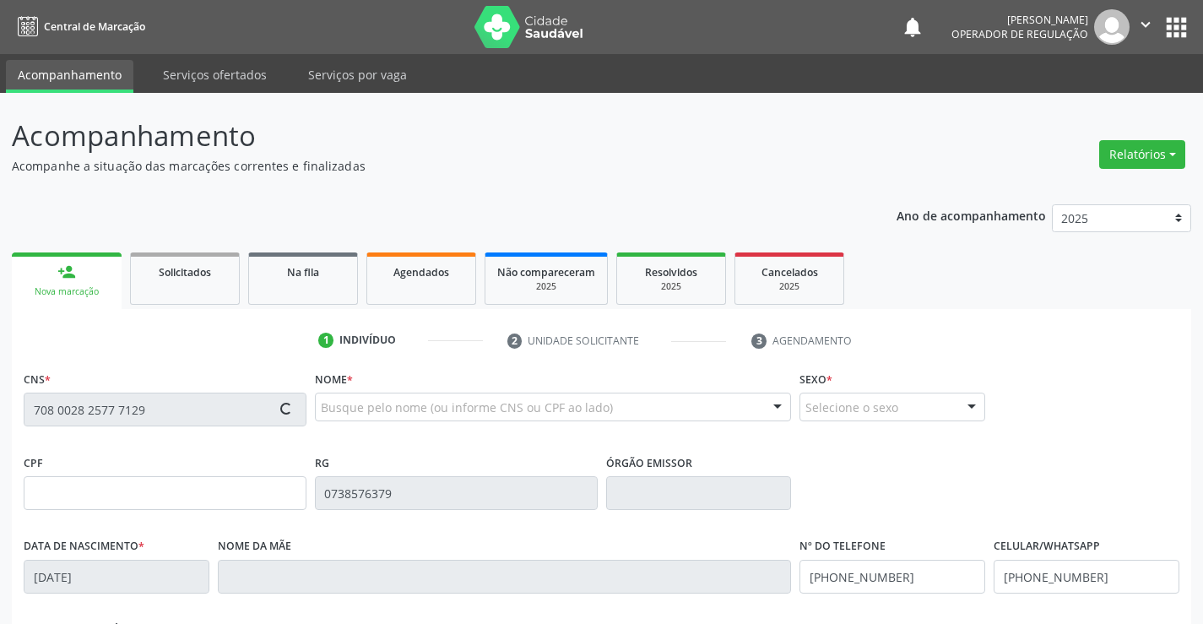
type input "SN"
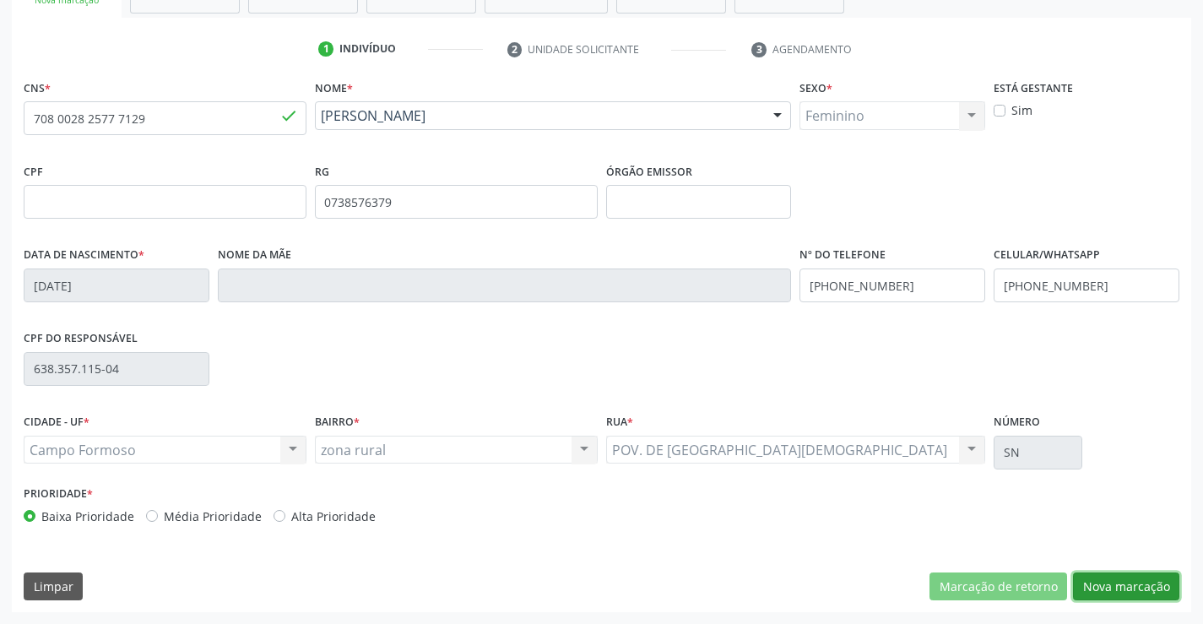
click at [1116, 581] on button "Nova marcação" at bounding box center [1126, 587] width 106 height 29
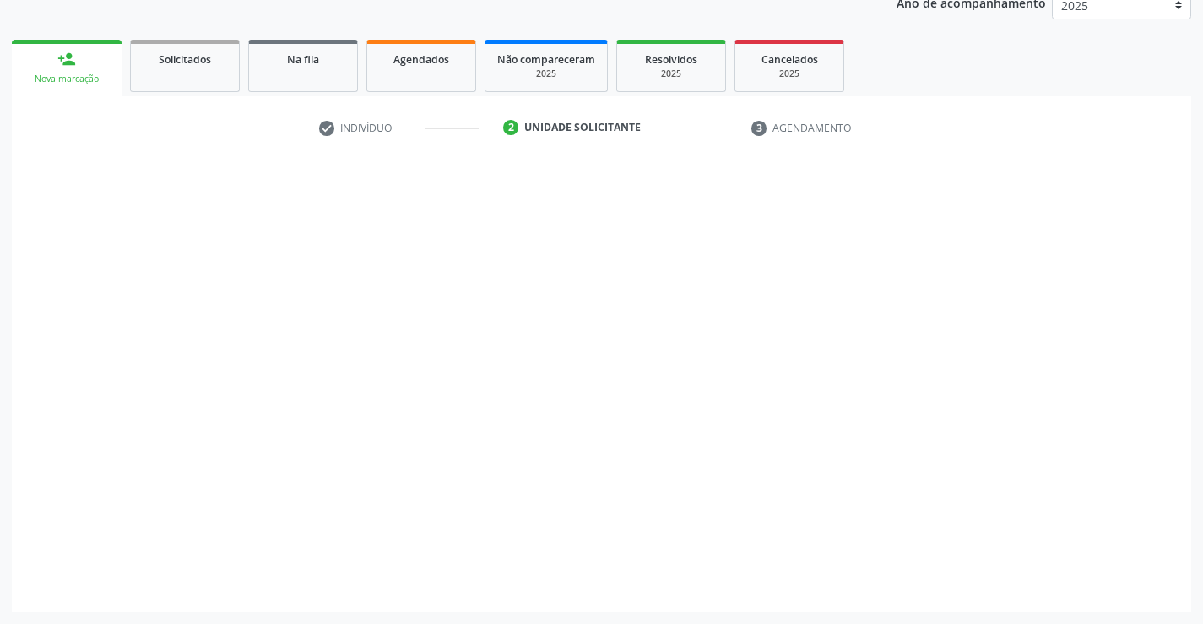
scroll to position [213, 0]
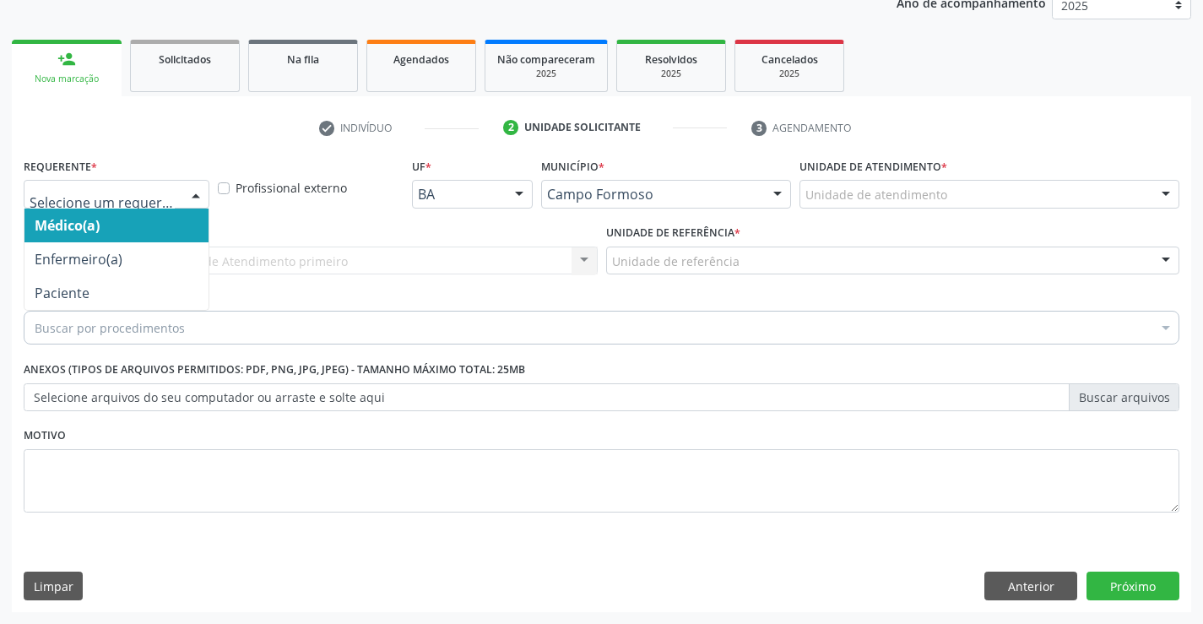
click at [198, 196] on div at bounding box center [195, 195] width 25 height 29
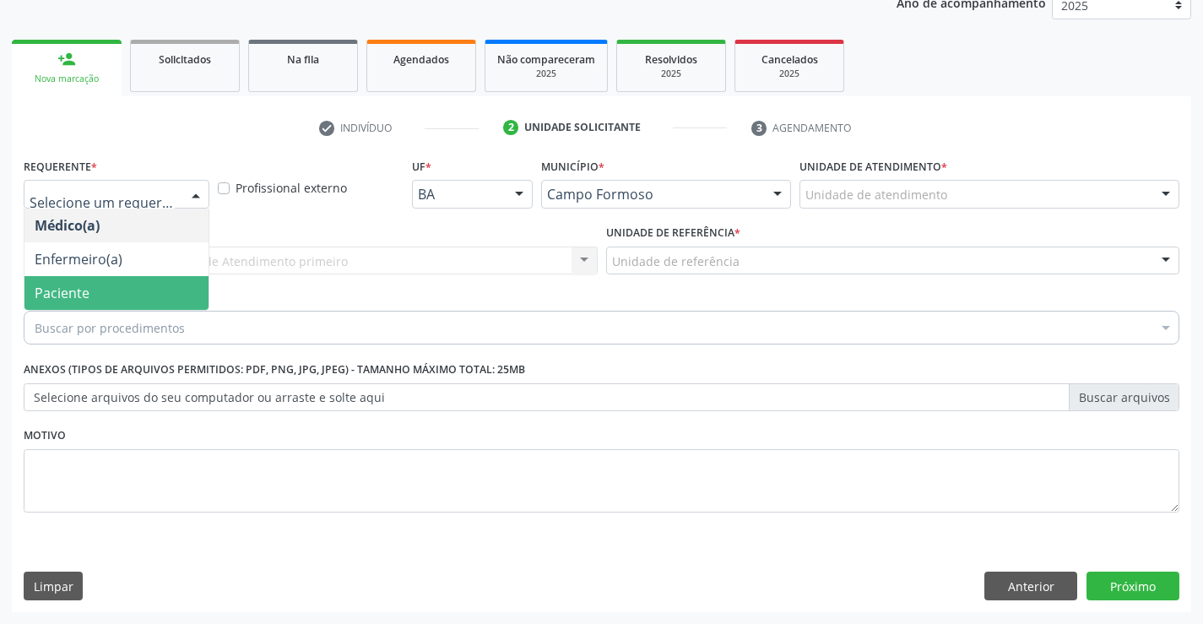
click at [126, 286] on span "Paciente" at bounding box center [116, 293] width 184 height 34
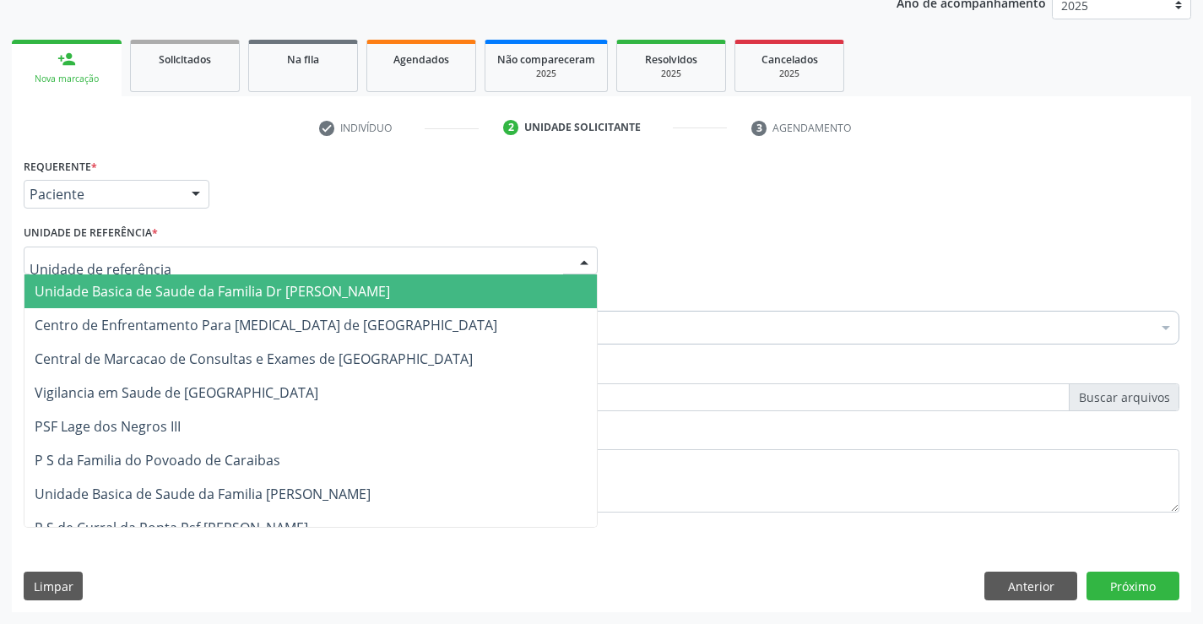
click at [469, 260] on div at bounding box center [311, 261] width 574 height 29
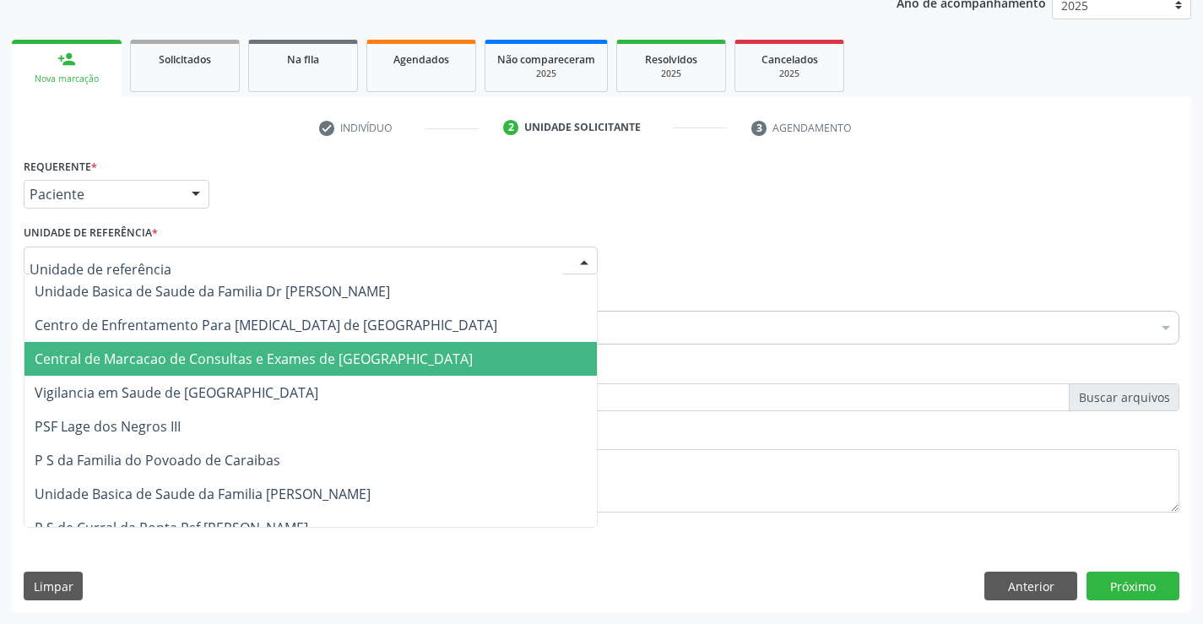
click at [359, 363] on span "Central de Marcacao de Consultas e Exames de [GEOGRAPHIC_DATA]" at bounding box center [254, 359] width 438 height 19
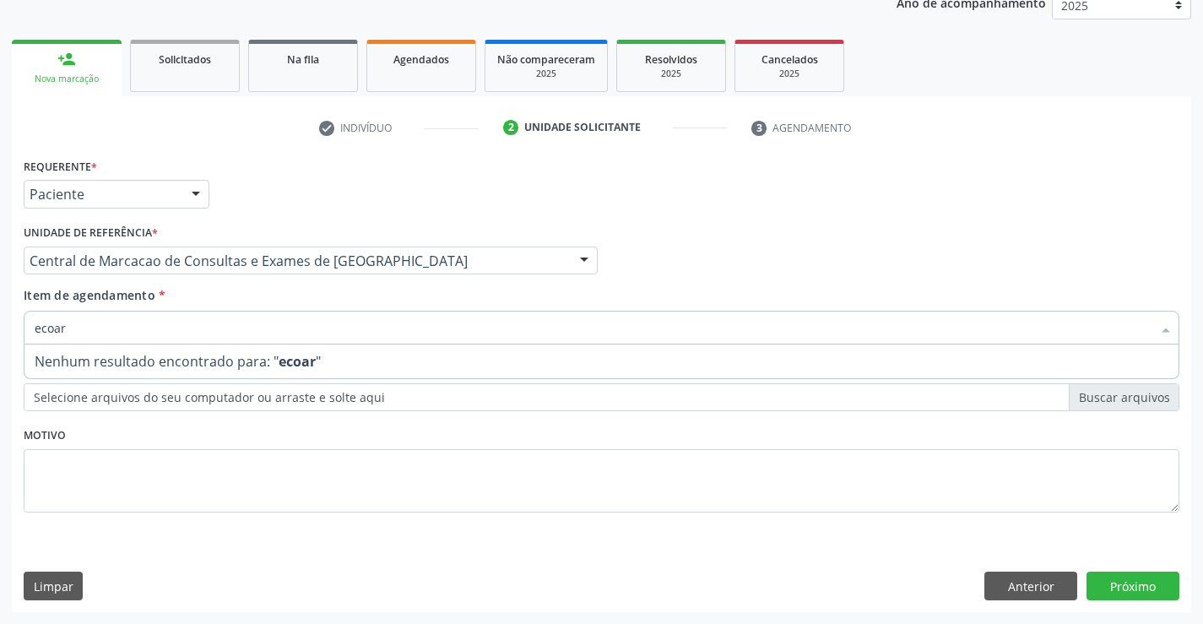
click at [54, 328] on input "ecoar" at bounding box center [593, 328] width 1117 height 34
type input "ecocar"
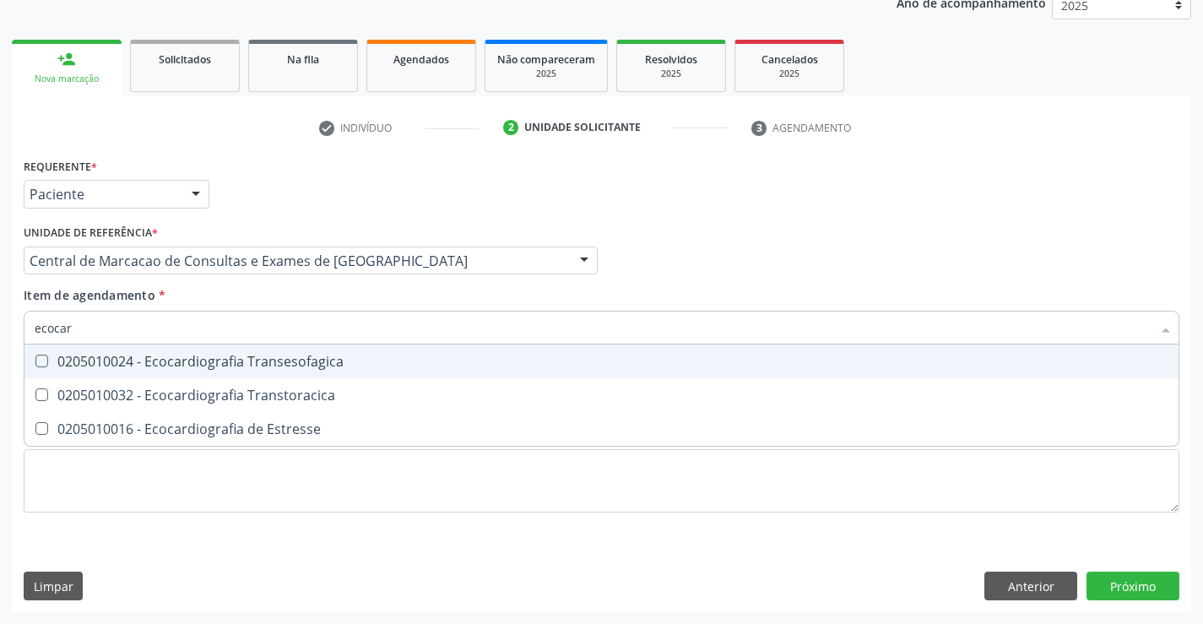
click at [193, 394] on div "0205010032 - Ecocardiografia Transtoracica" at bounding box center [602, 395] width 1134 height 14
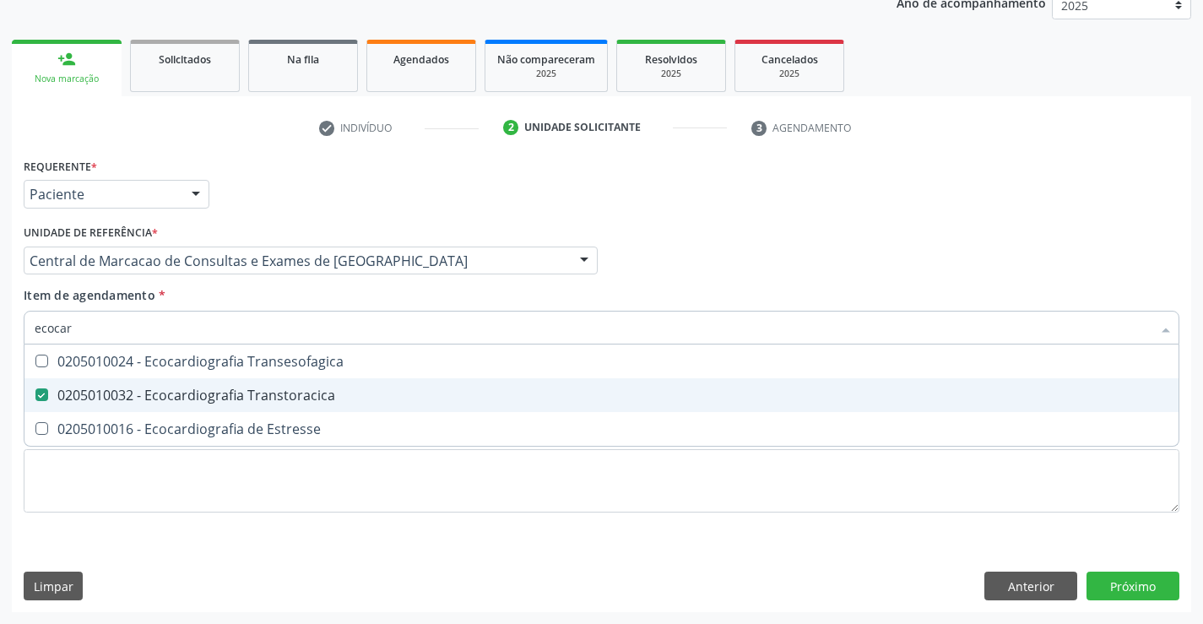
checkbox Transtoracica "true"
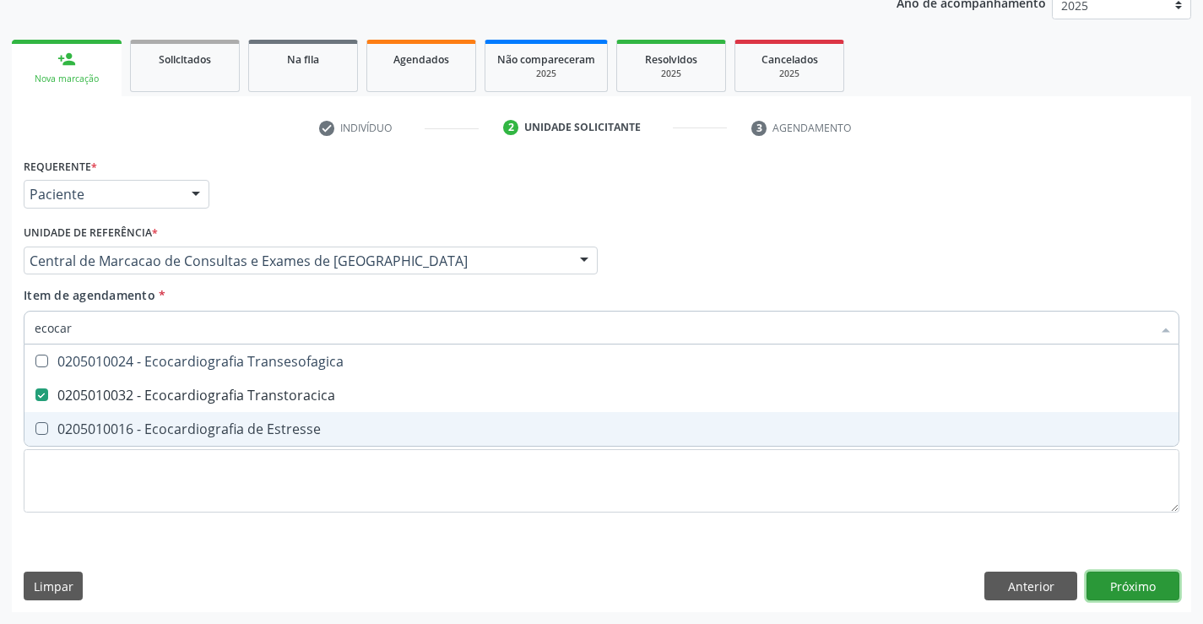
click at [1129, 581] on div "Requerente * Paciente Médico(a) Enfermeiro(a) Paciente Nenhum resultado encontr…" at bounding box center [602, 383] width 1180 height 459
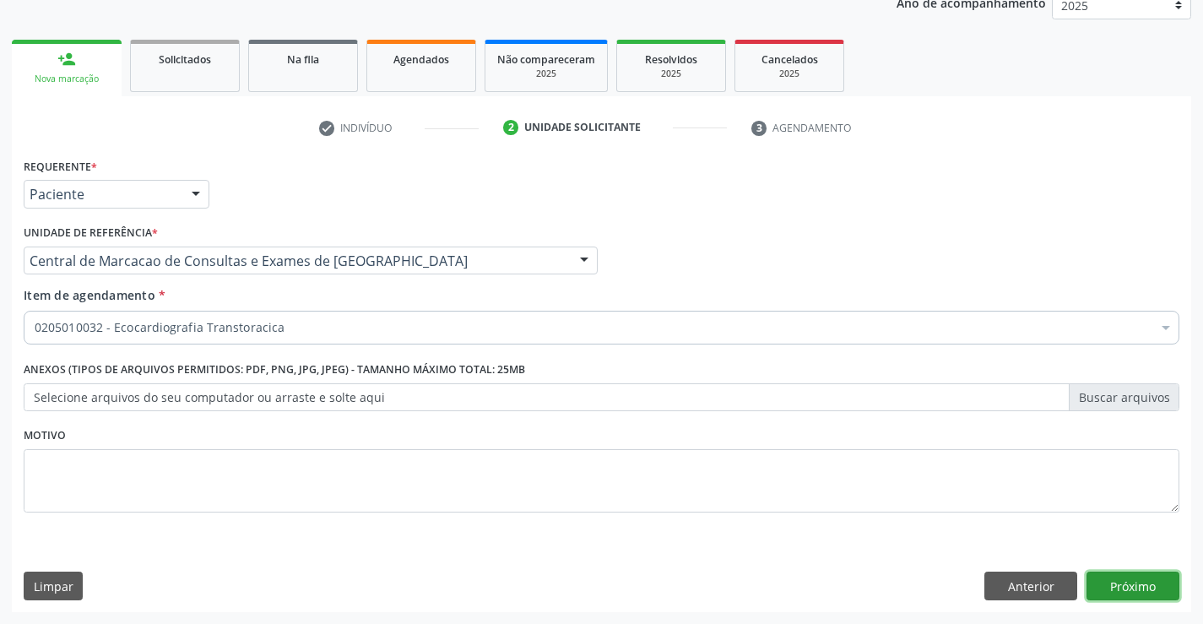
click at [1111, 582] on button "Próximo" at bounding box center [1133, 586] width 93 height 29
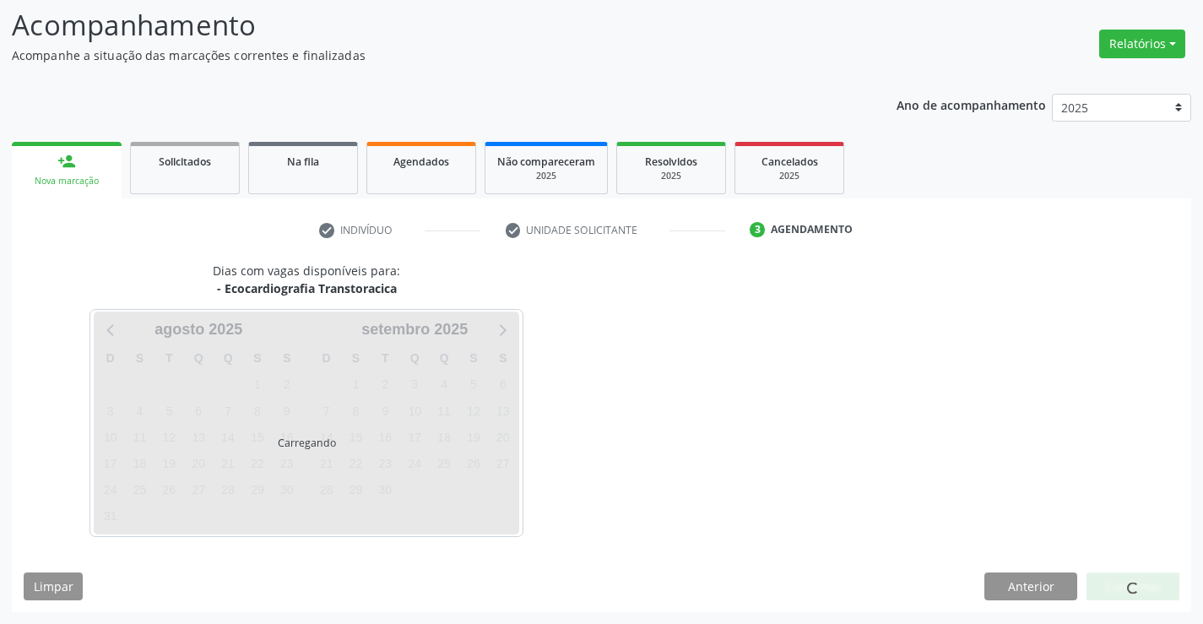
scroll to position [111, 0]
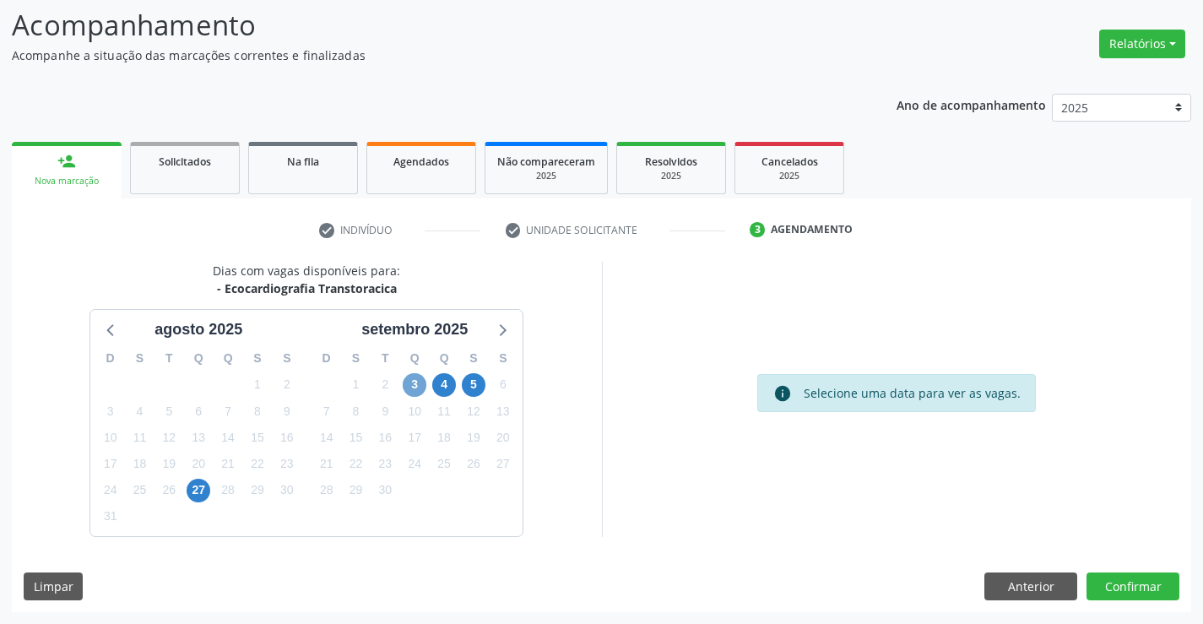
click at [417, 384] on span "3" at bounding box center [415, 385] width 24 height 24
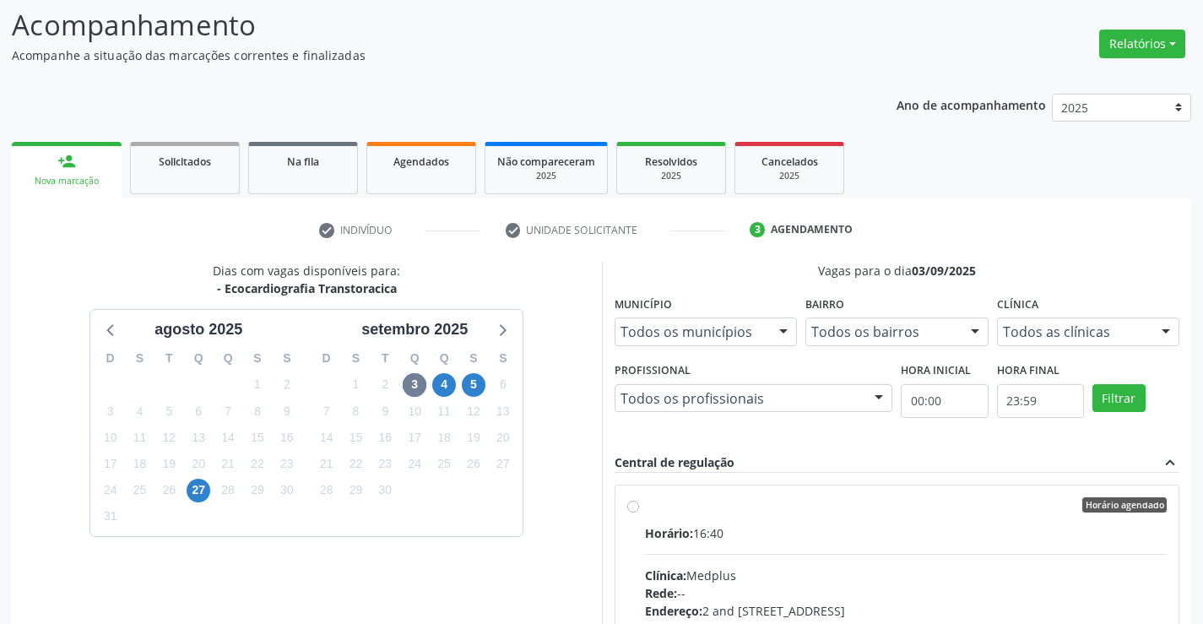
click at [990, 519] on label "Horário agendado Horário: 16:40 Clínica: Medplus Rede: -- Endereço: 2 and S 204…" at bounding box center [906, 626] width 523 height 259
click at [639, 513] on input "Horário agendado Horário: 16:40 Clínica: Medplus Rede: -- Endereço: 2 and S 204…" at bounding box center [633, 504] width 12 height 15
radio input "true"
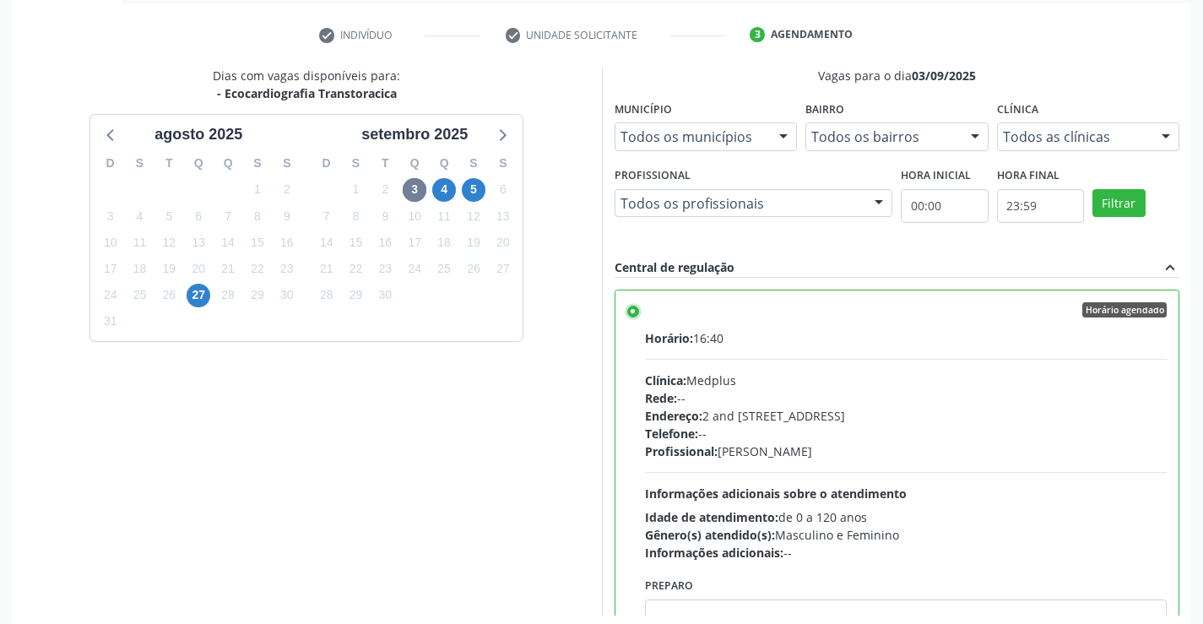
scroll to position [385, 0]
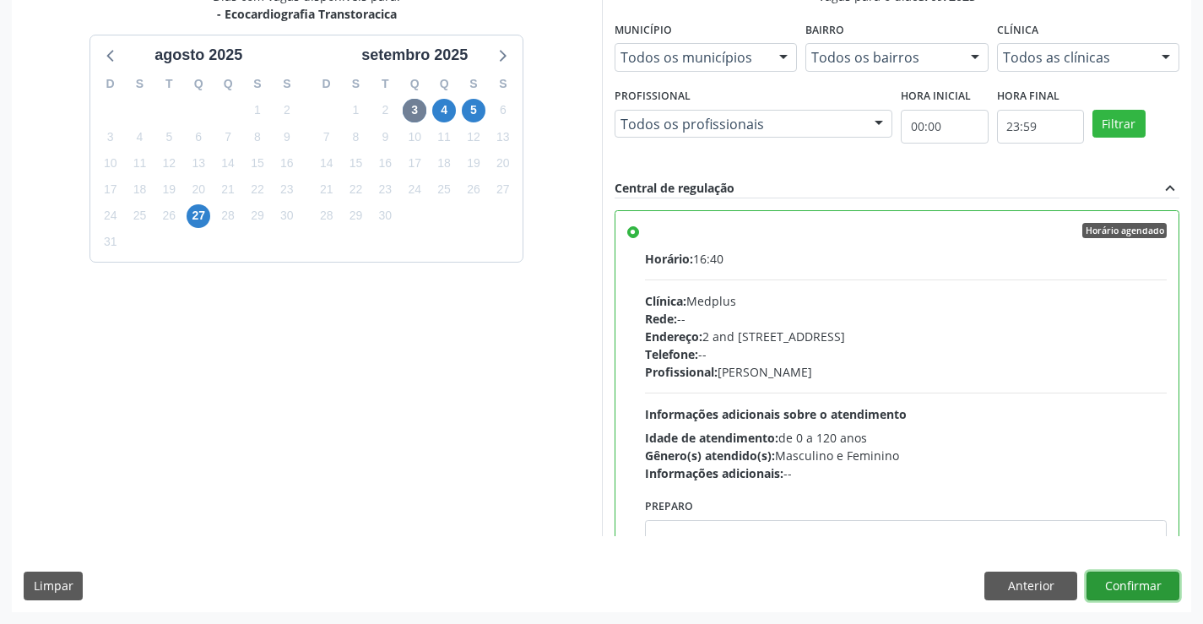
click at [1116, 577] on button "Confirmar" at bounding box center [1133, 586] width 93 height 29
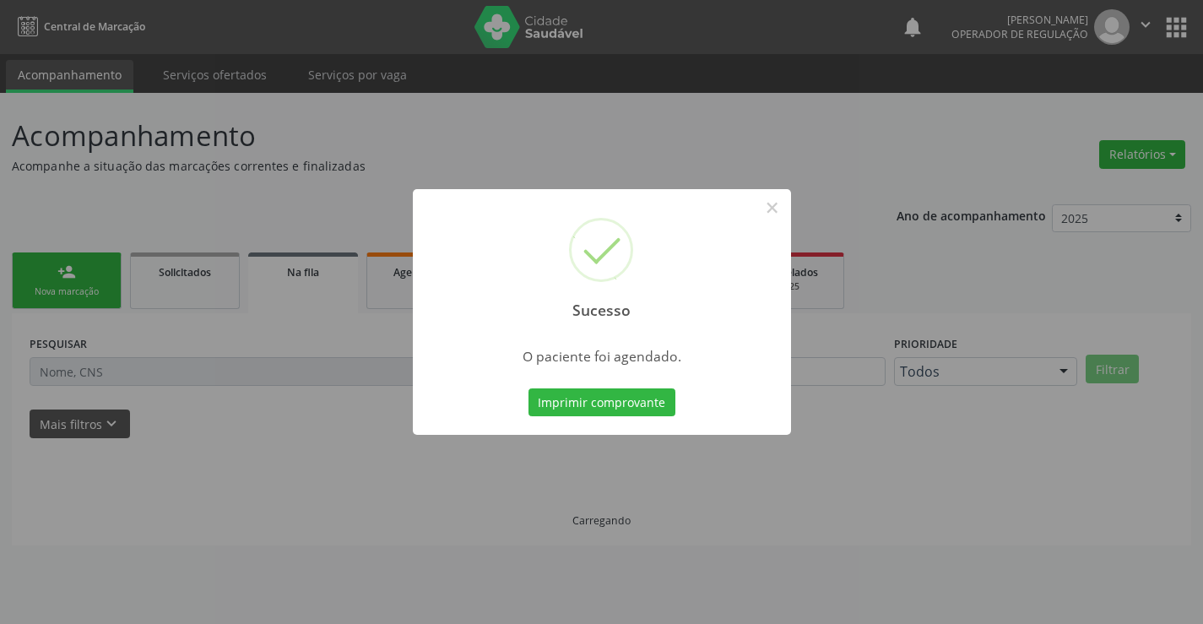
scroll to position [0, 0]
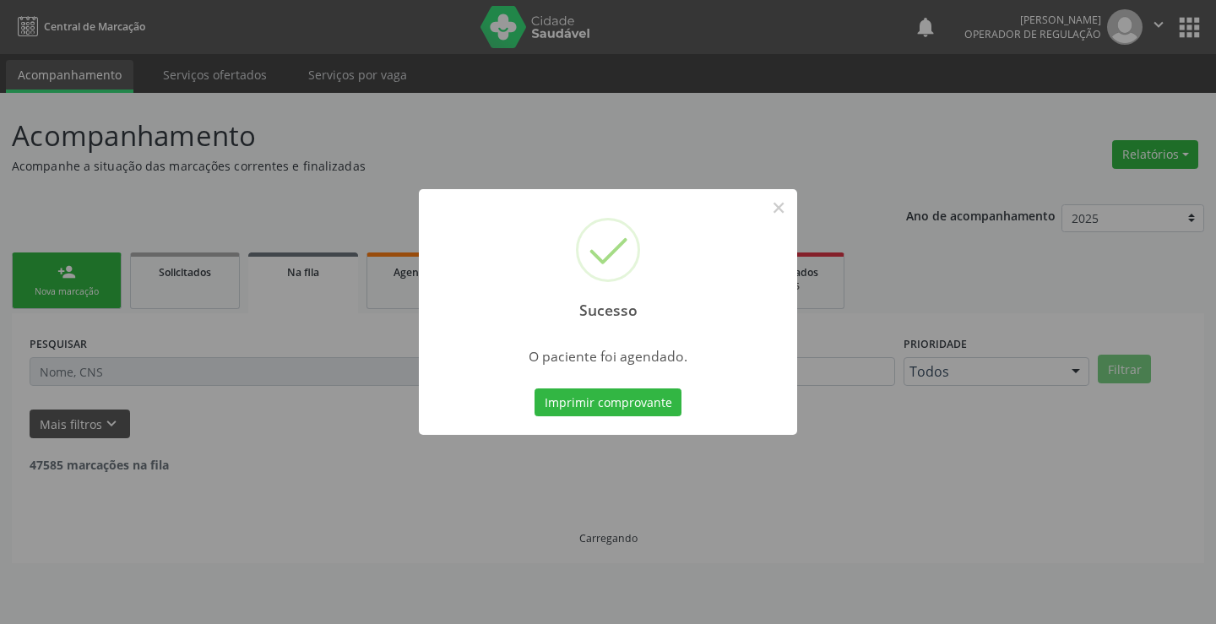
click at [640, 422] on div "Sucesso × O paciente foi agendado. Imprimir comprovante Cancel" at bounding box center [608, 312] width 378 height 247
click at [640, 406] on button "Imprimir comprovante" at bounding box center [608, 402] width 147 height 29
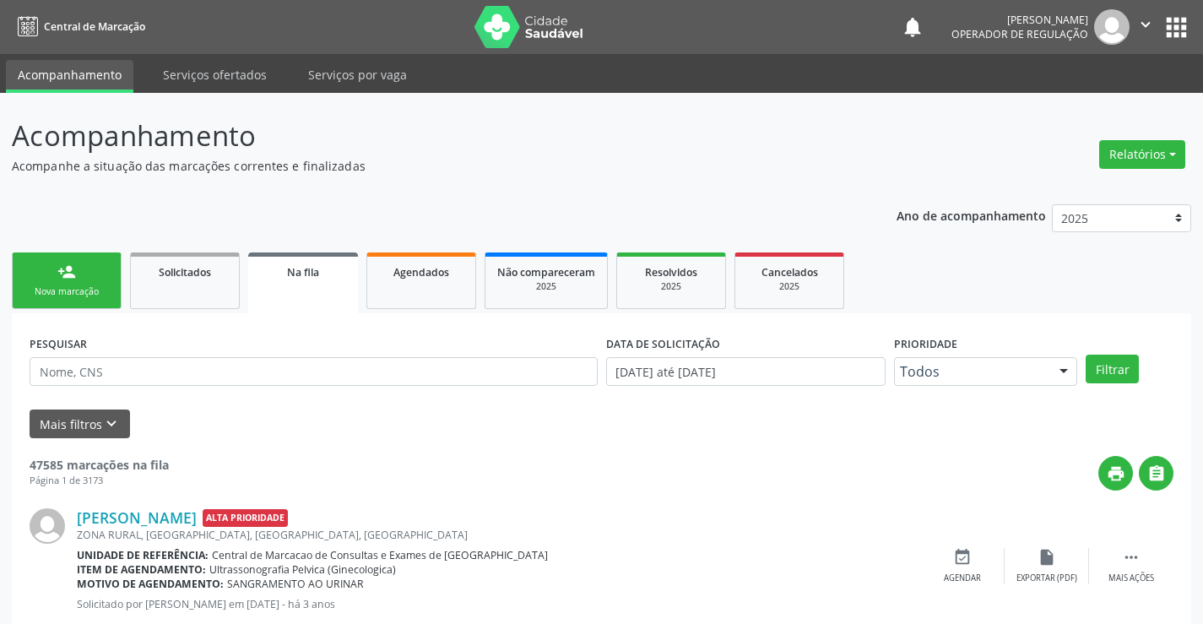
click at [97, 279] on link "person_add Nova marcação" at bounding box center [67, 281] width 110 height 57
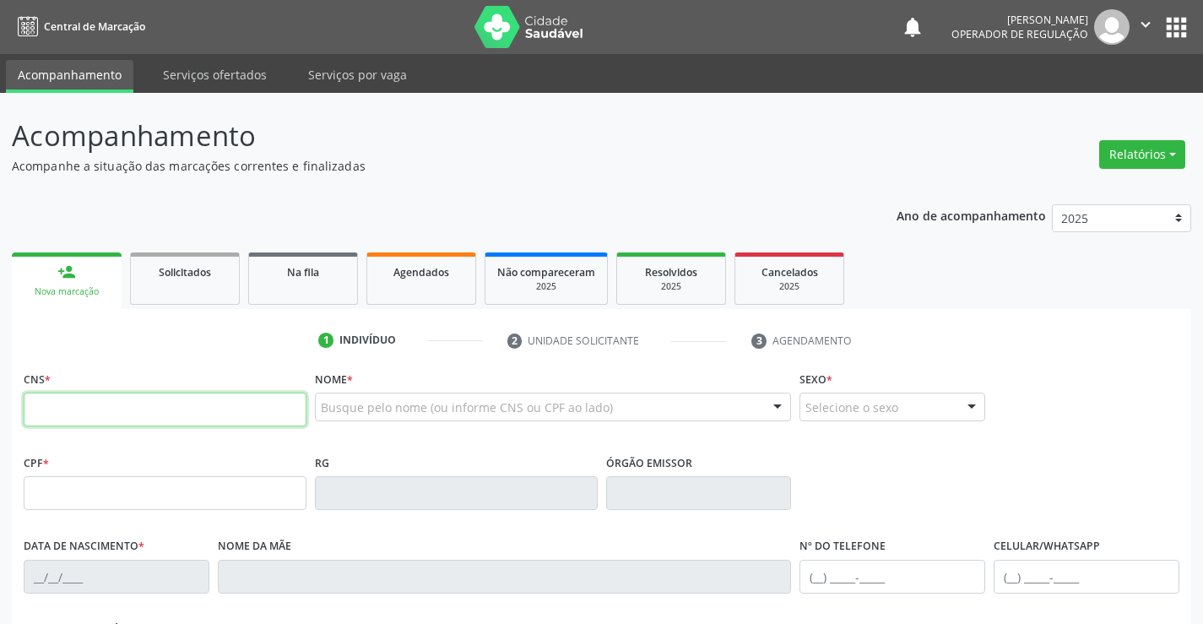
click at [104, 405] on input "text" at bounding box center [165, 410] width 283 height 34
type input "700 5094 2270 3360"
type input "0327848057"
type input "15/07/1956"
type input "S/N"
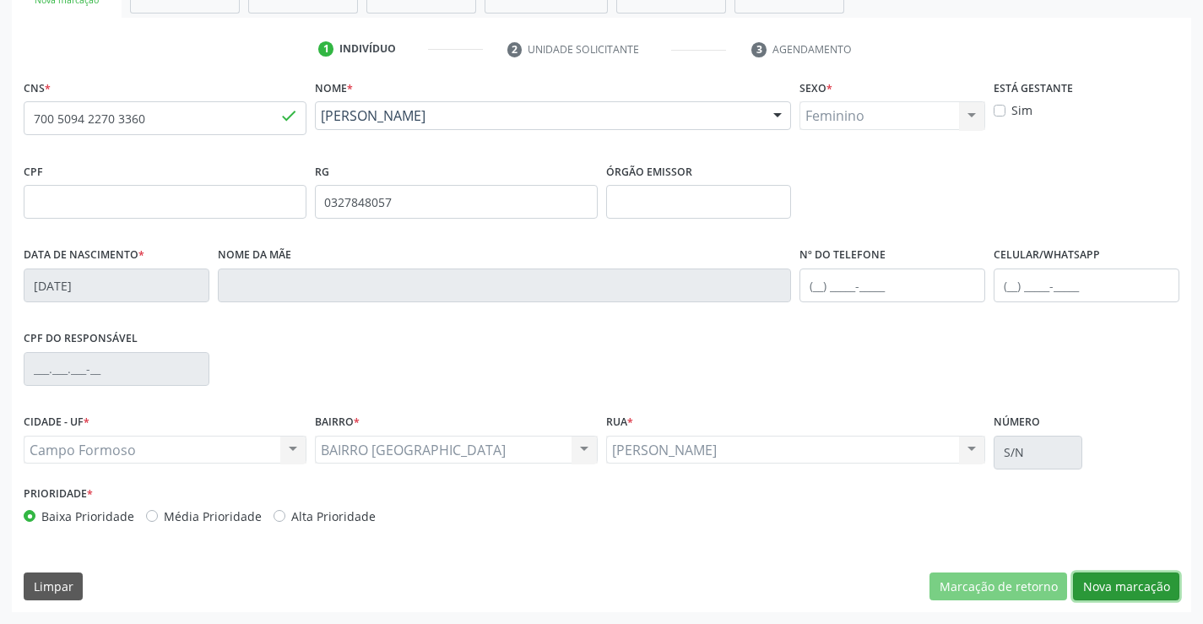
click at [1149, 589] on button "Nova marcação" at bounding box center [1126, 587] width 106 height 29
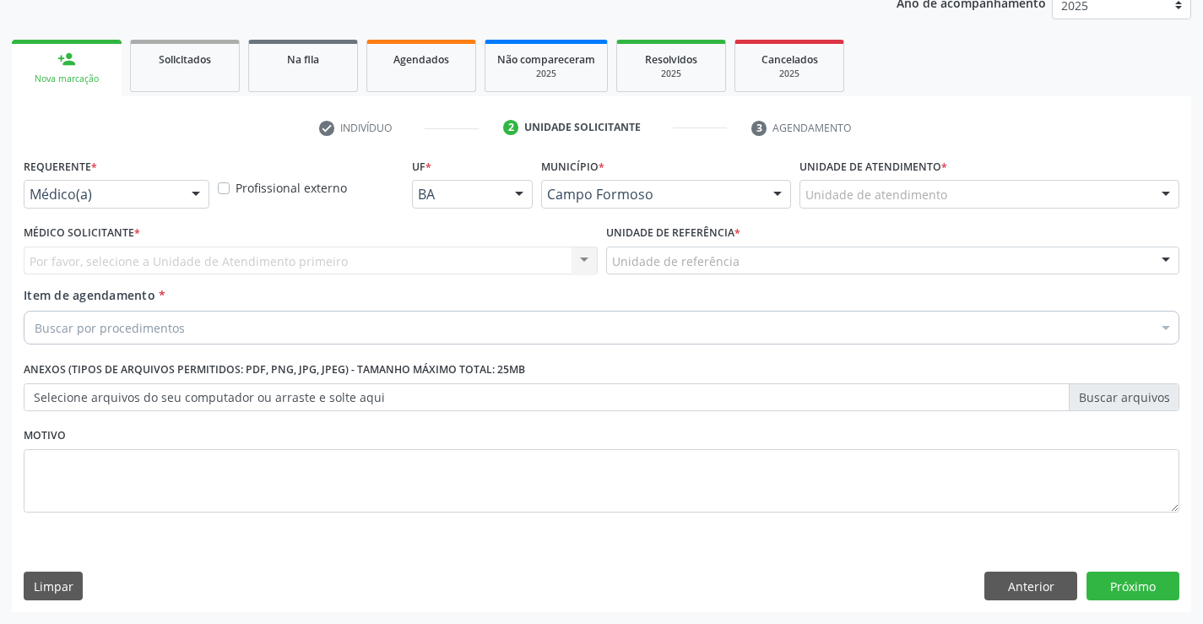
click at [197, 192] on div at bounding box center [195, 195] width 25 height 29
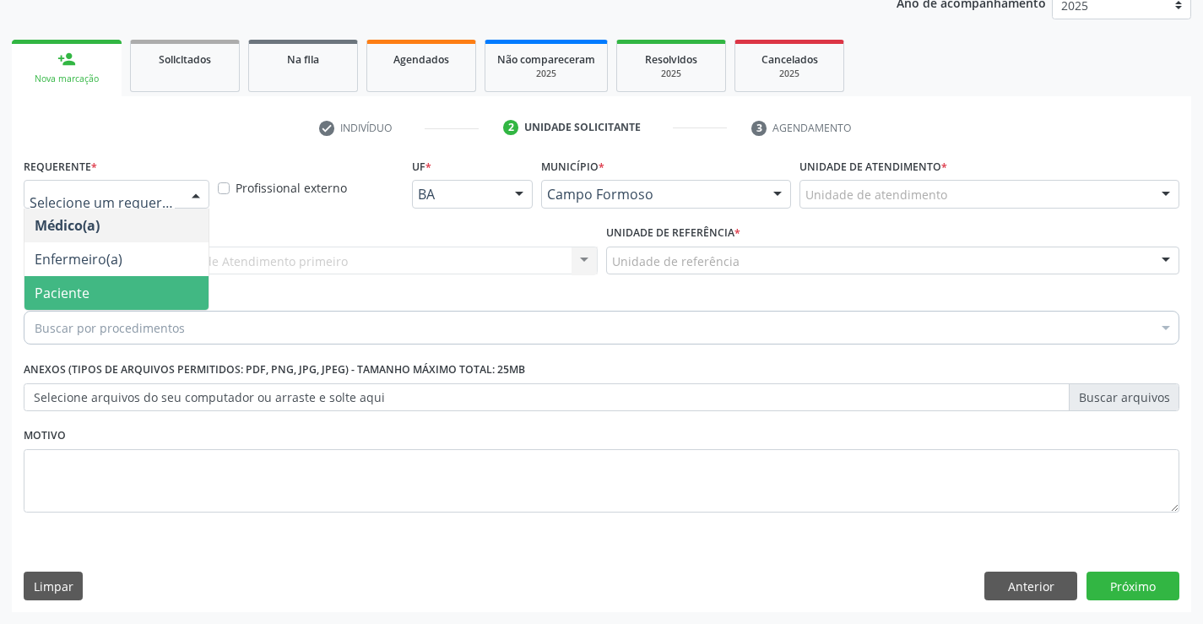
click at [143, 297] on span "Paciente" at bounding box center [116, 293] width 184 height 34
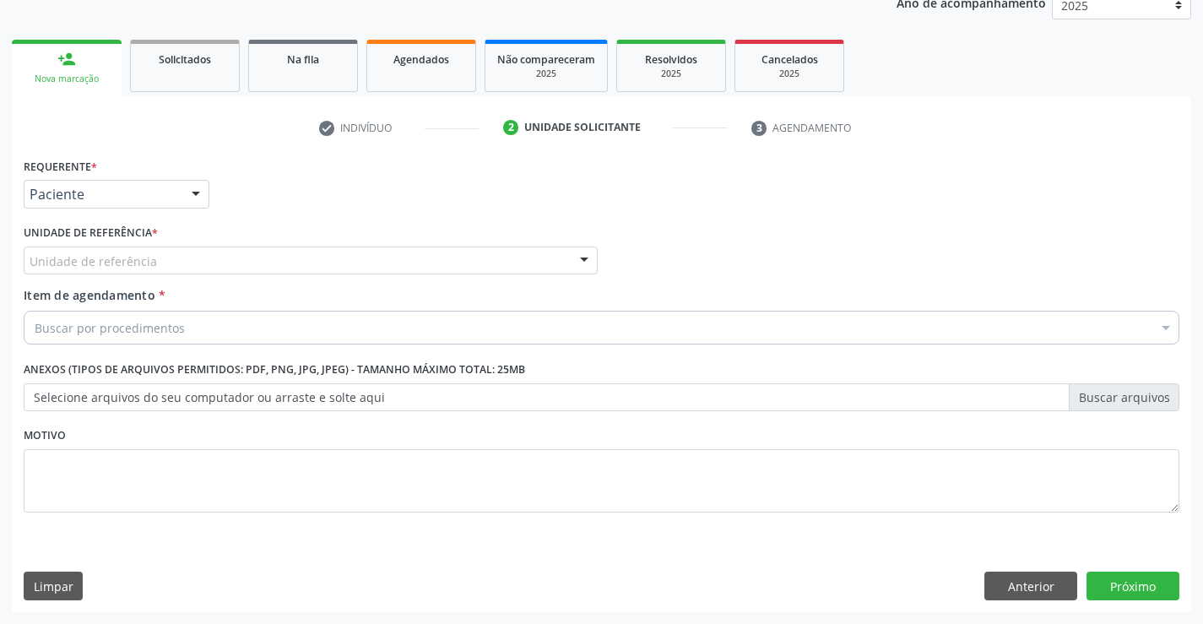
click at [552, 261] on div "Unidade de referência" at bounding box center [311, 261] width 574 height 29
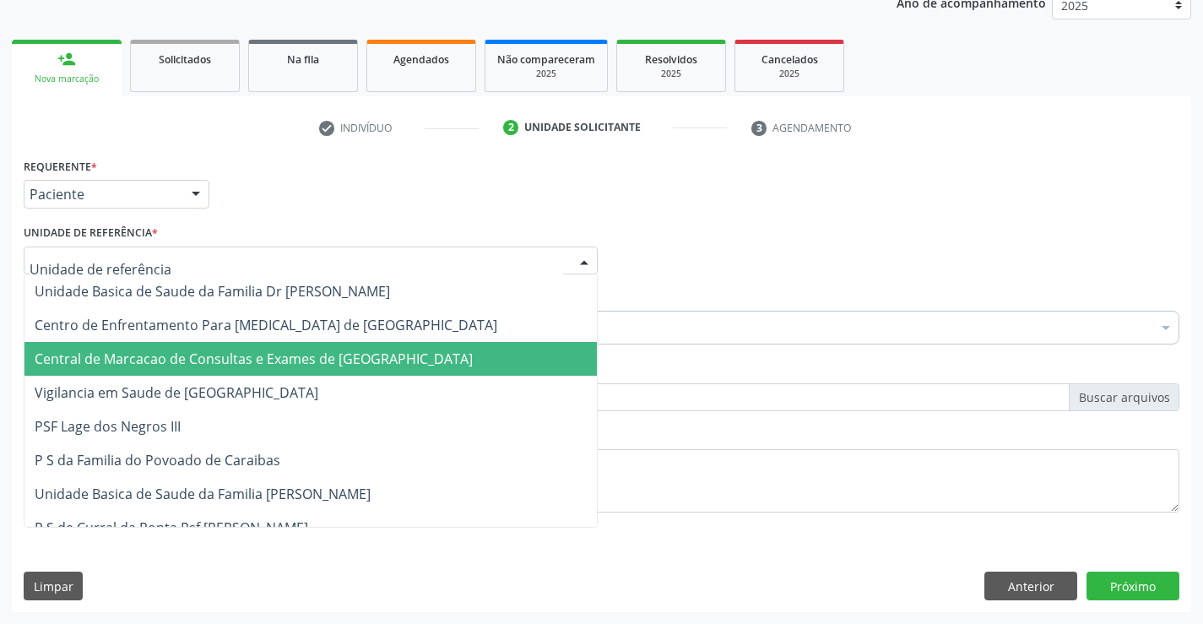
click at [295, 356] on span "Central de Marcacao de Consultas e Exames de [GEOGRAPHIC_DATA]" at bounding box center [254, 359] width 438 height 19
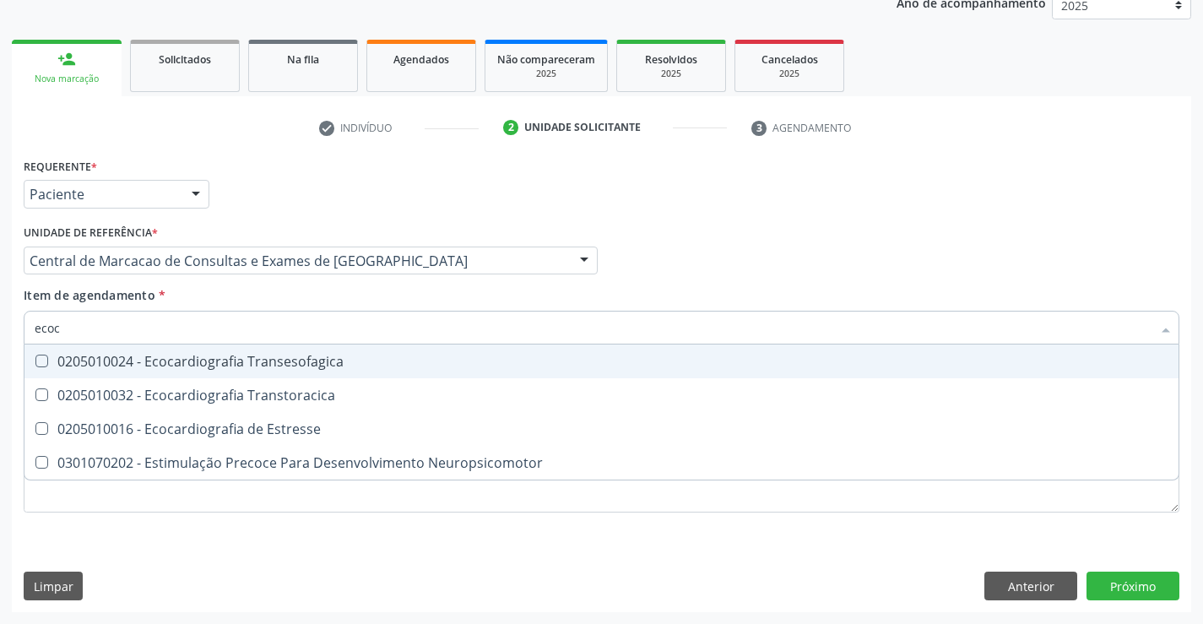
type input "ecoca"
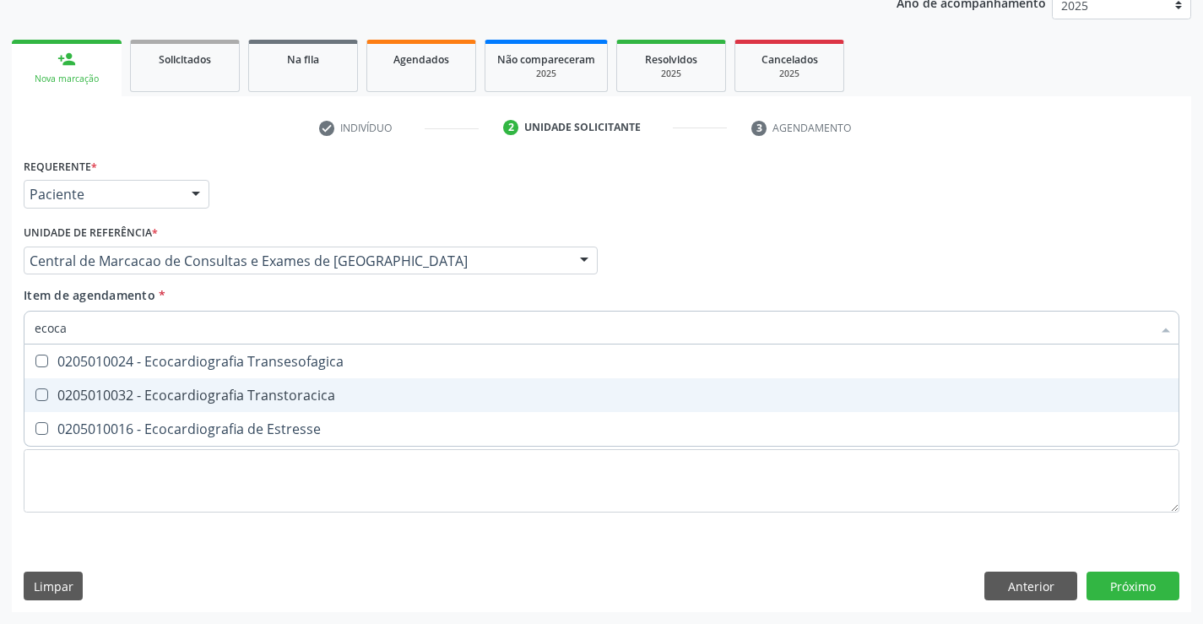
click at [177, 383] on span "0205010032 - Ecocardiografia Transtoracica" at bounding box center [601, 395] width 1154 height 34
checkbox Transtoracica "true"
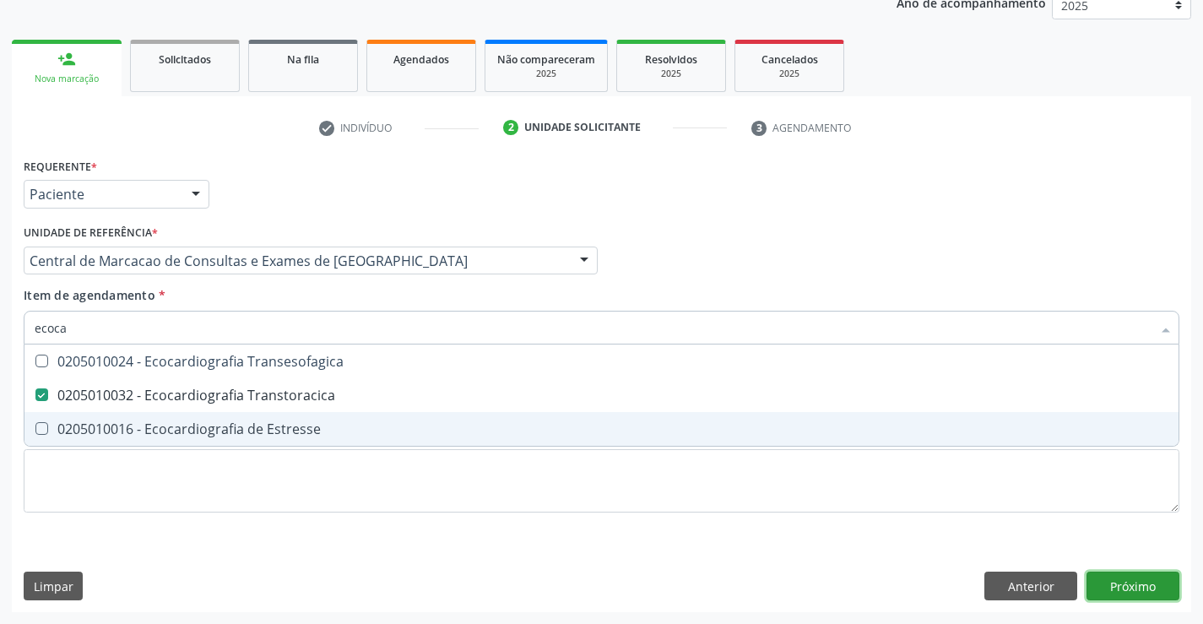
click at [1097, 584] on div "Requerente * Paciente Médico(a) Enfermeiro(a) Paciente Nenhum resultado encontr…" at bounding box center [602, 383] width 1180 height 459
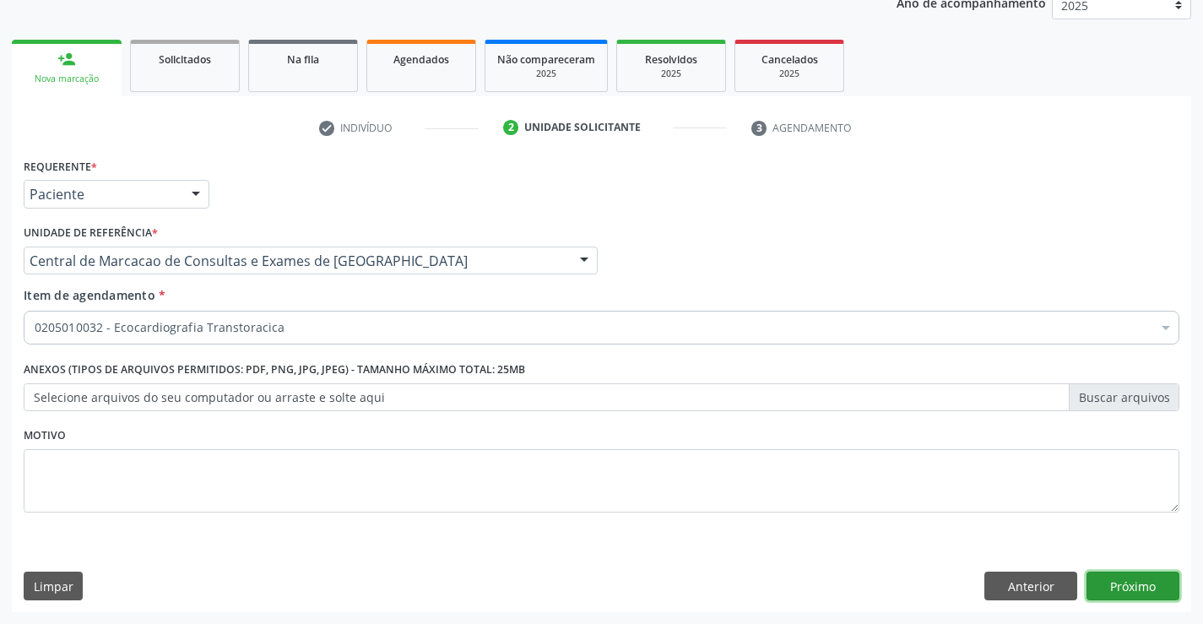
click at [1155, 583] on button "Próximo" at bounding box center [1133, 586] width 93 height 29
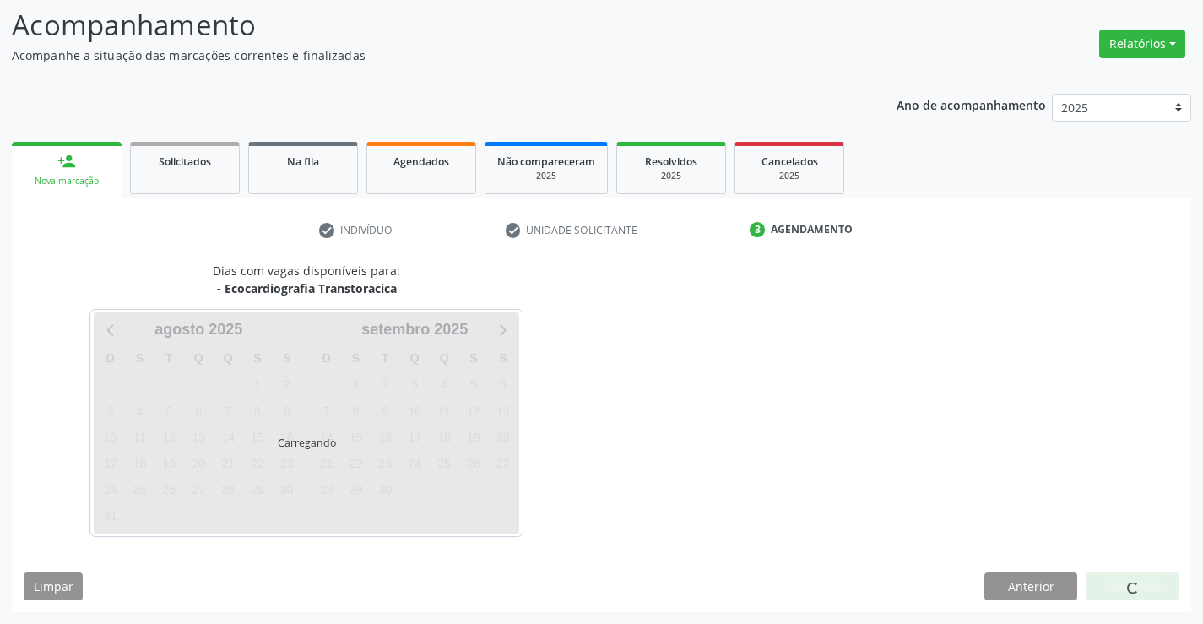
scroll to position [111, 0]
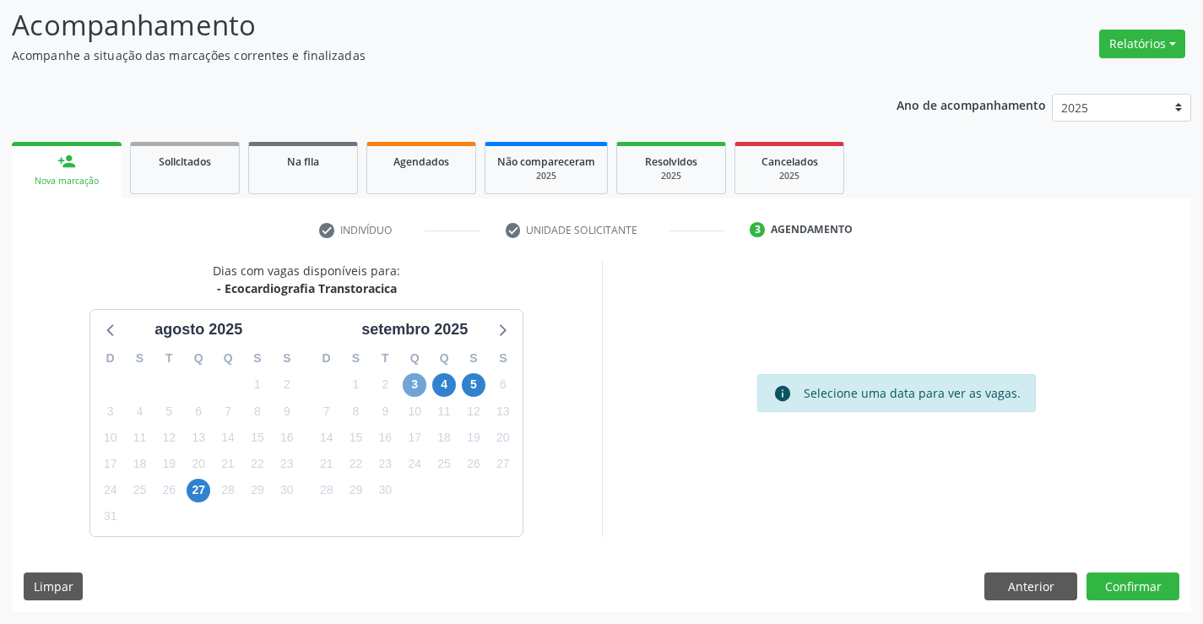
click at [414, 385] on span "3" at bounding box center [415, 385] width 24 height 24
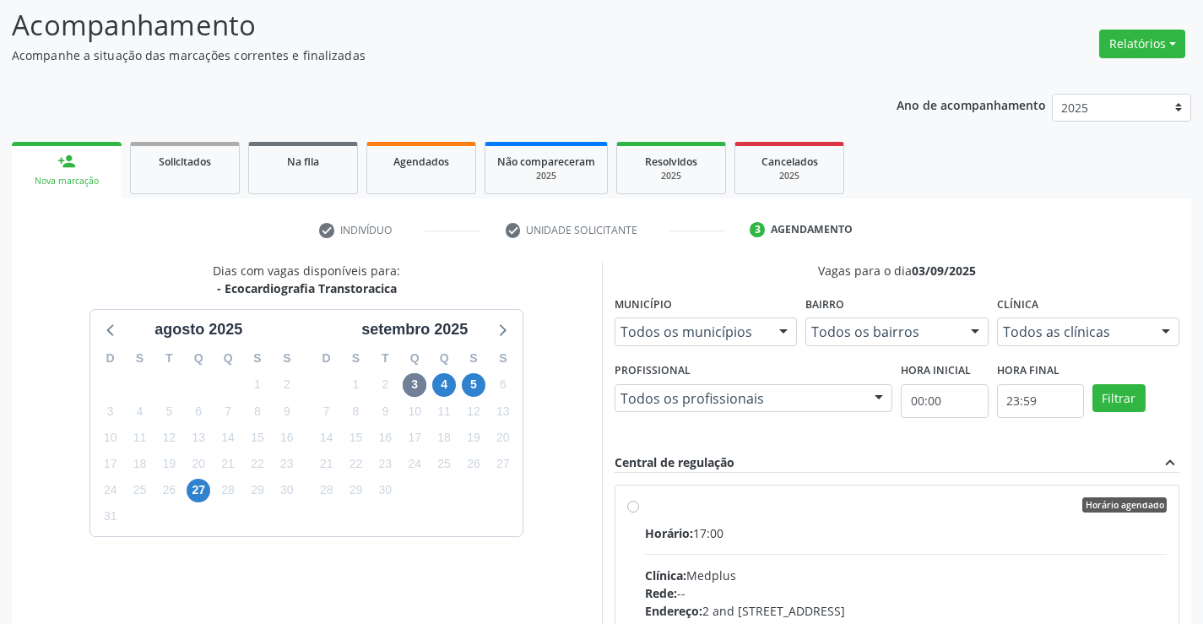
click at [639, 513] on input "Horário agendado Horário: 17:00 Clínica: Medplus Rede: -- Endereço: 2 and [STRE…" at bounding box center [633, 504] width 12 height 15
radio input "true"
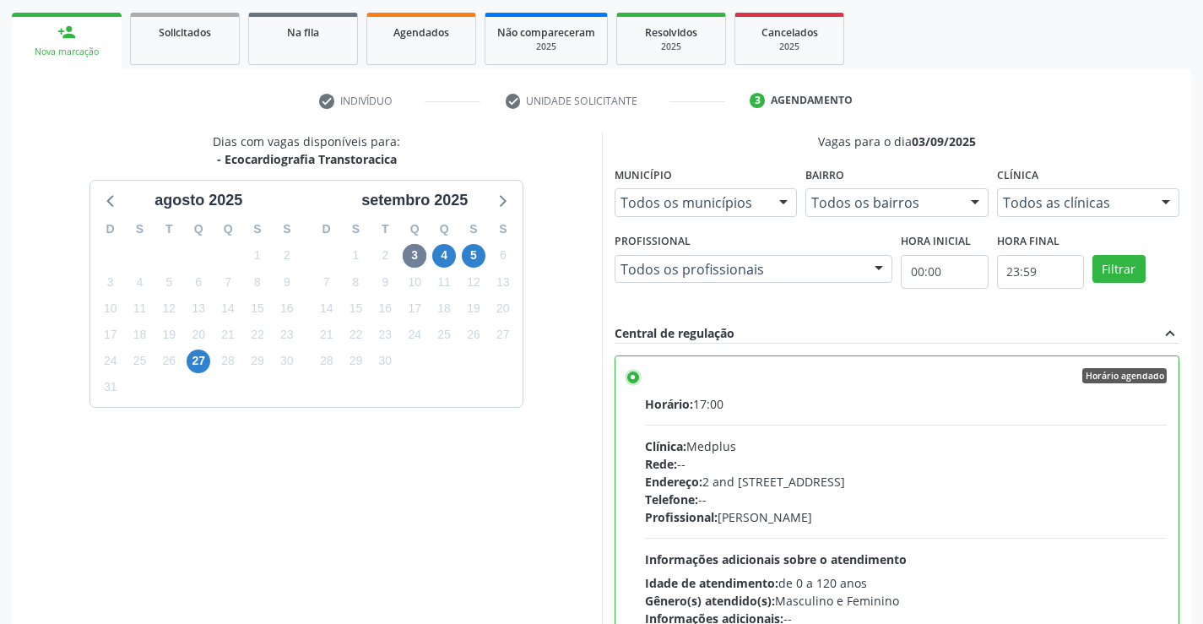
scroll to position [385, 0]
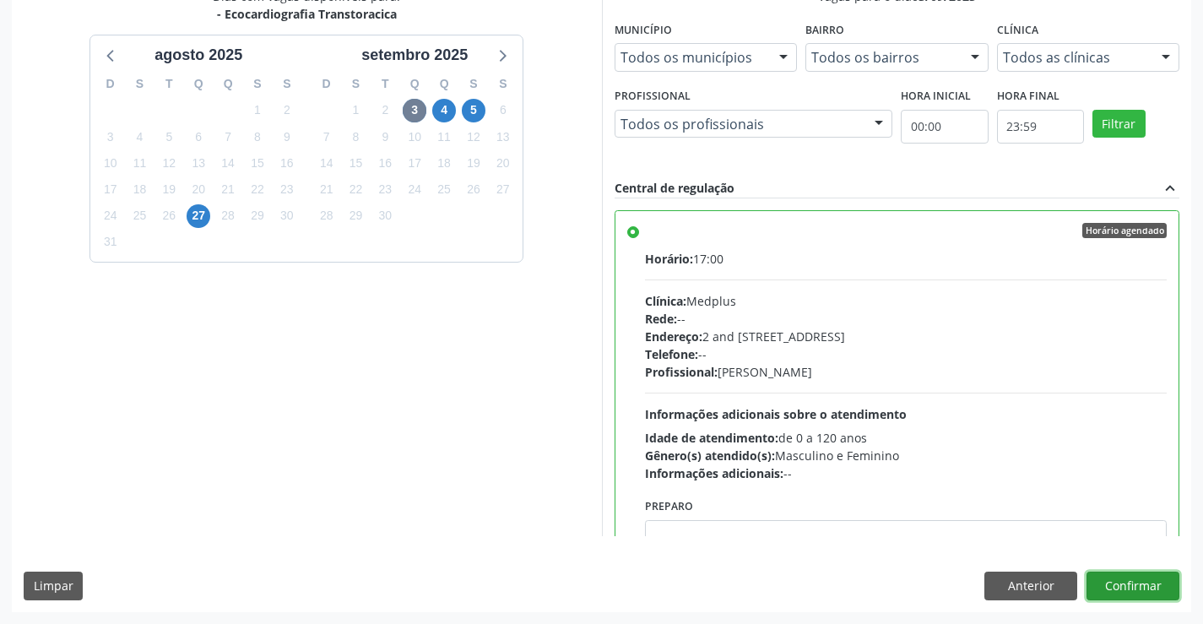
click at [1159, 595] on button "Confirmar" at bounding box center [1133, 586] width 93 height 29
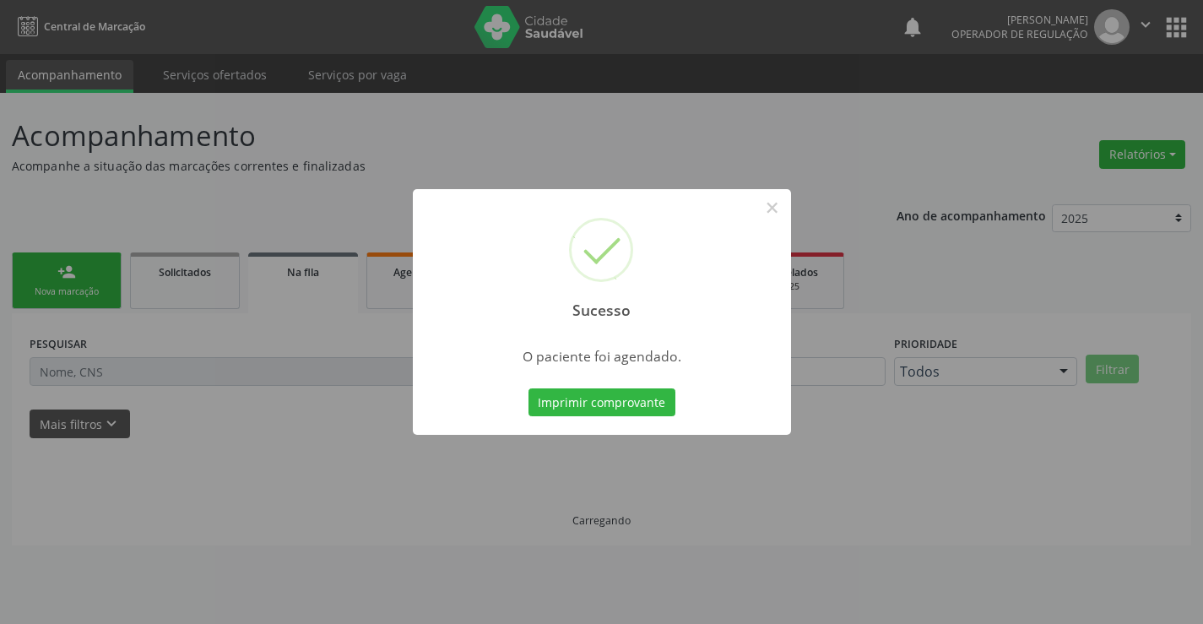
scroll to position [0, 0]
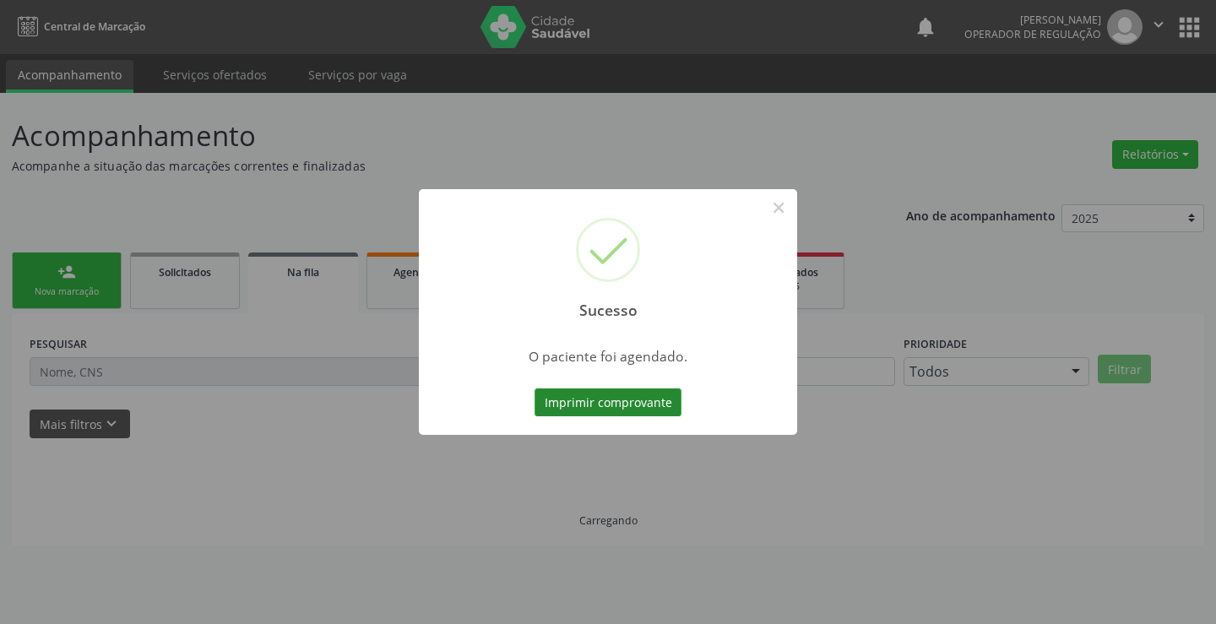
click at [645, 390] on button "Imprimir comprovante" at bounding box center [608, 402] width 147 height 29
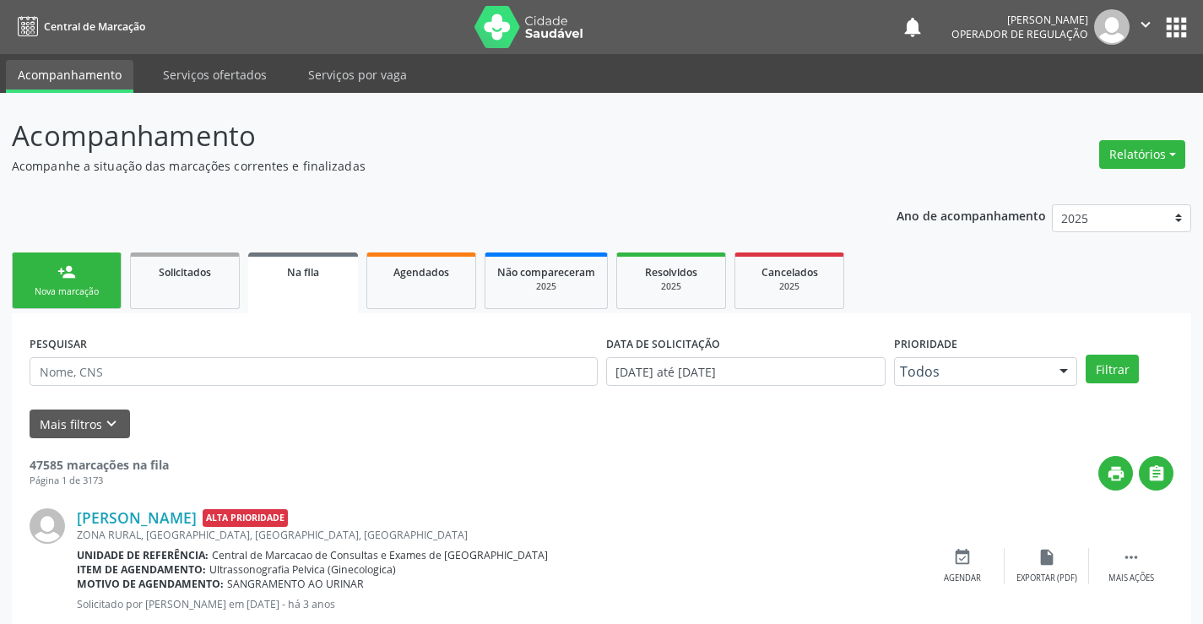
click at [1140, 17] on icon "" at bounding box center [1146, 24] width 19 height 19
click at [1091, 99] on link "Sair" at bounding box center [1103, 103] width 117 height 24
